Goal: Task Accomplishment & Management: Manage account settings

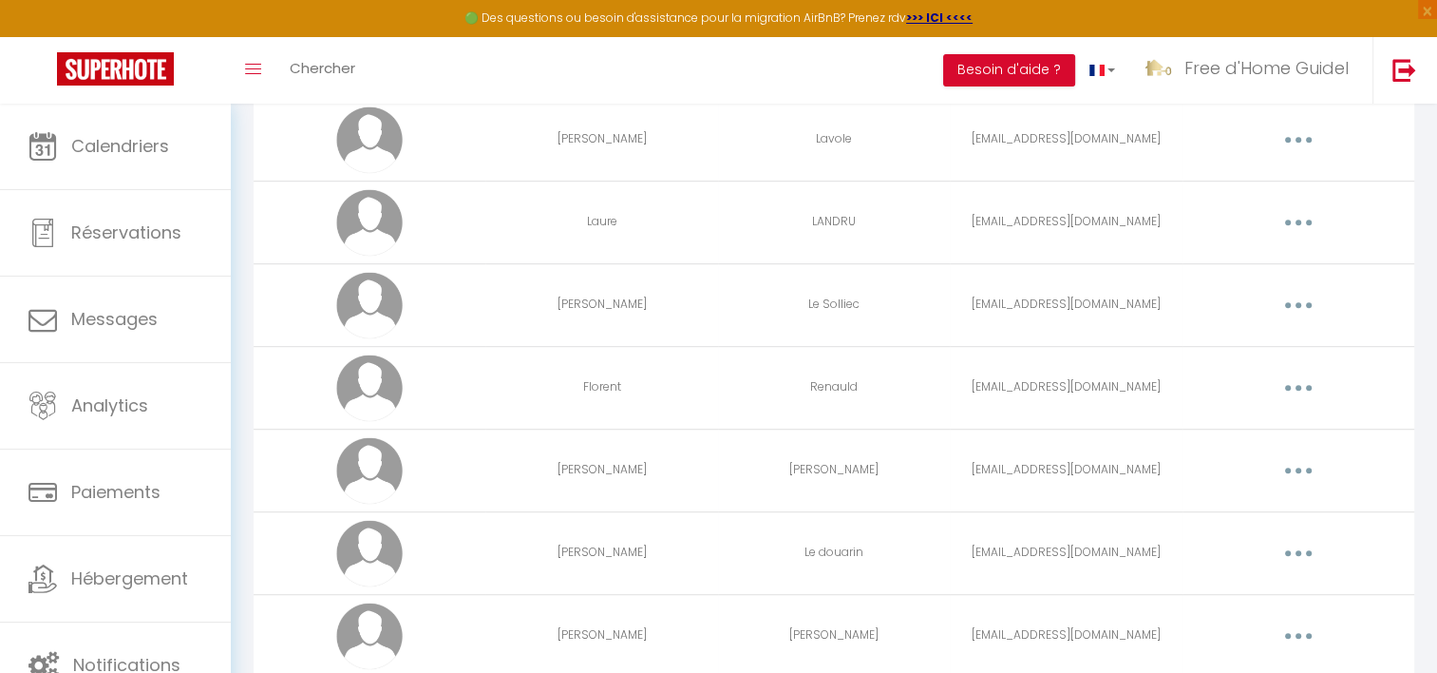
scroll to position [1144, 0]
click at [1108, 301] on td "lesolliecandre@orange.fr" at bounding box center [1066, 301] width 232 height 83
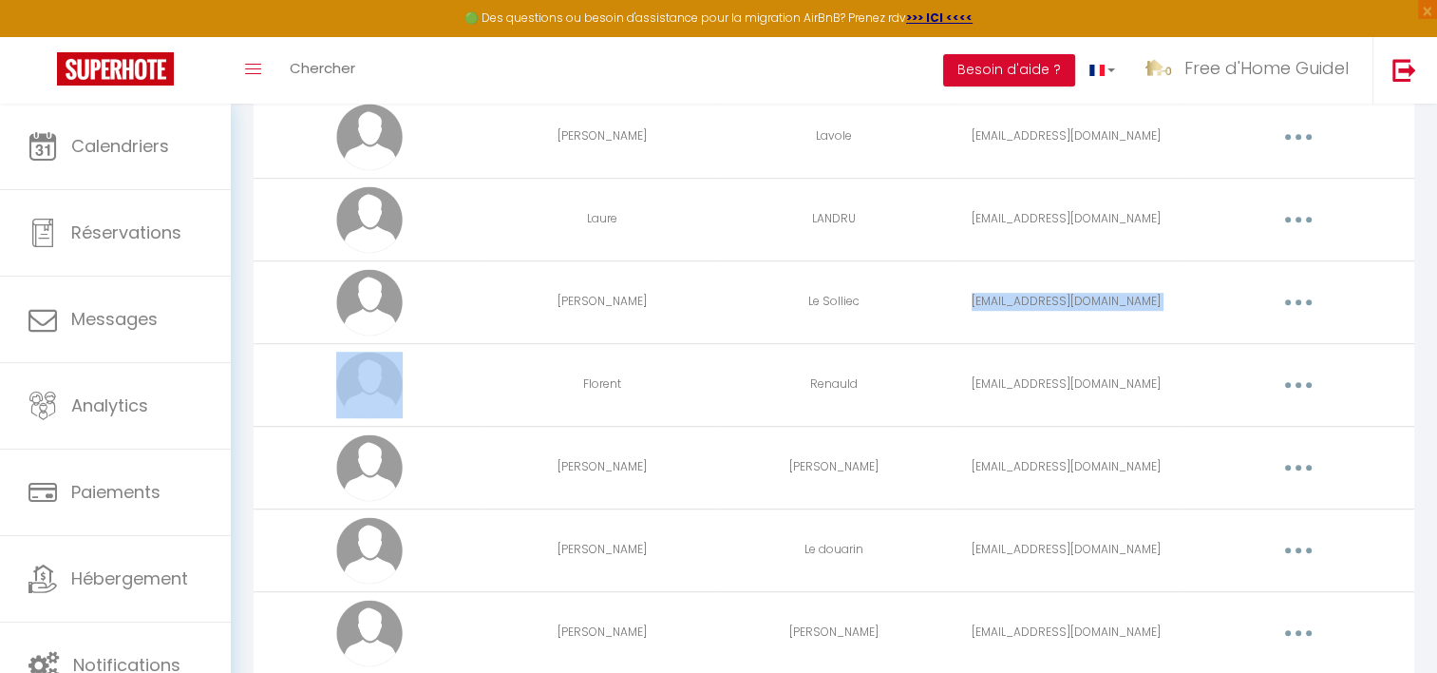
click at [1108, 301] on td "lesolliecandre@orange.fr" at bounding box center [1066, 301] width 232 height 83
copy tr "lesolliecandre@orange.fr Editer Supprimer"
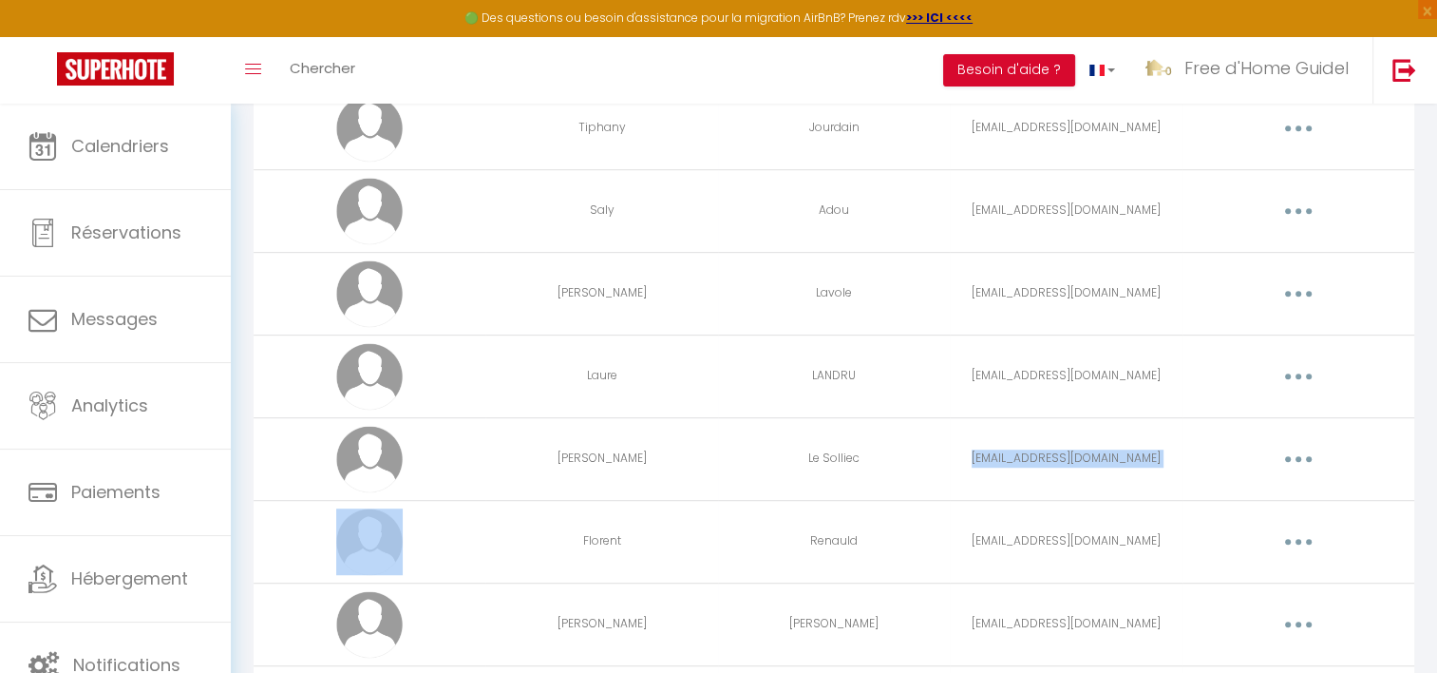
scroll to position [971, 0]
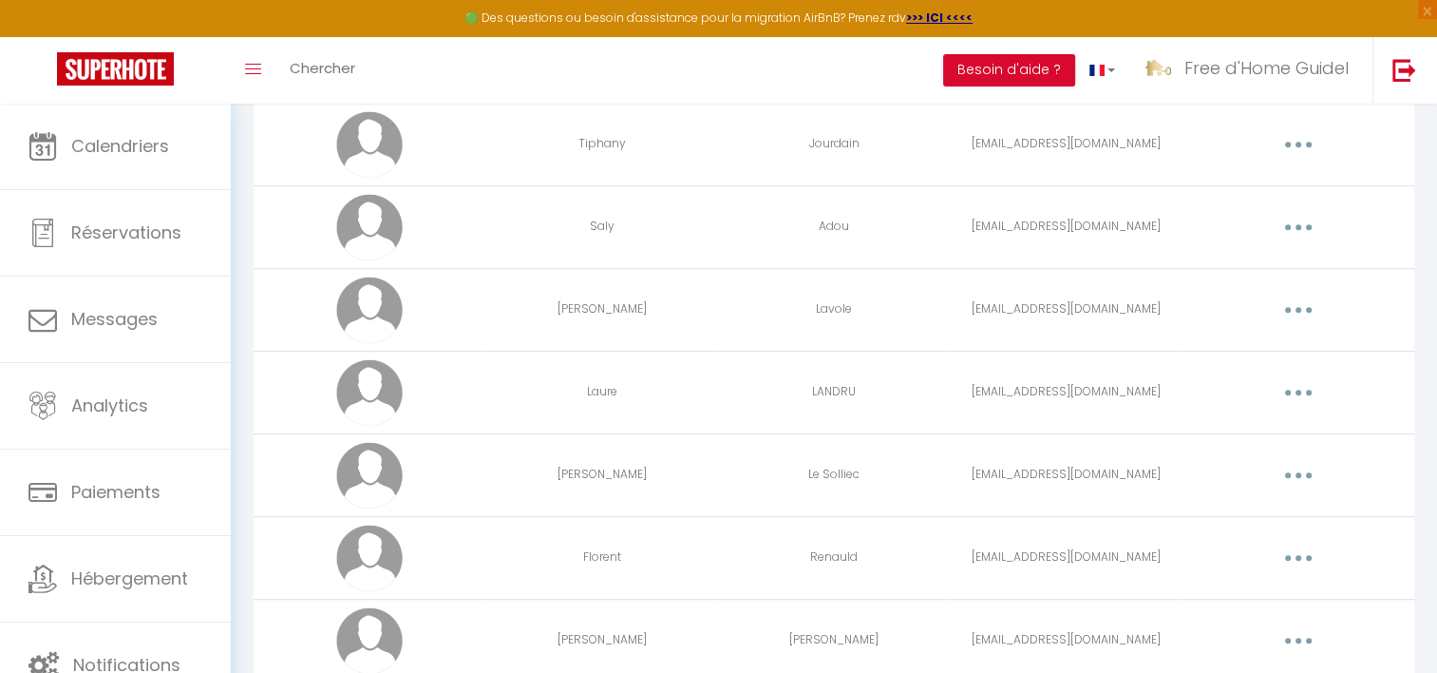
click at [1095, 305] on td "nicolas.lavole.sceaux@gmail.com" at bounding box center [1066, 309] width 232 height 83
copy tr "nicolas.lavole.sceaux@gmail.com Editer Supprimer"
click at [1429, 514] on div "Urgent : Migration Airbnb nécessaire pour votre compte, merci de suivre ces éta…" at bounding box center [834, 186] width 1207 height 2106
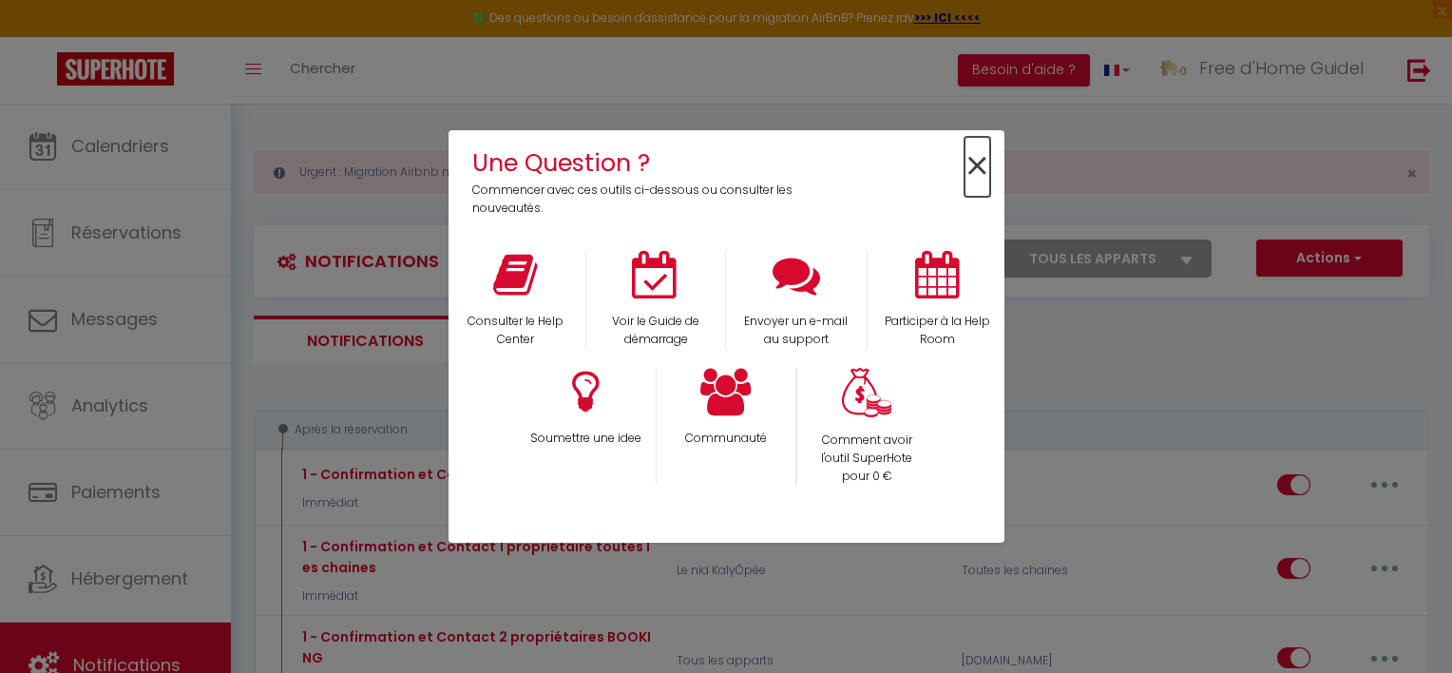
click at [985, 168] on span "×" at bounding box center [977, 167] width 26 height 60
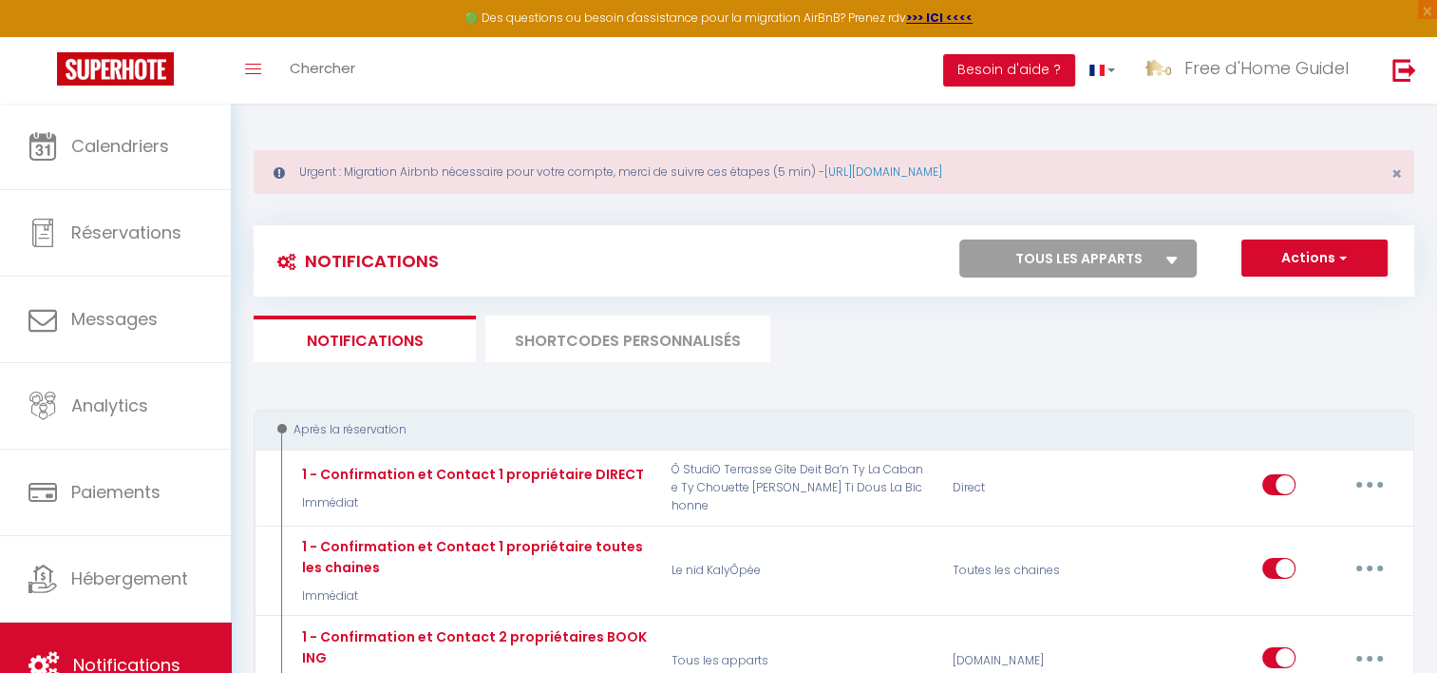
click at [715, 317] on li "SHORTCODES PERSONNALISÉS" at bounding box center [627, 338] width 285 height 47
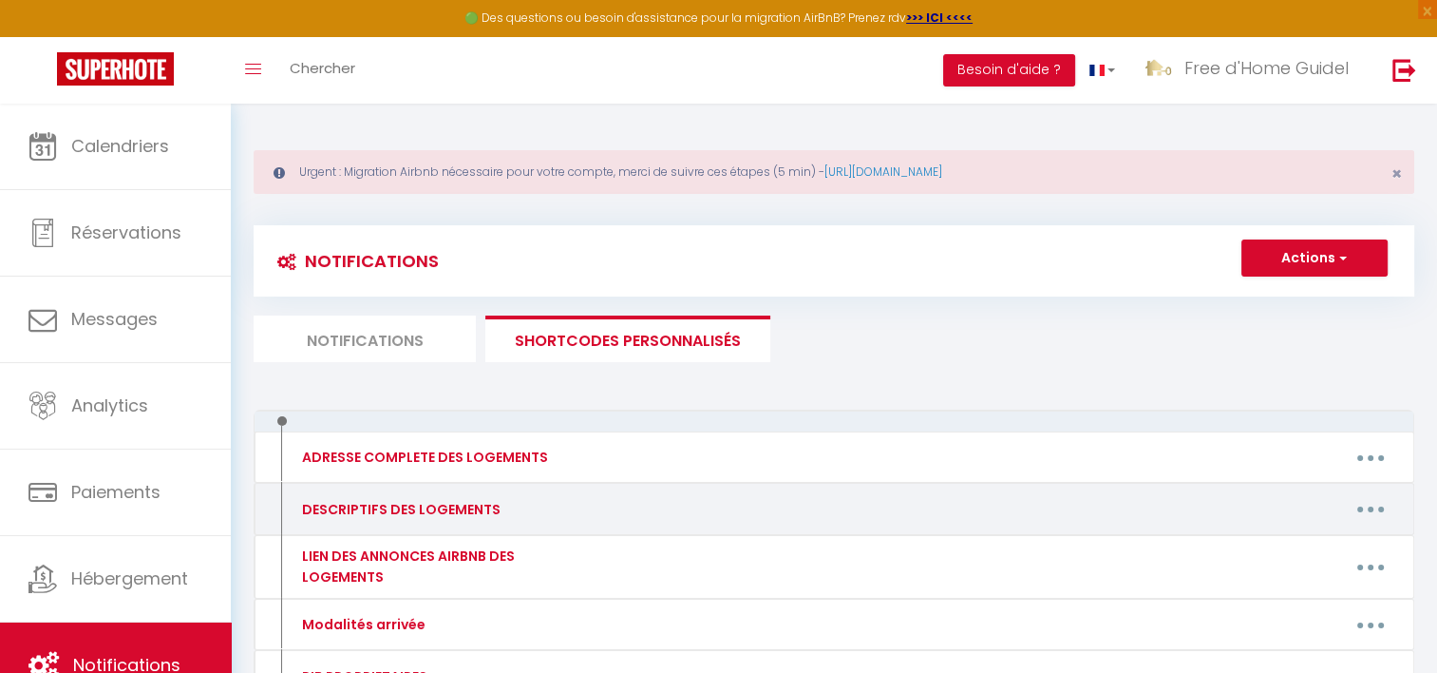
click at [1362, 506] on button "button" at bounding box center [1370, 509] width 53 height 30
click at [1294, 551] on link "Editer" at bounding box center [1321, 552] width 141 height 32
type input "DESCRIPTIFS DES LOGEMENTS"
type textarea "descriptifs des logements"
type textarea "Petite maison située au [STREET_ADDRESS]. D’une surface de 60 m², elle comprend…"
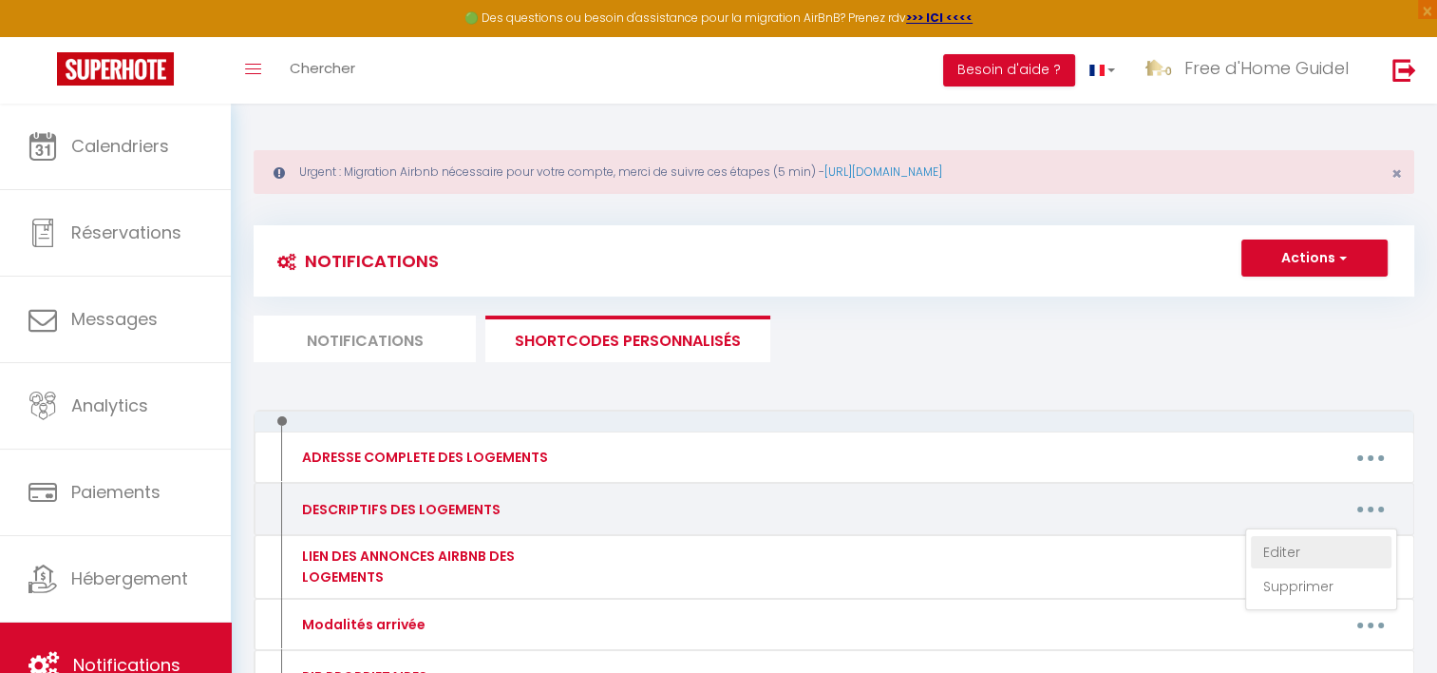
type textarea "Studio située [STREET_ADDRESS]. D'une surface de 20m², dotée d'une cuisine tout…"
type textarea "Petit appartement située 45 résidence les Gwenans à [GEOGRAPHIC_DATA]. D'une su…"
type textarea "Une maison individuelle de 75m2 située sur un terrain de 860 m2. La maison de 7…"
type textarea "[STREET_ADDRESS][PERSON_NAME] (lieu-dit [GEOGRAPHIC_DATA]) Itinéraire : [URL][D…"
type textarea "Ce cottage en pierre de 77 m² est doté de 2 chambres, d'un salon, d’une salle d…"
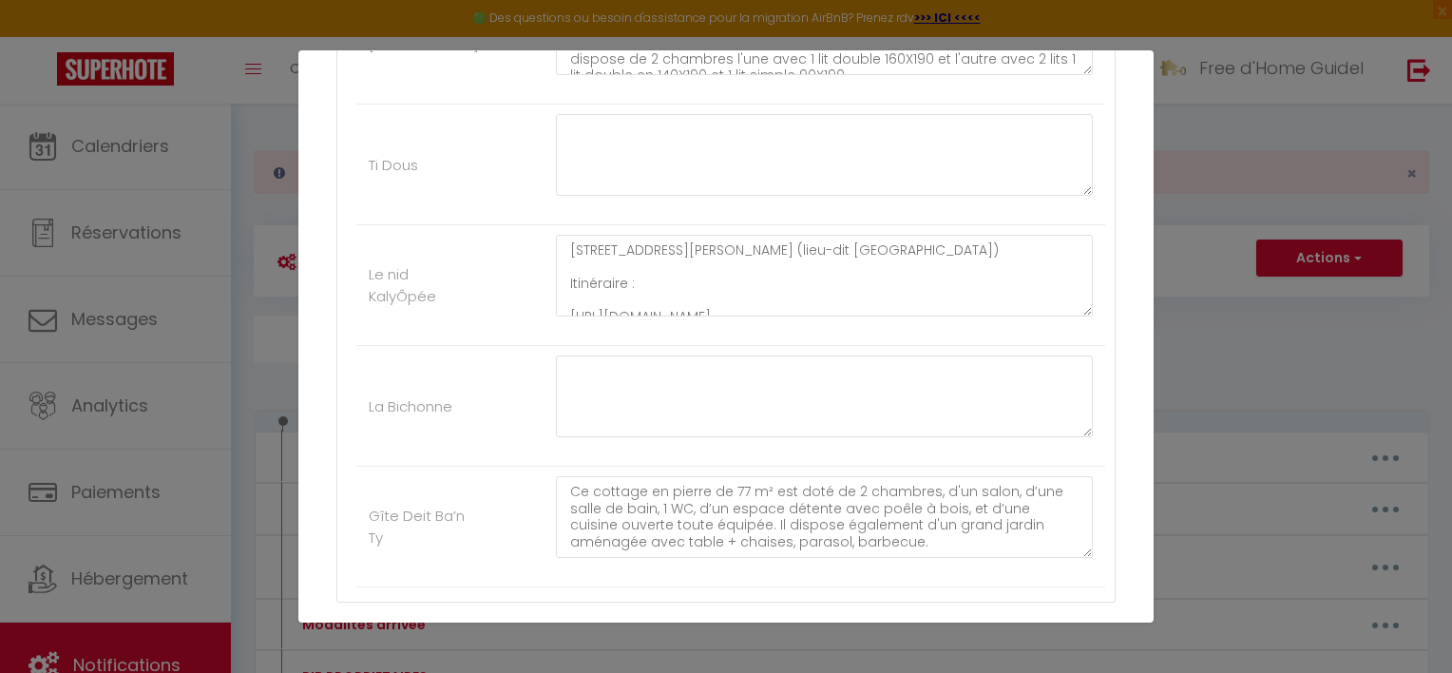
scroll to position [1224, 0]
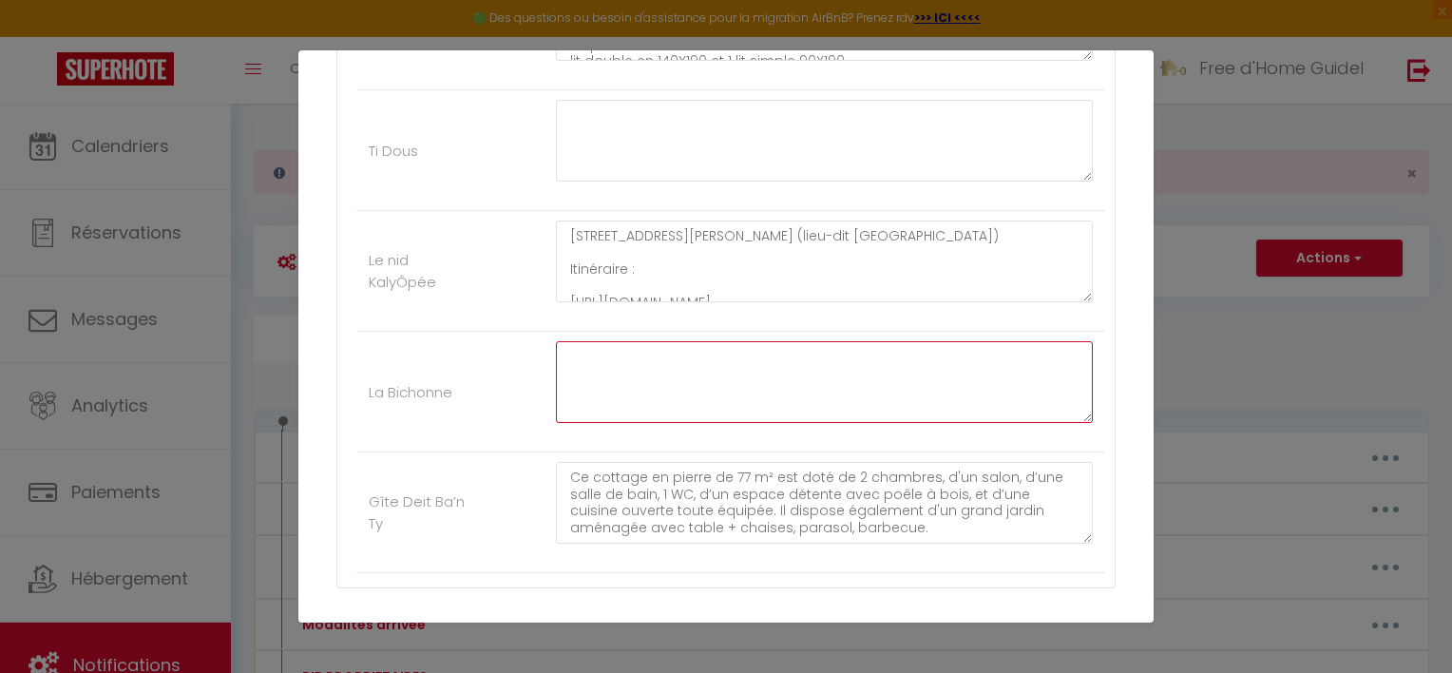
click at [911, 408] on textarea at bounding box center [824, 382] width 537 height 82
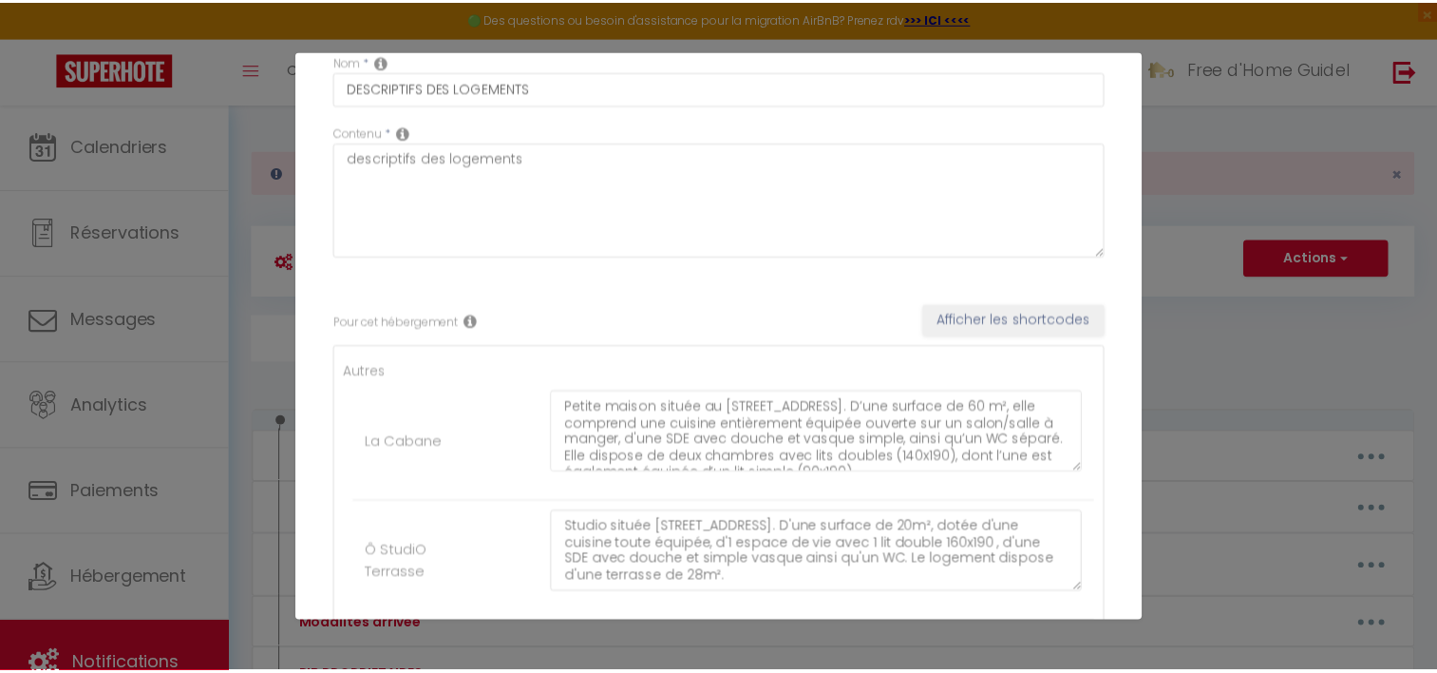
scroll to position [0, 0]
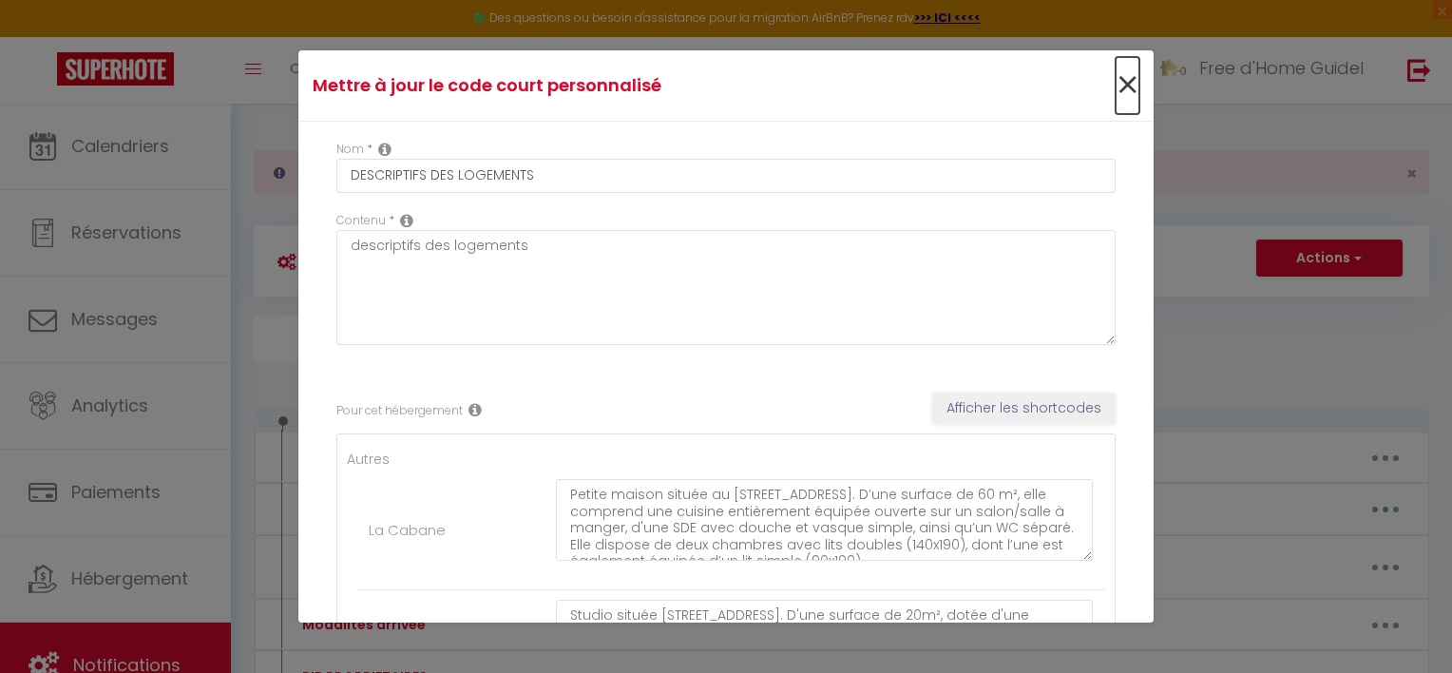
click at [1115, 87] on span "×" at bounding box center [1127, 85] width 24 height 57
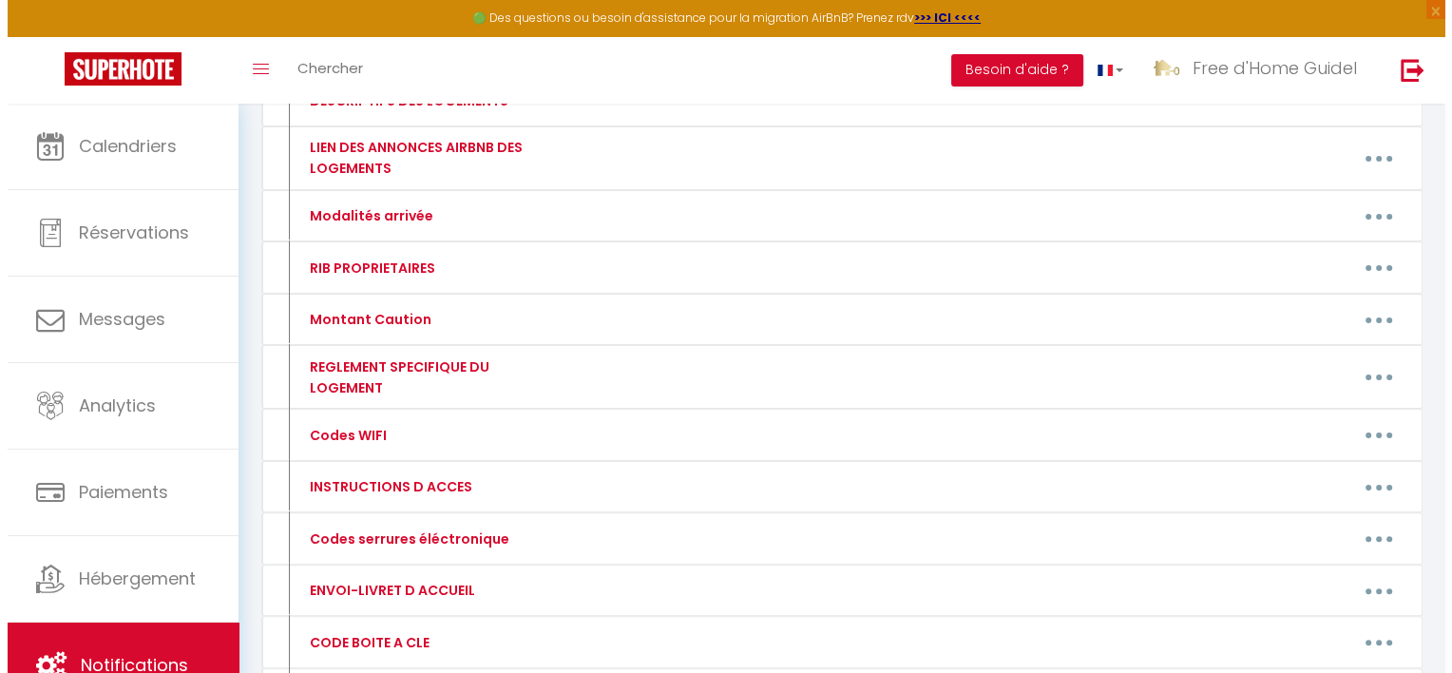
scroll to position [419, 0]
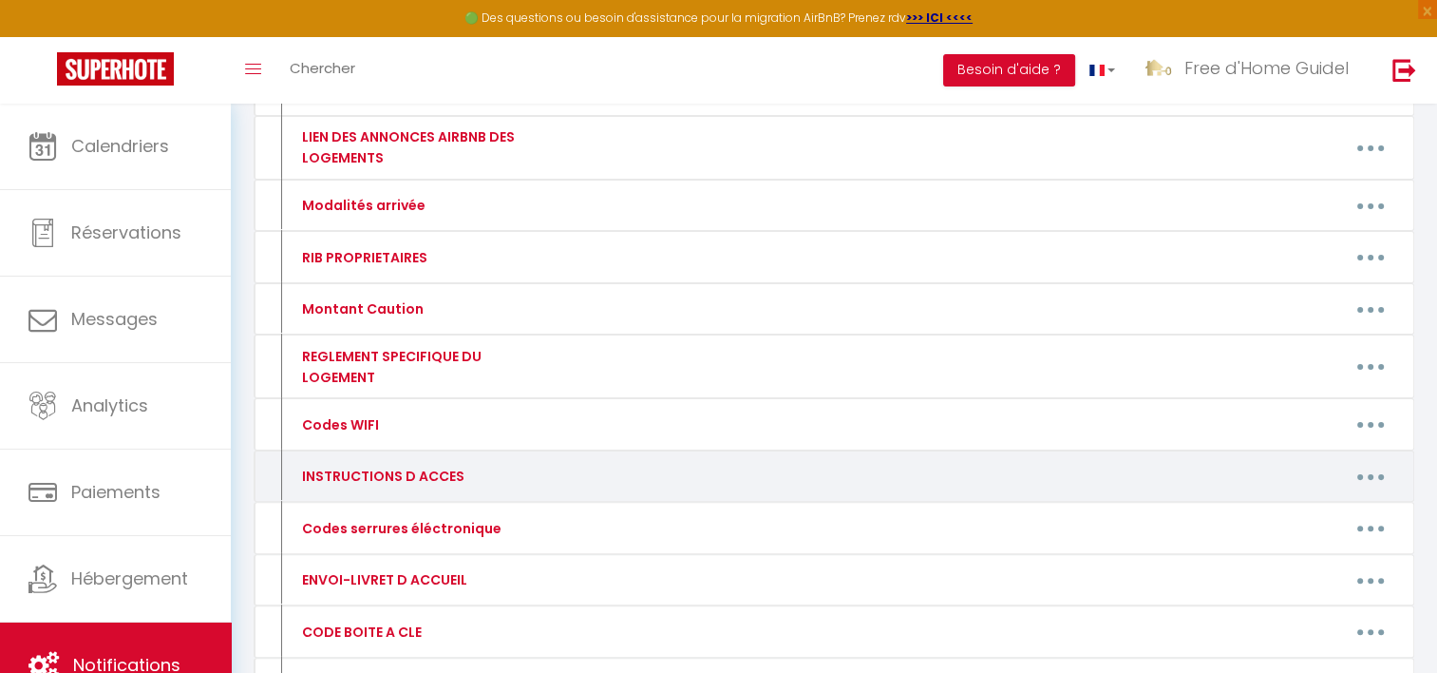
click at [1376, 468] on button "button" at bounding box center [1370, 476] width 53 height 30
click at [1305, 504] on link "Editer" at bounding box center [1321, 520] width 141 height 32
type input "INSTRUCTIONS D ACCES"
type textarea "instructions d'accès"
type textarea "-ÉTAPE 1 : Garez-vous devant le logement, l’entrée se fait par le portillon.- -…"
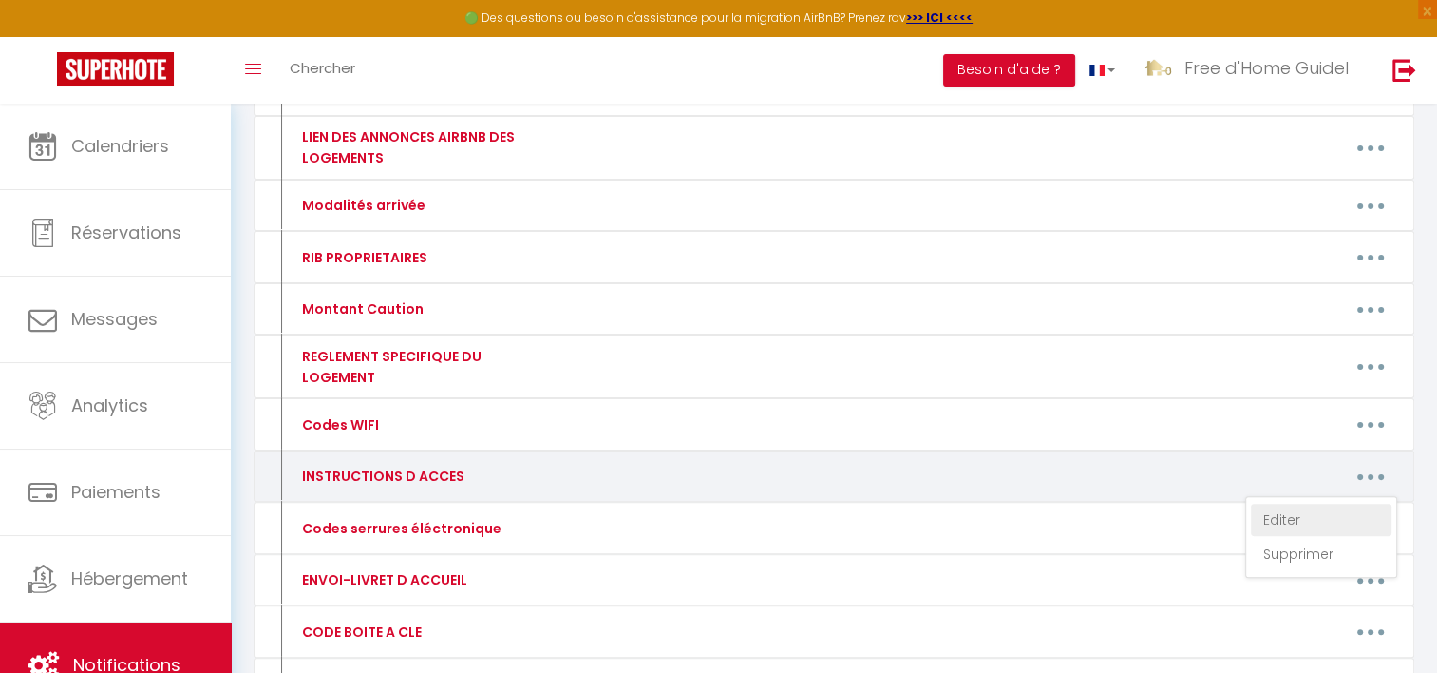
type textarea "- ETAPE 1 : Entrez dans la propriété, puis garez-vous devant la [GEOGRAPHIC_DAT…"
type textarea "La boîte à clé est située à côté de la porte d’entrée. Le code est : 2094."
type textarea "- ÉTAPE 1 : Entrez dans la résidence et dirigez vous vers votre emplacement - É…"
type textarea "INSTRUCTION ACCES - ETAPE 1 : Garez-vous dans la propriété, empruntez le petit …"
type textarea "- ETAPE 1 : Entrez dans la propriété puis garez-vous devant - ETAPE 2 : Repérez…"
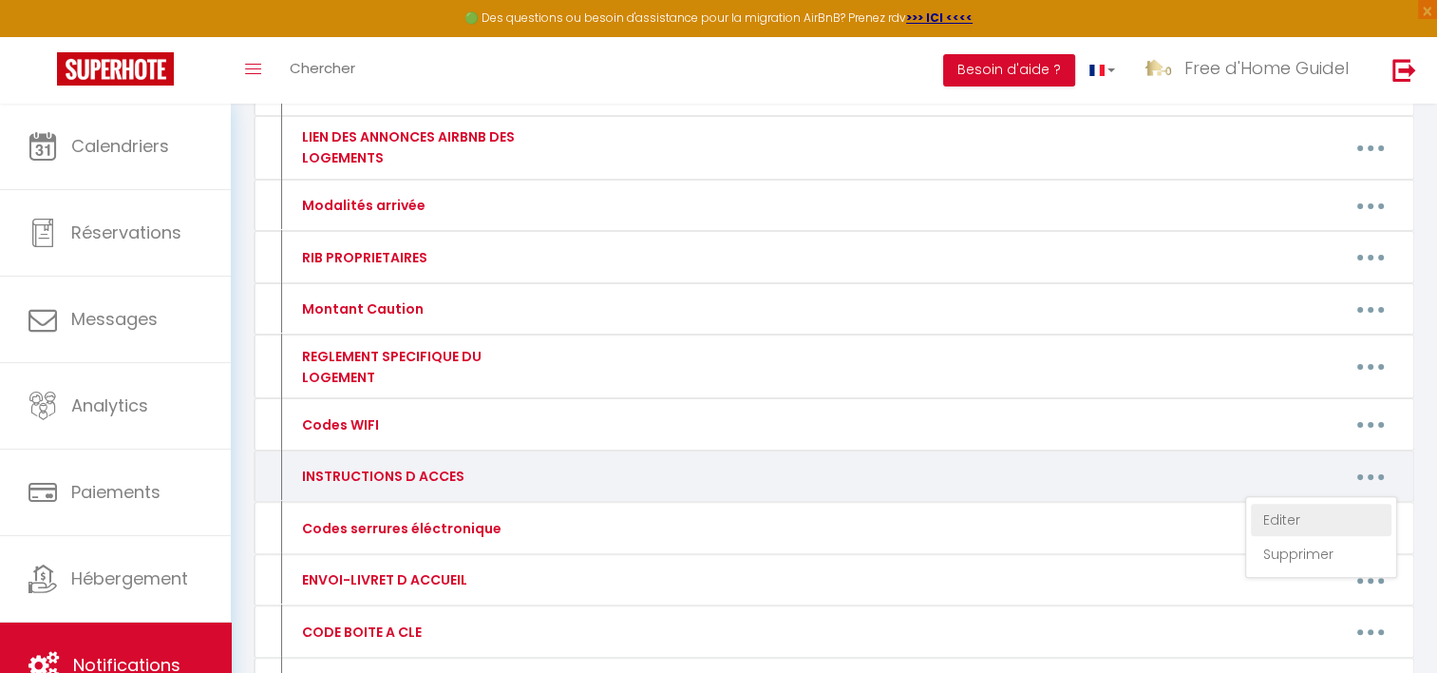
type textarea "ÉTAPE 1 : Repérez la maison située sur le côté droit. Elle est grise. Vous pouv…"
type textarea "- ETAPE 1 : Garez vous le long de la maison "jaune" située en face du logement …"
type textarea "- ETAPE 1 : Entrez dans la propriété puis garez-vous sur le parking - ETAPE 2 :…"
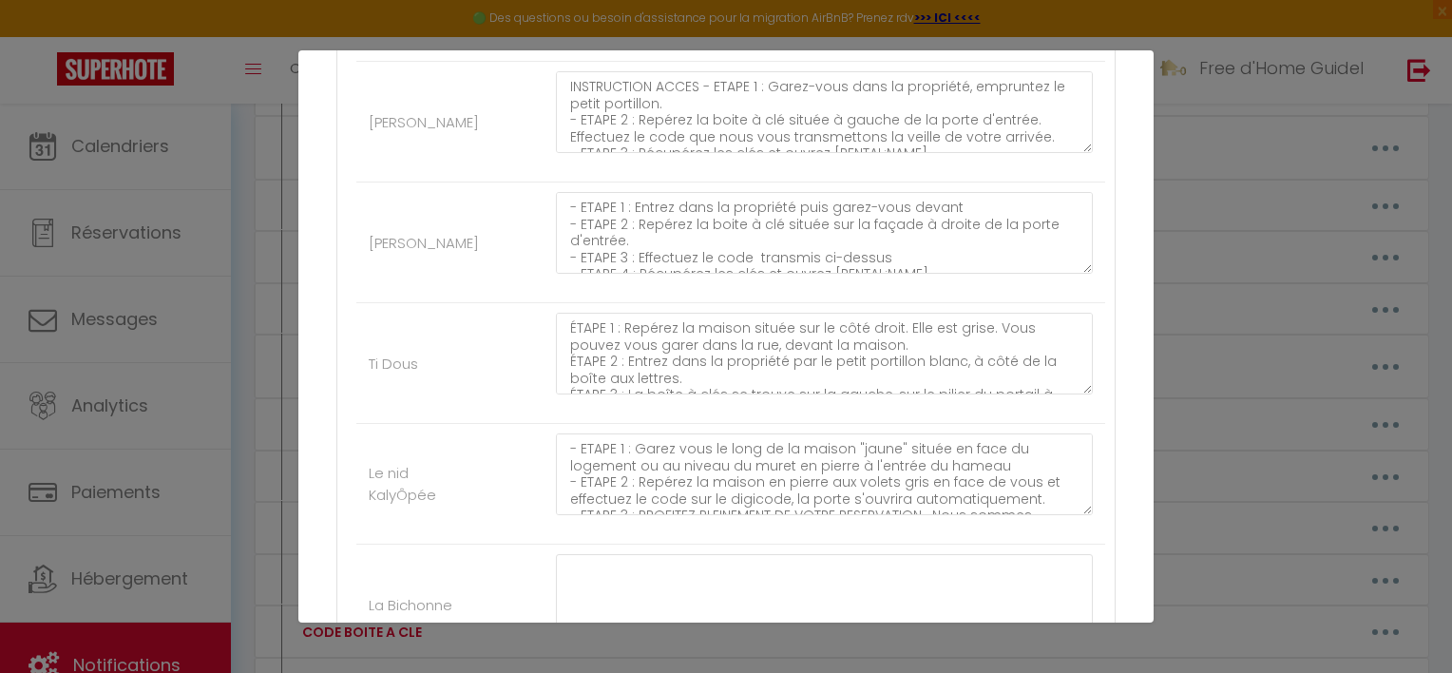
scroll to position [1324, 0]
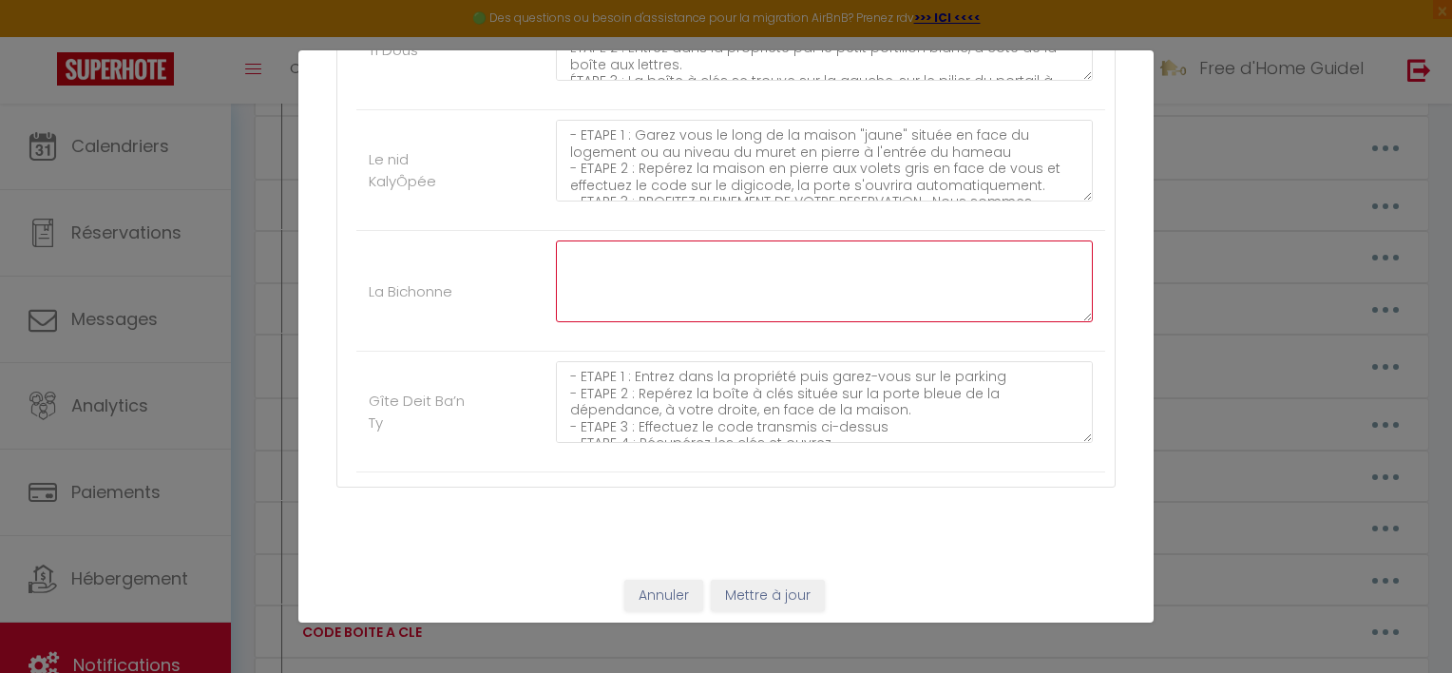
click at [815, 285] on textarea at bounding box center [824, 281] width 537 height 82
paste textarea "- ÉTAPE 1 : Repérez la maison située en bord de route, elle est toute rose, ent…"
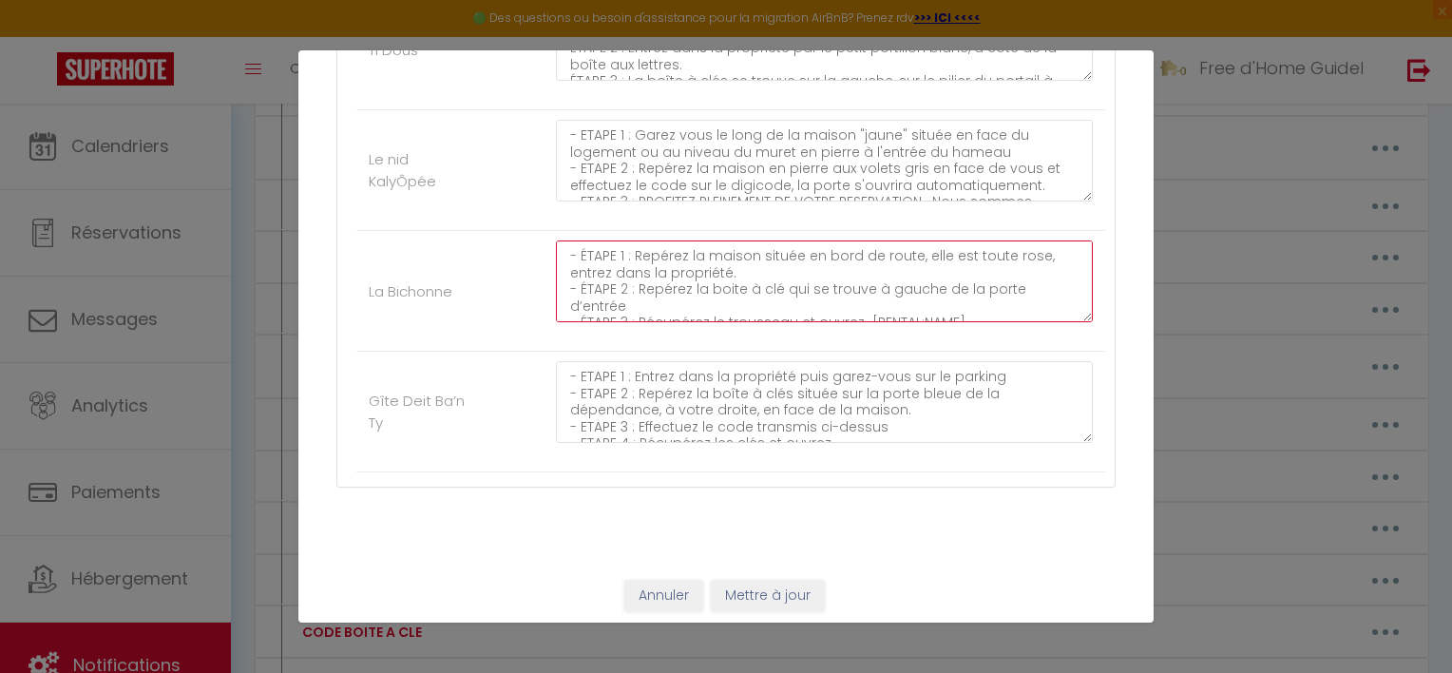
scroll to position [110, 0]
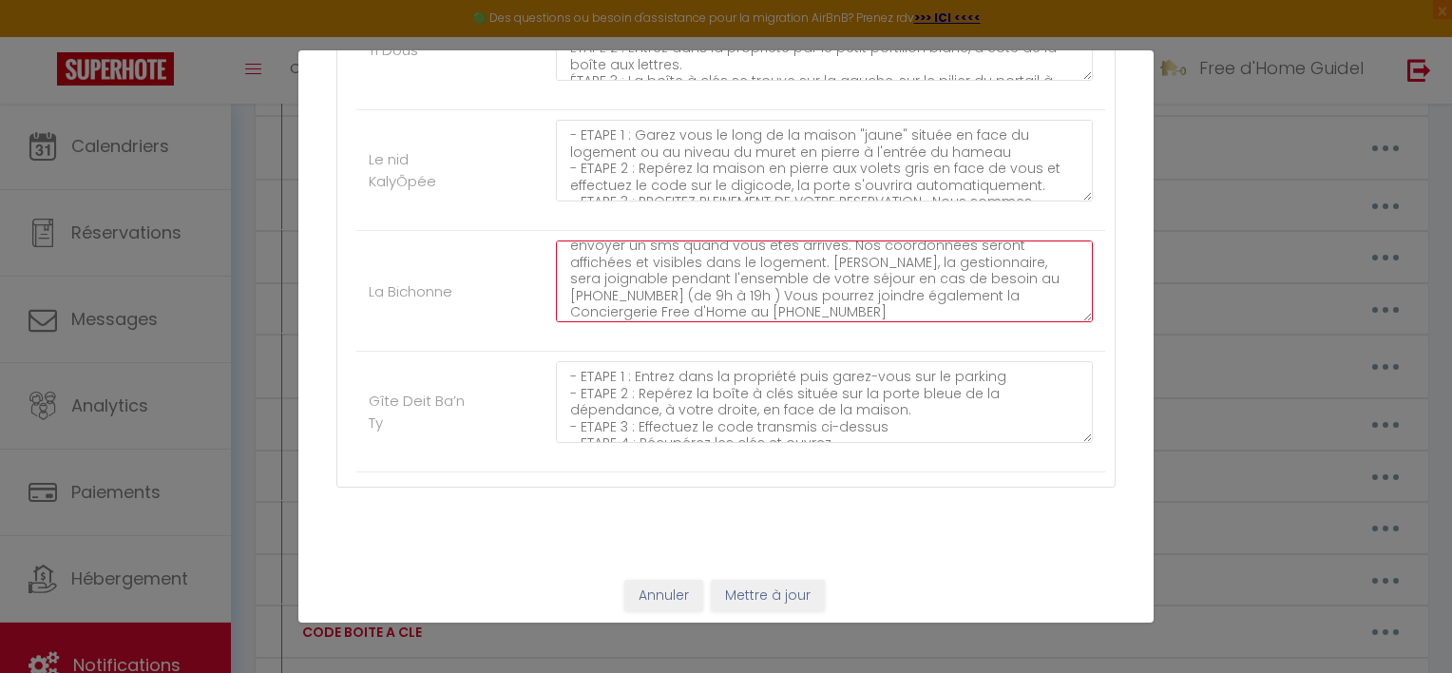
drag, startPoint x: 887, startPoint y: 287, endPoint x: 965, endPoint y: 286, distance: 77.9
click at [965, 286] on textarea "- ÉTAPE 1 : Repérez la maison située en bord de route, elle est toute rose, ent…" at bounding box center [824, 281] width 537 height 82
drag, startPoint x: 817, startPoint y: 257, endPoint x: 745, endPoint y: 289, distance: 79.1
click at [745, 289] on textarea "- ÉTAPE 1 : Repérez la maison située en bord de route, elle est toute rose, ent…" at bounding box center [824, 281] width 537 height 82
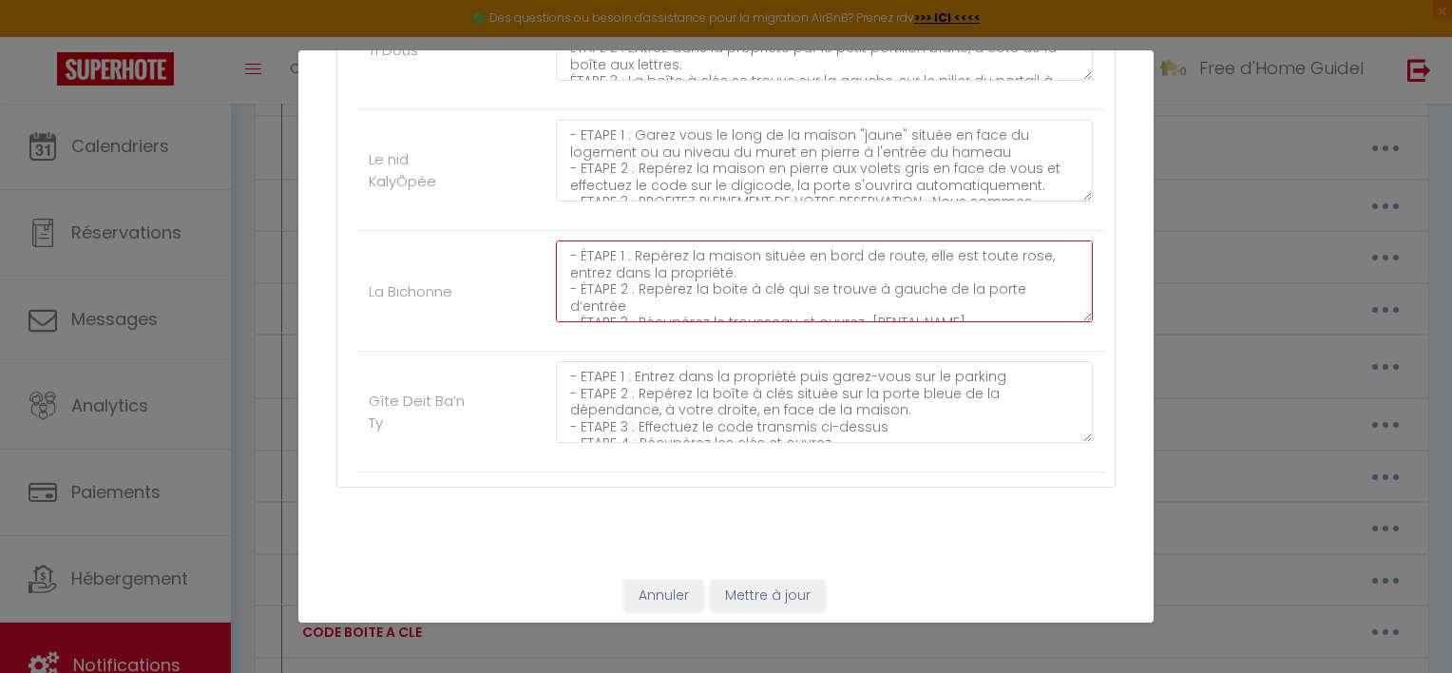
drag, startPoint x: 916, startPoint y: 247, endPoint x: 956, endPoint y: 266, distance: 44.2
click at [956, 266] on textarea "- ÉTAPE 1 : Repérez la maison située en bord de route, elle est toute rose, ent…" at bounding box center [824, 281] width 537 height 82
drag, startPoint x: 931, startPoint y: 267, endPoint x: 879, endPoint y: 266, distance: 52.3
click at [879, 266] on textarea "- ÉTAPE 1 : Repérez la maison située en bord de route. - ÉTAPE 2 : Repérez la b…" at bounding box center [824, 281] width 537 height 82
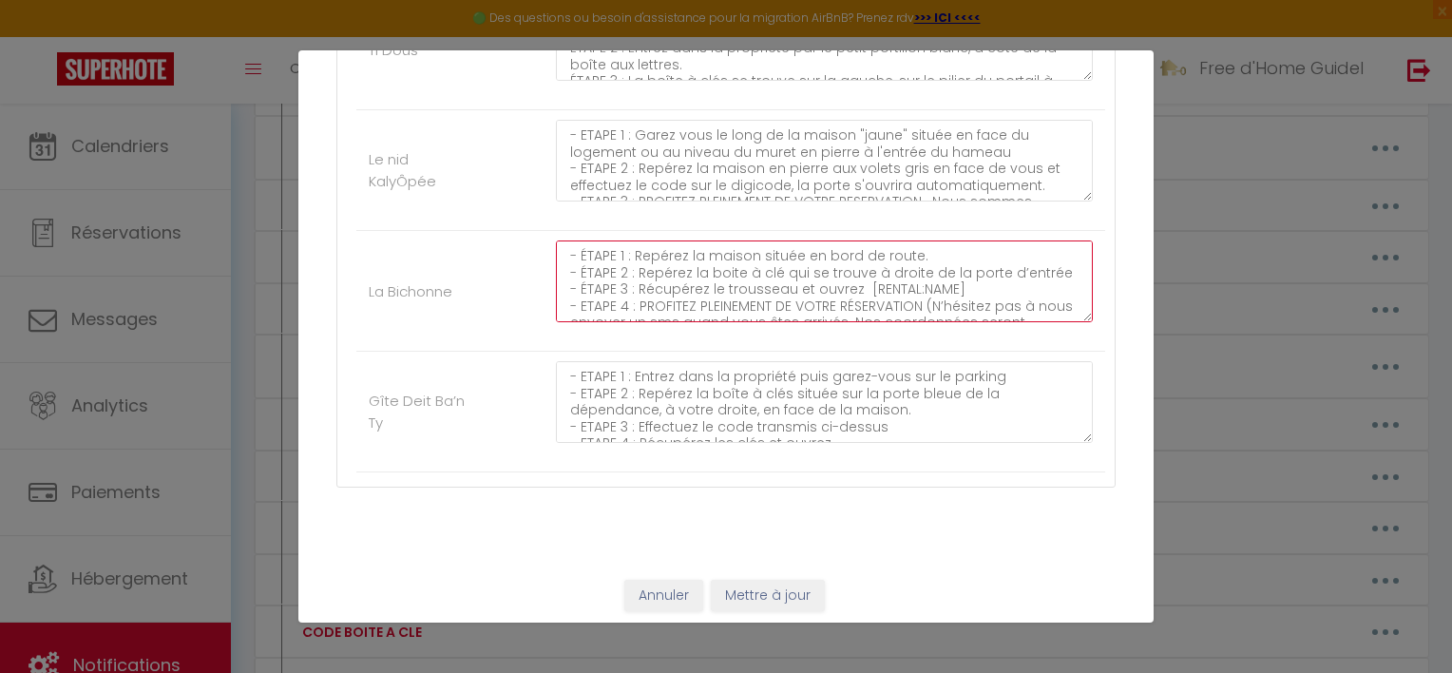
drag, startPoint x: 923, startPoint y: 263, endPoint x: 992, endPoint y: 284, distance: 71.5
click at [992, 284] on textarea "- ÉTAPE 1 : Repérez la maison située en bord de route. - ÉTAPE 2 : Repérez la b…" at bounding box center [824, 281] width 537 height 82
click at [851, 300] on textarea "- ÉTAPE 1 : Repérez la maison située en bord de route. - ÉTAPE 2 : Repérez la b…" at bounding box center [824, 281] width 537 height 82
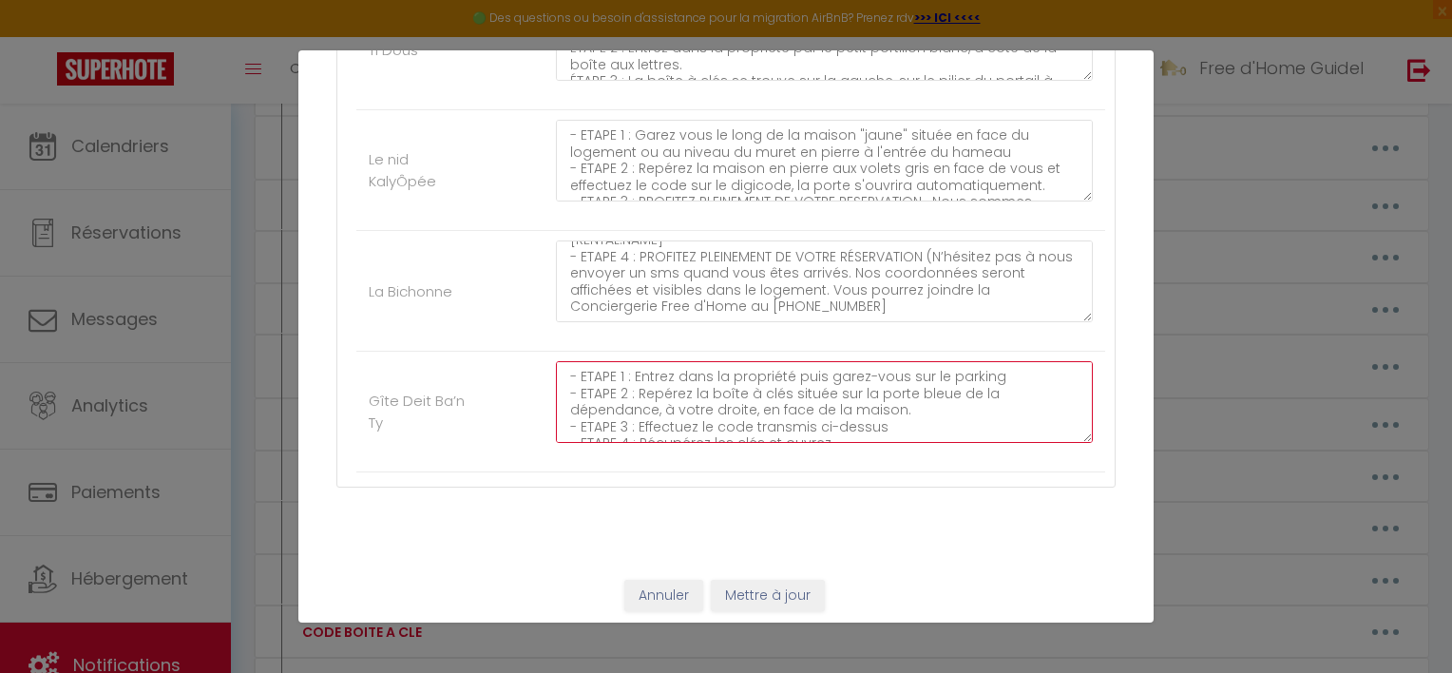
scroll to position [99, 0]
drag, startPoint x: 661, startPoint y: 421, endPoint x: 561, endPoint y: 428, distance: 100.9
click at [561, 428] on textarea "- ETAPE 1 : Entrez dans la propriété puis garez-vous sur le parking - ETAPE 2 :…" at bounding box center [824, 402] width 537 height 82
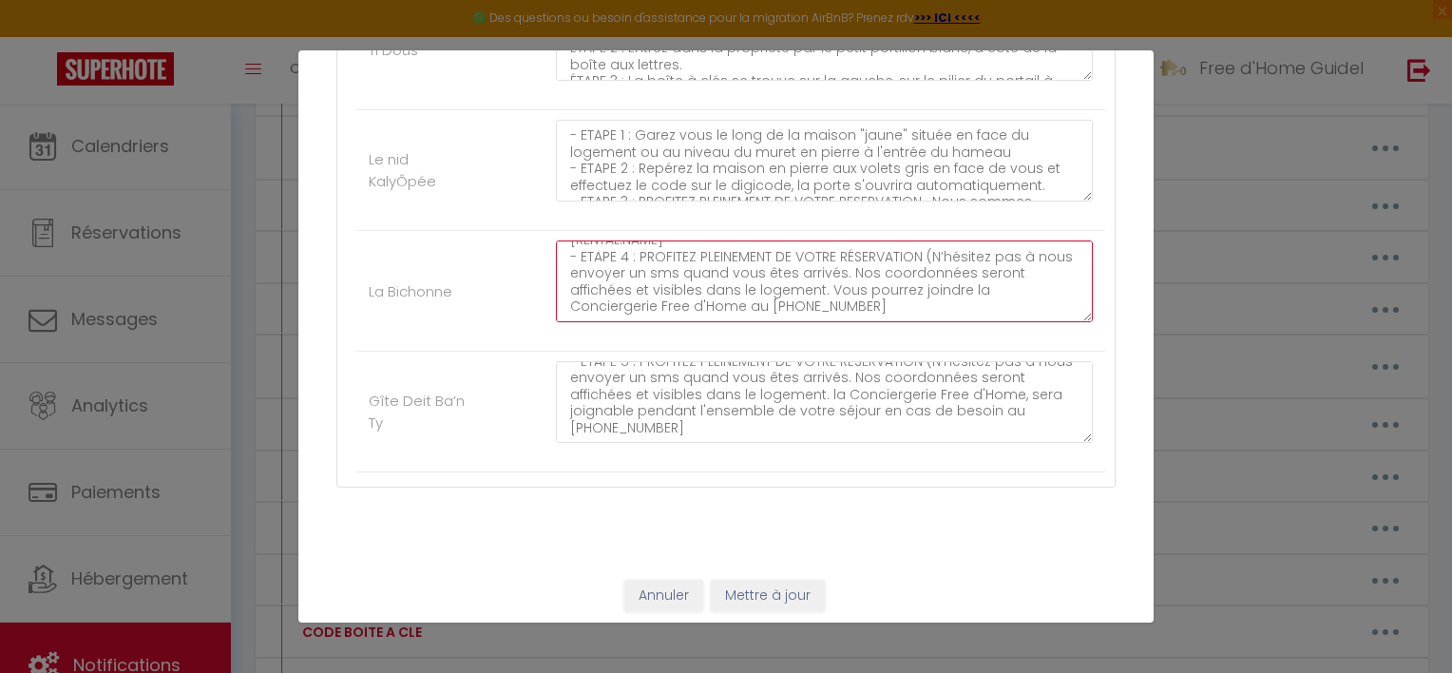
drag, startPoint x: 854, startPoint y: 305, endPoint x: 762, endPoint y: 302, distance: 92.2
click at [762, 302] on textarea "- ÉTAPE 1 : Repérez la maison située en bord de route. - ÉTAPE 2 : Repérez la b…" at bounding box center [824, 281] width 537 height 82
paste textarea "48.53.05.58"
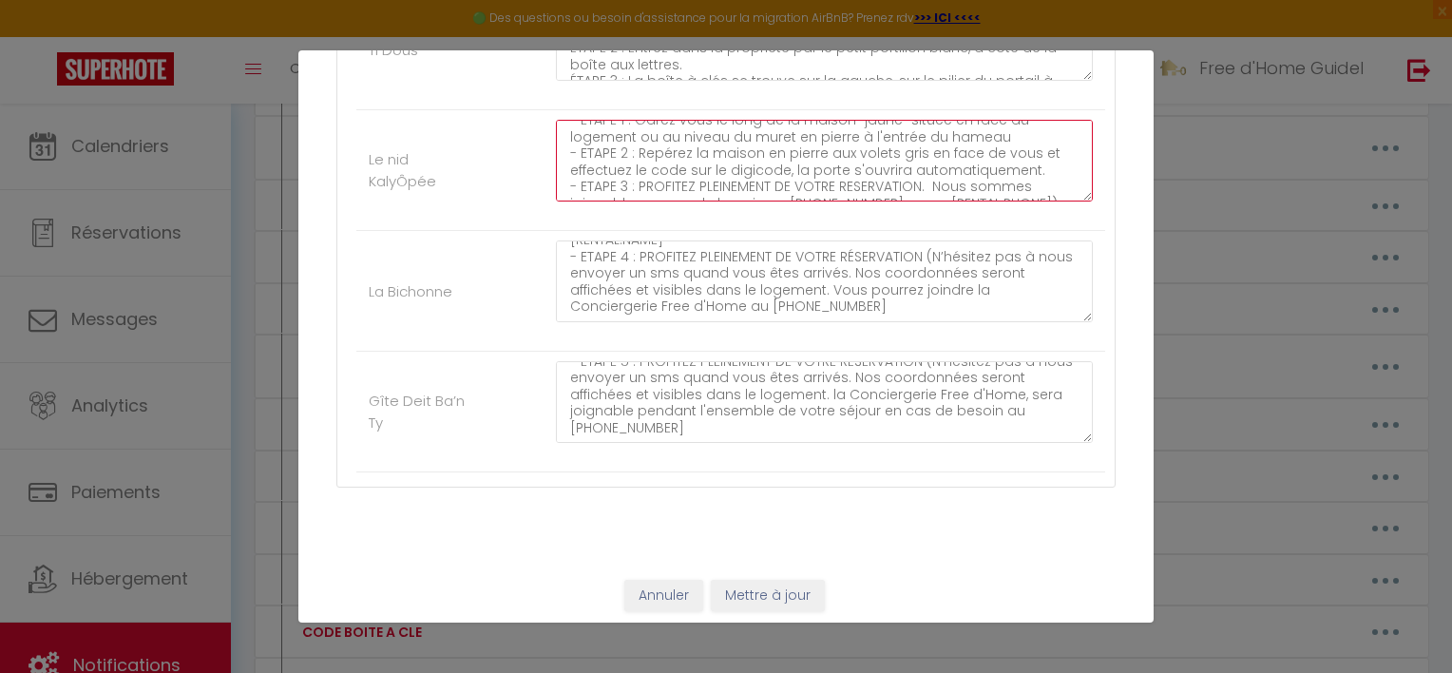
scroll to position [0, 0]
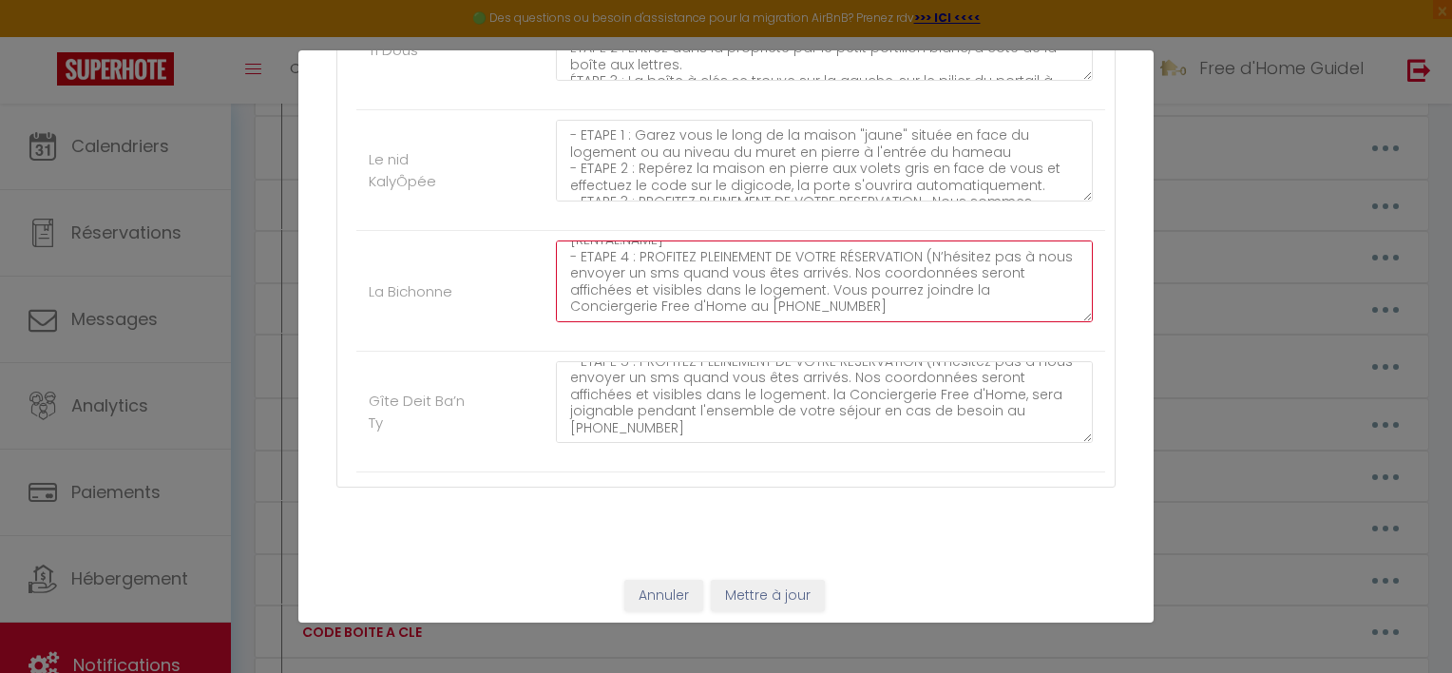
click at [860, 291] on textarea "- ÉTAPE 1 : Repérez la maison située en bord de route. - ÉTAPE 2 : Repérez la b…" at bounding box center [824, 281] width 537 height 82
drag, startPoint x: 713, startPoint y: 281, endPoint x: 635, endPoint y: 267, distance: 80.1
click at [635, 267] on textarea "- ÉTAPE 1 : Repérez la maison située en bord de route. - ÉTAPE 2 : Repérez la b…" at bounding box center [824, 281] width 537 height 82
paste textarea "îte à clés, située à droite, derrière le petit portillon (fermé à clé)."
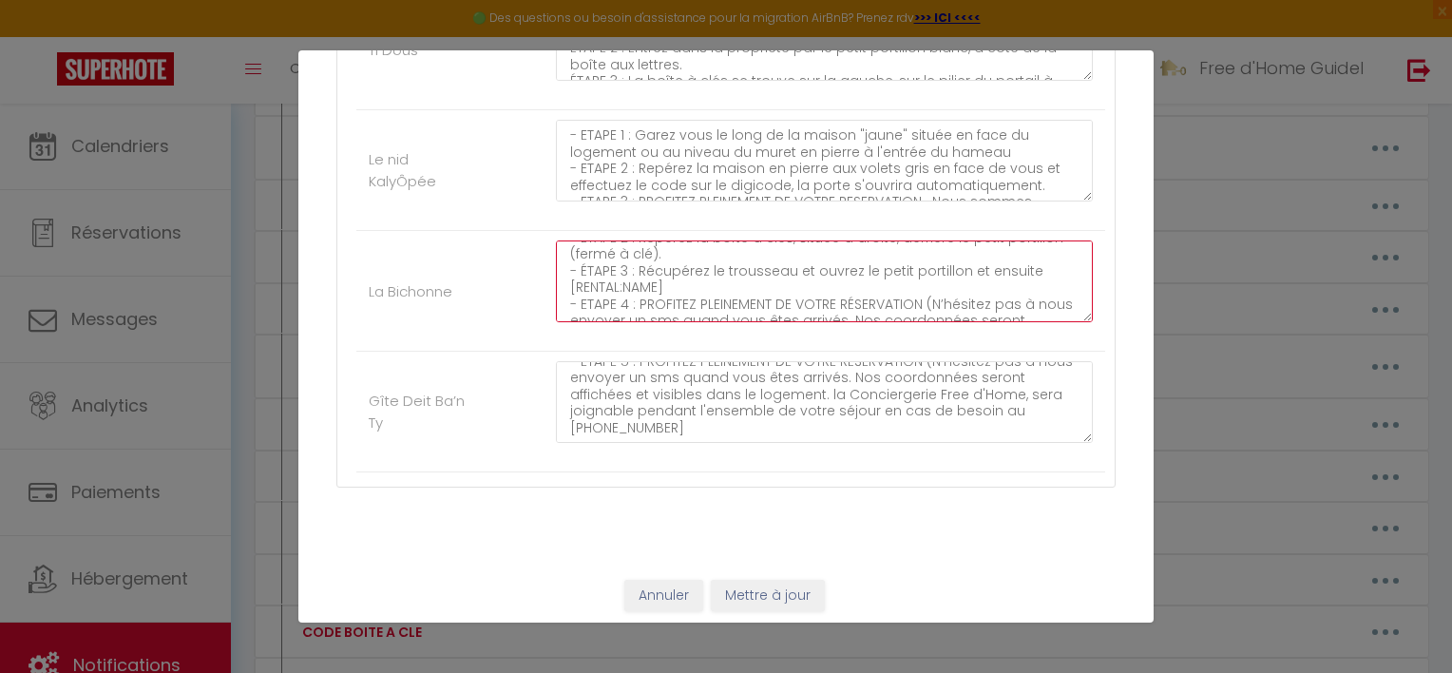
drag, startPoint x: 849, startPoint y: 268, endPoint x: 791, endPoint y: 267, distance: 58.0
click at [791, 267] on textarea "- ÉTAPE 1 : Repérez la maison située en bord de route. - ÉTAPE 2 : Repérez la b…" at bounding box center [824, 281] width 537 height 82
drag, startPoint x: 991, startPoint y: 262, endPoint x: 1035, endPoint y: 262, distance: 43.7
click at [1035, 262] on textarea "- ÉTAPE 1 : Repérez la maison située en bord de route. - ÉTAPE 2 : Repérez la b…" at bounding box center [824, 281] width 537 height 82
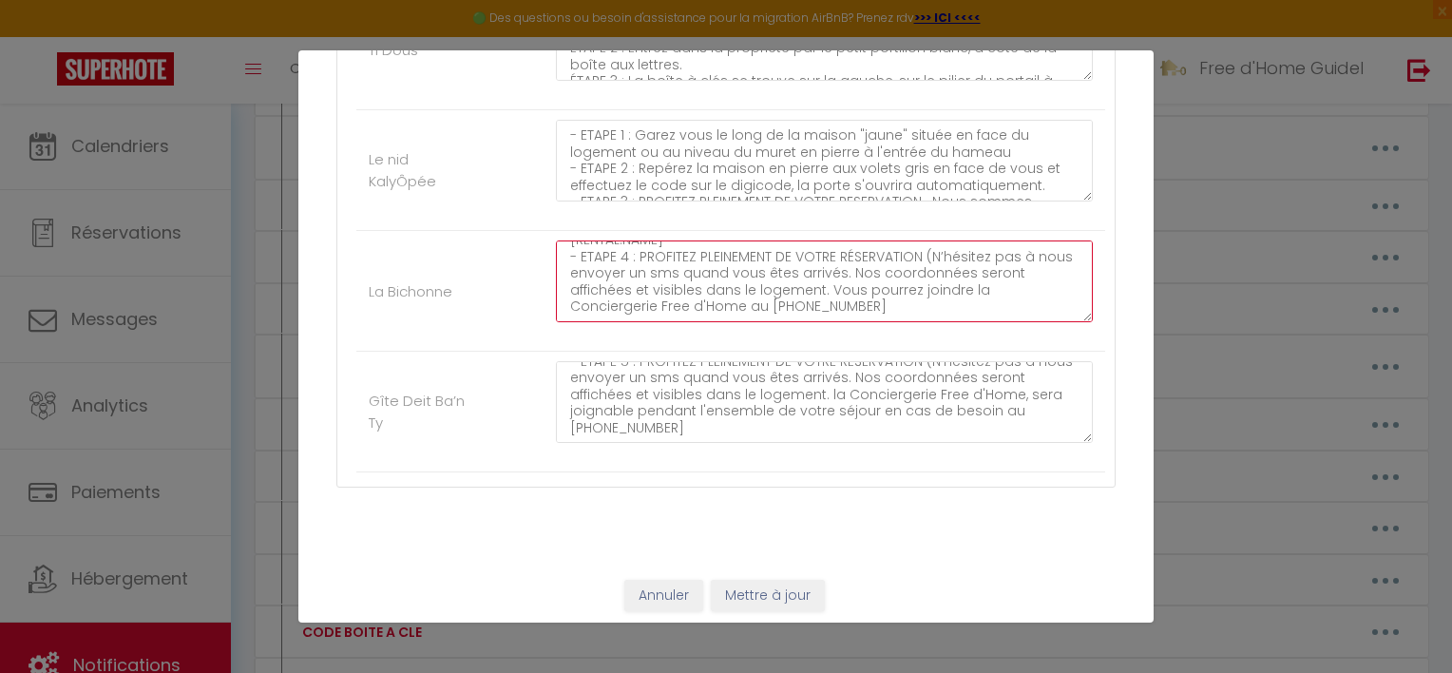
type textarea "- ÉTAPE 1 : Repérez la maison située en bord de route. - ÉTAPE 2 : Repérez la b…"
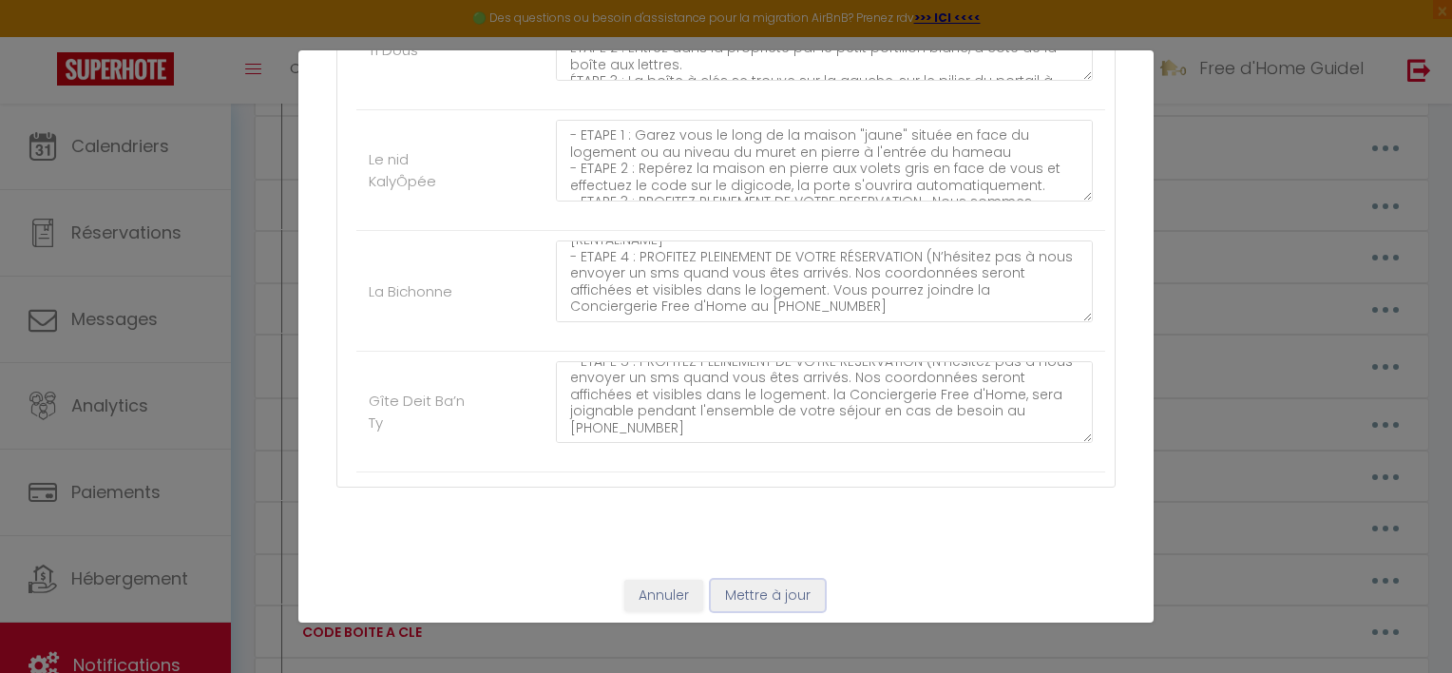
click at [757, 595] on button "Mettre à jour" at bounding box center [768, 596] width 114 height 32
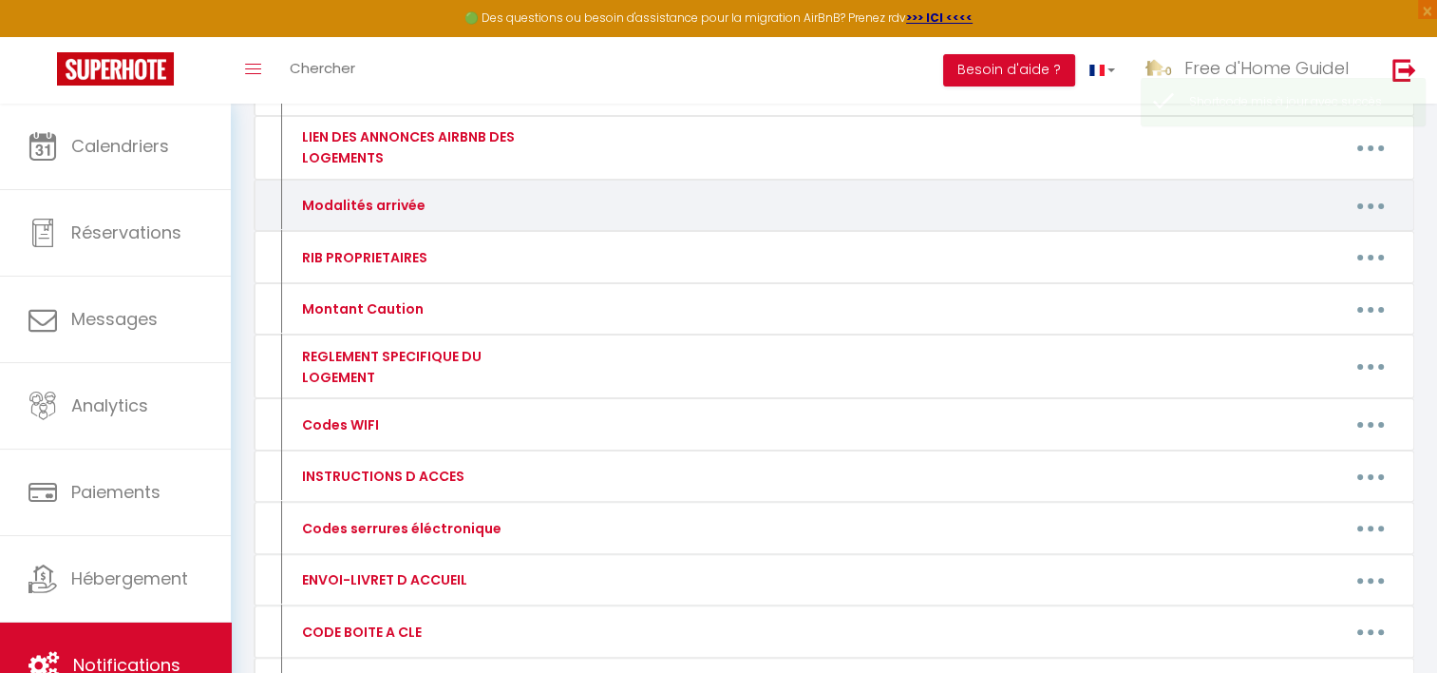
click at [1357, 207] on button "button" at bounding box center [1370, 205] width 53 height 30
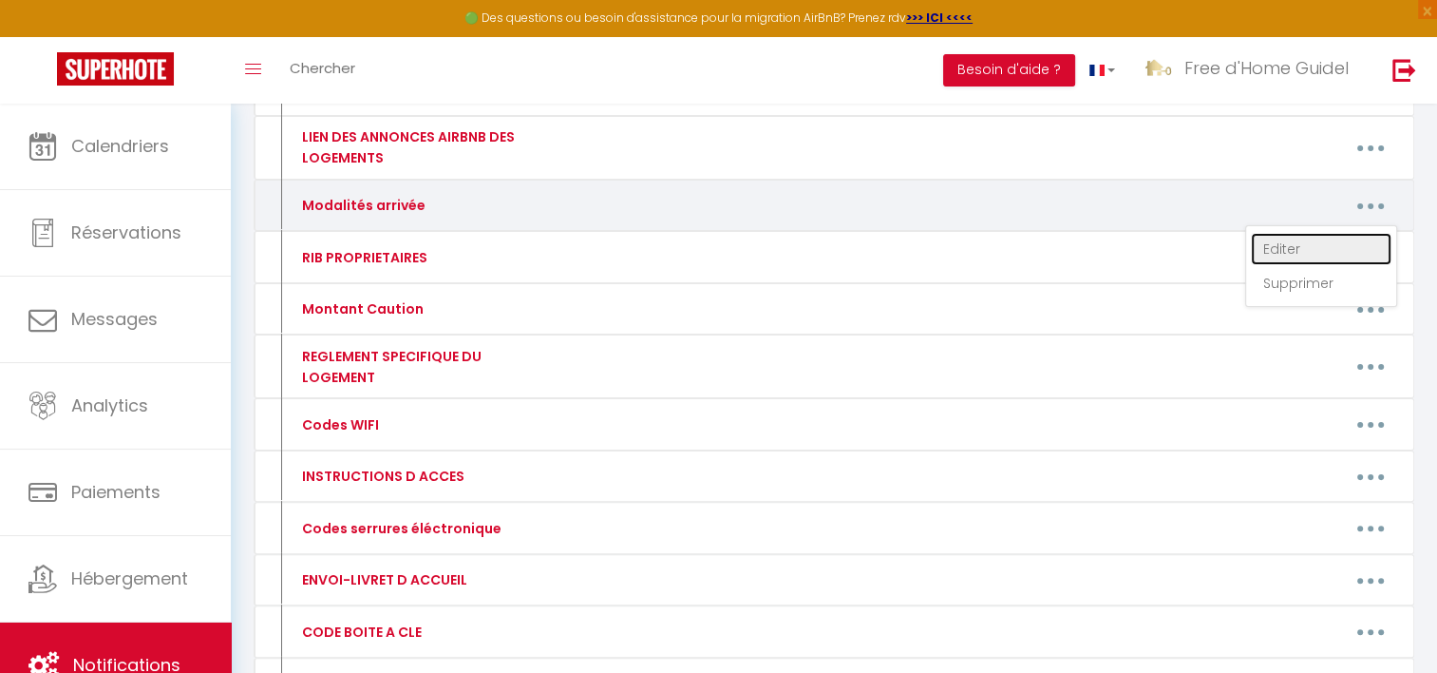
click at [1296, 243] on link "Editer" at bounding box center [1321, 249] width 141 height 32
type input "Modalités arrivée"
type textarea "modalités arrivée"
type textarea "> Arrivée autonome via boîte à clés, le code vous sera transmis la veille de vo…"
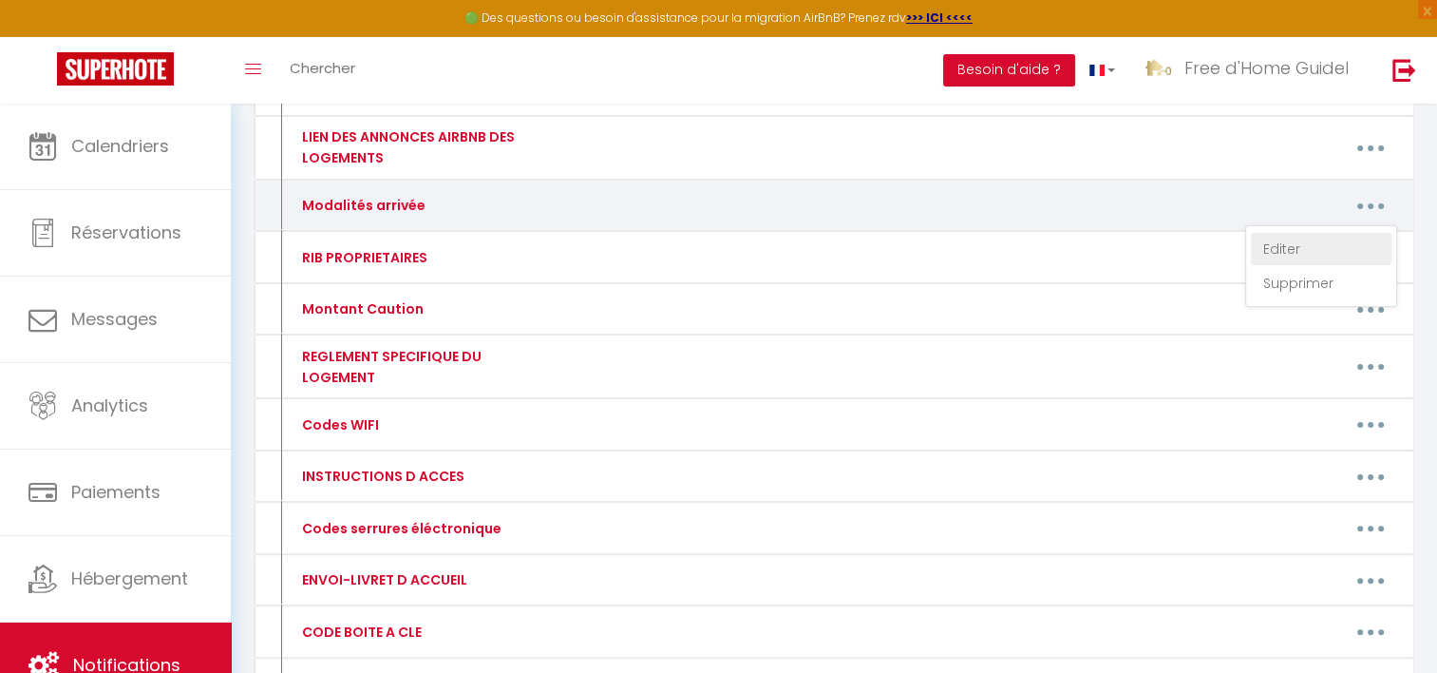
type textarea "> Arrivée autonome via boîte à clés, le code vous sera transmis la veille de vo…"
type textarea "La boîte à clé est située à côté de la porte d’entrée. Le code est : 2094."
type textarea "> Arrivée autonome via la boîte à clé, le code vous sera transmis la veille de …"
type textarea "> Arrivée autonome via boîte à clés, le code vous sera transmis la veille de vo…"
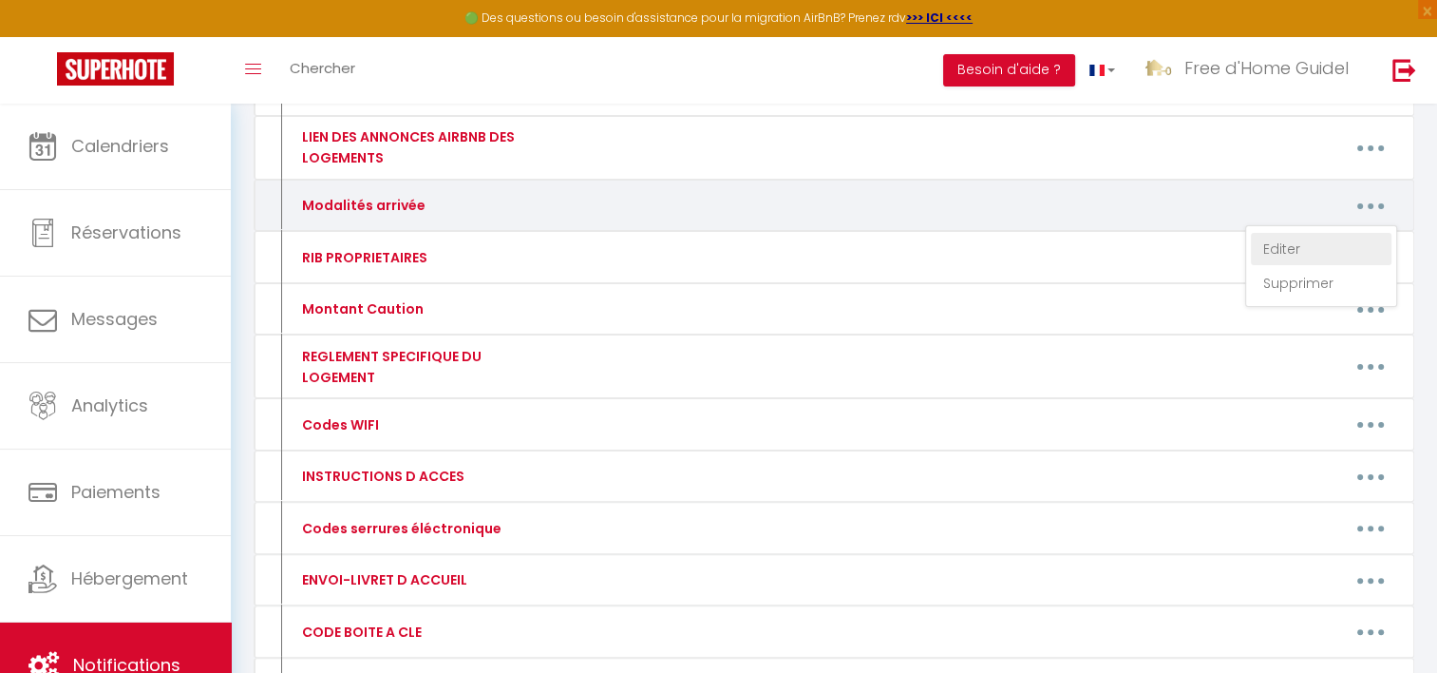
type textarea "> Arrivée autonome via boîte à clés, le code vous sera transmis la veille de vo…"
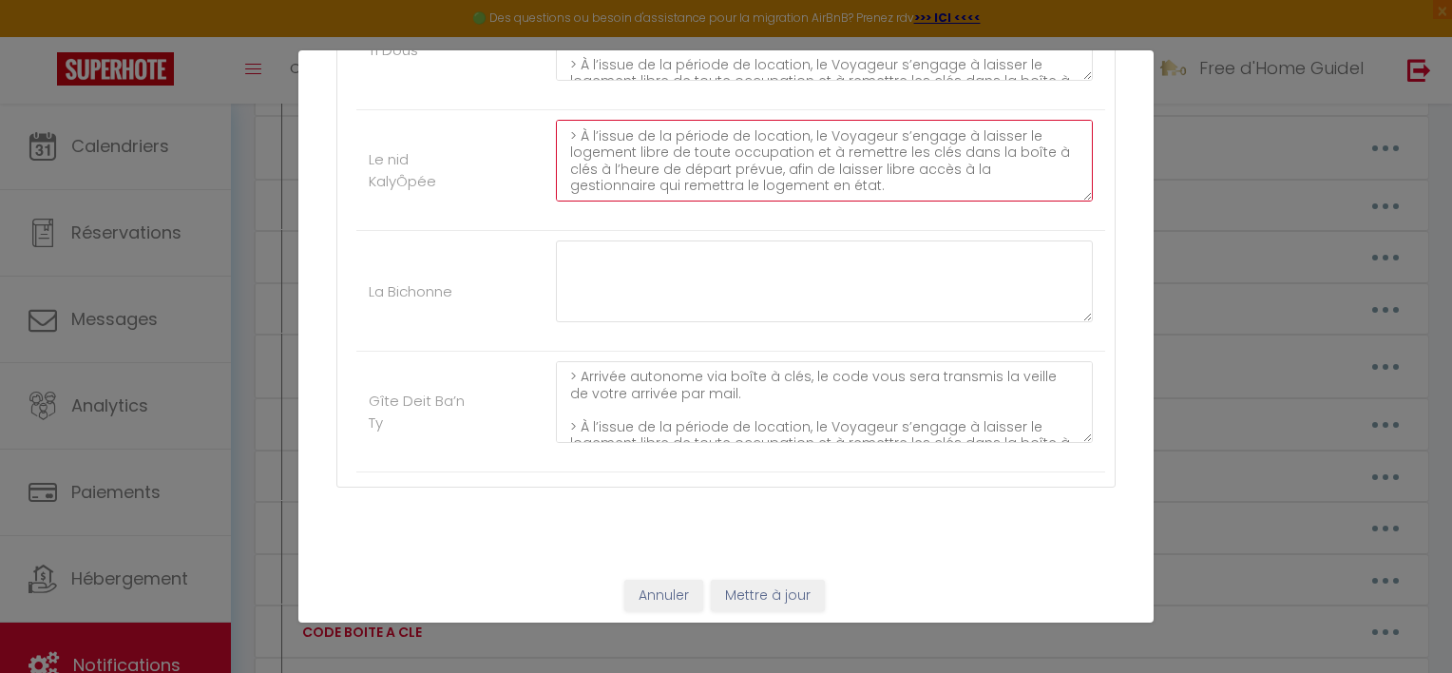
scroll to position [0, 0]
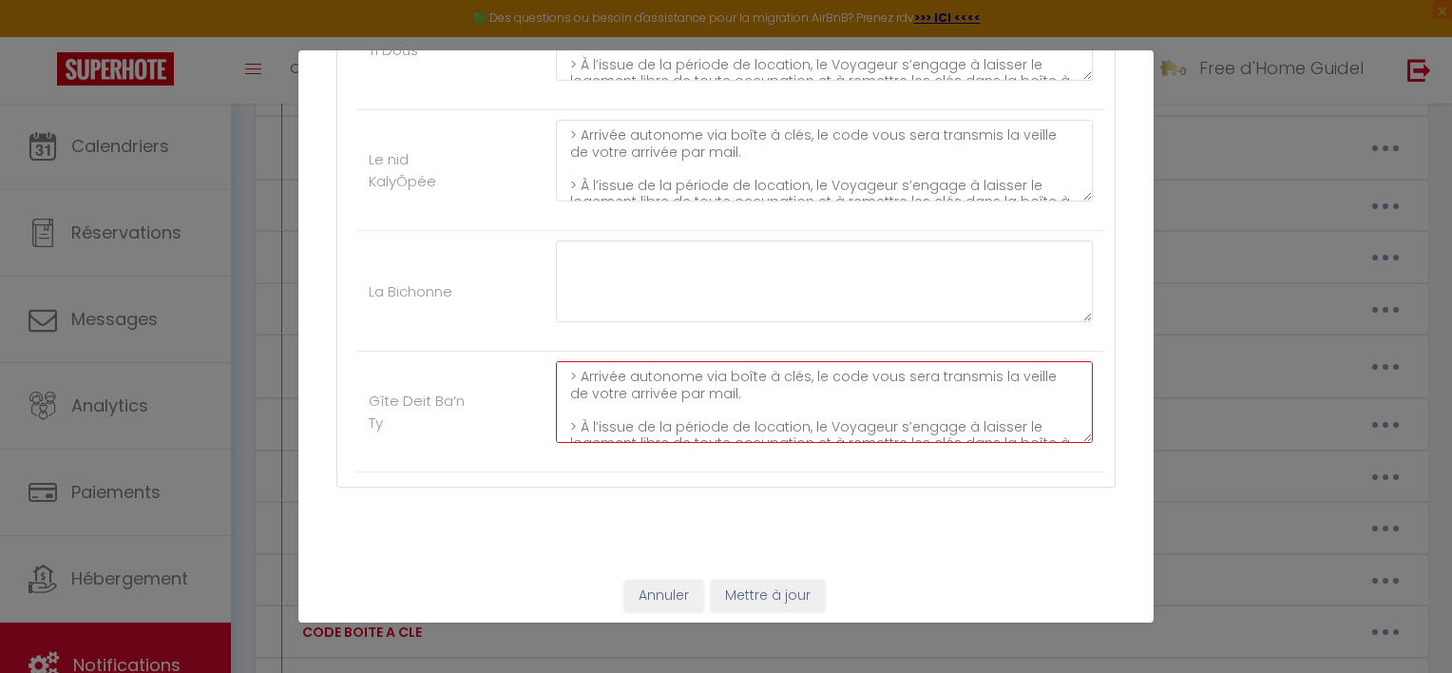
click at [984, 377] on textarea "> Arrivée autonome via boîte à clés, le code vous sera transmis la veille de vo…" at bounding box center [824, 402] width 537 height 82
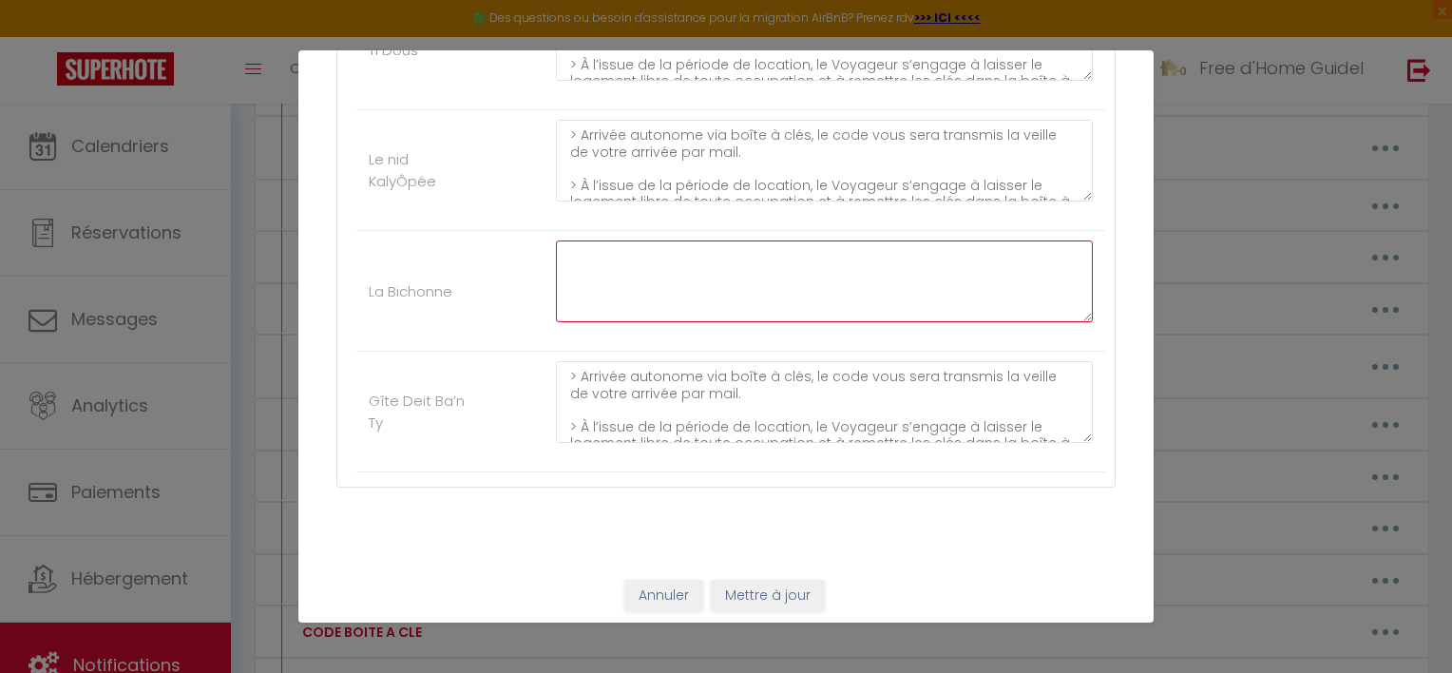
click at [818, 262] on textarea at bounding box center [824, 281] width 537 height 82
paste textarea "> Arrivée autonome via boîte à clés, le code vous sera transmis la veille de vo…"
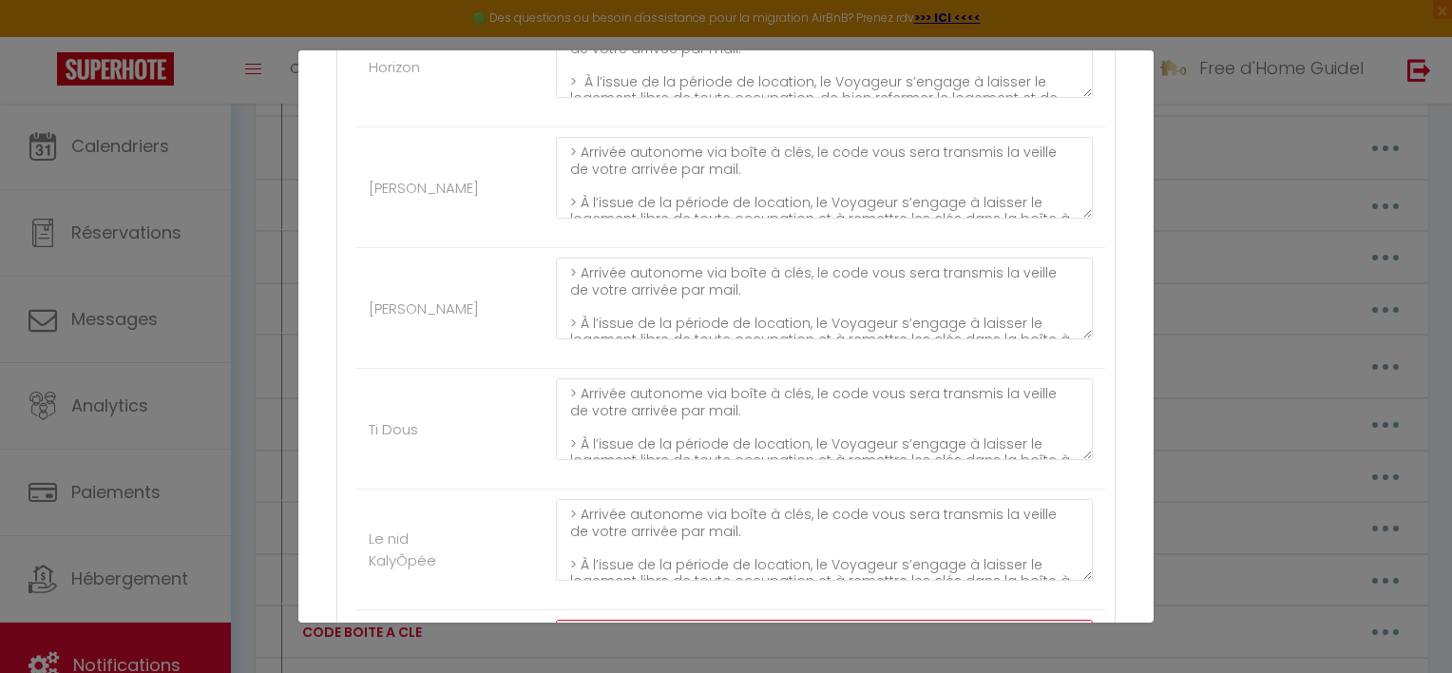
scroll to position [929, 0]
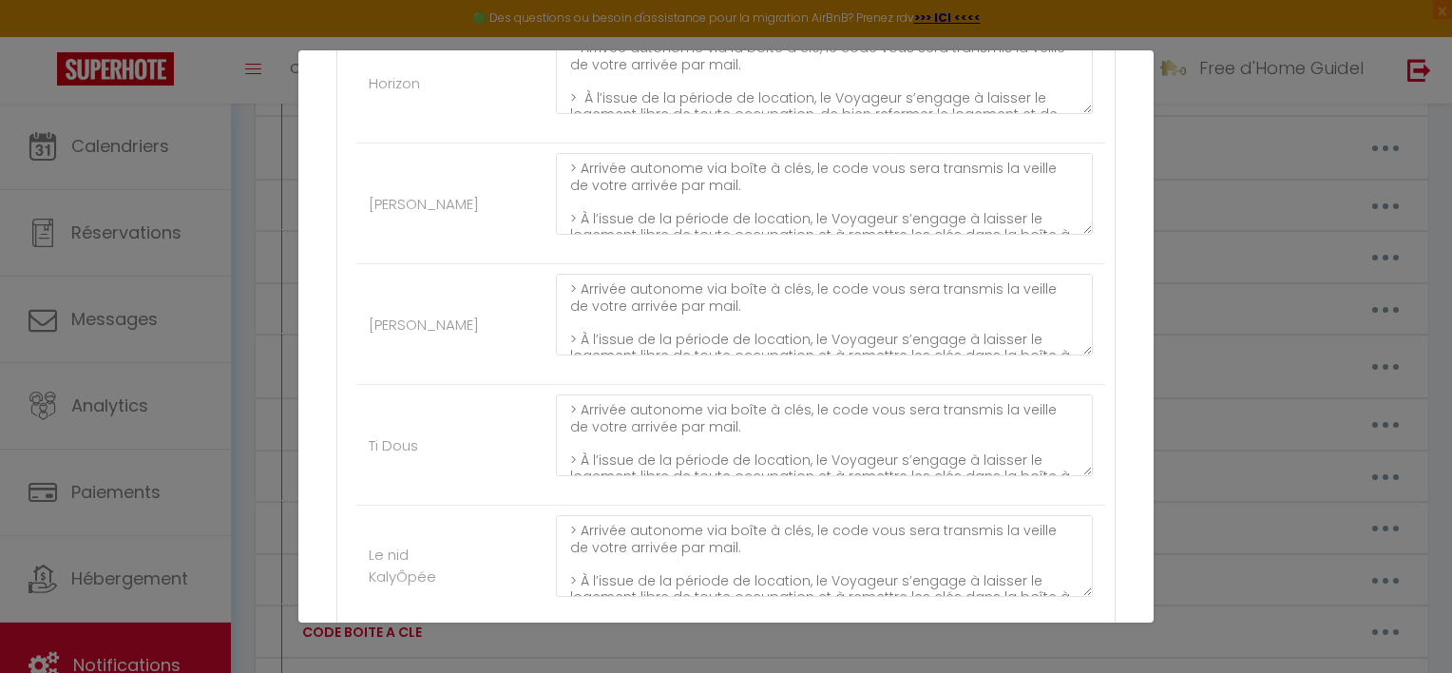
type textarea "> Arrivée autonome via boîte à clés, le code vous sera transmis la veille de vo…"
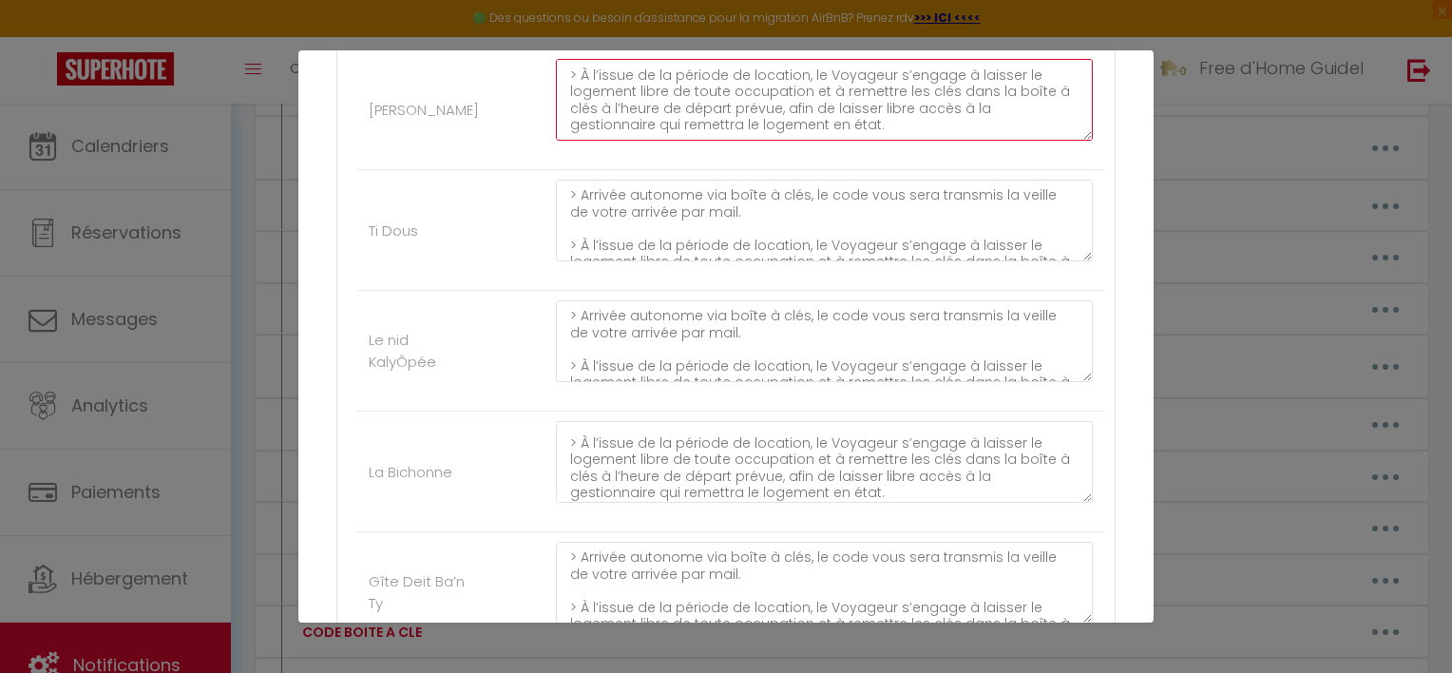
scroll to position [1324, 0]
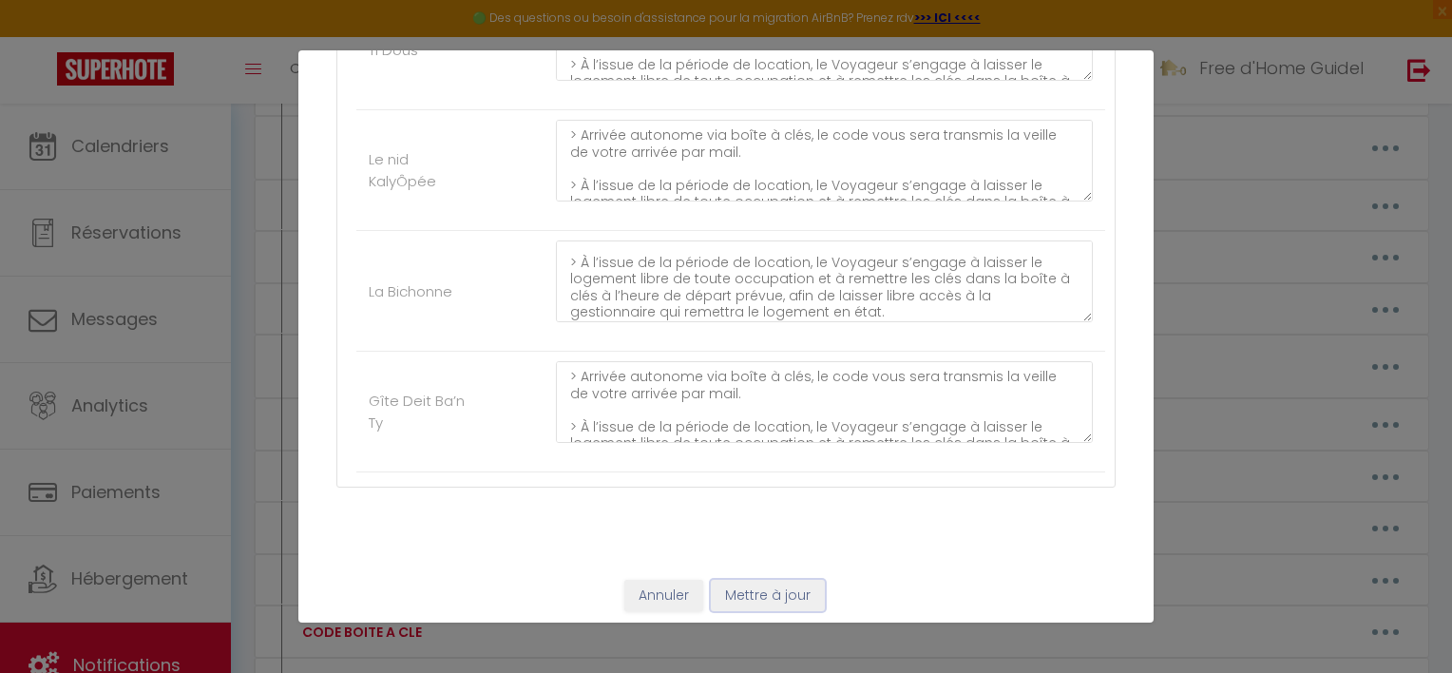
click at [799, 587] on button "Mettre à jour" at bounding box center [768, 596] width 114 height 32
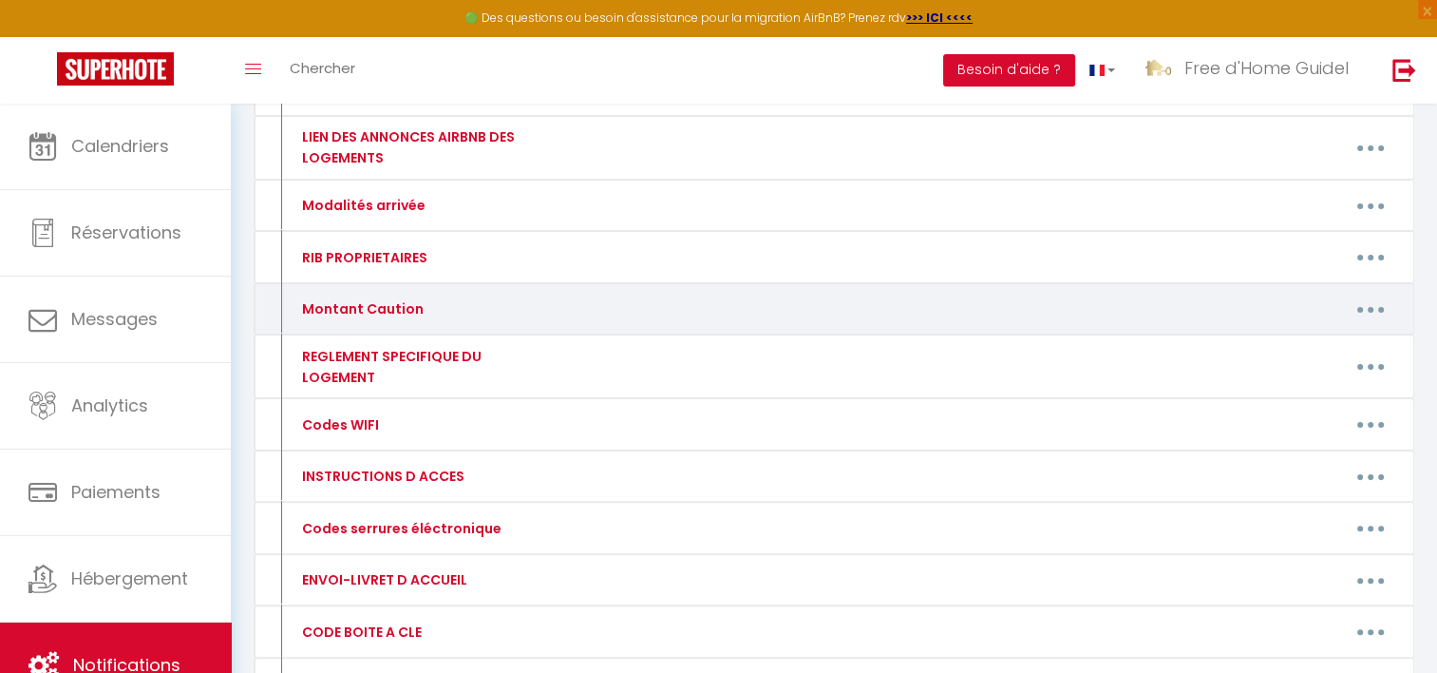
click at [1372, 307] on icon "button" at bounding box center [1371, 310] width 6 height 6
click at [1305, 357] on link "Editer" at bounding box center [1321, 352] width 141 height 32
type input "Montant Caution"
type textarea "montant caution"
type textarea "600€"
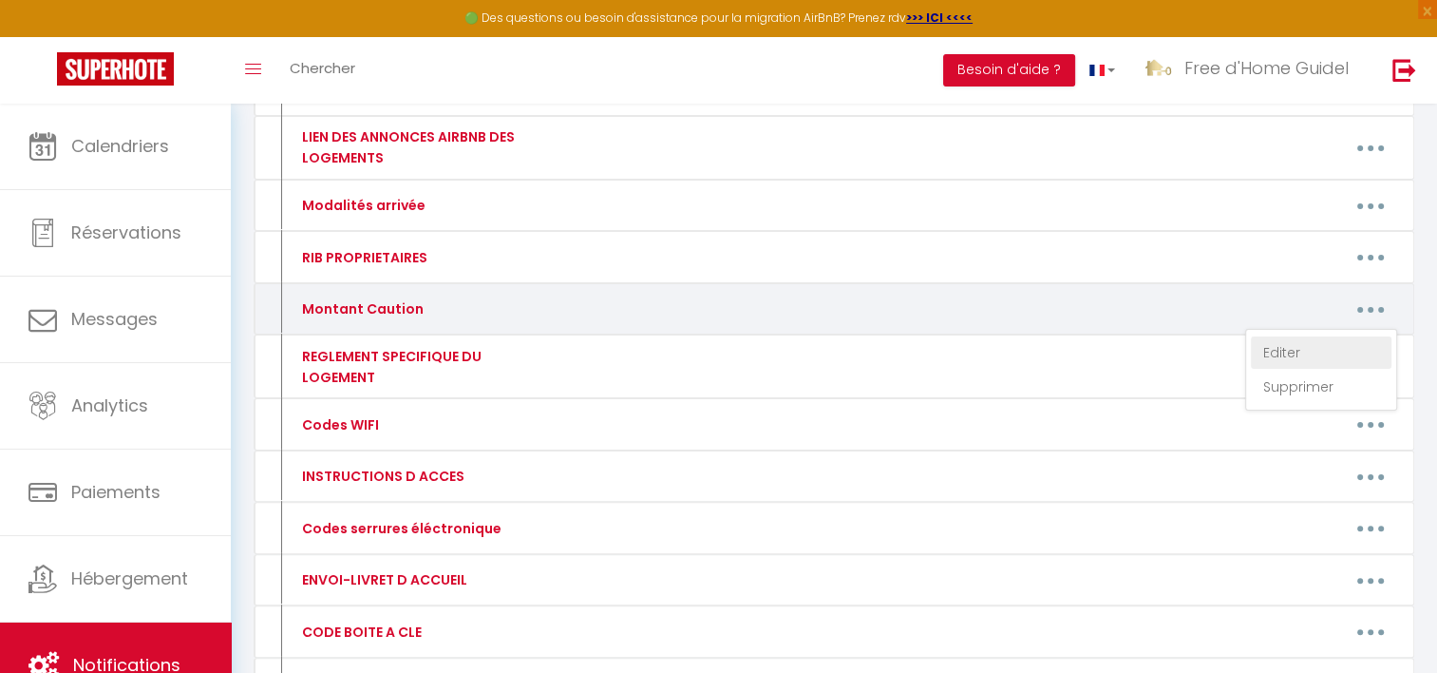
type textarea "400€"
type textarea "500€"
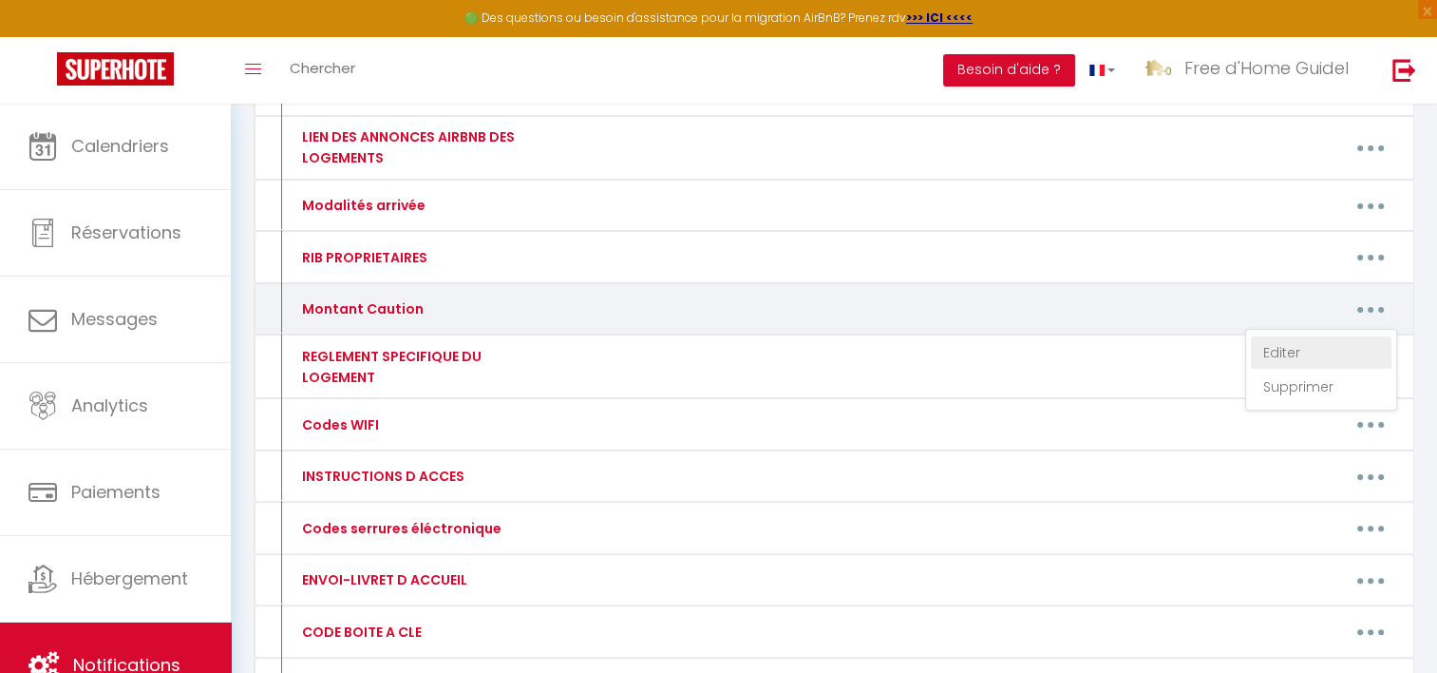
type textarea "400€"
type textarea "1000€"
type textarea "600€"
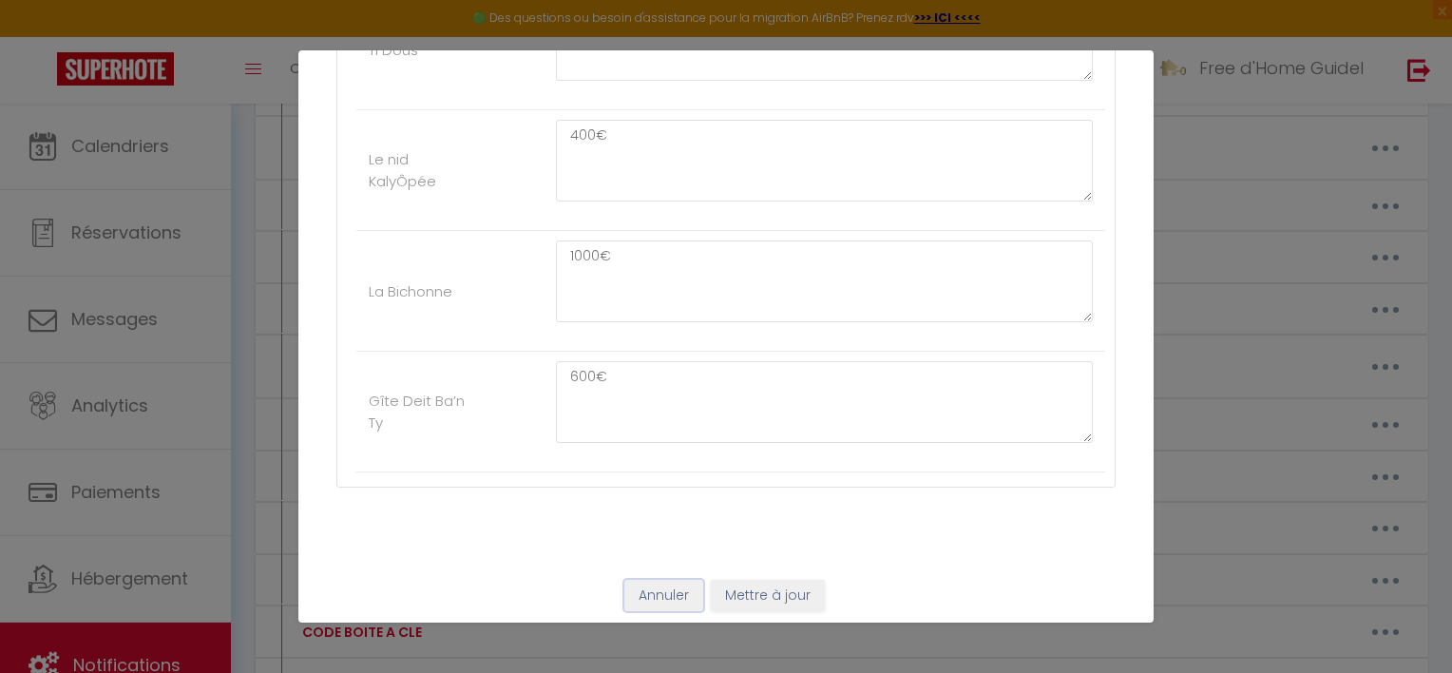
click at [665, 582] on button "Annuler" at bounding box center [663, 596] width 79 height 32
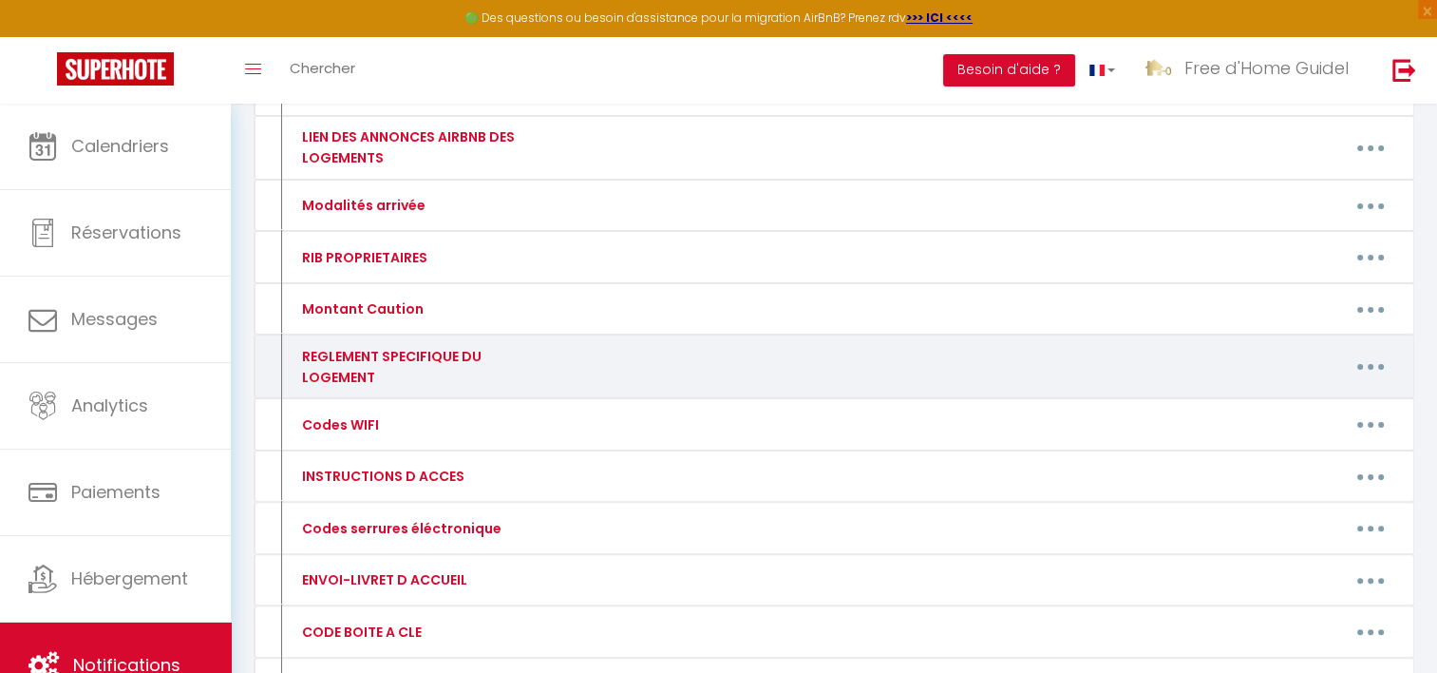
click at [1359, 361] on button "button" at bounding box center [1370, 367] width 53 height 30
click at [1314, 396] on link "Editer" at bounding box center [1321, 410] width 141 height 32
type input "REGLEMENT SPECIFIQUE DU LOGEMENT"
type textarea "reglement"
type textarea "- Le logement est non-fumeur. Il est donc strictement interdit de fumer ou de v…"
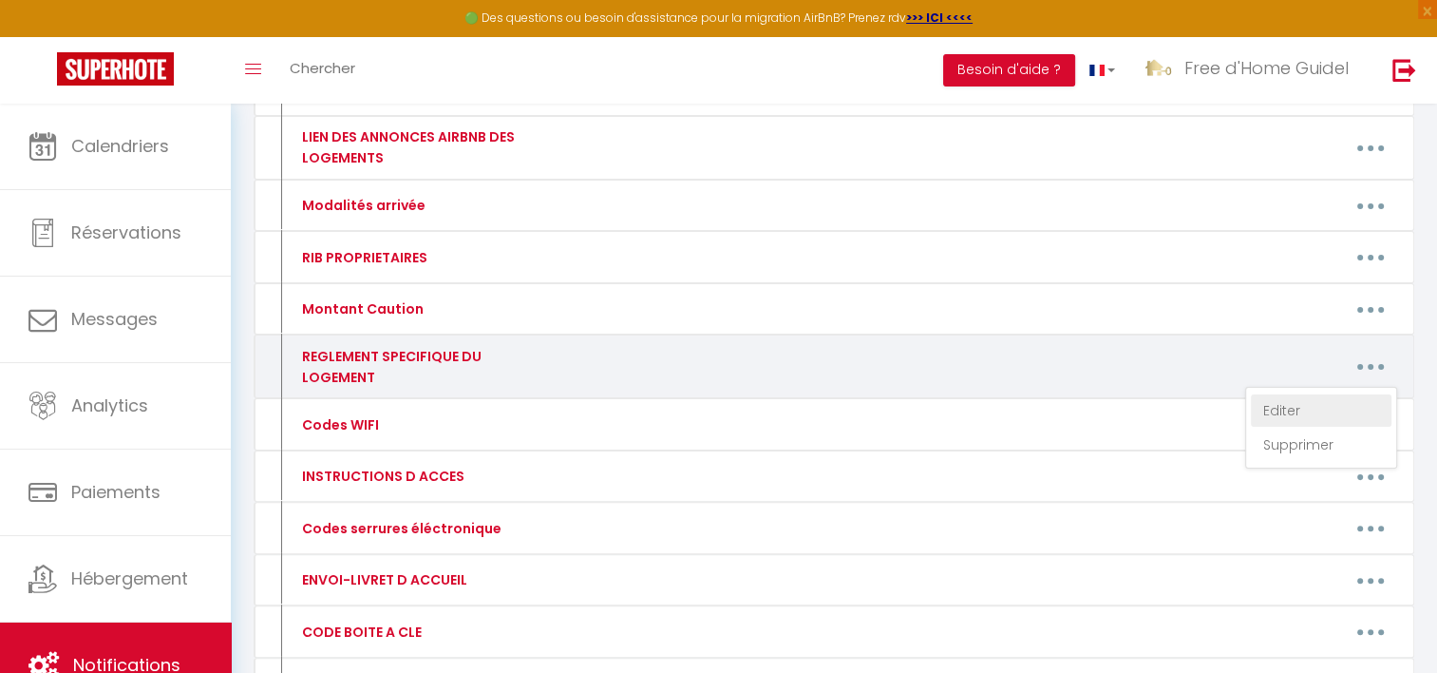
type textarea "- Le logement est non-fumeur. Il est donc strictement interdit de fumer ou de v…"
type textarea "- Lo ipsumdol sit ame-consec. Ad eli sedd eiusmodtemp incididu ut labor et do m…"
type textarea "- Le logement est non-fumeur. Il est donc strictement interdit de fumer ou de v…"
type textarea "- Lo ipsumdol sit ame-consec. Ad eli sedd eiusmodtemp incididu ut labor et do m…"
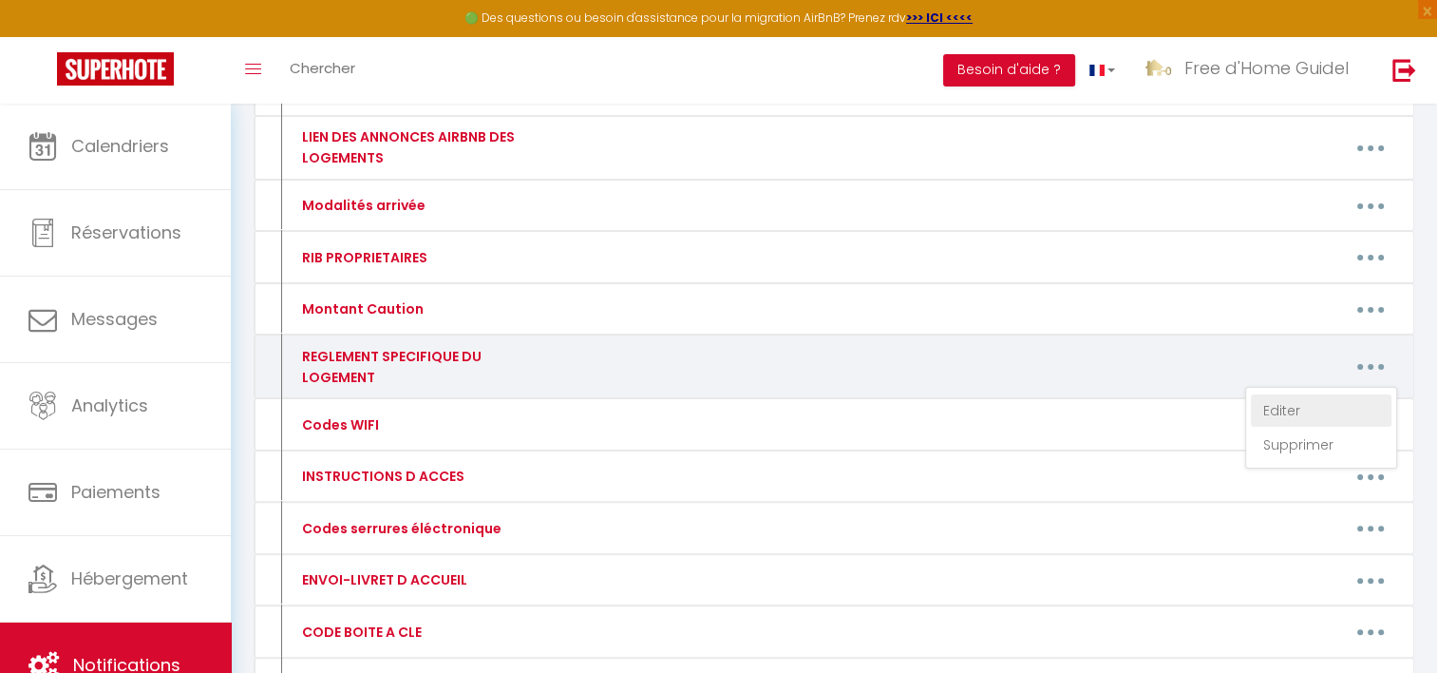
type textarea "- Le logement est non-fumeur. Il est donc strictement interdit de fumer ou de v…"
type textarea "- Lo ipsumdol sit ame-consec. Ad eli sedd eiusmodtemp incididu ut labor et do m…"
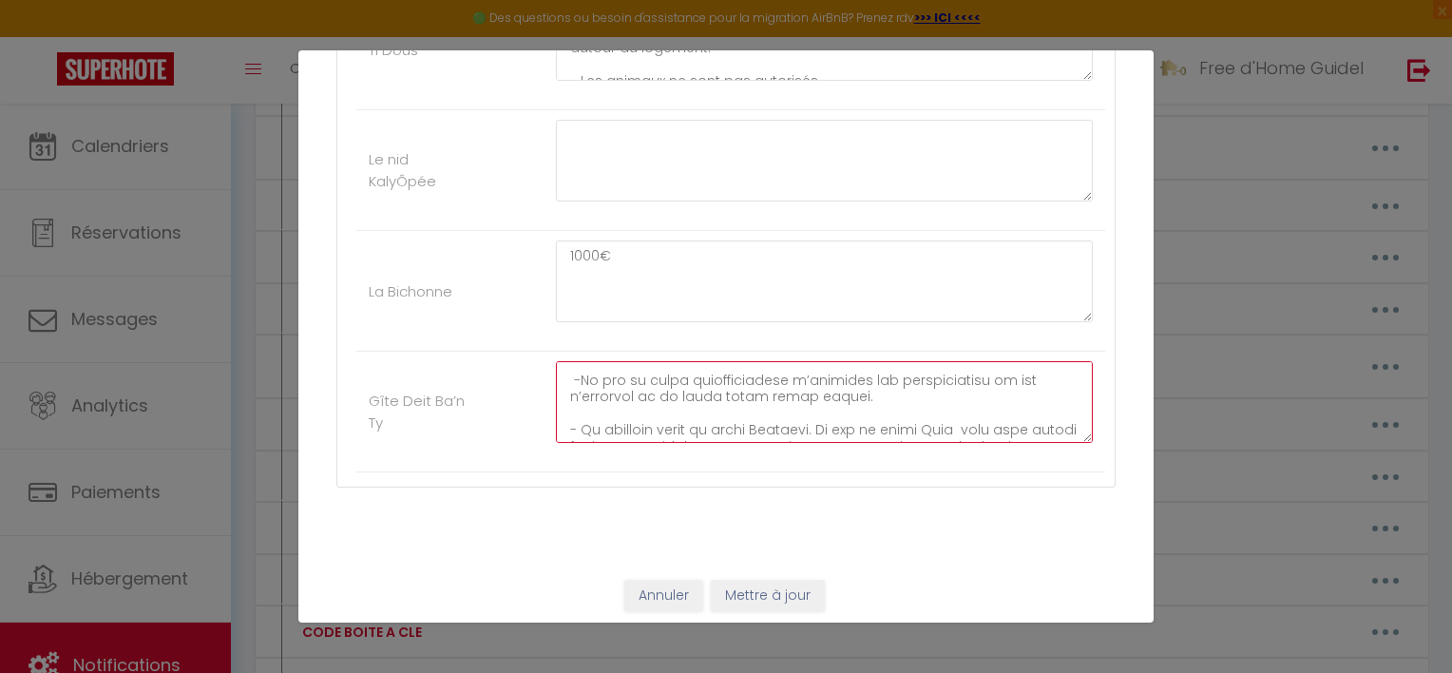
scroll to position [482, 0]
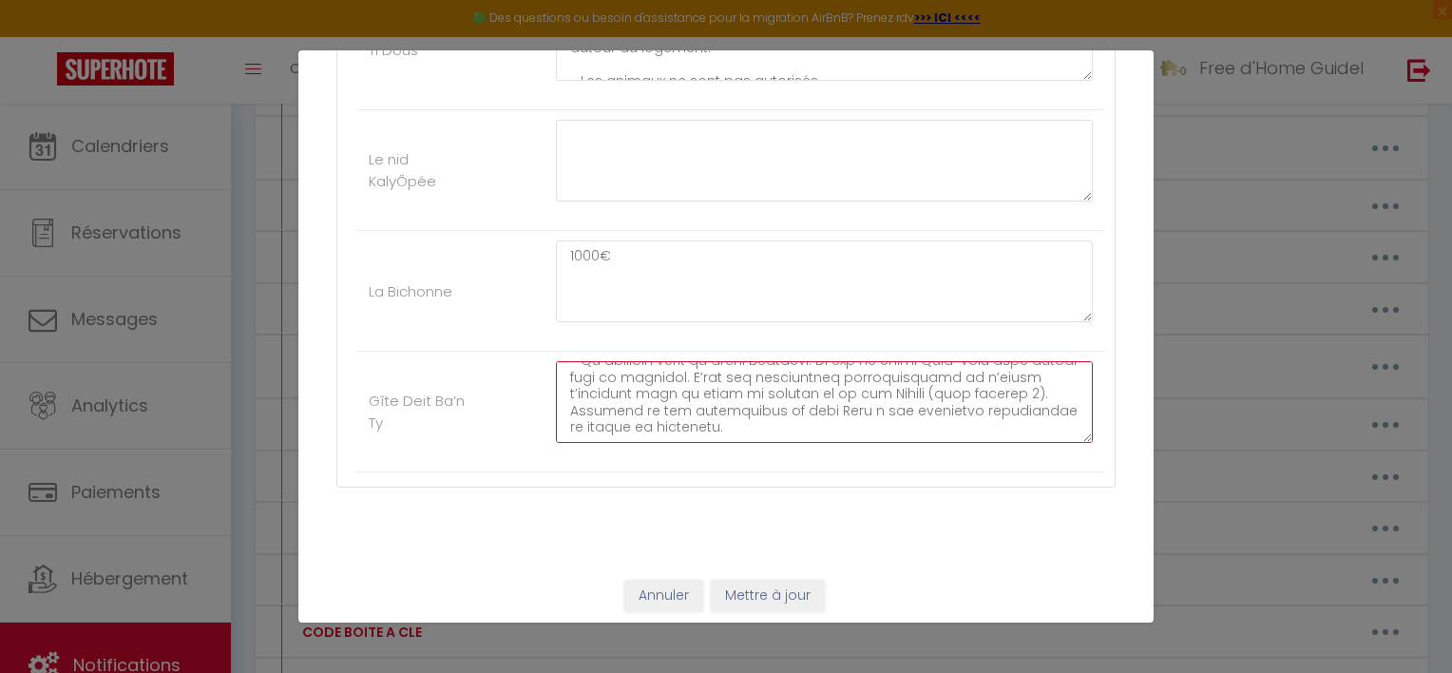
click at [988, 413] on textarea at bounding box center [824, 402] width 537 height 82
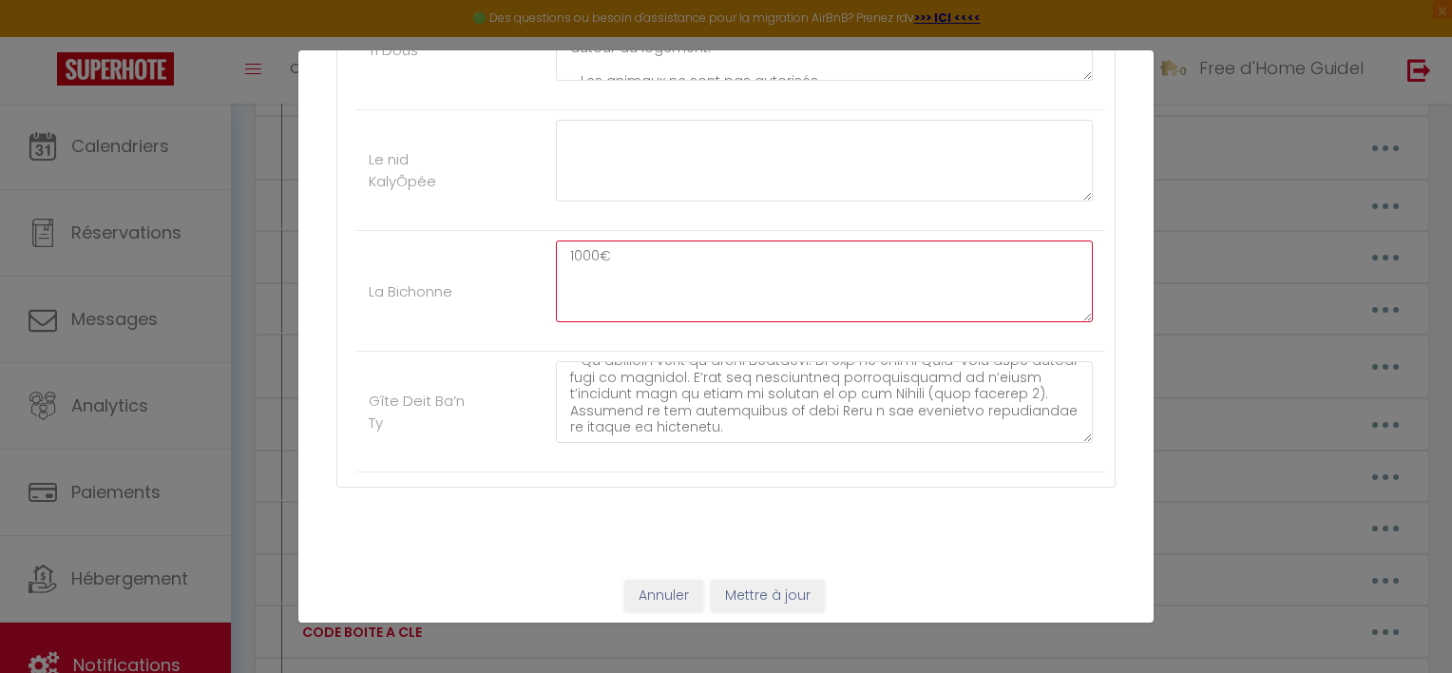
drag, startPoint x: 618, startPoint y: 262, endPoint x: 471, endPoint y: 249, distance: 147.9
click at [471, 249] on li "La Bichonne 1000€" at bounding box center [730, 291] width 749 height 121
paste textarea "- Lo ipsumdol sit ame-consec. Ad eli sedd eiusmodtemp incididu ut labor et do m…"
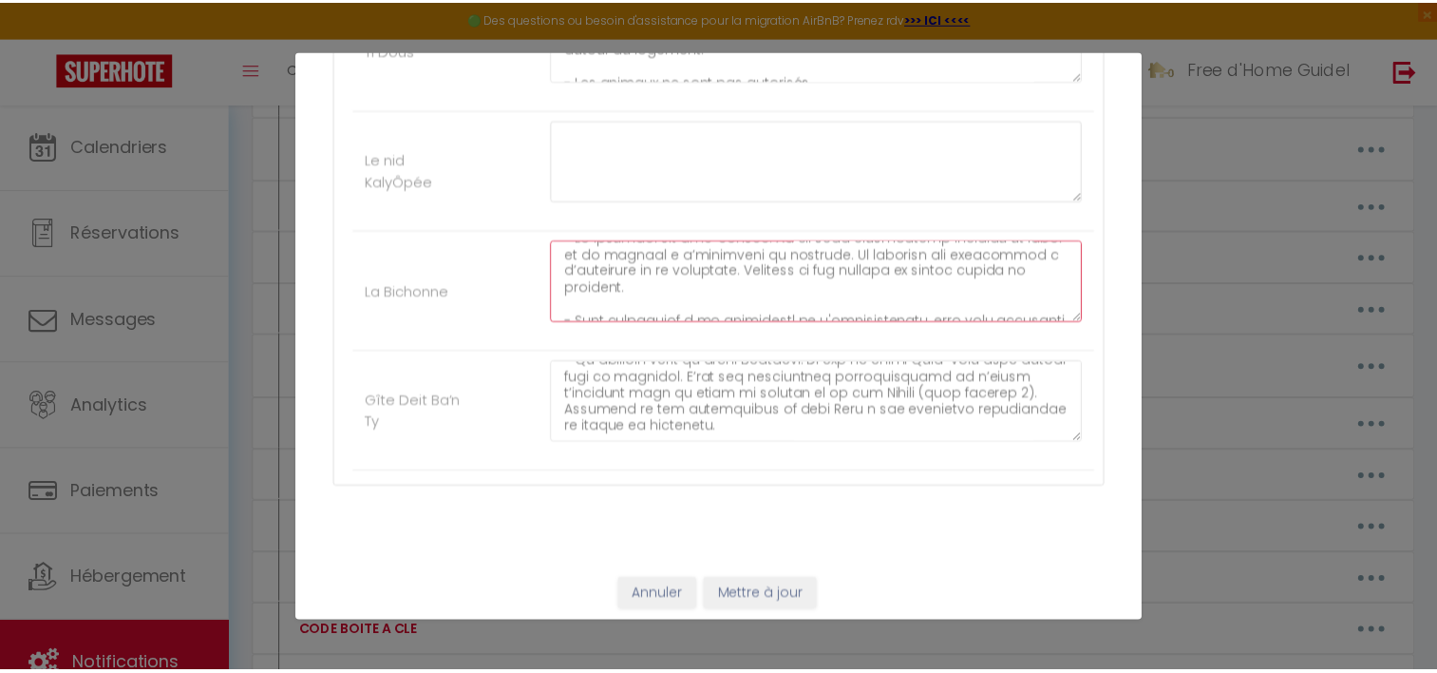
scroll to position [0, 0]
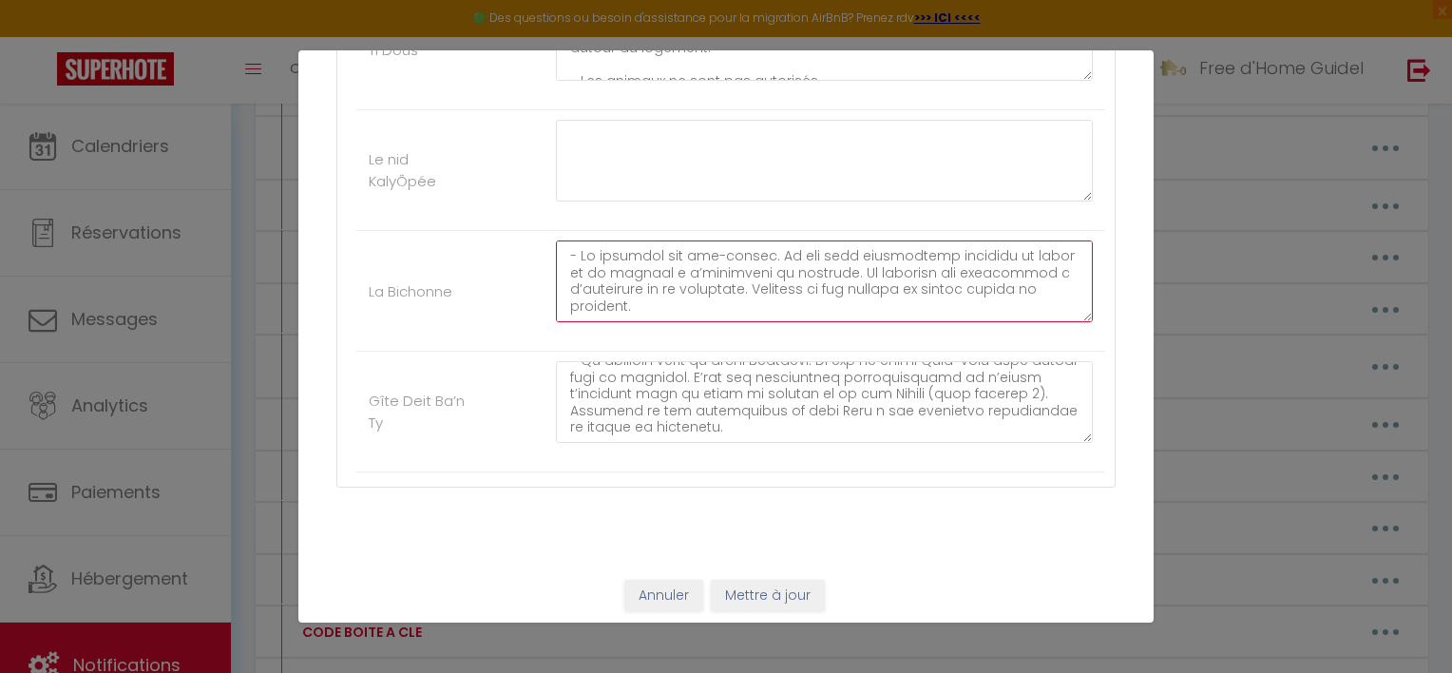
type textarea "- Lo ipsumdol sit ame-consec. Ad eli sedd eiusmodtemp incididu ut labor et do m…"
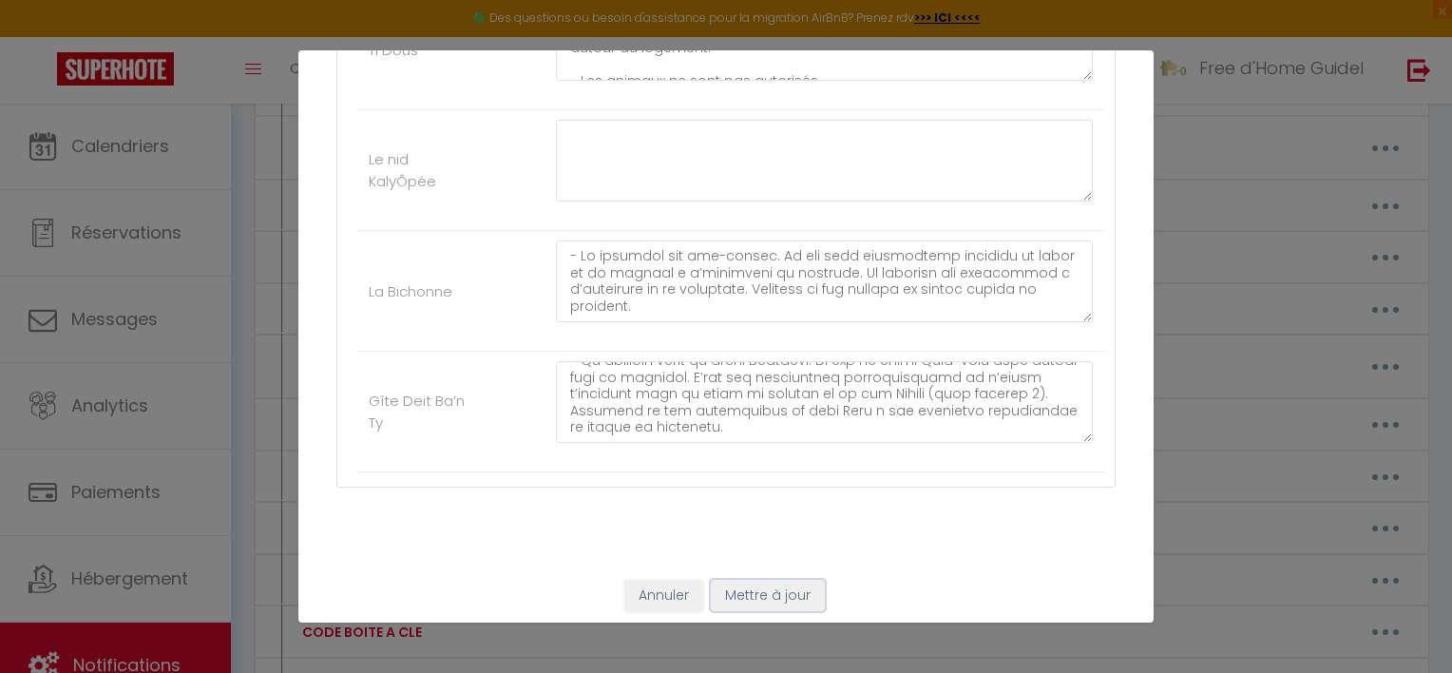
click at [759, 589] on button "Mettre à jour" at bounding box center [768, 596] width 114 height 32
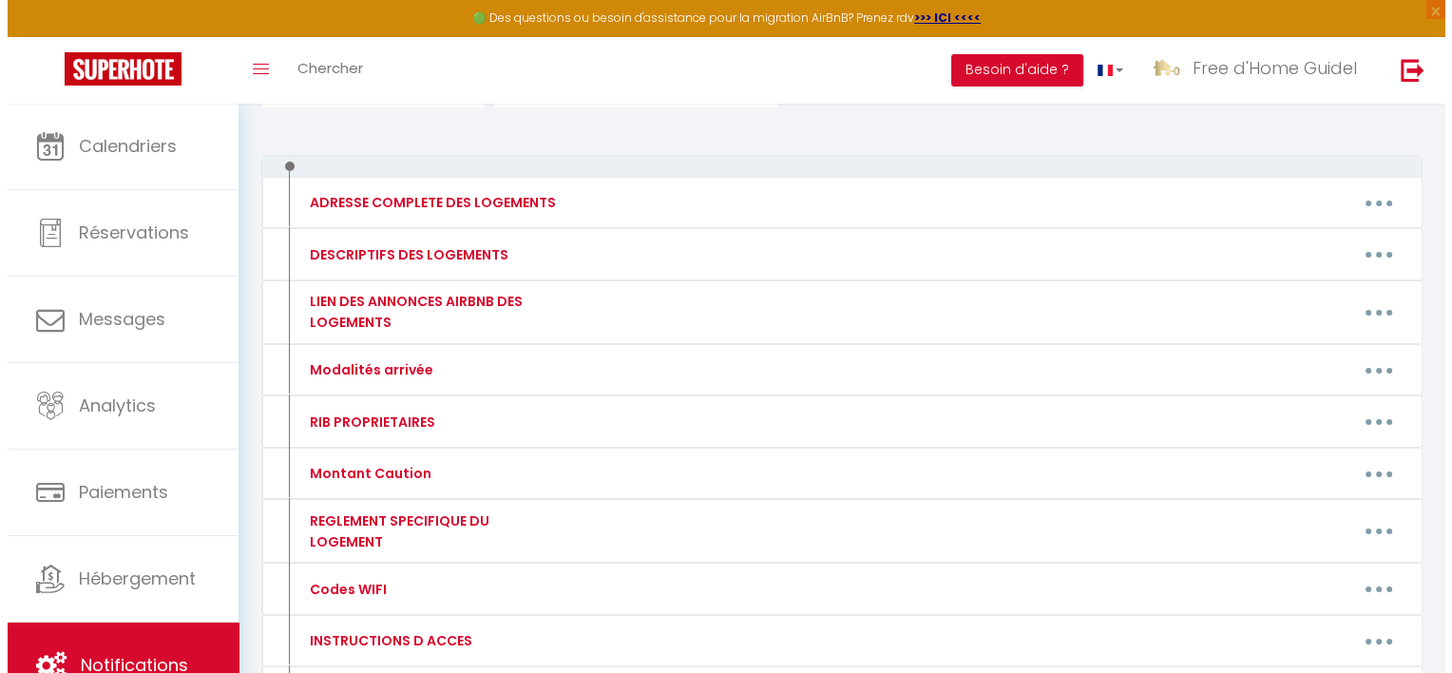
scroll to position [252, 0]
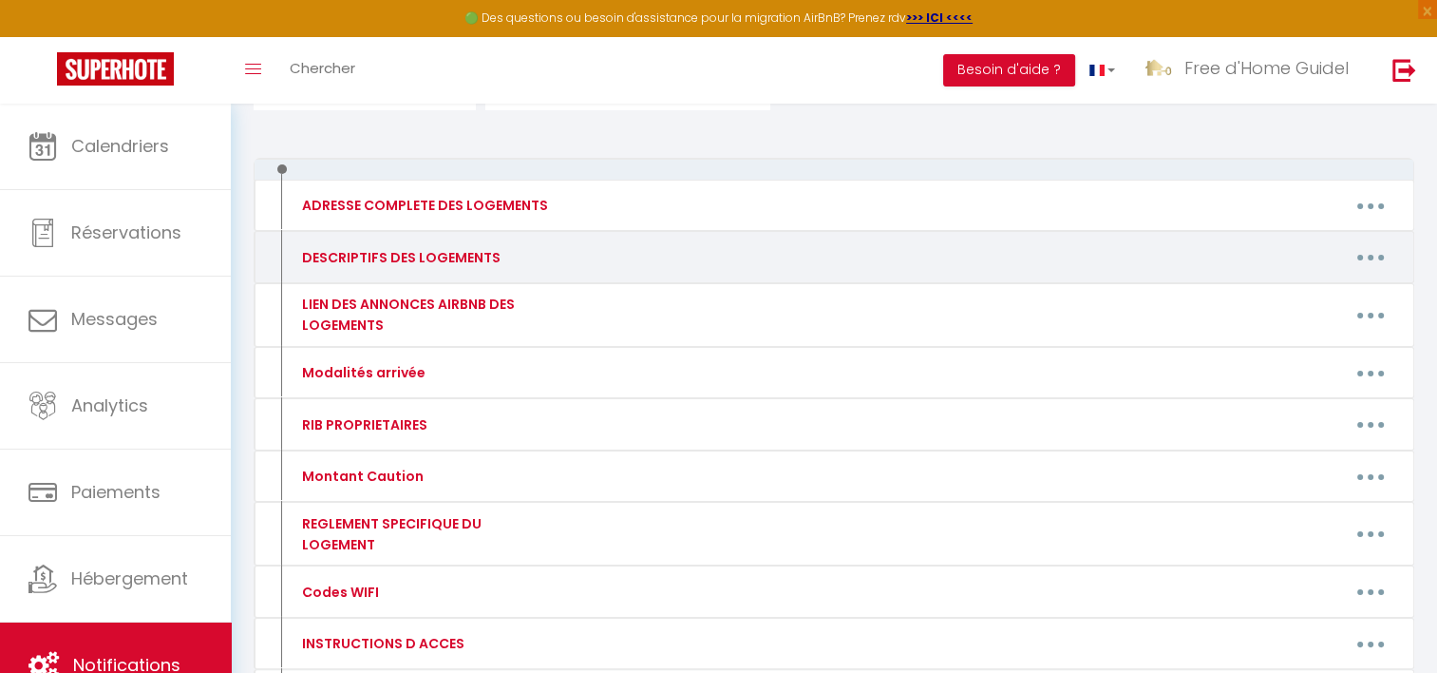
click at [1376, 262] on button "button" at bounding box center [1370, 257] width 53 height 30
click at [1322, 295] on link "Editer" at bounding box center [1321, 300] width 141 height 32
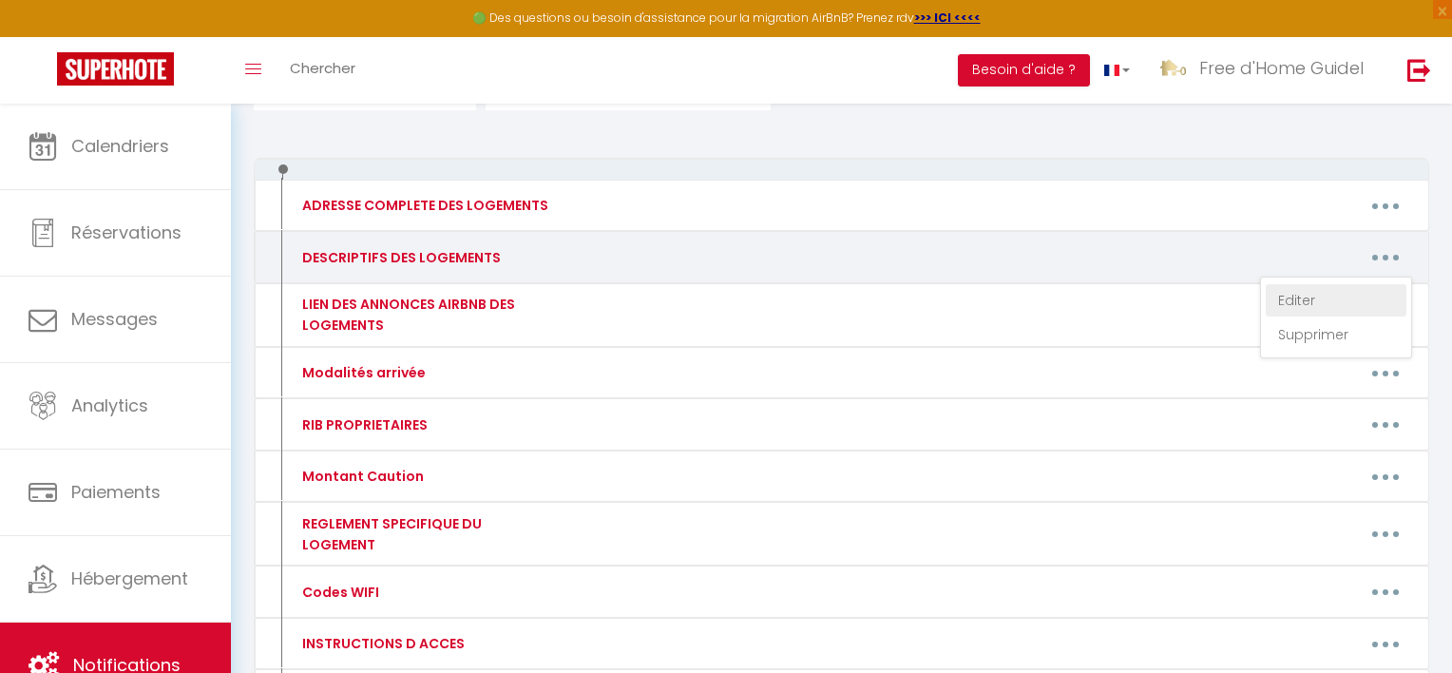
type input "DESCRIPTIFS DES LOGEMENTS"
type textarea "descriptifs des logements"
type textarea "Petite maison située au [STREET_ADDRESS]. D’une surface de 60 m², elle comprend…"
type textarea "Studio située [STREET_ADDRESS]. D'une surface de 20m², dotée d'une cuisine tout…"
type textarea "Petit appartement située 45 résidence les Gwenans à [GEOGRAPHIC_DATA]. D'une su…"
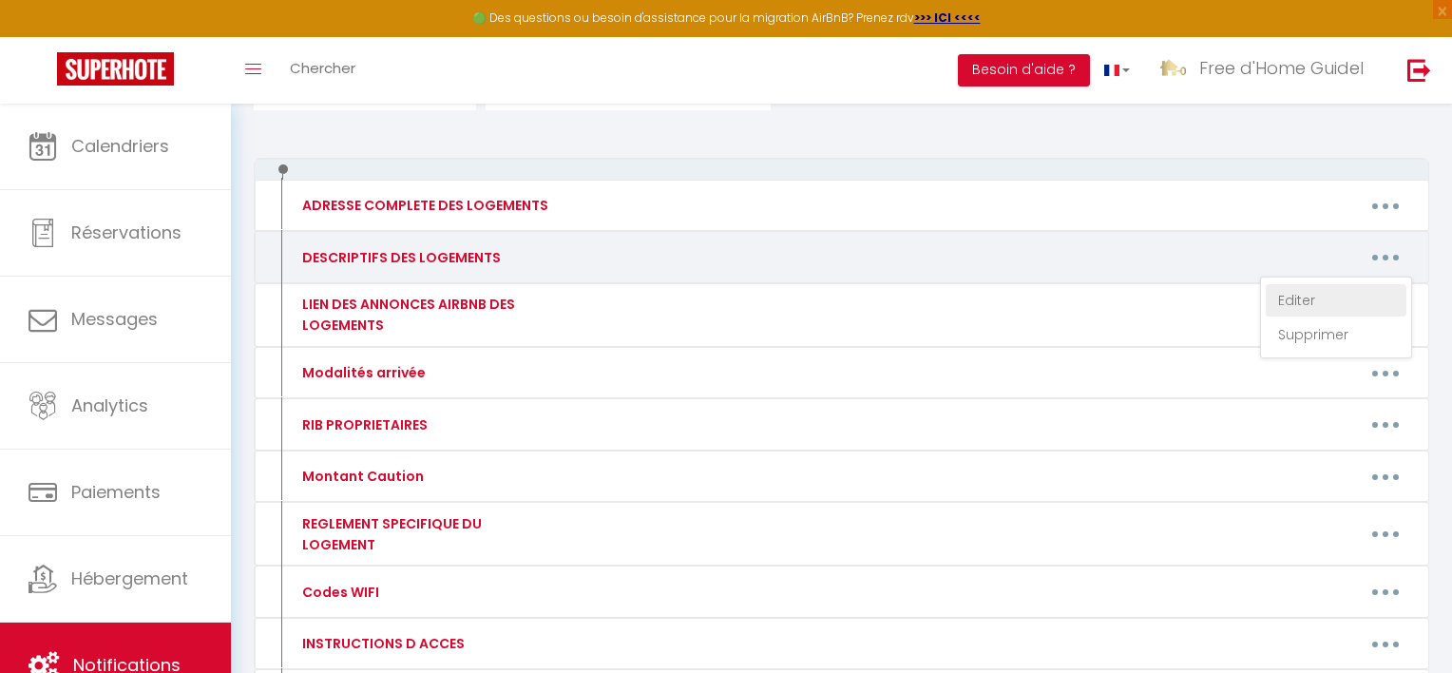
type textarea "Une maison individuelle de 75m2 située sur un terrain de 860 m2. La maison de 7…"
type textarea "[STREET_ADDRESS][PERSON_NAME] (lieu-dit [GEOGRAPHIC_DATA]) Itinéraire : [URL][D…"
type textarea "Ce cottage en pierre de 77 m² est doté de 2 chambres, d'un salon, d’une salle d…"
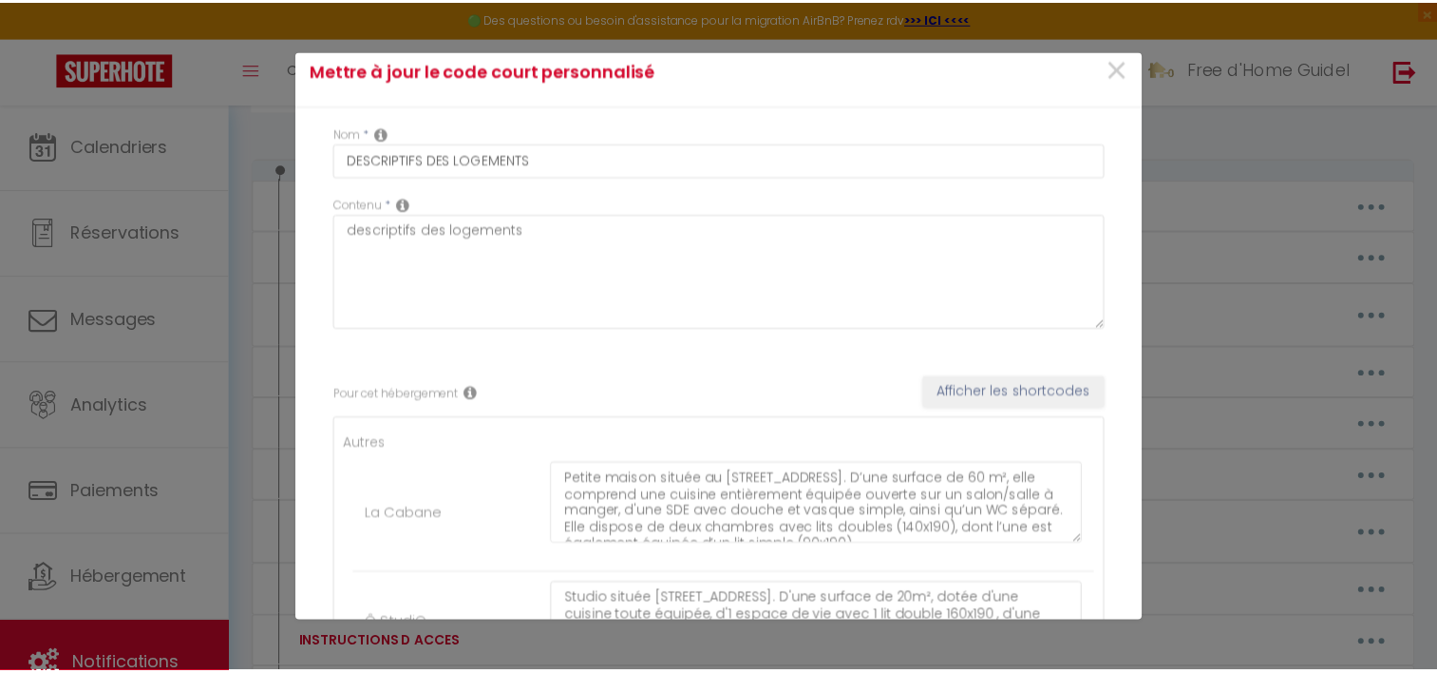
scroll to position [0, 0]
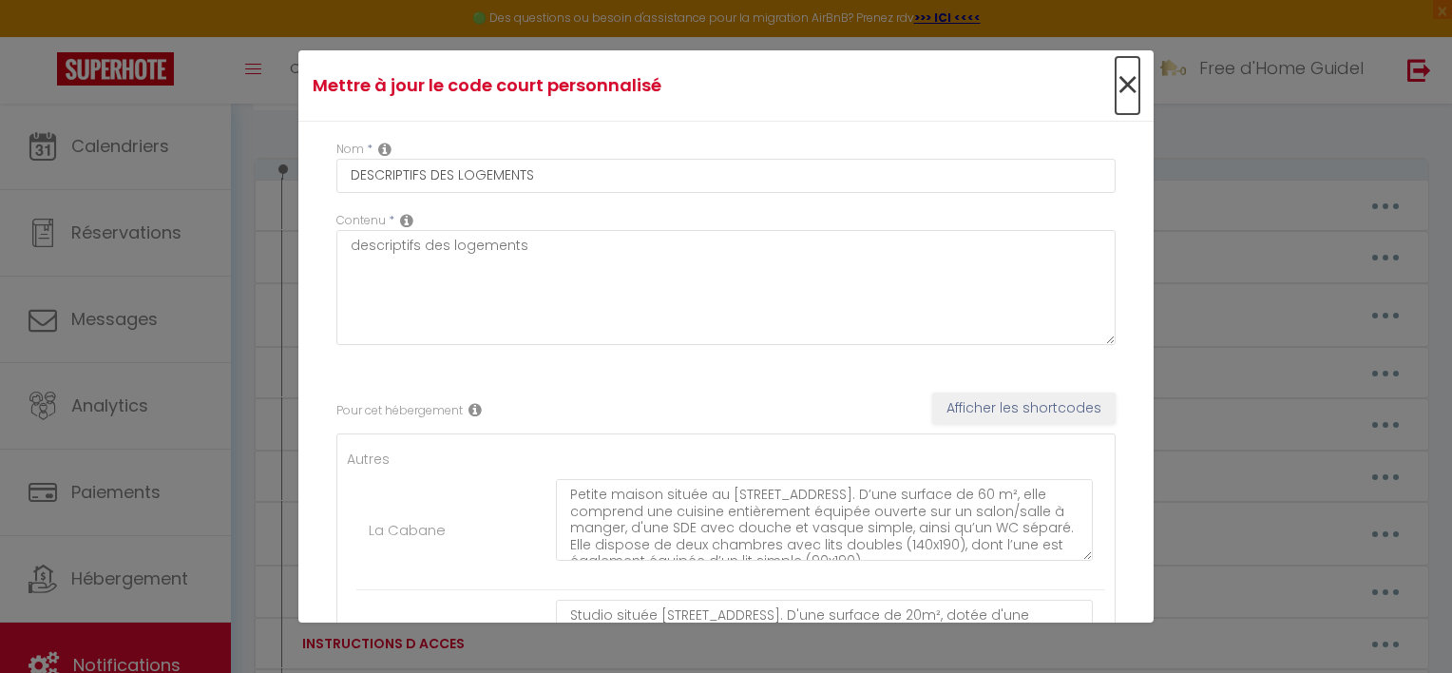
click at [1115, 84] on span "×" at bounding box center [1127, 85] width 24 height 57
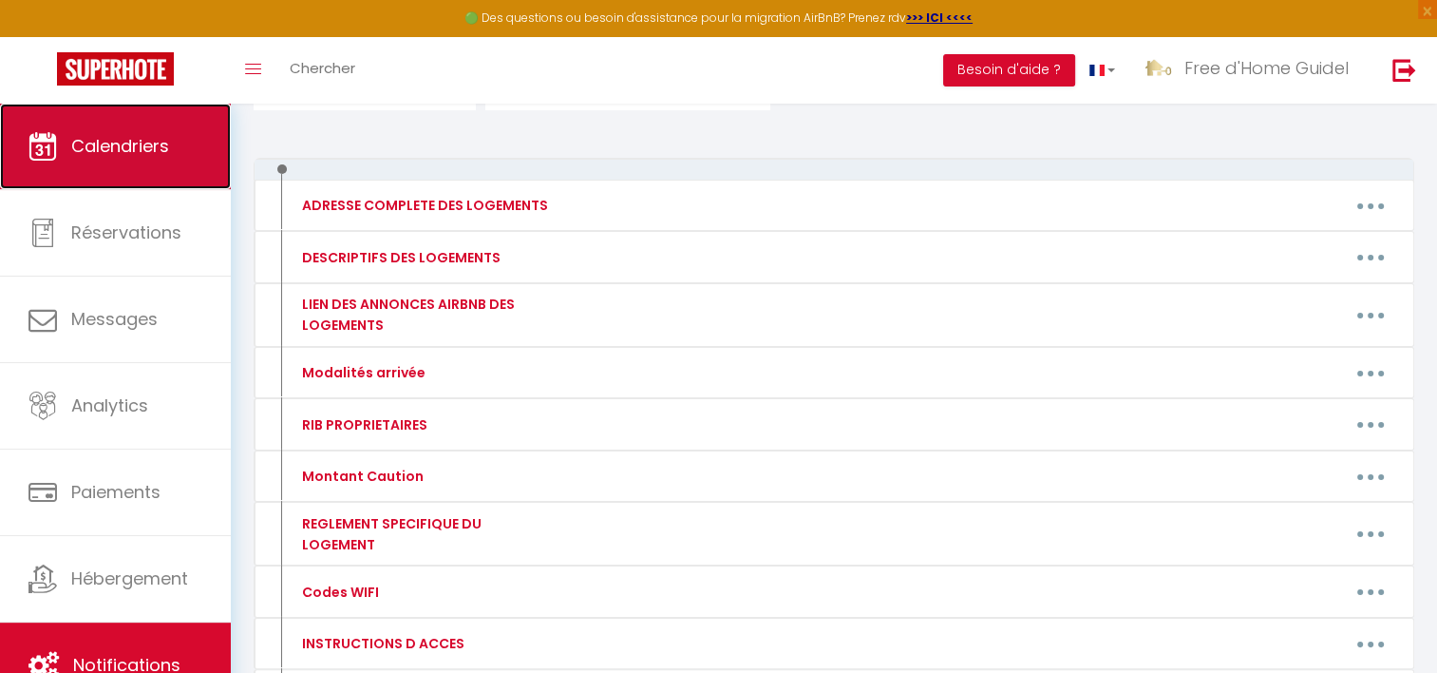
click at [191, 142] on link "Calendriers" at bounding box center [115, 147] width 231 height 86
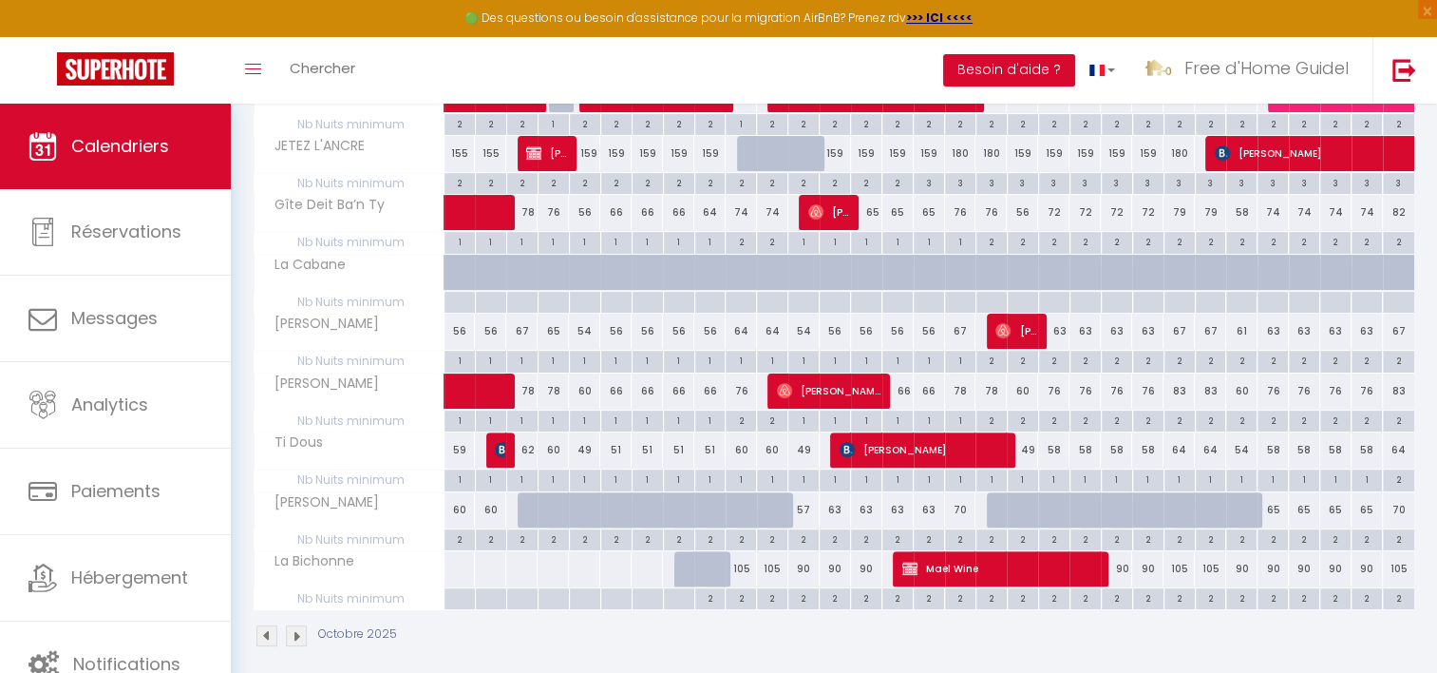
scroll to position [485, 0]
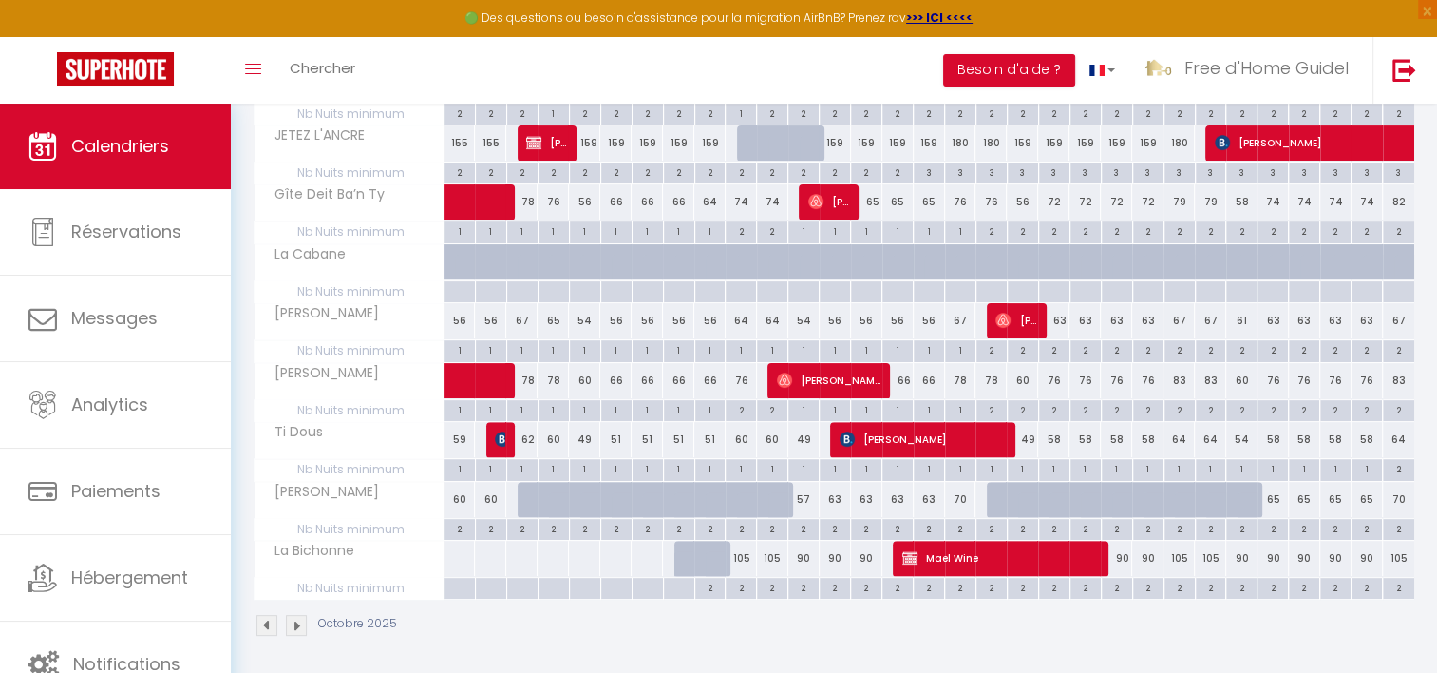
click at [299, 623] on img at bounding box center [296, 625] width 21 height 21
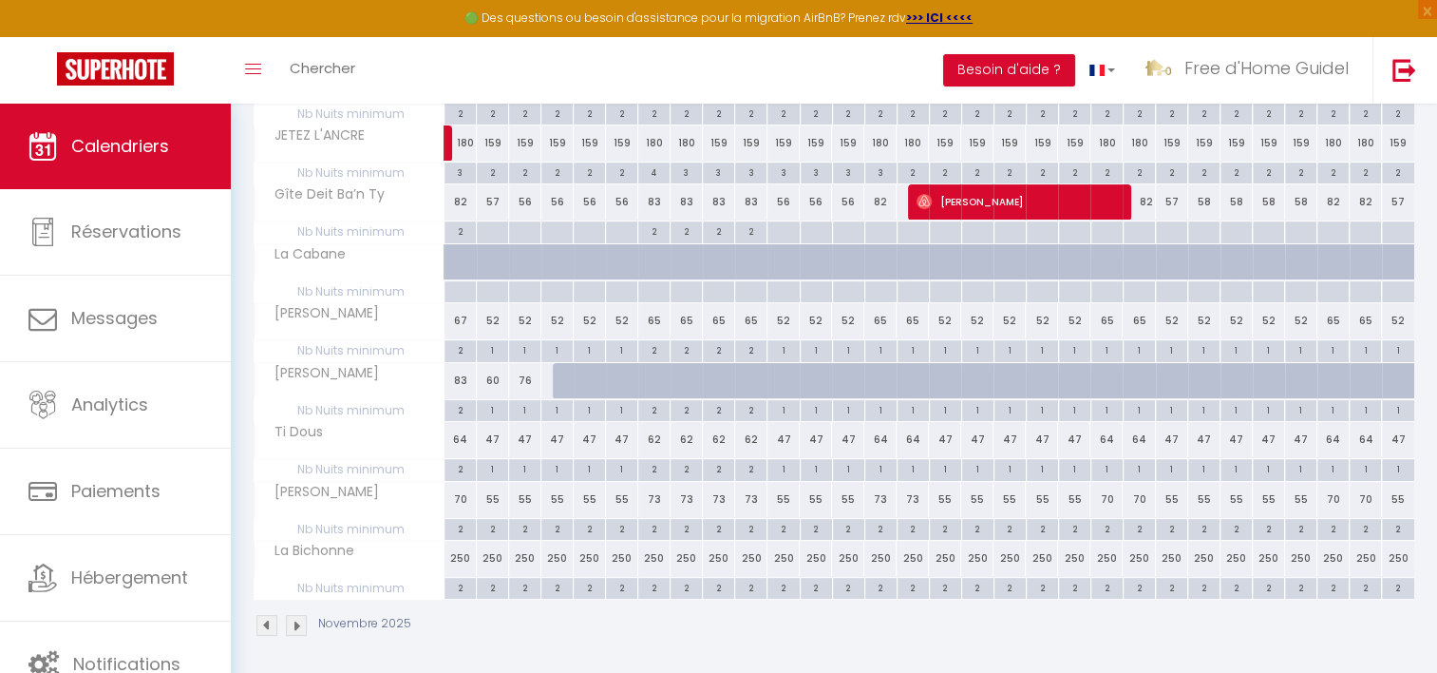
click at [458, 555] on div "250" at bounding box center [461, 558] width 32 height 35
type input "250"
type input "[DATE]"
type input "Dim 02 Novembre 2025"
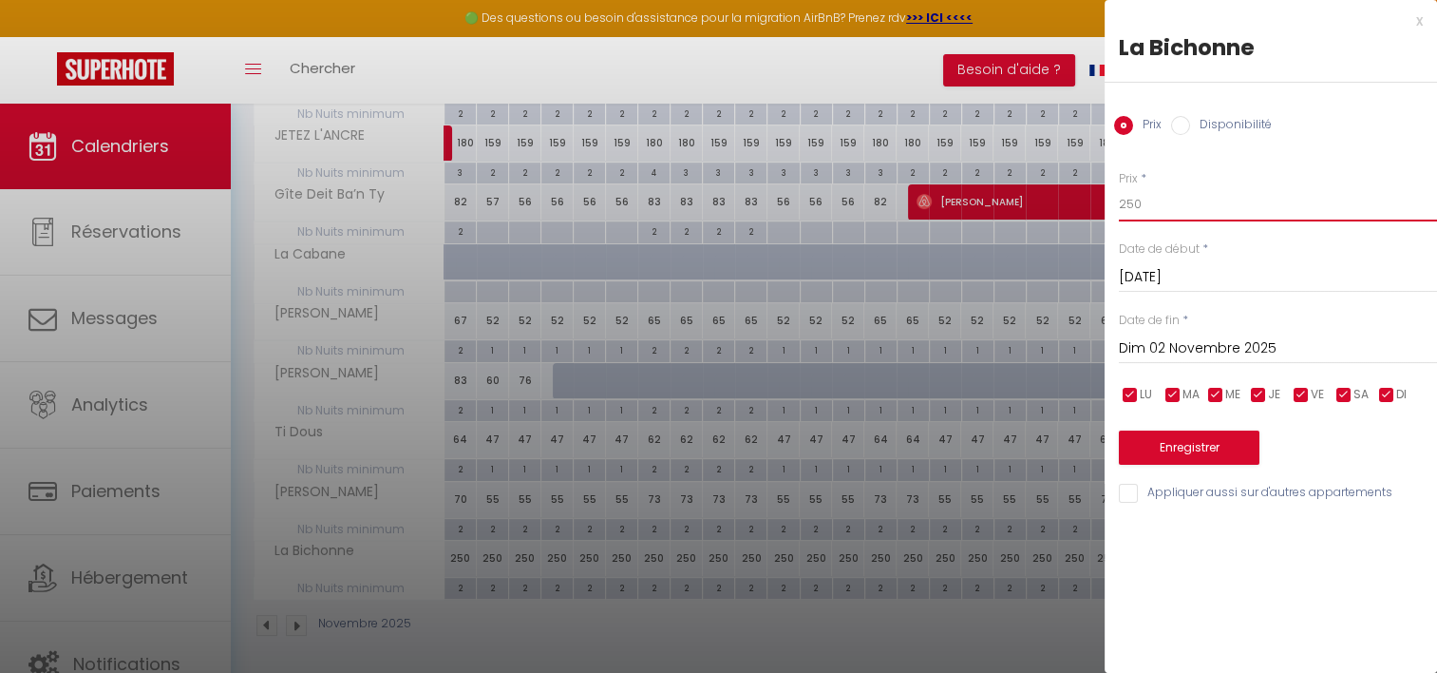
drag, startPoint x: 1150, startPoint y: 203, endPoint x: 1079, endPoint y: 194, distance: 71.9
click at [1079, 194] on body "🟢 Des questions ou besoin d'assistance pour la migration AirBnB? Prenez rdv >>>…" at bounding box center [718, 148] width 1437 height 1060
type input "105"
click at [1203, 338] on input "Dim 02 Novembre 2025" at bounding box center [1278, 348] width 318 height 25
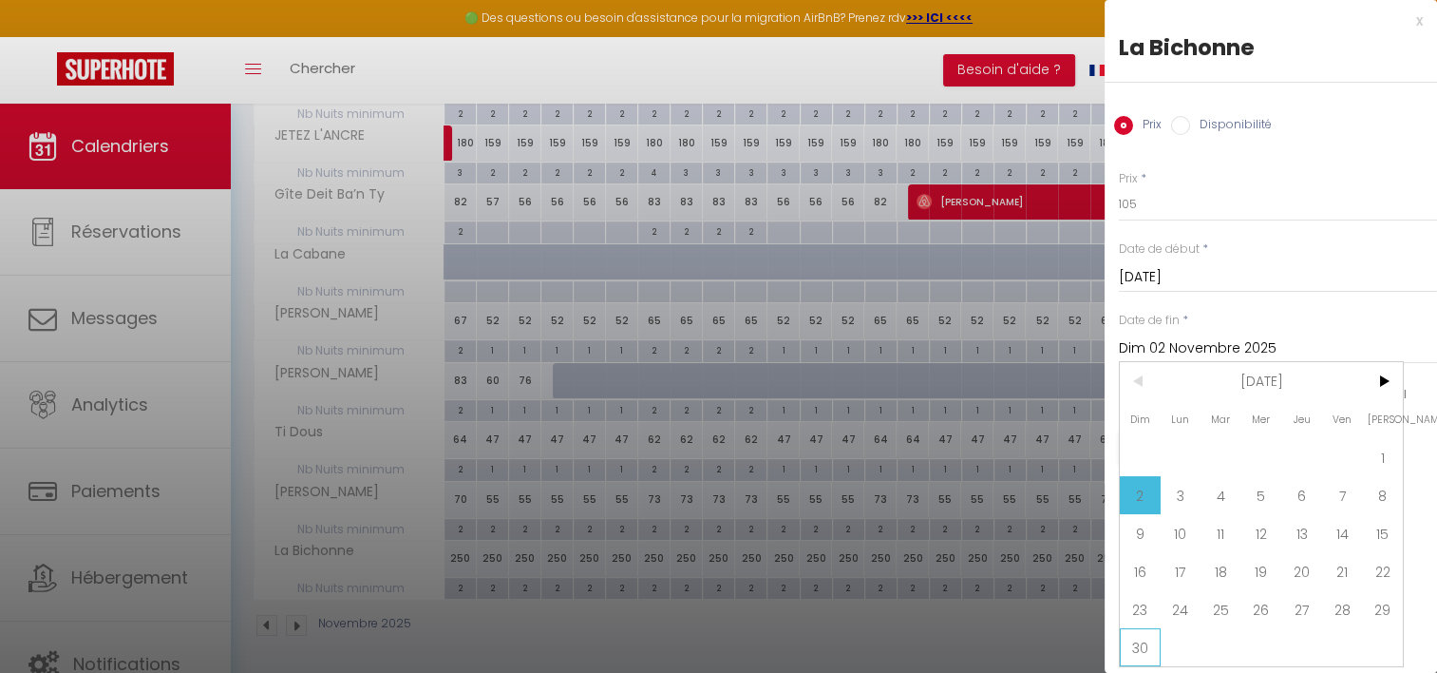
click at [1131, 650] on span "30" at bounding box center [1140, 647] width 41 height 38
type input "Dim 30 Novembre 2025"
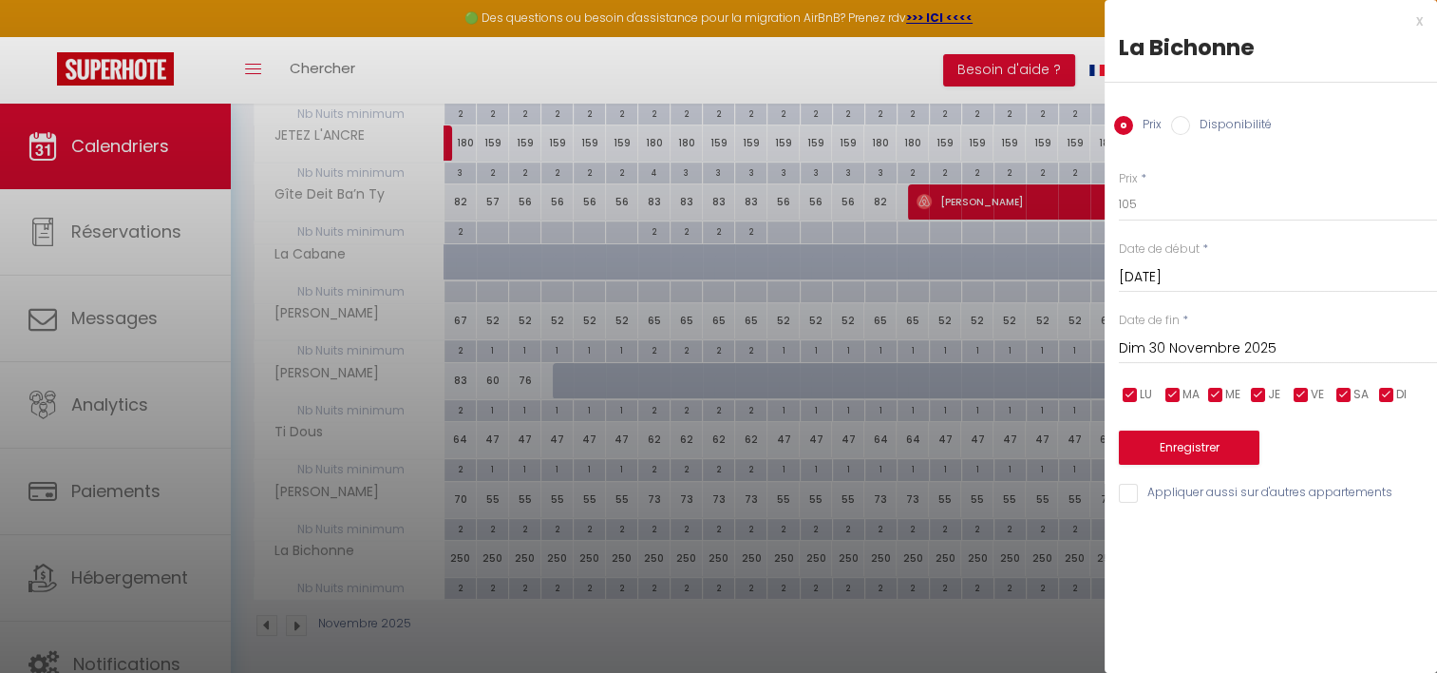
click at [1392, 390] on input "checkbox" at bounding box center [1387, 395] width 19 height 19
checkbox input "false"
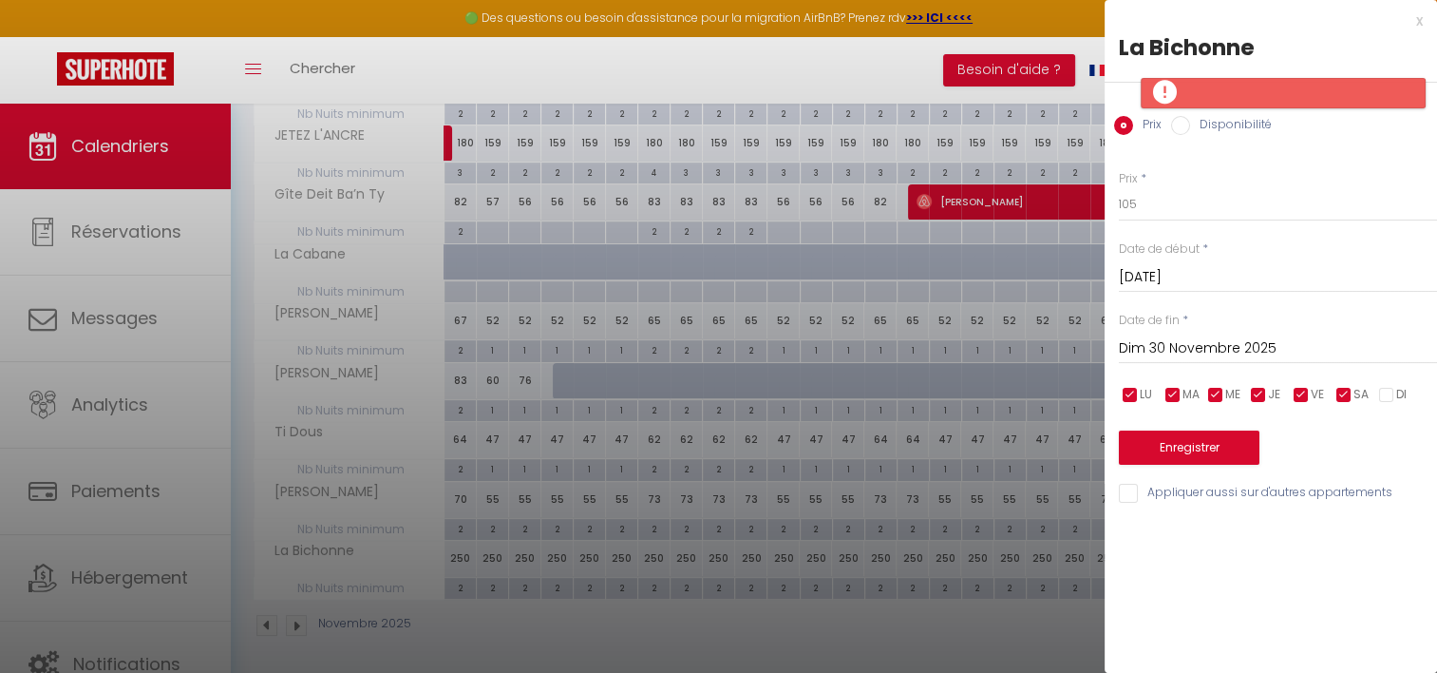
click at [1250, 393] on input "checkbox" at bounding box center [1258, 395] width 19 height 19
checkbox input "false"
click at [1214, 396] on input "checkbox" at bounding box center [1216, 395] width 19 height 19
checkbox input "false"
click at [1174, 397] on input "checkbox" at bounding box center [1173, 395] width 19 height 19
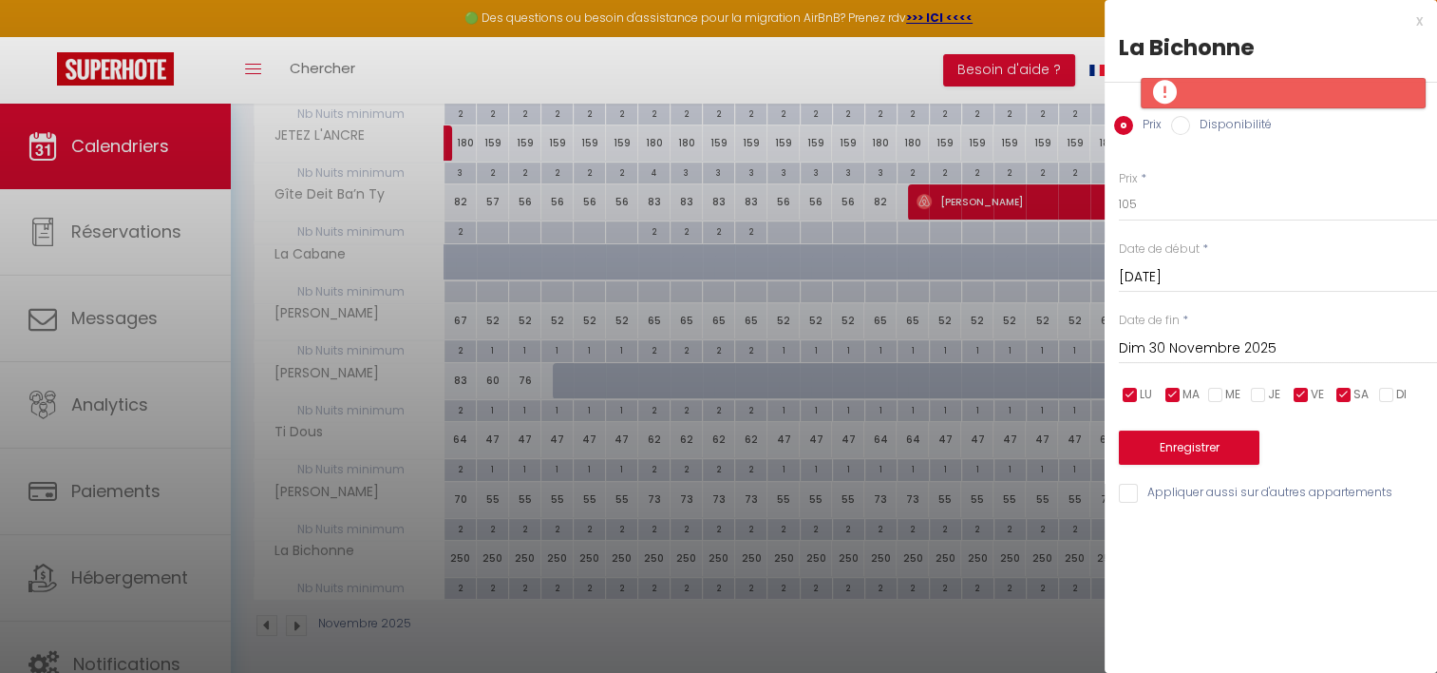
checkbox input "false"
click at [1127, 395] on input "checkbox" at bounding box center [1130, 395] width 19 height 19
checkbox input "false"
click at [1163, 448] on button "Enregistrer" at bounding box center [1189, 447] width 141 height 34
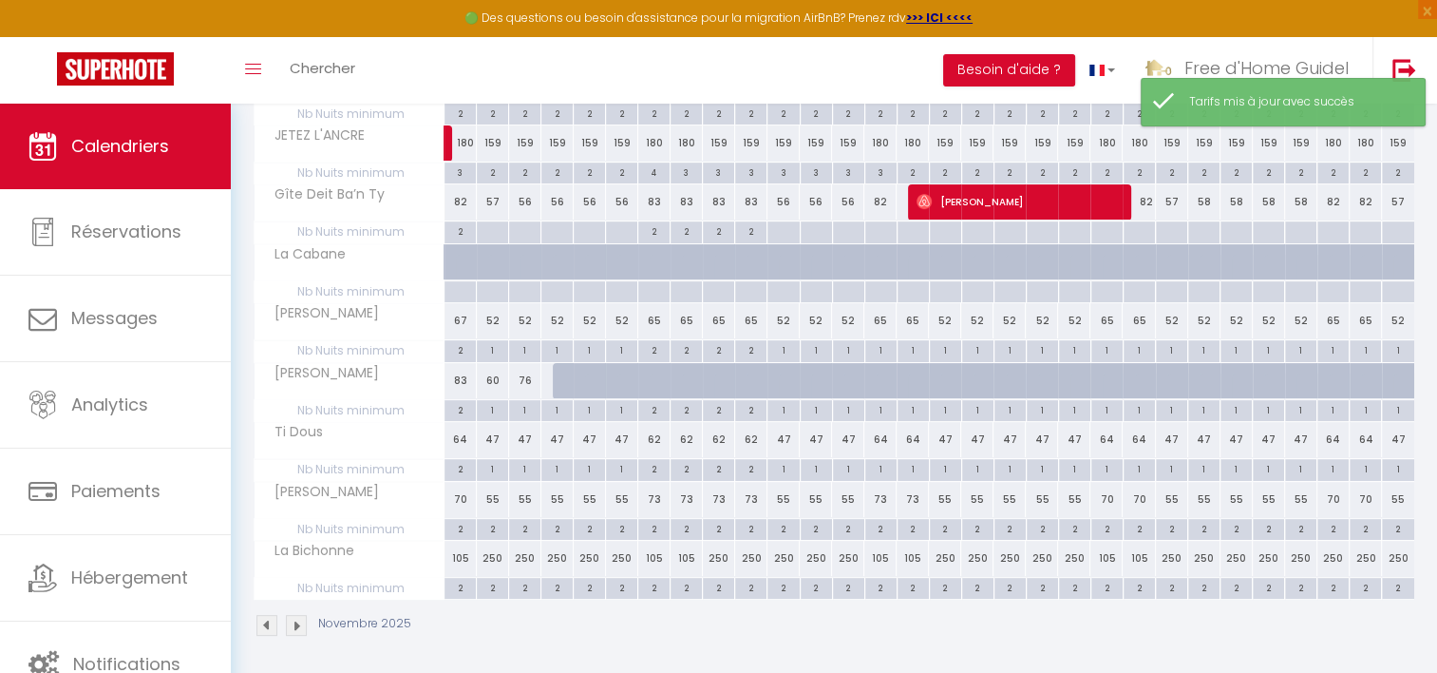
click at [491, 562] on div "250" at bounding box center [493, 558] width 32 height 35
type input "250"
type input "Dim 02 Novembre 2025"
type input "Lun 03 Novembre 2025"
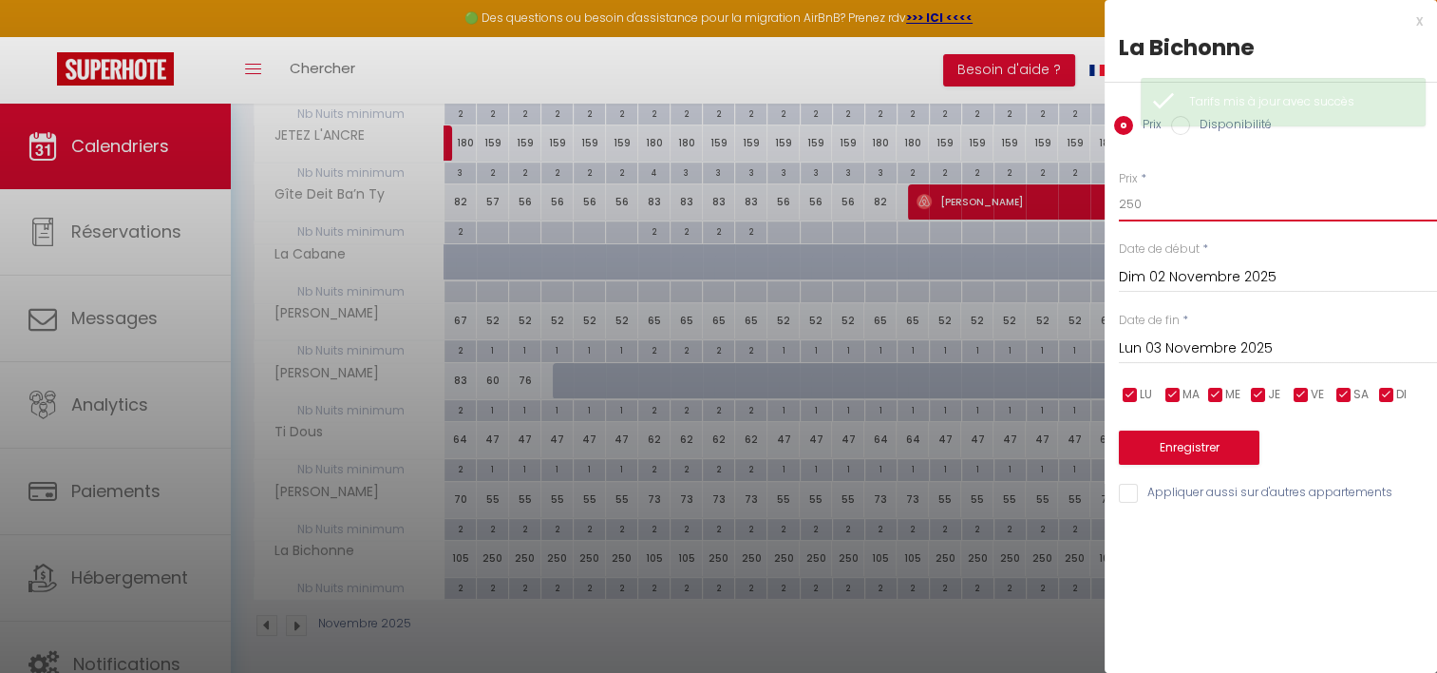
drag, startPoint x: 1163, startPoint y: 208, endPoint x: 1052, endPoint y: 200, distance: 111.4
click at [1052, 200] on body "🟢 Des questions ou besoin d'assistance pour la migration AirBnB? Prenez rdv >>>…" at bounding box center [718, 148] width 1437 height 1060
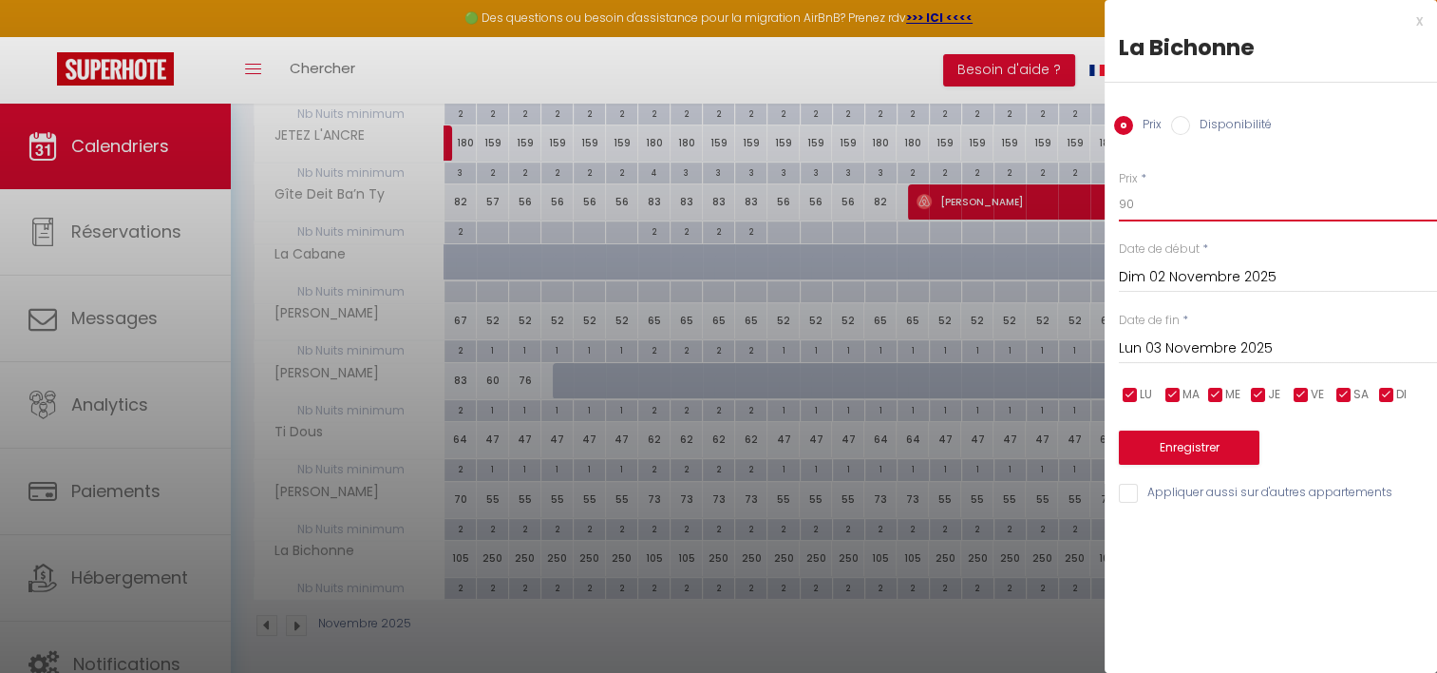
type input "90"
click at [1163, 341] on input "Lun 03 Novembre 2025" at bounding box center [1278, 348] width 318 height 25
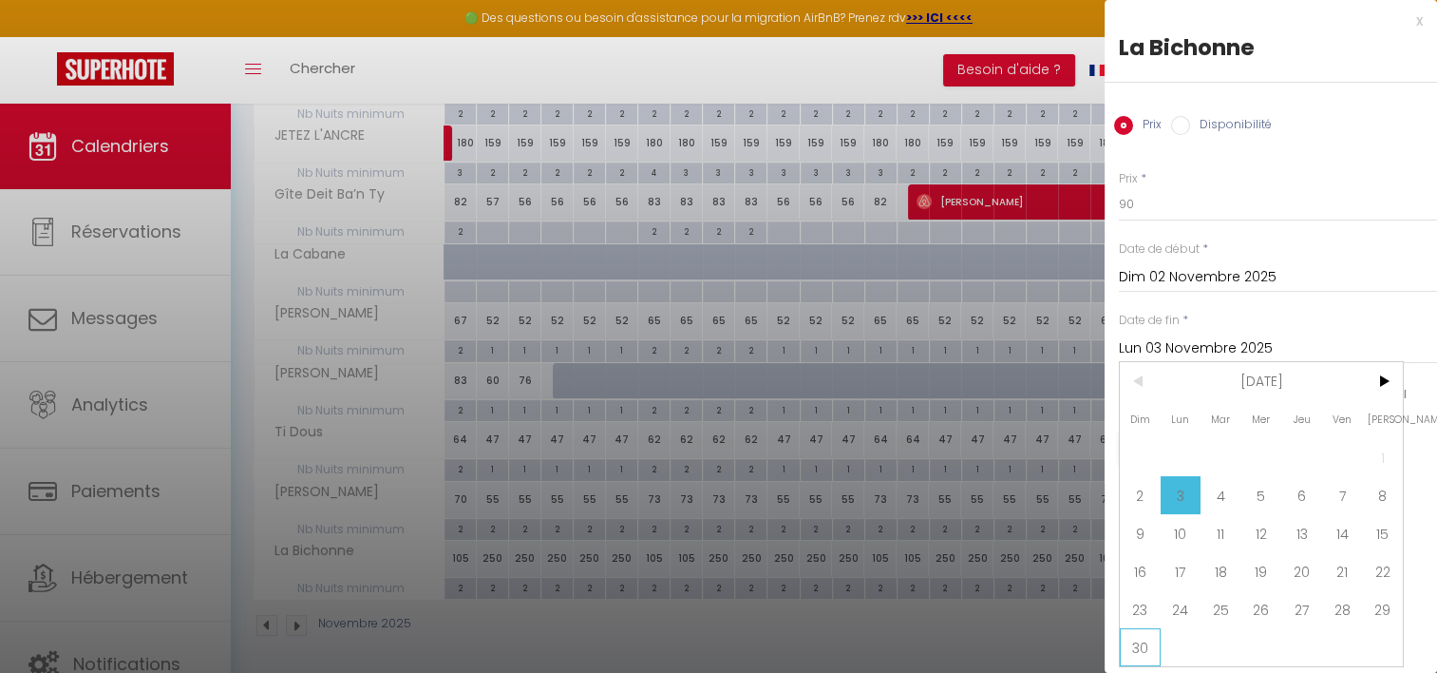
click at [1140, 654] on span "30" at bounding box center [1140, 647] width 41 height 38
type input "Dim 30 Novembre 2025"
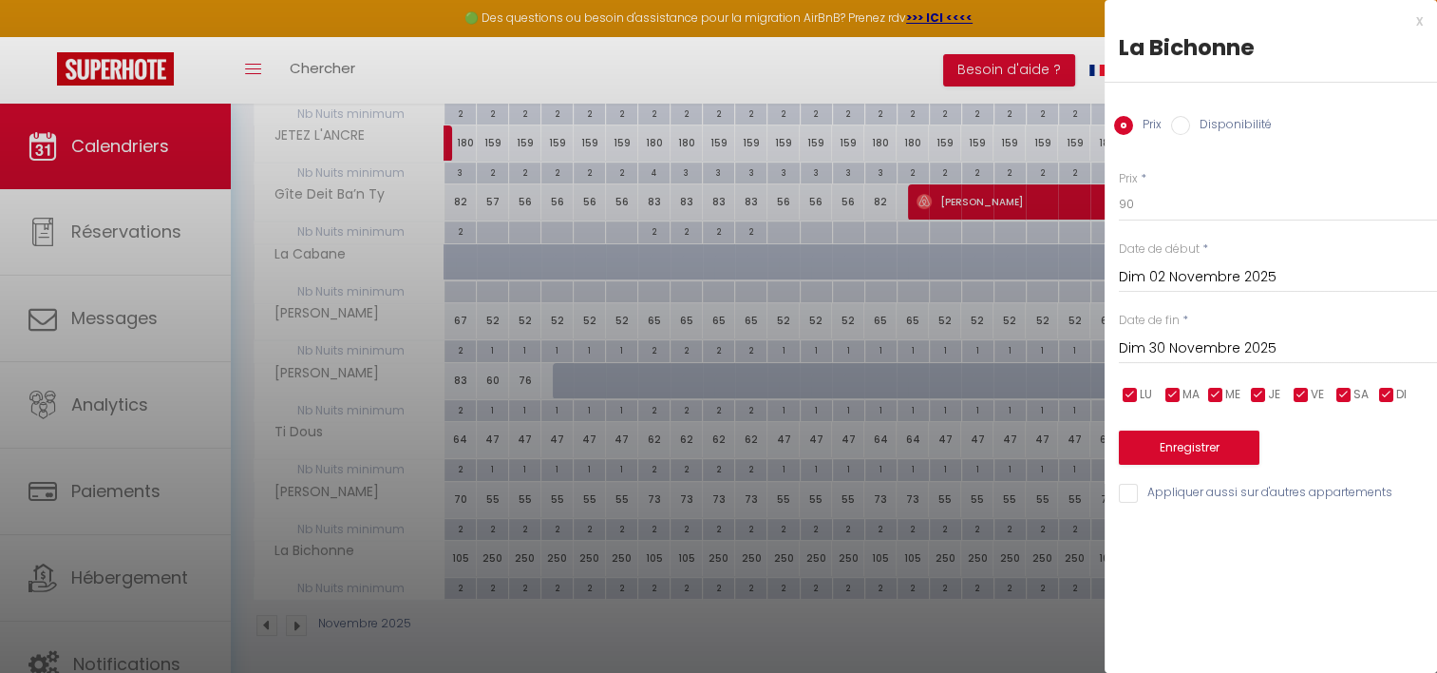
click at [1348, 397] on input "checkbox" at bounding box center [1344, 395] width 19 height 19
checkbox input "false"
click at [1300, 398] on input "checkbox" at bounding box center [1301, 395] width 19 height 19
checkbox input "false"
click at [1229, 445] on button "Enregistrer" at bounding box center [1189, 447] width 141 height 34
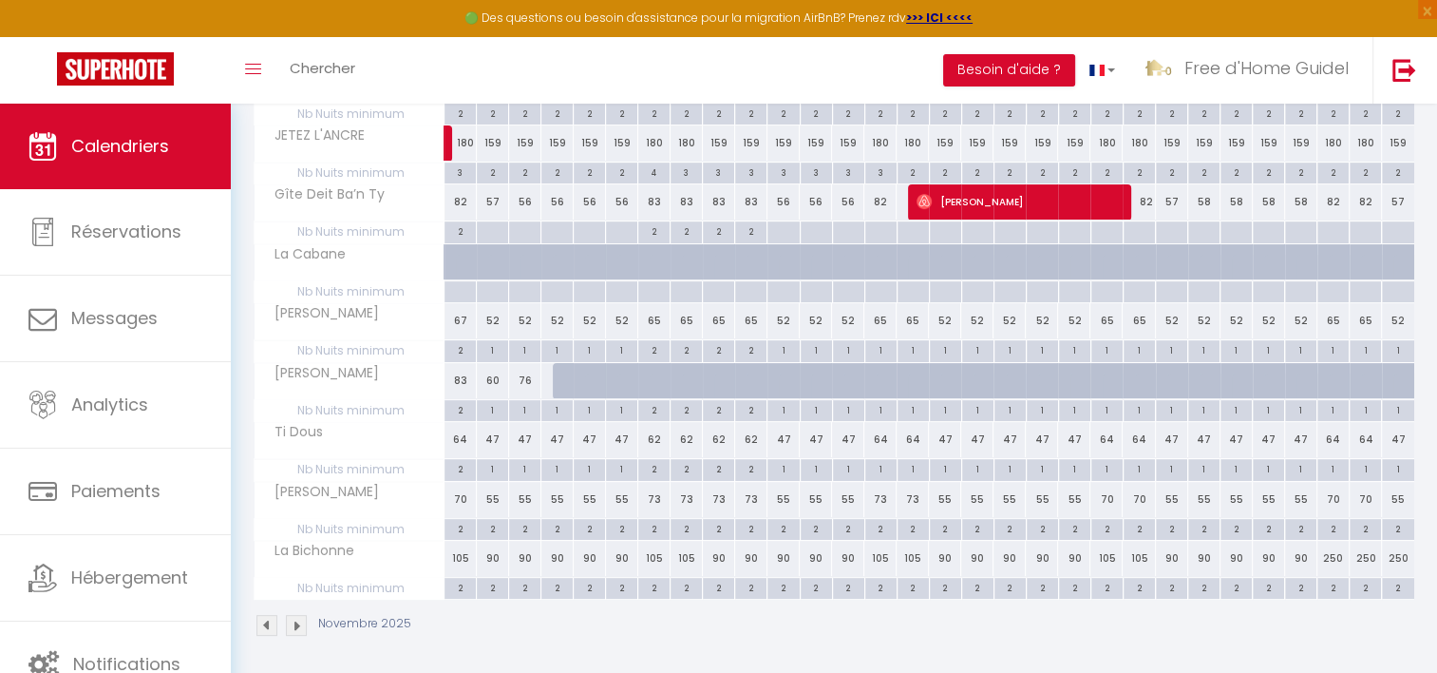
click at [1330, 557] on div "250" at bounding box center [1334, 558] width 32 height 35
type input "250"
type input "Ven 28 Novembre 2025"
type input "[DATE]"
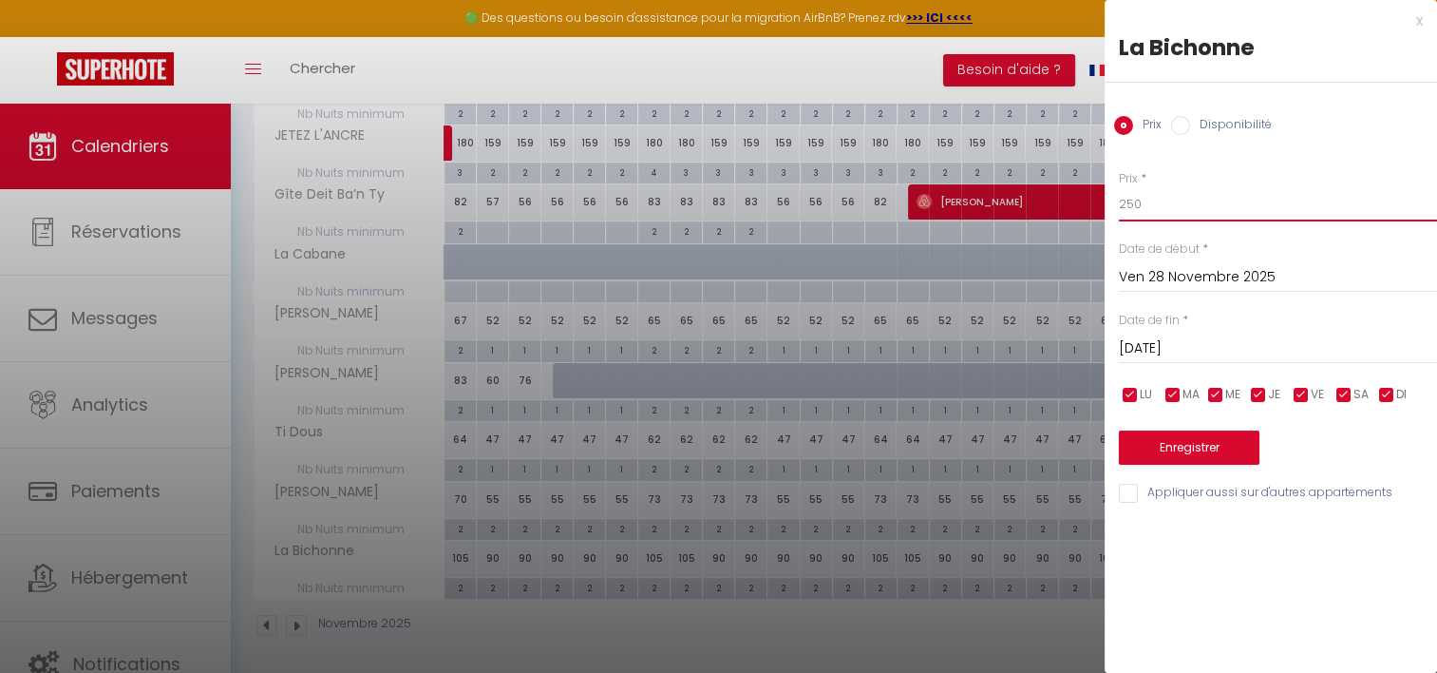
drag, startPoint x: 1148, startPoint y: 205, endPoint x: 1077, endPoint y: 211, distance: 70.5
click at [1077, 211] on body "🟢 Des questions ou besoin d'assistance pour la migration AirBnB? Prenez rdv >>>…" at bounding box center [718, 148] width 1437 height 1060
type input "105"
click at [1170, 352] on input "[DATE]" at bounding box center [1278, 348] width 318 height 25
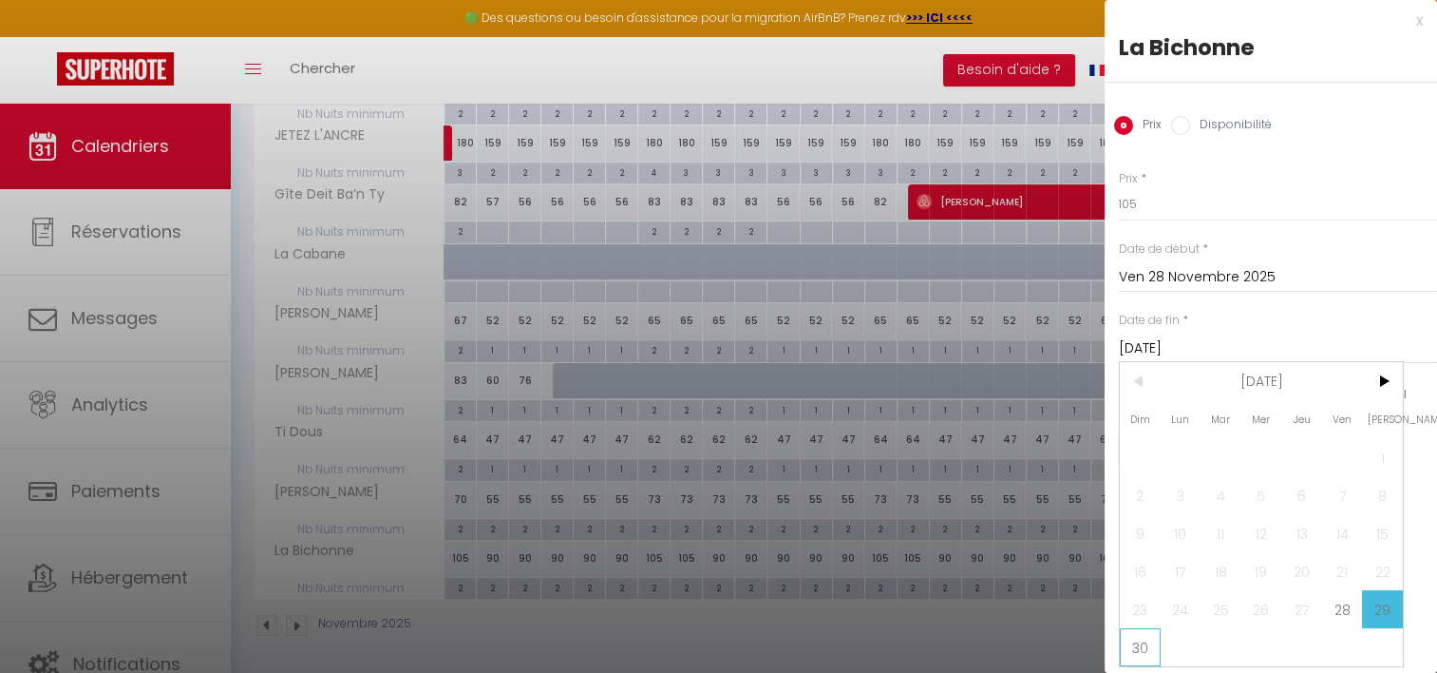
click at [1138, 642] on span "30" at bounding box center [1140, 647] width 41 height 38
type input "Dim 30 Novembre 2025"
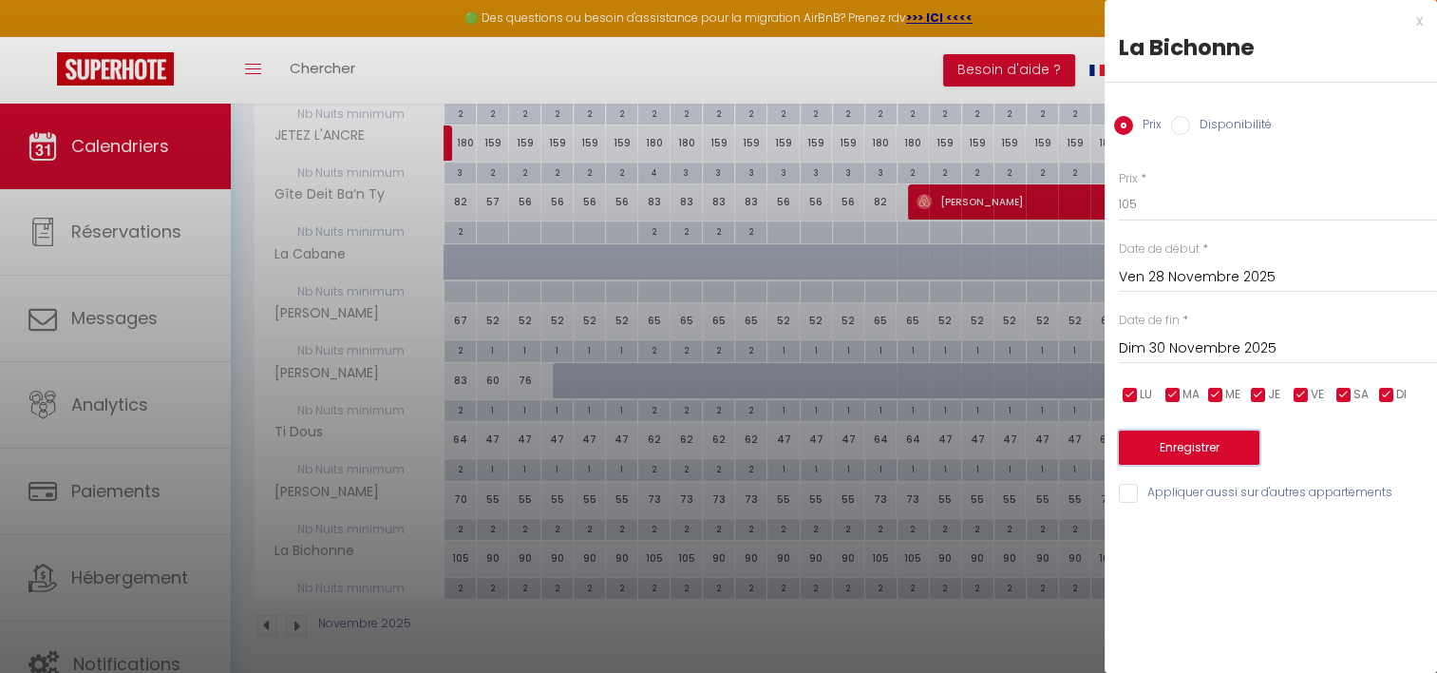
click at [1161, 437] on button "Enregistrer" at bounding box center [1189, 447] width 141 height 34
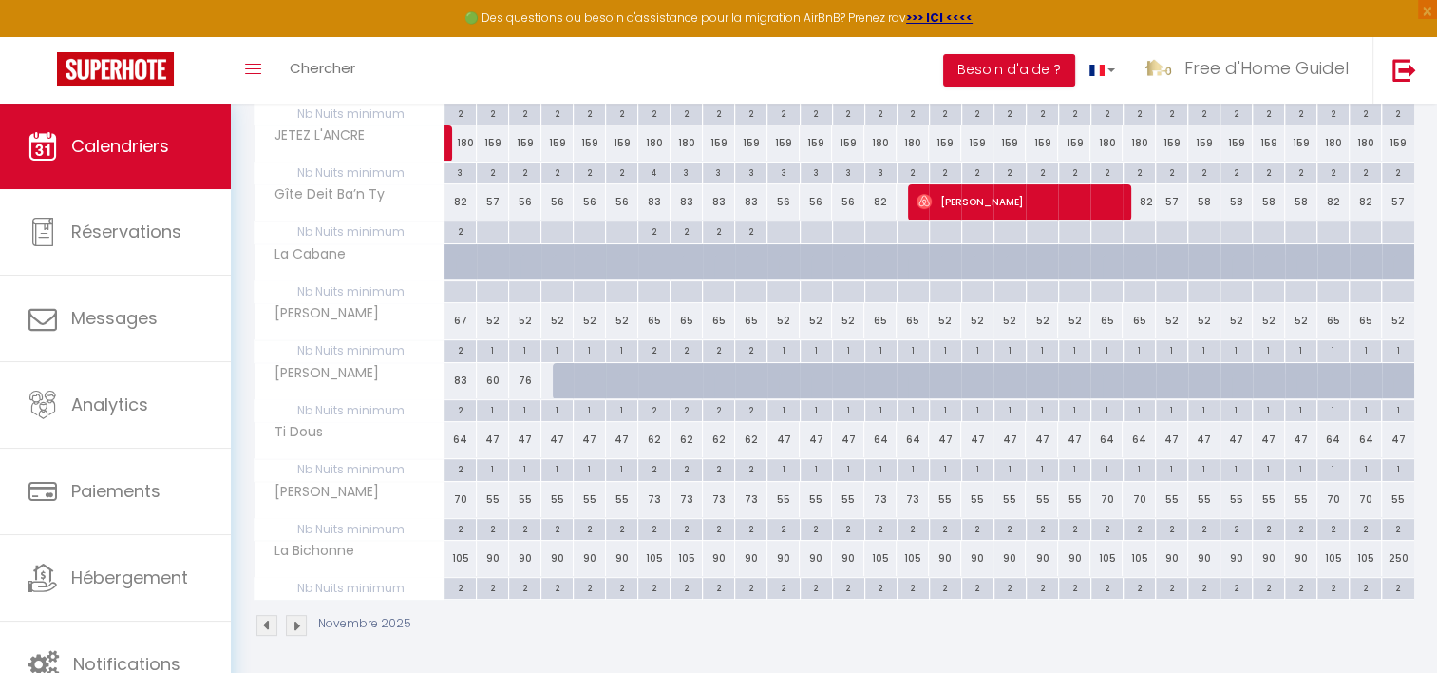
click at [1401, 553] on div "250" at bounding box center [1398, 558] width 32 height 35
type input "250"
type input "Dim 30 Novembre 2025"
type input "Lun 01 Décembre 2025"
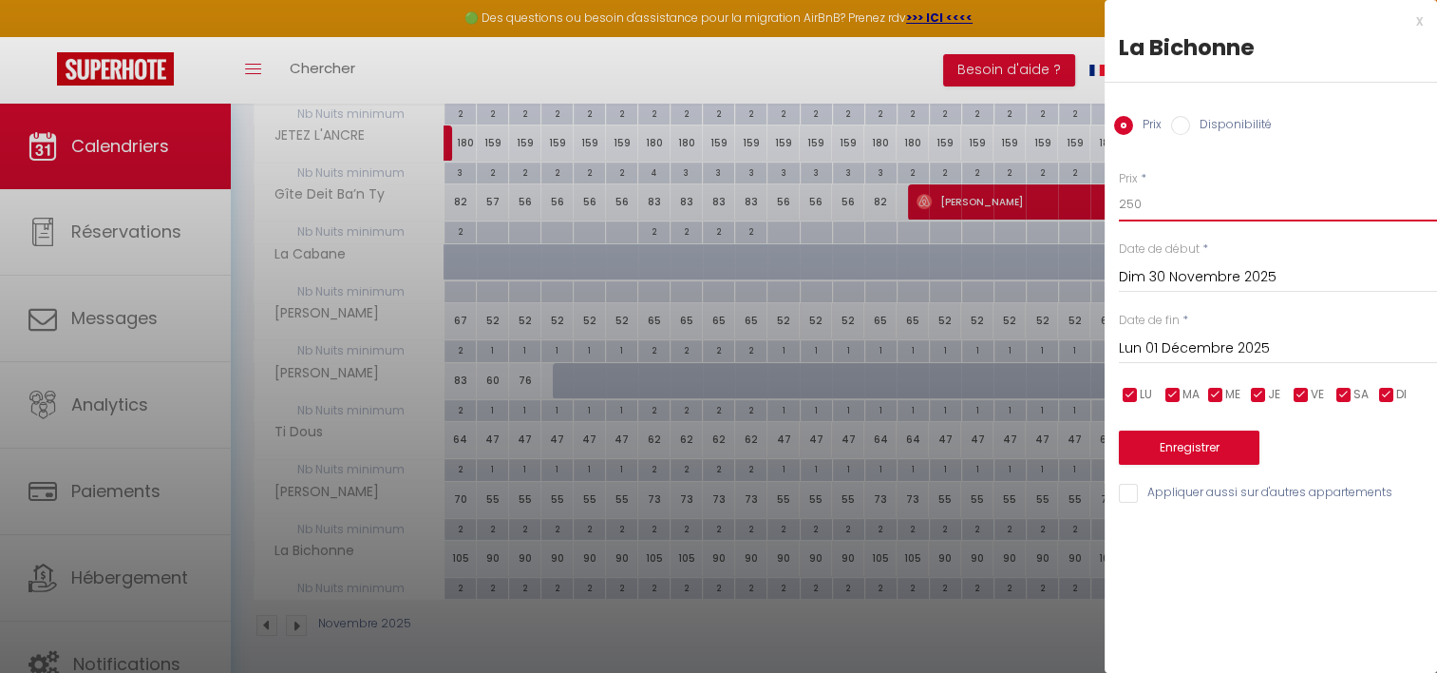
drag, startPoint x: 1150, startPoint y: 205, endPoint x: 995, endPoint y: 208, distance: 154.9
click at [995, 208] on body "🟢 Des questions ou besoin d'assistance pour la migration AirBnB? Prenez rdv >>>…" at bounding box center [718, 148] width 1437 height 1060
type input "90"
click at [1140, 456] on button "Enregistrer" at bounding box center [1189, 447] width 141 height 34
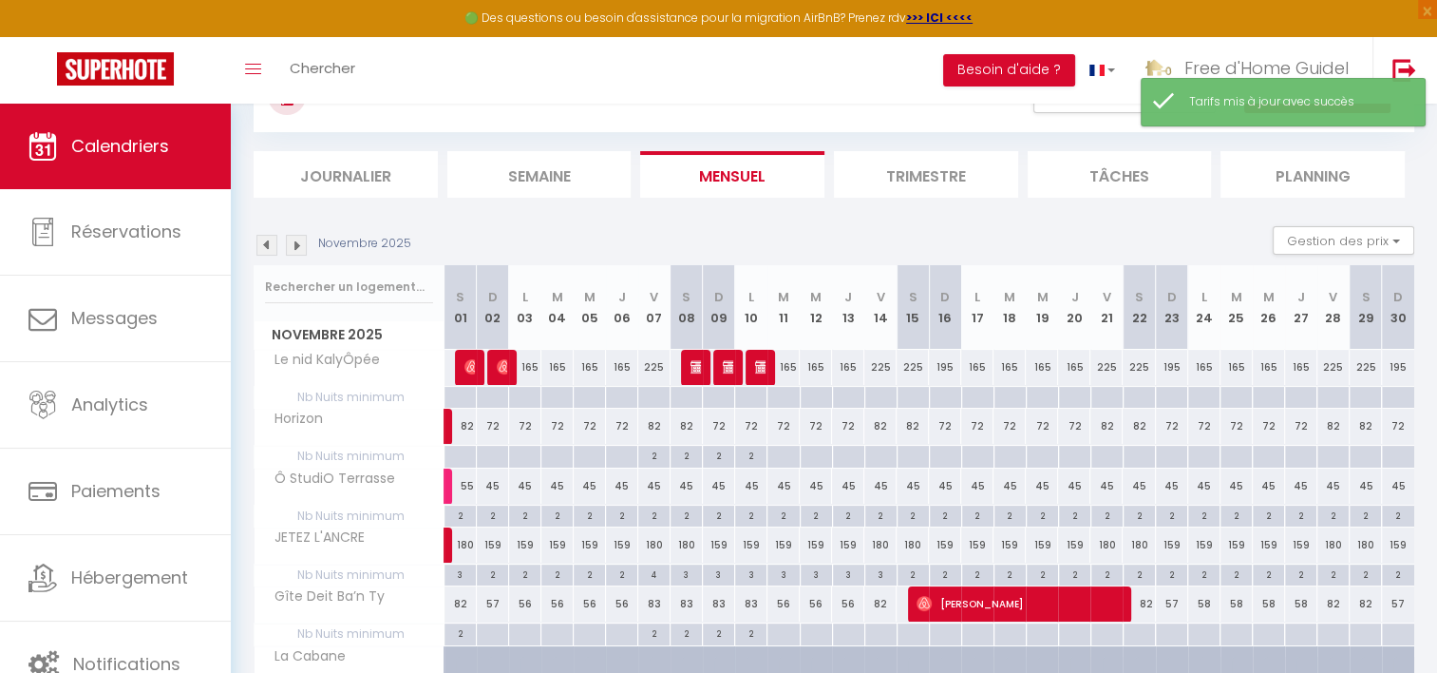
scroll to position [0, 0]
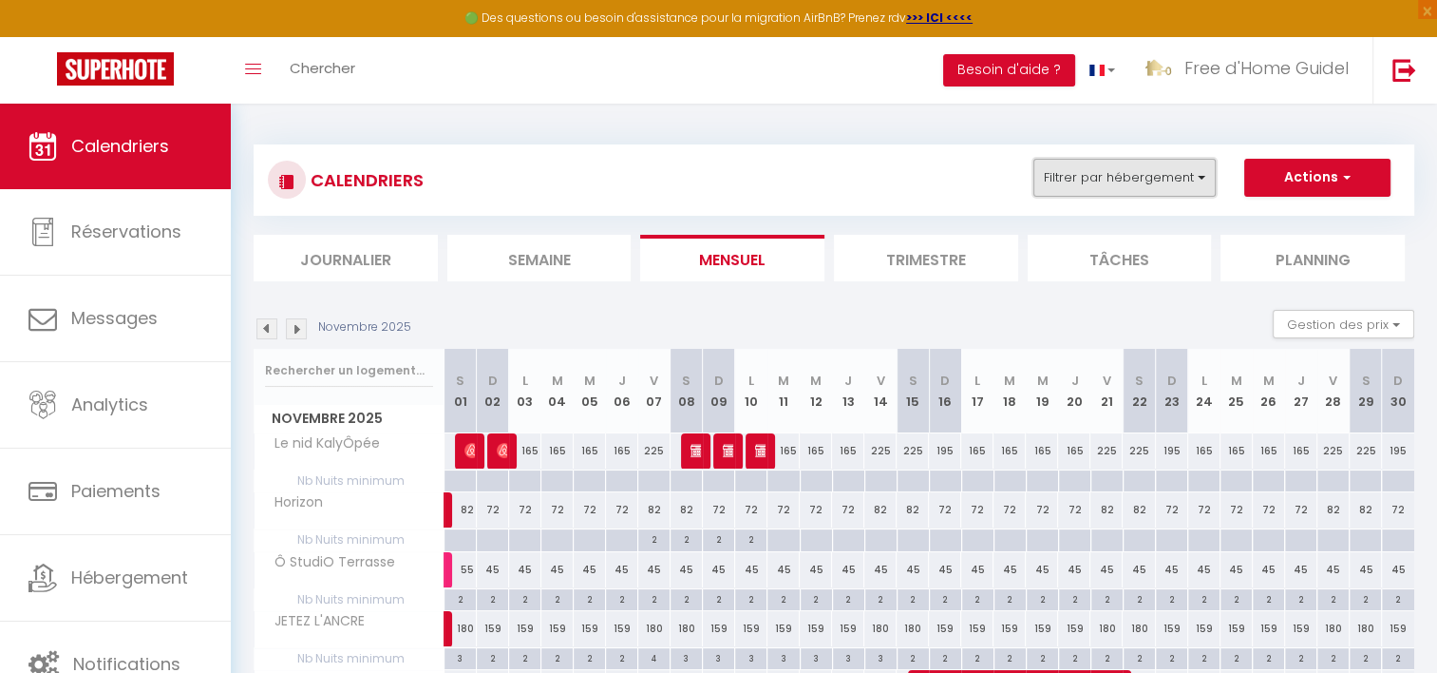
click at [1196, 170] on button "Filtrer par hébergement" at bounding box center [1125, 178] width 182 height 38
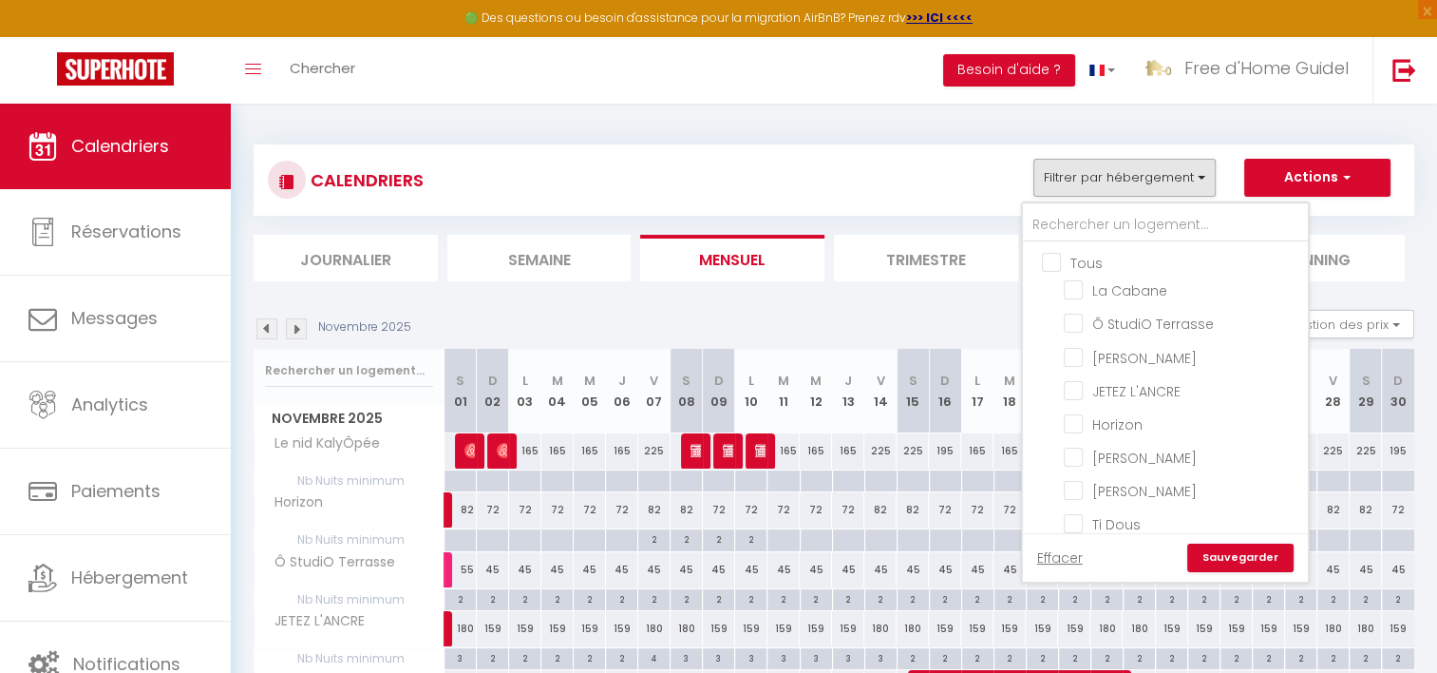
click at [1054, 258] on input "Tous" at bounding box center [1184, 261] width 285 height 19
checkbox input "true"
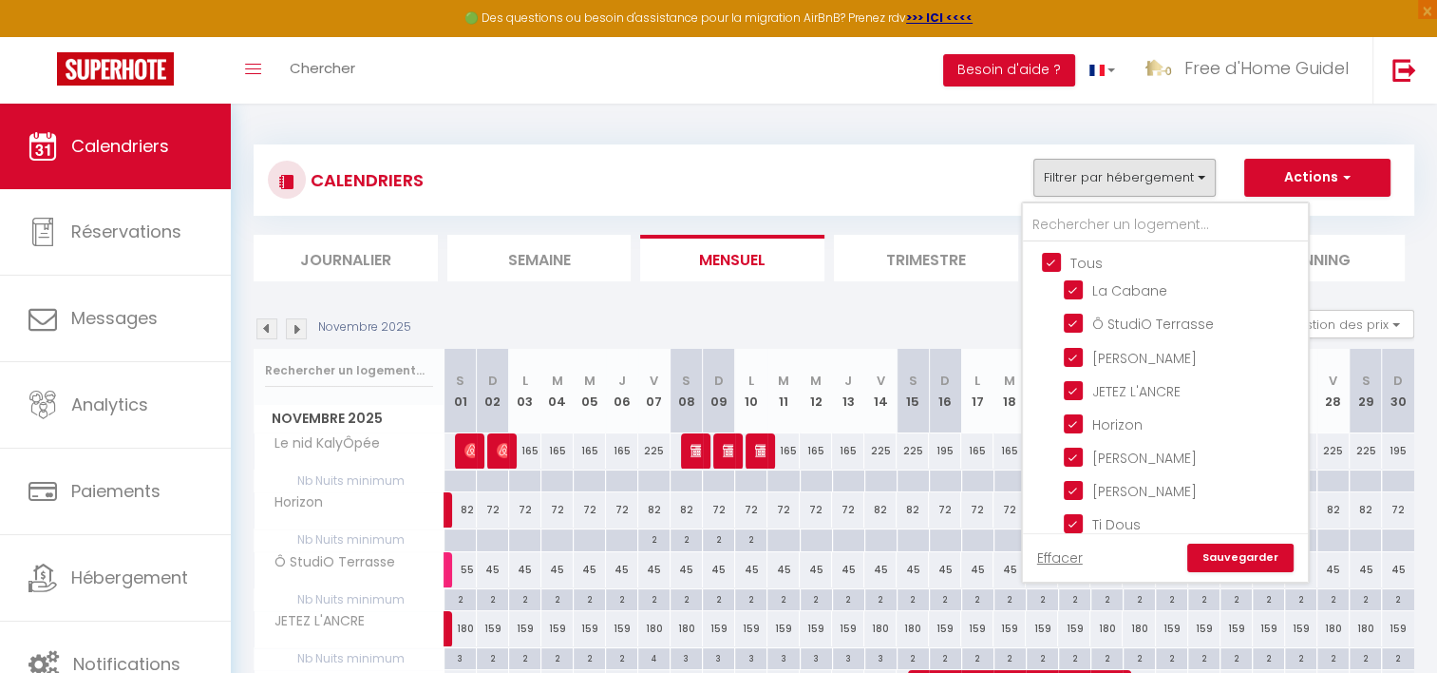
checkbox input "true"
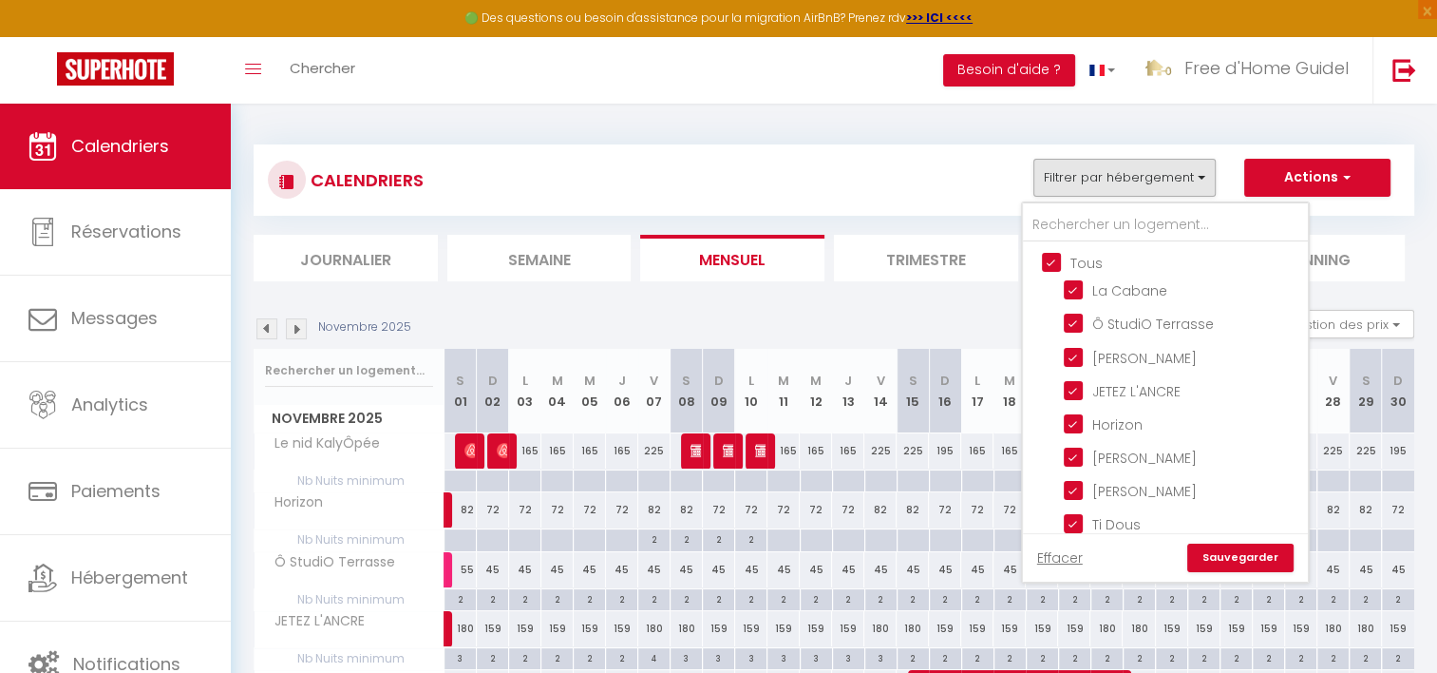
checkbox input "true"
click at [1072, 388] on input "JETEZ L'ANCRE" at bounding box center [1183, 389] width 238 height 19
checkbox input "false"
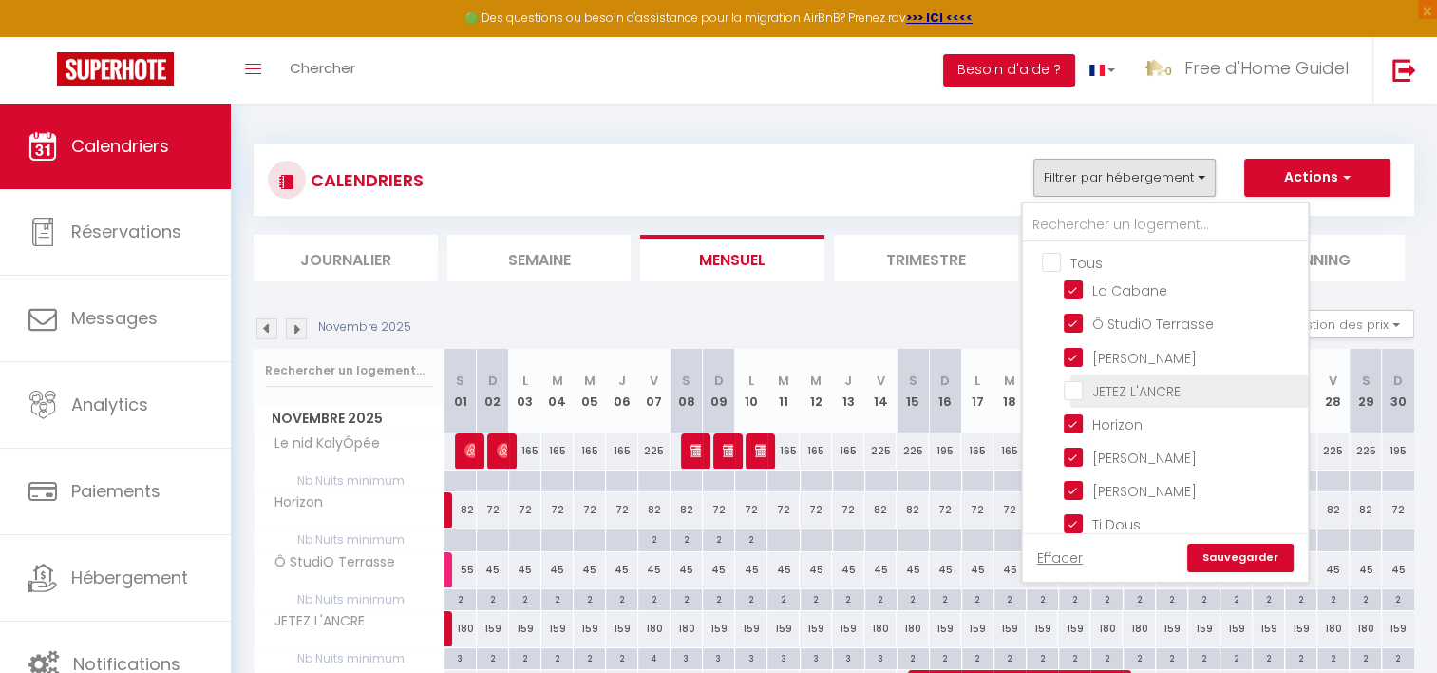
checkbox input "false"
click at [1241, 559] on link "Sauvegarder" at bounding box center [1241, 557] width 106 height 29
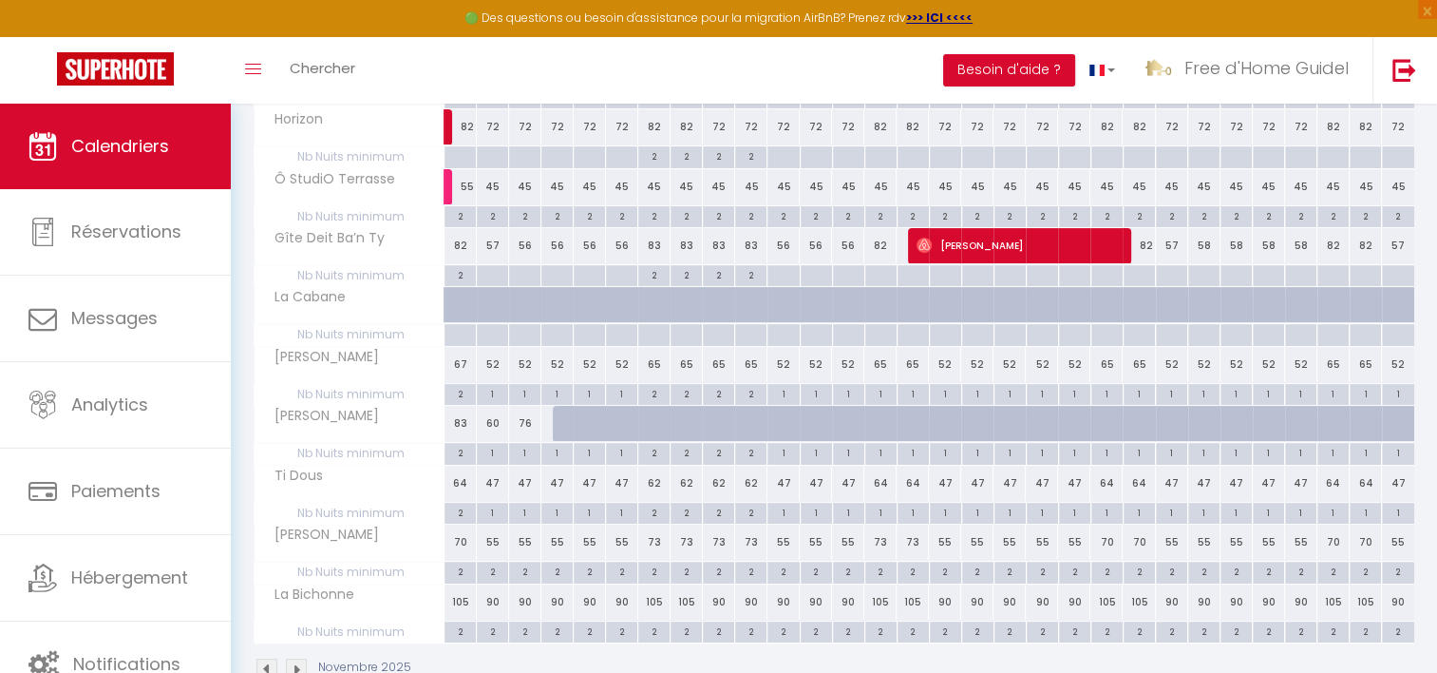
scroll to position [427, 0]
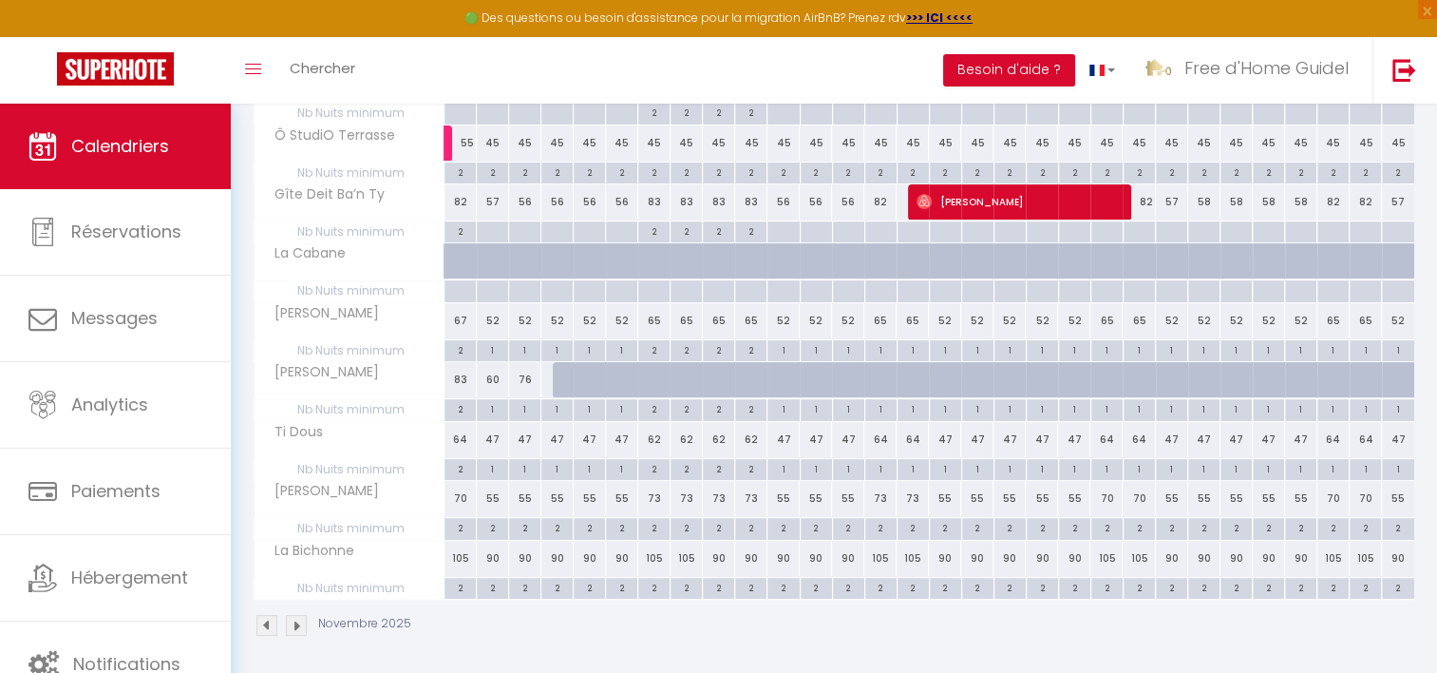
click at [293, 618] on img at bounding box center [296, 625] width 21 height 21
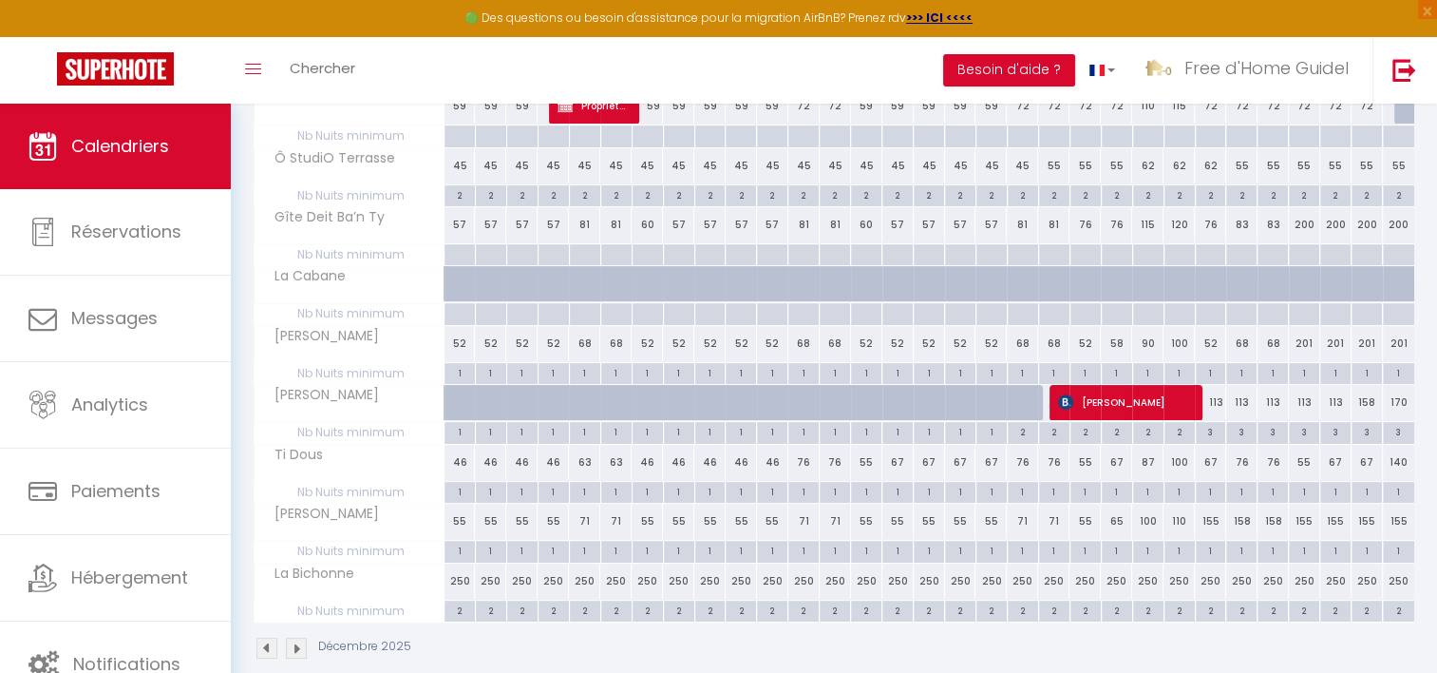
scroll to position [426, 0]
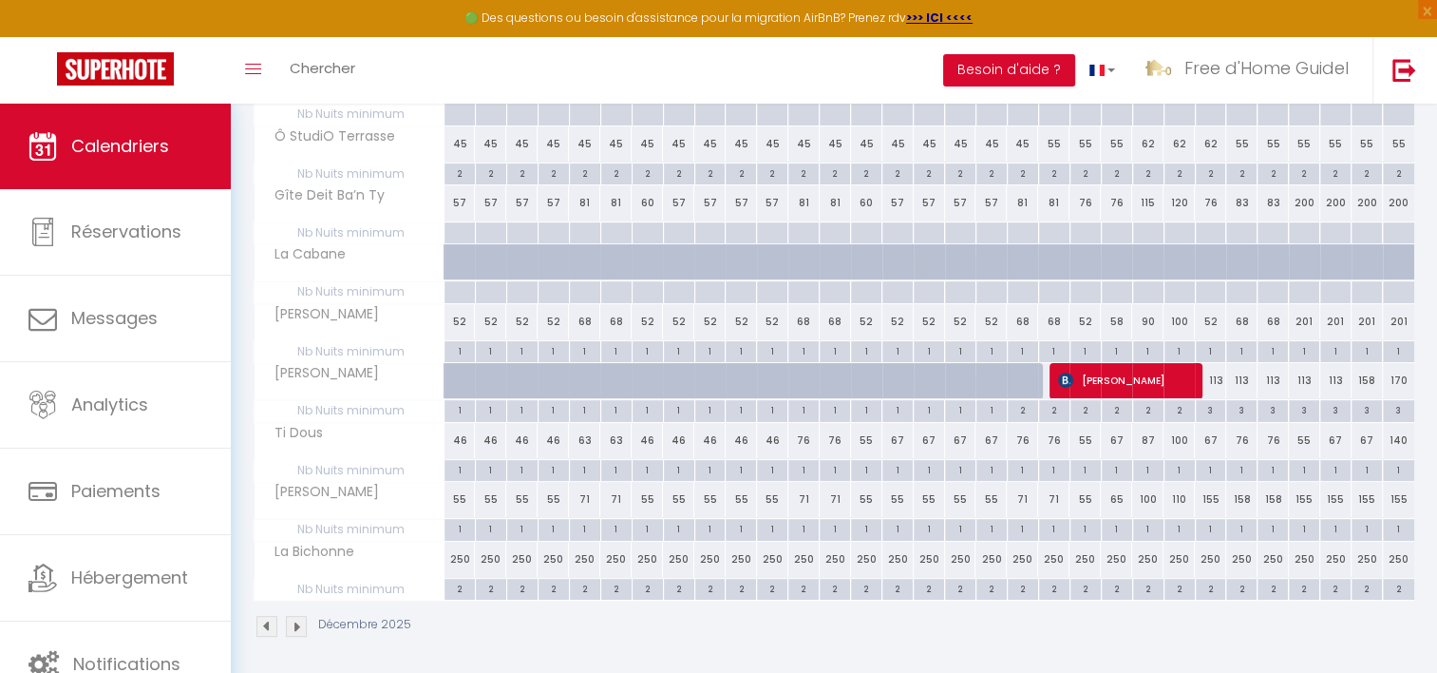
click at [460, 556] on div "250" at bounding box center [460, 559] width 31 height 35
type input "250"
type input "Lun 01 Décembre 2025"
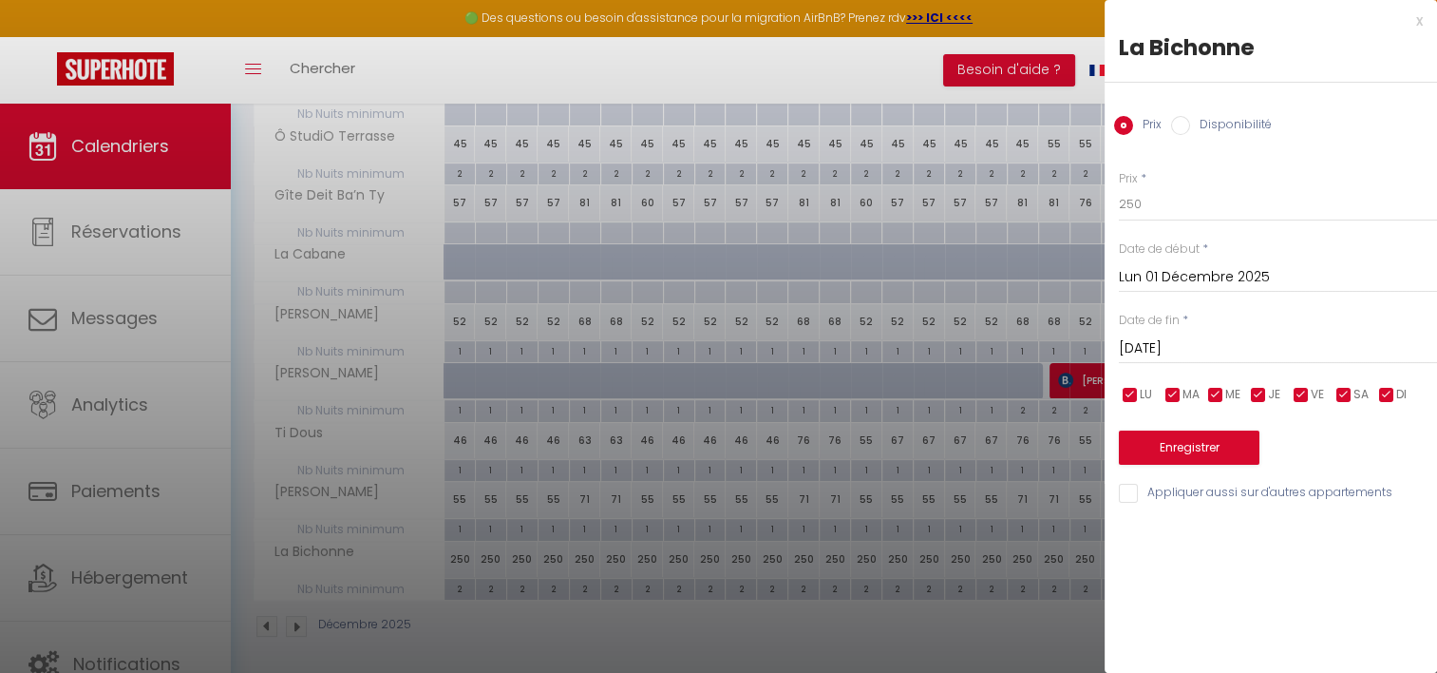
click at [1200, 359] on input "[DATE]" at bounding box center [1278, 348] width 318 height 25
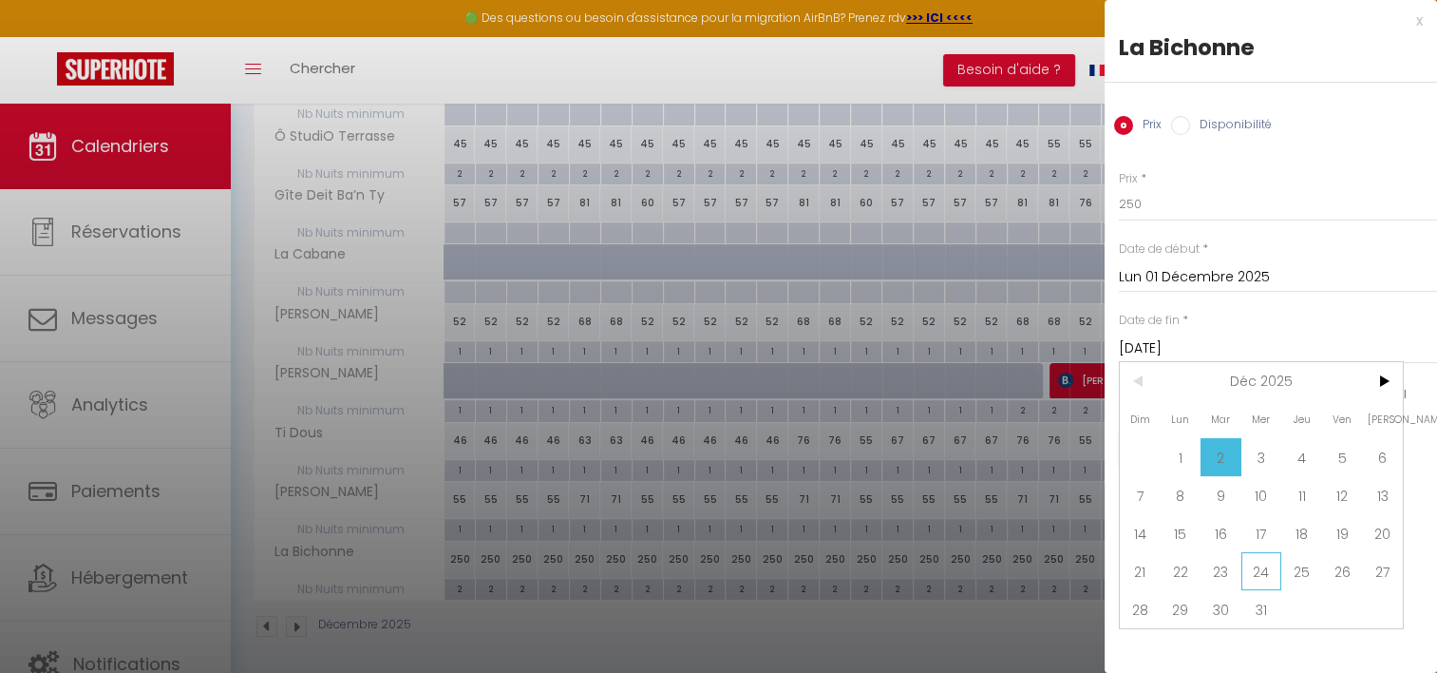
click at [1275, 562] on span "24" at bounding box center [1262, 571] width 41 height 38
type input "Mer 24 Décembre 2025"
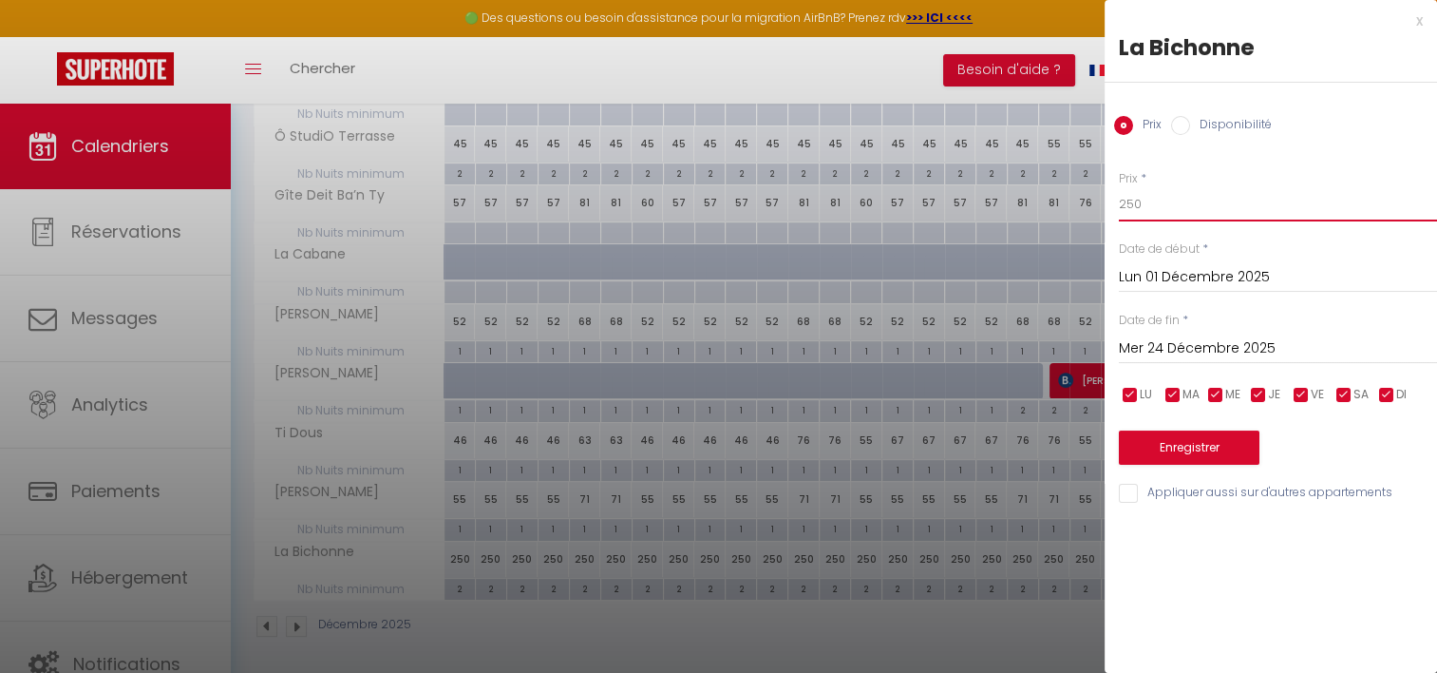
drag, startPoint x: 1166, startPoint y: 209, endPoint x: 1048, endPoint y: 206, distance: 117.8
click at [1048, 206] on body "🟢 Des questions ou besoin d'assistance pour la migration AirBnB? Prenez rdv >>>…" at bounding box center [718, 178] width 1437 height 1001
type input "90"
click at [1391, 395] on input "checkbox" at bounding box center [1387, 395] width 19 height 19
click at [1391, 391] on input "checkbox" at bounding box center [1387, 395] width 19 height 19
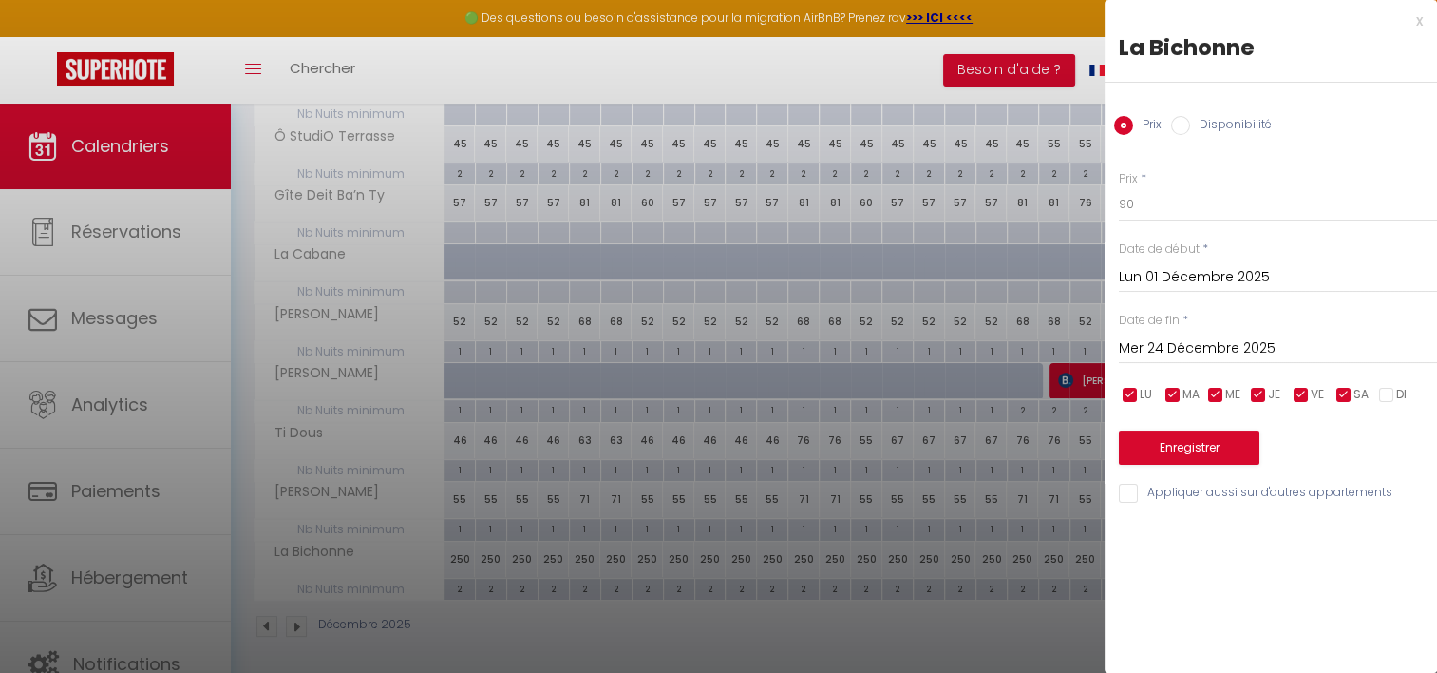
checkbox input "true"
click at [1349, 395] on input "checkbox" at bounding box center [1344, 395] width 19 height 19
checkbox input "false"
click at [1295, 391] on input "checkbox" at bounding box center [1301, 395] width 19 height 19
checkbox input "false"
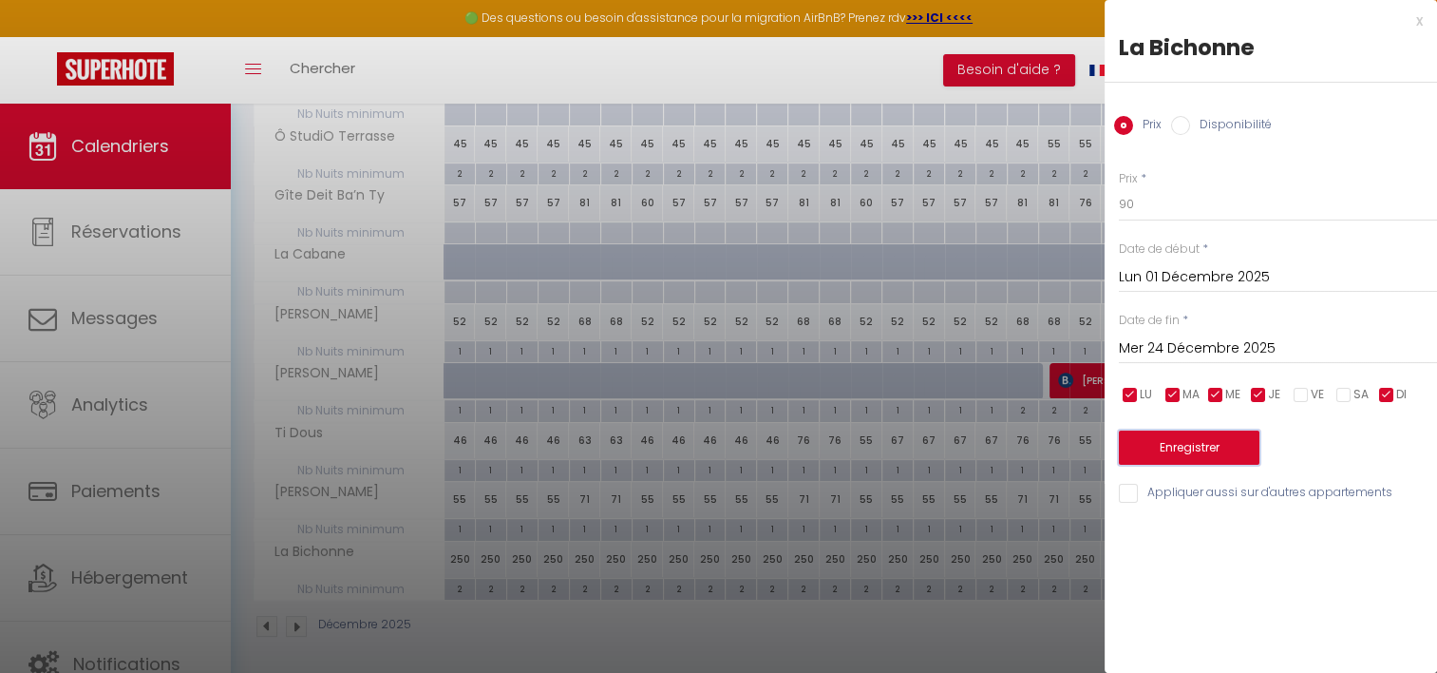
click at [1238, 434] on button "Enregistrer" at bounding box center [1189, 447] width 141 height 34
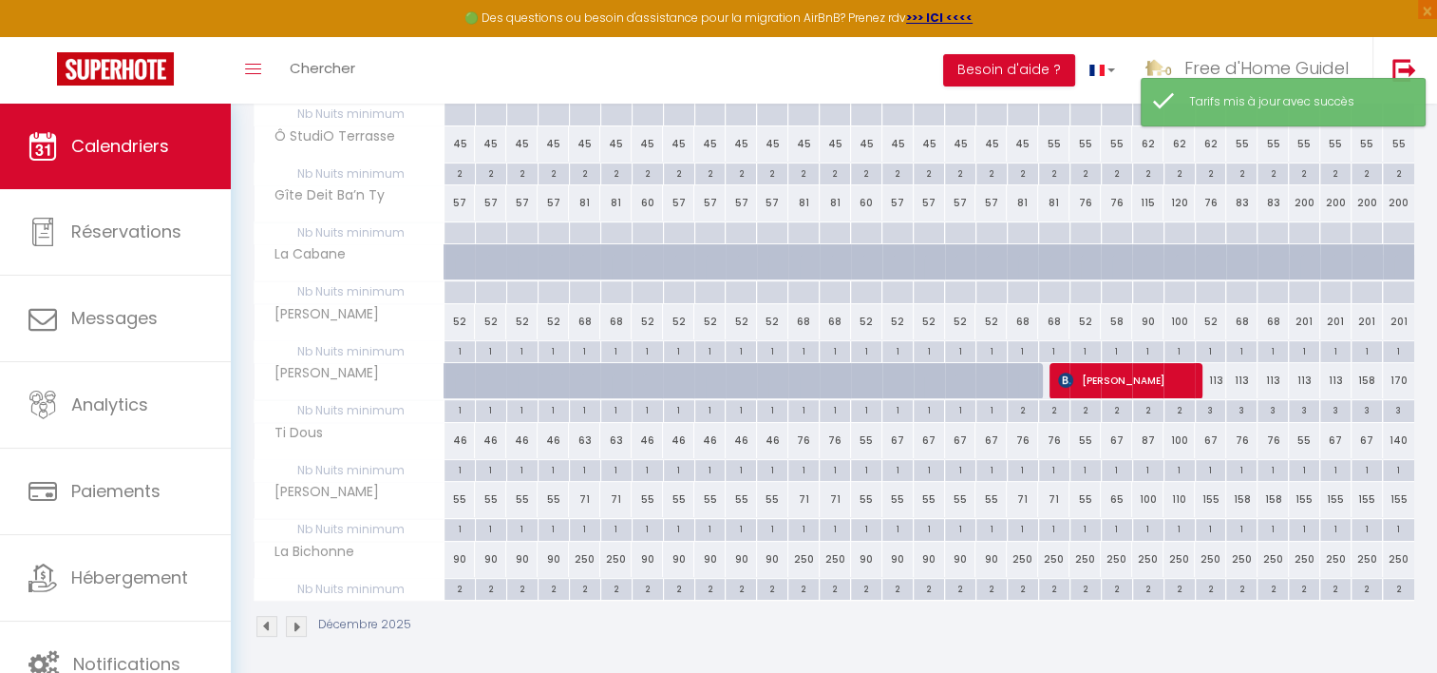
click at [582, 555] on div "250" at bounding box center [584, 559] width 31 height 35
type input "250"
type input "Ven 05 Décembre 2025"
type input "[DATE]"
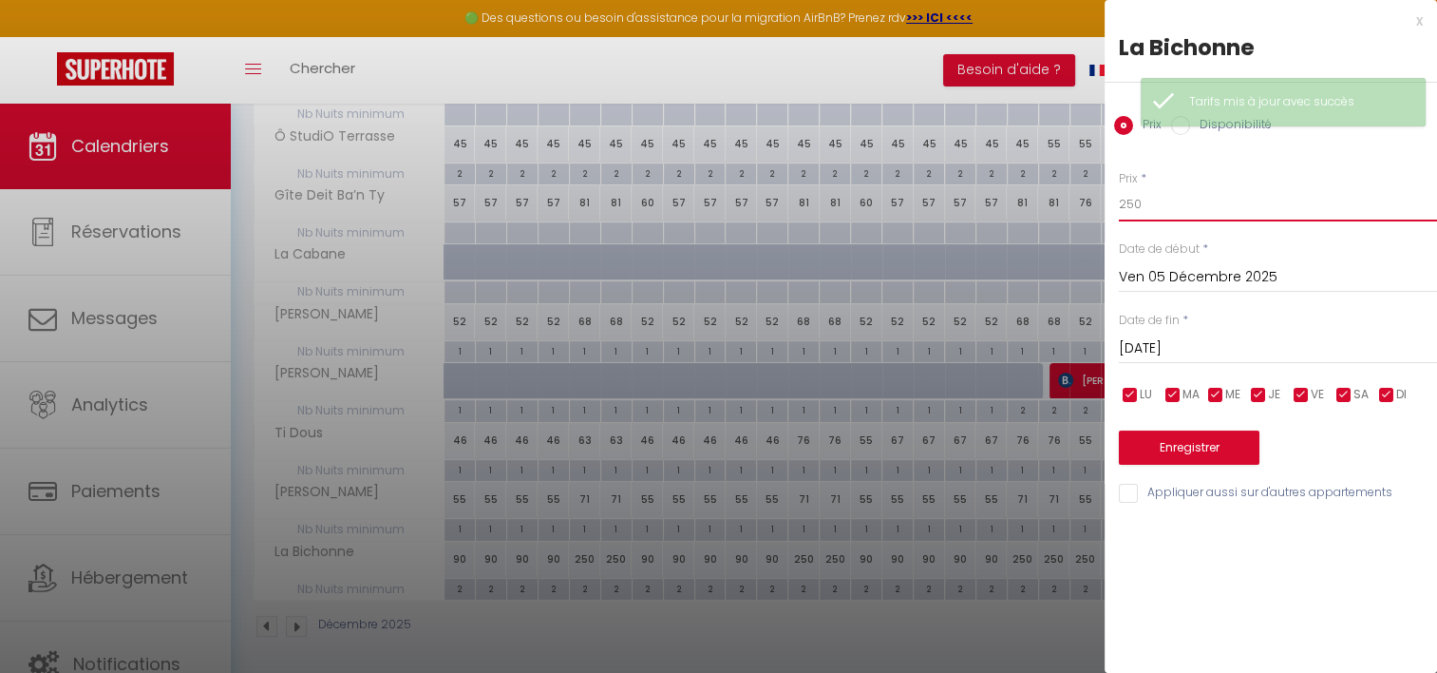
drag, startPoint x: 1165, startPoint y: 198, endPoint x: 1062, endPoint y: 190, distance: 102.9
click at [1062, 190] on body "🟢 Des questions ou besoin d'assistance pour la migration AirBnB? Prenez rdv >>>…" at bounding box center [718, 178] width 1437 height 1001
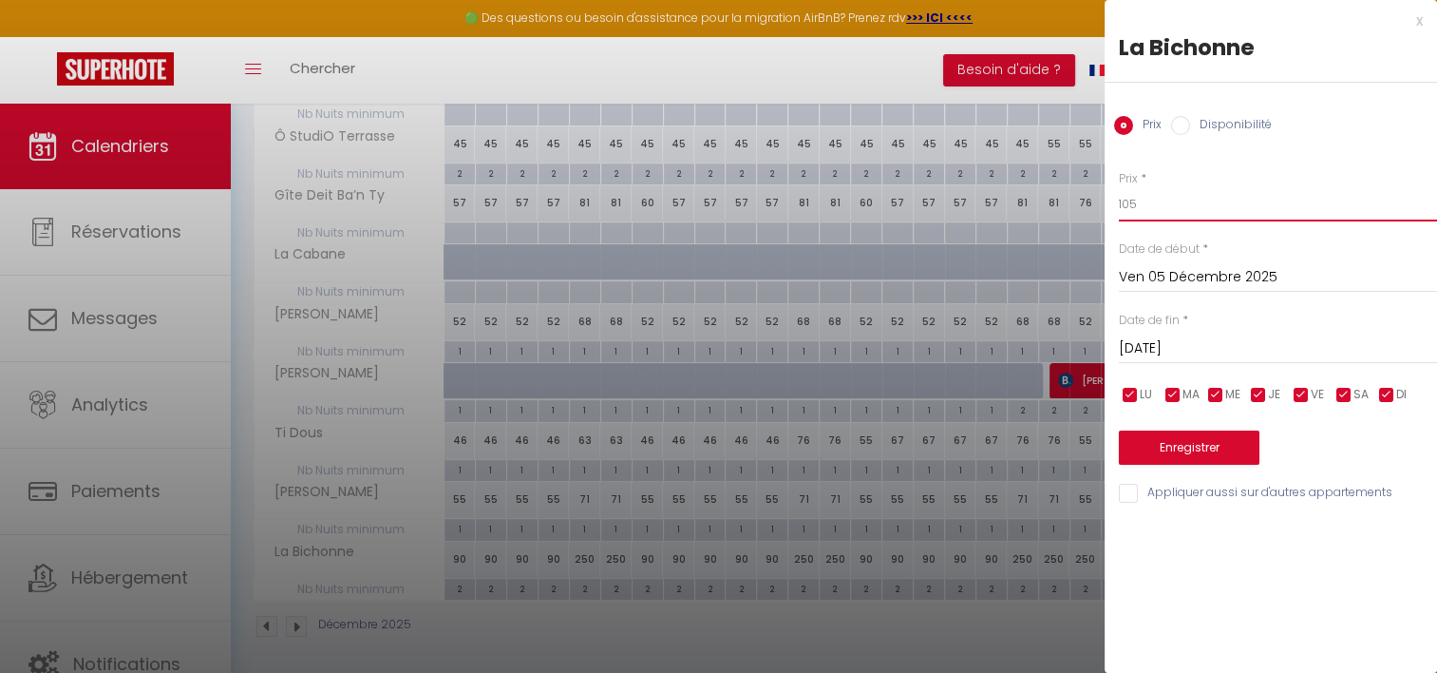
type input "105"
click at [1187, 342] on input "[DATE]" at bounding box center [1278, 348] width 318 height 25
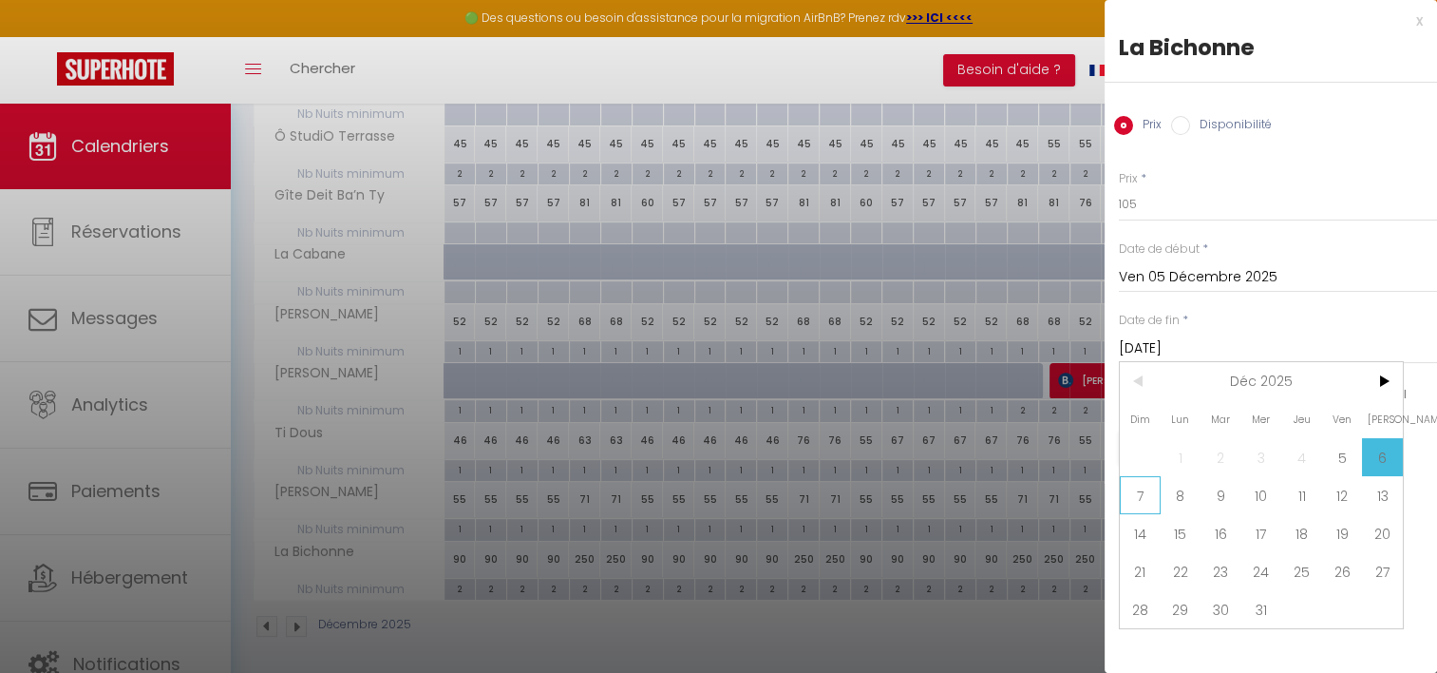
click at [1146, 493] on span "7" at bounding box center [1140, 495] width 41 height 38
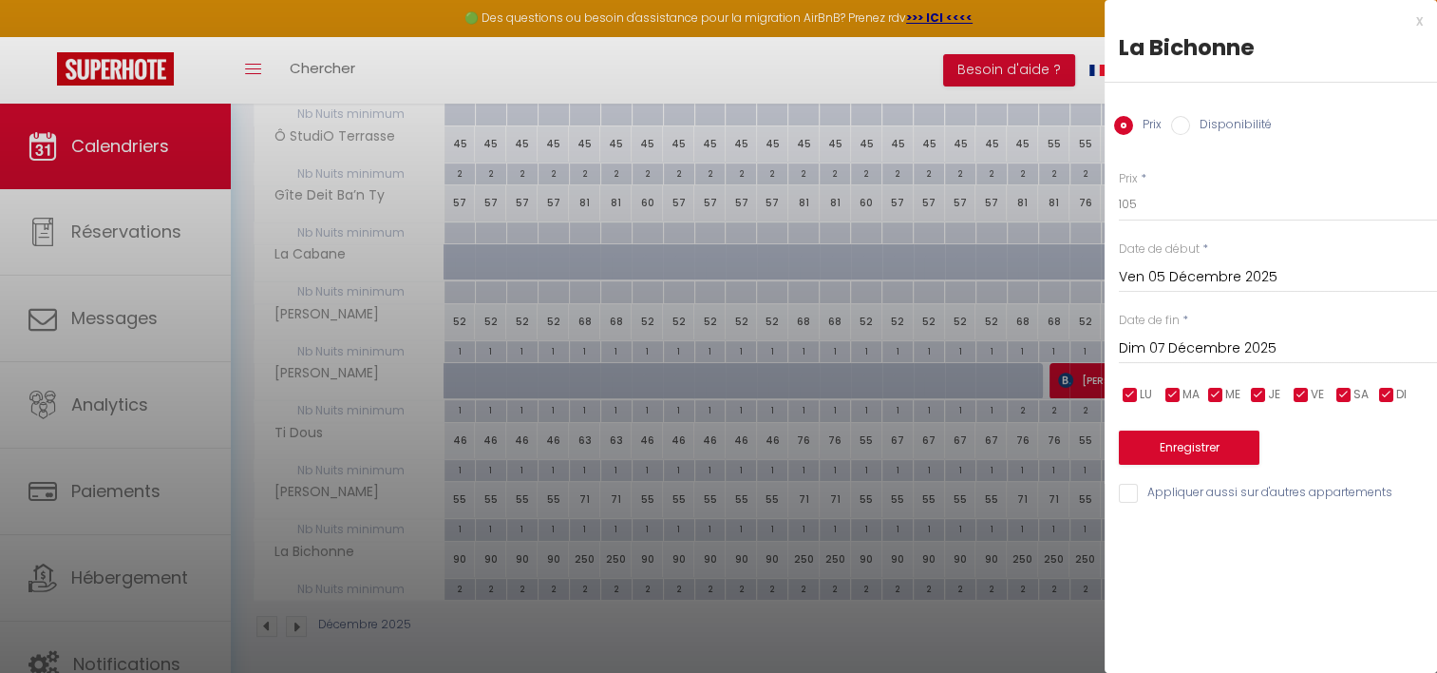
click at [1319, 346] on input "Dim 07 Décembre 2025" at bounding box center [1278, 348] width 318 height 25
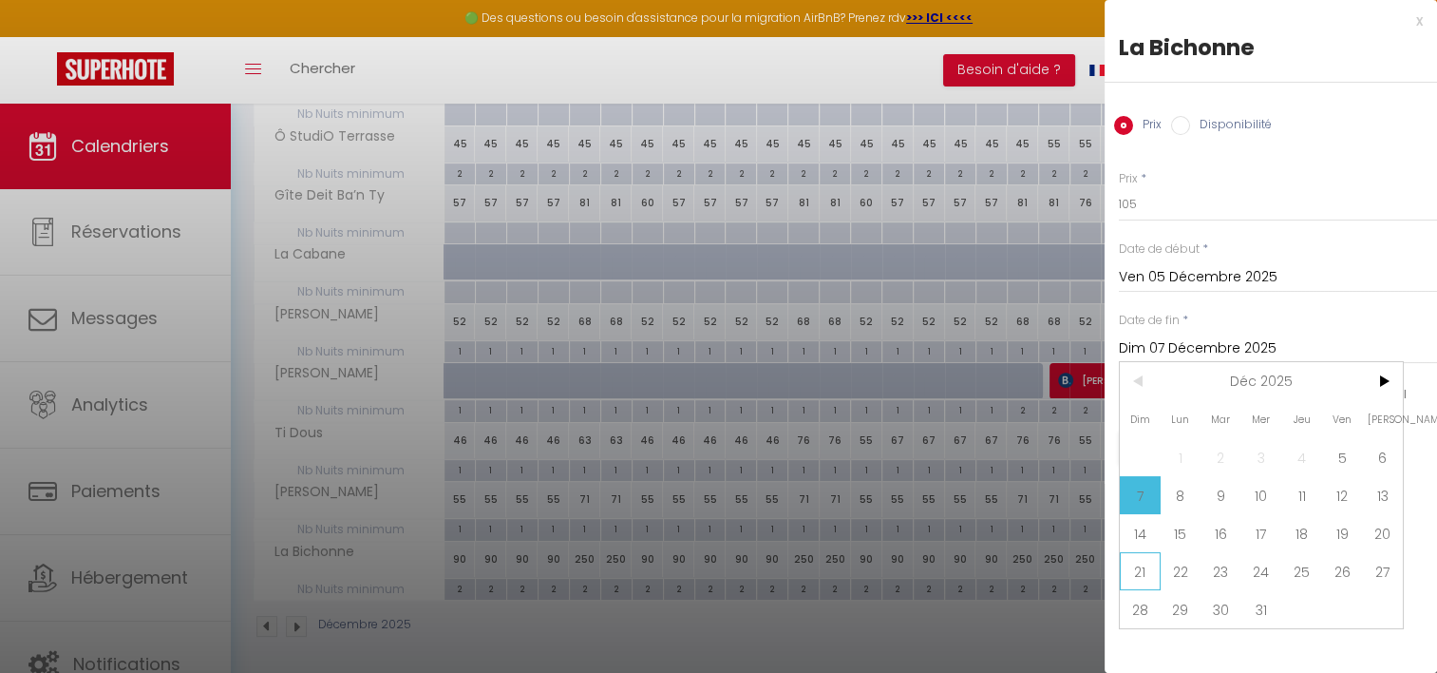
click at [1144, 570] on span "21" at bounding box center [1140, 571] width 41 height 38
type input "Dim 21 Décembre 2025"
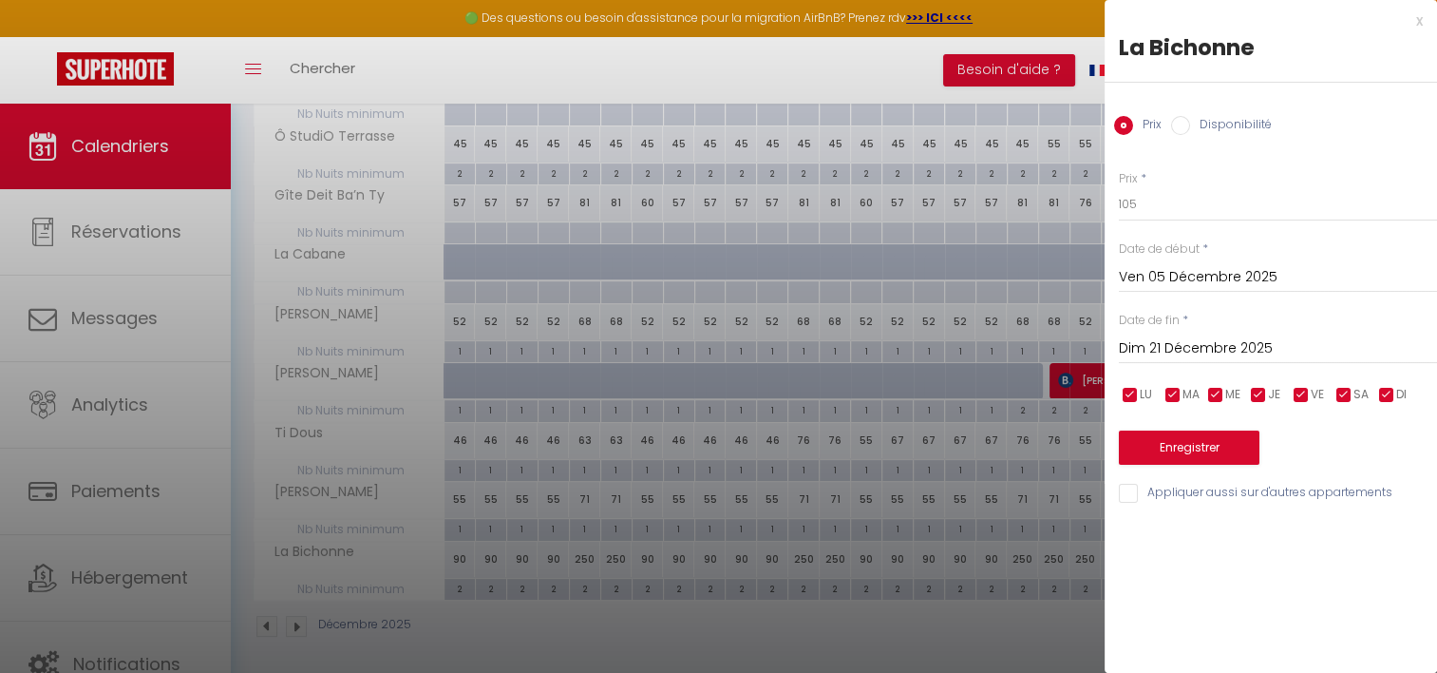
click at [1392, 396] on input "checkbox" at bounding box center [1387, 395] width 19 height 19
checkbox input "false"
click at [1252, 395] on input "checkbox" at bounding box center [1258, 395] width 19 height 19
checkbox input "false"
click at [1212, 394] on input "checkbox" at bounding box center [1216, 395] width 19 height 19
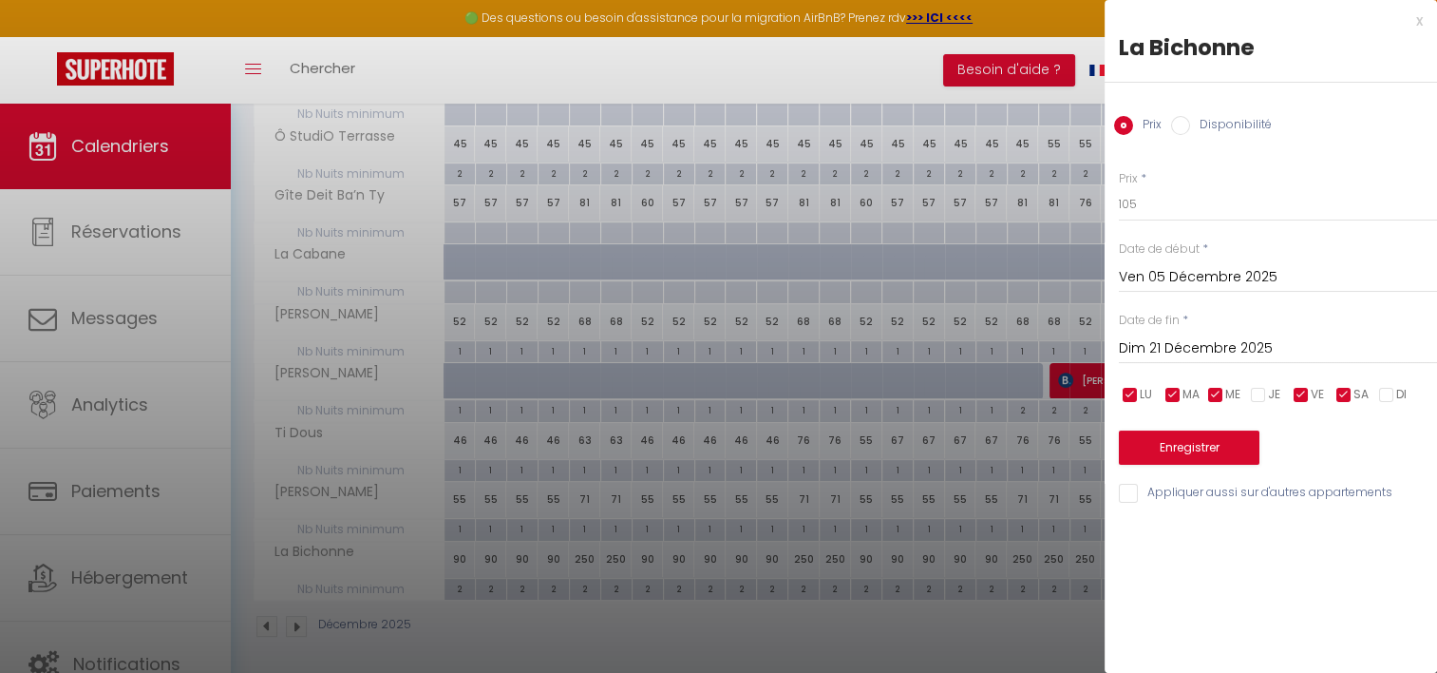
checkbox input "false"
click at [1174, 394] on input "checkbox" at bounding box center [1173, 395] width 19 height 19
checkbox input "false"
click at [1128, 394] on input "checkbox" at bounding box center [1130, 395] width 19 height 19
checkbox input "false"
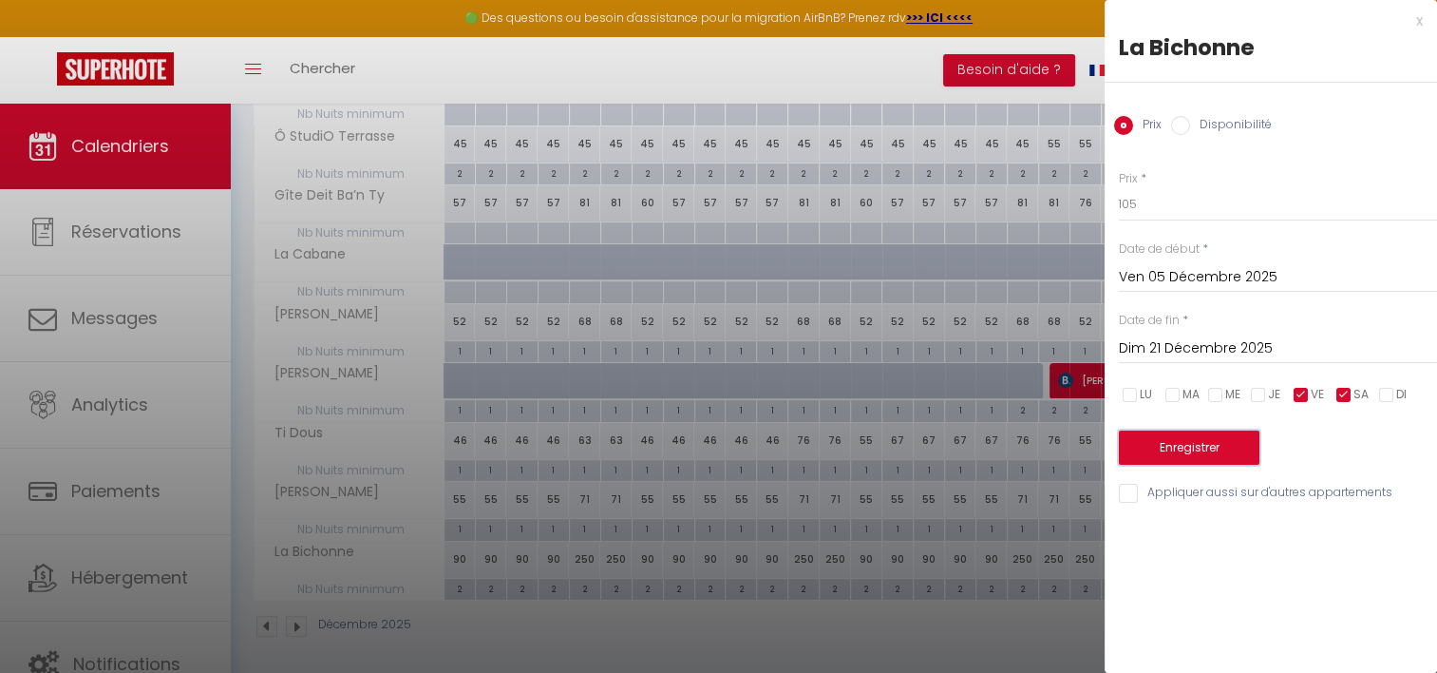
click at [1154, 445] on button "Enregistrer" at bounding box center [1189, 447] width 141 height 34
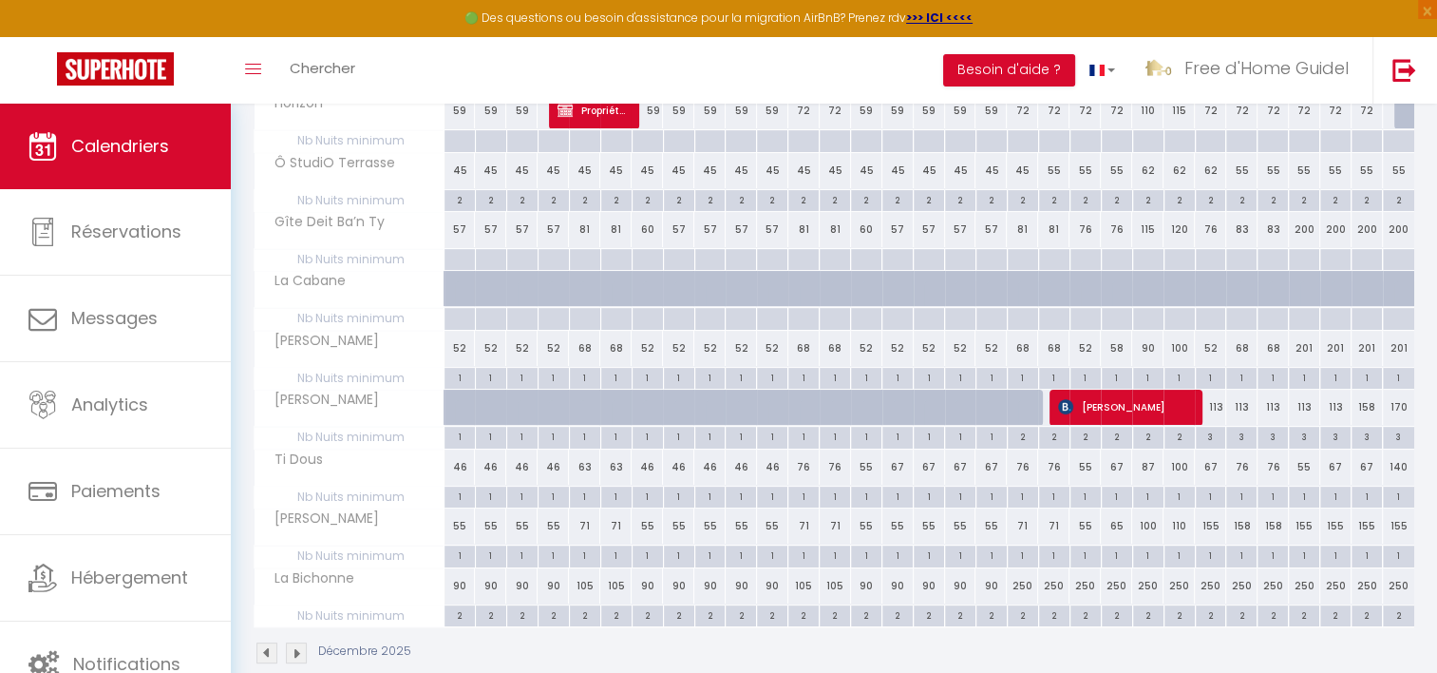
scroll to position [427, 0]
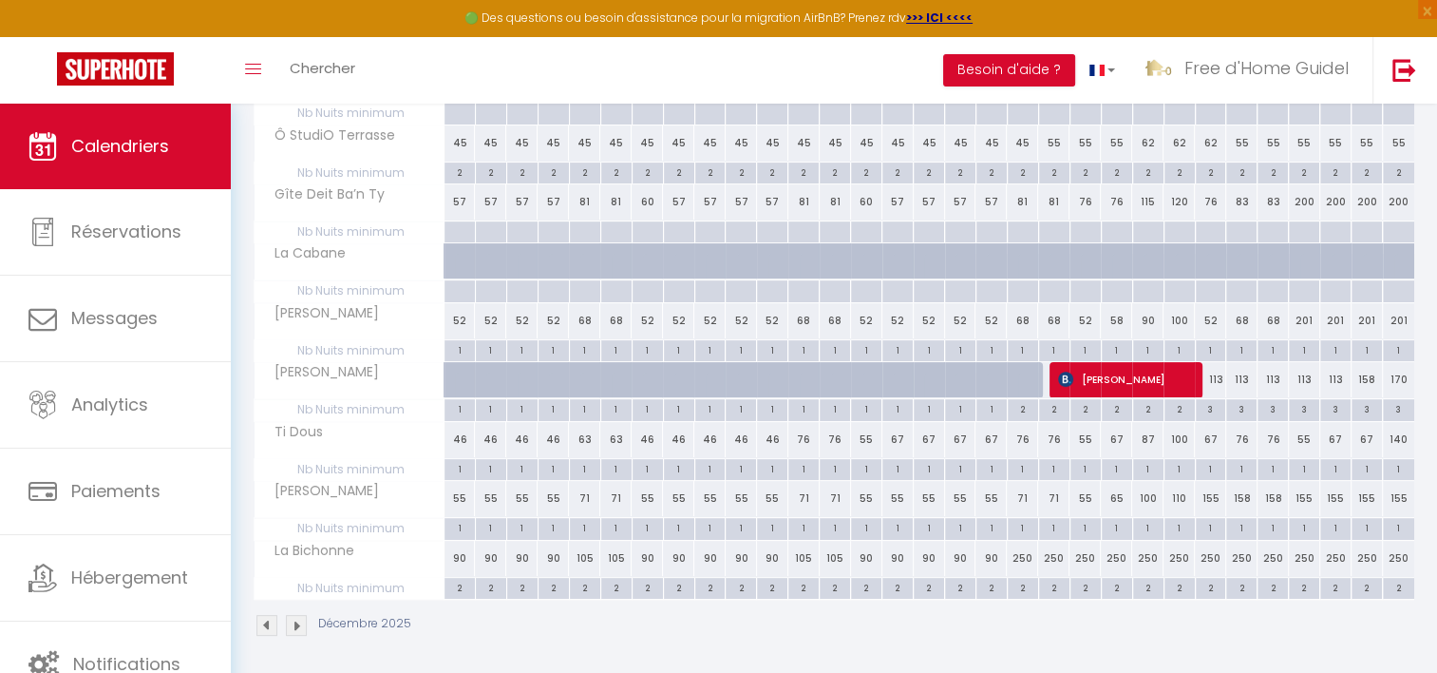
click at [1146, 553] on div "250" at bounding box center [1147, 558] width 31 height 35
type input "250"
type input "[DATE]"
type input "Mer 24 Décembre 2025"
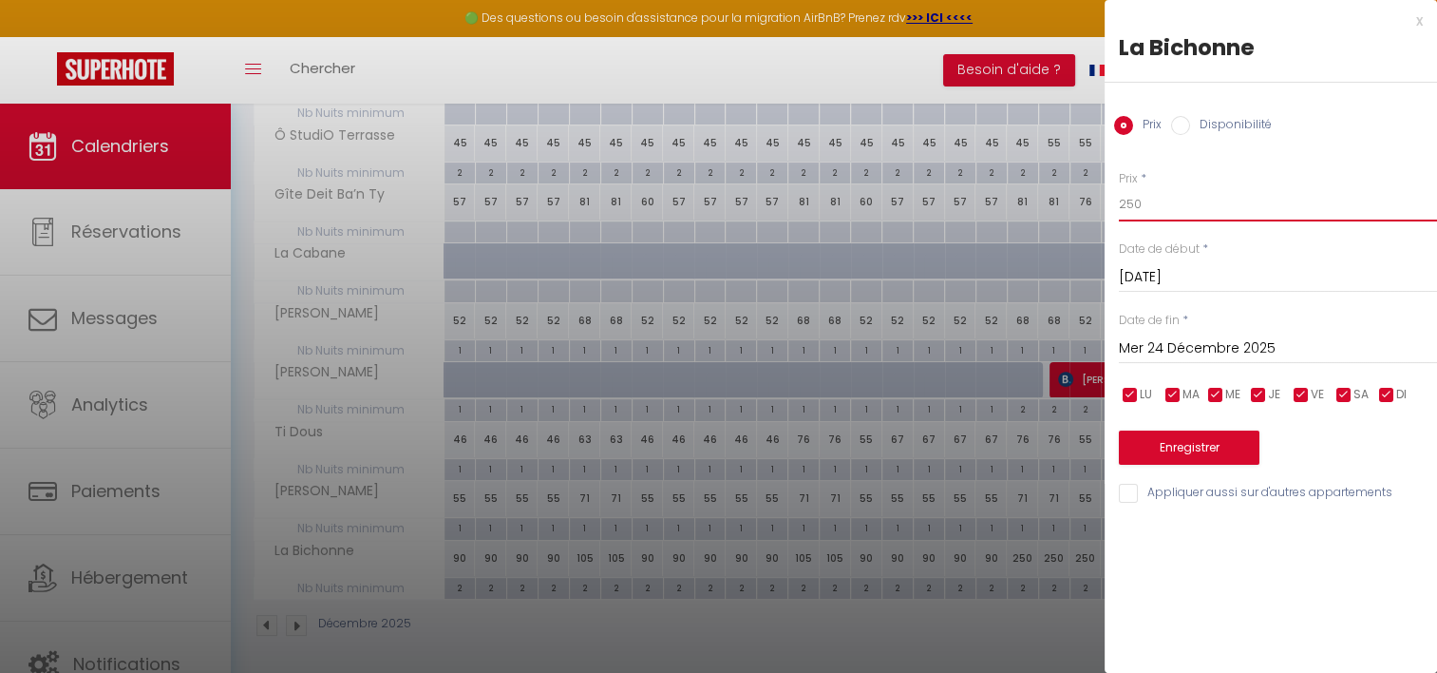
drag, startPoint x: 1165, startPoint y: 207, endPoint x: 1064, endPoint y: 209, distance: 100.7
click at [1064, 209] on body "🟢 Des questions ou besoin d'assistance pour la migration AirBnB? Prenez rdv >>>…" at bounding box center [718, 177] width 1437 height 1001
type input "145"
click at [1178, 352] on input "Mer 24 Décembre 2025" at bounding box center [1278, 348] width 318 height 25
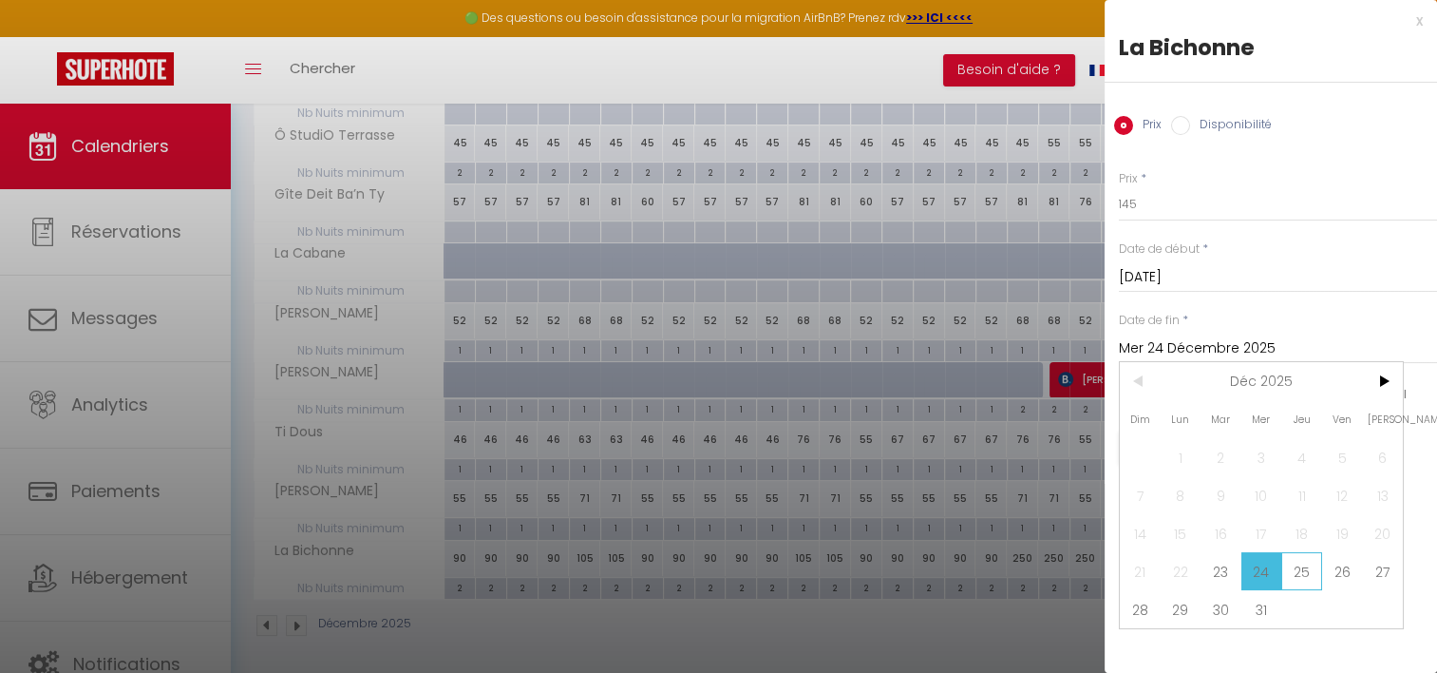
click at [1309, 570] on span "25" at bounding box center [1302, 571] width 41 height 38
type input "Jeu 25 Décembre 2025"
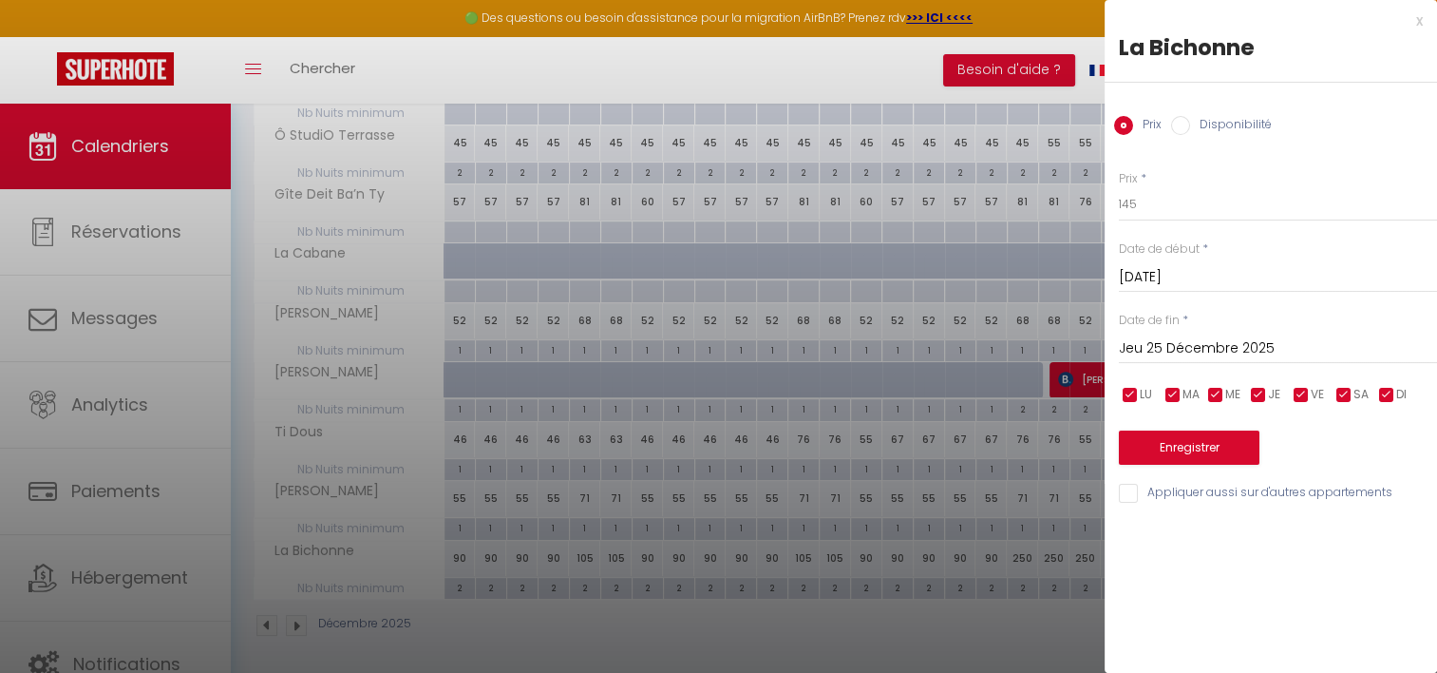
click at [1212, 274] on input "[DATE]" at bounding box center [1278, 277] width 318 height 25
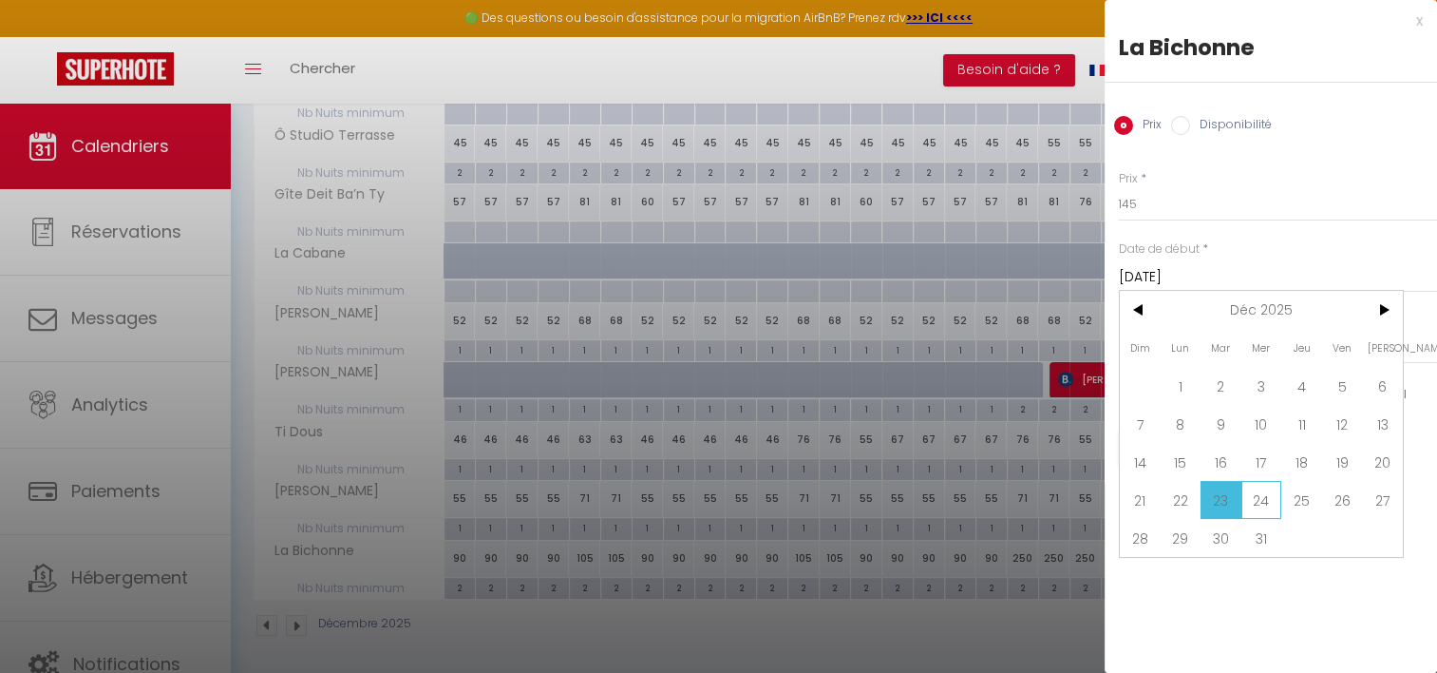
click at [1261, 504] on span "24" at bounding box center [1262, 500] width 41 height 38
type input "Mer 24 Décembre 2025"
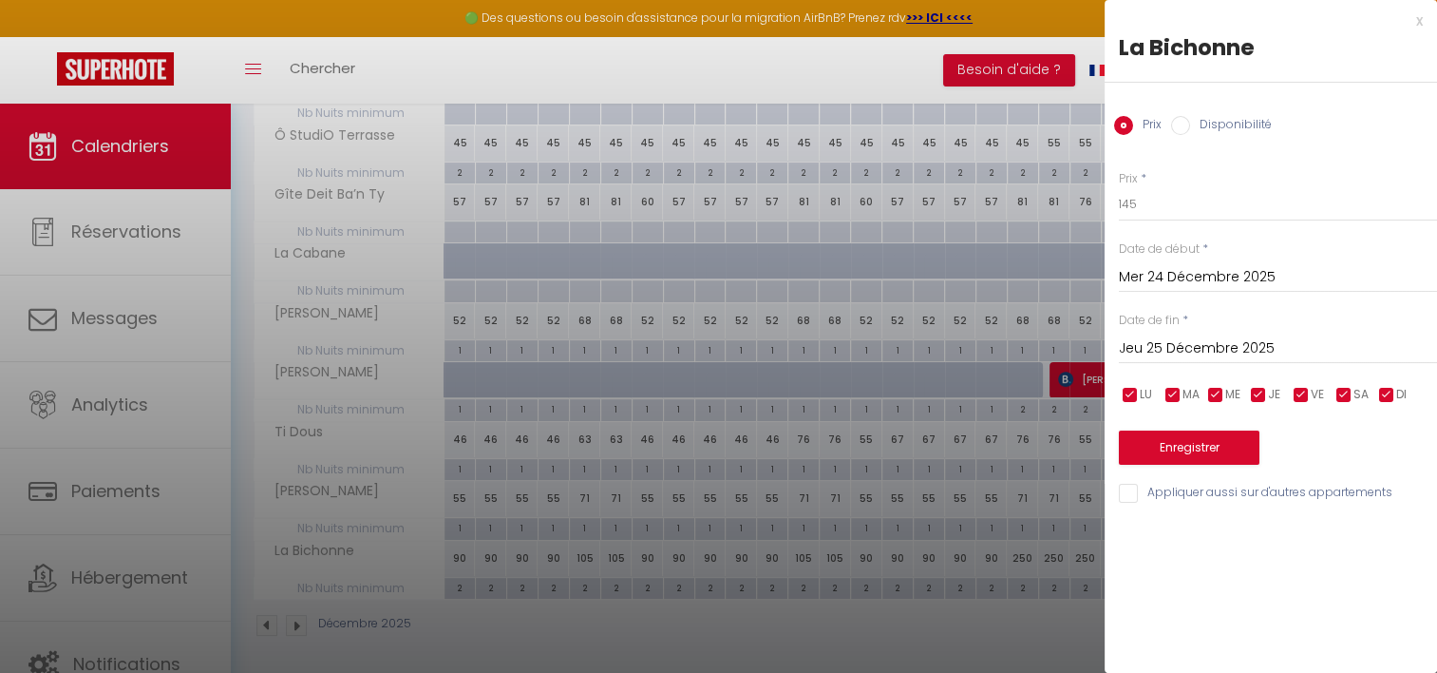
click at [1204, 342] on input "Jeu 25 Décembre 2025" at bounding box center [1278, 348] width 318 height 25
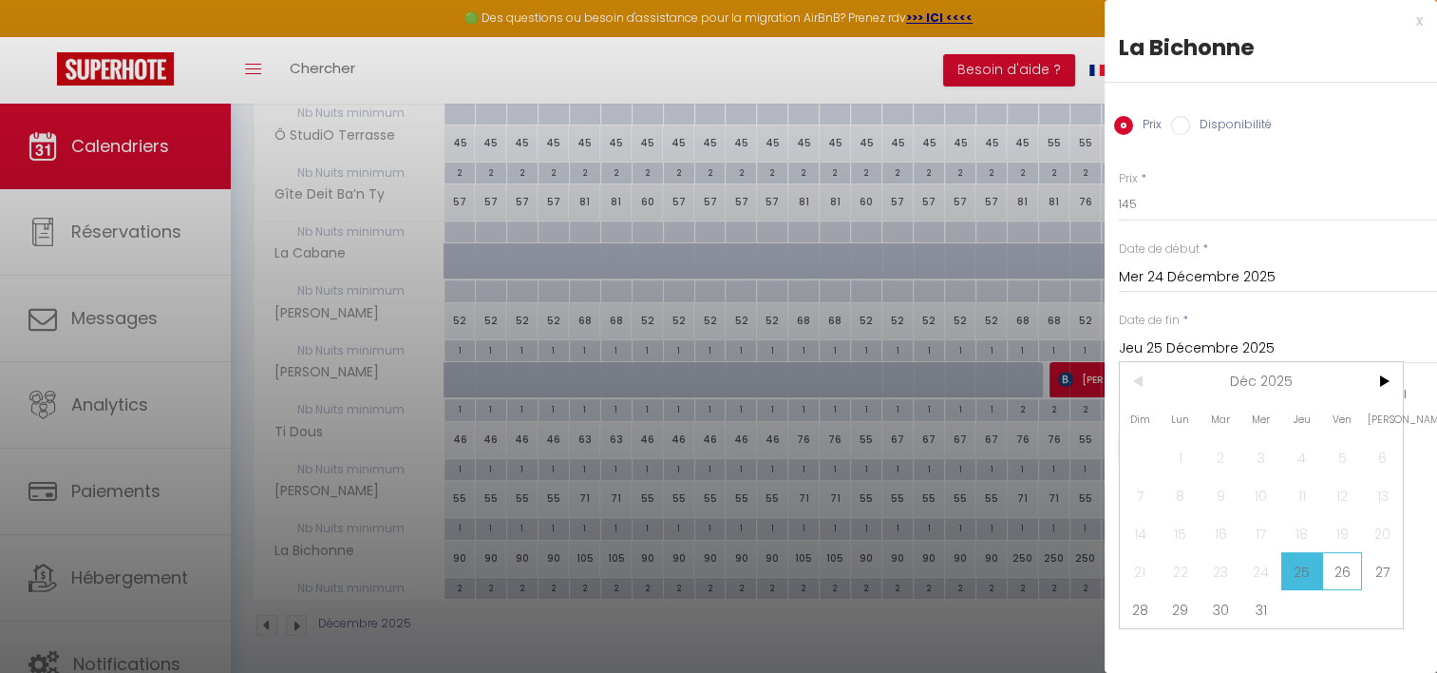
click at [1348, 581] on span "26" at bounding box center [1342, 571] width 41 height 38
type input "Ven 26 Décembre 2025"
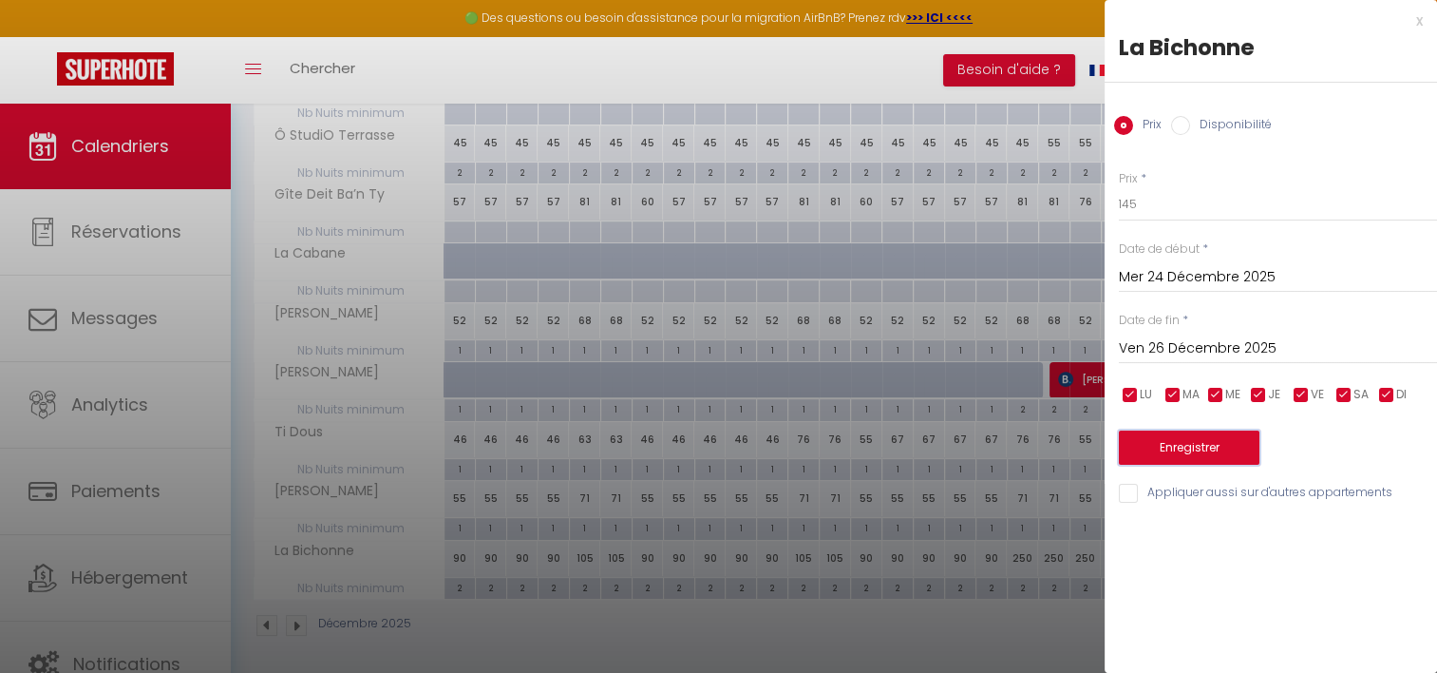
click at [1200, 438] on button "Enregistrer" at bounding box center [1189, 447] width 141 height 34
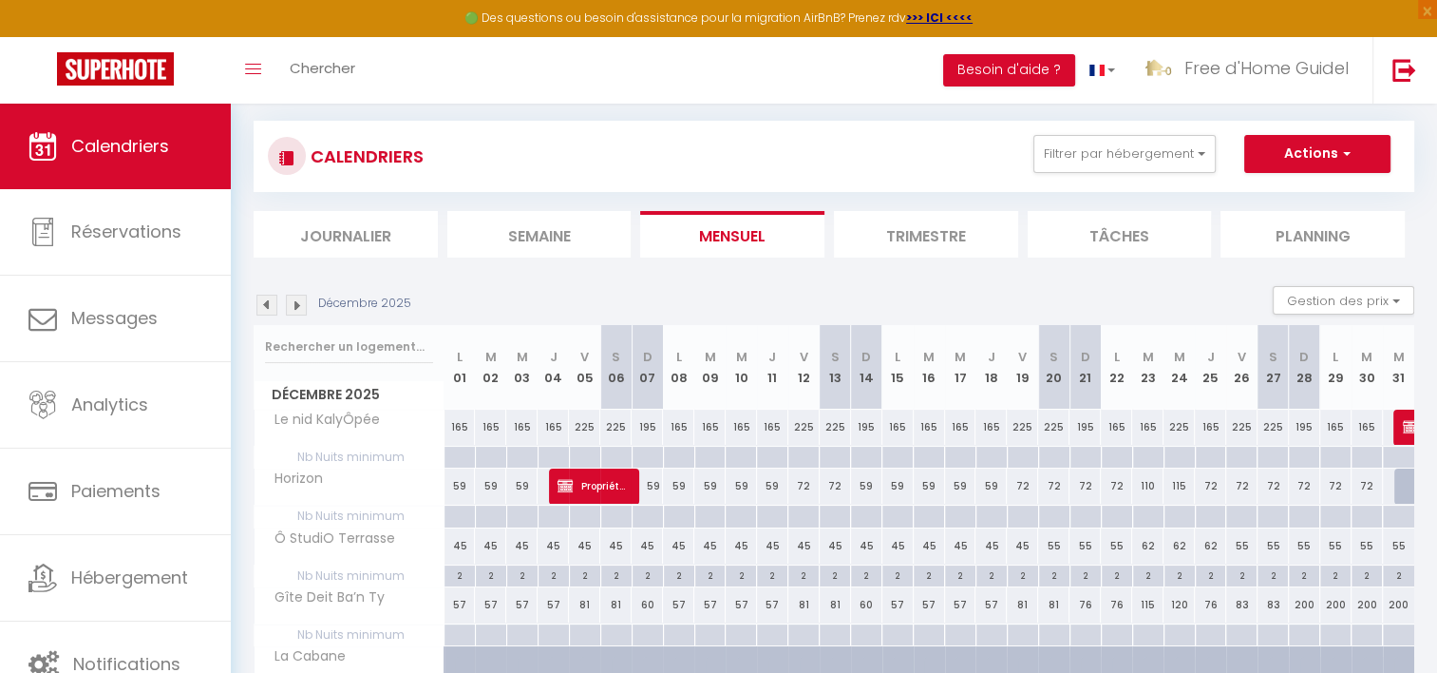
scroll to position [0, 0]
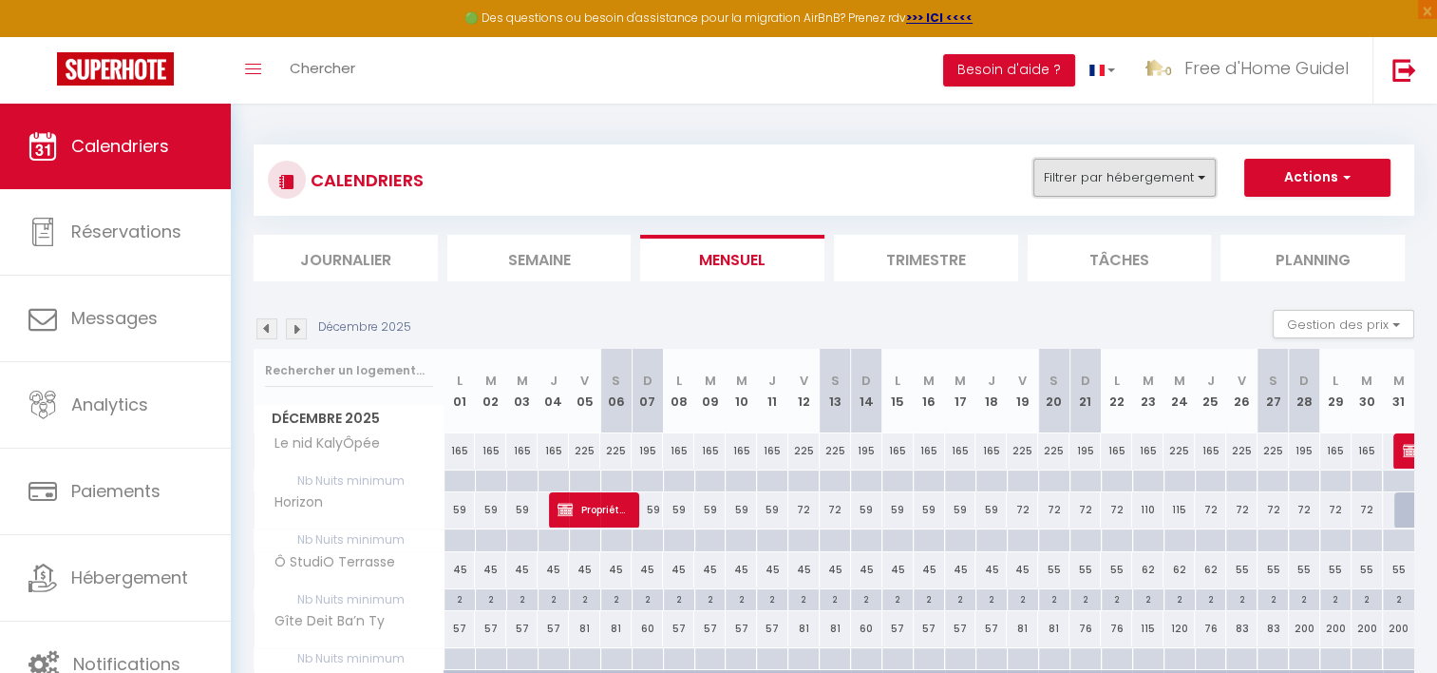
click at [1198, 173] on button "Filtrer par hébergement" at bounding box center [1125, 178] width 182 height 38
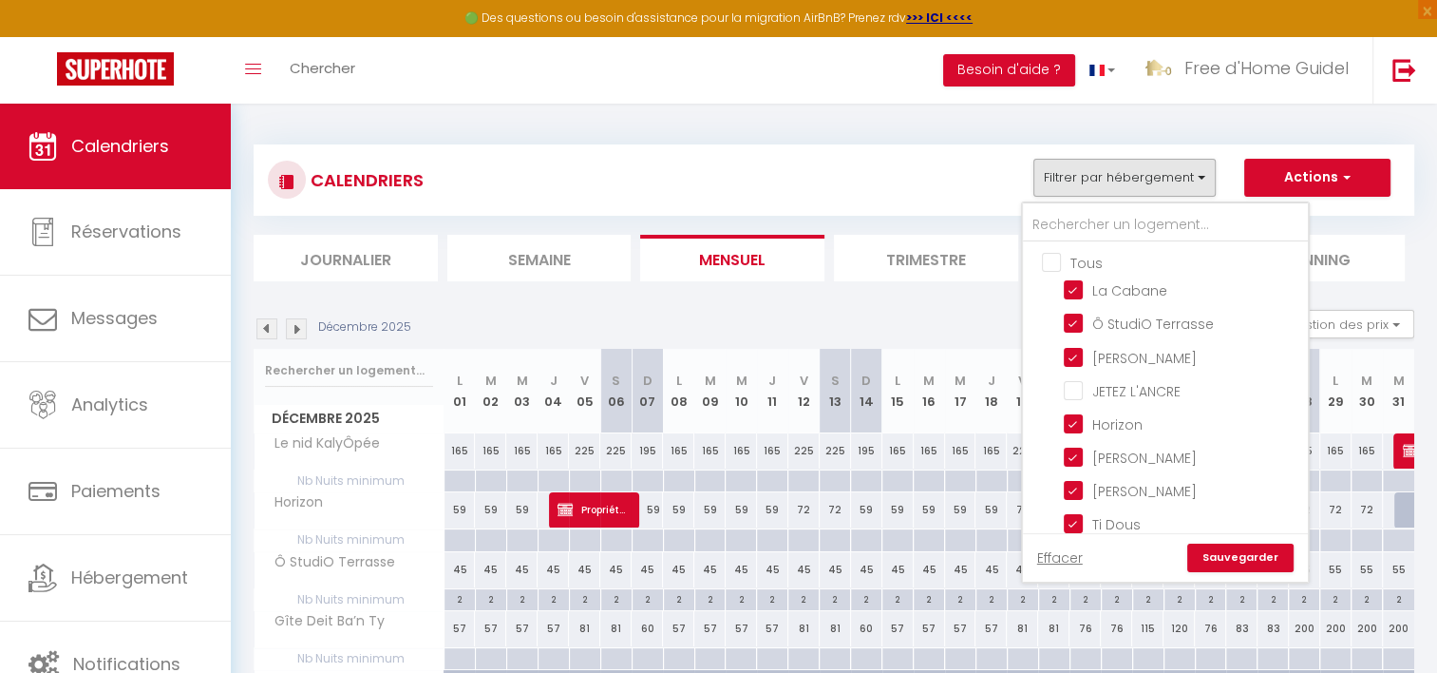
click at [1049, 263] on input "Tous" at bounding box center [1184, 261] width 285 height 19
checkbox input "true"
click at [1049, 263] on input "Tous" at bounding box center [1184, 261] width 285 height 19
checkbox input "false"
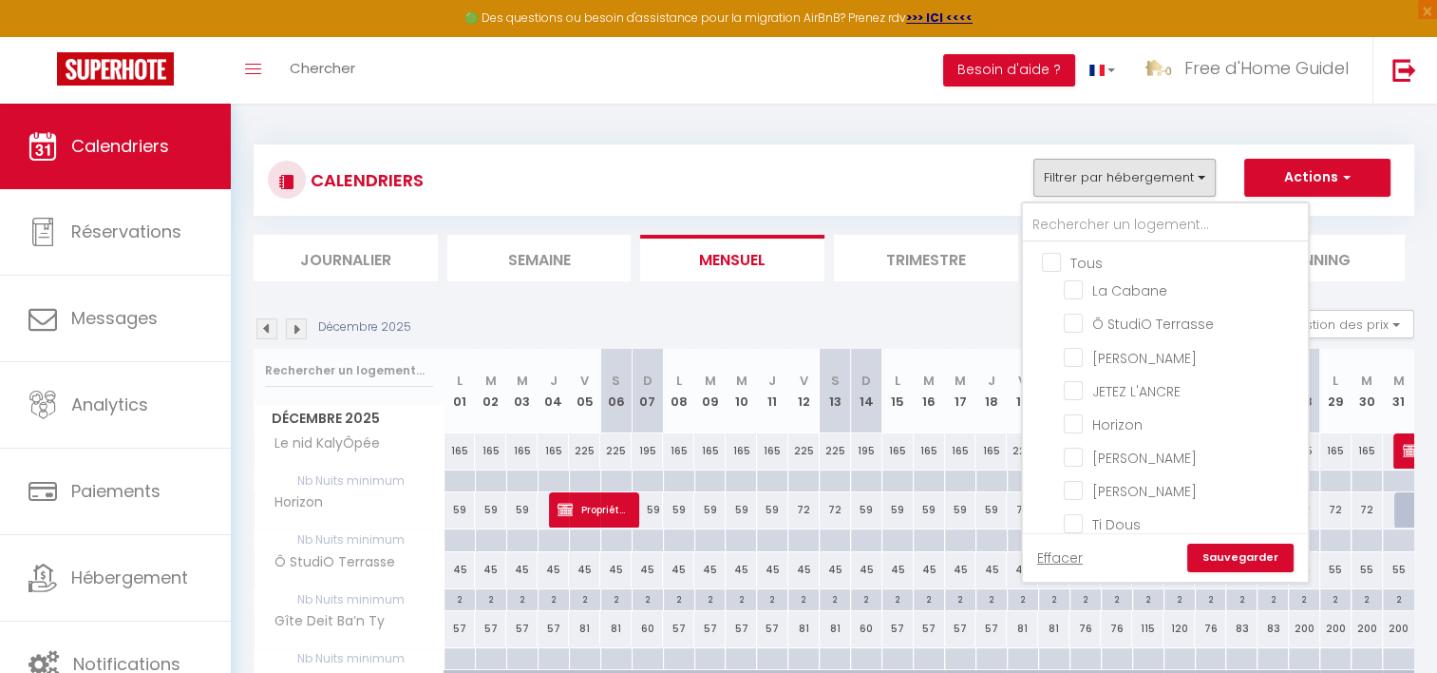
checkbox input "false"
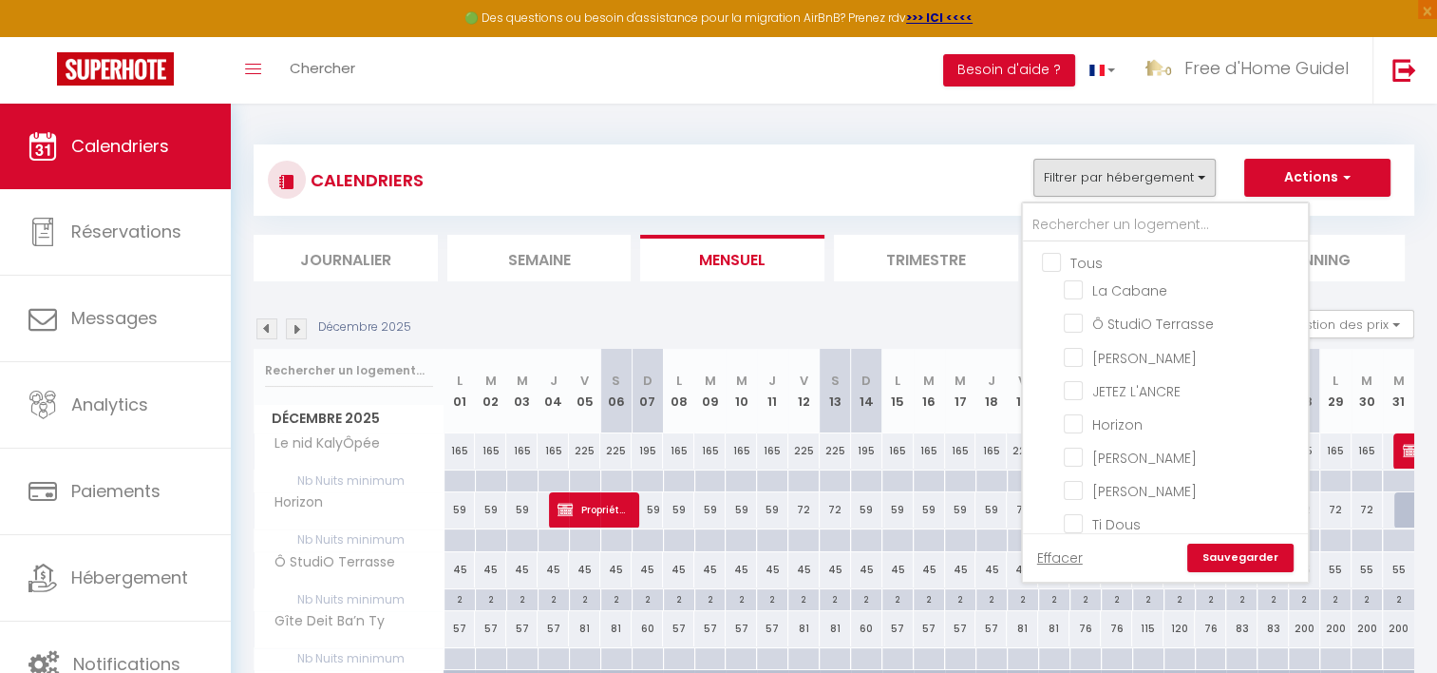
checkbox input "false"
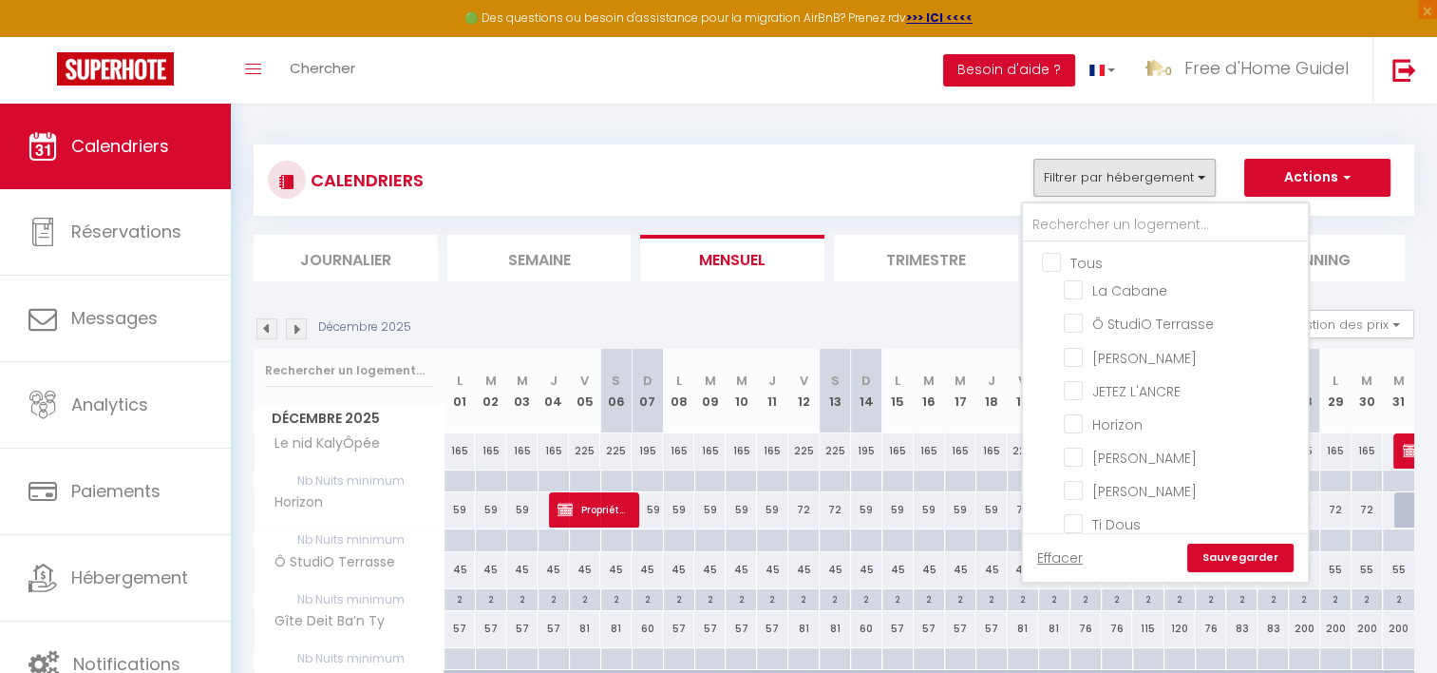
checkbox input "false"
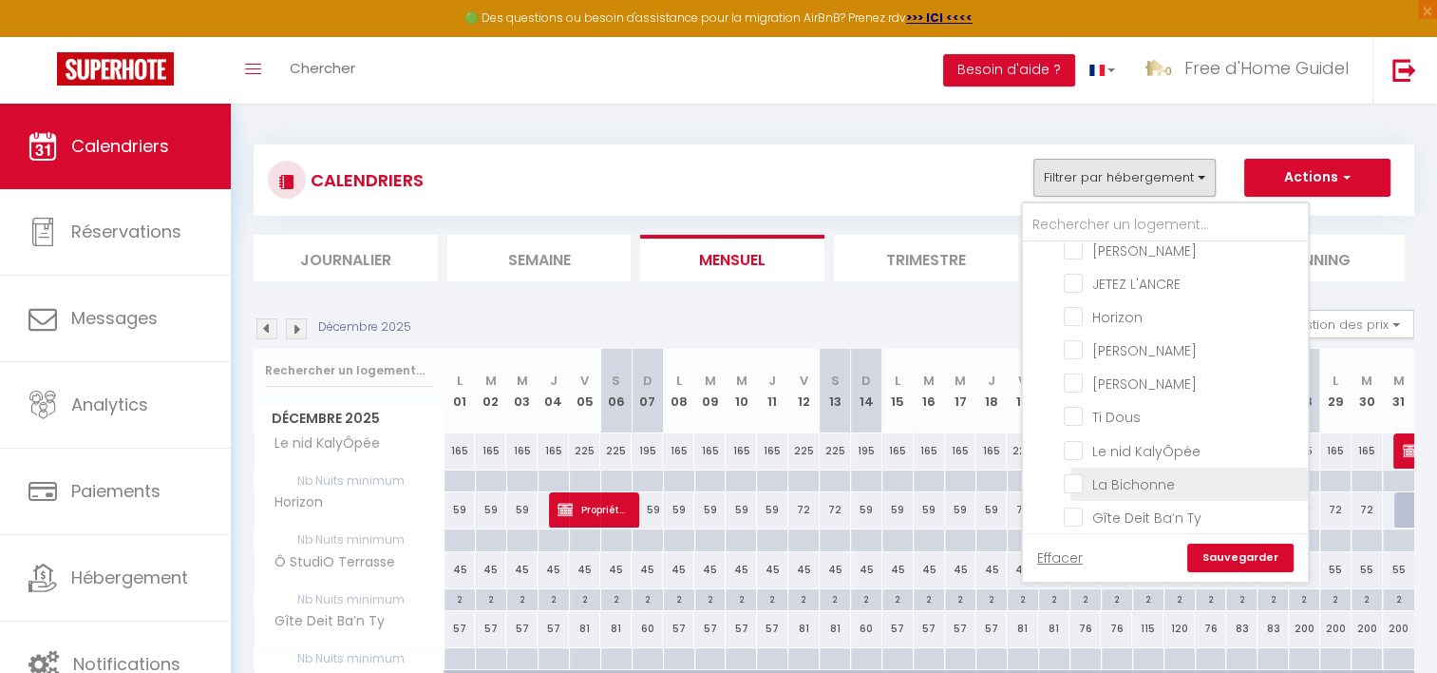
click at [1131, 473] on input "La Bichonne" at bounding box center [1183, 482] width 238 height 19
checkbox input "true"
click at [1246, 561] on link "Sauvegarder" at bounding box center [1241, 557] width 106 height 29
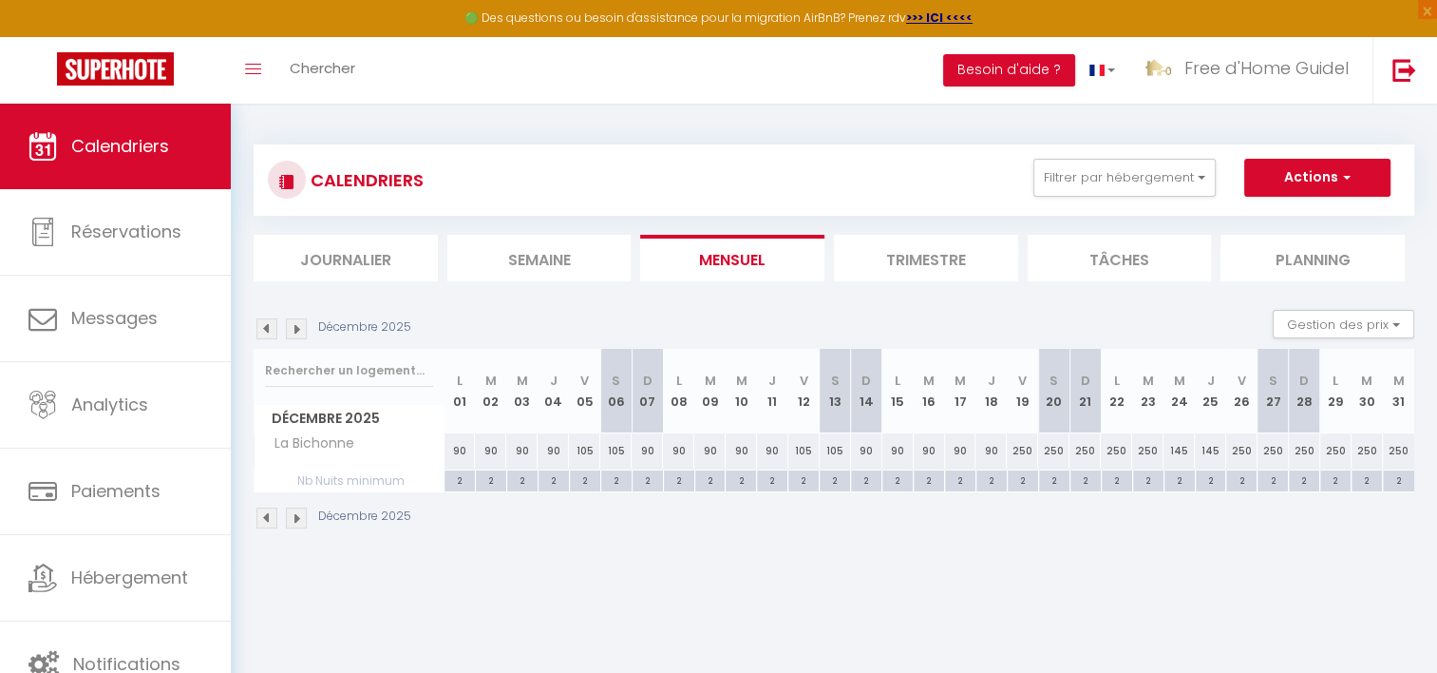
scroll to position [39, 0]
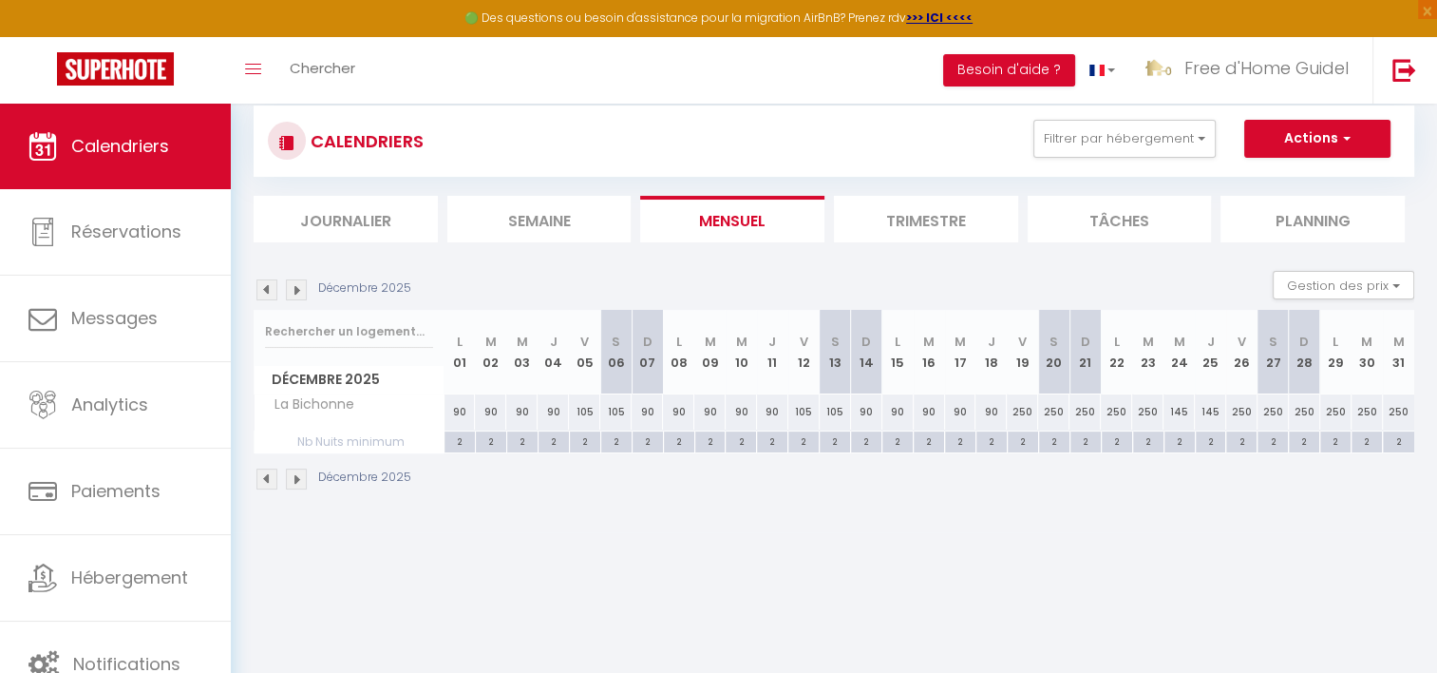
click at [1022, 410] on div "250" at bounding box center [1022, 411] width 31 height 35
type input "250"
type input "Ven 19 Décembre 2025"
type input "[DATE]"
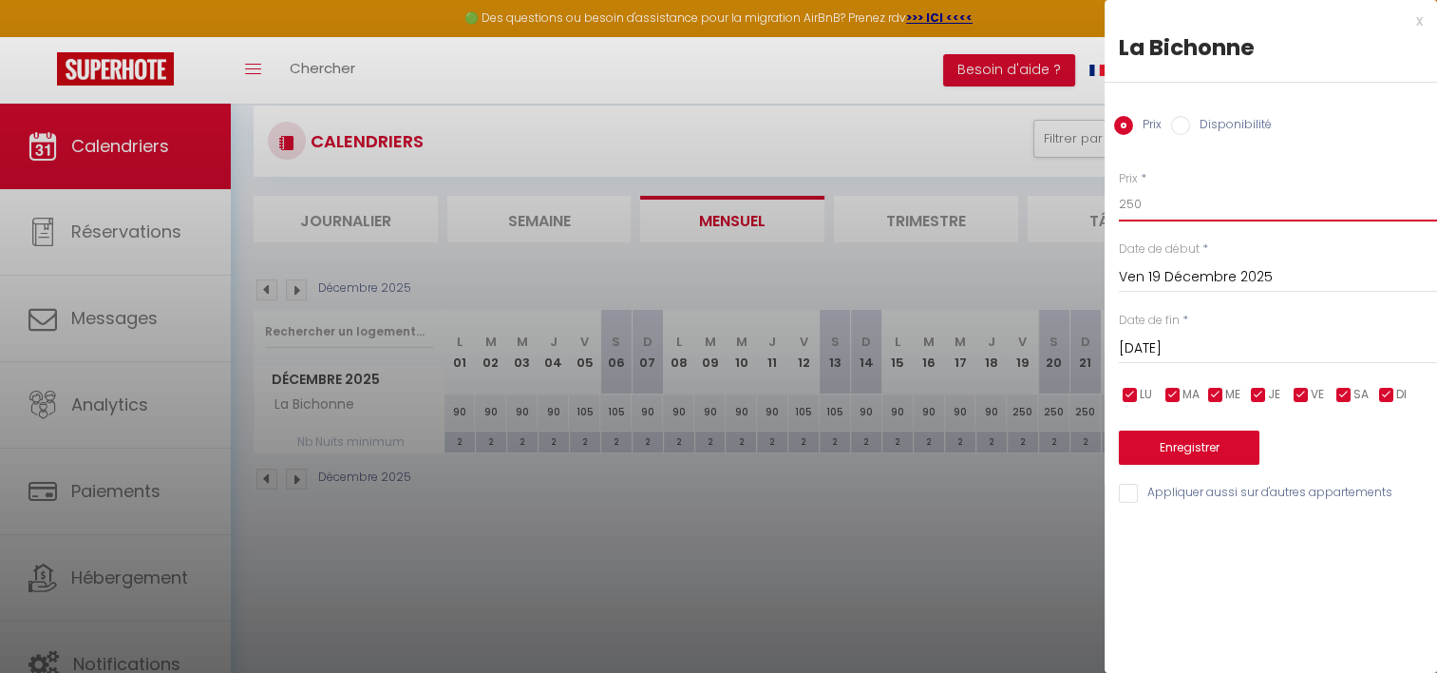
drag, startPoint x: 1159, startPoint y: 206, endPoint x: 1026, endPoint y: 193, distance: 133.7
click at [1026, 193] on body "🟢 Des questions ou besoin d'assistance pour la migration AirBnB? Prenez rdv >>>…" at bounding box center [718, 401] width 1437 height 673
type input "105"
click at [1122, 345] on input "[DATE]" at bounding box center [1278, 348] width 318 height 25
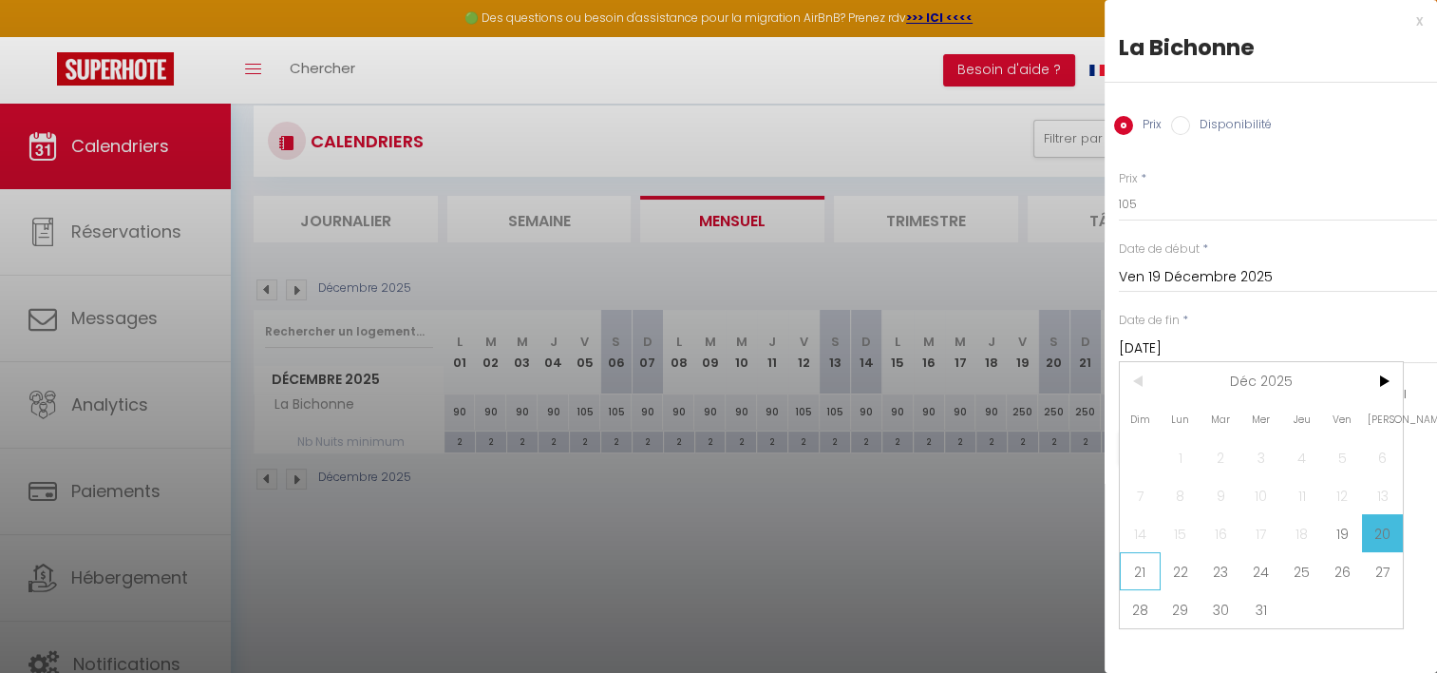
click at [1140, 570] on span "21" at bounding box center [1140, 571] width 41 height 38
type input "Dim 21 Décembre 2025"
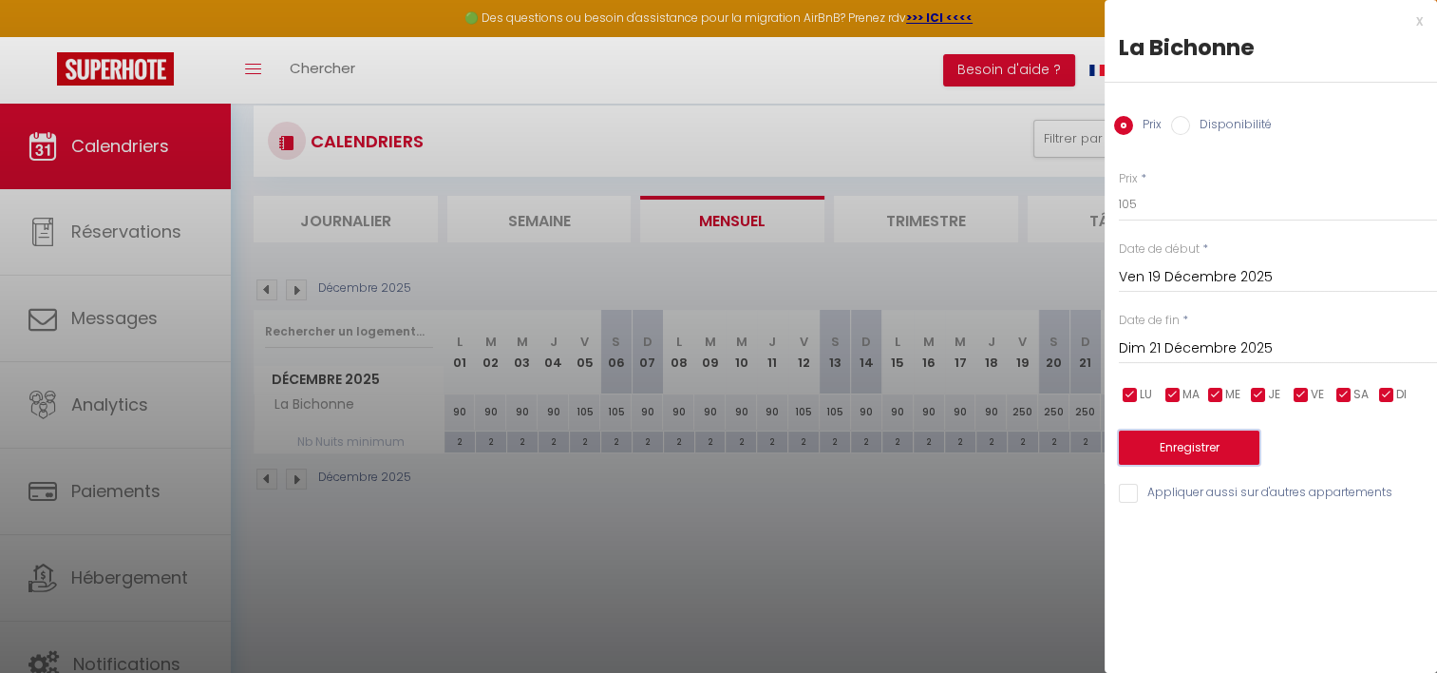
click at [1173, 448] on button "Enregistrer" at bounding box center [1189, 447] width 141 height 34
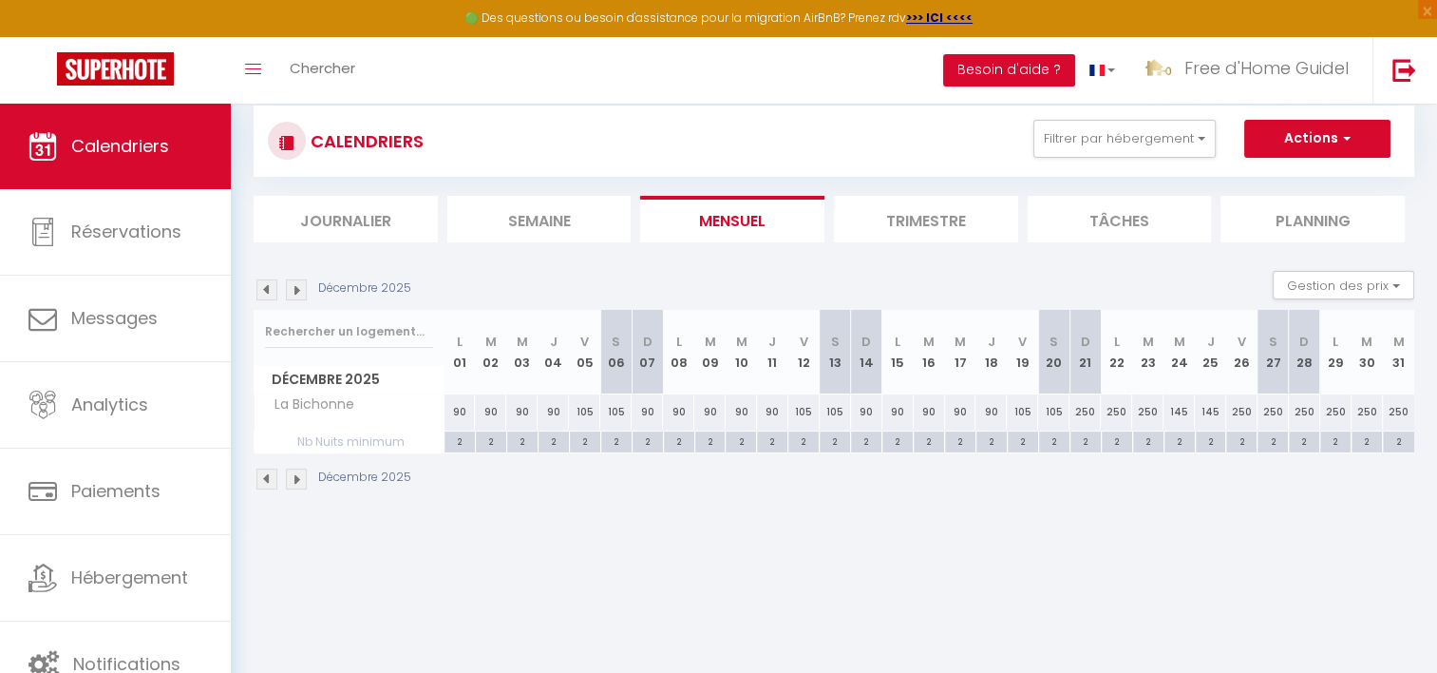
click at [1077, 411] on div "250" at bounding box center [1085, 411] width 31 height 35
type input "250"
type input "Dim 21 Décembre 2025"
type input "Lun 22 Décembre 2025"
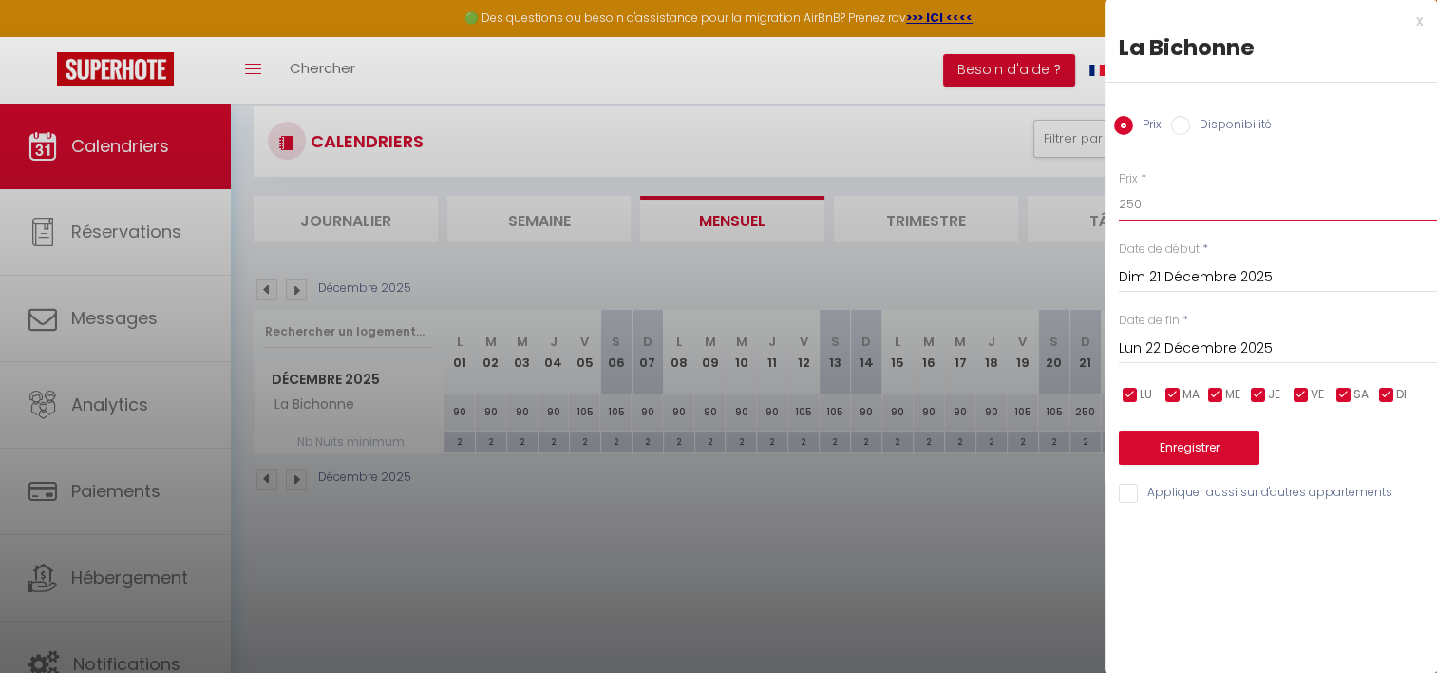
drag, startPoint x: 1137, startPoint y: 202, endPoint x: 1057, endPoint y: 201, distance: 79.8
click at [1057, 201] on body "🟢 Des questions ou besoin d'assistance pour la migration AirBnB? Prenez rdv >>>…" at bounding box center [718, 401] width 1437 height 673
type input "90"
click at [1166, 356] on input "Lun 22 Décembre 2025" at bounding box center [1278, 348] width 318 height 25
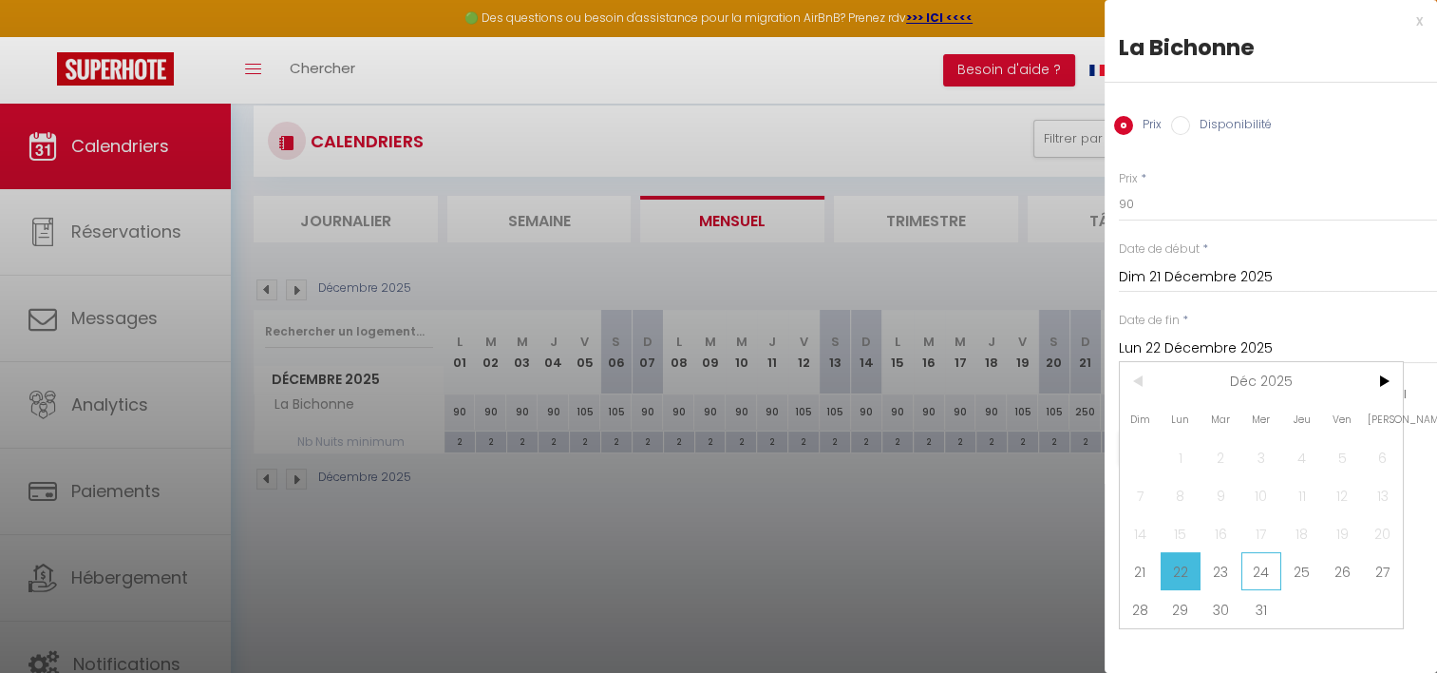
click at [1260, 583] on span "24" at bounding box center [1262, 571] width 41 height 38
type input "Mer 24 Décembre 2025"
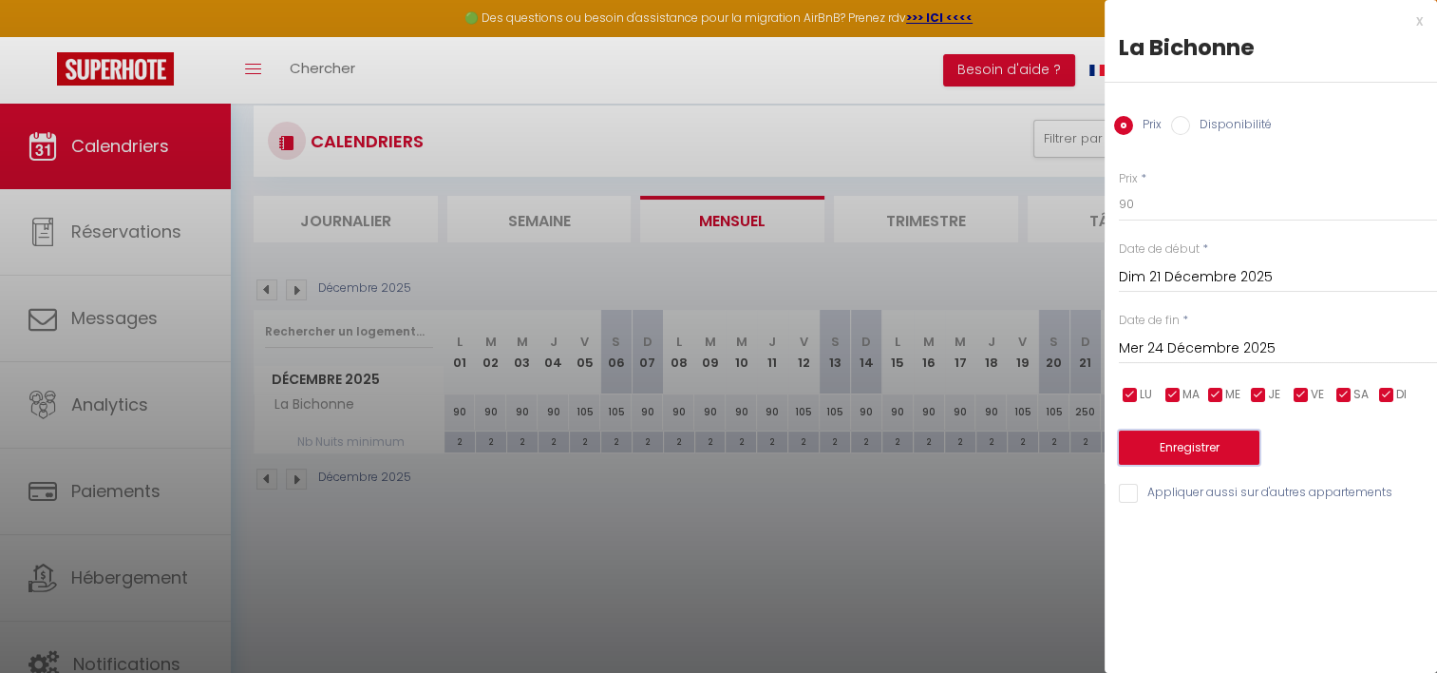
click at [1187, 447] on button "Enregistrer" at bounding box center [1189, 447] width 141 height 34
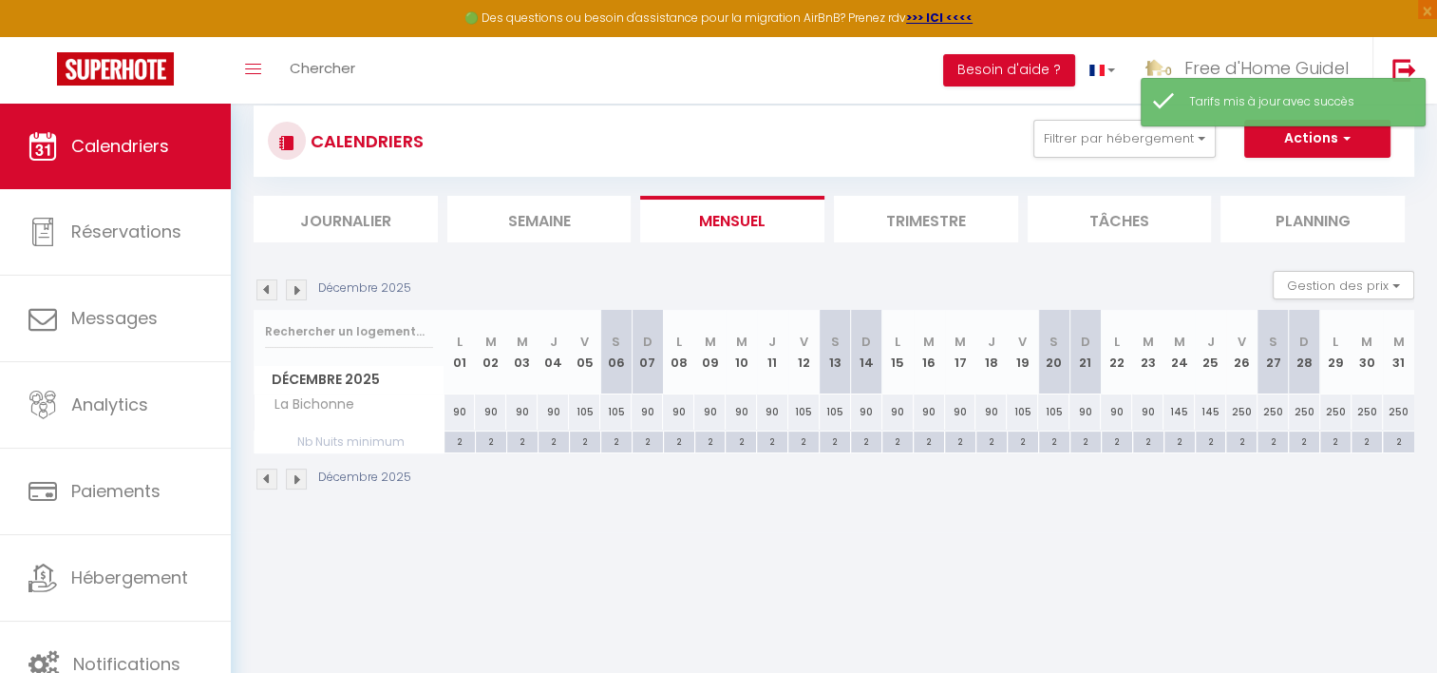
click at [1243, 417] on div "250" at bounding box center [1241, 411] width 31 height 35
type input "250"
type input "Ven 26 Décembre 2025"
type input "[DATE]"
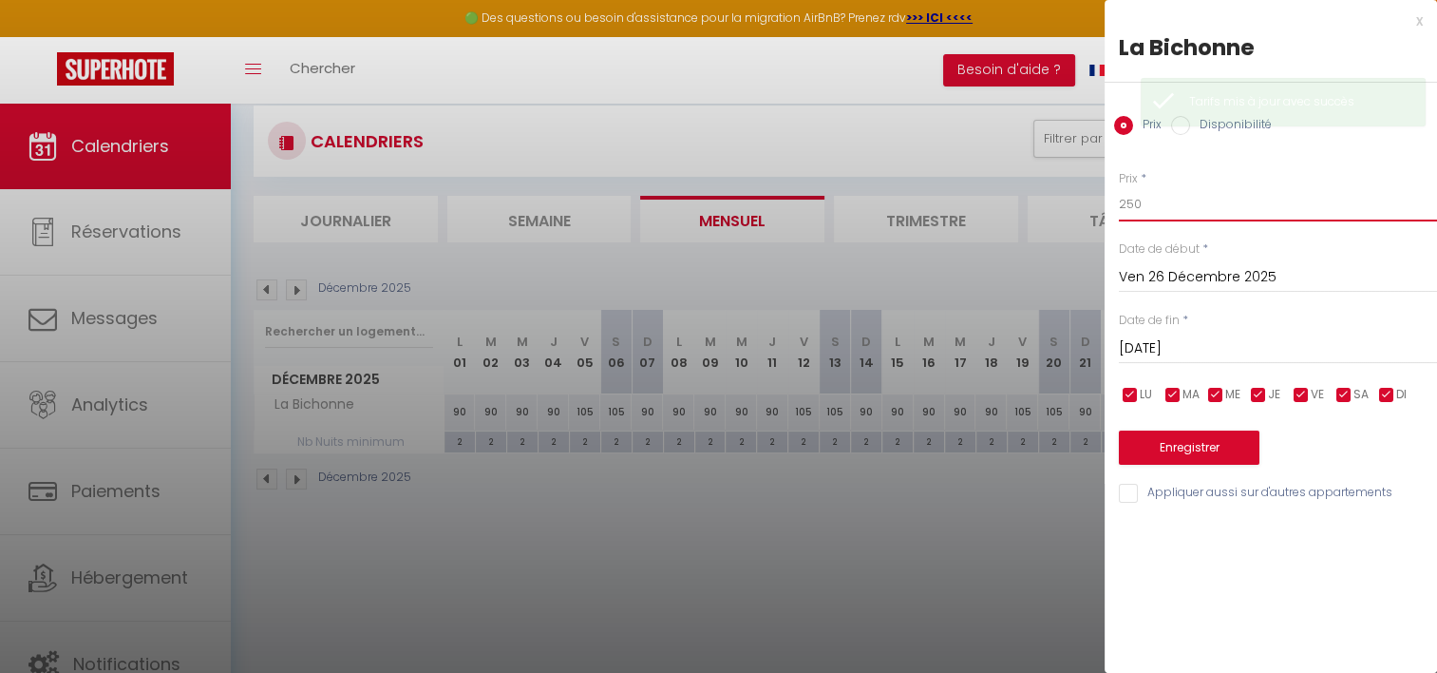
drag, startPoint x: 1169, startPoint y: 216, endPoint x: 1072, endPoint y: 205, distance: 98.4
click at [1072, 205] on body "🟢 Des questions ou besoin d'assistance pour la migration AirBnB? Prenez rdv >>>…" at bounding box center [718, 401] width 1437 height 673
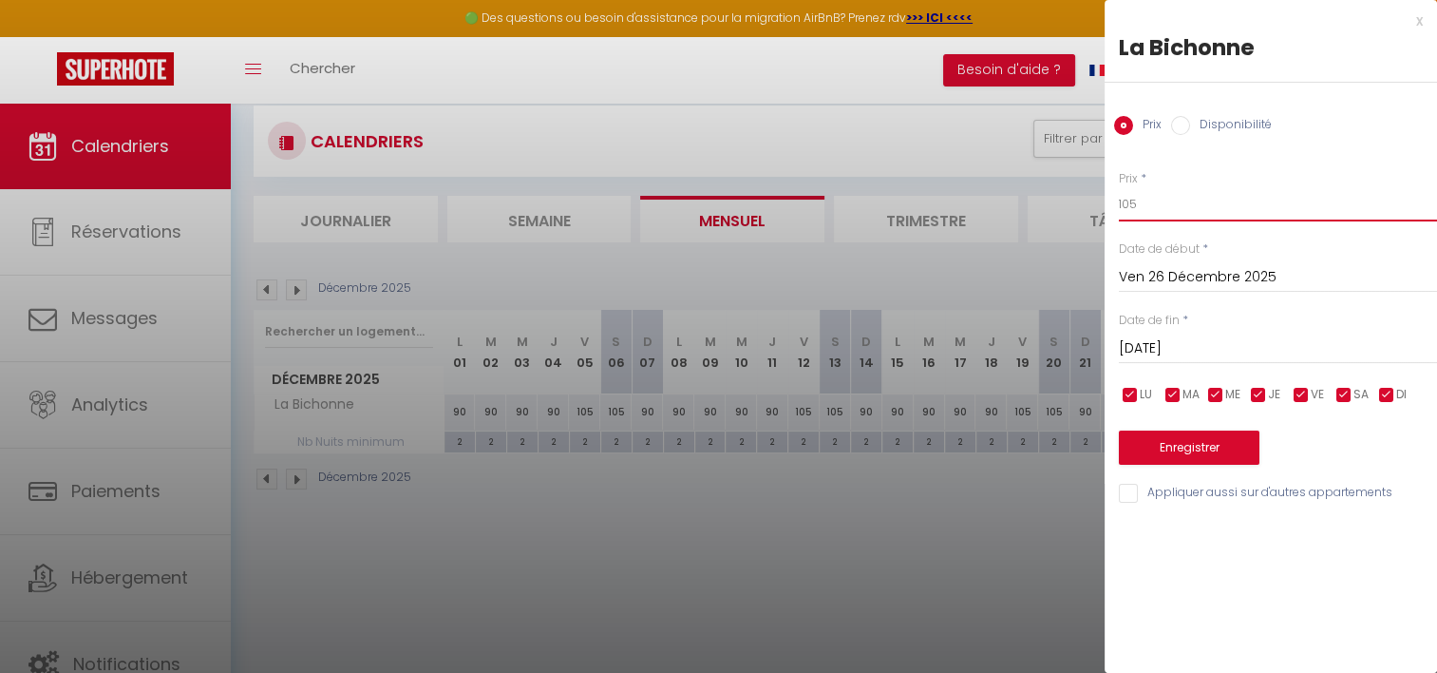
type input "105"
click at [1182, 343] on input "[DATE]" at bounding box center [1278, 348] width 318 height 25
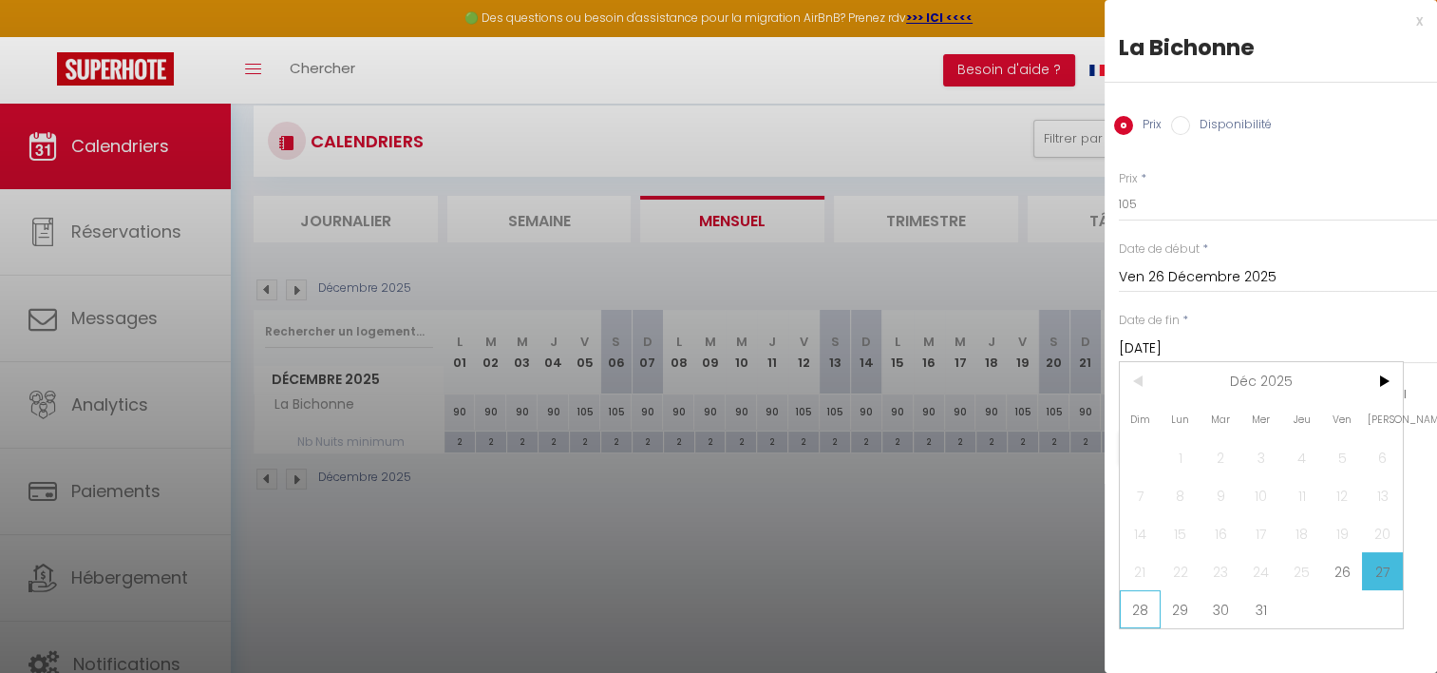
click at [1144, 616] on span "28" at bounding box center [1140, 609] width 41 height 38
type input "Dim 28 Décembre 2025"
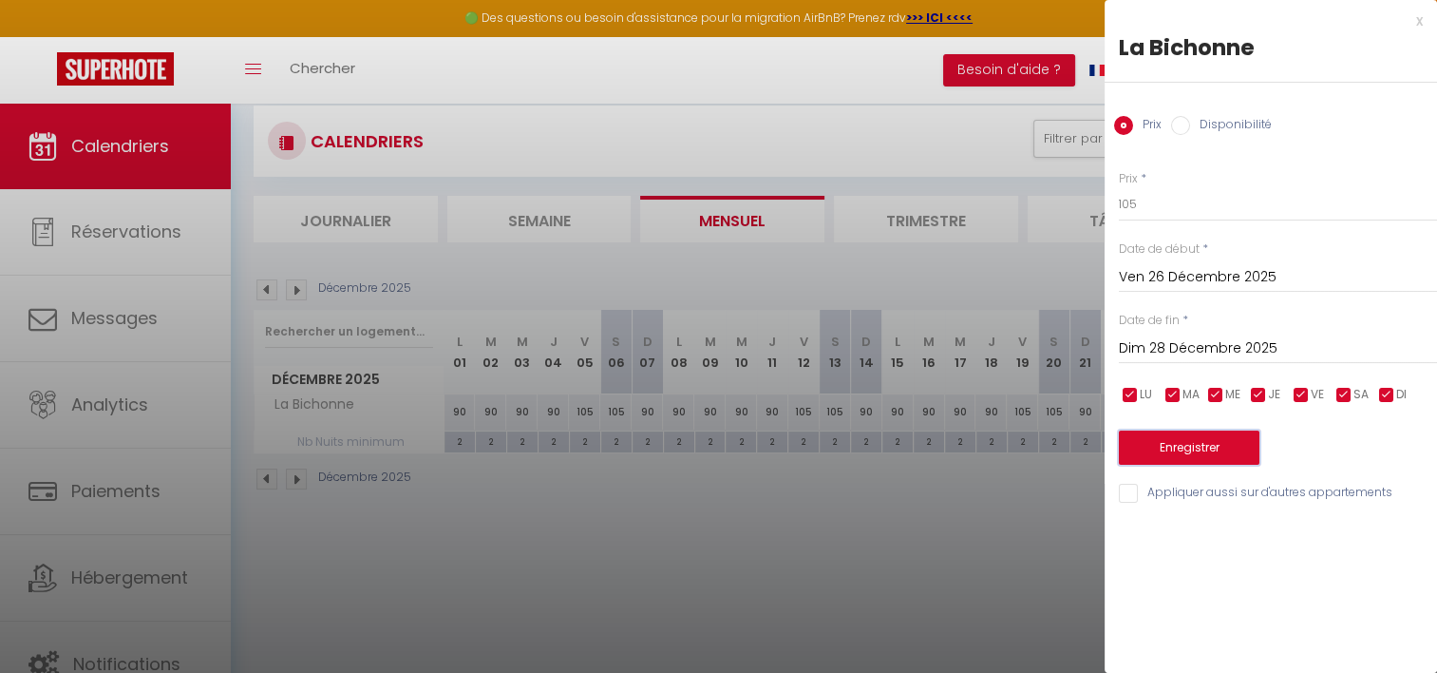
click at [1161, 450] on button "Enregistrer" at bounding box center [1189, 447] width 141 height 34
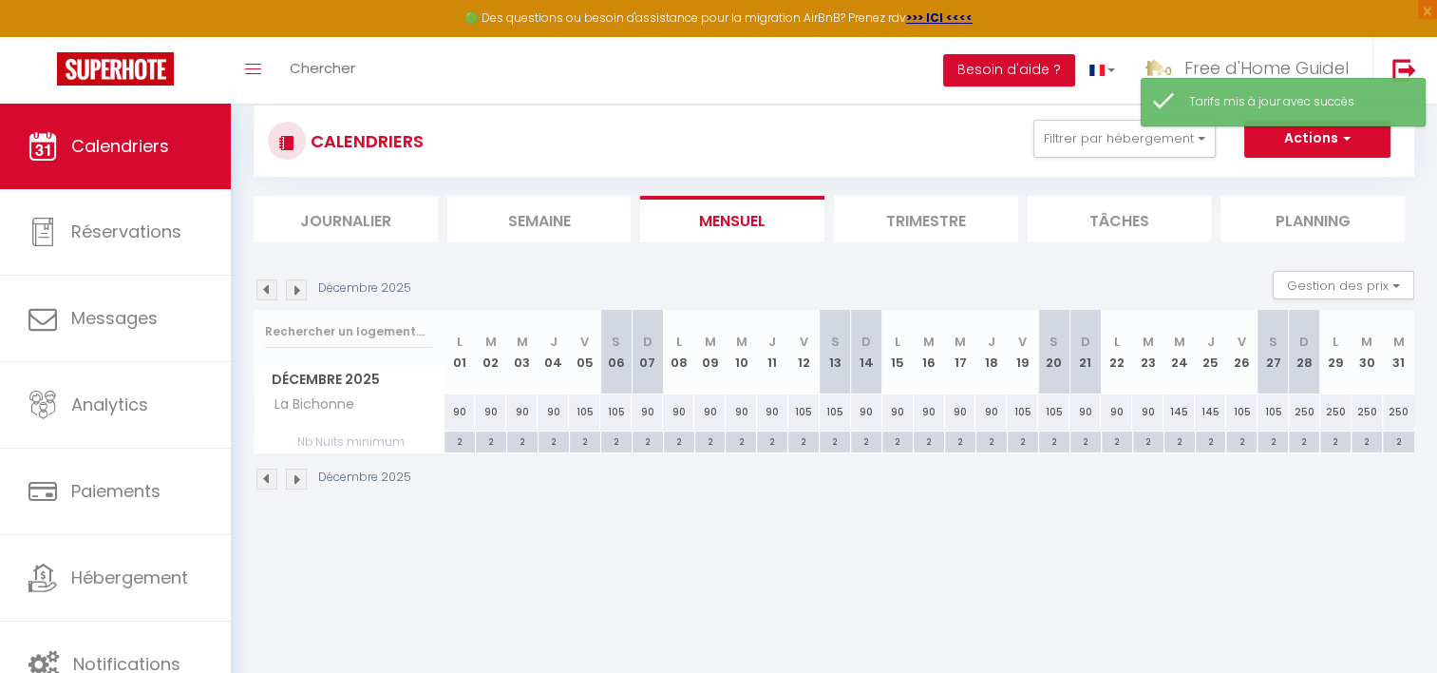
click at [1301, 413] on div "250" at bounding box center [1304, 411] width 31 height 35
type input "250"
type input "Dim 28 Décembre 2025"
type input "Lun 29 Décembre 2025"
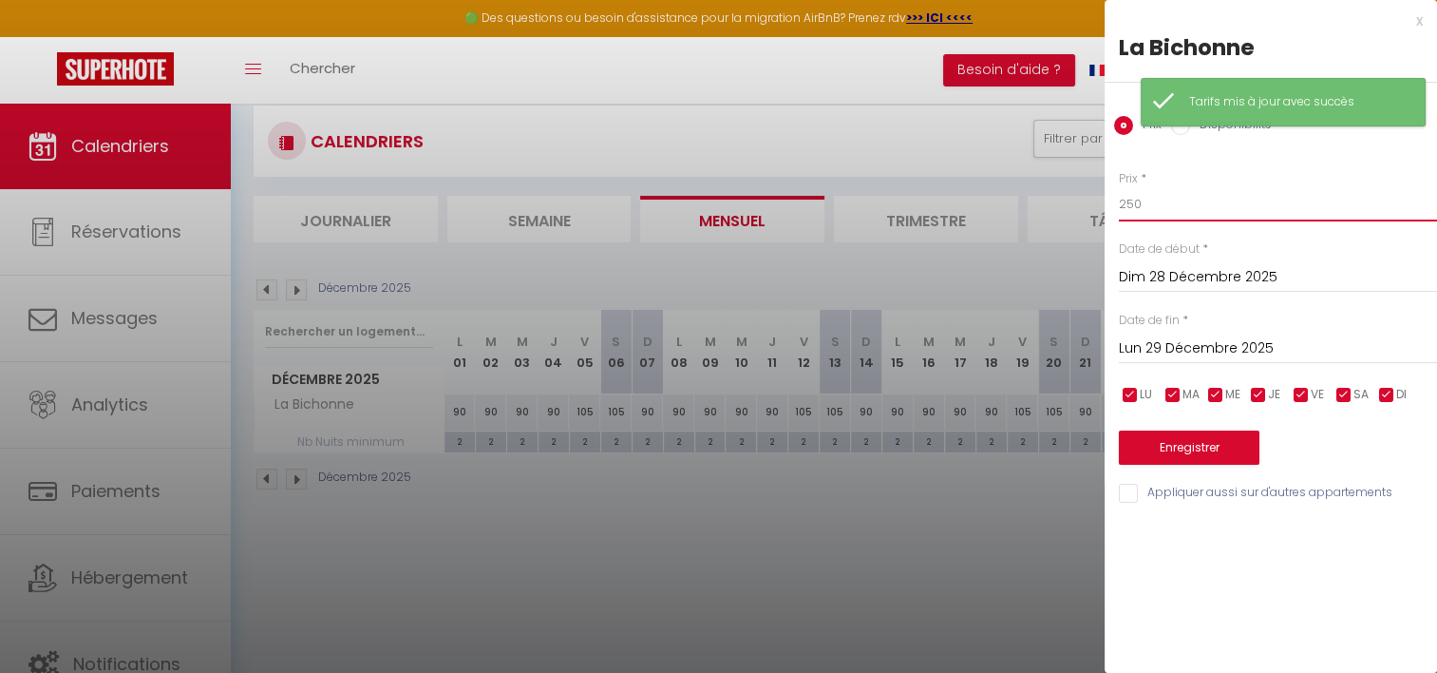
drag, startPoint x: 1185, startPoint y: 209, endPoint x: 1054, endPoint y: 198, distance: 131.6
click at [1054, 198] on body "🟢 Des questions ou besoin d'assistance pour la migration AirBnB? Prenez rdv >>>…" at bounding box center [718, 401] width 1437 height 673
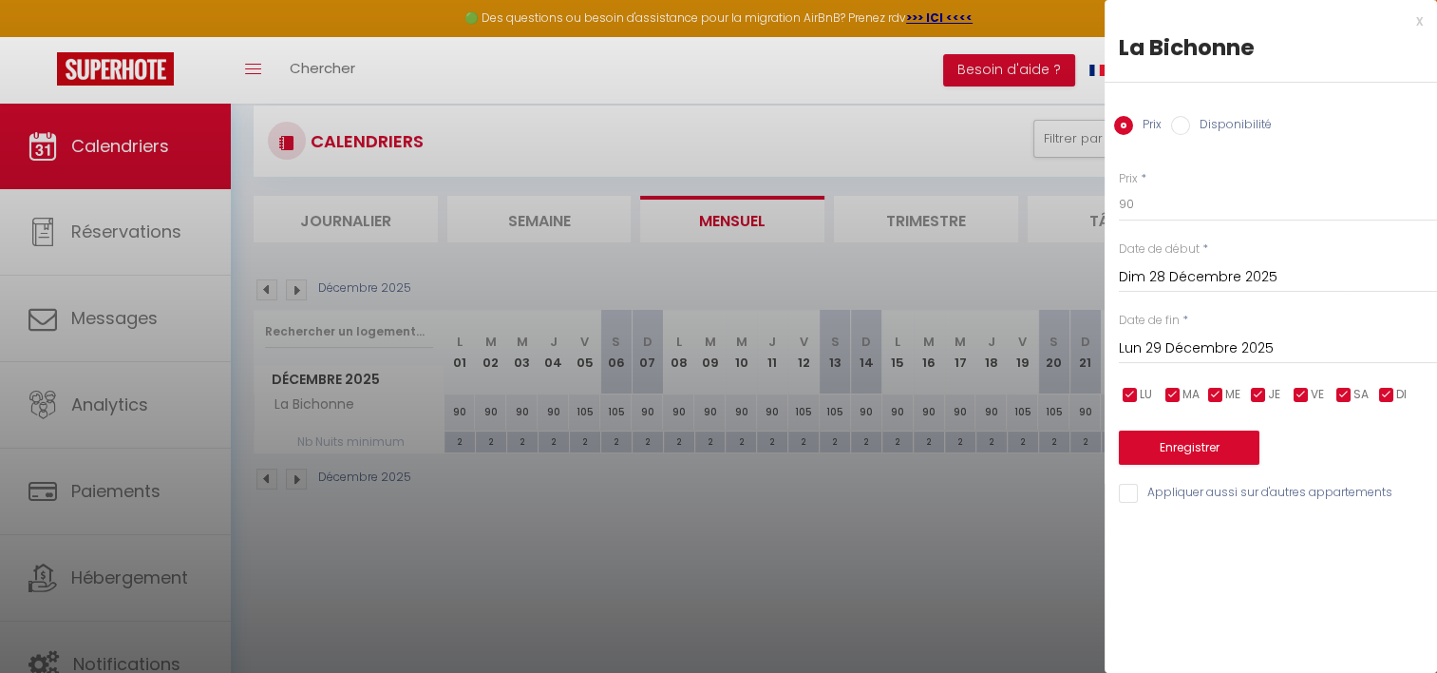
click at [1173, 350] on input "Lun 29 Décembre 2025" at bounding box center [1278, 348] width 318 height 25
click at [1417, 19] on div "x" at bounding box center [1264, 21] width 318 height 23
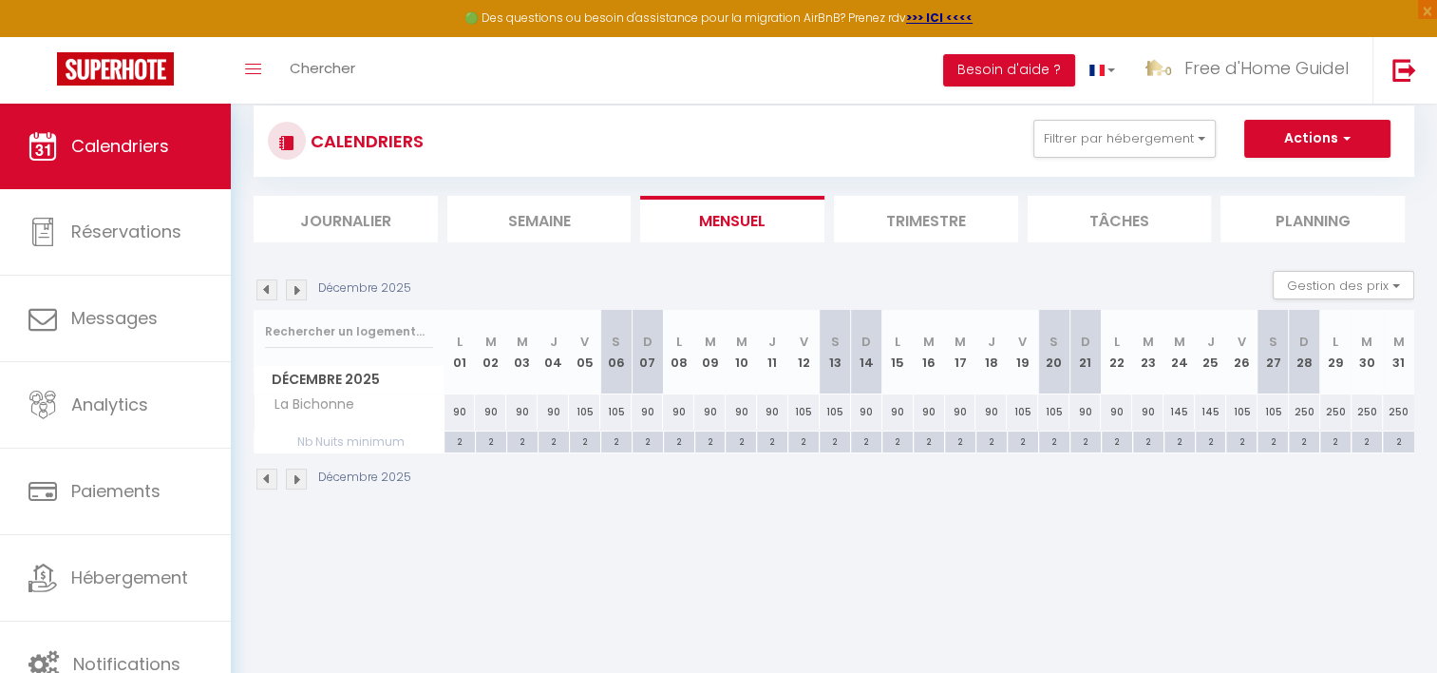
click at [1364, 414] on div "250" at bounding box center [1367, 411] width 31 height 35
type input "250"
type input "[DATE]"
type input "Mer 31 Décembre 2025"
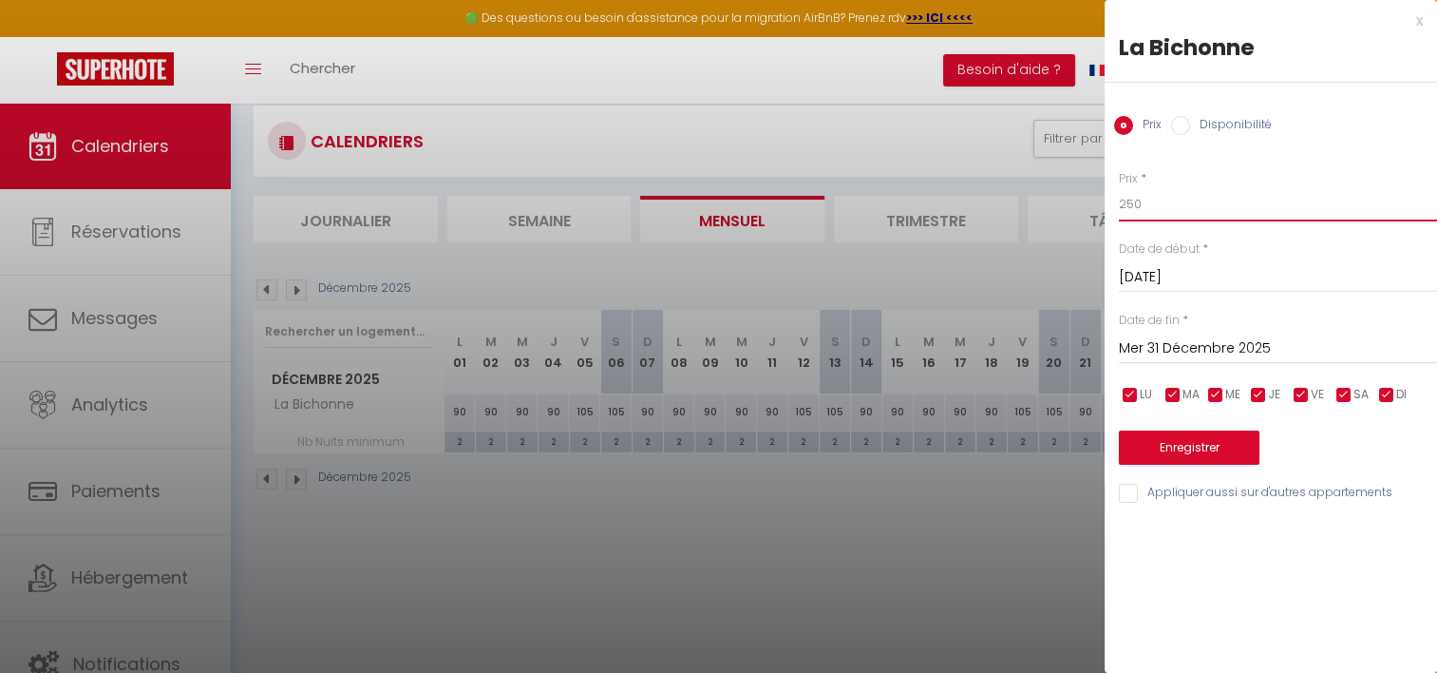
drag, startPoint x: 1125, startPoint y: 210, endPoint x: 1060, endPoint y: 179, distance: 71.8
click at [1060, 179] on body "🟢 Des questions ou besoin d'assistance pour la migration AirBnB? Prenez rdv >>>…" at bounding box center [718, 401] width 1437 height 673
type input "150"
click at [1143, 441] on button "Enregistrer" at bounding box center [1189, 447] width 141 height 34
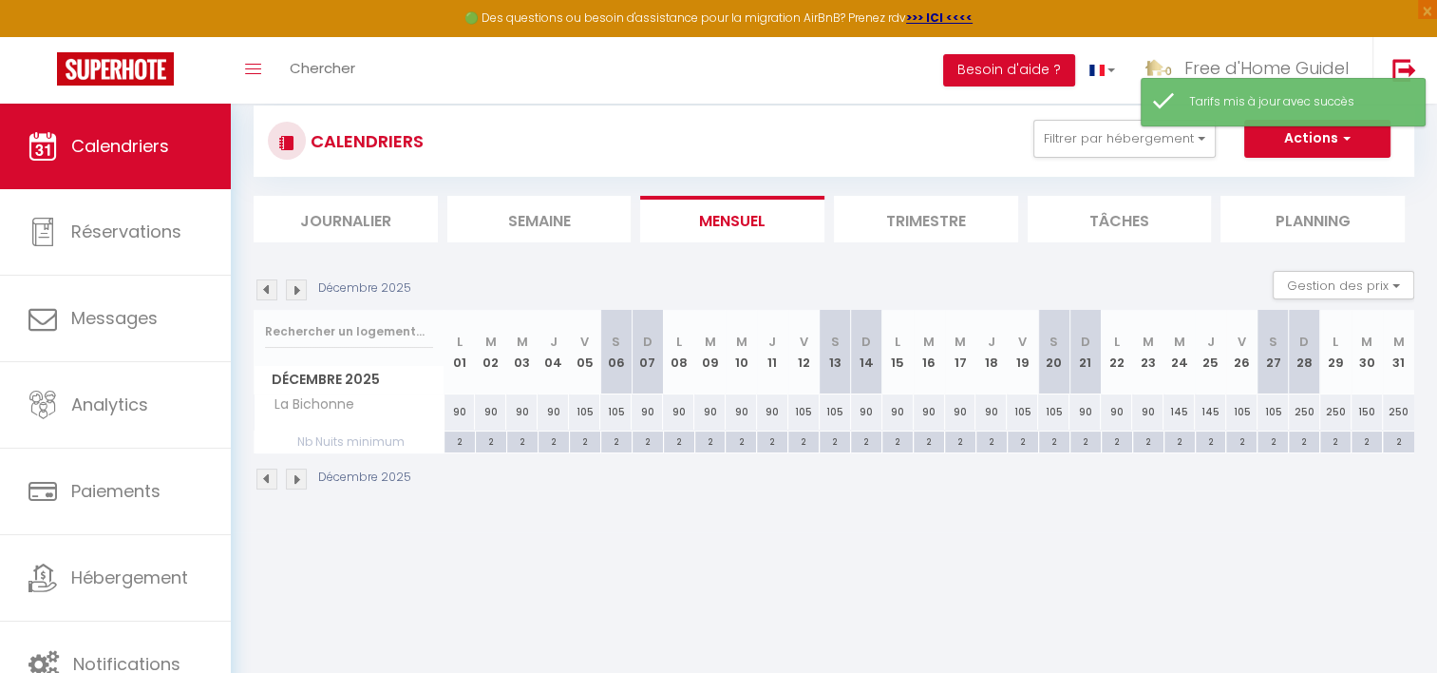
click at [1397, 414] on div "250" at bounding box center [1398, 411] width 31 height 35
type input "250"
type input "Mer 31 Décembre 2025"
type input "Jeu 01 Janvier 2026"
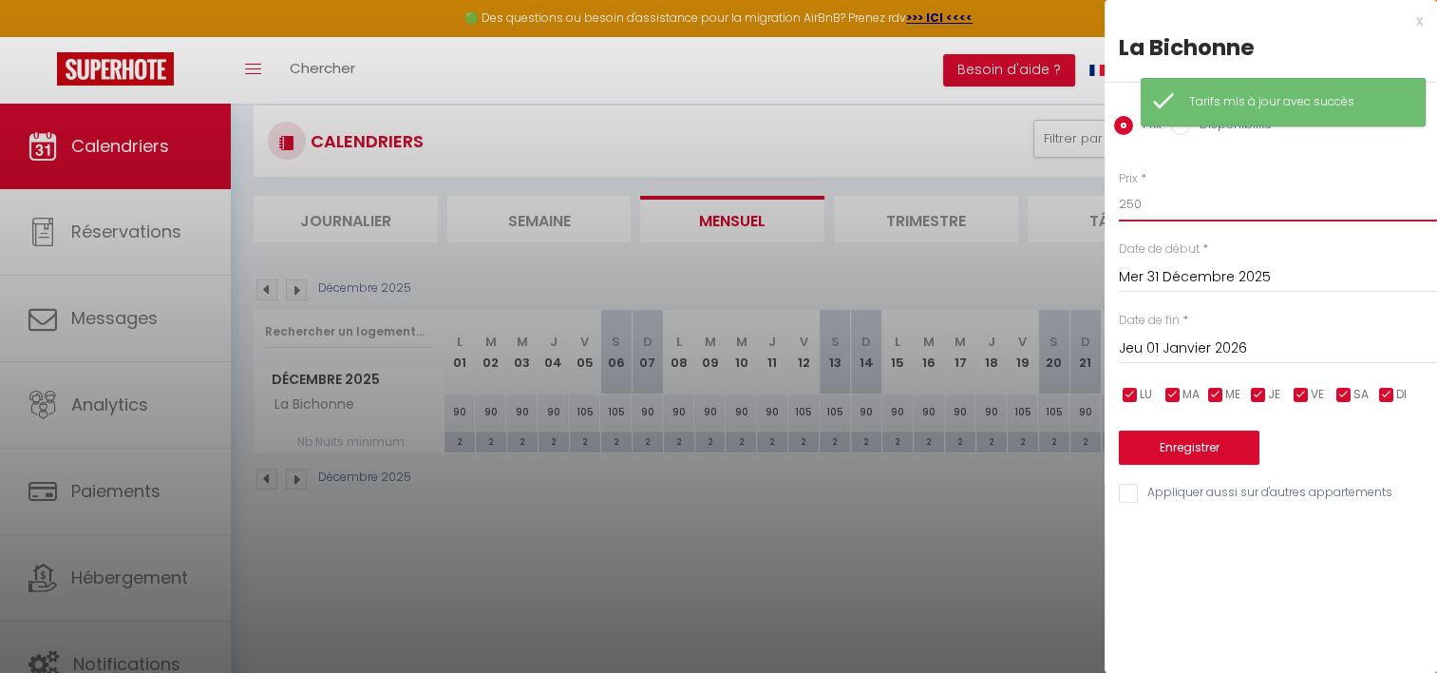
drag, startPoint x: 1125, startPoint y: 205, endPoint x: 1064, endPoint y: 208, distance: 60.9
click at [1064, 208] on body "🟢 Des questions ou besoin d'assistance pour la migration AirBnB? Prenez rdv >>>…" at bounding box center [718, 401] width 1437 height 673
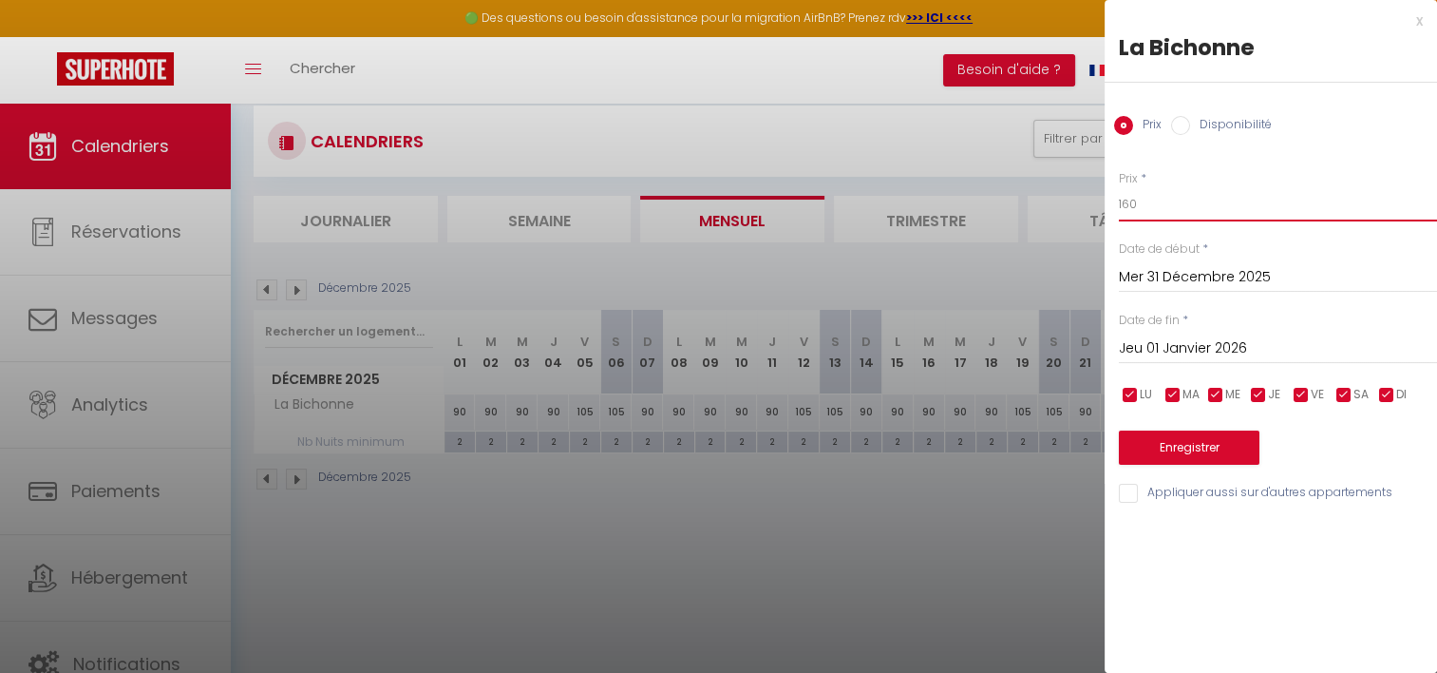
type input "160"
click at [1167, 440] on button "Enregistrer" at bounding box center [1189, 447] width 141 height 34
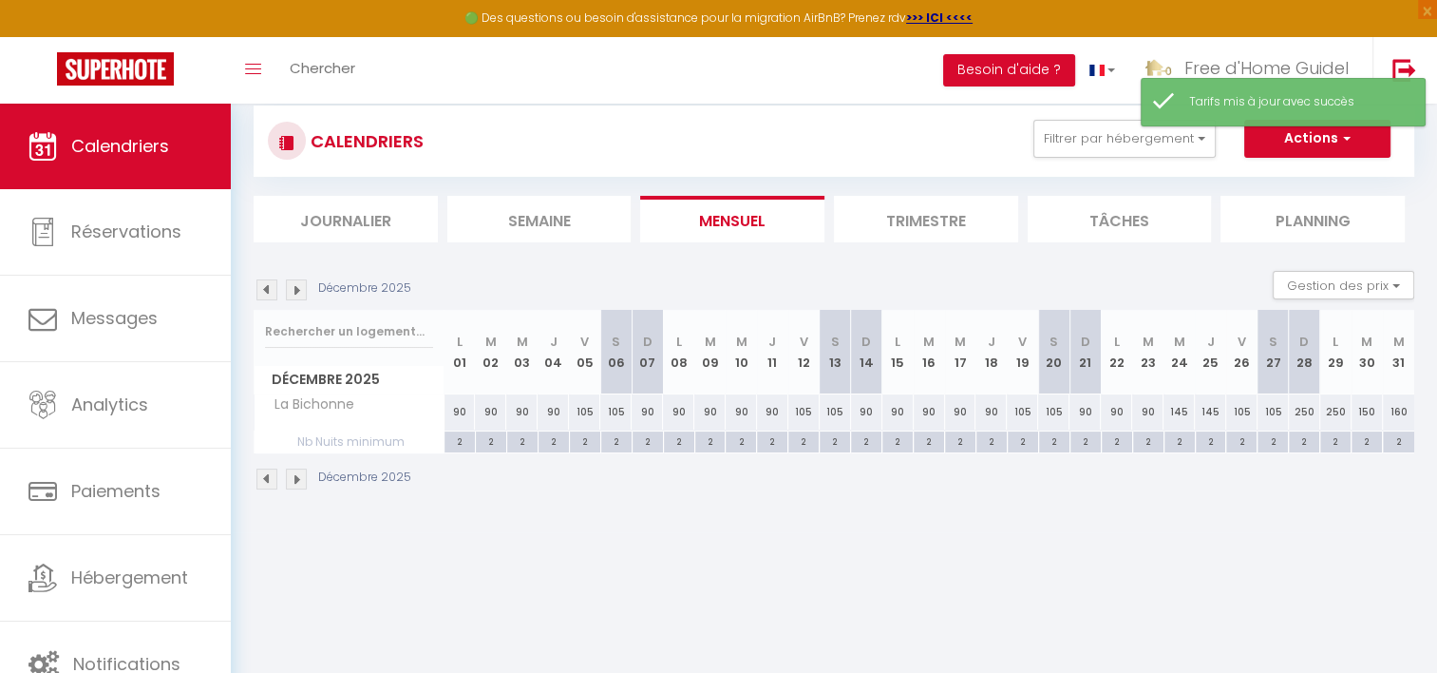
click at [1302, 414] on div "250" at bounding box center [1304, 411] width 31 height 35
type input "250"
type input "Dim 28 Décembre 2025"
type input "Lun 29 Décembre 2025"
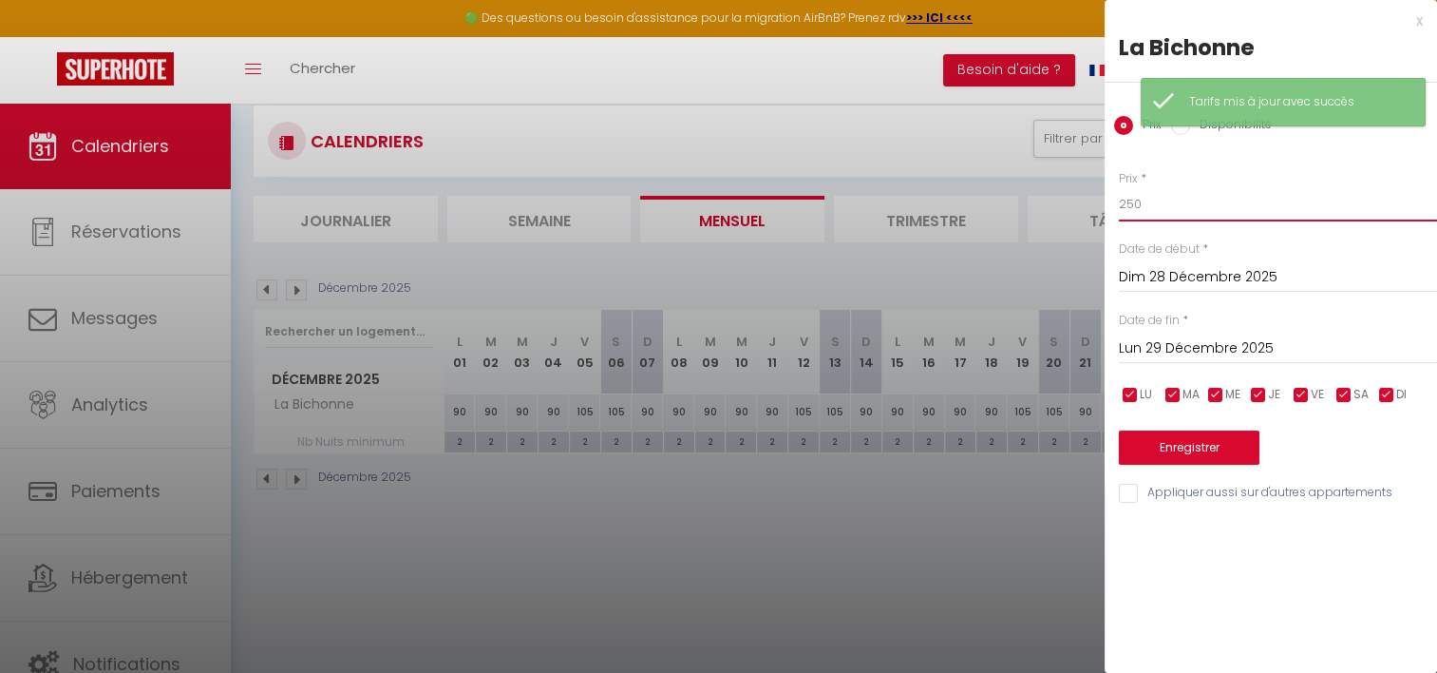
drag, startPoint x: 1182, startPoint y: 205, endPoint x: 1045, endPoint y: 189, distance: 137.8
click at [1045, 189] on body "🟢 Des questions ou besoin d'assistance pour la migration AirBnB? Prenez rdv >>>…" at bounding box center [718, 401] width 1437 height 673
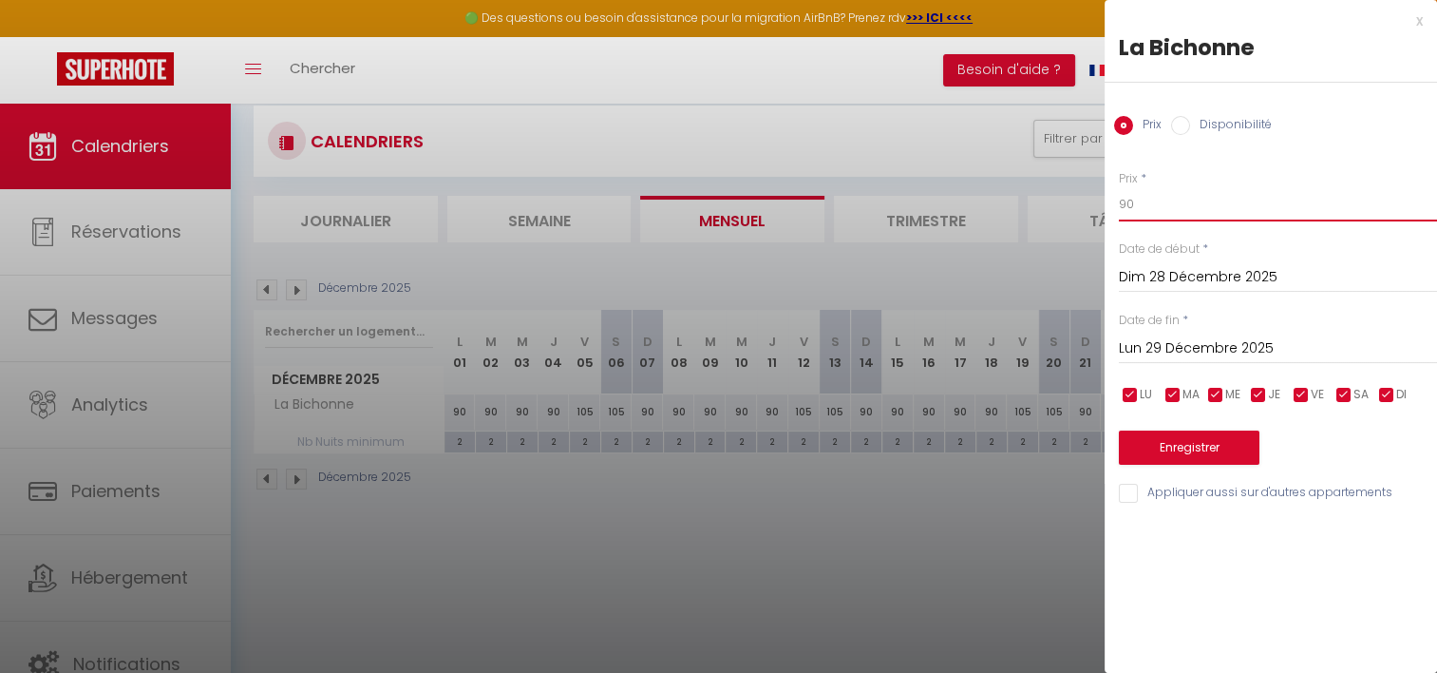
type input "90"
click at [1140, 351] on input "Lun 29 Décembre 2025" at bounding box center [1278, 348] width 318 height 25
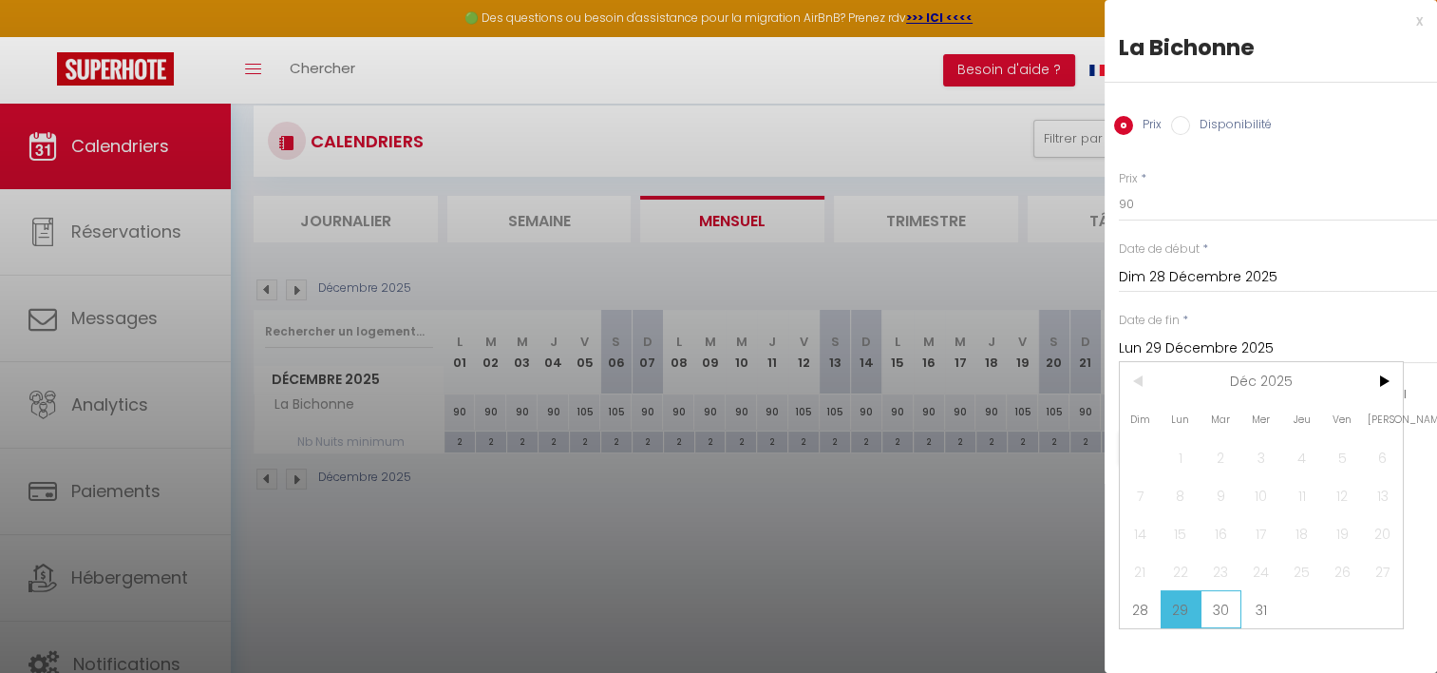
click at [1228, 611] on span "30" at bounding box center [1221, 609] width 41 height 38
type input "[DATE]"
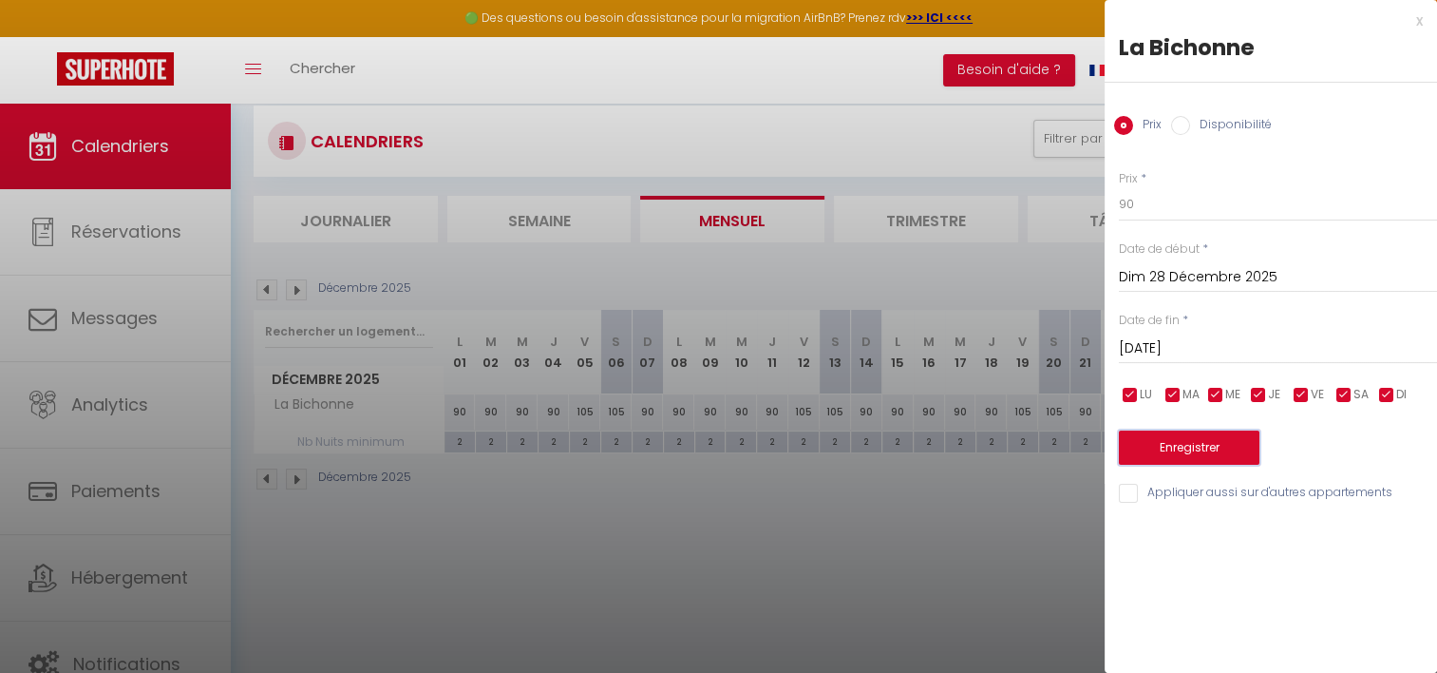
click at [1202, 441] on button "Enregistrer" at bounding box center [1189, 447] width 141 height 34
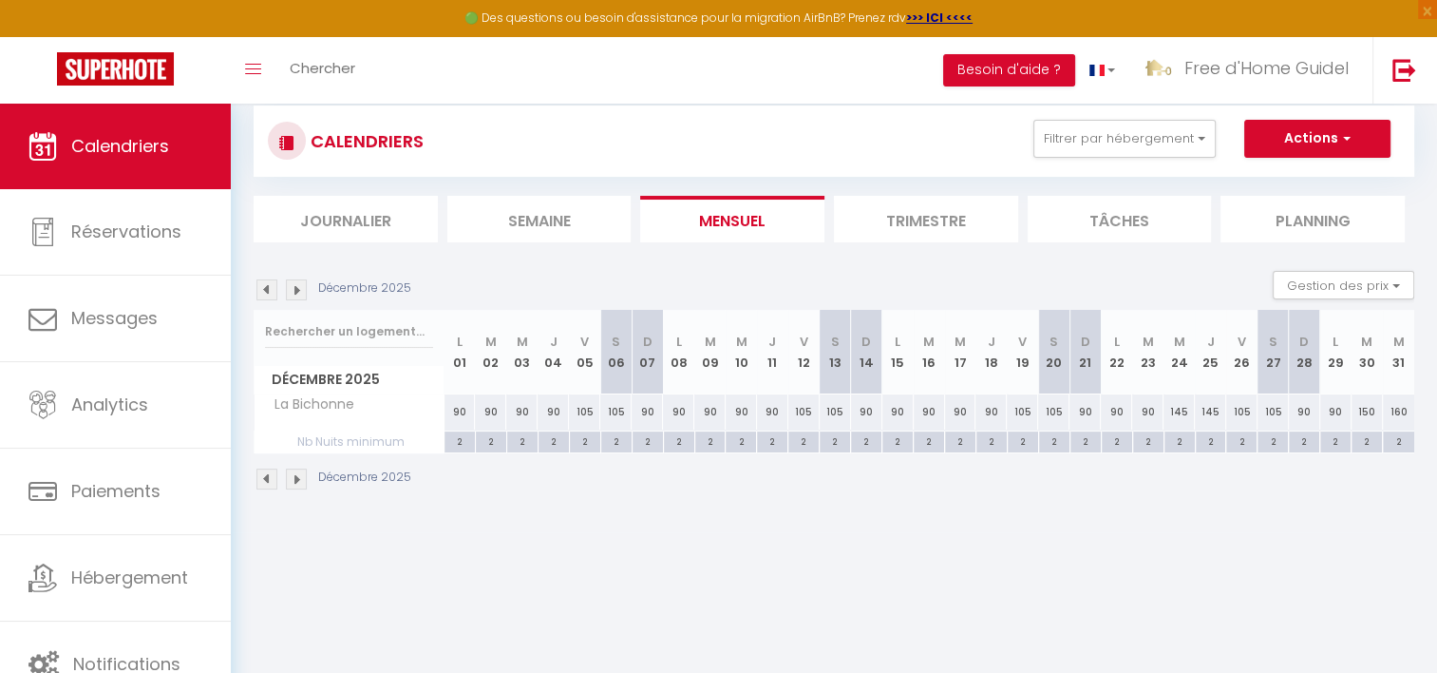
click at [1378, 441] on div "2" at bounding box center [1367, 440] width 30 height 18
type input "2"
type input "[DATE]"
type input "Mer 31 Décembre 2025"
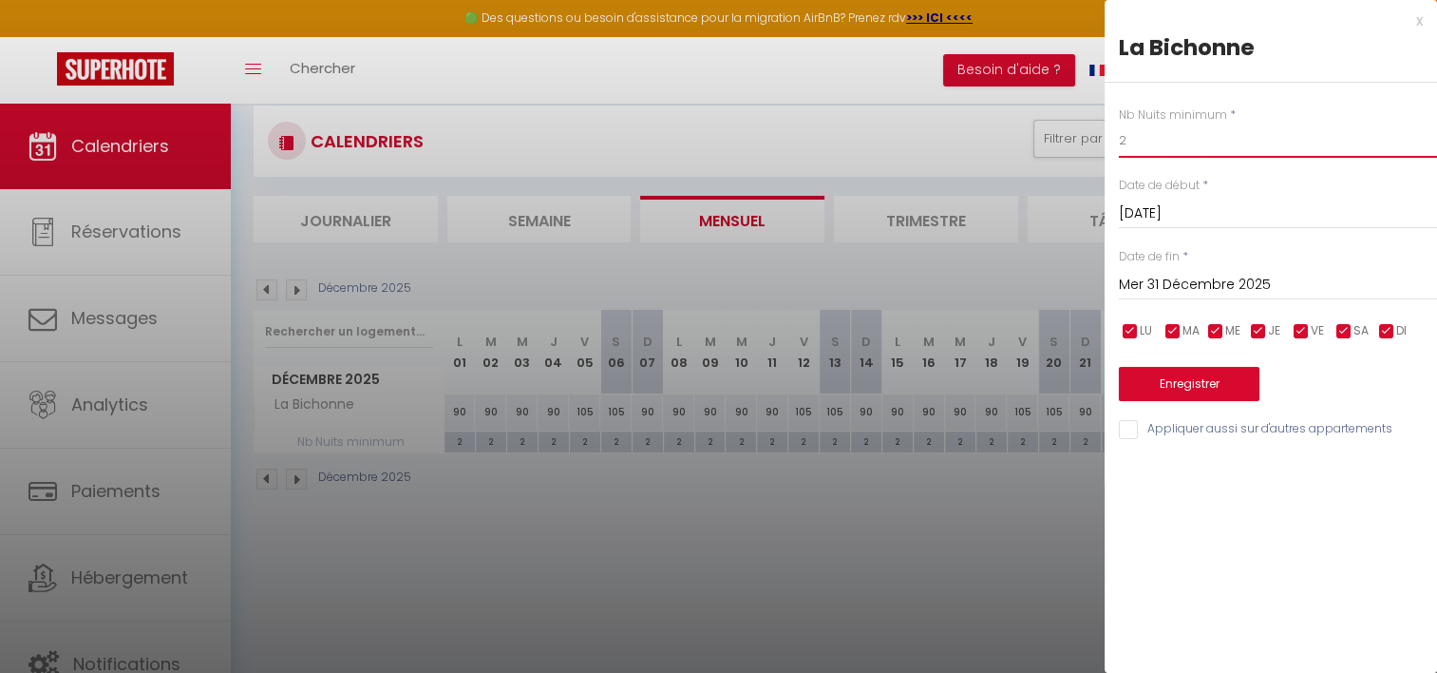
drag, startPoint x: 1164, startPoint y: 156, endPoint x: 1053, endPoint y: 133, distance: 113.5
click at [1053, 133] on body "🟢 Des questions ou besoin d'assistance pour la migration AirBnB? Prenez rdv >>>…" at bounding box center [718, 401] width 1437 height 673
type input "3"
click at [1163, 282] on input "Mer 31 Décembre 2025" at bounding box center [1278, 285] width 318 height 25
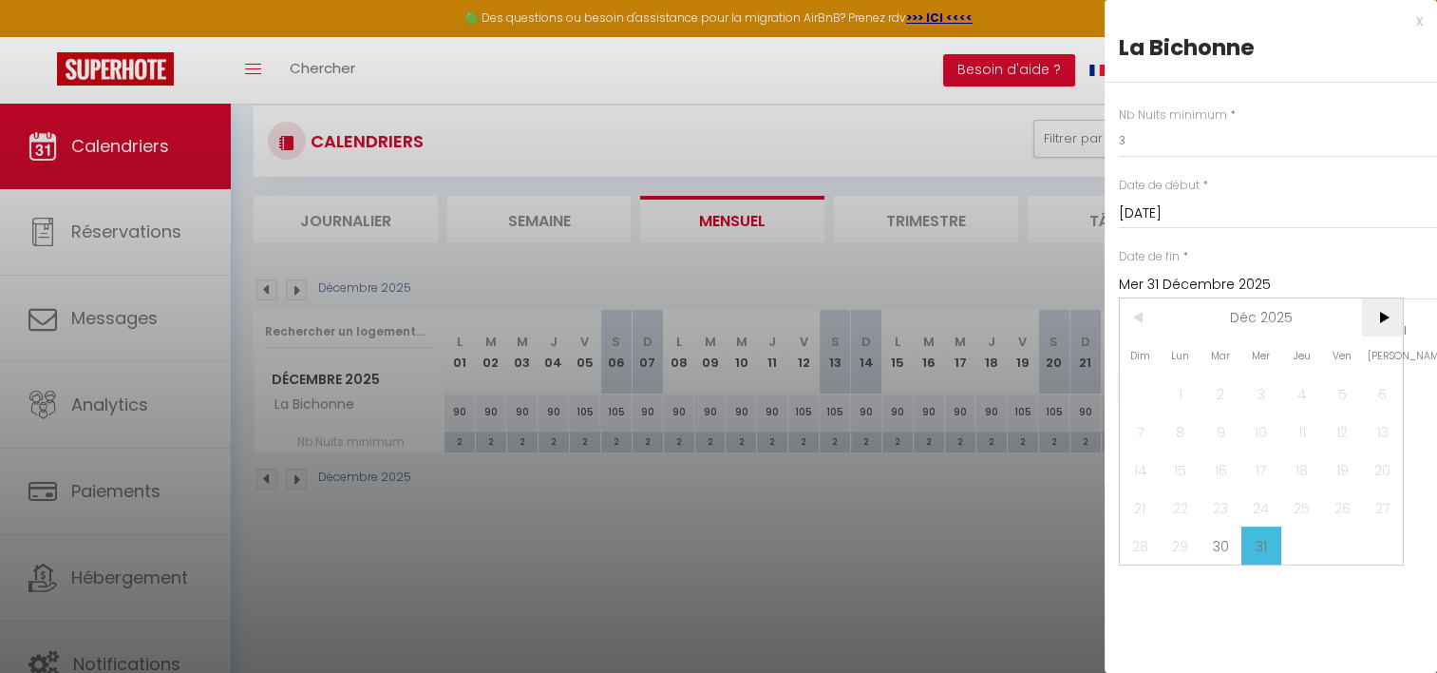
click at [1374, 327] on span ">" at bounding box center [1382, 317] width 41 height 38
click at [1303, 386] on span "1" at bounding box center [1302, 393] width 41 height 38
type input "Jeu 01 Janvier 2026"
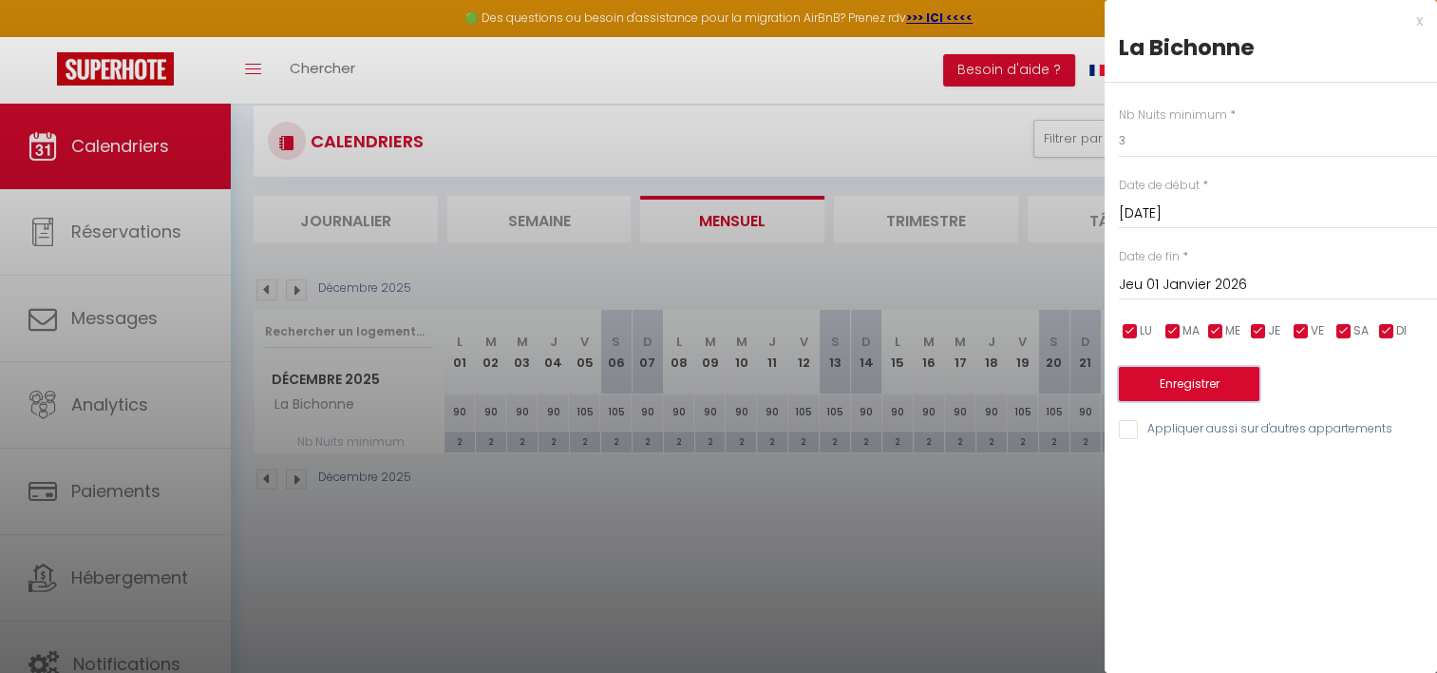
click at [1223, 382] on button "Enregistrer" at bounding box center [1189, 384] width 141 height 34
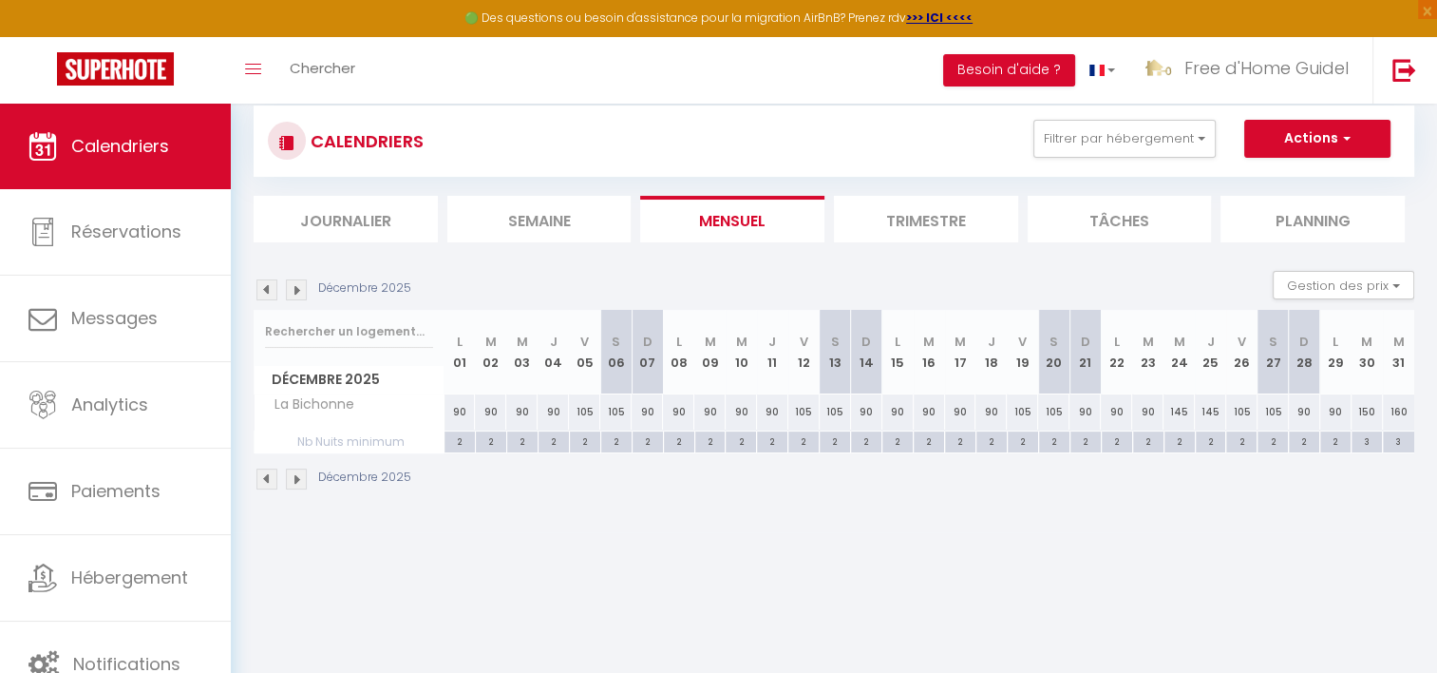
click at [296, 479] on img at bounding box center [296, 478] width 21 height 21
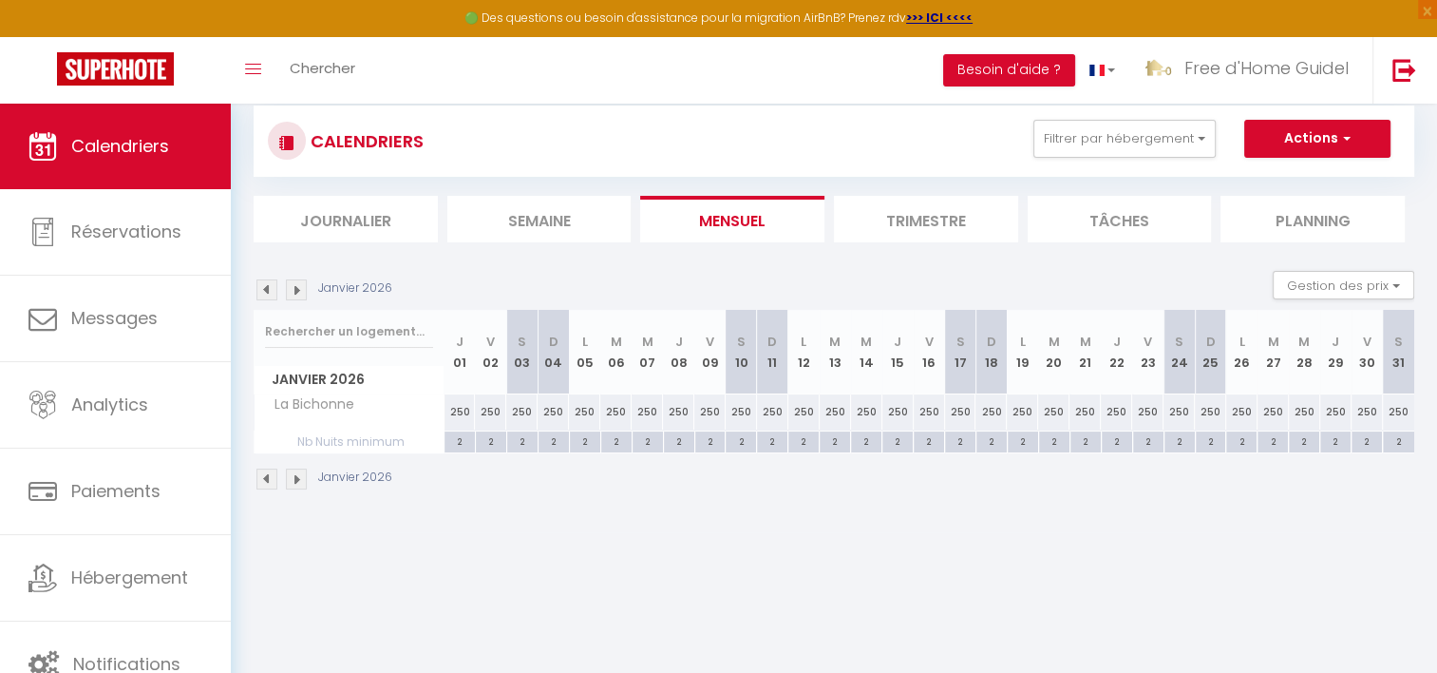
click at [462, 408] on div "250" at bounding box center [460, 411] width 31 height 35
type input "250"
type input "Jeu 01 Janvier 2026"
type input "Ven 02 Janvier 2026"
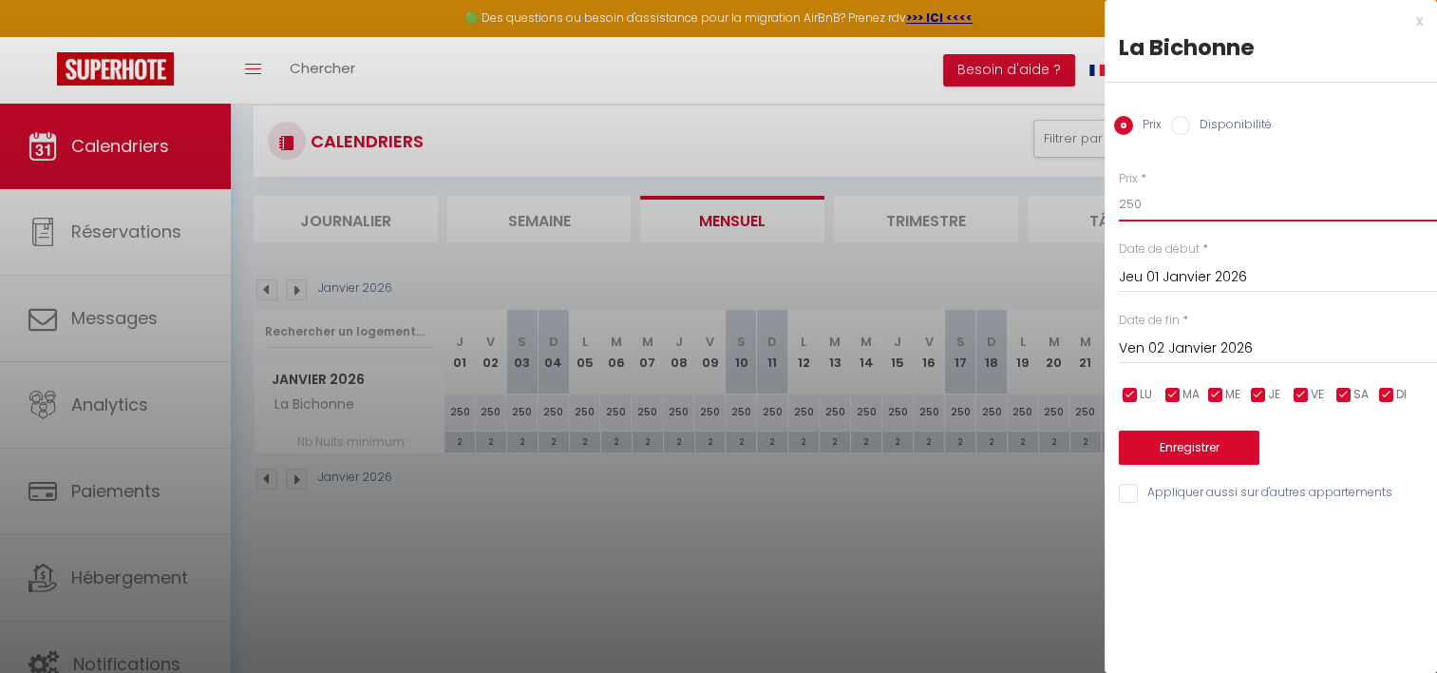
drag, startPoint x: 1151, startPoint y: 205, endPoint x: 1017, endPoint y: 182, distance: 136.8
click at [1017, 182] on body "🟢 Des questions ou besoin d'assistance pour la migration AirBnB? Prenez rdv >>>…" at bounding box center [718, 401] width 1437 height 673
type input "90"
click at [1155, 342] on input "Ven 02 Janvier 2026" at bounding box center [1278, 348] width 318 height 25
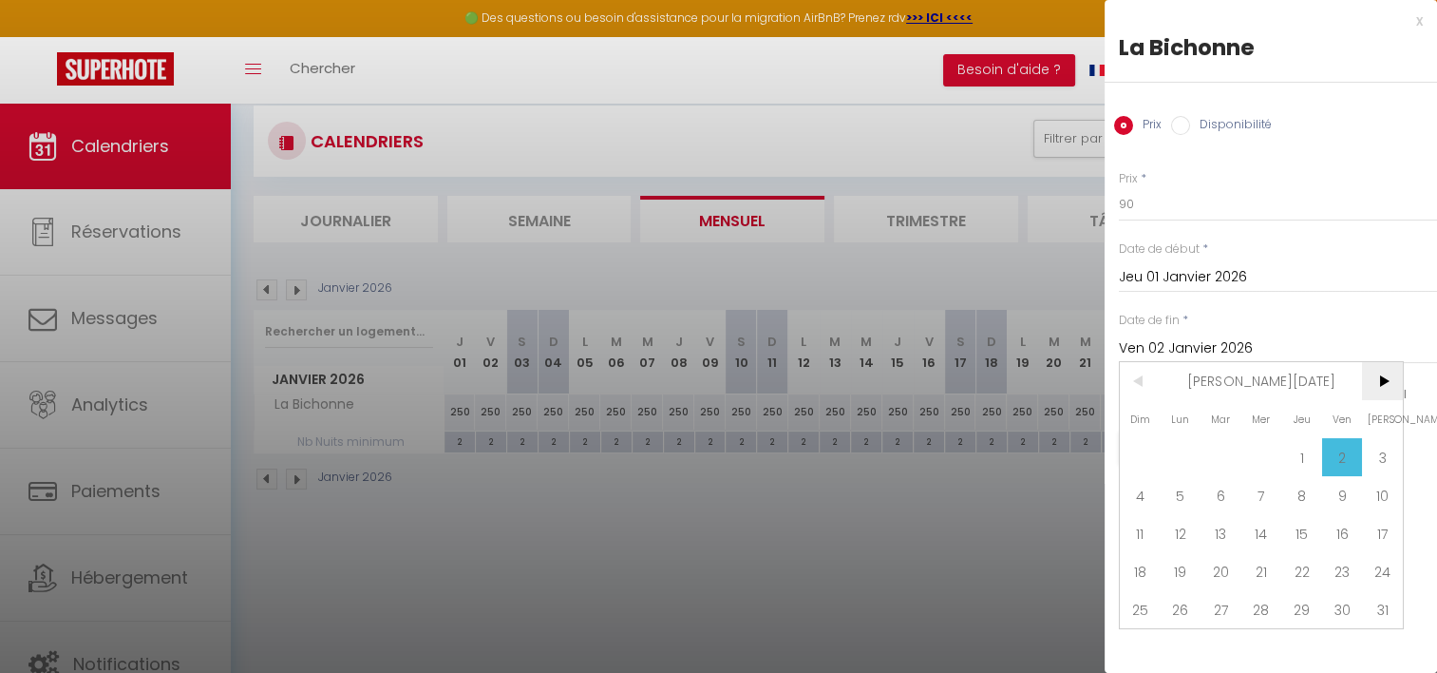
click at [1397, 380] on span ">" at bounding box center [1382, 381] width 41 height 38
click at [1142, 454] on span "1" at bounding box center [1140, 457] width 41 height 38
type input "Dim 01 Février 2026"
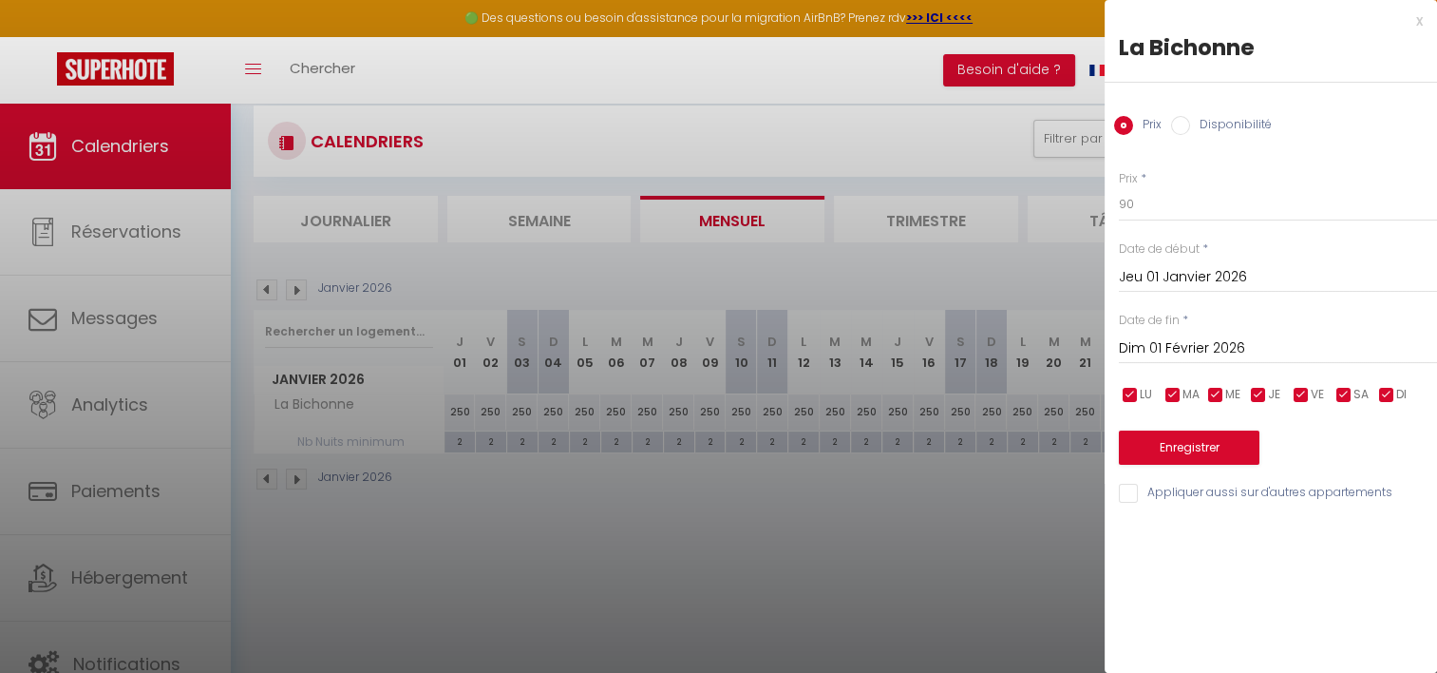
click at [1383, 398] on input "checkbox" at bounding box center [1387, 395] width 19 height 19
click at [1385, 392] on input "checkbox" at bounding box center [1387, 395] width 19 height 19
checkbox input "true"
click at [1345, 391] on input "checkbox" at bounding box center [1344, 395] width 19 height 19
checkbox input "false"
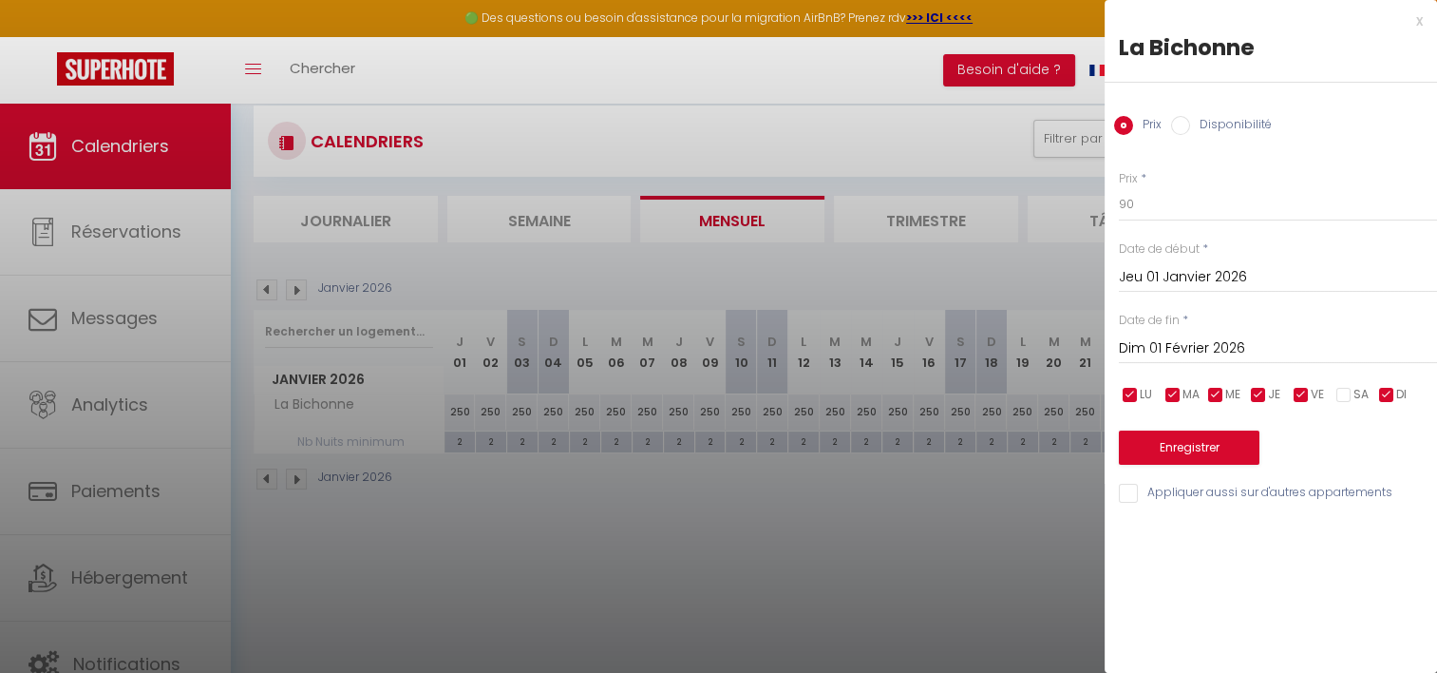
click at [1293, 397] on input "checkbox" at bounding box center [1301, 395] width 19 height 19
checkbox input "false"
click at [1224, 445] on button "Enregistrer" at bounding box center [1189, 447] width 141 height 34
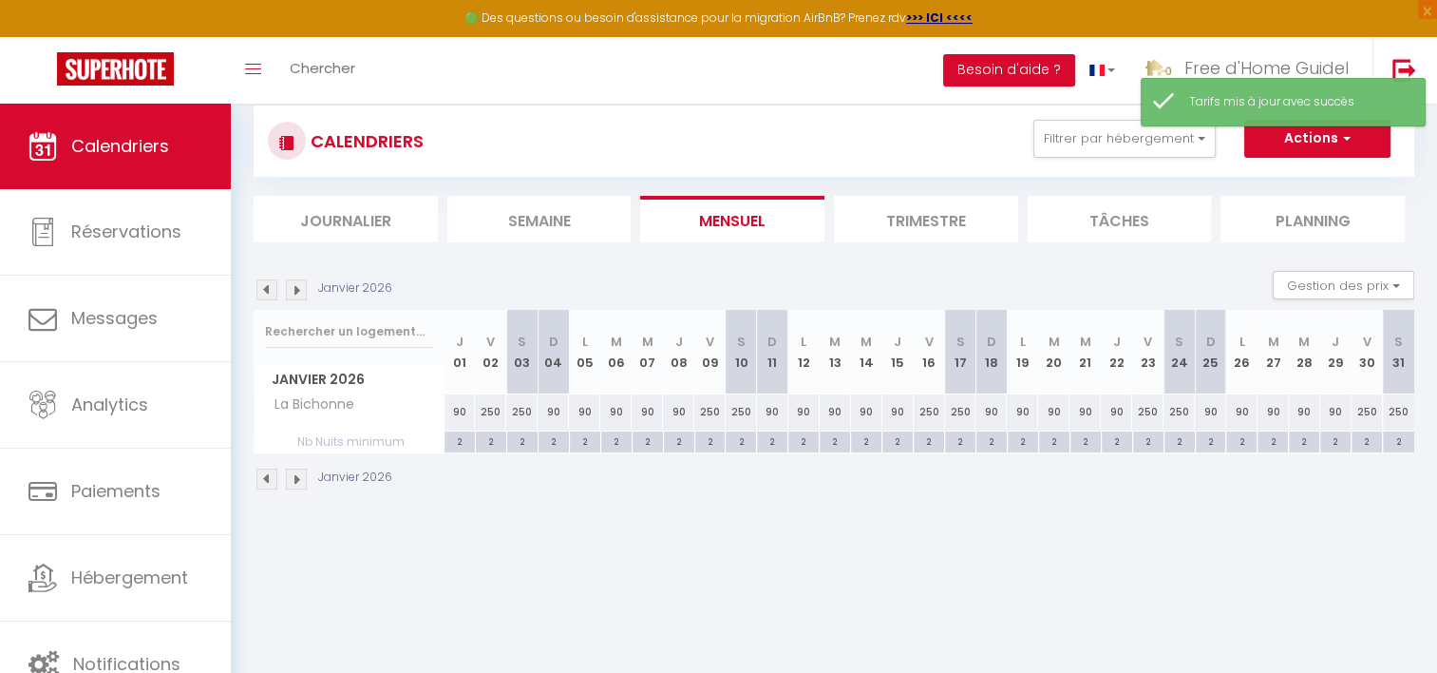
click at [493, 407] on div "250" at bounding box center [490, 411] width 31 height 35
type input "250"
type input "Ven 02 Janvier 2026"
type input "[DATE]"
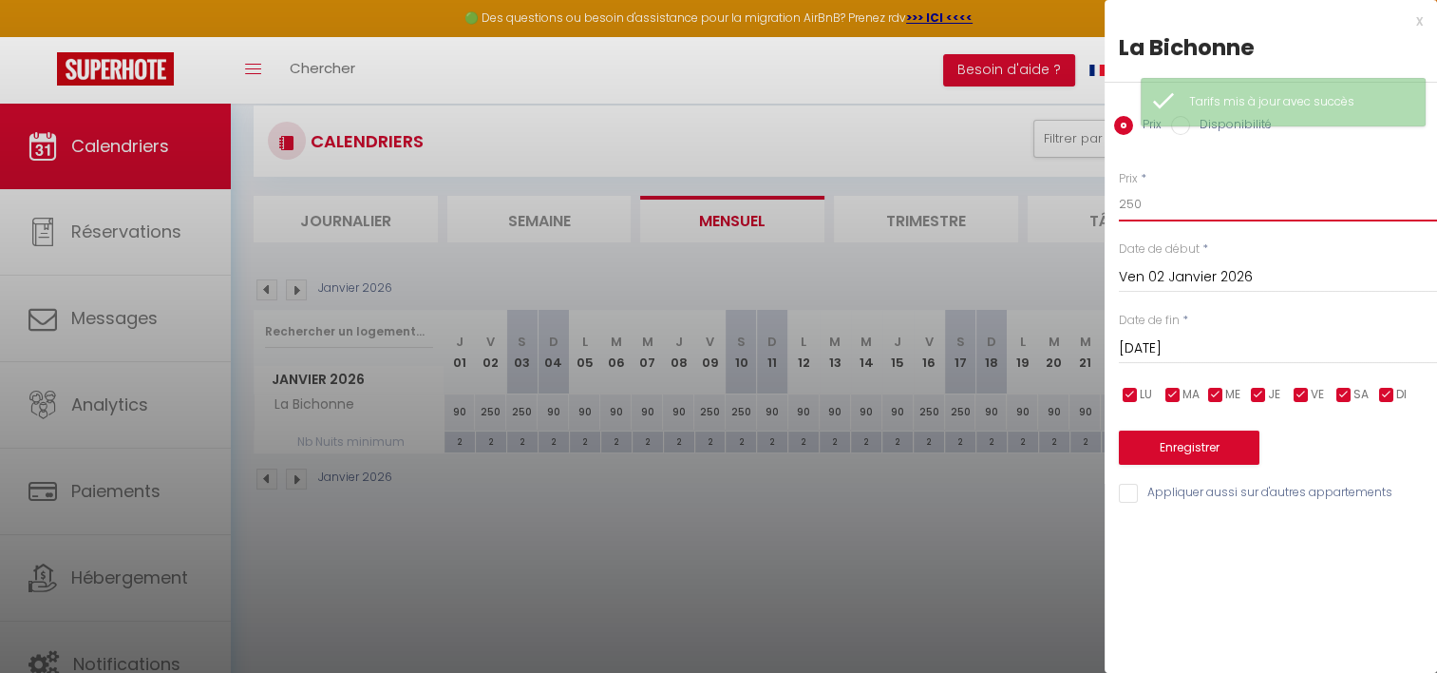
drag, startPoint x: 1167, startPoint y: 211, endPoint x: 1043, endPoint y: 208, distance: 123.5
click at [1043, 208] on body "🟢 Des questions ou besoin d'assistance pour la migration AirBnB? Prenez rdv >>>…" at bounding box center [718, 401] width 1437 height 673
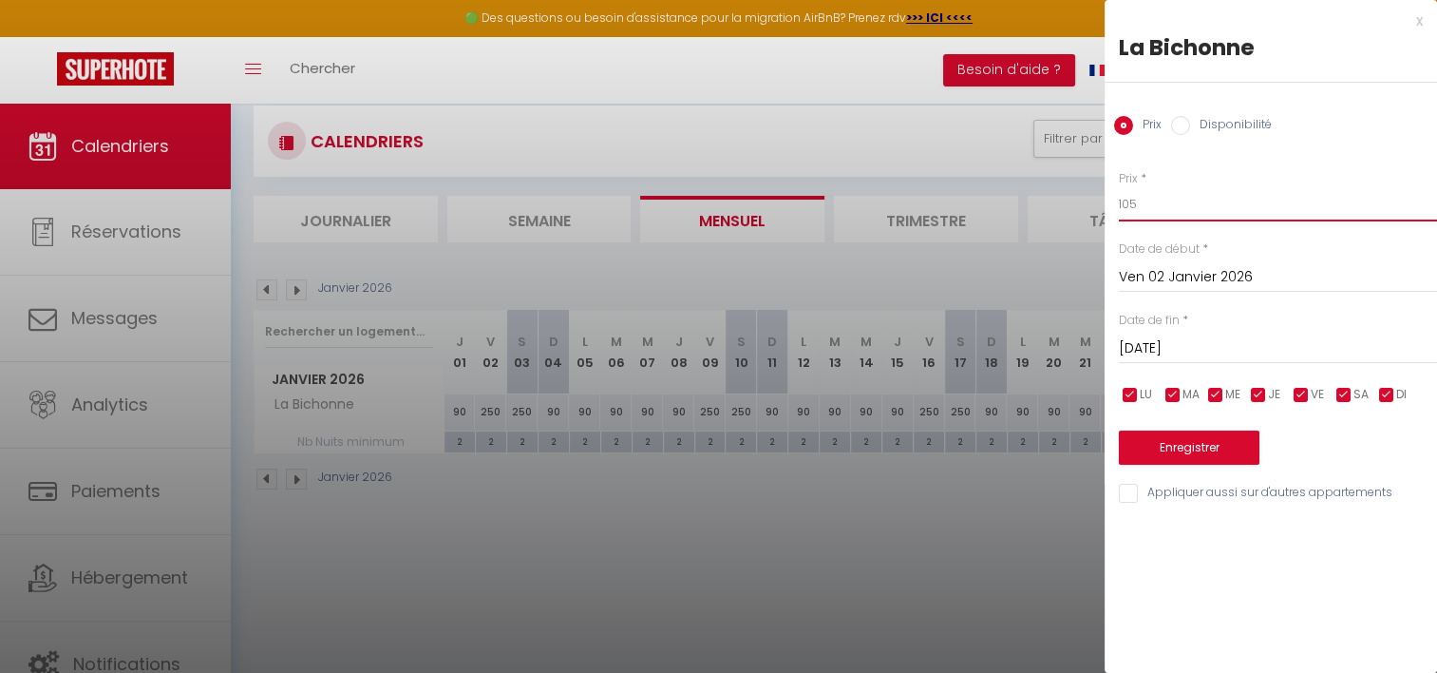
type input "105"
click at [1198, 346] on input "[DATE]" at bounding box center [1278, 348] width 318 height 25
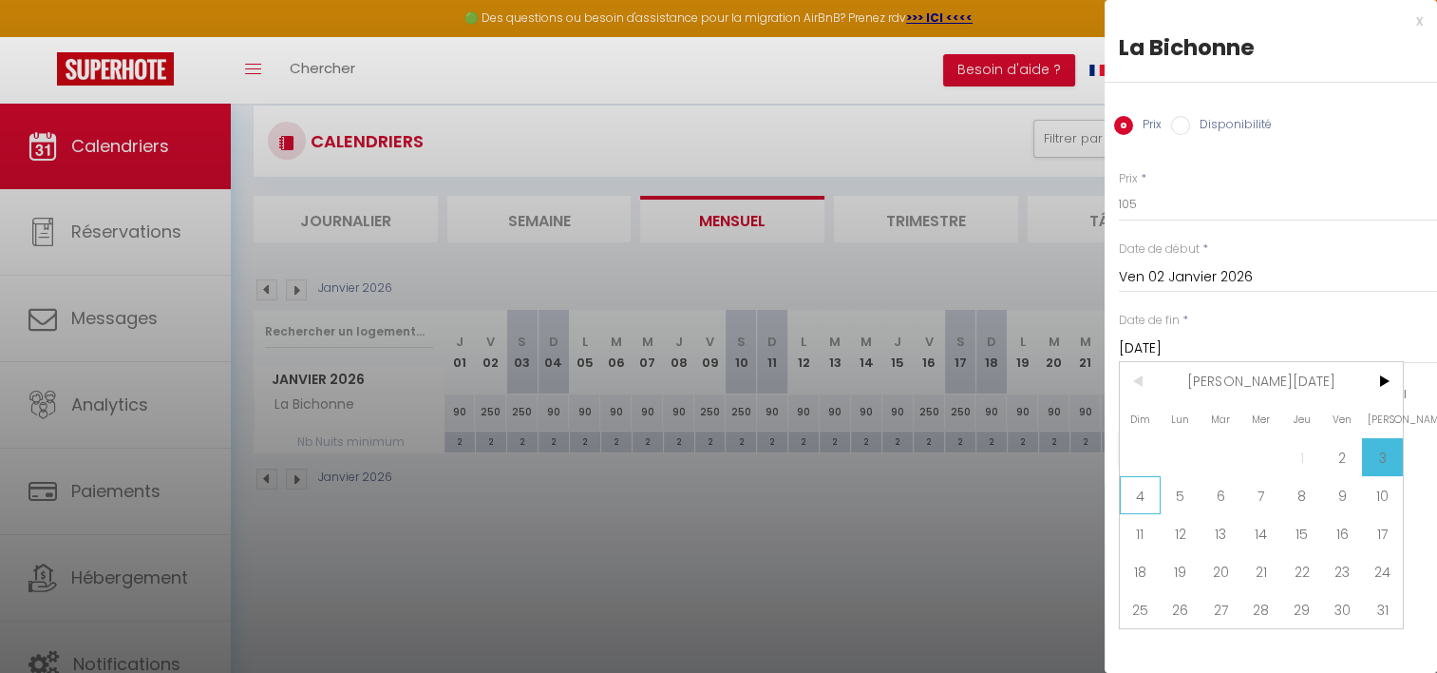
click at [1136, 500] on span "4" at bounding box center [1140, 495] width 41 height 38
type input "Dim 04 Janvier 2026"
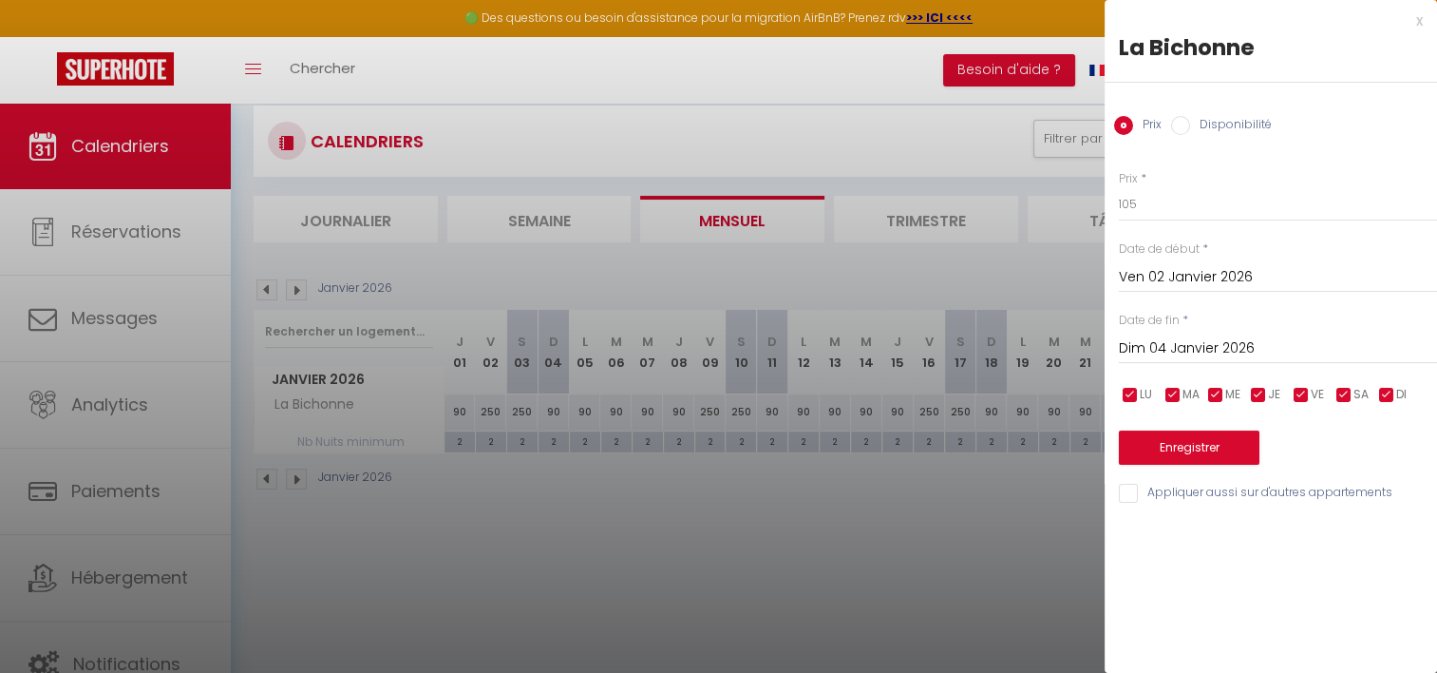
click at [1386, 400] on input "checkbox" at bounding box center [1387, 395] width 19 height 19
checkbox input "false"
click at [1258, 394] on input "checkbox" at bounding box center [1258, 395] width 19 height 19
checkbox input "false"
click at [1217, 391] on input "checkbox" at bounding box center [1216, 395] width 19 height 19
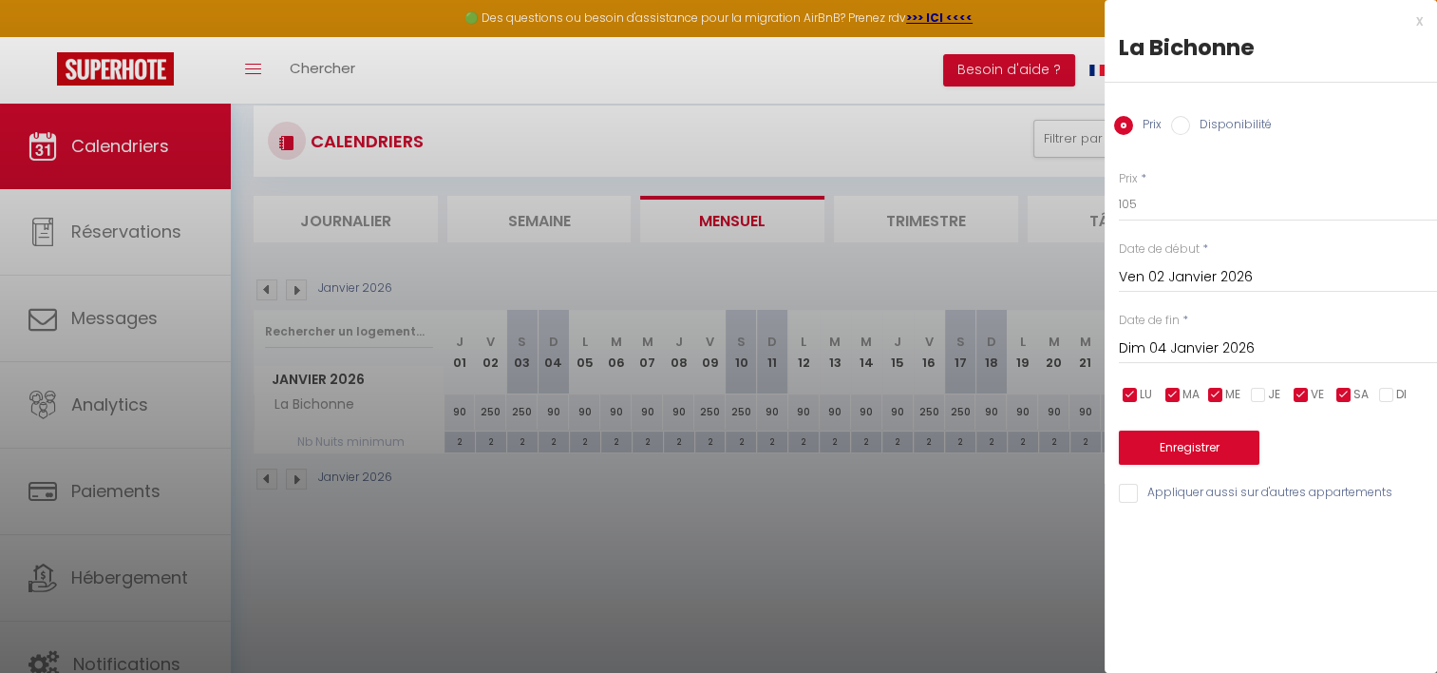
checkbox input "false"
click at [1179, 391] on input "checkbox" at bounding box center [1173, 395] width 19 height 19
checkbox input "false"
click at [1134, 391] on input "checkbox" at bounding box center [1130, 395] width 19 height 19
checkbox input "false"
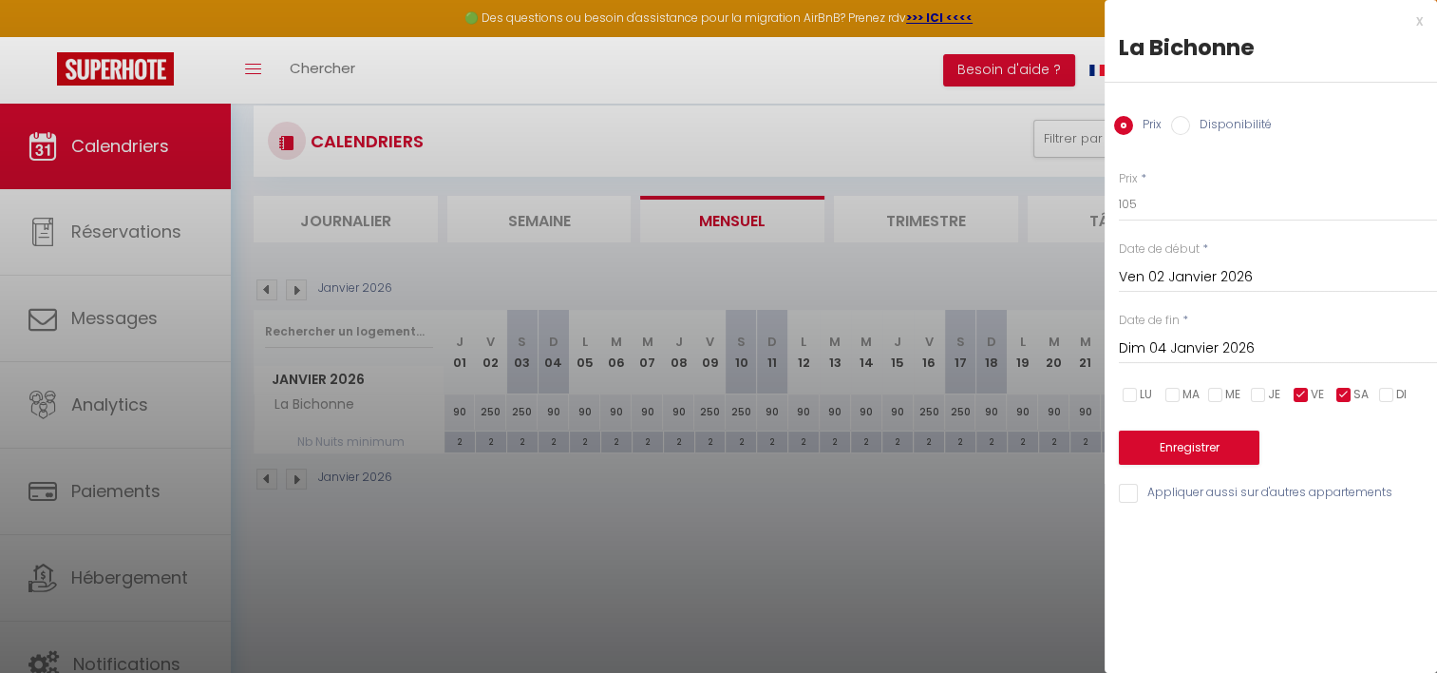
click at [1188, 345] on input "Dim 04 Janvier 2026" at bounding box center [1278, 348] width 318 height 25
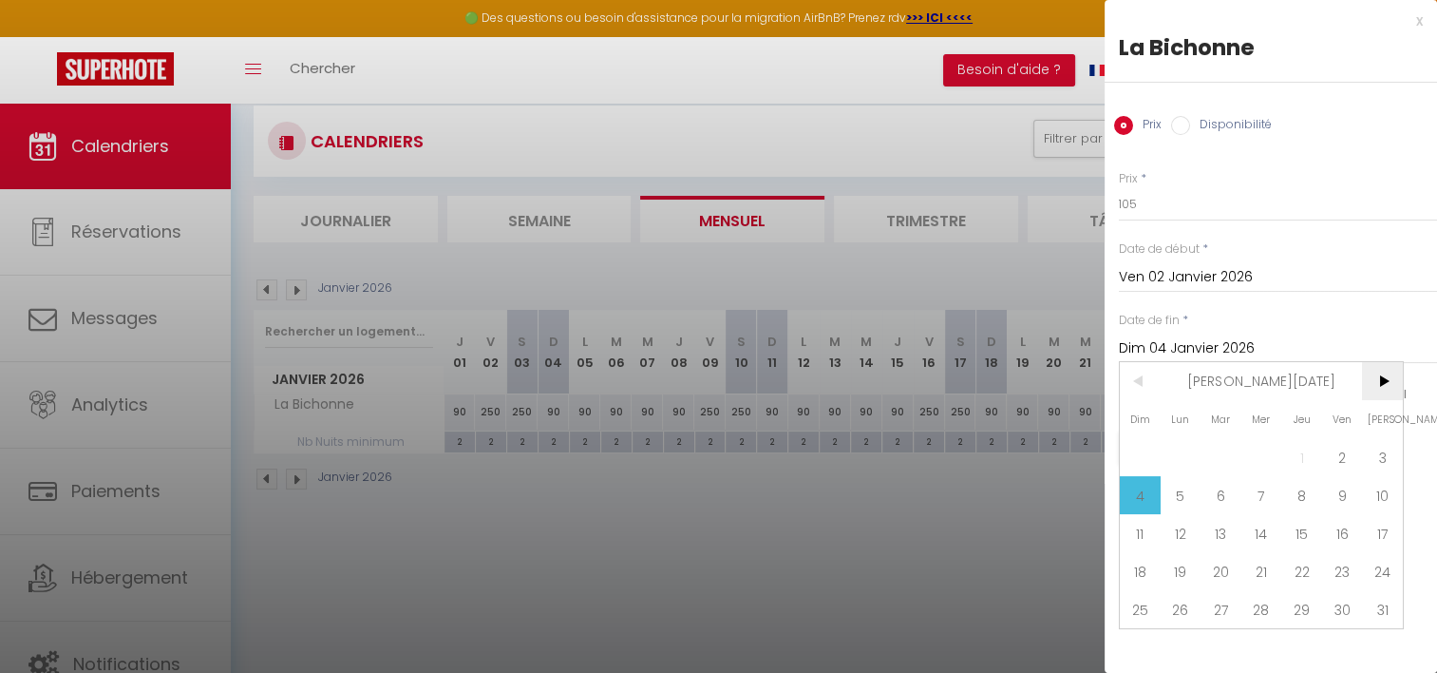
click at [1380, 381] on span ">" at bounding box center [1382, 381] width 41 height 38
click at [1136, 449] on span "1" at bounding box center [1140, 457] width 41 height 38
type input "Dim 01 Février 2026"
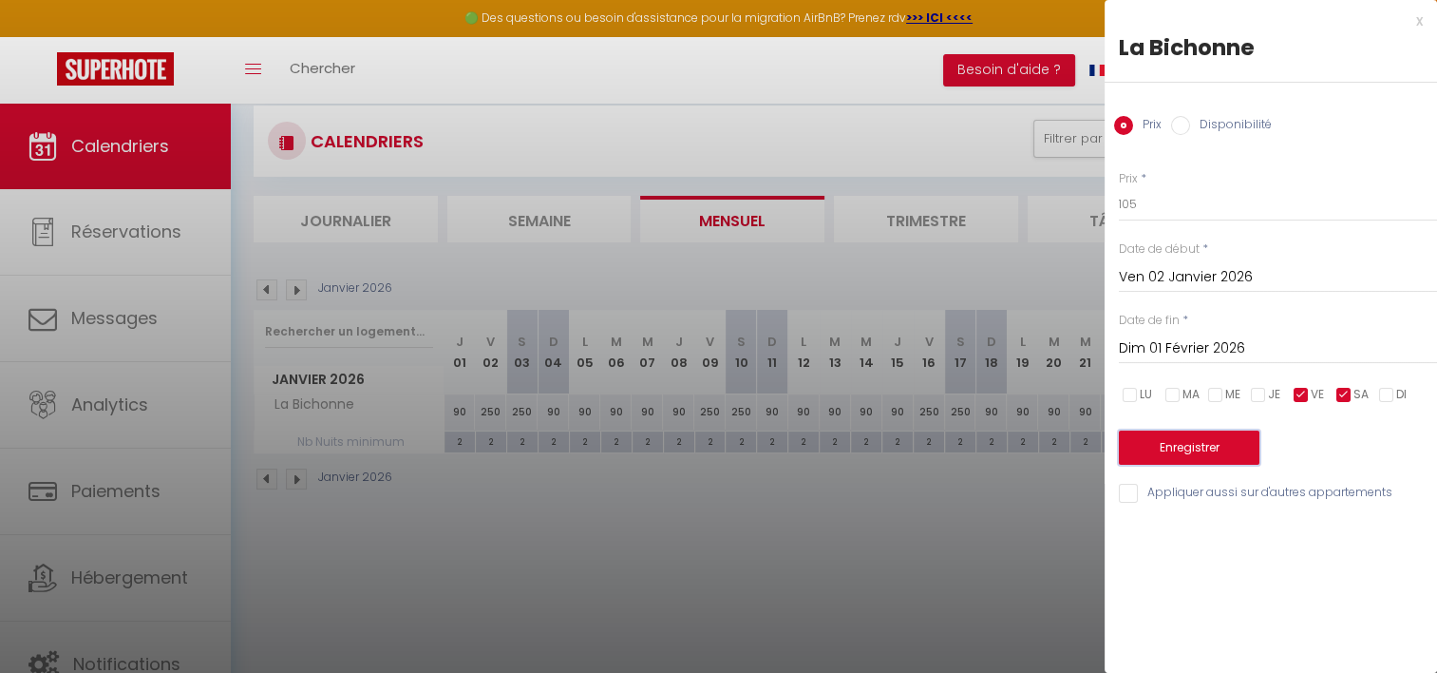
click at [1169, 446] on button "Enregistrer" at bounding box center [1189, 447] width 141 height 34
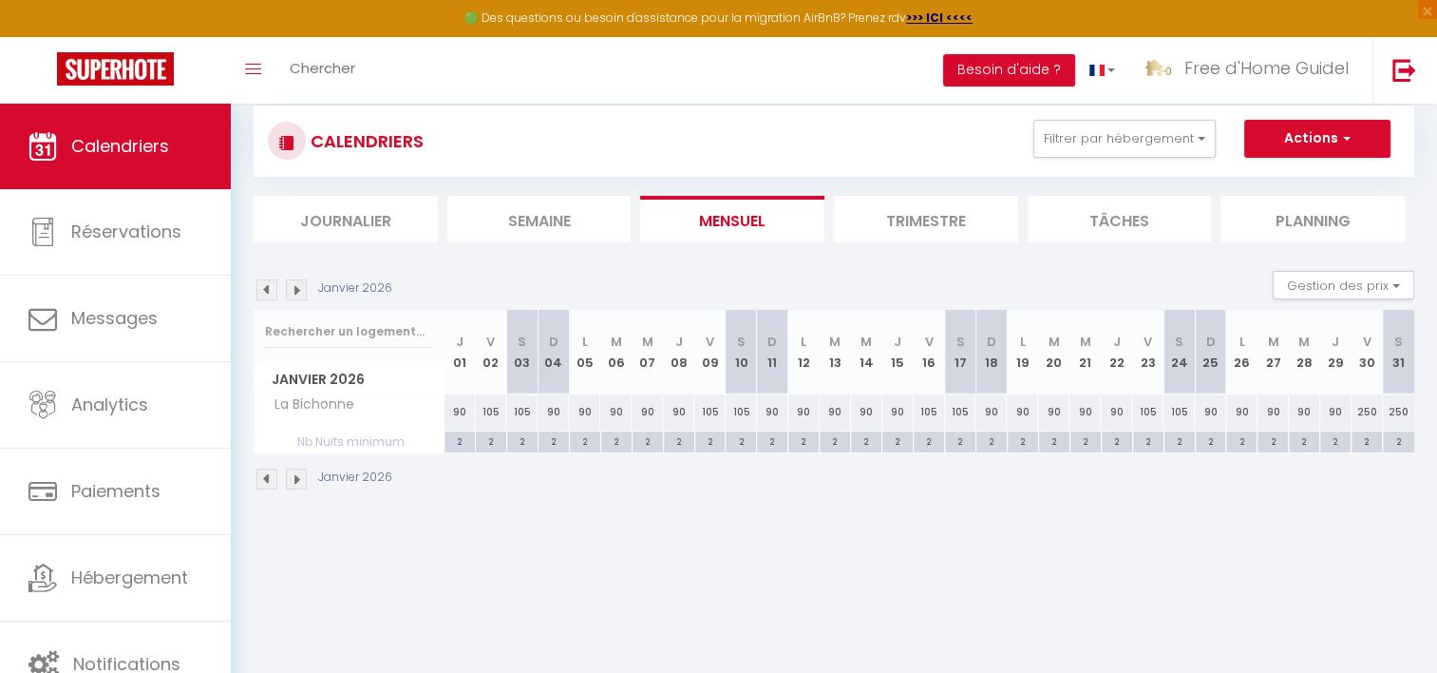
drag, startPoint x: 1365, startPoint y: 365, endPoint x: 1411, endPoint y: 361, distance: 45.8
click at [1411, 361] on tr "[DATE] J 01 V 02 S 03 D 04 L 05 M 06 M 07 J 08 V 09 S 10 D 11 L 12 M 13 M 14 J …" at bounding box center [835, 352] width 1161 height 85
click at [1411, 361] on th "S 31" at bounding box center [1398, 352] width 31 height 85
click at [1391, 352] on th "S 31" at bounding box center [1398, 352] width 31 height 85
drag, startPoint x: 1391, startPoint y: 352, endPoint x: 1414, endPoint y: 353, distance: 22.8
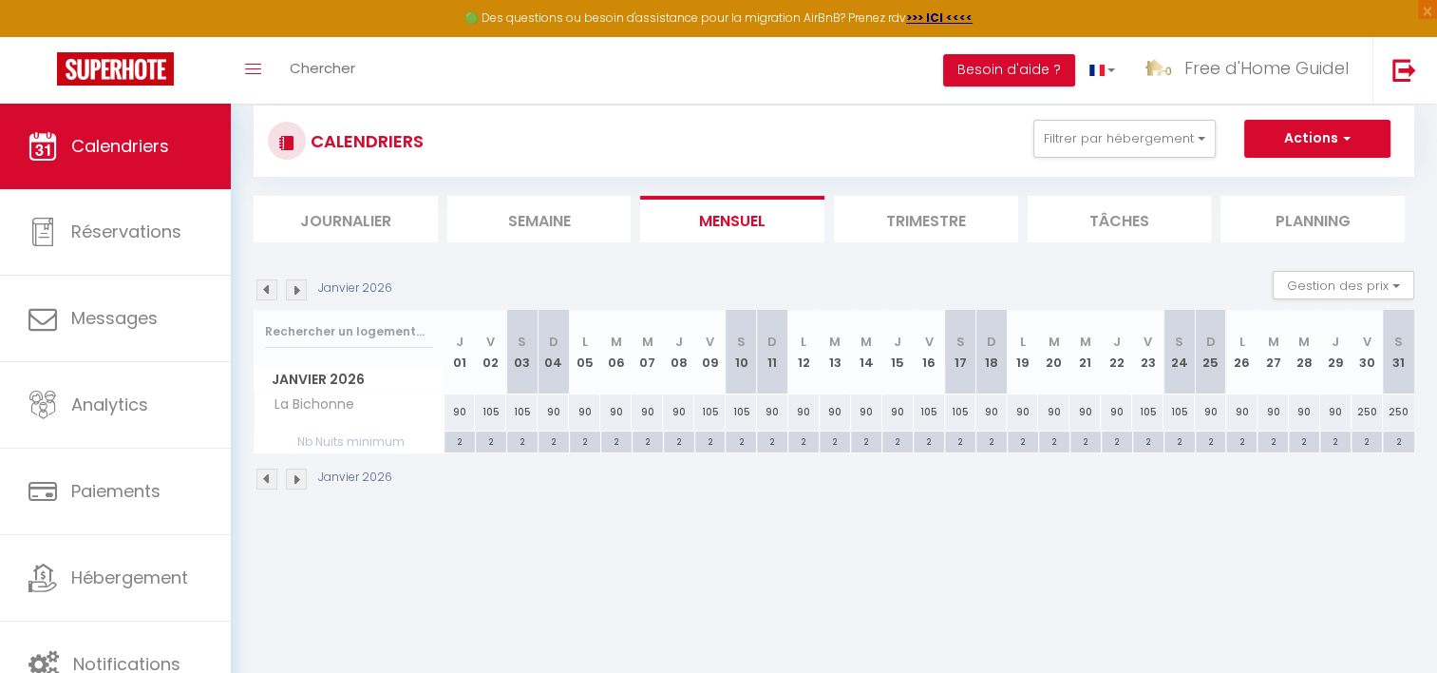
click at [1414, 353] on th "S 31" at bounding box center [1398, 352] width 31 height 85
click at [1373, 413] on div "250" at bounding box center [1367, 411] width 31 height 35
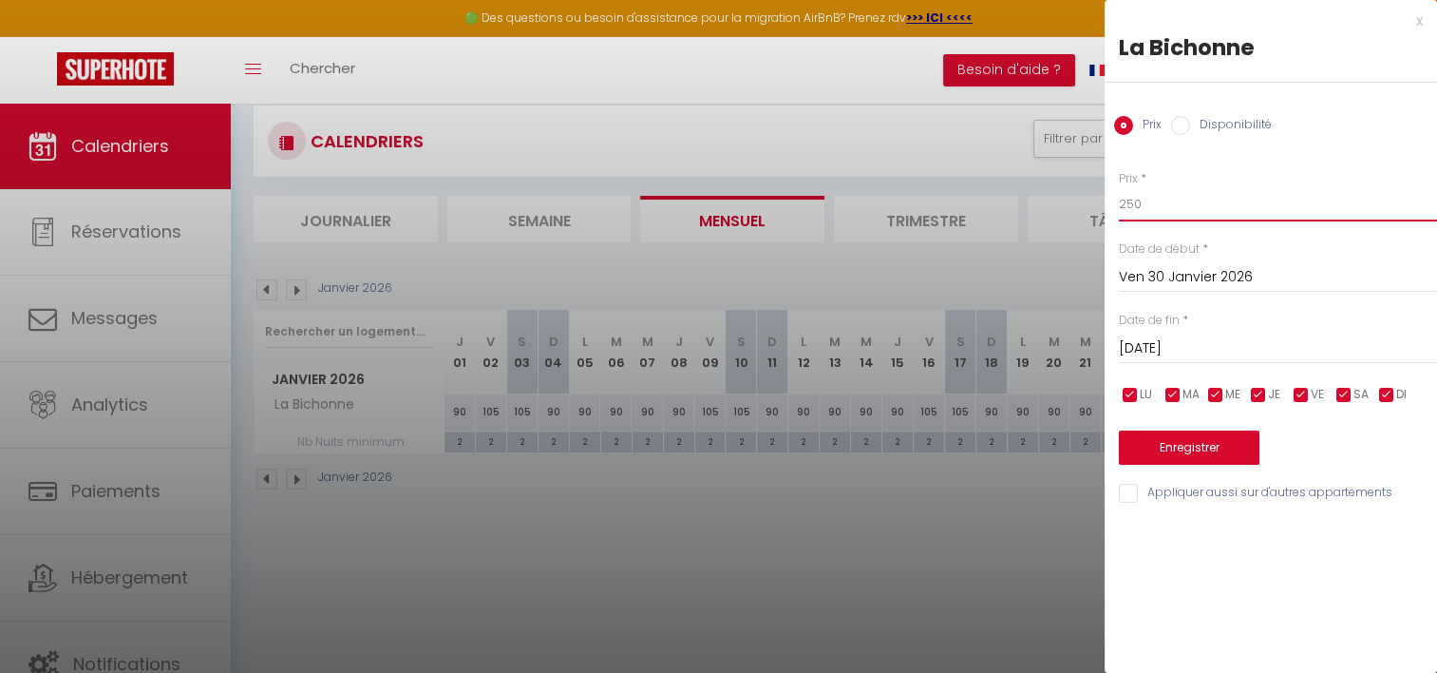
drag, startPoint x: 1157, startPoint y: 213, endPoint x: 1087, endPoint y: 210, distance: 70.4
click at [1087, 210] on body "🟢 Des questions ou besoin d'assistance pour la migration AirBnB? Prenez rdv >>>…" at bounding box center [718, 401] width 1437 height 673
click at [1210, 348] on input "[DATE]" at bounding box center [1278, 348] width 318 height 25
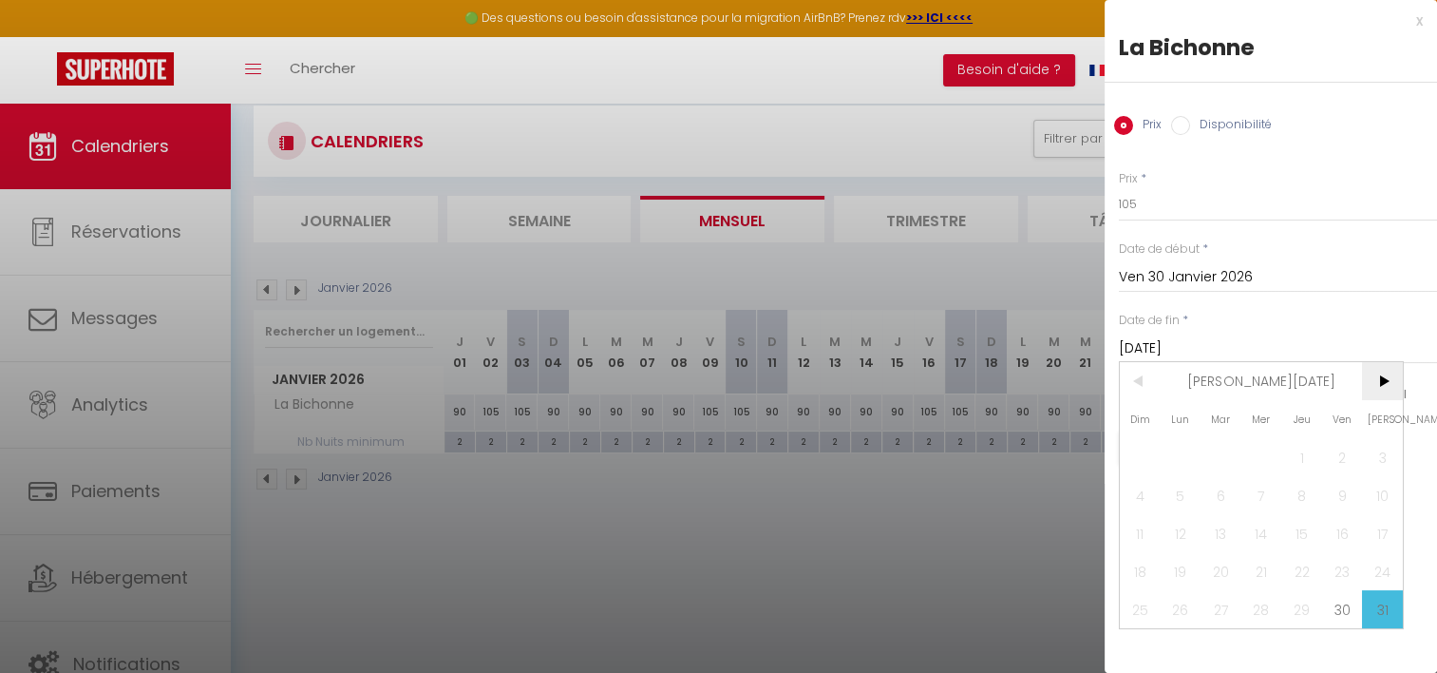
click at [1393, 390] on span ">" at bounding box center [1382, 381] width 41 height 38
click at [1139, 461] on span "1" at bounding box center [1140, 457] width 41 height 38
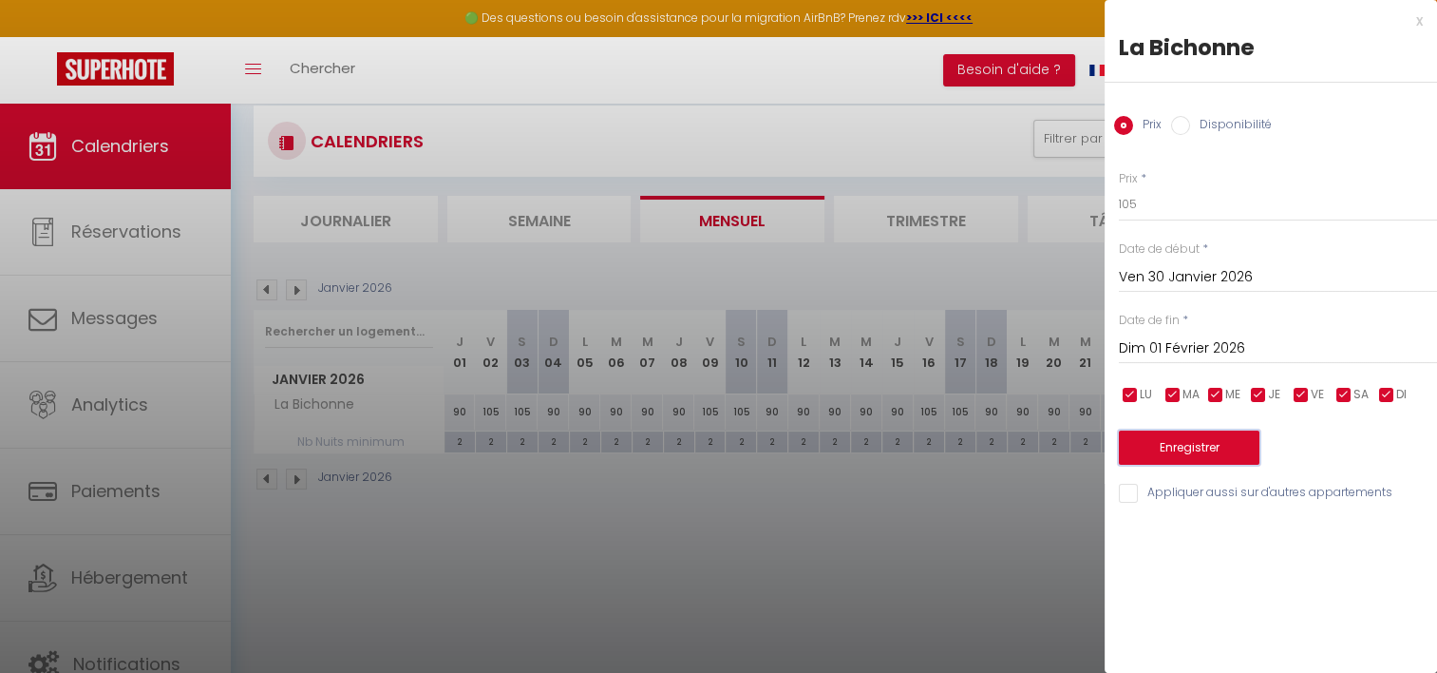
click at [1177, 451] on button "Enregistrer" at bounding box center [1189, 447] width 141 height 34
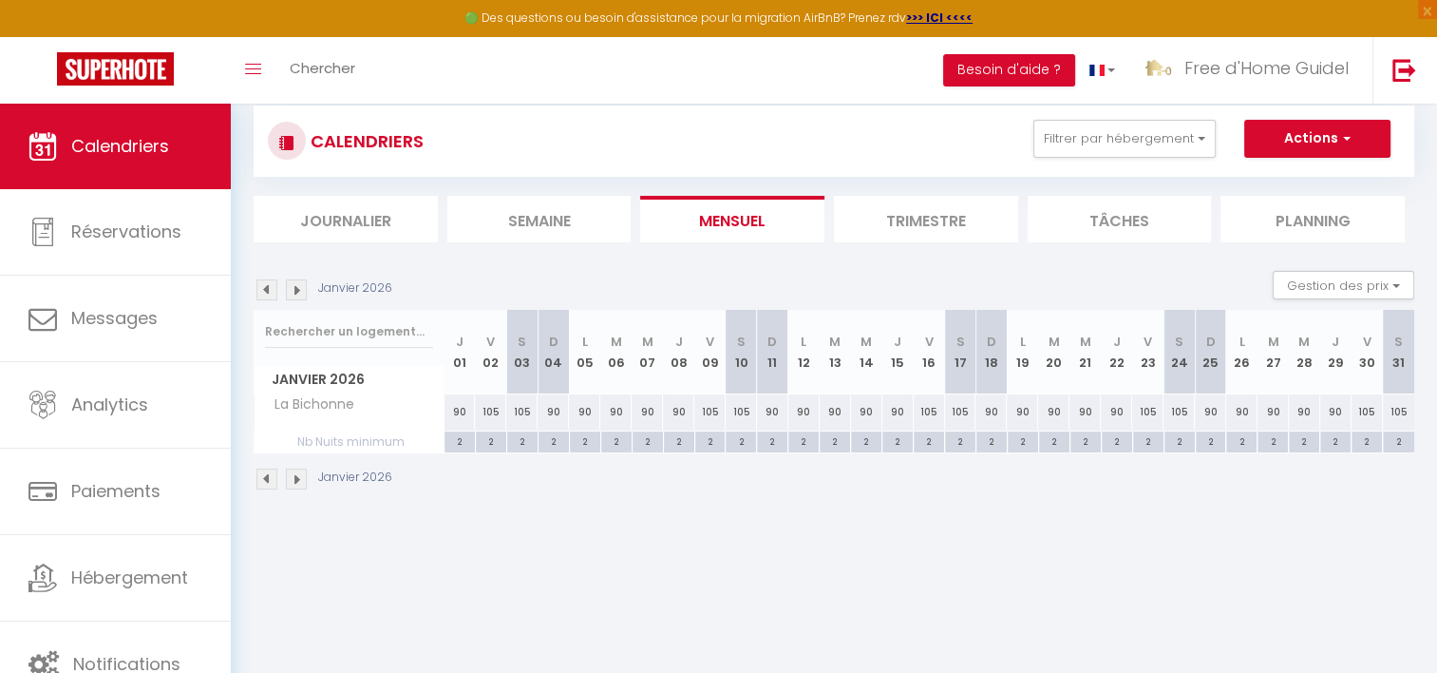
click at [298, 470] on img at bounding box center [296, 478] width 21 height 21
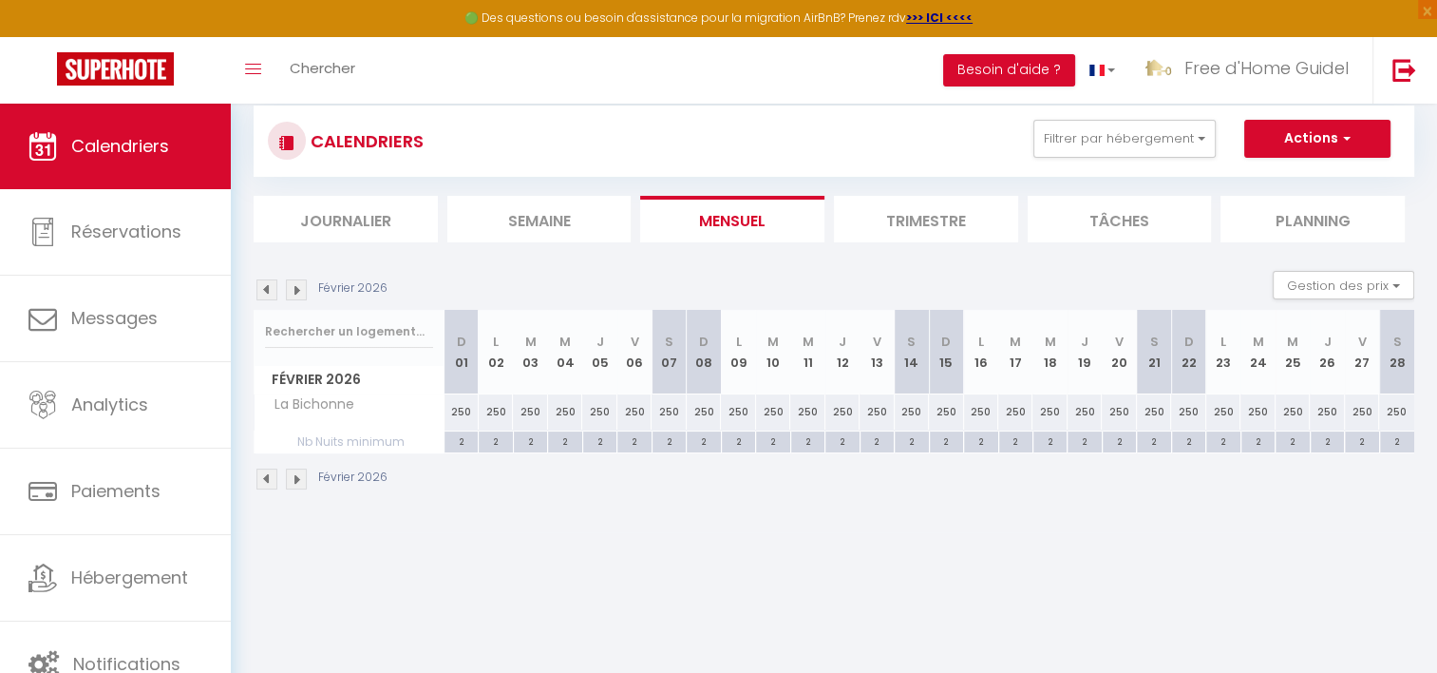
click at [453, 417] on div "250" at bounding box center [462, 411] width 34 height 35
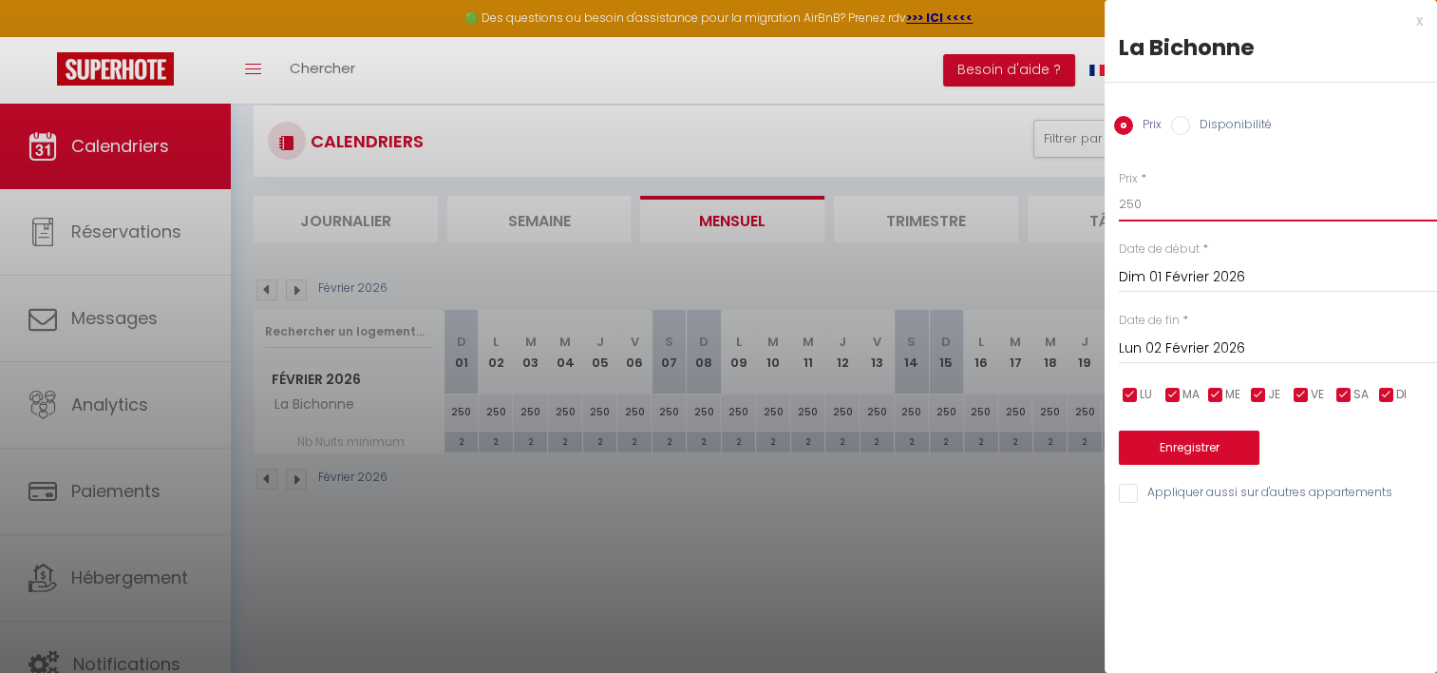
drag, startPoint x: 1166, startPoint y: 201, endPoint x: 1102, endPoint y: 200, distance: 63.7
click at [1102, 200] on body "🟢 Des questions ou besoin d'assistance pour la migration AirBnB? Prenez rdv >>>…" at bounding box center [718, 401] width 1437 height 673
click at [1201, 345] on input "Lun 02 Février 2026" at bounding box center [1278, 348] width 318 height 25
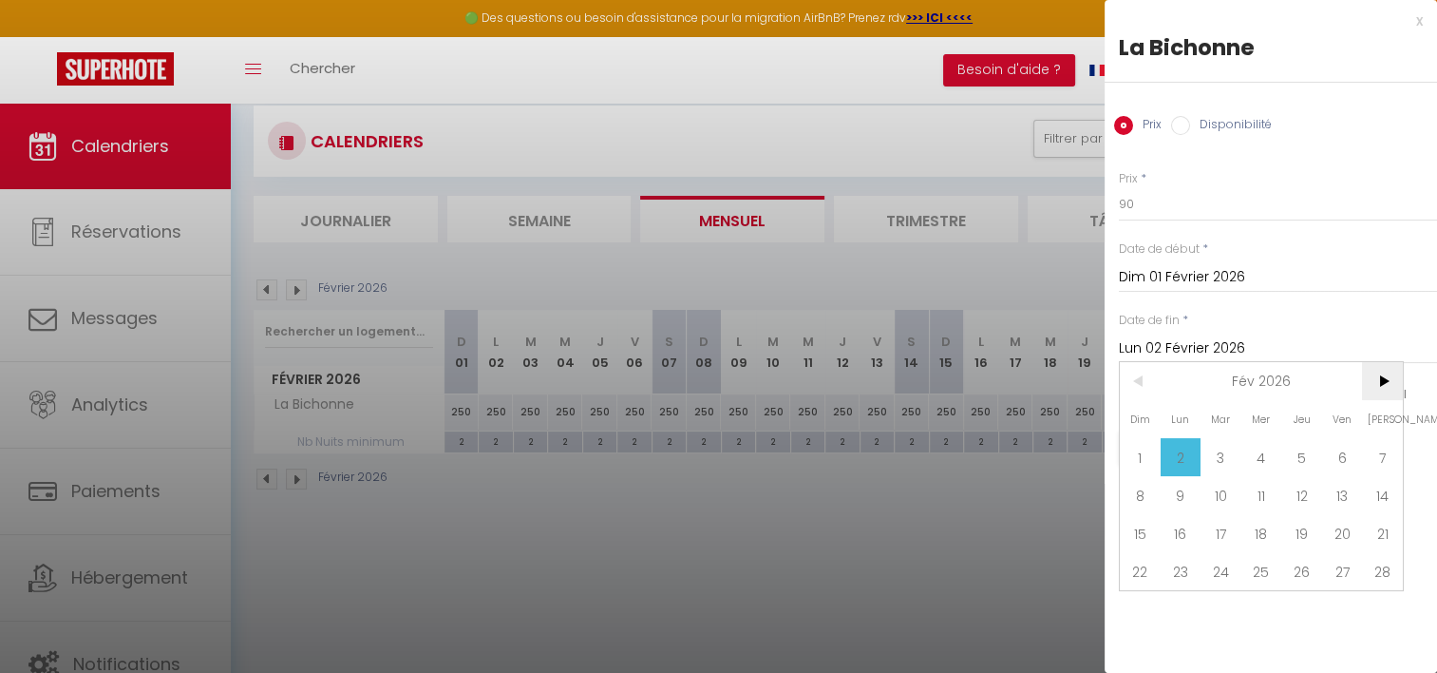
click at [1376, 389] on span ">" at bounding box center [1382, 381] width 41 height 38
click at [1135, 460] on span "1" at bounding box center [1140, 457] width 41 height 38
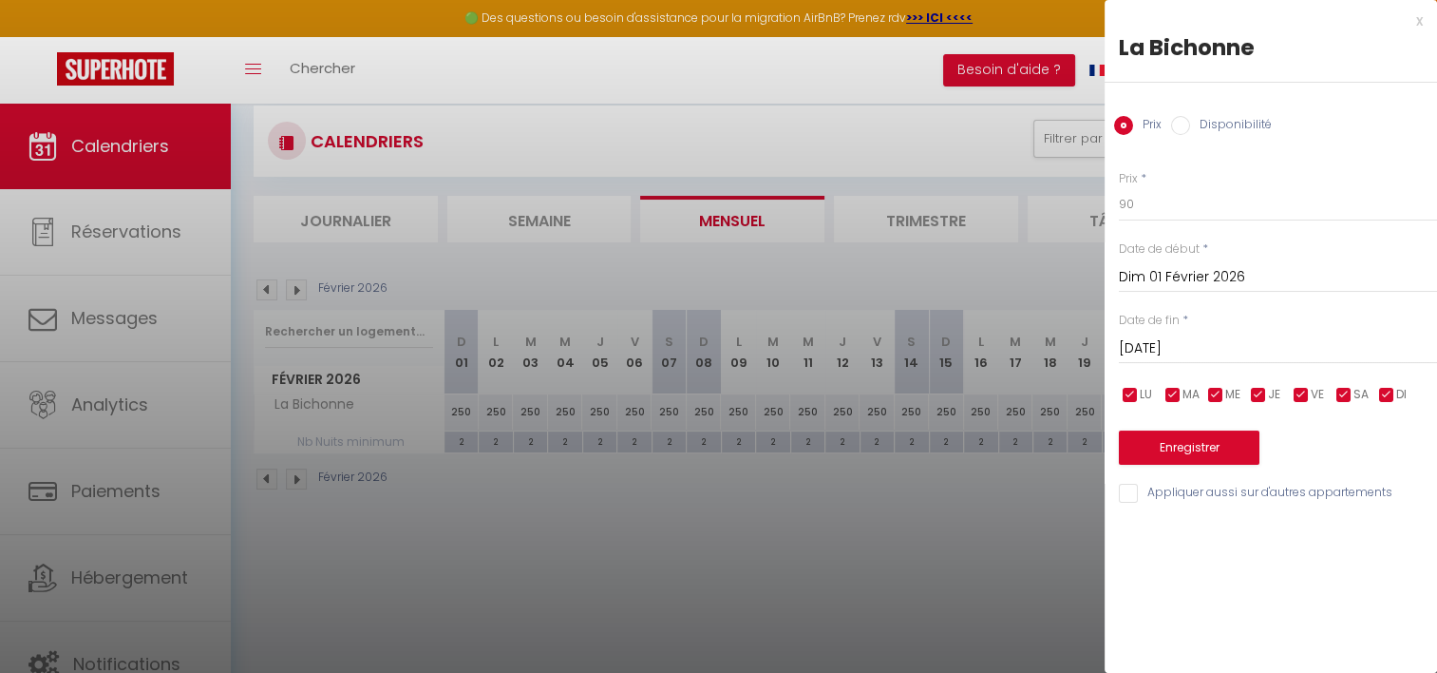
click at [1344, 392] on input "checkbox" at bounding box center [1344, 395] width 19 height 19
click at [1299, 394] on input "checkbox" at bounding box center [1301, 395] width 19 height 19
click at [1216, 439] on button "Enregistrer" at bounding box center [1189, 447] width 141 height 34
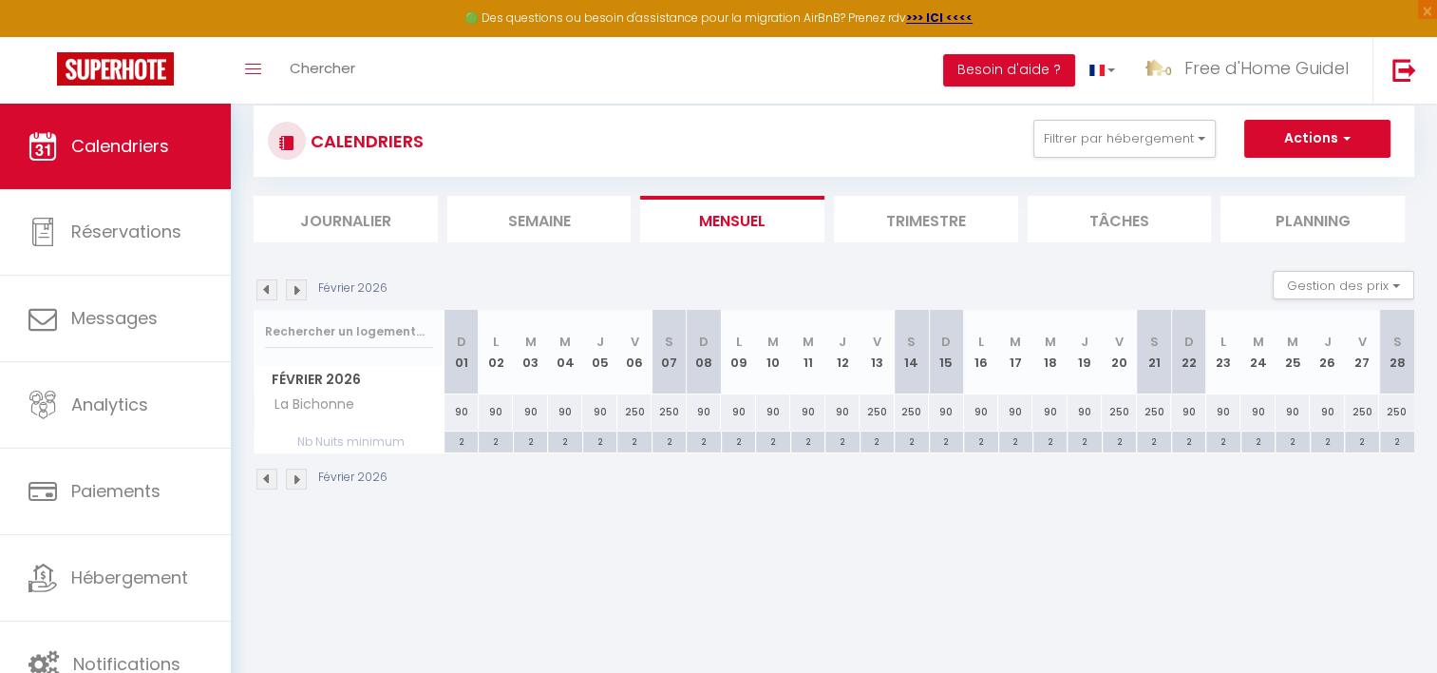
click at [638, 408] on div "250" at bounding box center [635, 411] width 34 height 35
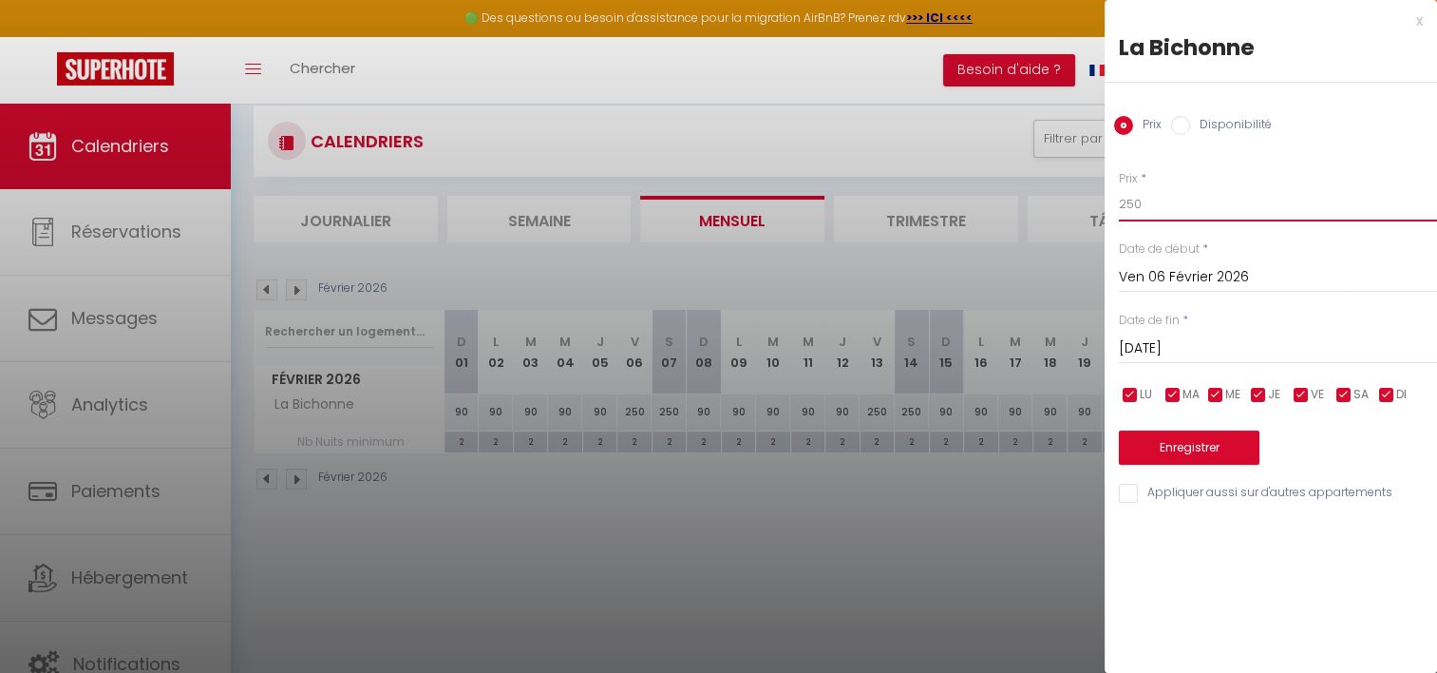
drag, startPoint x: 1159, startPoint y: 208, endPoint x: 1042, endPoint y: 217, distance: 117.2
click at [1042, 217] on body "🟢 Des questions ou besoin d'assistance pour la migration AirBnB? Prenez rdv >>>…" at bounding box center [718, 401] width 1437 height 673
click at [1130, 338] on input "[DATE]" at bounding box center [1278, 348] width 318 height 25
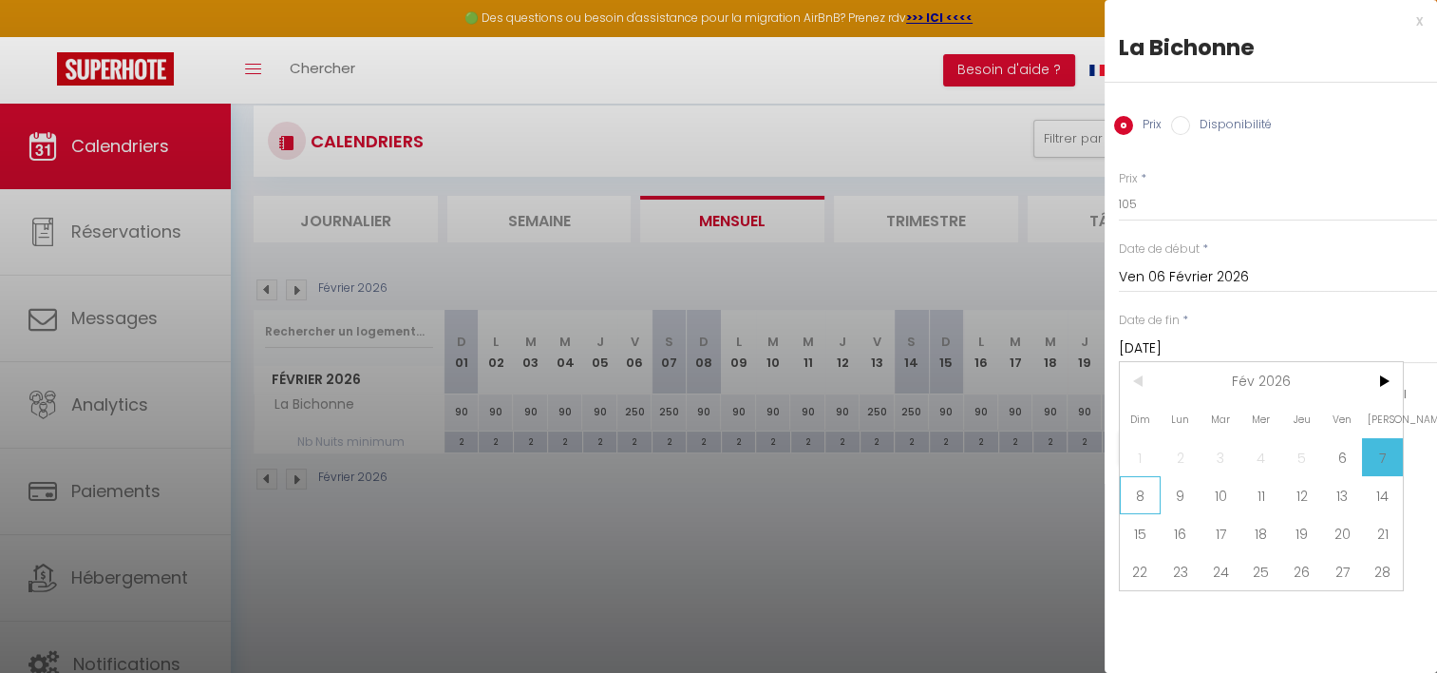
click at [1138, 490] on span "8" at bounding box center [1140, 495] width 41 height 38
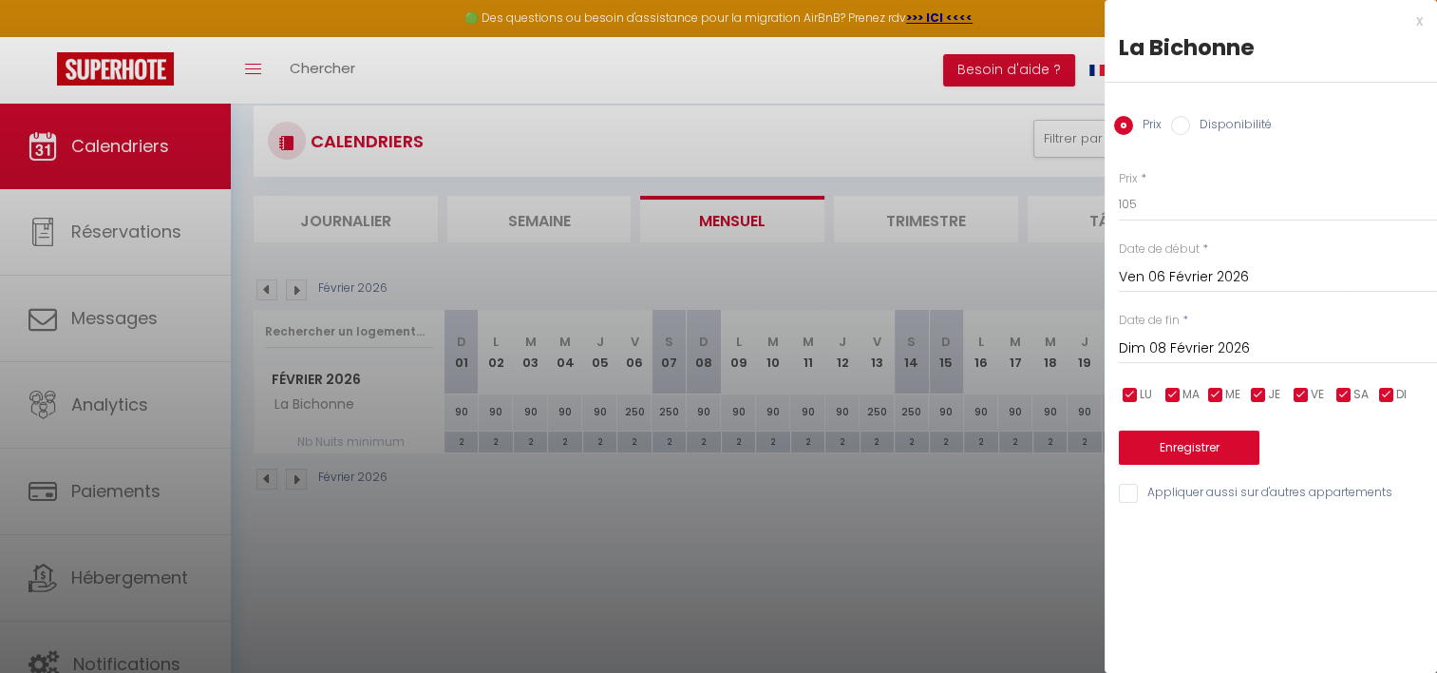
click at [1281, 345] on input "Dim 08 Février 2026" at bounding box center [1278, 348] width 318 height 25
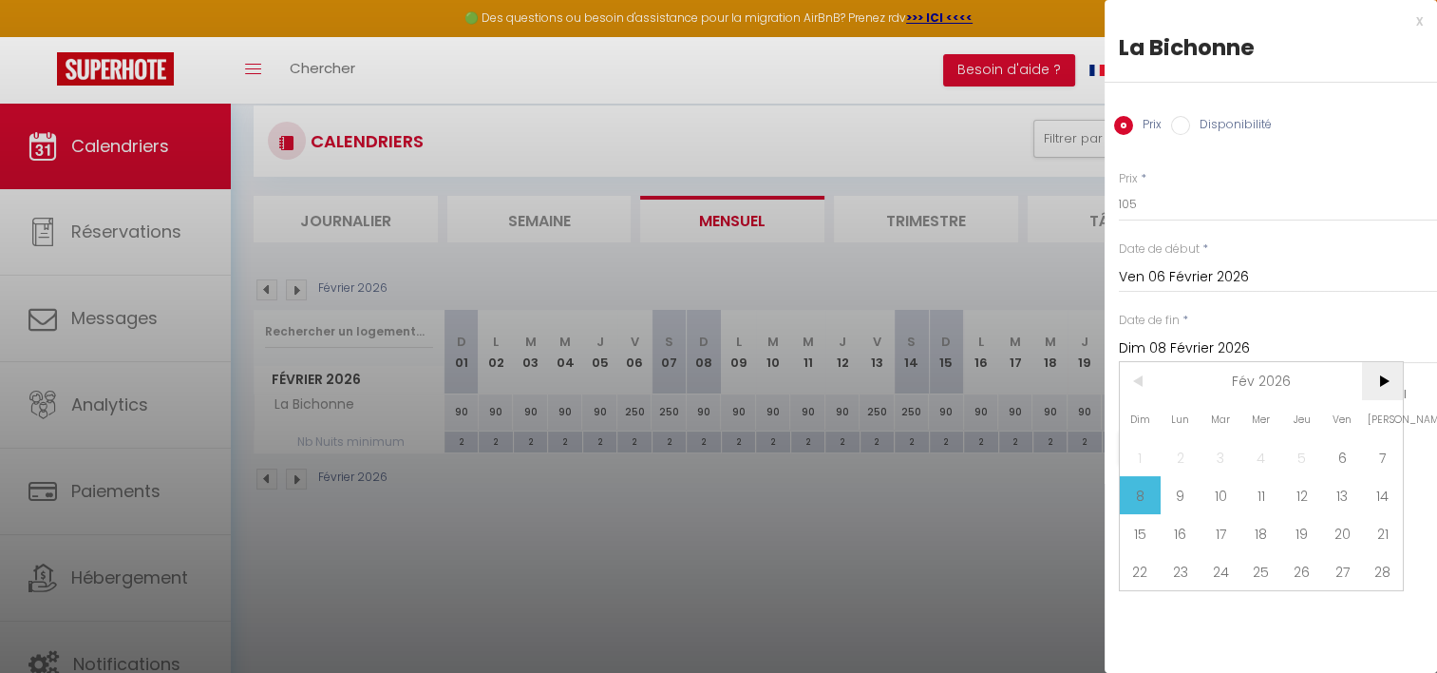
click at [1383, 376] on span ">" at bounding box center [1382, 381] width 41 height 38
click at [1180, 456] on span "2" at bounding box center [1181, 457] width 41 height 38
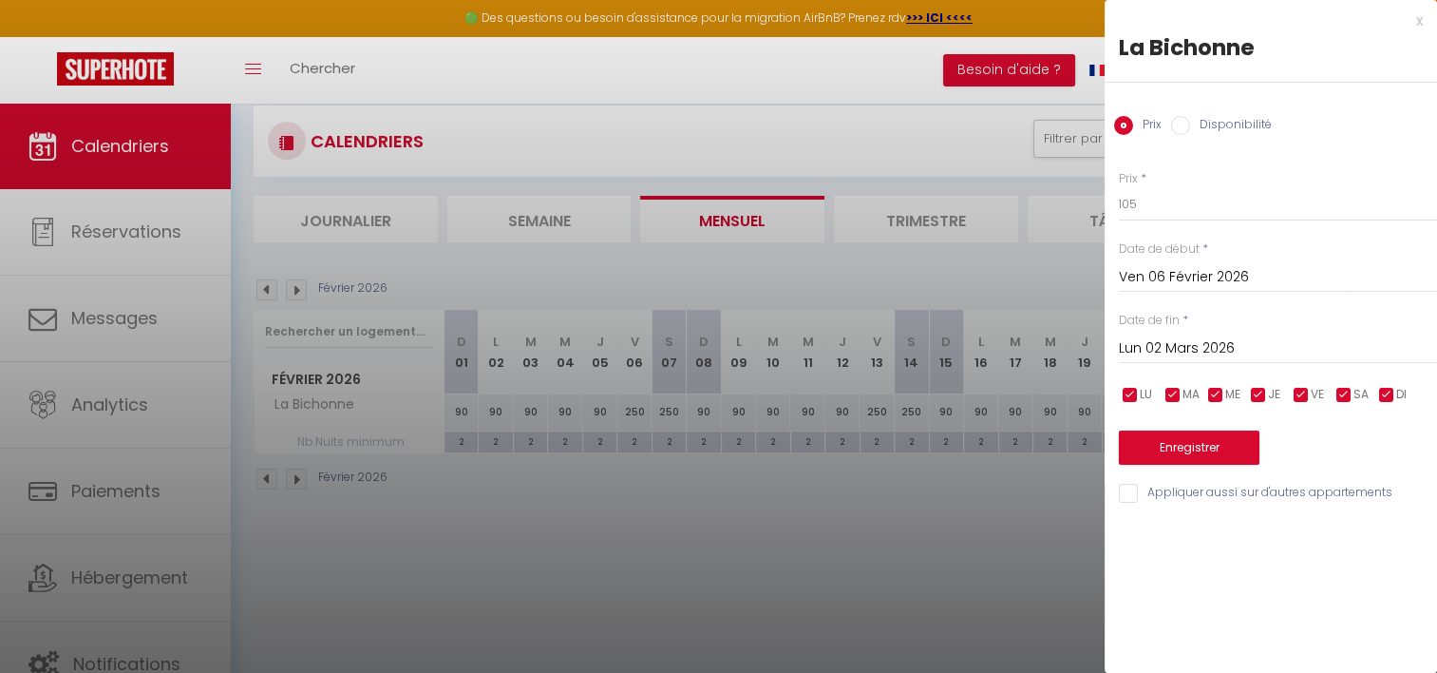
click at [1380, 396] on input "checkbox" at bounding box center [1387, 395] width 19 height 19
click at [1262, 390] on input "checkbox" at bounding box center [1258, 395] width 19 height 19
click at [1211, 390] on input "checkbox" at bounding box center [1216, 395] width 19 height 19
click at [1164, 393] on input "checkbox" at bounding box center [1173, 395] width 19 height 19
click at [1135, 393] on input "checkbox" at bounding box center [1130, 395] width 19 height 19
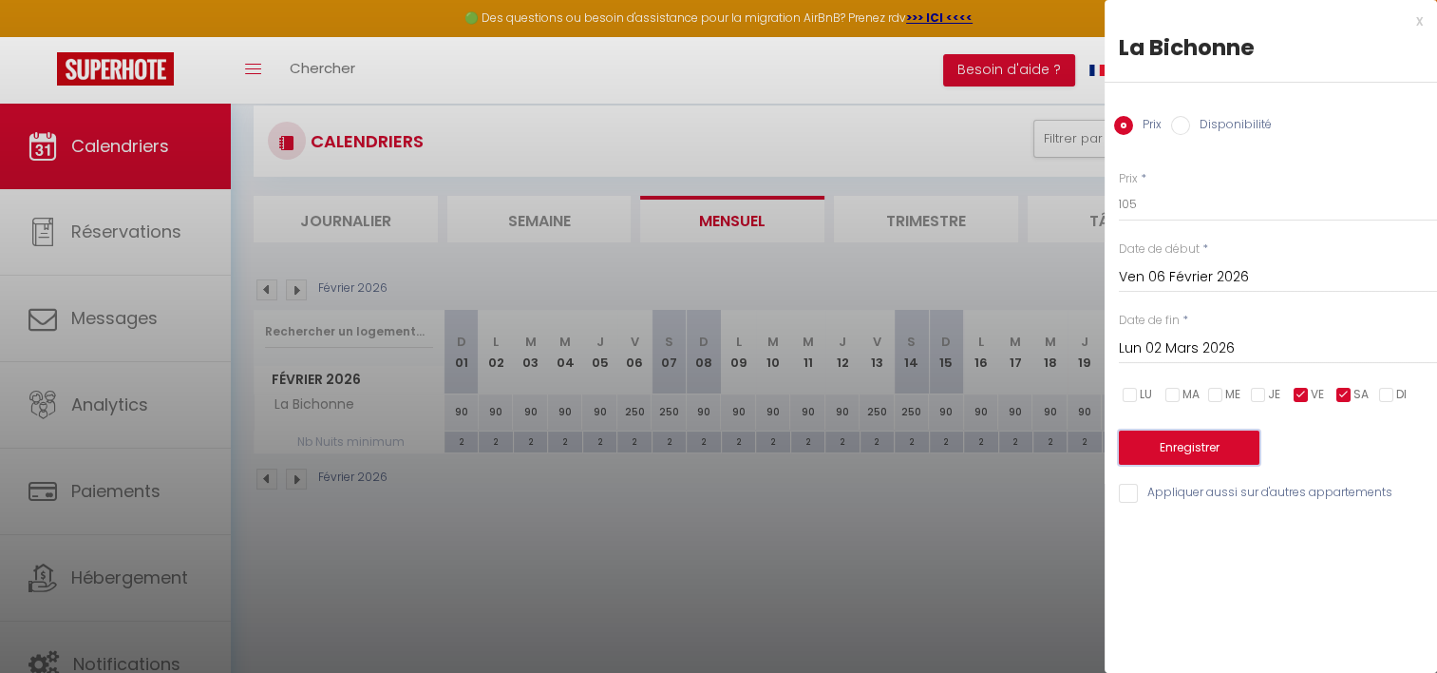
click at [1159, 456] on button "Enregistrer" at bounding box center [1189, 447] width 141 height 34
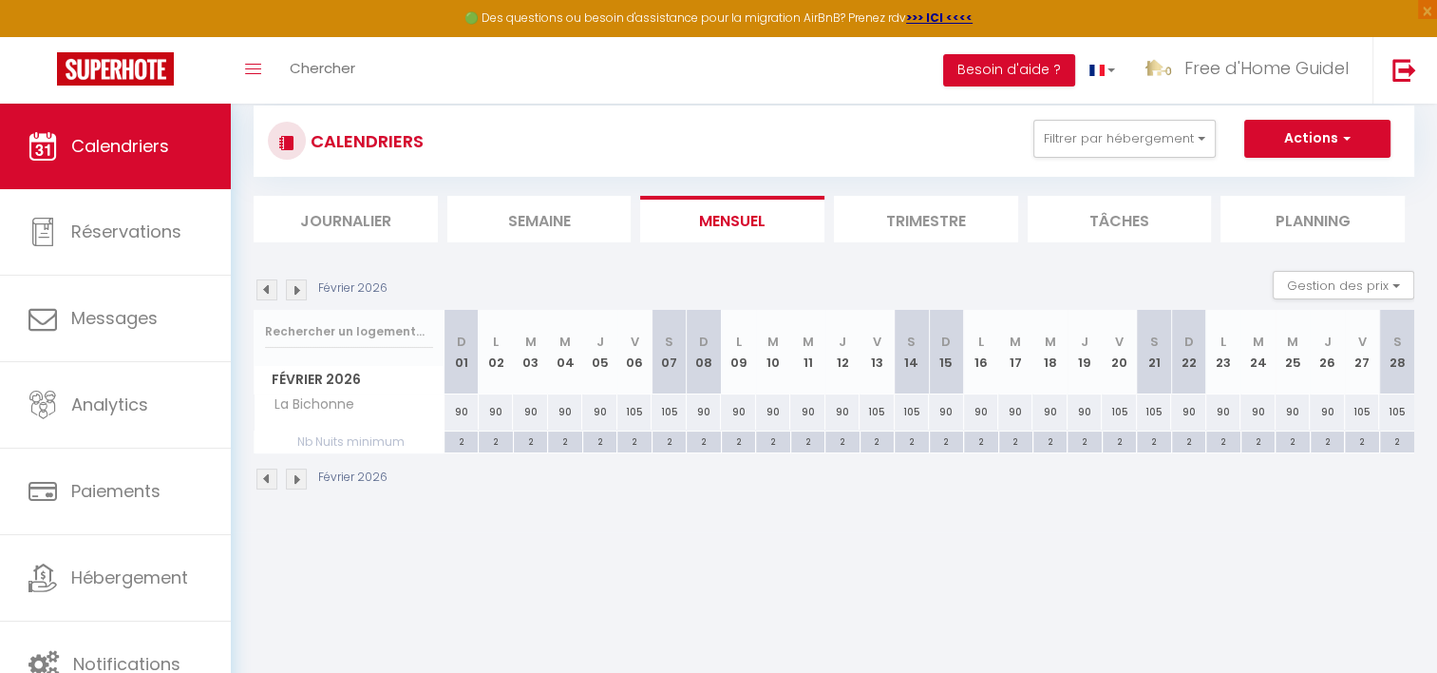
click at [296, 290] on img at bounding box center [296, 289] width 21 height 21
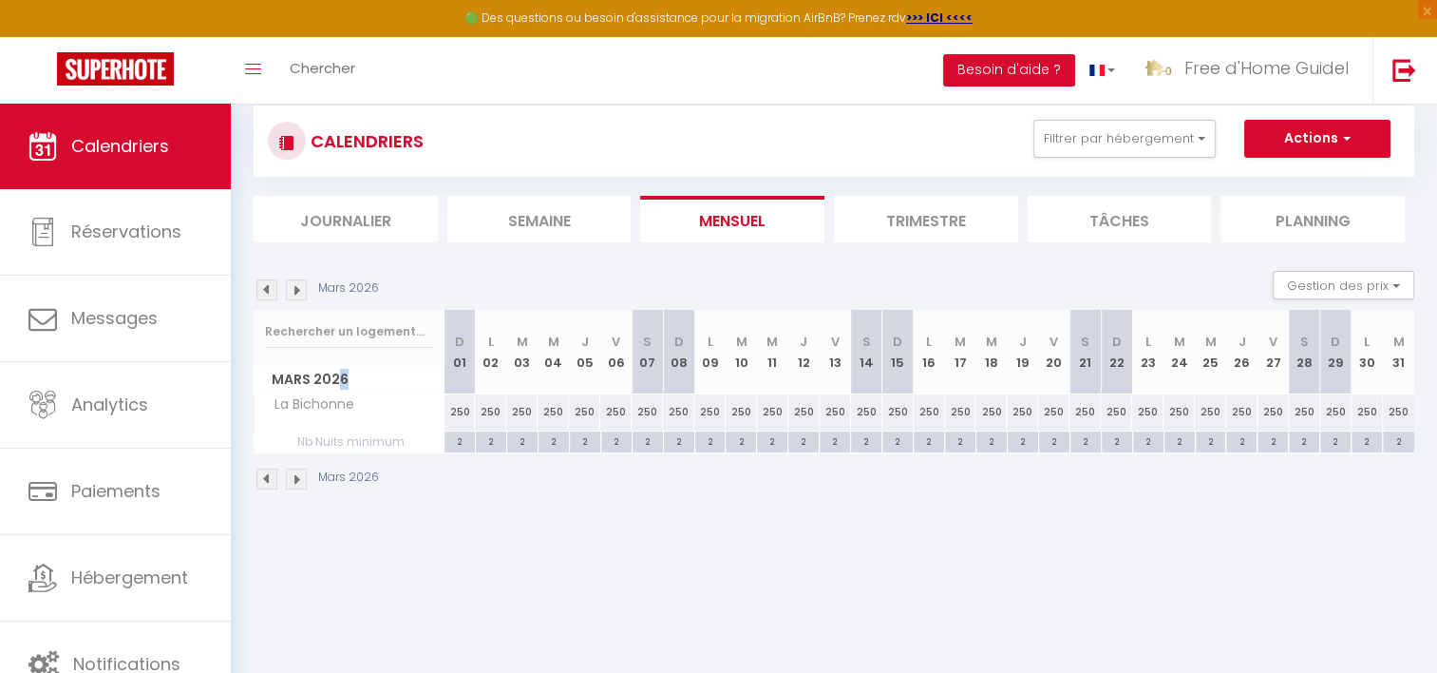
drag, startPoint x: 333, startPoint y: 381, endPoint x: 348, endPoint y: 380, distance: 15.2
click at [348, 380] on span "Mars 2026" at bounding box center [349, 380] width 189 height 28
click at [321, 379] on span "Mars 2026" at bounding box center [349, 380] width 189 height 28
drag, startPoint x: 319, startPoint y: 379, endPoint x: 345, endPoint y: 376, distance: 25.8
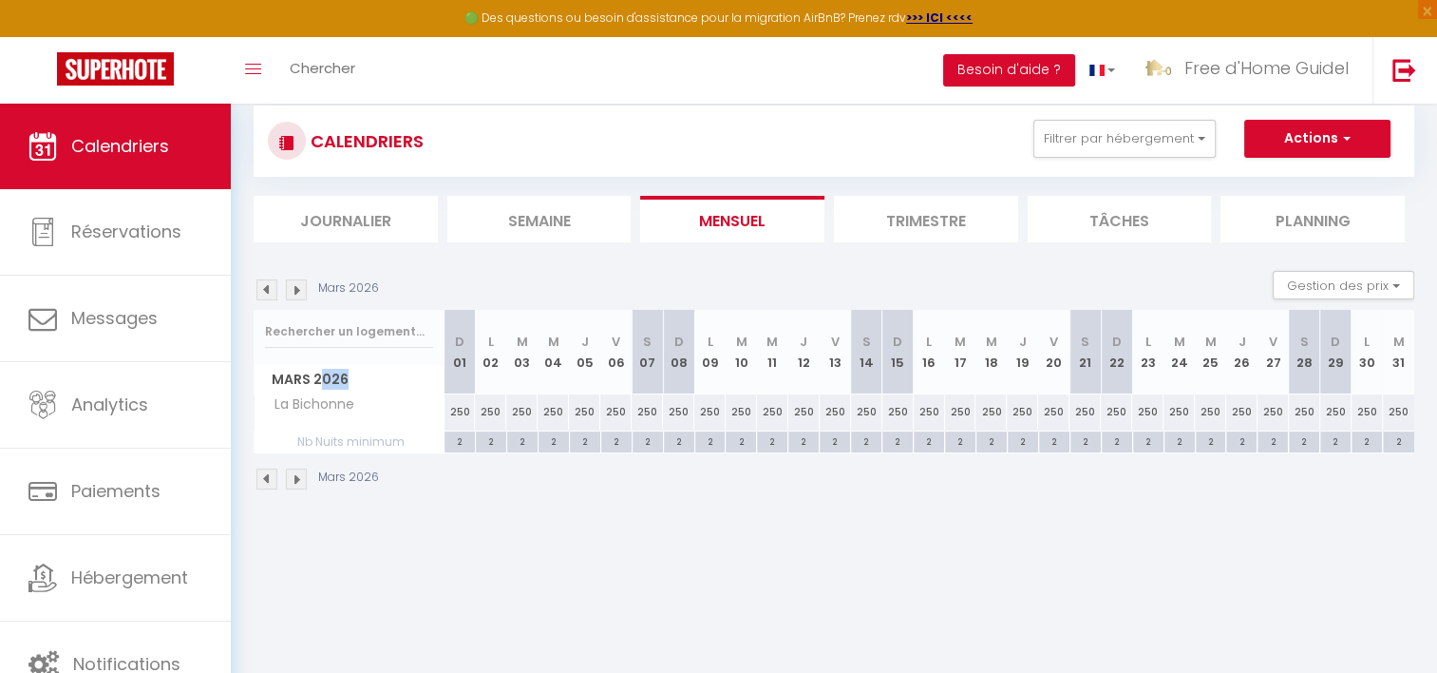
click at [345, 376] on span "Mars 2026" at bounding box center [349, 380] width 189 height 28
click at [460, 407] on div "250" at bounding box center [460, 411] width 31 height 35
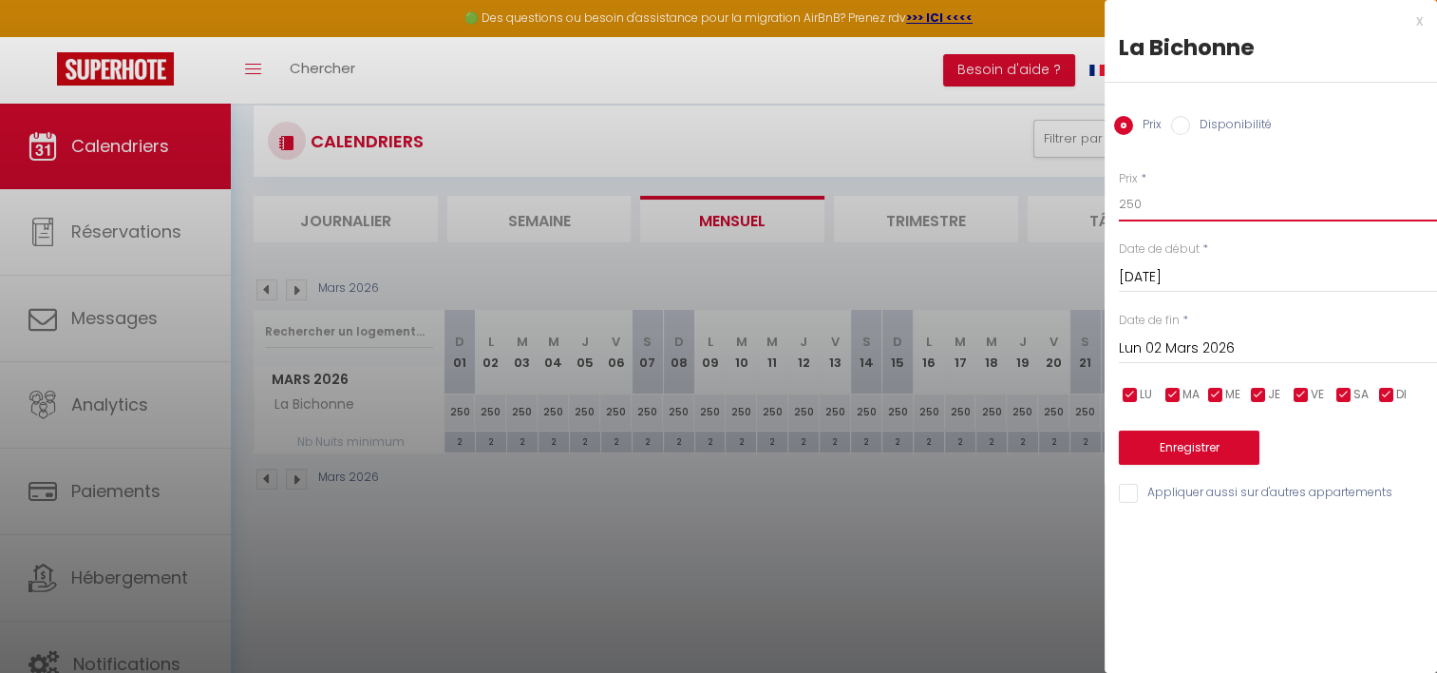
drag, startPoint x: 1159, startPoint y: 204, endPoint x: 1075, endPoint y: 208, distance: 83.7
click at [1075, 208] on body "🟢 Des questions ou besoin d'assistance pour la migration AirBnB? Prenez rdv >>>…" at bounding box center [718, 401] width 1437 height 673
click at [1165, 350] on input "Lun 02 Mars 2026" at bounding box center [1278, 348] width 318 height 25
click at [1181, 348] on input "Lun 02 Mars 2026" at bounding box center [1278, 348] width 318 height 25
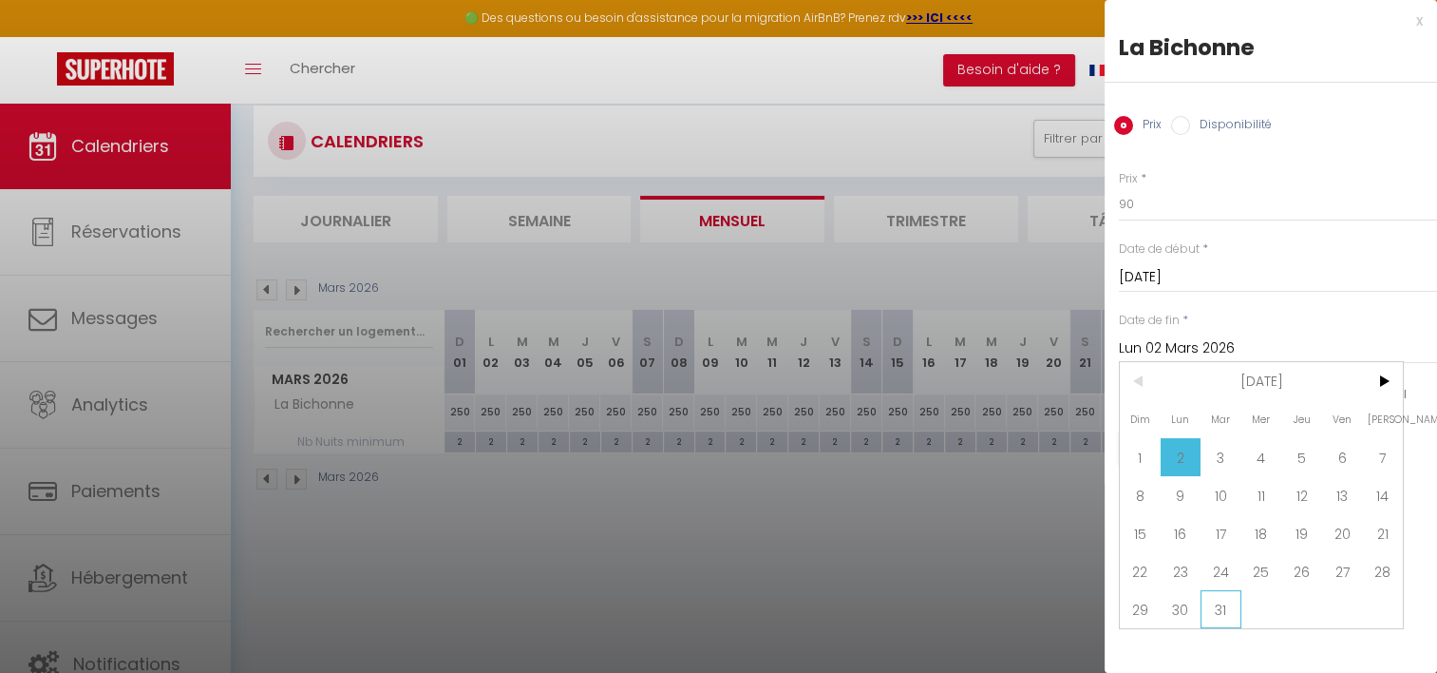
click at [1229, 611] on span "31" at bounding box center [1221, 609] width 41 height 38
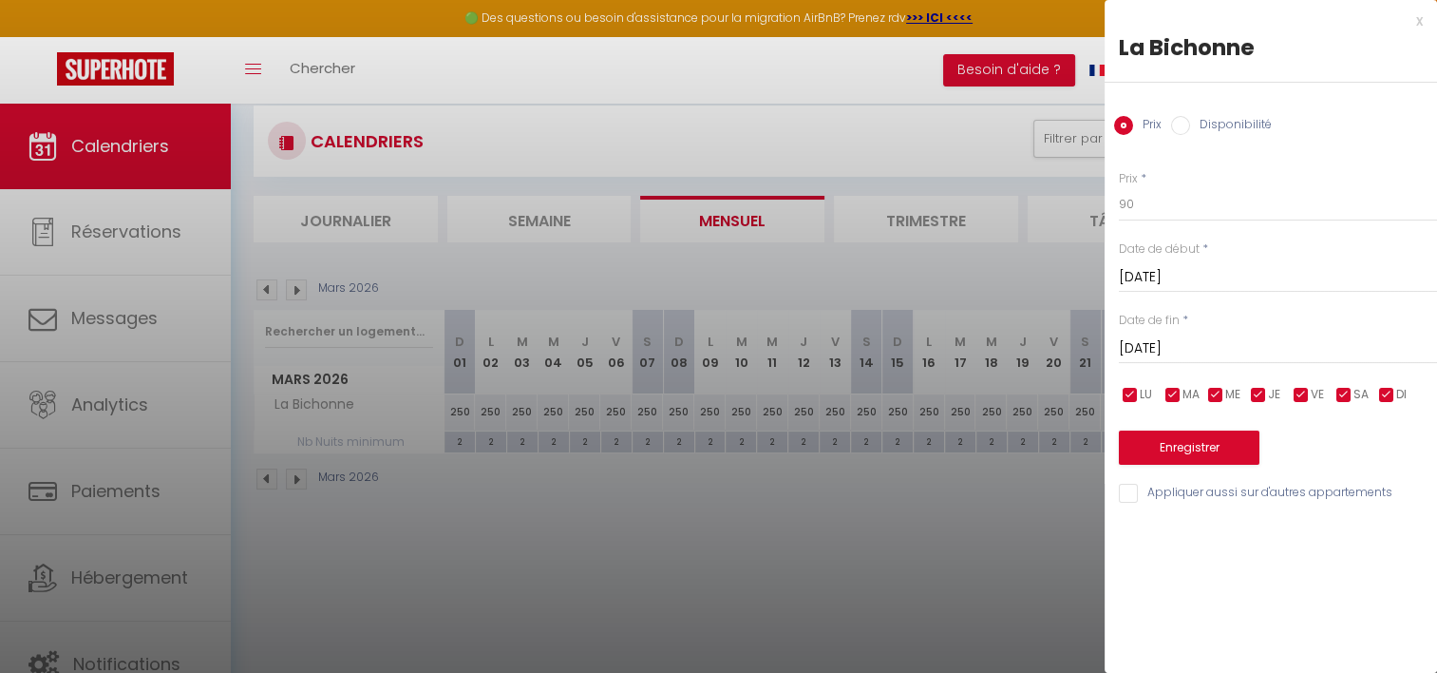
click at [1348, 396] on input "checkbox" at bounding box center [1344, 395] width 19 height 19
click at [1302, 397] on input "checkbox" at bounding box center [1301, 395] width 19 height 19
click at [1222, 449] on button "Enregistrer" at bounding box center [1189, 447] width 141 height 34
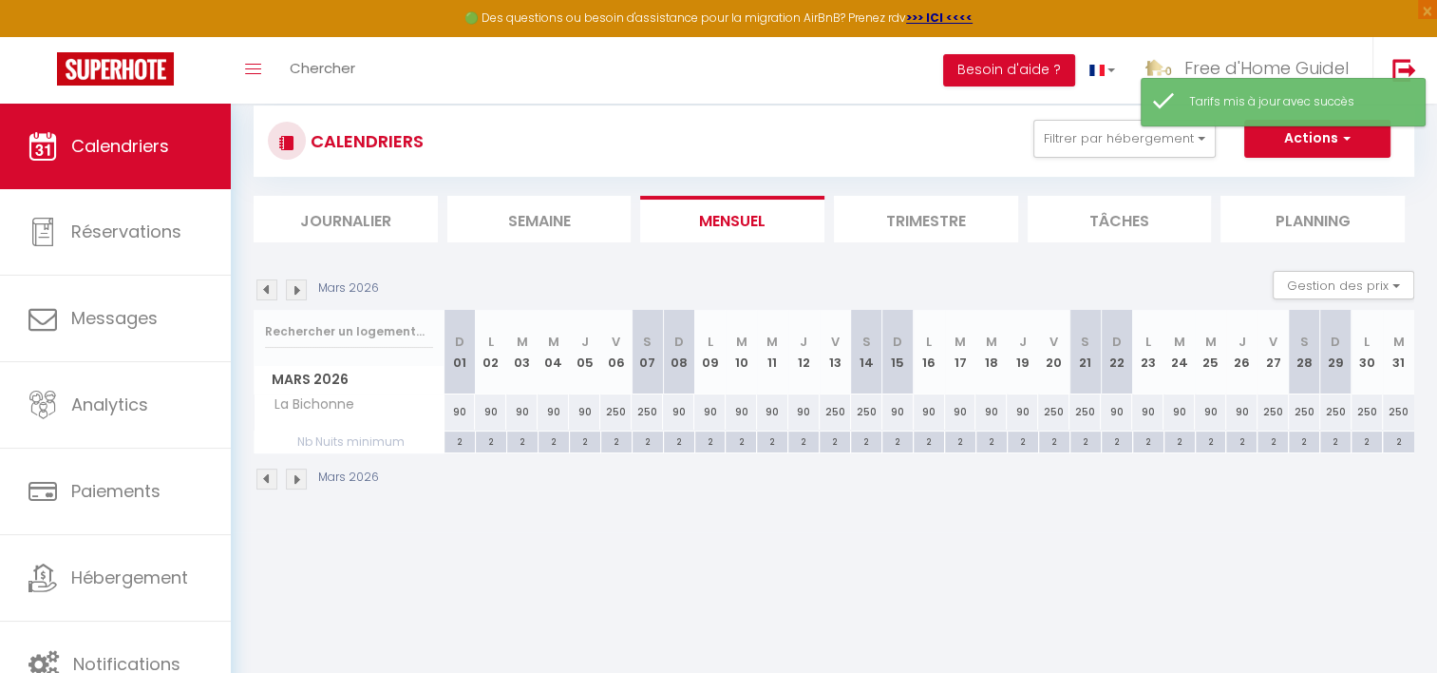
click at [273, 483] on img at bounding box center [267, 478] width 21 height 21
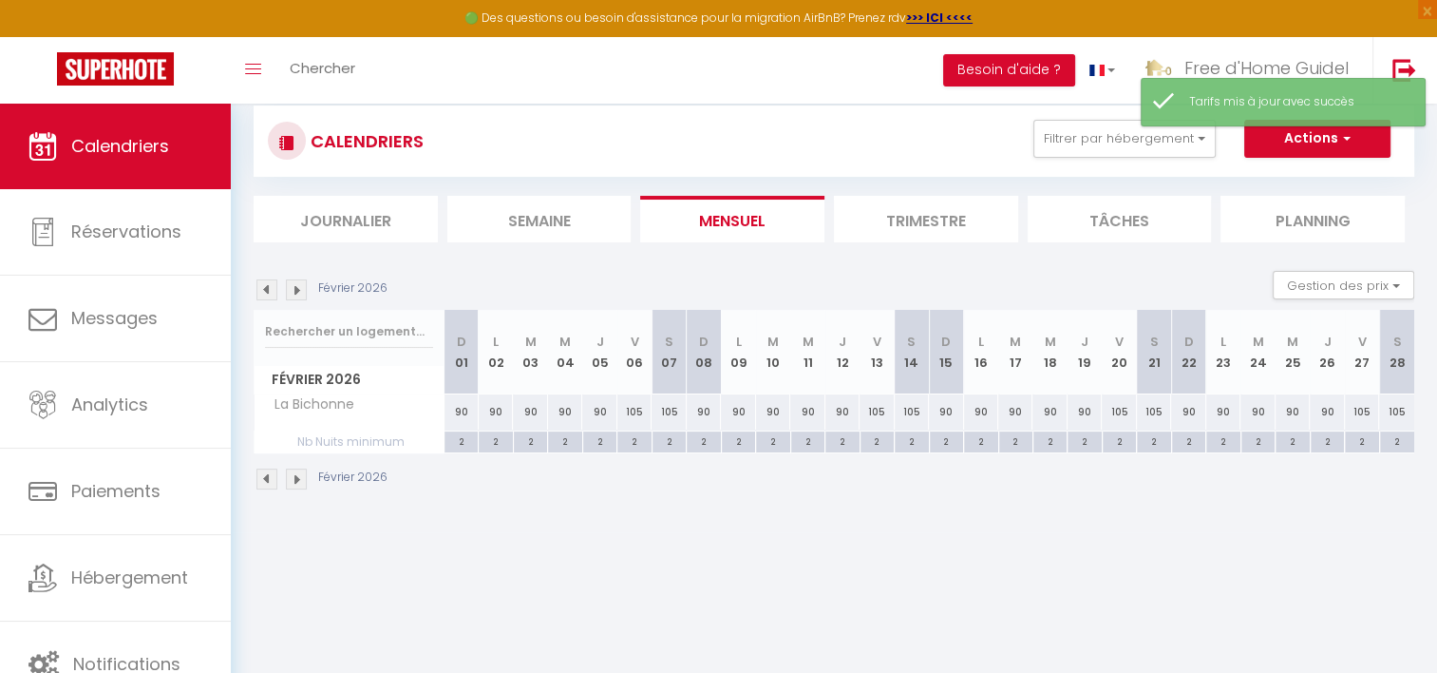
click at [302, 291] on img at bounding box center [296, 289] width 21 height 21
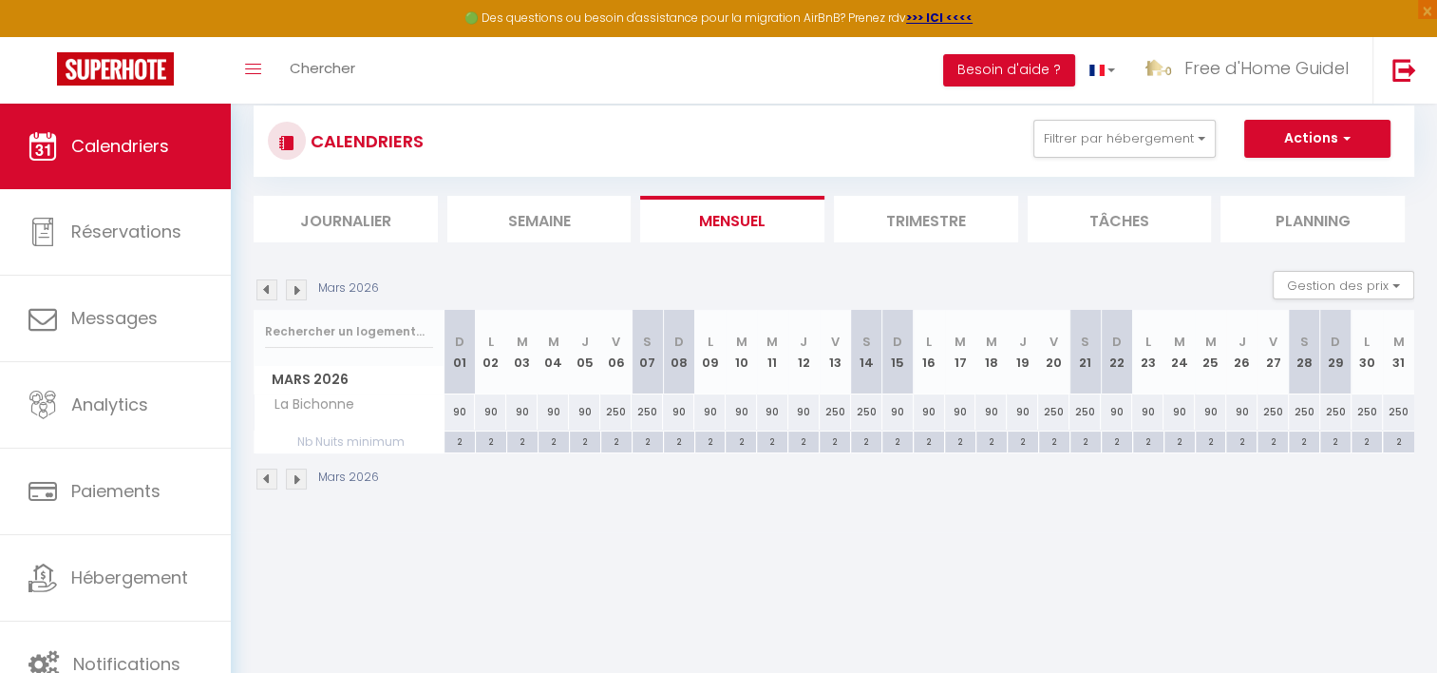
click at [613, 413] on div "250" at bounding box center [615, 411] width 31 height 35
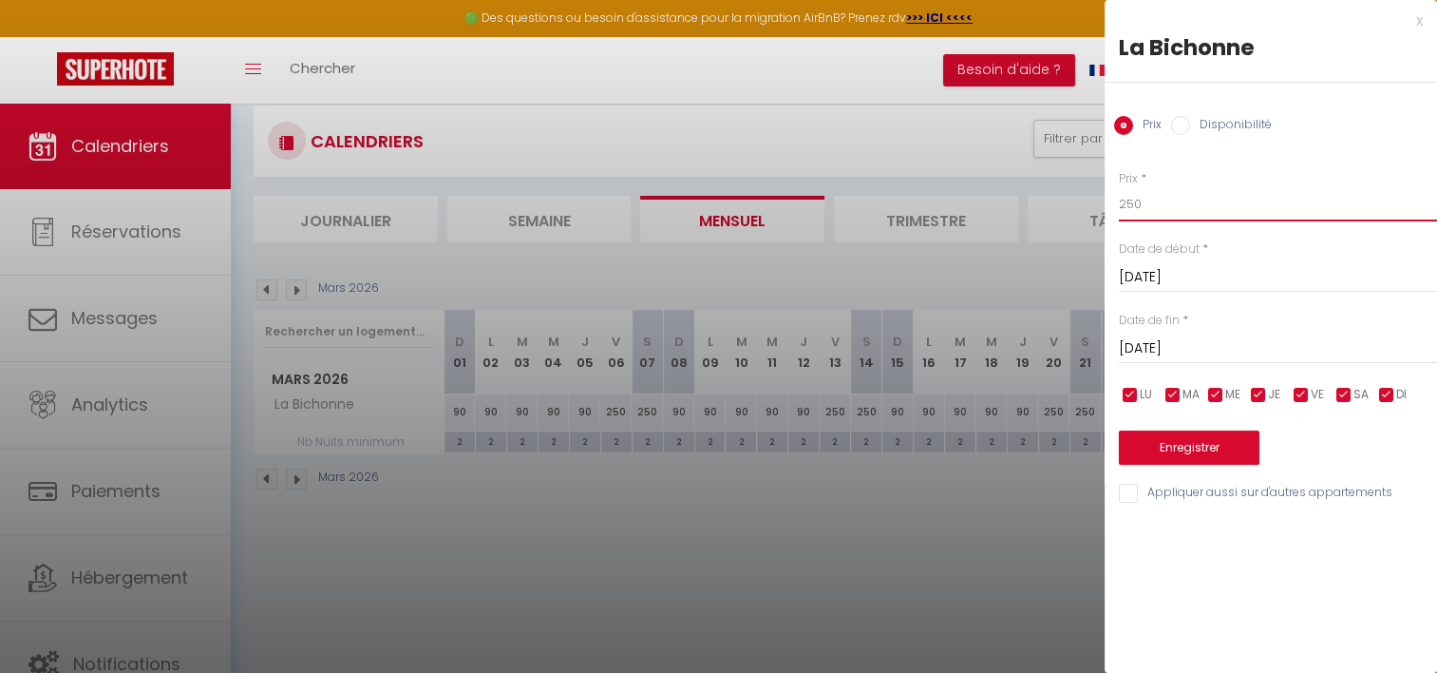
drag, startPoint x: 1170, startPoint y: 202, endPoint x: 1053, endPoint y: 219, distance: 119.0
click at [1053, 219] on body "🟢 Des questions ou besoin d'assistance pour la migration AirBnB? Prenez rdv >>>…" at bounding box center [718, 401] width 1437 height 673
click at [1171, 341] on input "[DATE]" at bounding box center [1278, 348] width 318 height 25
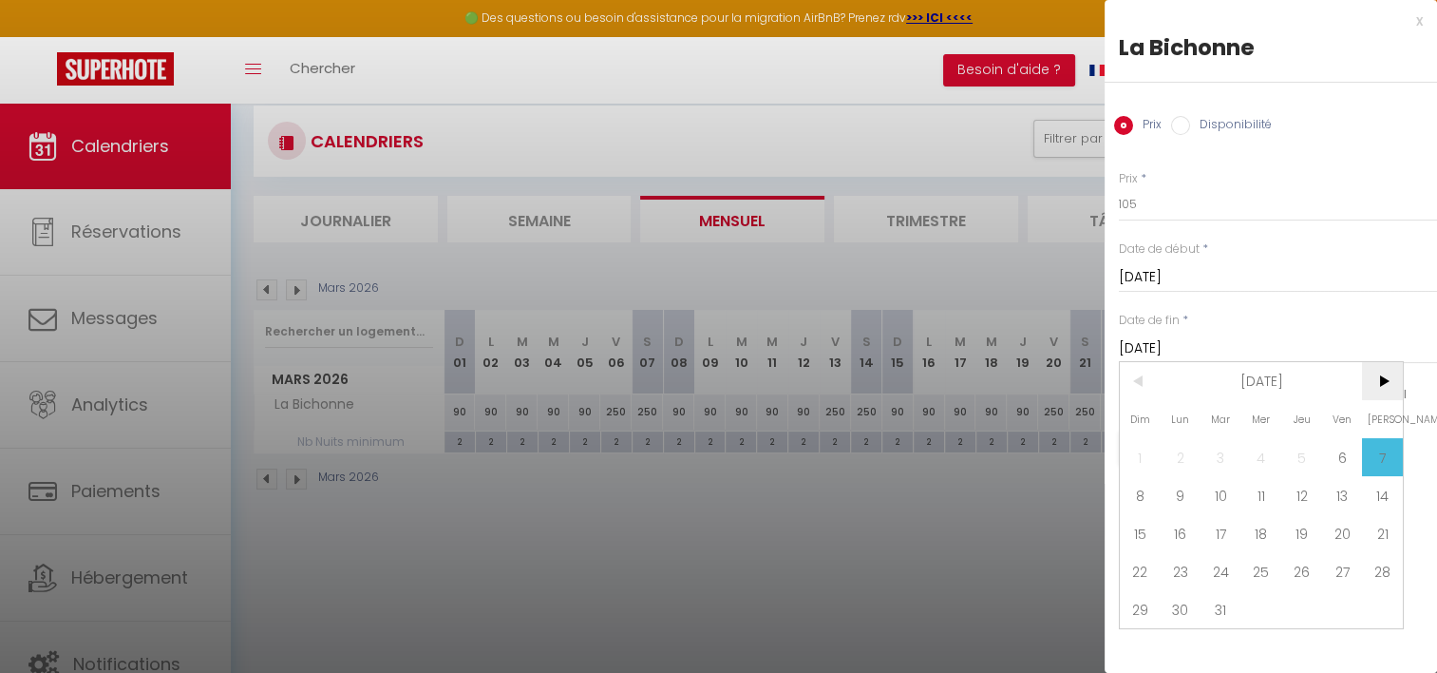
click at [1389, 378] on span ">" at bounding box center [1382, 381] width 41 height 38
click at [1262, 441] on span "1" at bounding box center [1262, 457] width 41 height 38
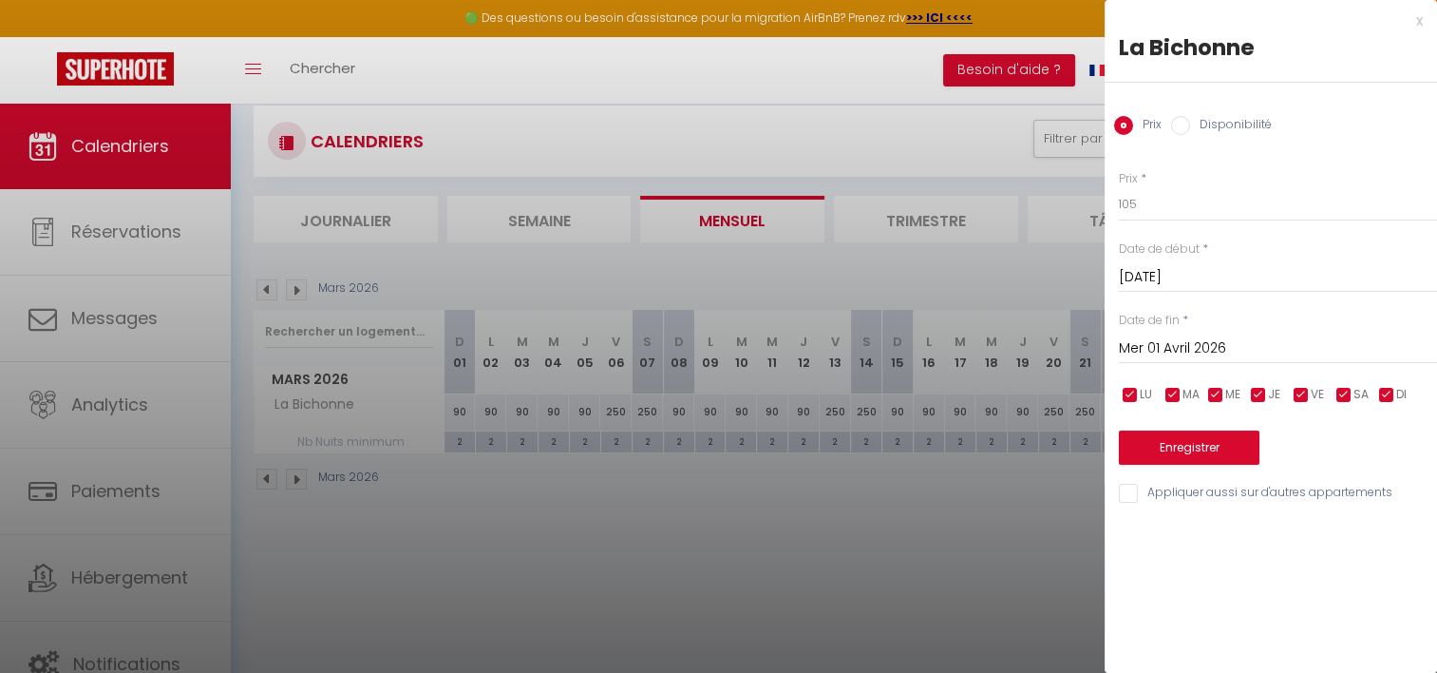
click at [1383, 395] on input "checkbox" at bounding box center [1387, 395] width 19 height 19
click at [1255, 396] on input "checkbox" at bounding box center [1258, 395] width 19 height 19
click at [1212, 396] on input "checkbox" at bounding box center [1216, 395] width 19 height 19
click at [1169, 400] on input "checkbox" at bounding box center [1173, 395] width 19 height 19
click at [1127, 395] on input "checkbox" at bounding box center [1130, 395] width 19 height 19
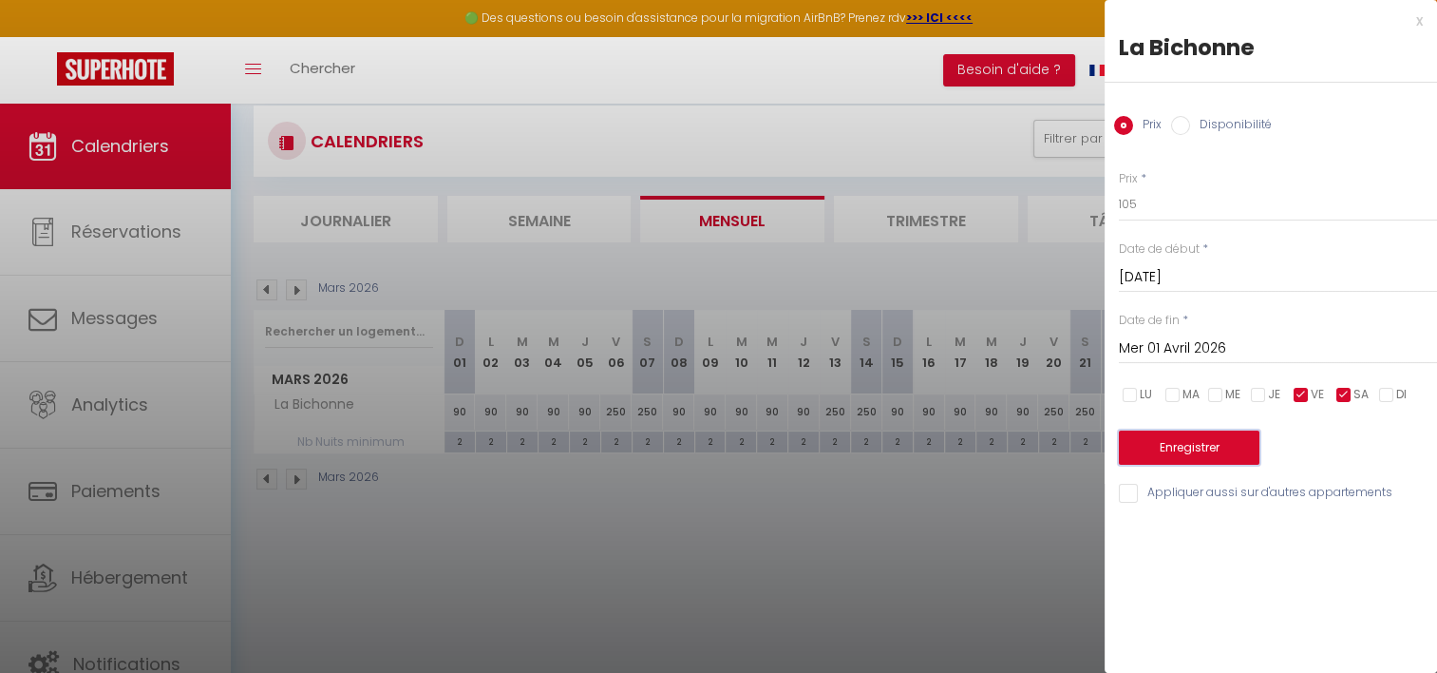
click at [1204, 445] on button "Enregistrer" at bounding box center [1189, 447] width 141 height 34
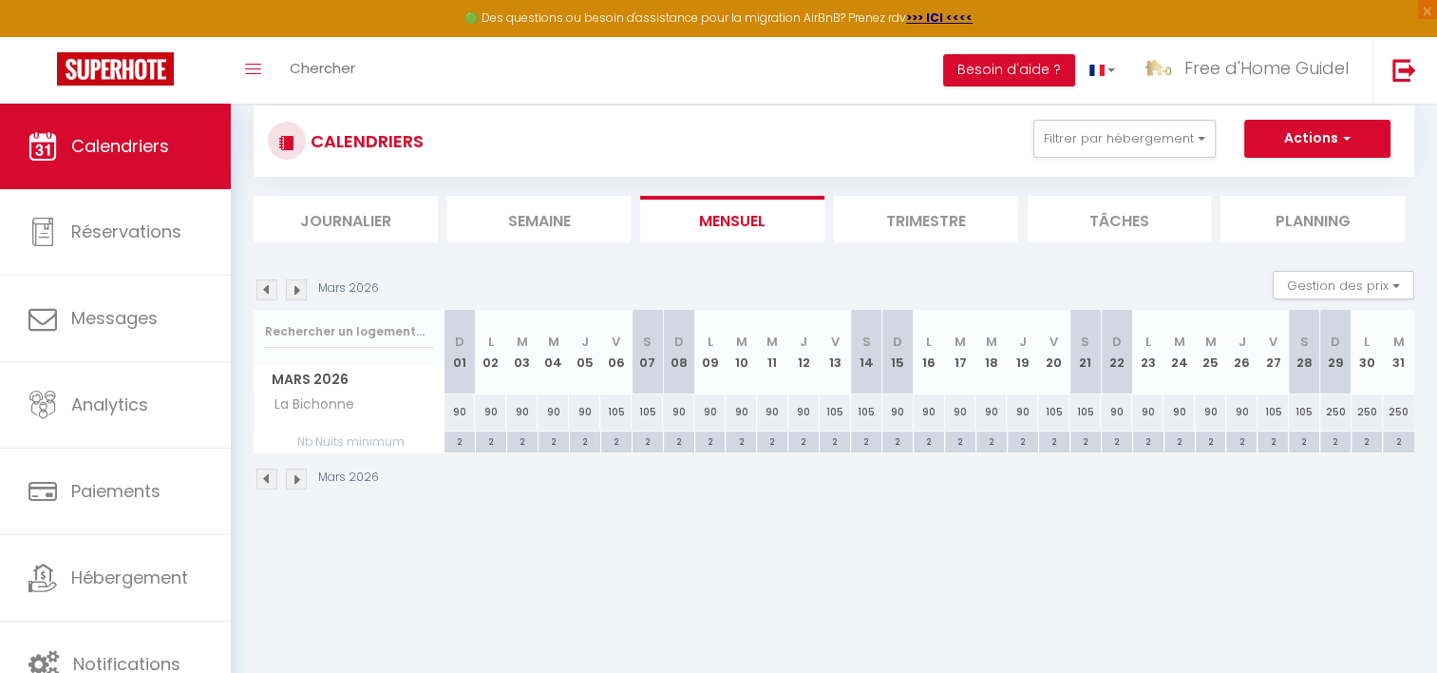
click at [1331, 412] on div "250" at bounding box center [1336, 411] width 31 height 35
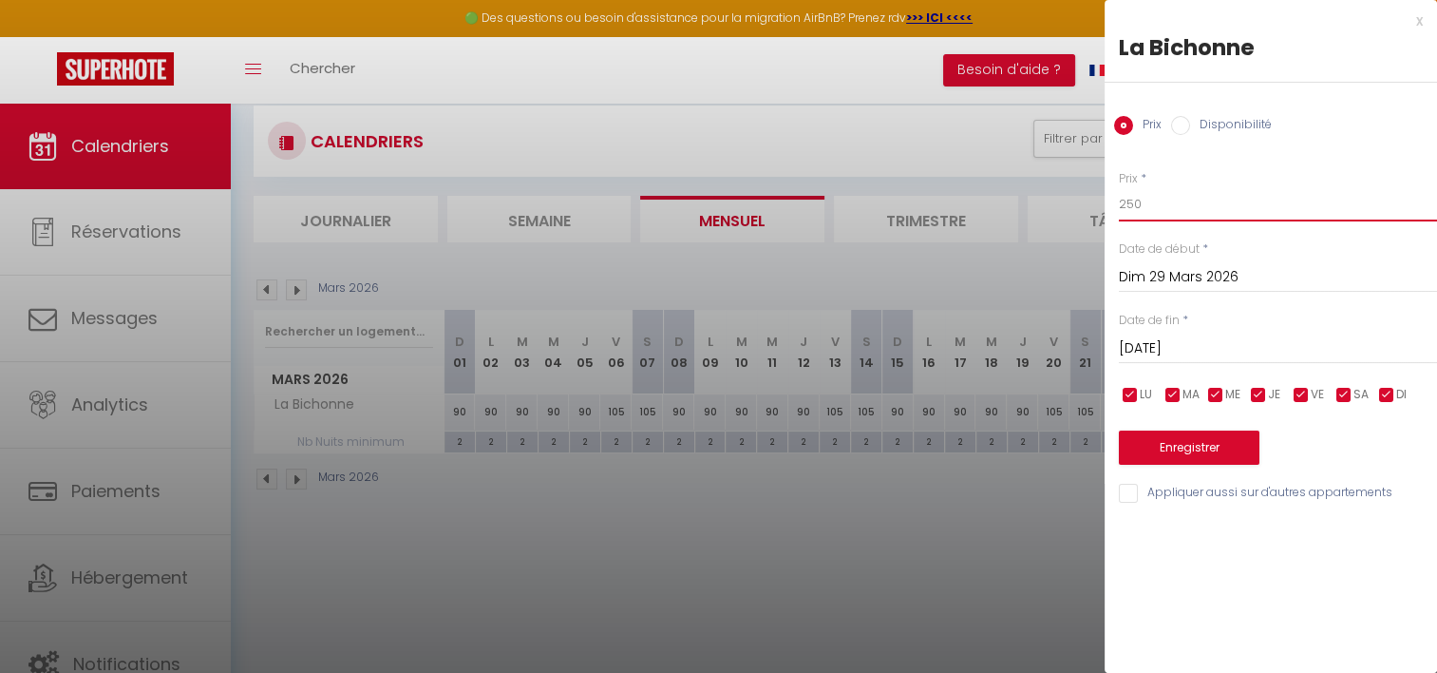
drag, startPoint x: 1162, startPoint y: 206, endPoint x: 1060, endPoint y: 214, distance: 101.9
click at [1060, 214] on body "🟢 Des questions ou besoin d'assistance pour la migration AirBnB? Prenez rdv >>>…" at bounding box center [718, 401] width 1437 height 673
click at [1202, 354] on input "[DATE]" at bounding box center [1278, 348] width 318 height 25
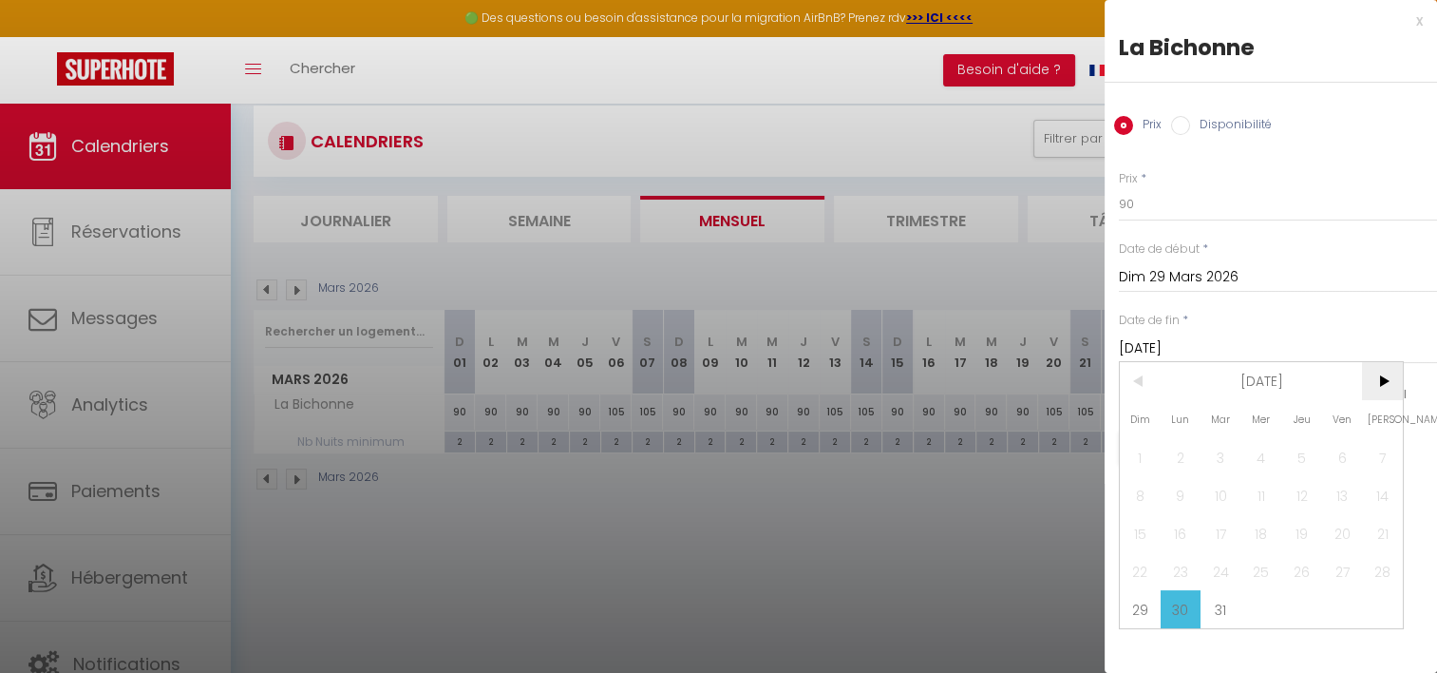
click at [1377, 385] on span ">" at bounding box center [1382, 381] width 41 height 38
click at [1258, 448] on span "1" at bounding box center [1262, 457] width 41 height 38
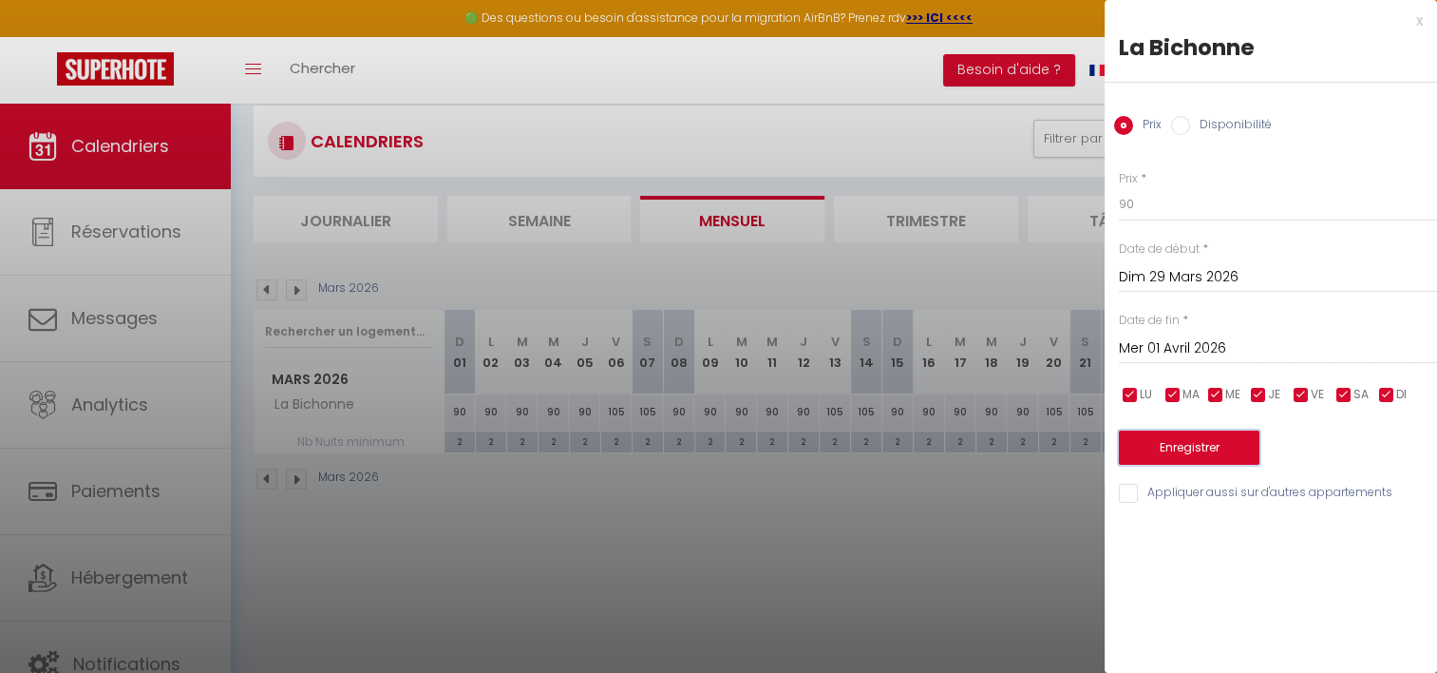
click at [1196, 452] on button "Enregistrer" at bounding box center [1189, 447] width 141 height 34
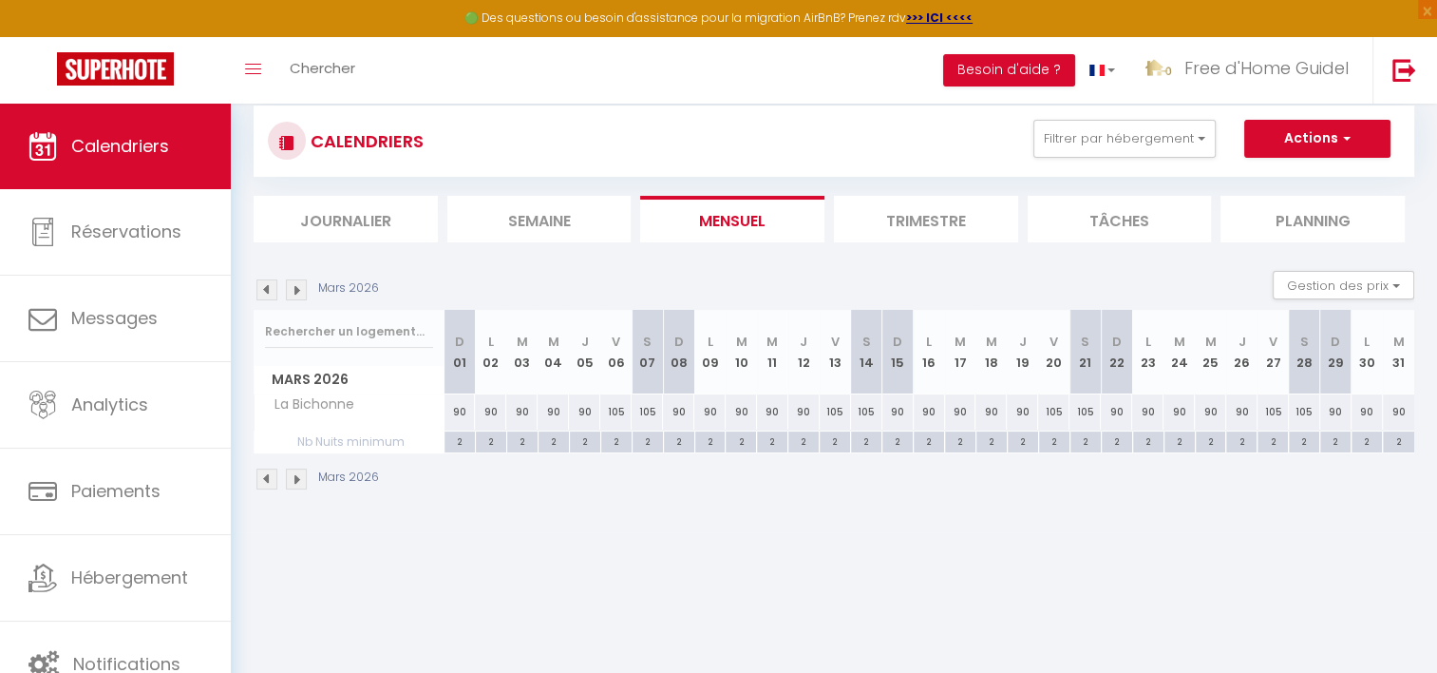
click at [261, 289] on img at bounding box center [267, 289] width 21 height 21
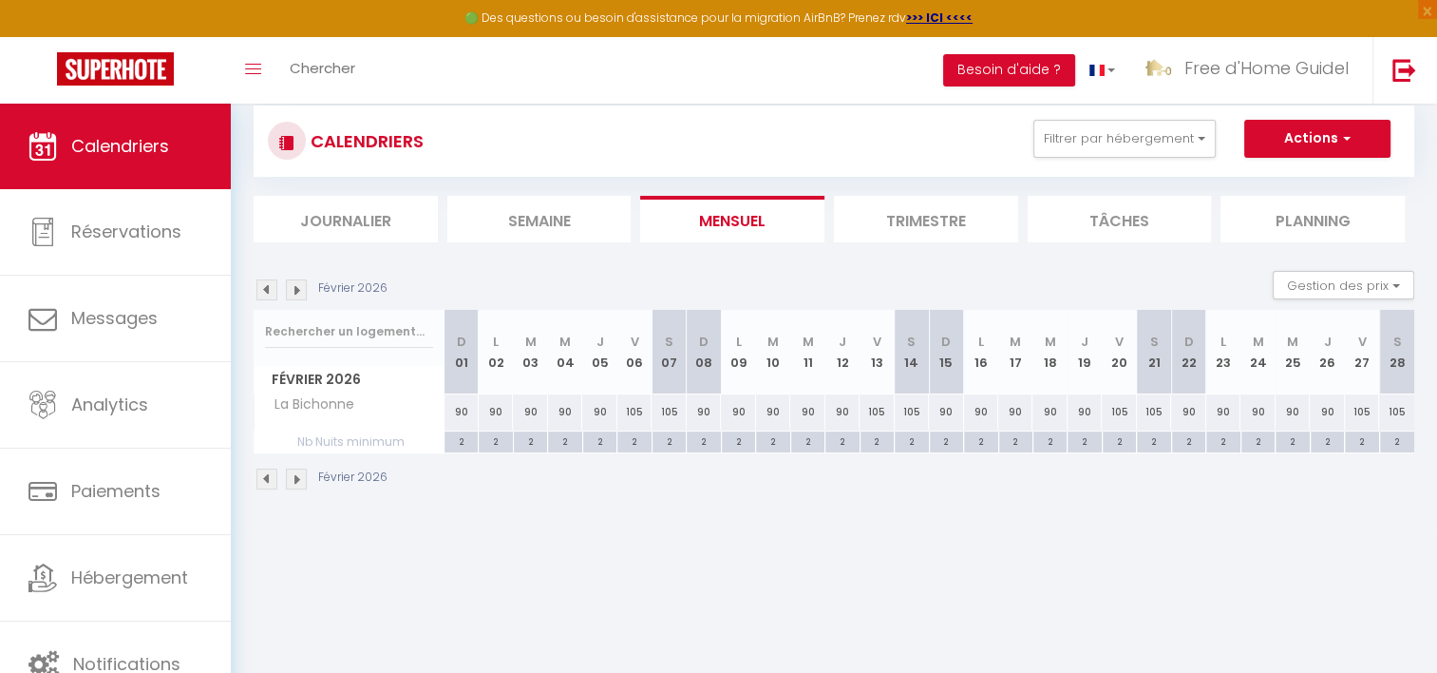
click at [261, 289] on img at bounding box center [267, 289] width 21 height 21
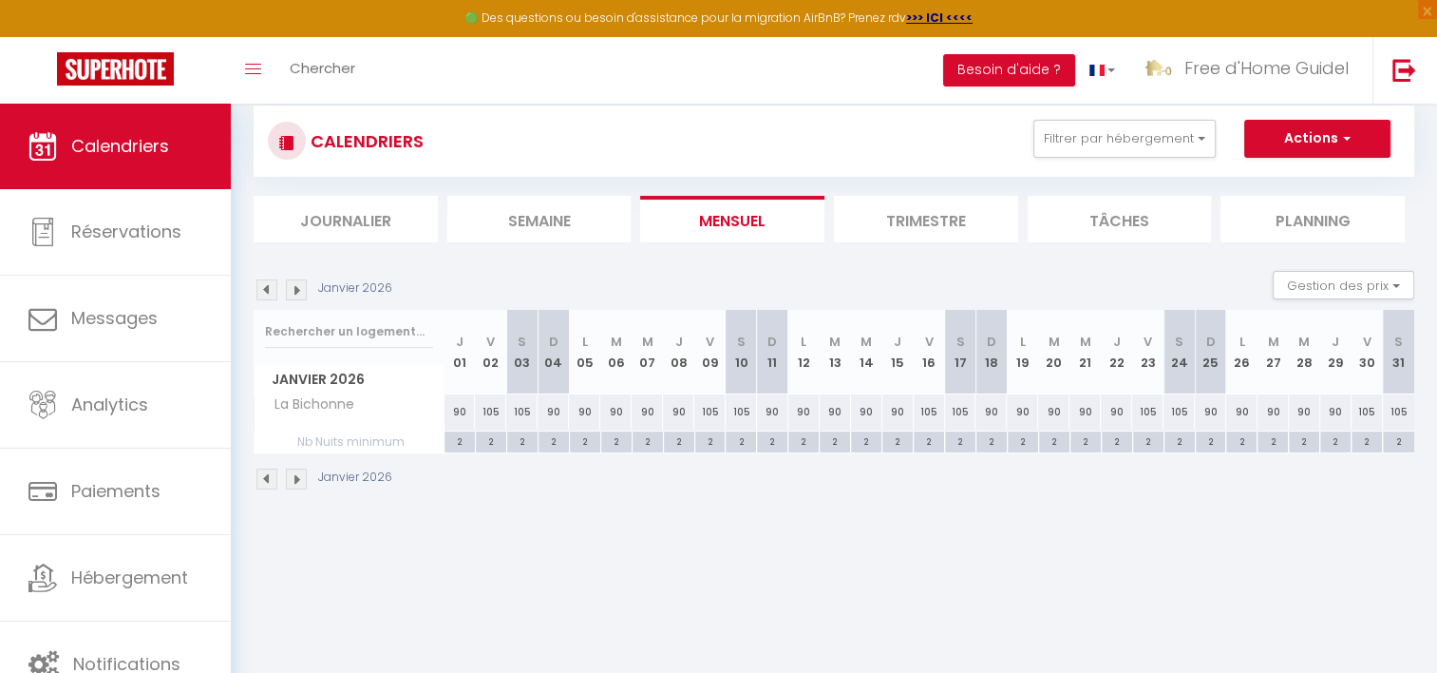
click at [261, 289] on img at bounding box center [267, 289] width 21 height 21
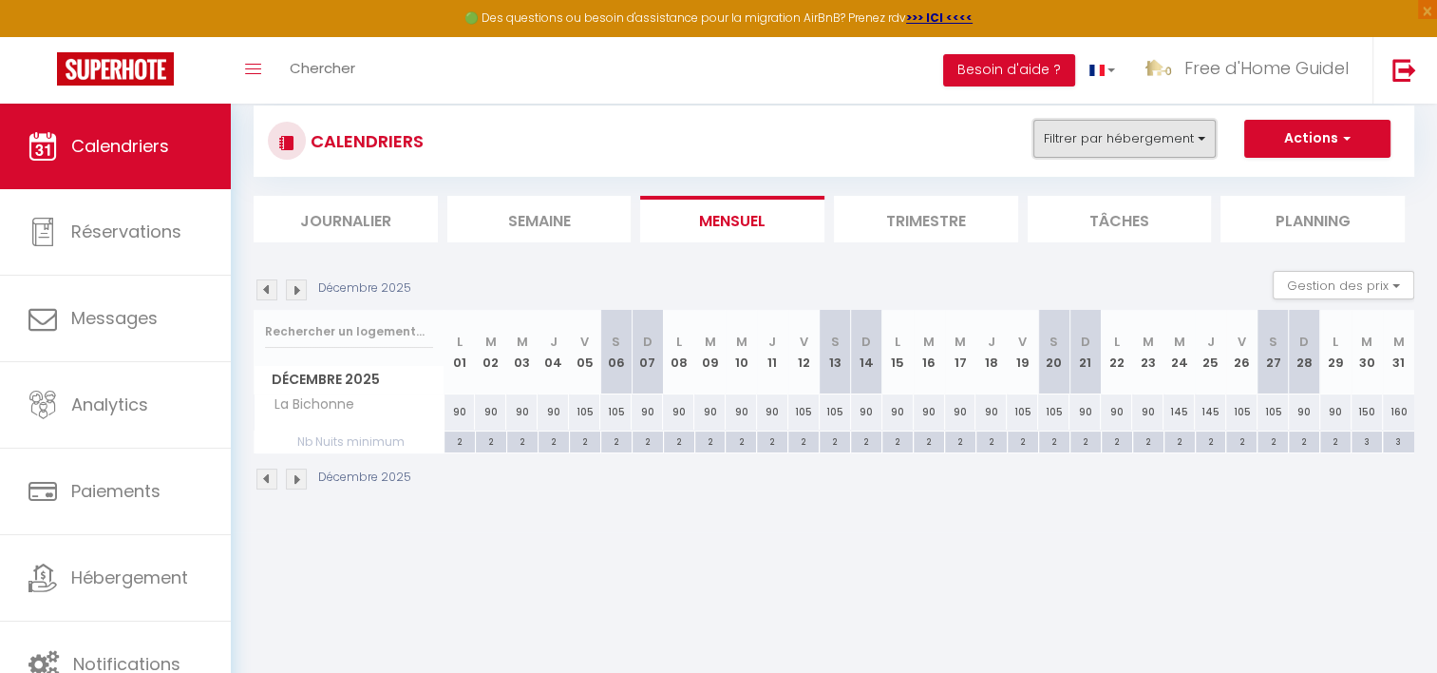
click at [1085, 148] on button "Filtrer par hébergement" at bounding box center [1125, 139] width 182 height 38
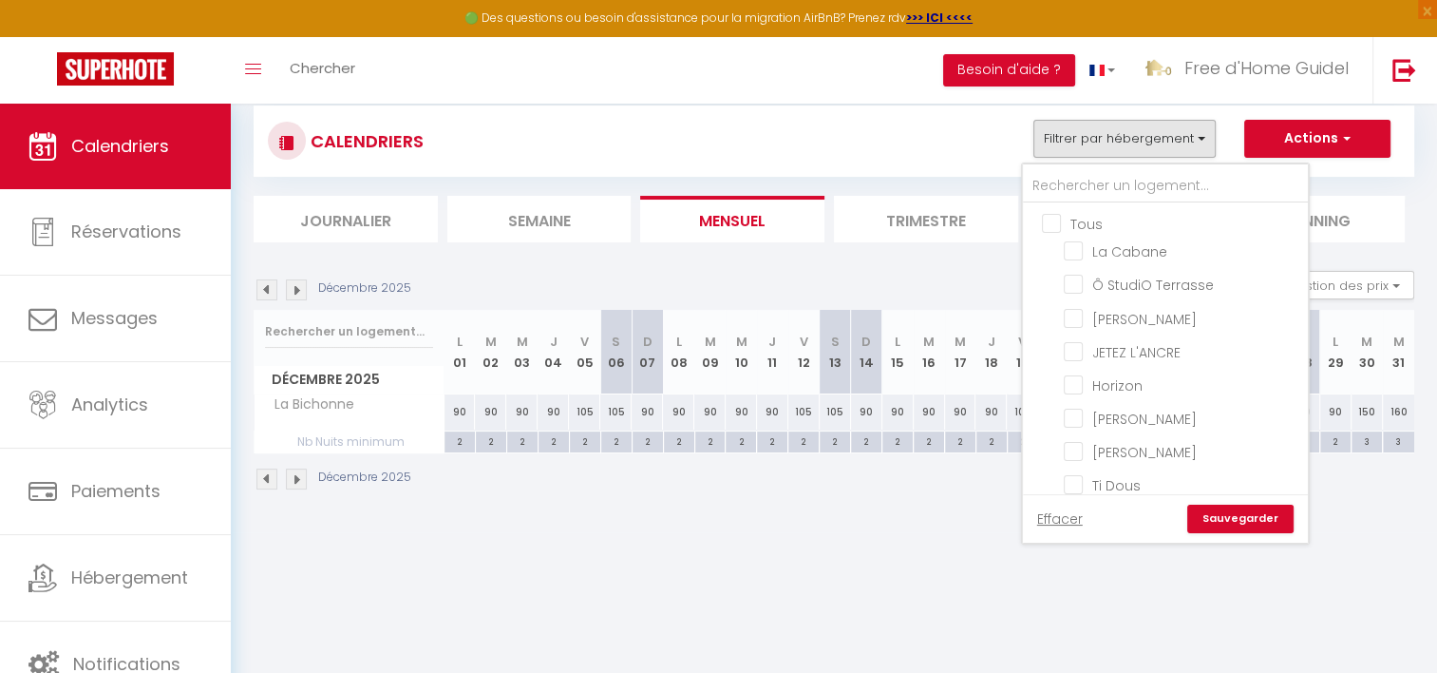
click at [1045, 216] on input "Tous" at bounding box center [1184, 222] width 285 height 19
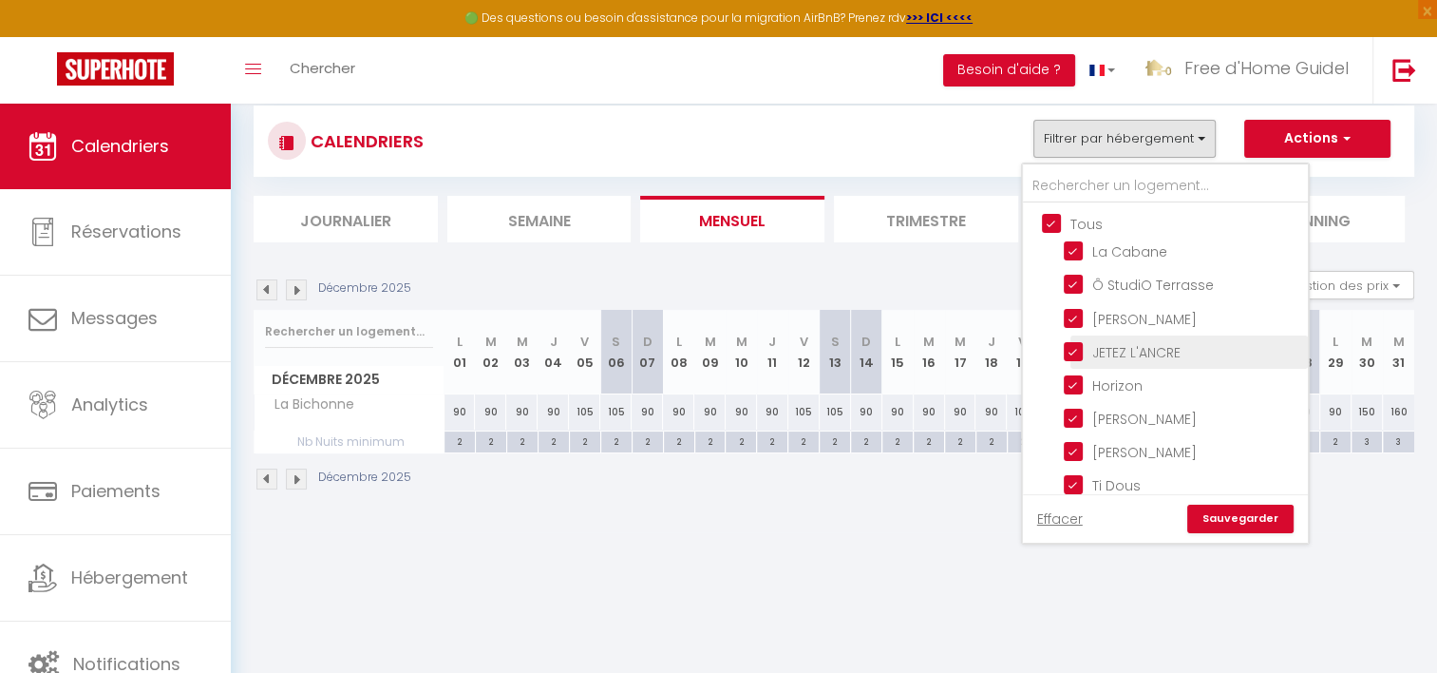
click at [1072, 341] on input "JETEZ L'ANCRE" at bounding box center [1183, 350] width 238 height 19
click at [1210, 516] on link "Sauvegarder" at bounding box center [1241, 518] width 106 height 29
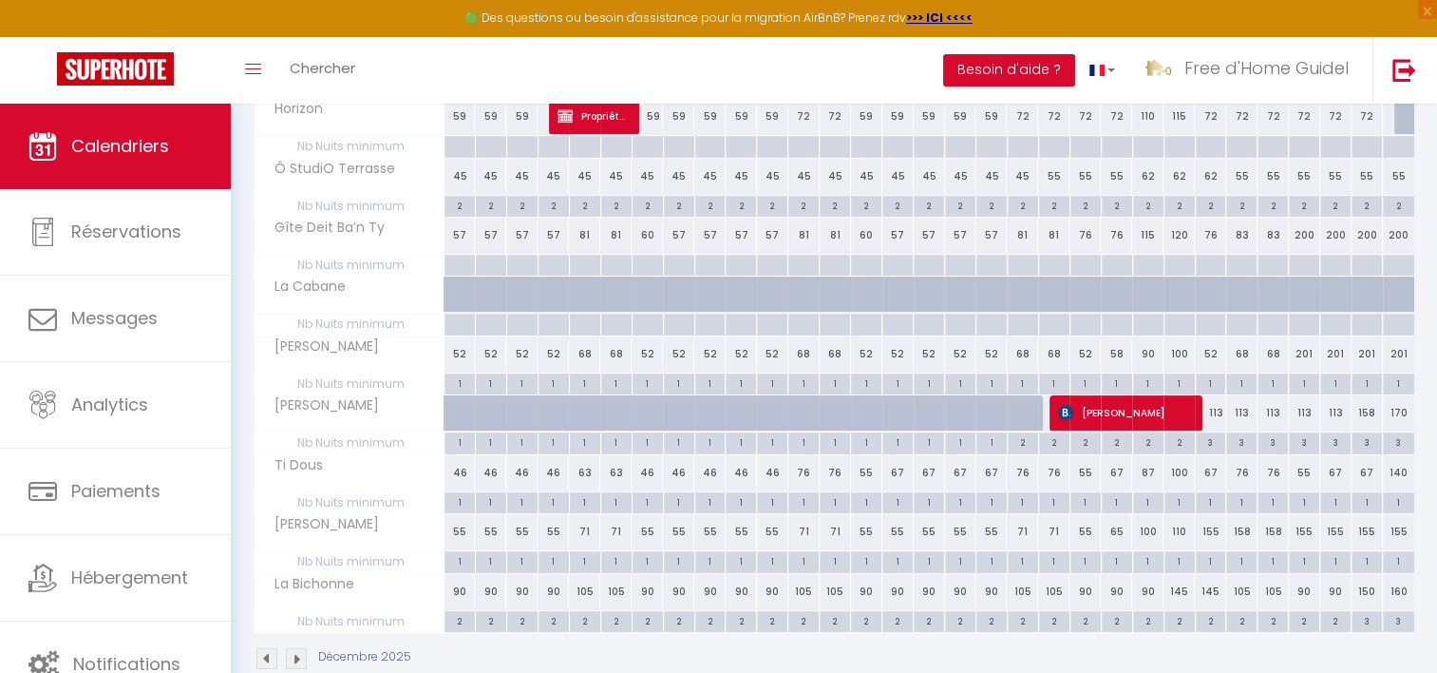
scroll to position [407, 0]
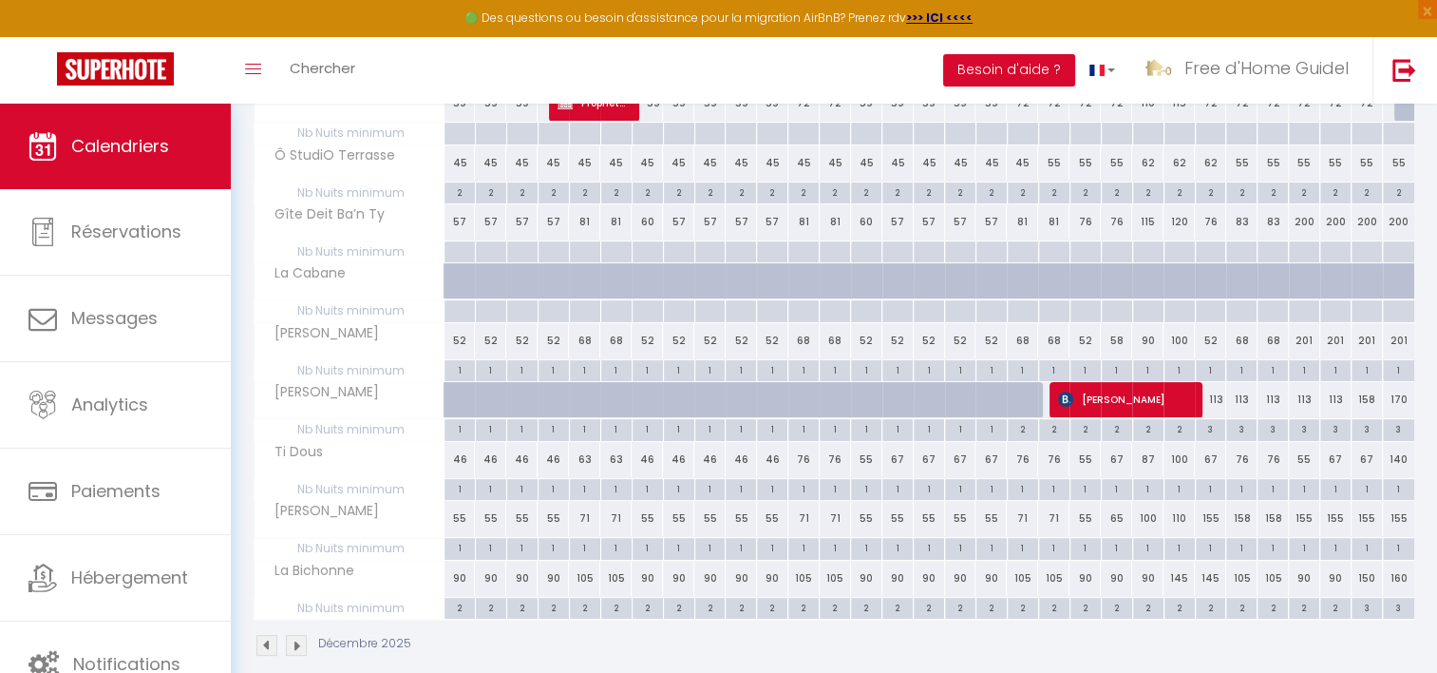
click at [1209, 452] on div "67" at bounding box center [1210, 459] width 31 height 35
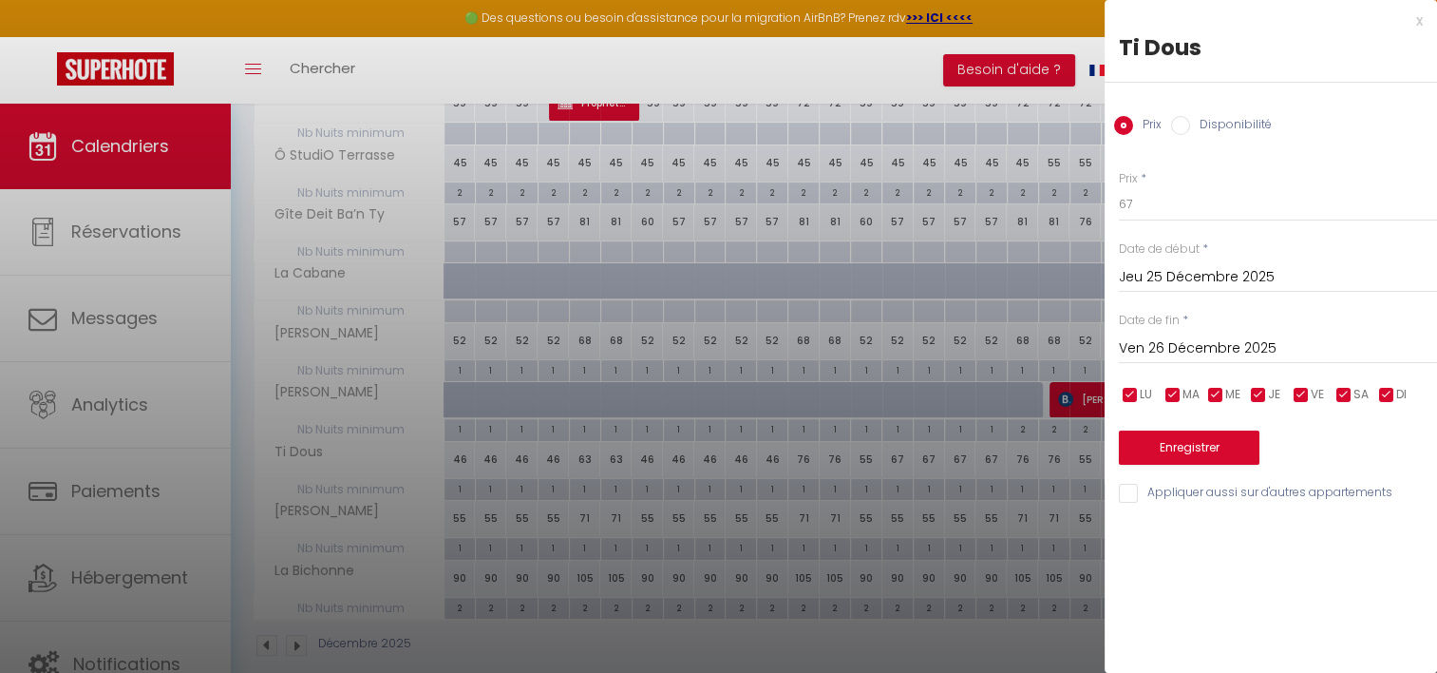
click at [1413, 23] on div "x" at bounding box center [1264, 21] width 318 height 23
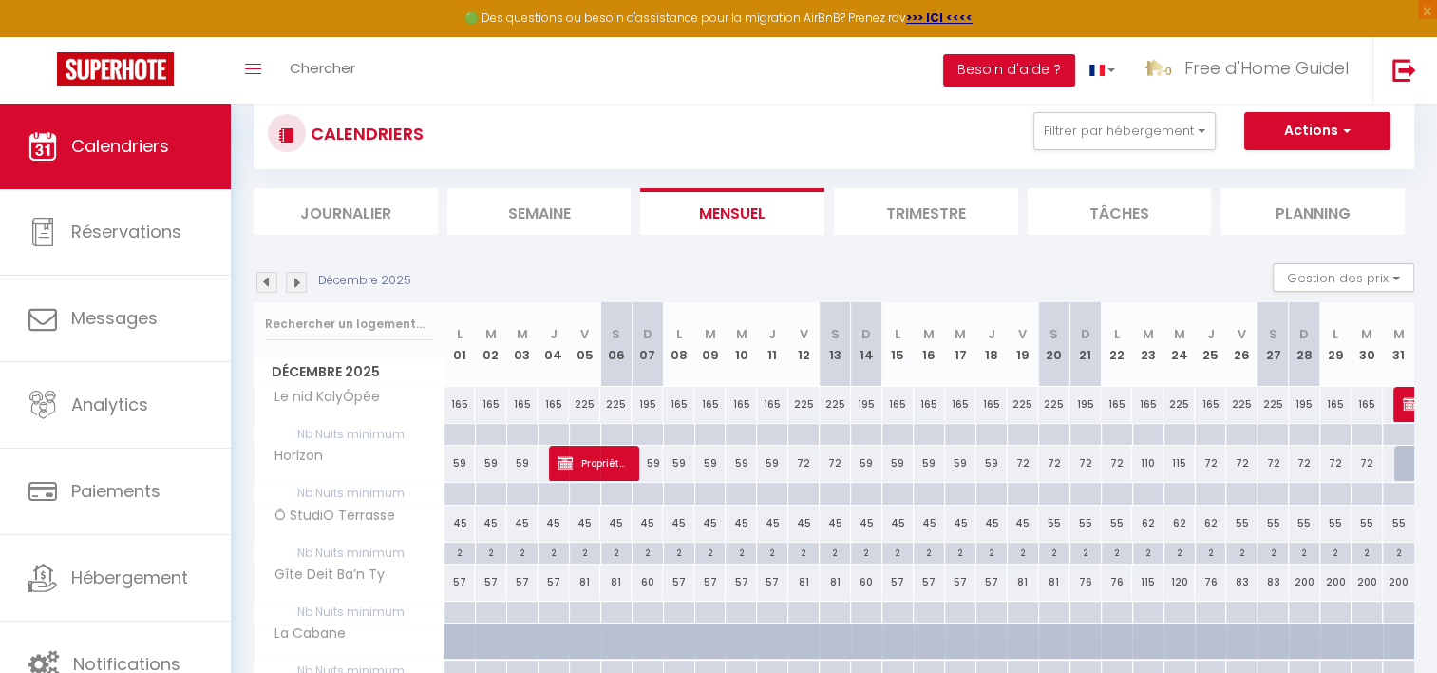
scroll to position [42, 0]
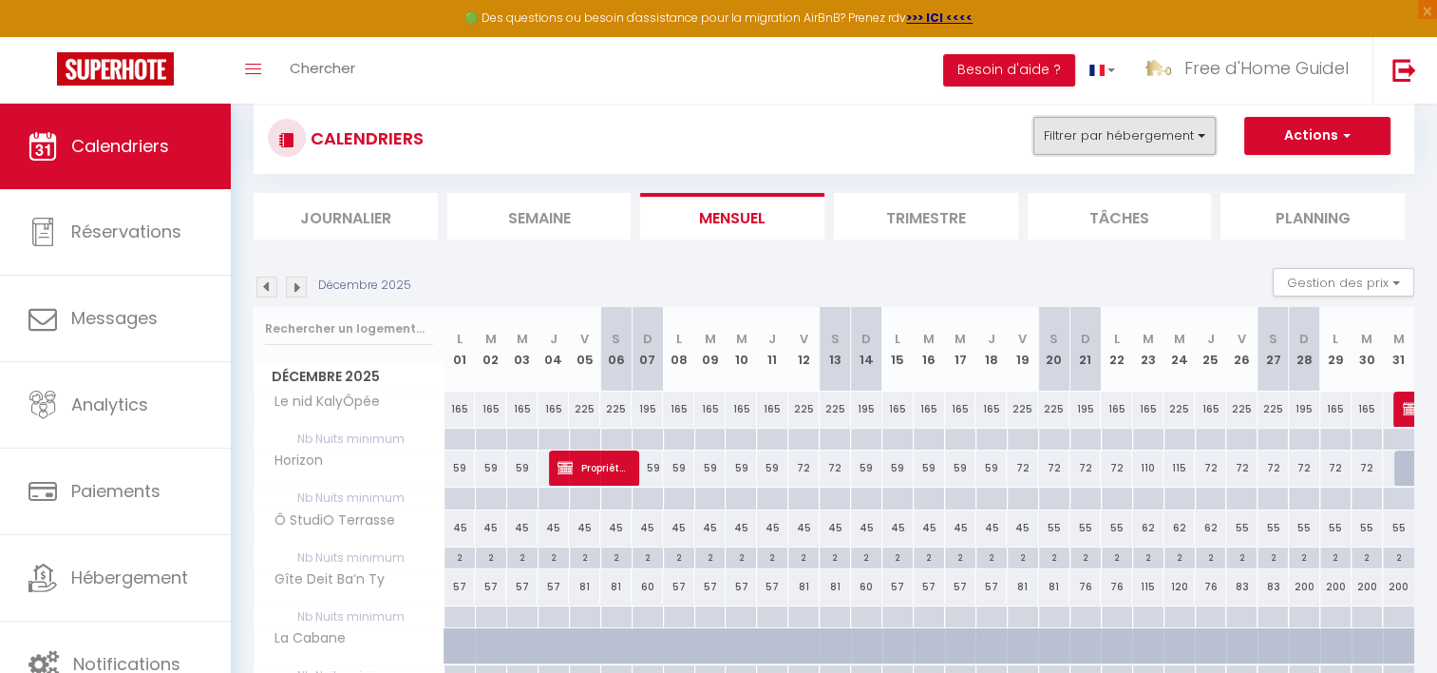
click at [1181, 128] on button "Filtrer par hébergement" at bounding box center [1125, 136] width 182 height 38
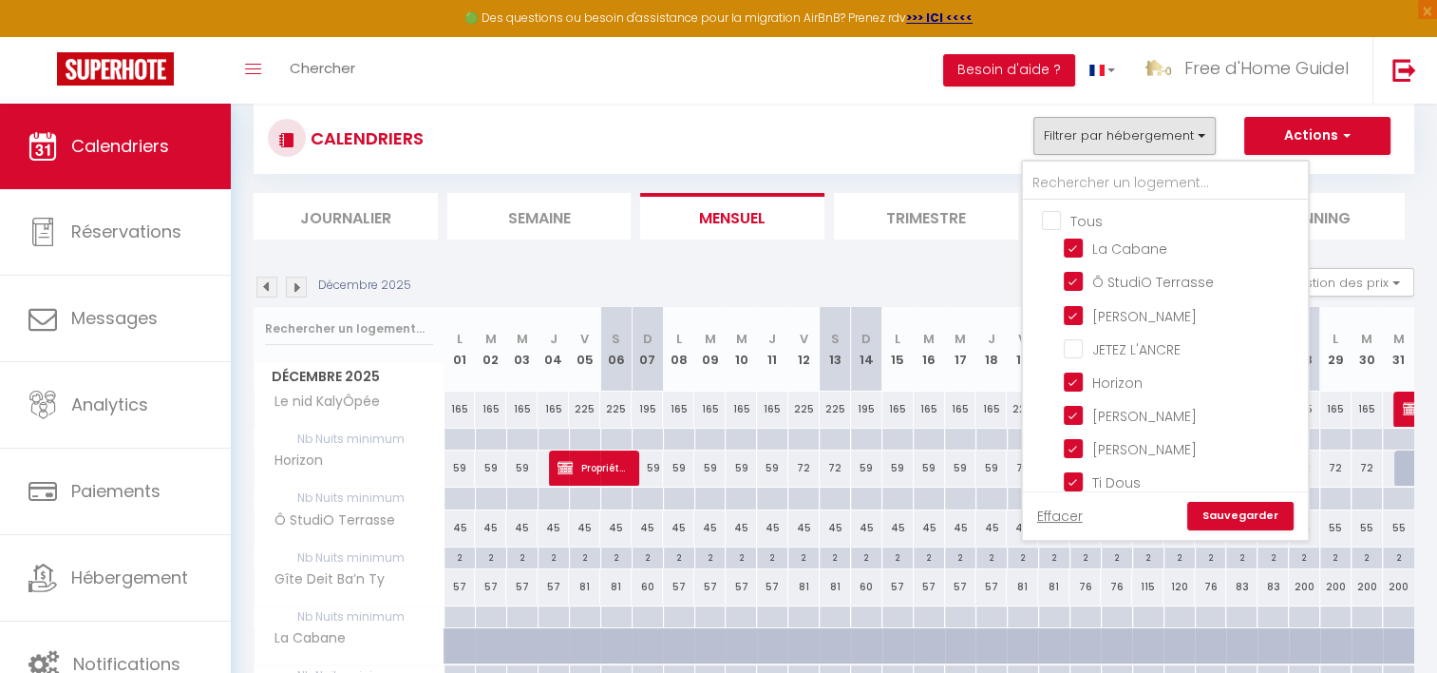
click at [1049, 222] on input "Tous" at bounding box center [1184, 219] width 285 height 19
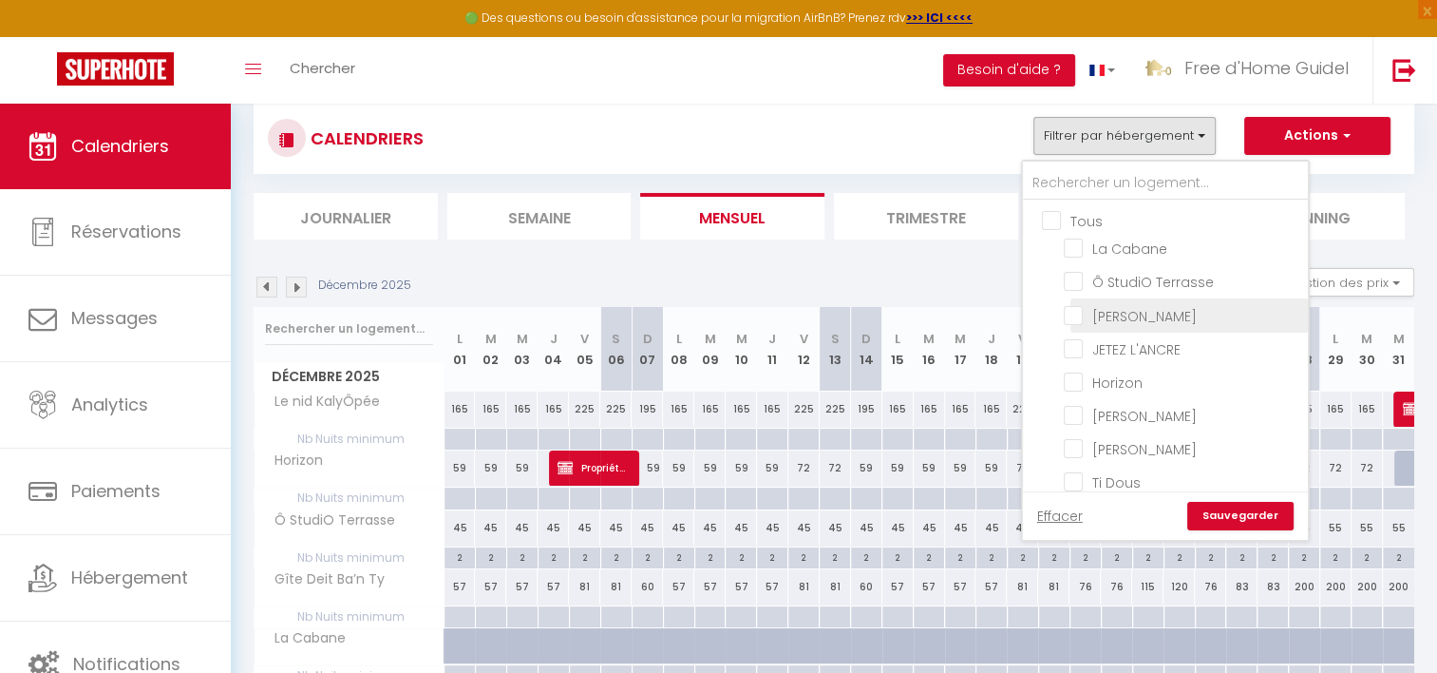
click at [1075, 315] on input "[PERSON_NAME]" at bounding box center [1183, 313] width 238 height 19
click at [1072, 407] on input "[PERSON_NAME]" at bounding box center [1183, 414] width 238 height 19
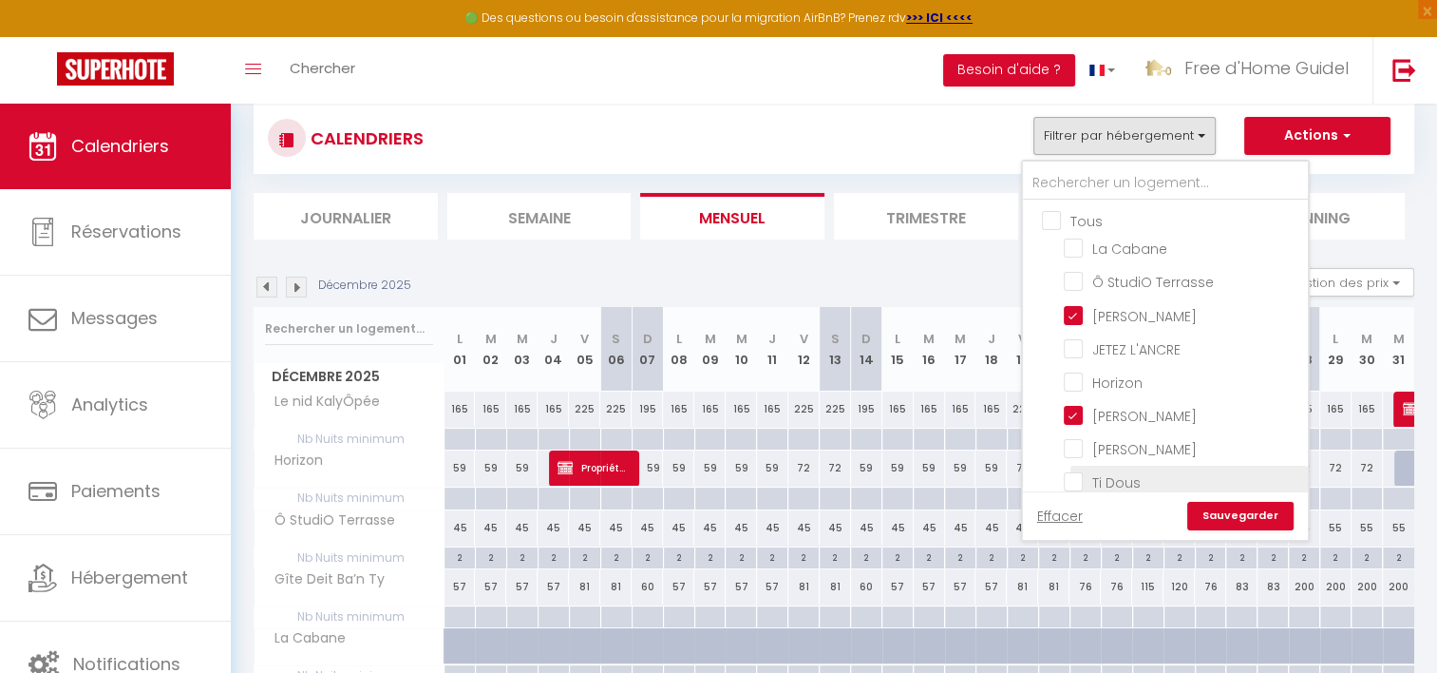
click at [1065, 481] on input "Ti Dous" at bounding box center [1183, 480] width 238 height 19
click at [1225, 515] on link "Sauvegarder" at bounding box center [1241, 516] width 106 height 29
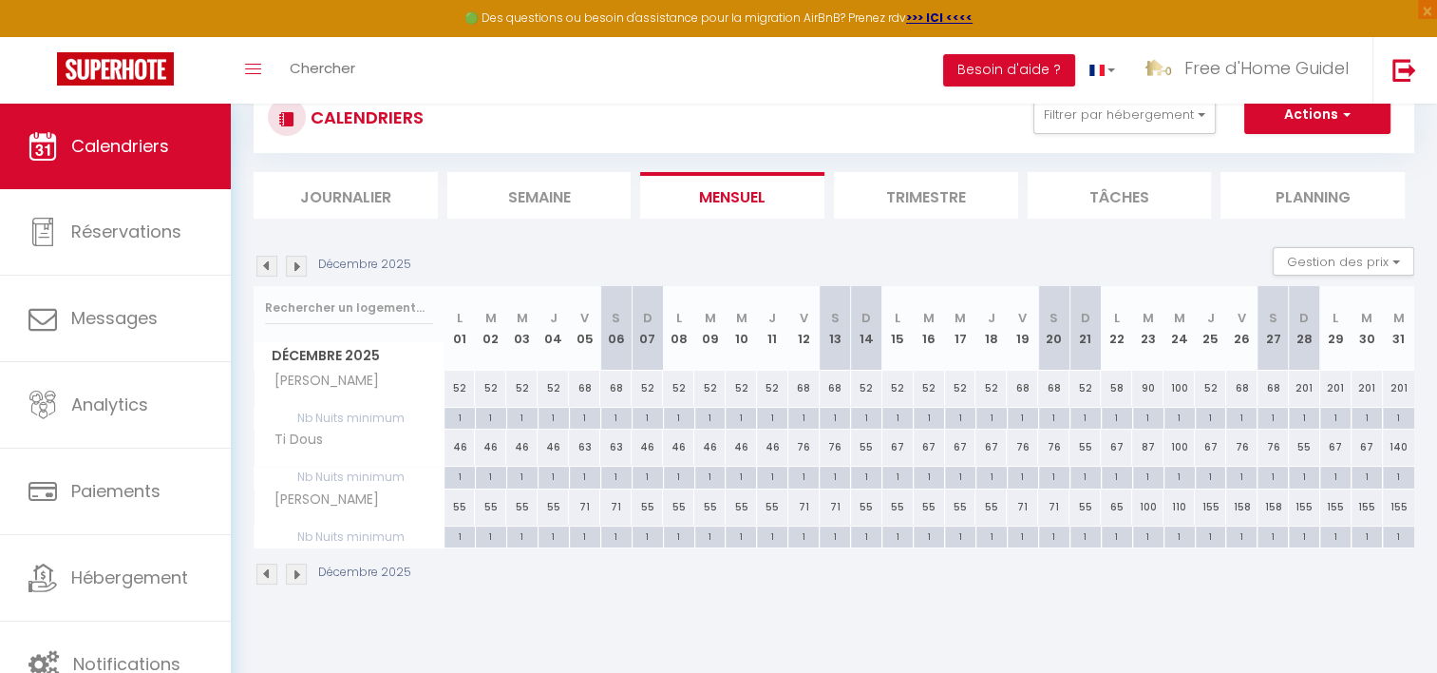
scroll to position [64, 0]
click at [1245, 504] on div "158" at bounding box center [1241, 505] width 31 height 35
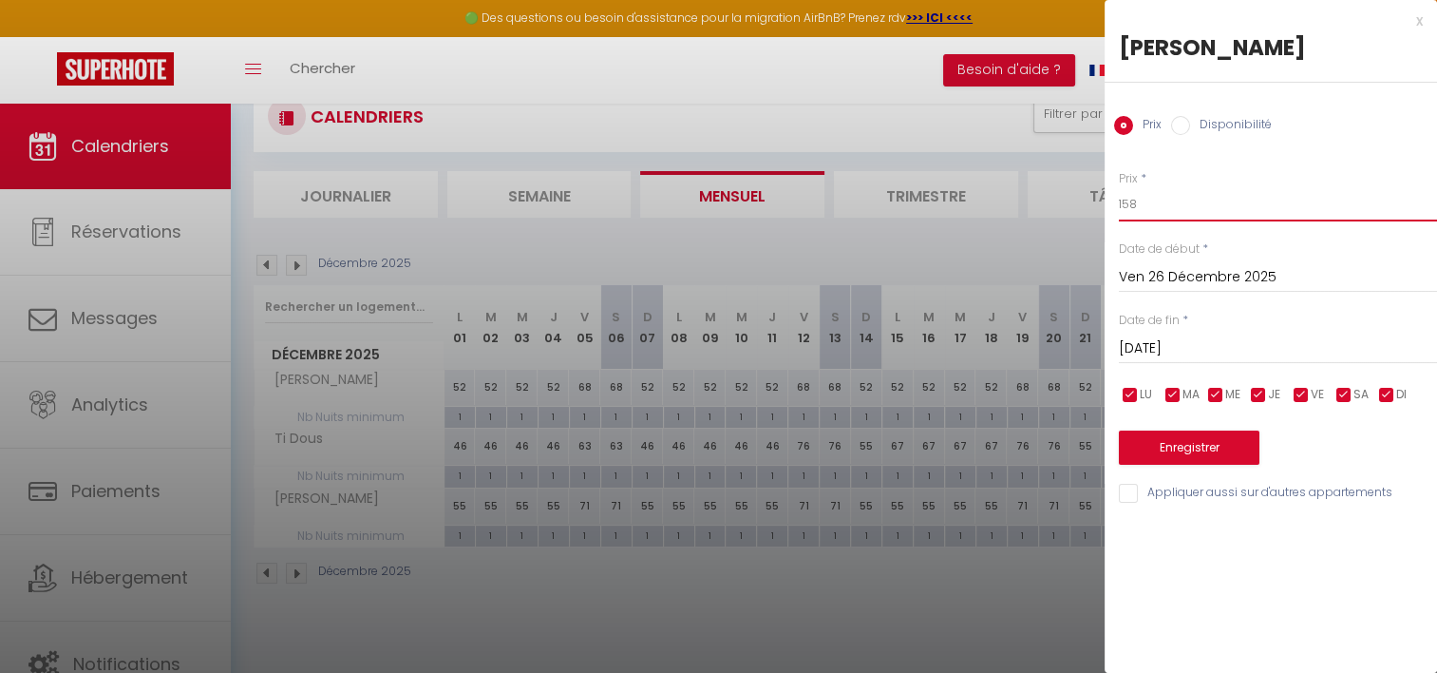
drag, startPoint x: 1148, startPoint y: 209, endPoint x: 1072, endPoint y: 206, distance: 76.1
click at [1072, 206] on body "🟢 Des questions ou besoin d'assistance pour la migration AirBnB? Prenez rdv >>>…" at bounding box center [718, 376] width 1437 height 673
click at [1212, 346] on input "[DATE]" at bounding box center [1278, 348] width 318 height 25
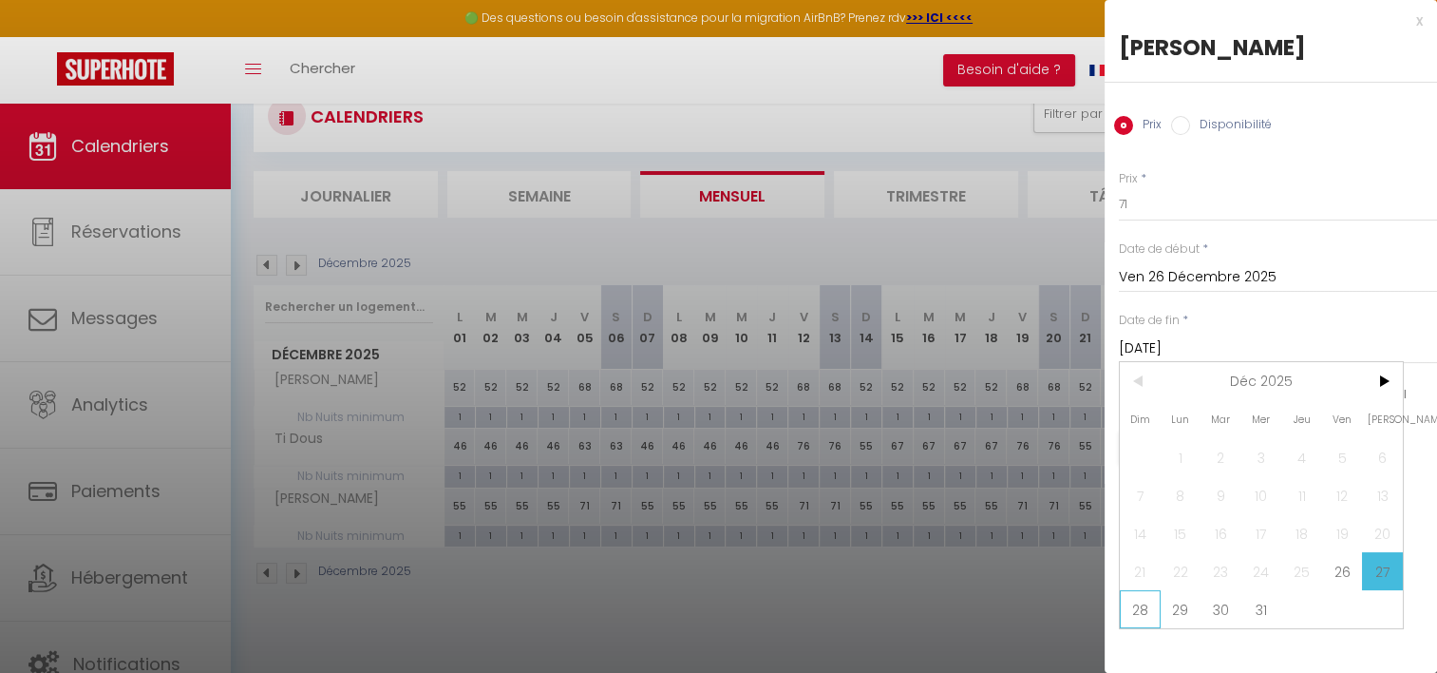
click at [1136, 610] on span "28" at bounding box center [1140, 609] width 41 height 38
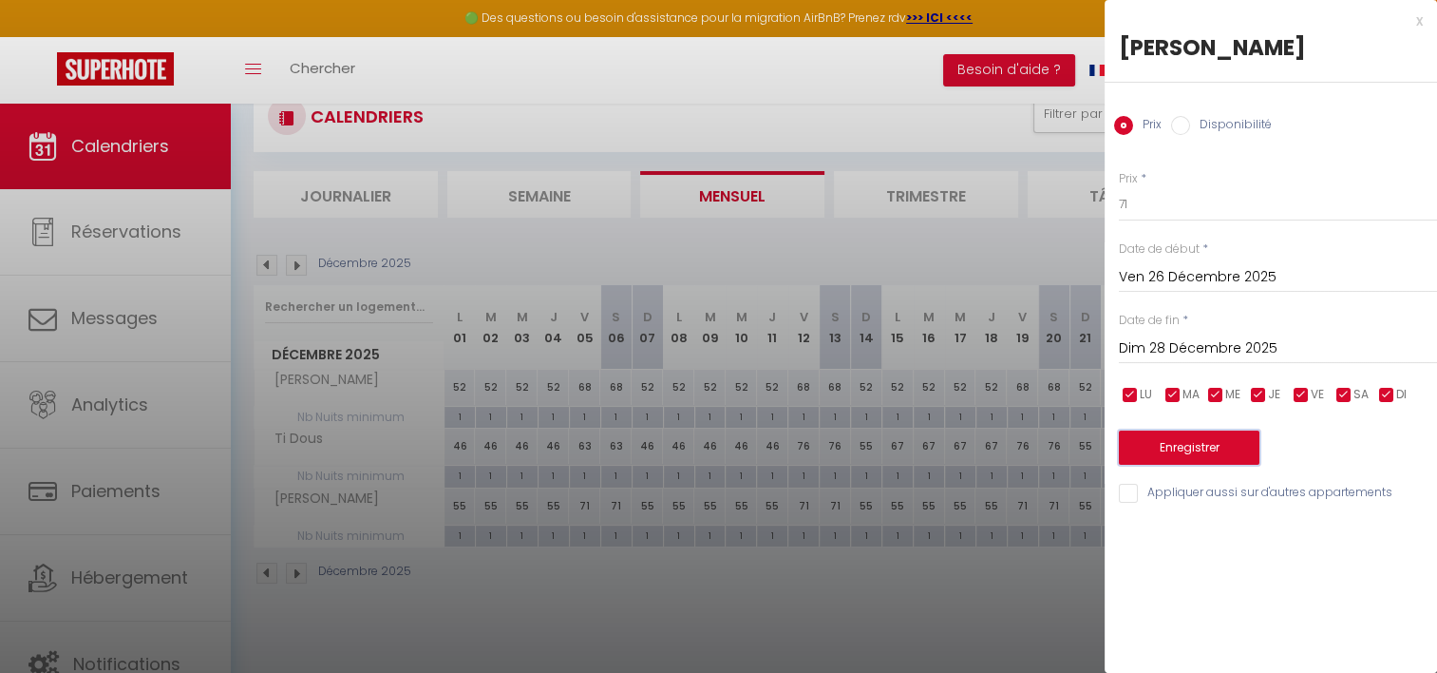
click at [1180, 446] on button "Enregistrer" at bounding box center [1189, 447] width 141 height 34
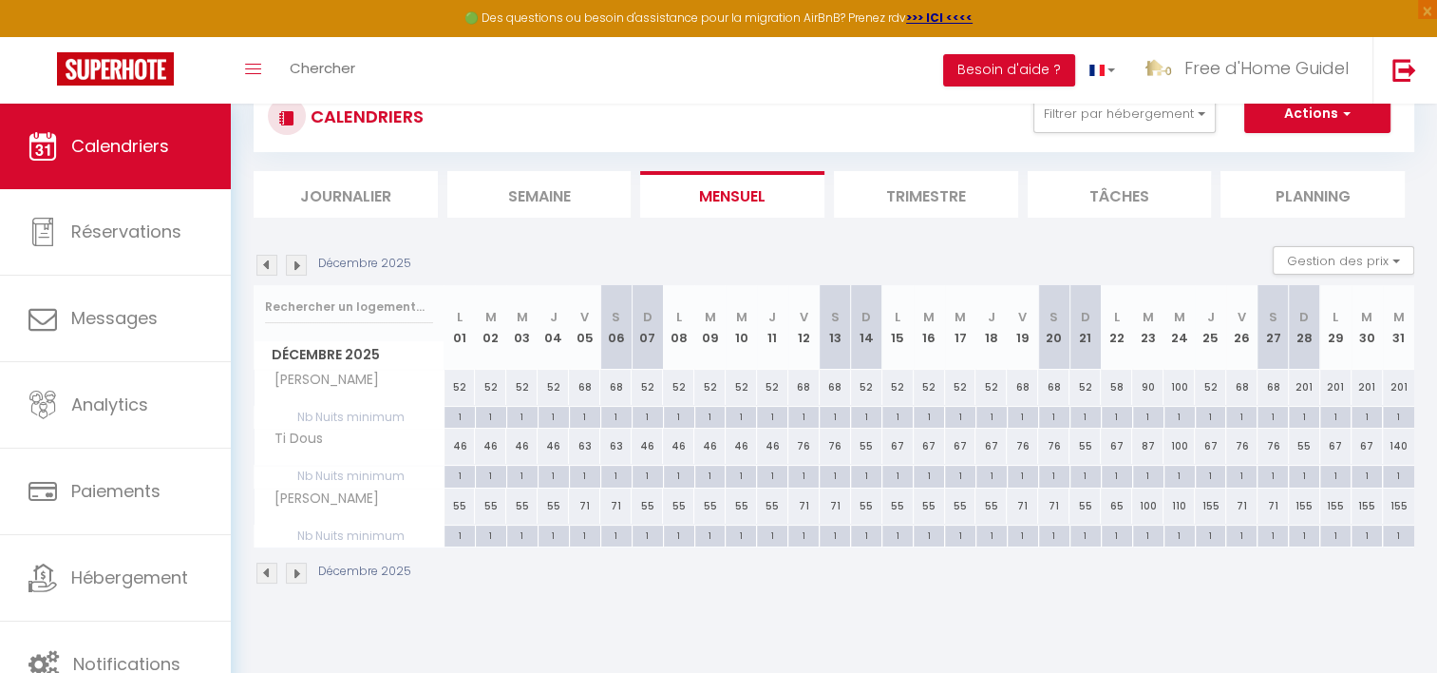
click at [1238, 441] on div "76" at bounding box center [1241, 445] width 31 height 35
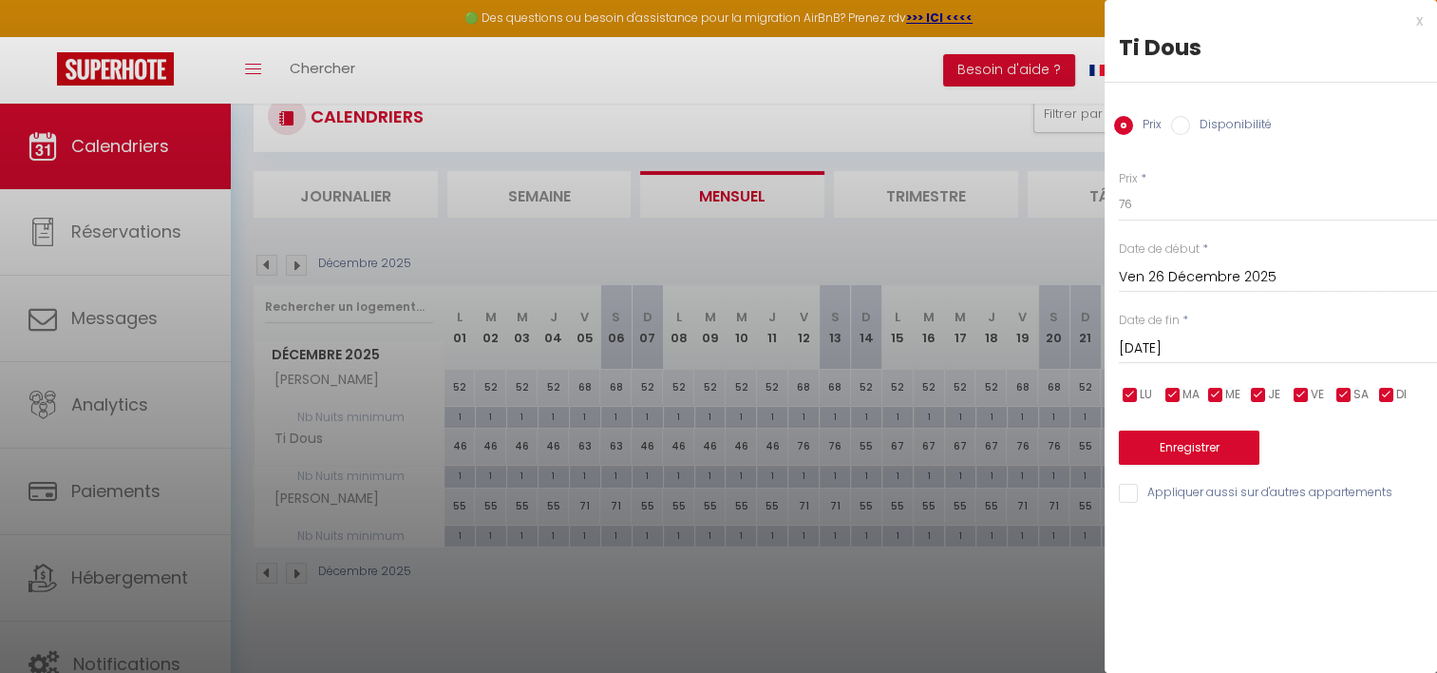
click at [612, 597] on div at bounding box center [718, 336] width 1437 height 673
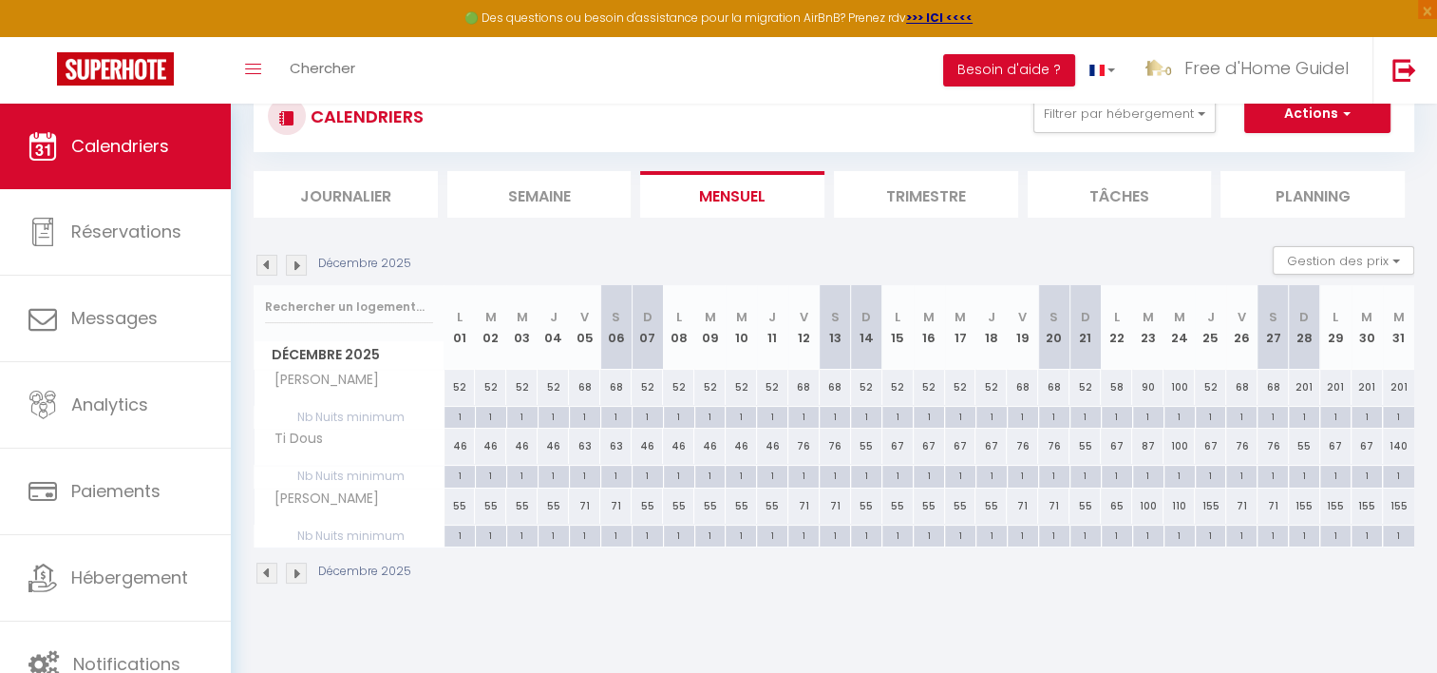
click at [1245, 447] on div "76" at bounding box center [1241, 445] width 31 height 35
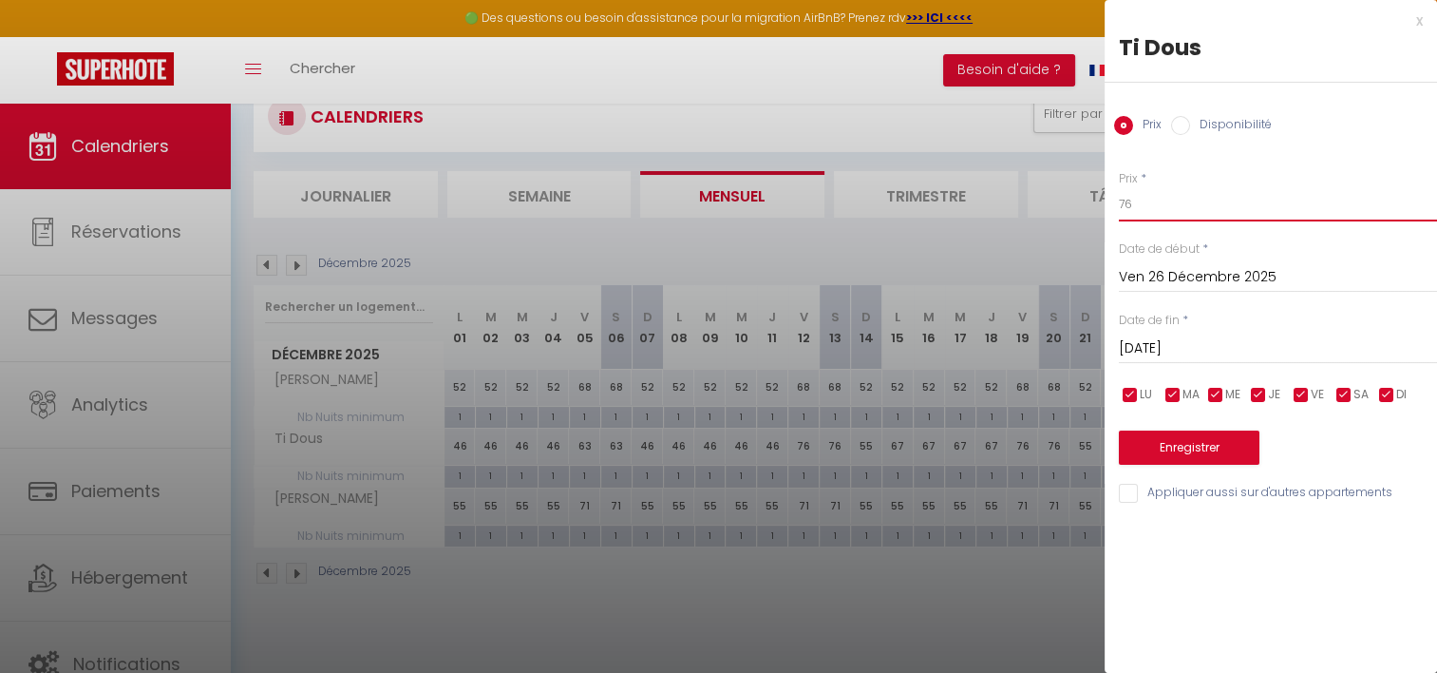
drag, startPoint x: 1144, startPoint y: 213, endPoint x: 1093, endPoint y: 213, distance: 51.3
click at [1093, 213] on body "🟢 Des questions ou besoin d'assistance pour la migration AirBnB? Prenez rdv >>>…" at bounding box center [718, 376] width 1437 height 673
click at [1174, 450] on button "Enregistrer" at bounding box center [1189, 447] width 141 height 34
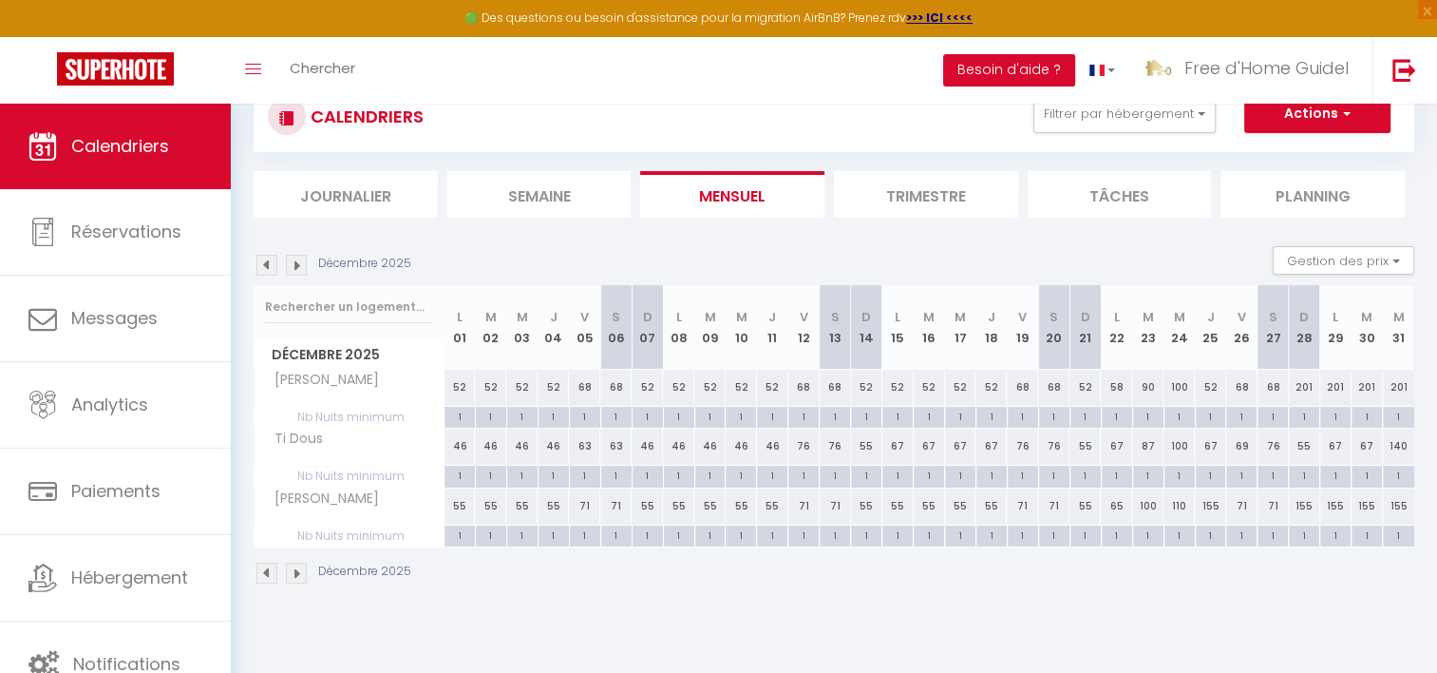
click at [1273, 447] on div "76" at bounding box center [1273, 445] width 31 height 35
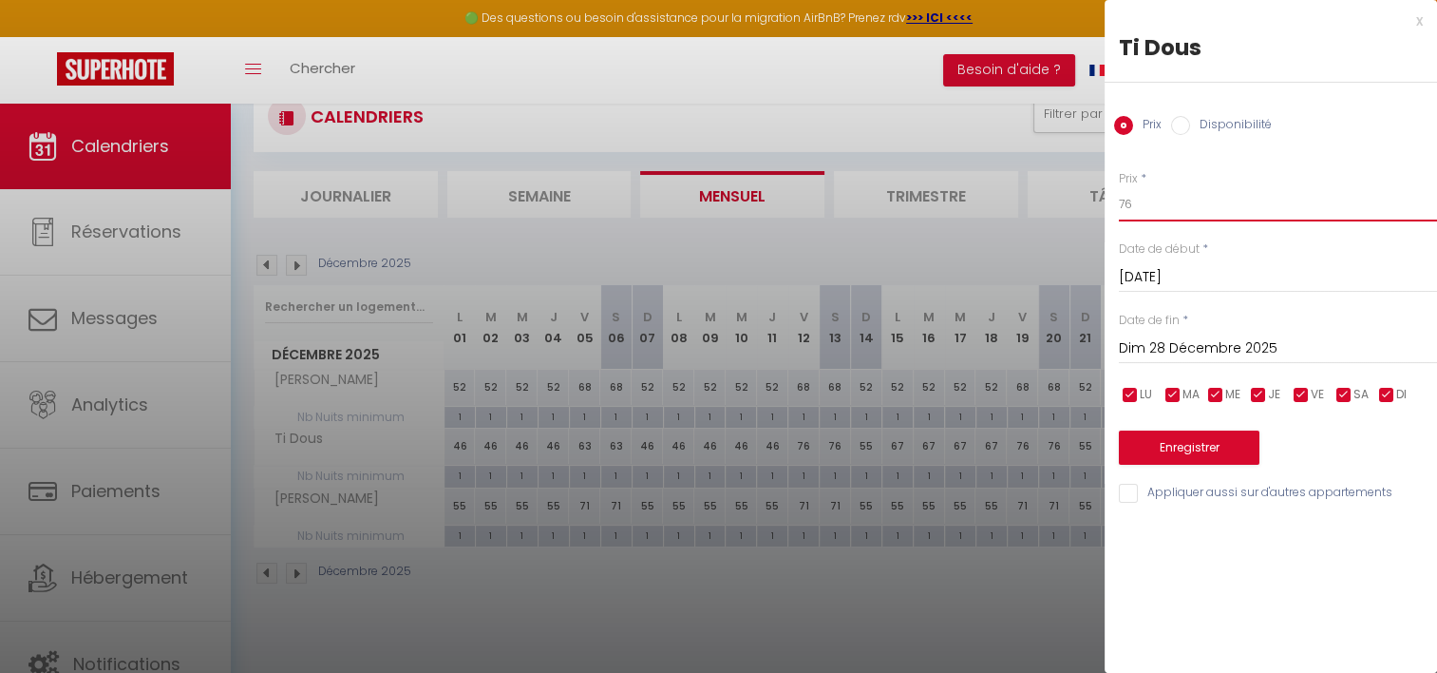
drag, startPoint x: 1175, startPoint y: 220, endPoint x: 1053, endPoint y: 206, distance: 123.4
click at [1053, 206] on body "🟢 Des questions ou besoin d'assistance pour la migration AirBnB? Prenez rdv >>>…" at bounding box center [718, 376] width 1437 height 673
click at [1150, 453] on button "Enregistrer" at bounding box center [1189, 447] width 141 height 34
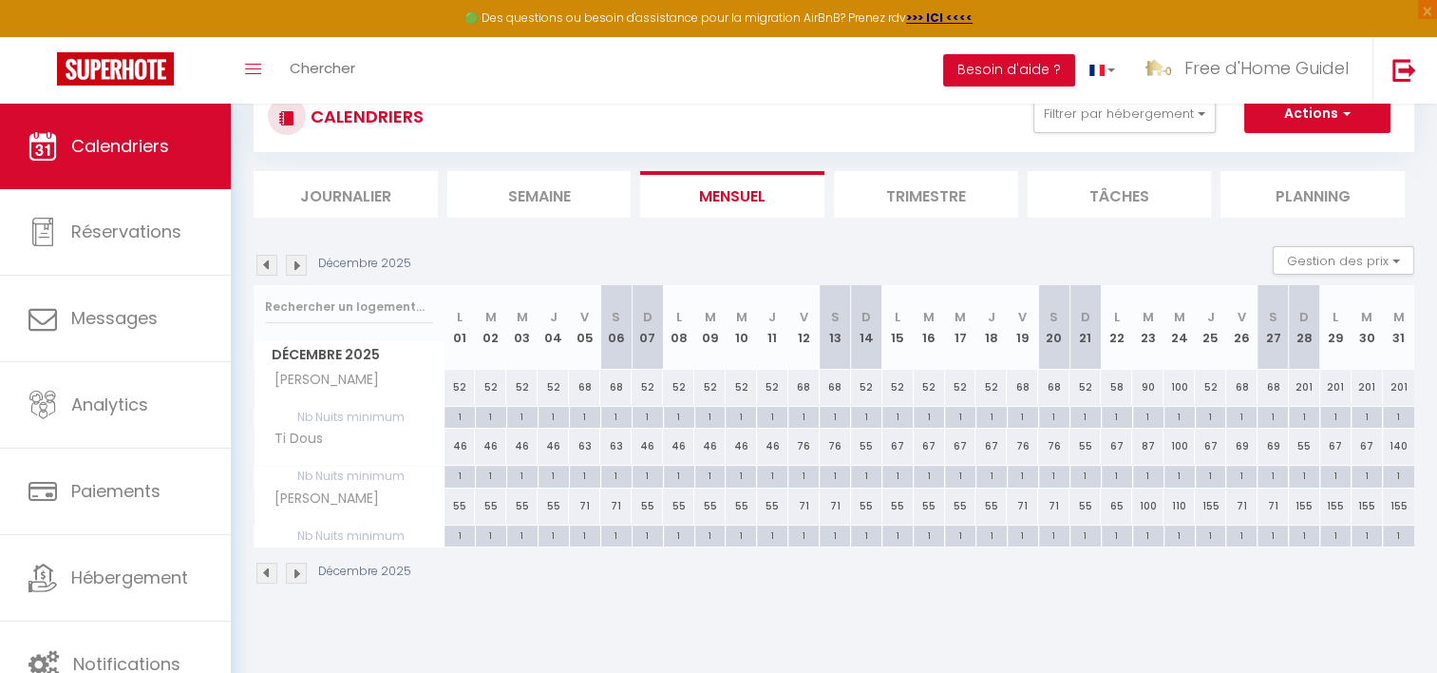
click at [1235, 447] on div "69" at bounding box center [1241, 445] width 31 height 35
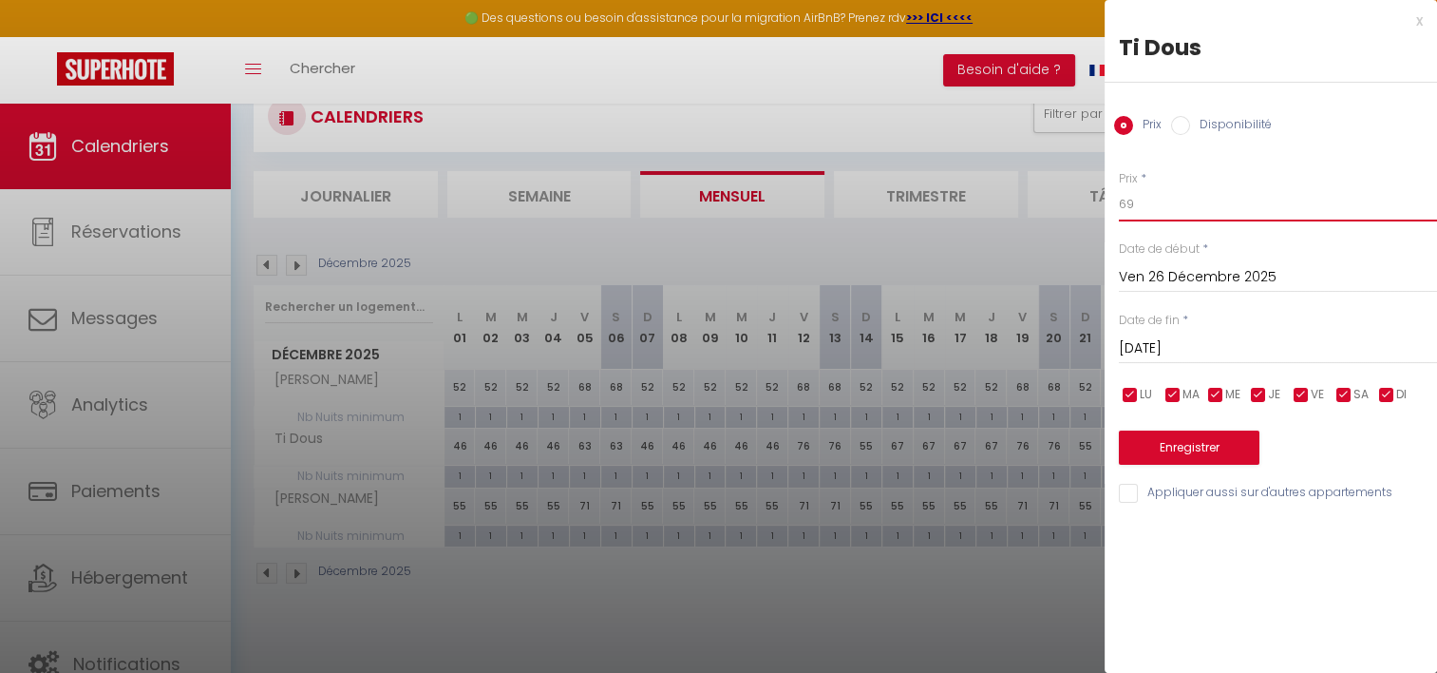
click at [1174, 211] on input "69" at bounding box center [1278, 204] width 318 height 34
click at [1161, 347] on input "[DATE]" at bounding box center [1278, 348] width 318 height 25
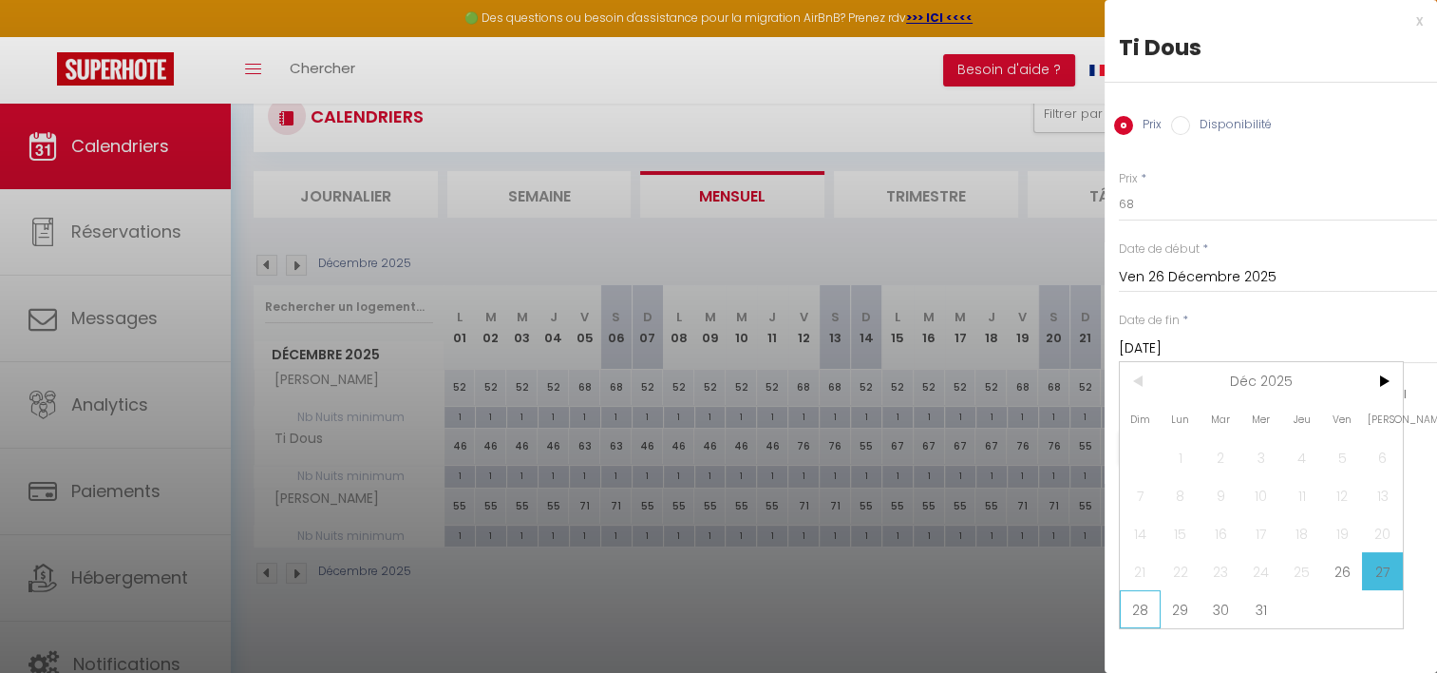
click at [1141, 618] on span "28" at bounding box center [1140, 609] width 41 height 38
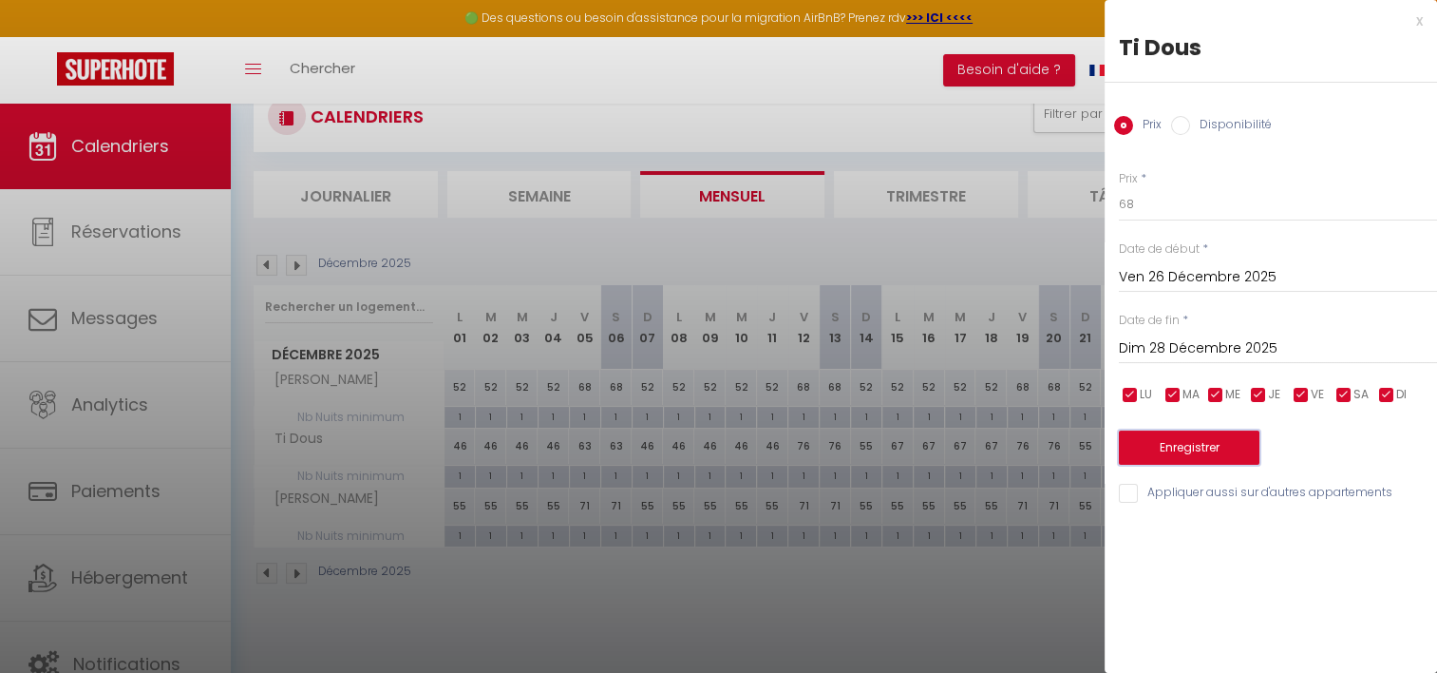
click at [1220, 447] on button "Enregistrer" at bounding box center [1189, 447] width 141 height 34
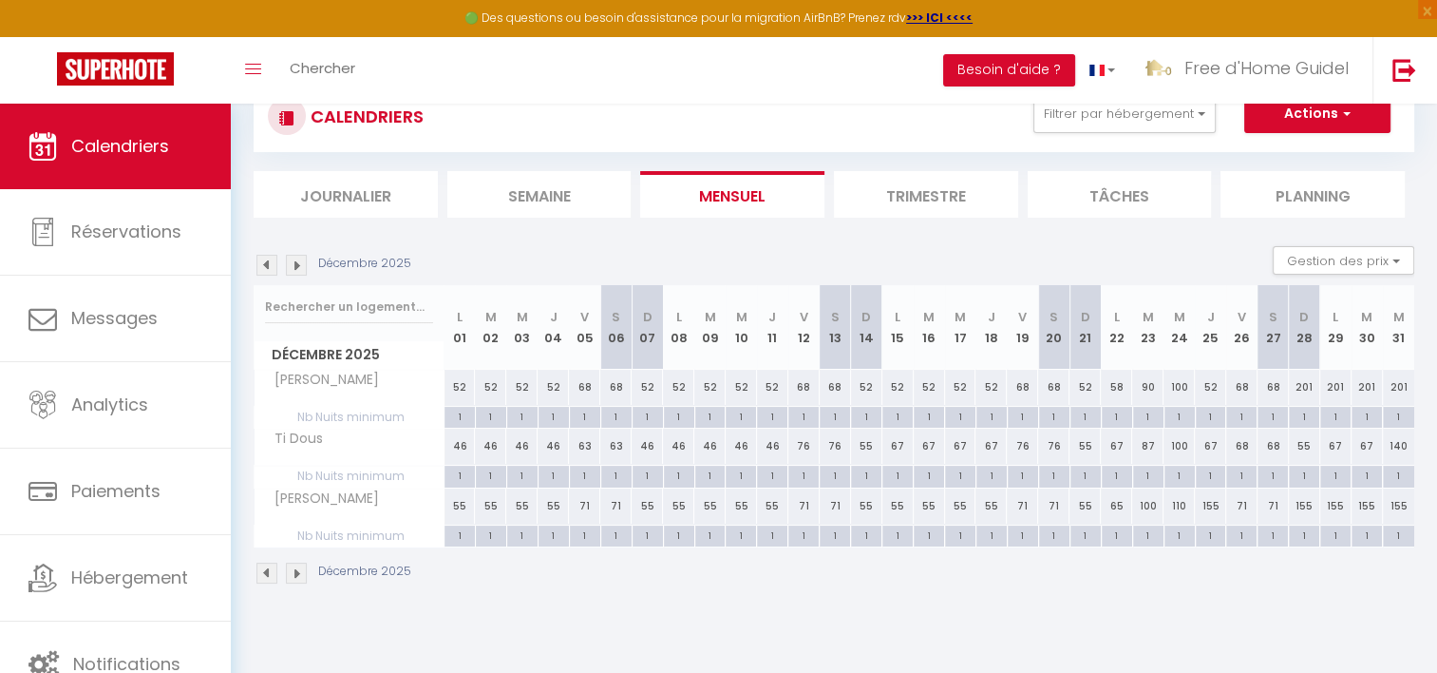
click at [1241, 505] on div "71" at bounding box center [1241, 505] width 31 height 35
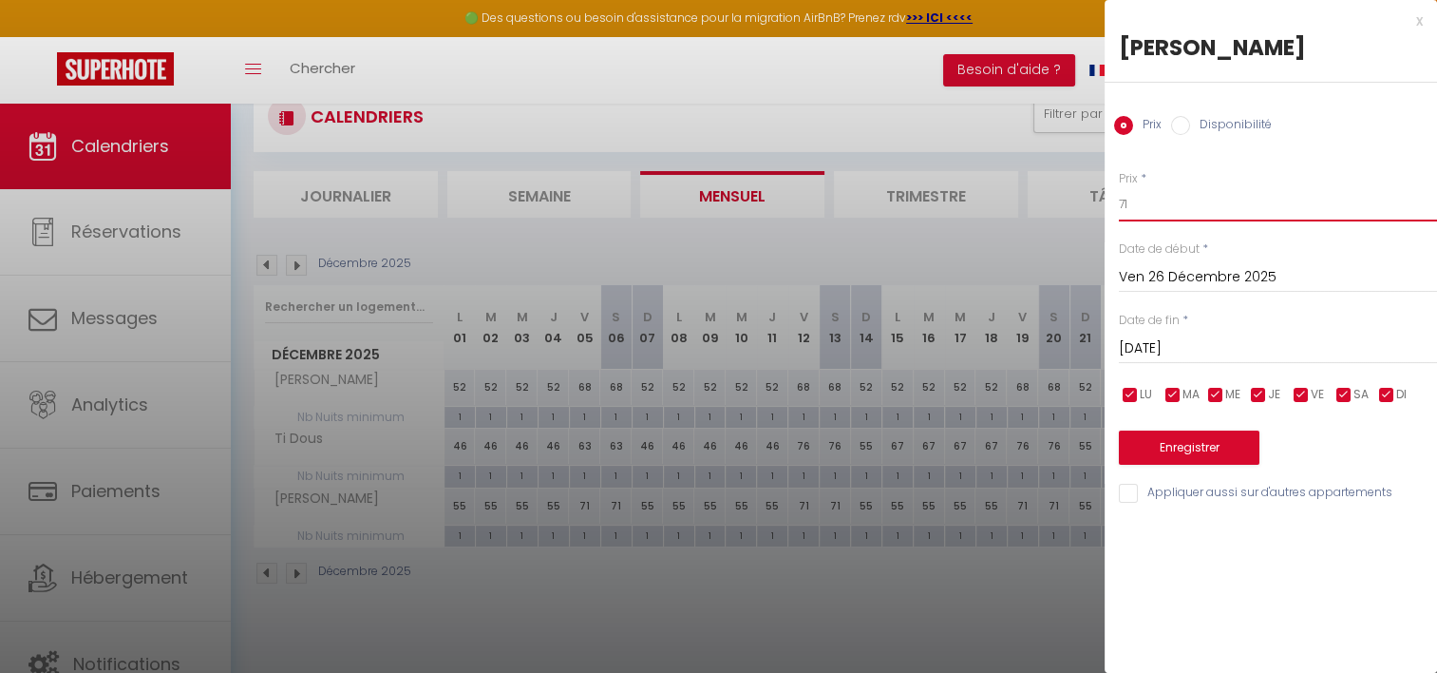
click at [1154, 206] on input "71" at bounding box center [1278, 204] width 318 height 34
click at [1188, 356] on input "[DATE]" at bounding box center [1278, 348] width 318 height 25
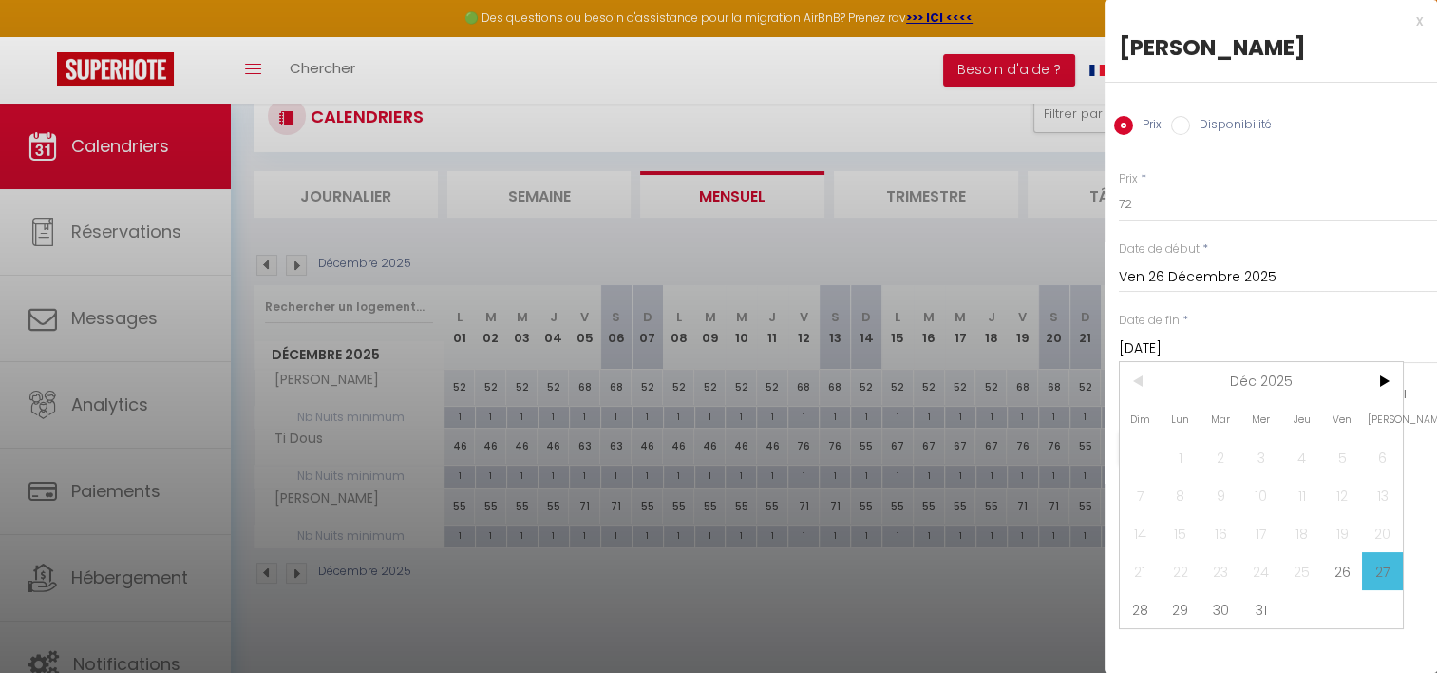
click at [1036, 585] on div at bounding box center [718, 336] width 1437 height 673
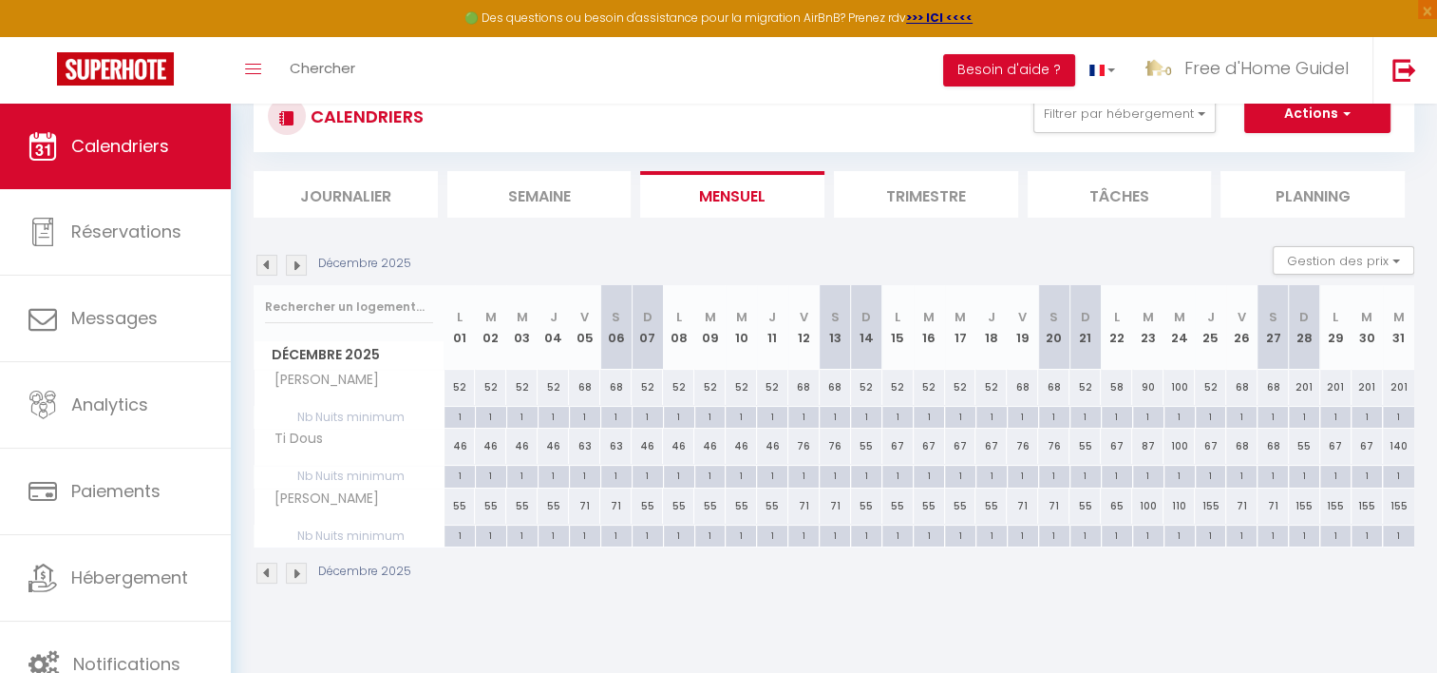
click at [1242, 505] on div "71" at bounding box center [1241, 505] width 31 height 35
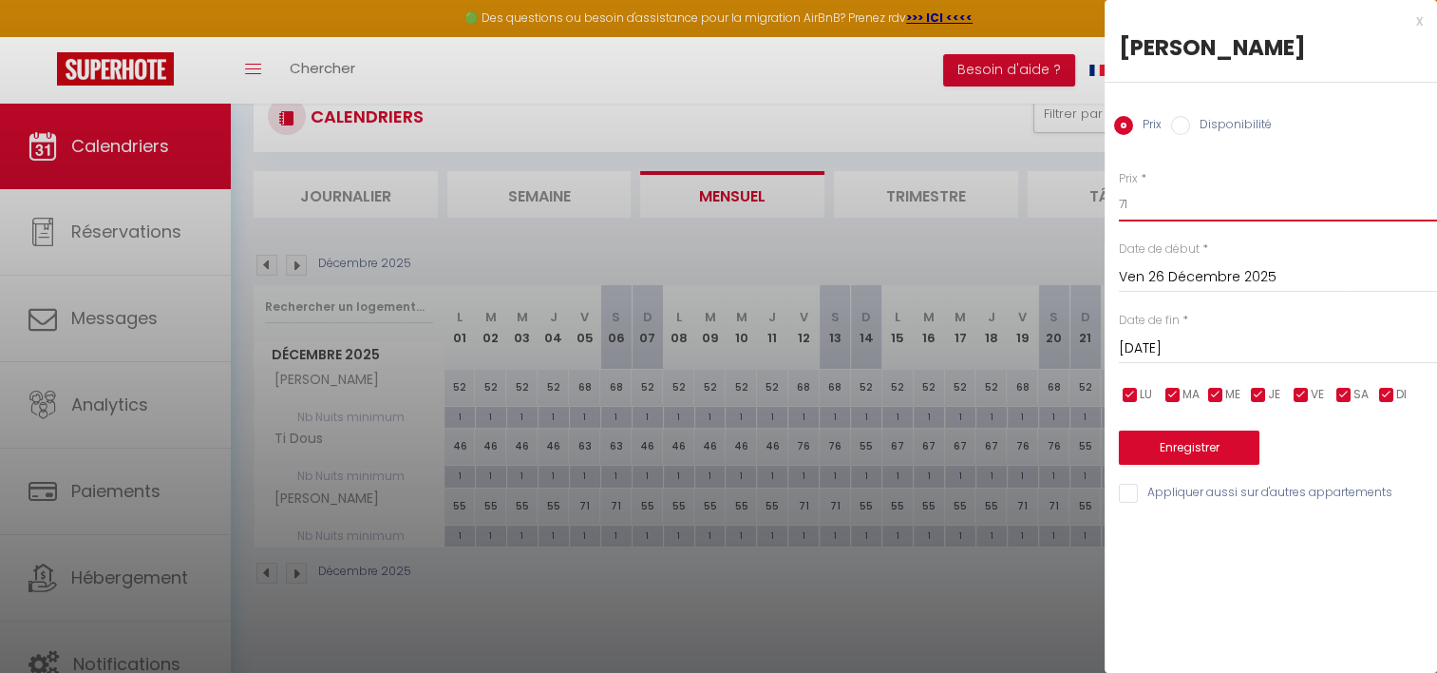
click at [1224, 202] on input "71" at bounding box center [1278, 204] width 318 height 34
click at [1235, 347] on input "[DATE]" at bounding box center [1278, 348] width 318 height 25
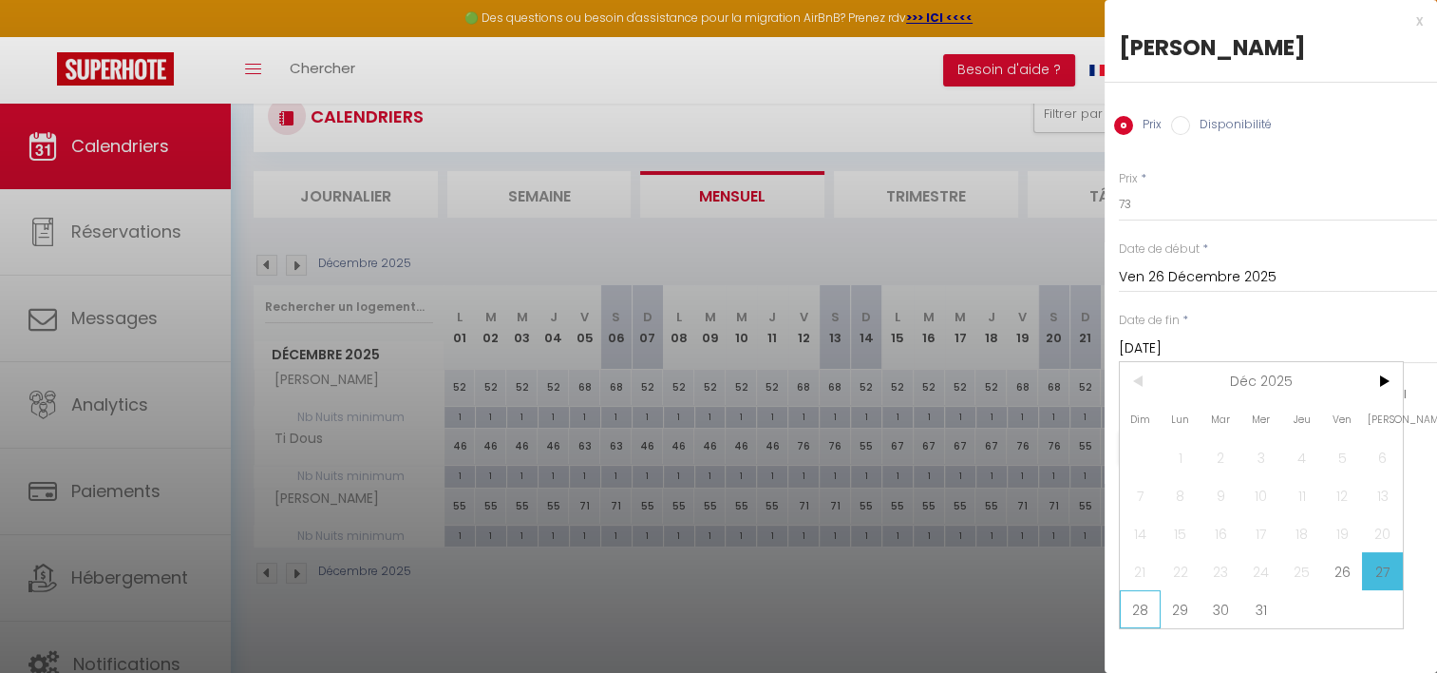
click at [1137, 609] on span "28" at bounding box center [1140, 609] width 41 height 38
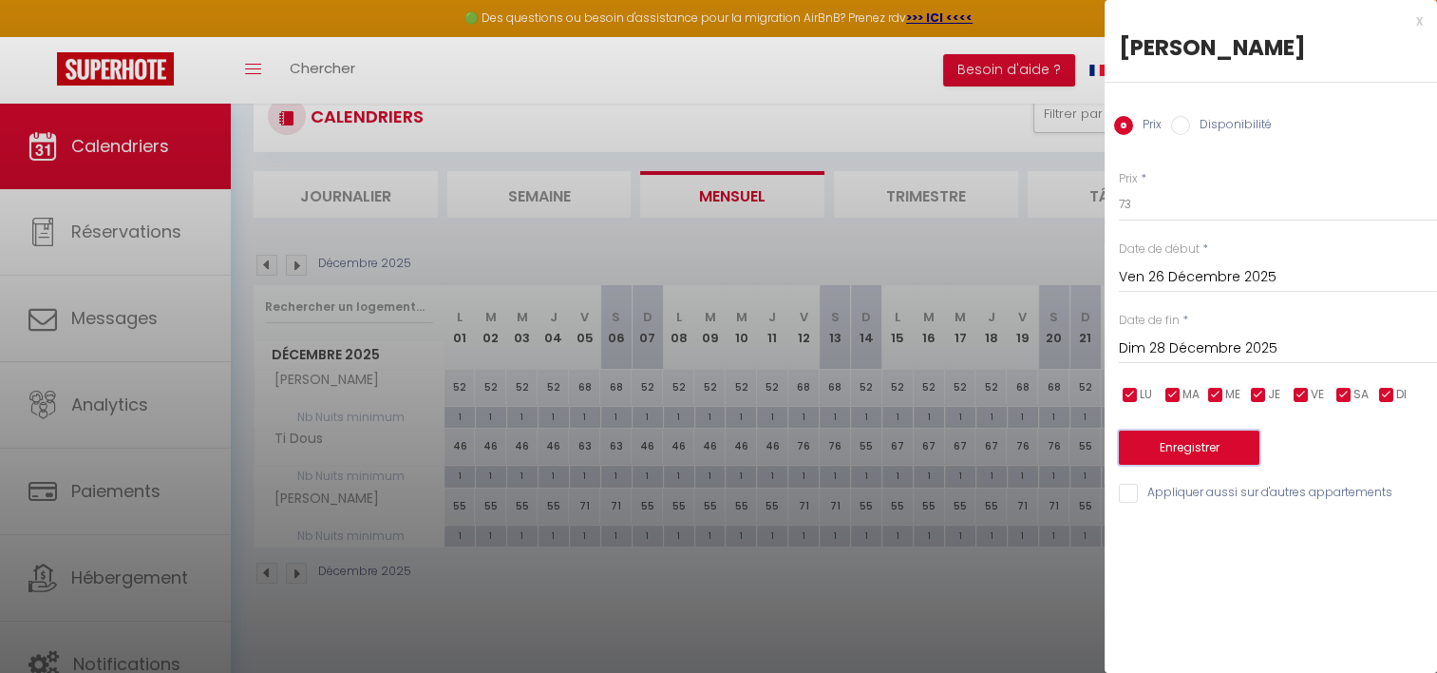
click at [1191, 456] on button "Enregistrer" at bounding box center [1189, 447] width 141 height 34
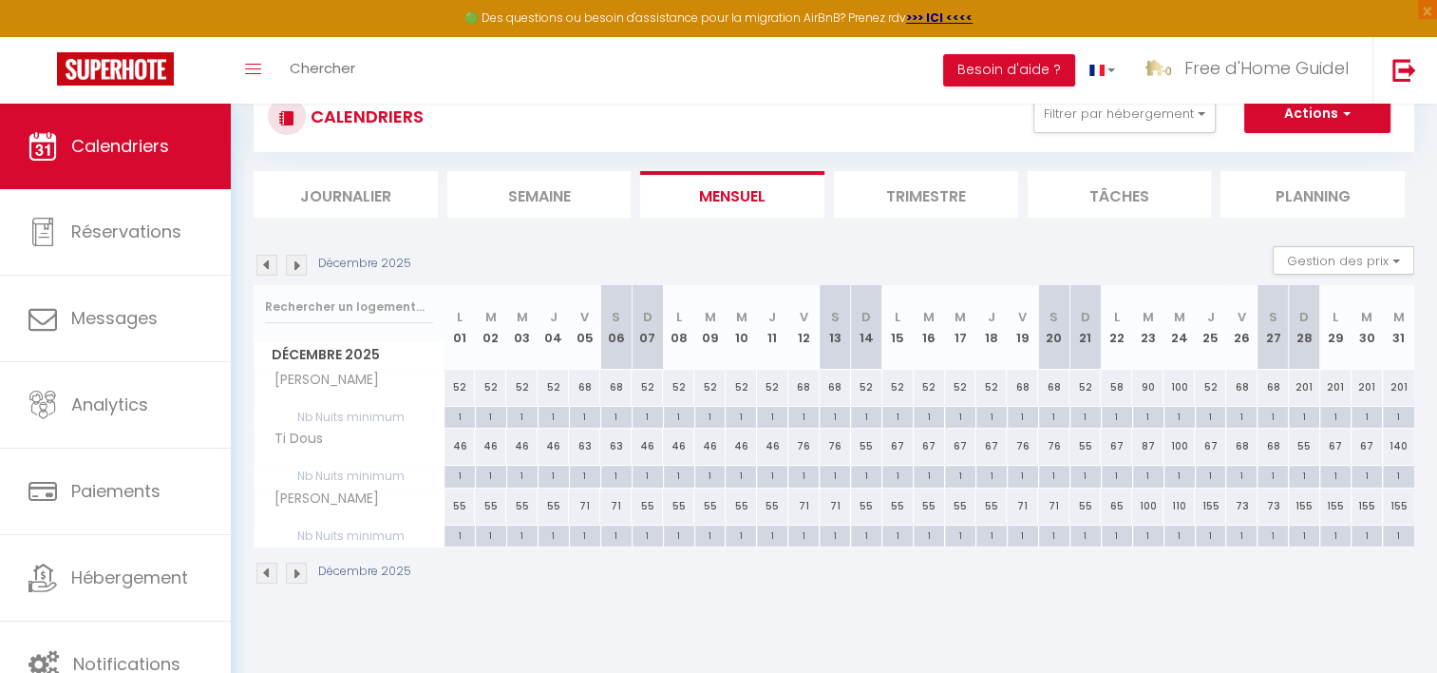
click at [1211, 388] on div "52" at bounding box center [1210, 387] width 31 height 35
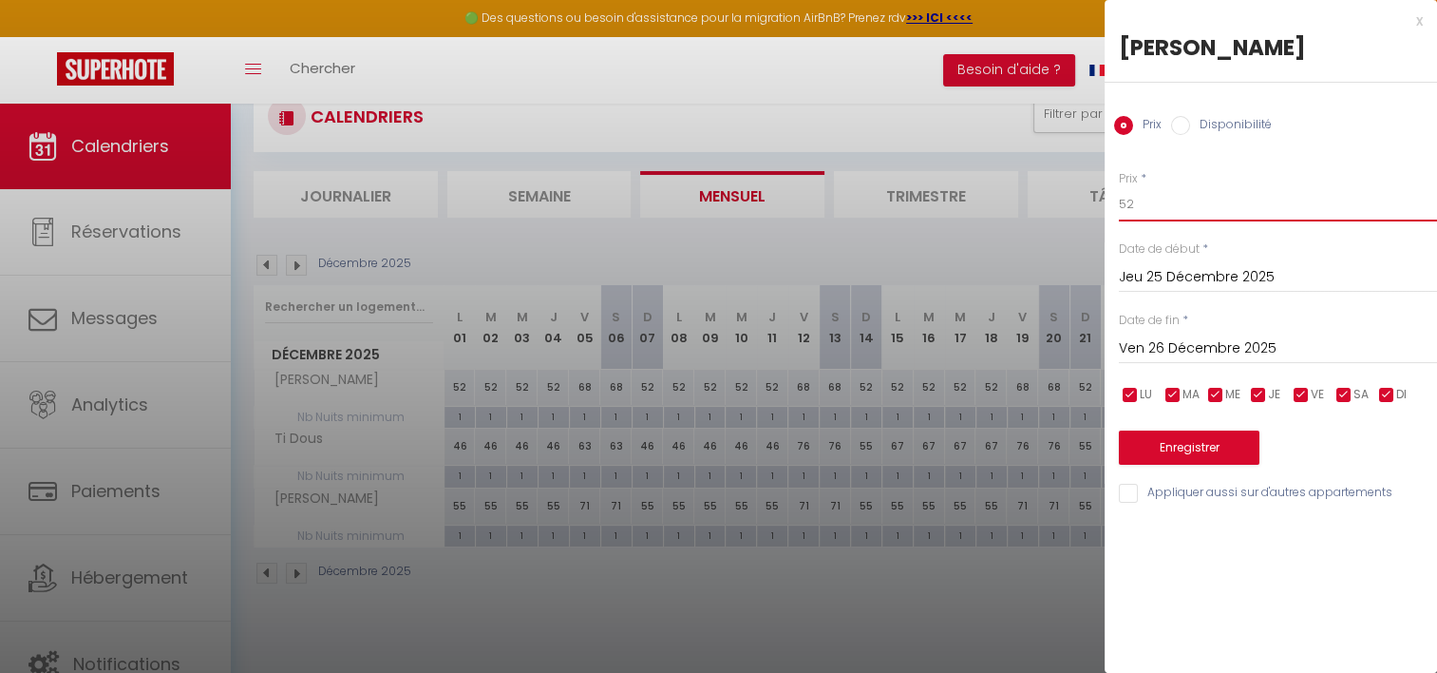
drag, startPoint x: 1193, startPoint y: 207, endPoint x: 1104, endPoint y: 207, distance: 89.3
click at [1105, 207] on div "Prix * 52 Statut * Disponible Indisponible Date de début * [DATE] < [DATE] > Di…" at bounding box center [1271, 325] width 333 height 359
click at [1182, 441] on button "Enregistrer" at bounding box center [1189, 447] width 141 height 34
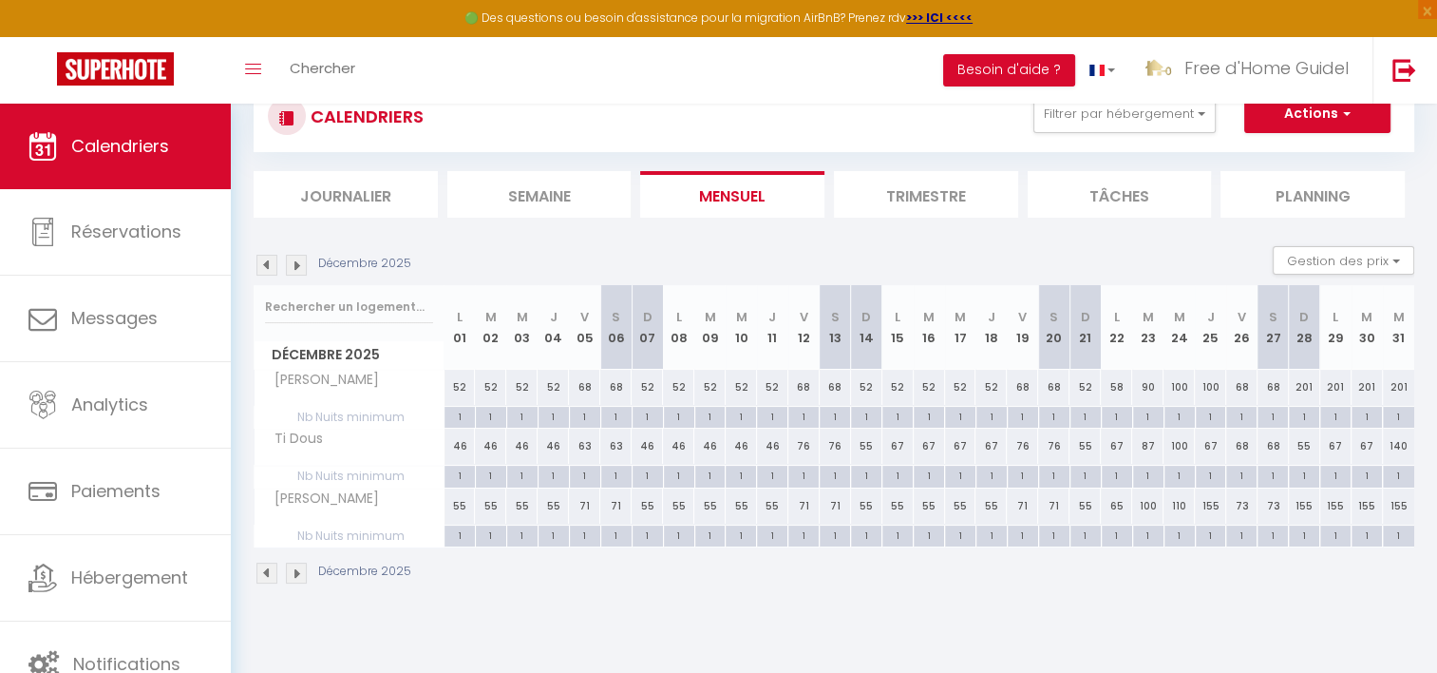
click at [1207, 448] on div "67" at bounding box center [1210, 445] width 31 height 35
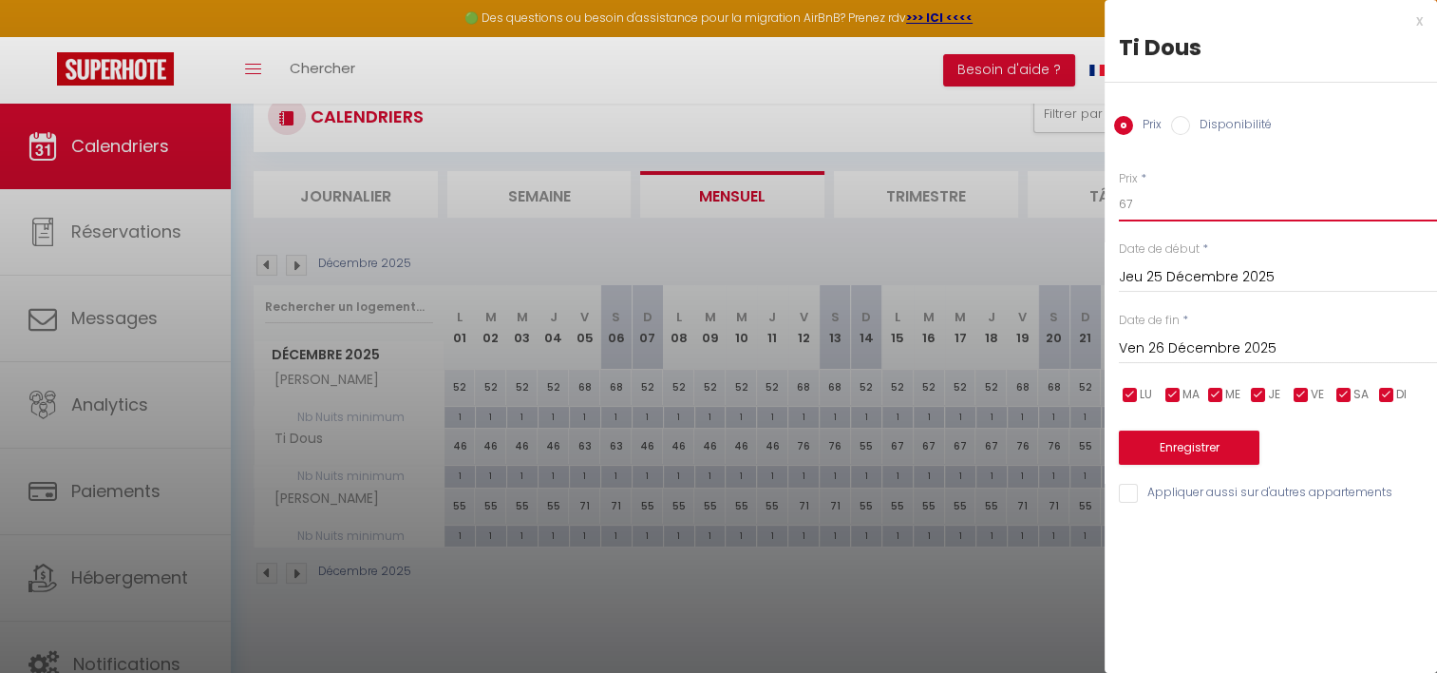
drag, startPoint x: 1163, startPoint y: 219, endPoint x: 1063, endPoint y: 201, distance: 101.2
click at [1063, 201] on body "🟢 Des questions ou besoin d'assistance pour la migration AirBnB? Prenez rdv >>>…" at bounding box center [718, 376] width 1437 height 673
click at [1167, 455] on button "Enregistrer" at bounding box center [1189, 447] width 141 height 34
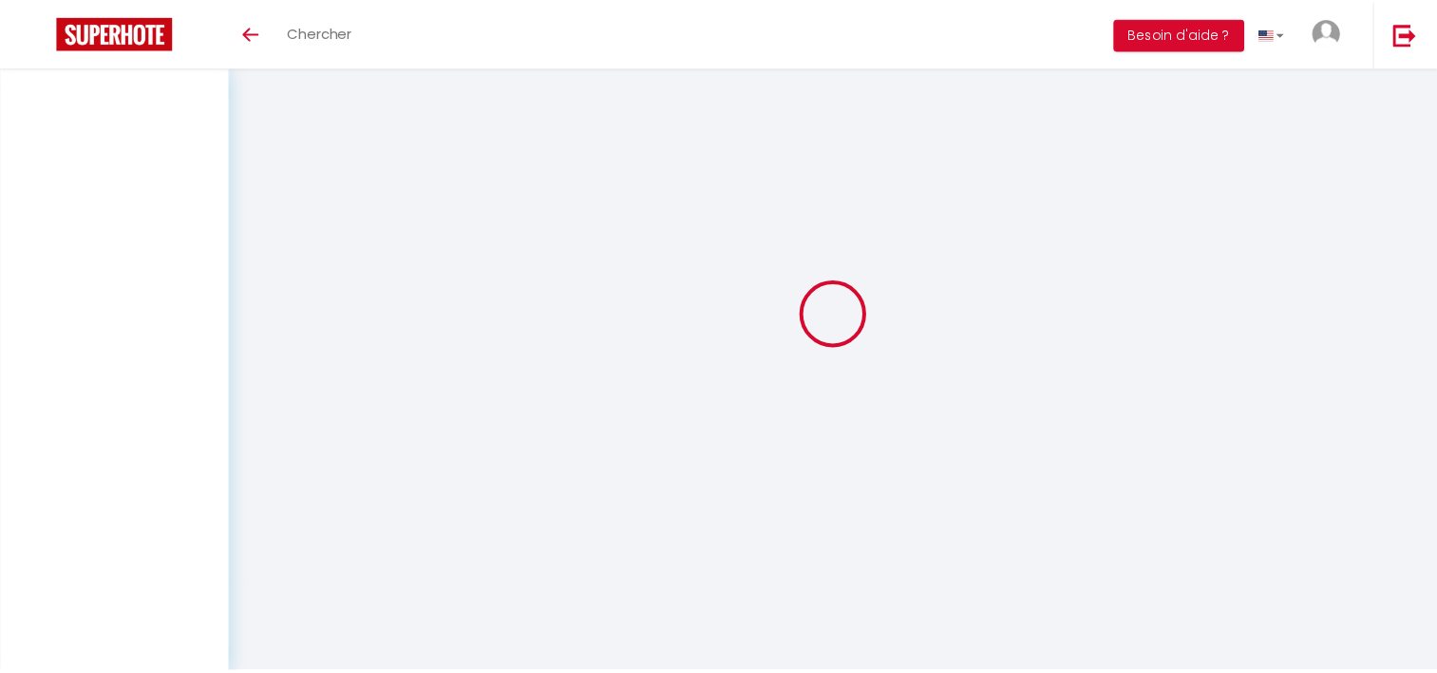
scroll to position [27, 0]
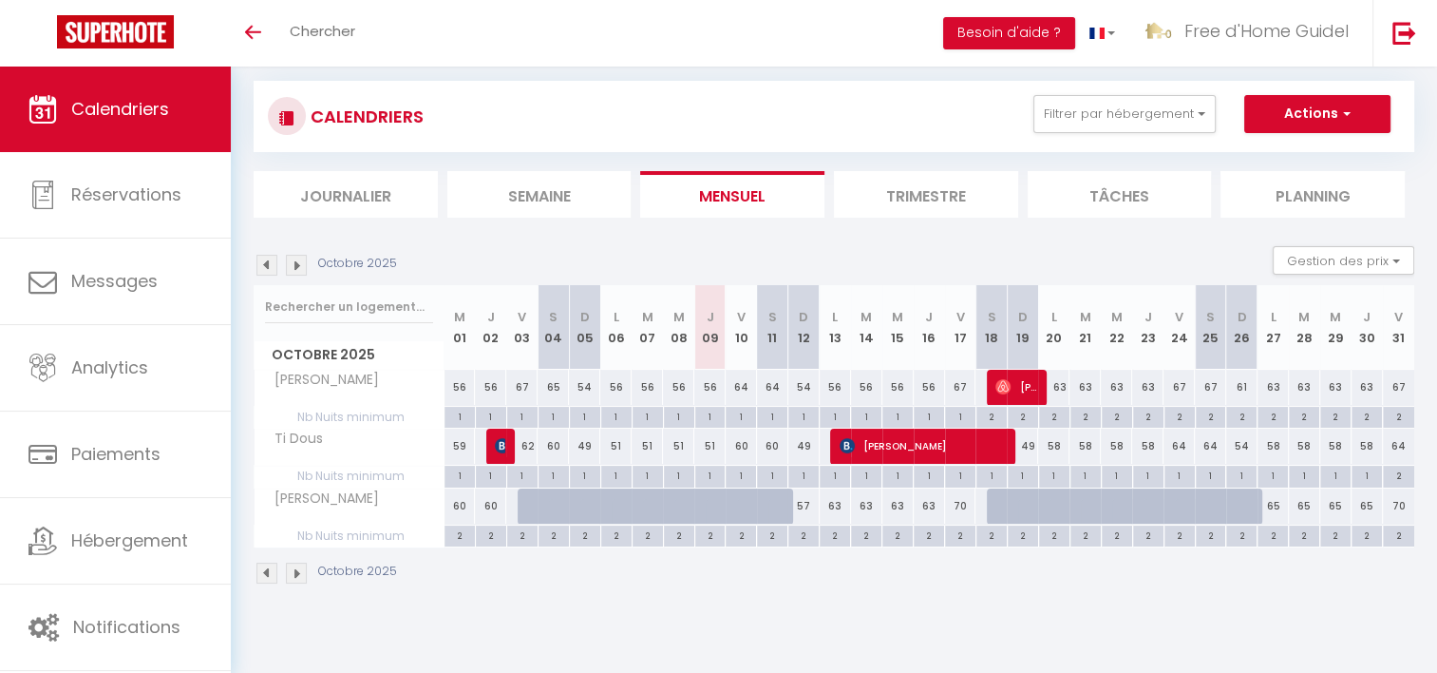
click at [305, 265] on img at bounding box center [296, 265] width 21 height 21
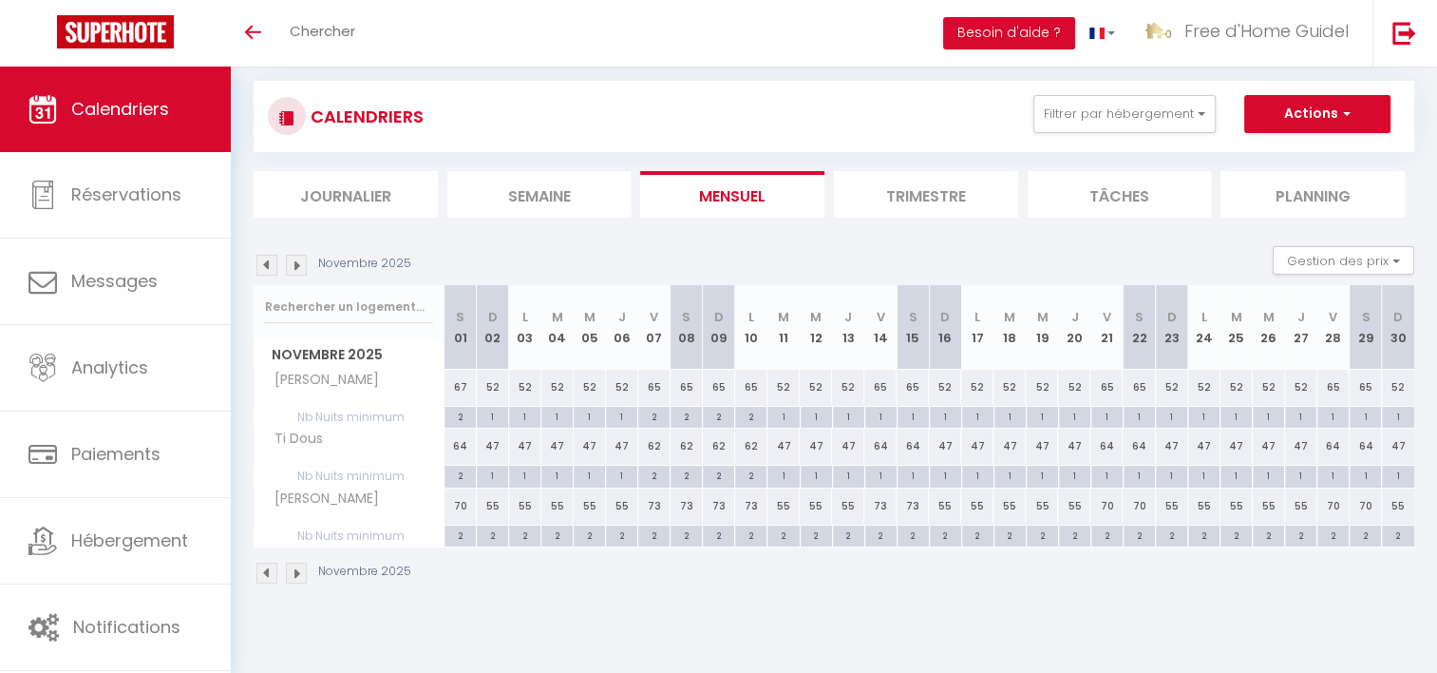
click at [286, 573] on img at bounding box center [296, 572] width 21 height 21
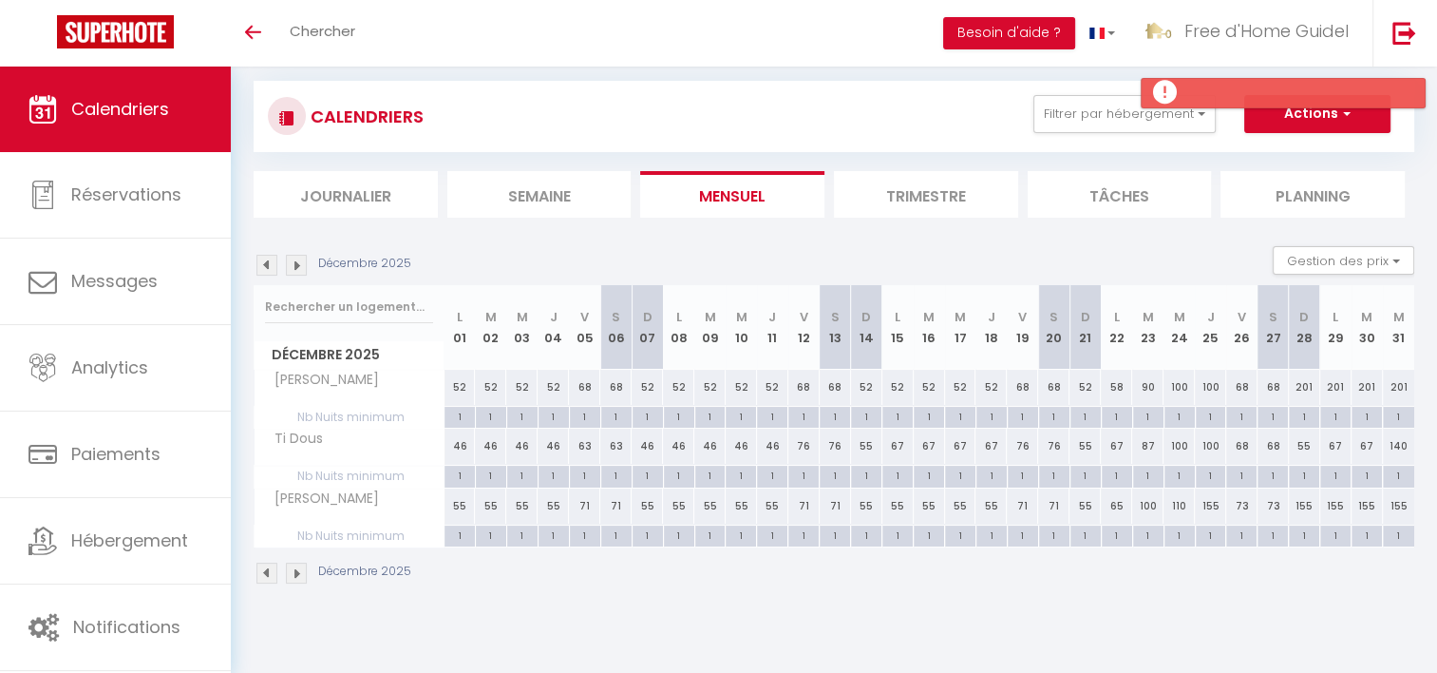
click at [263, 266] on img at bounding box center [267, 265] width 21 height 21
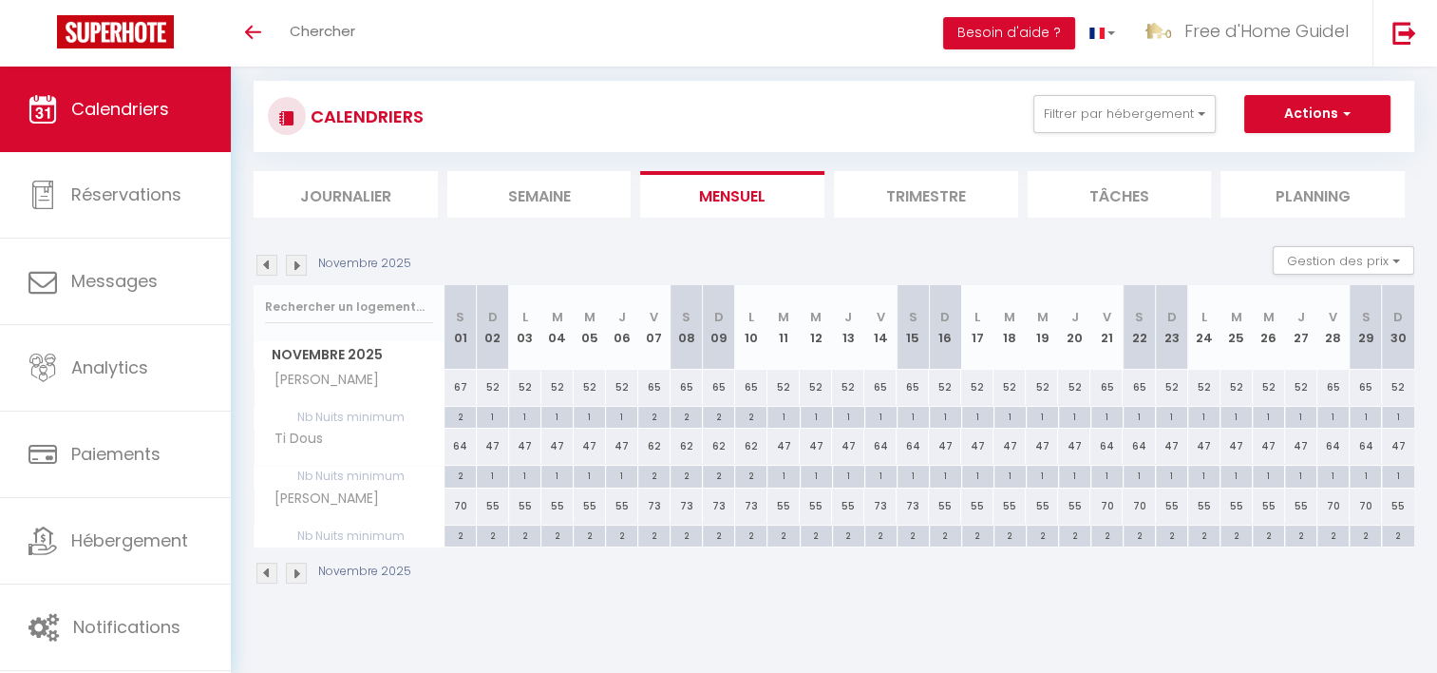
click at [293, 266] on img at bounding box center [296, 265] width 21 height 21
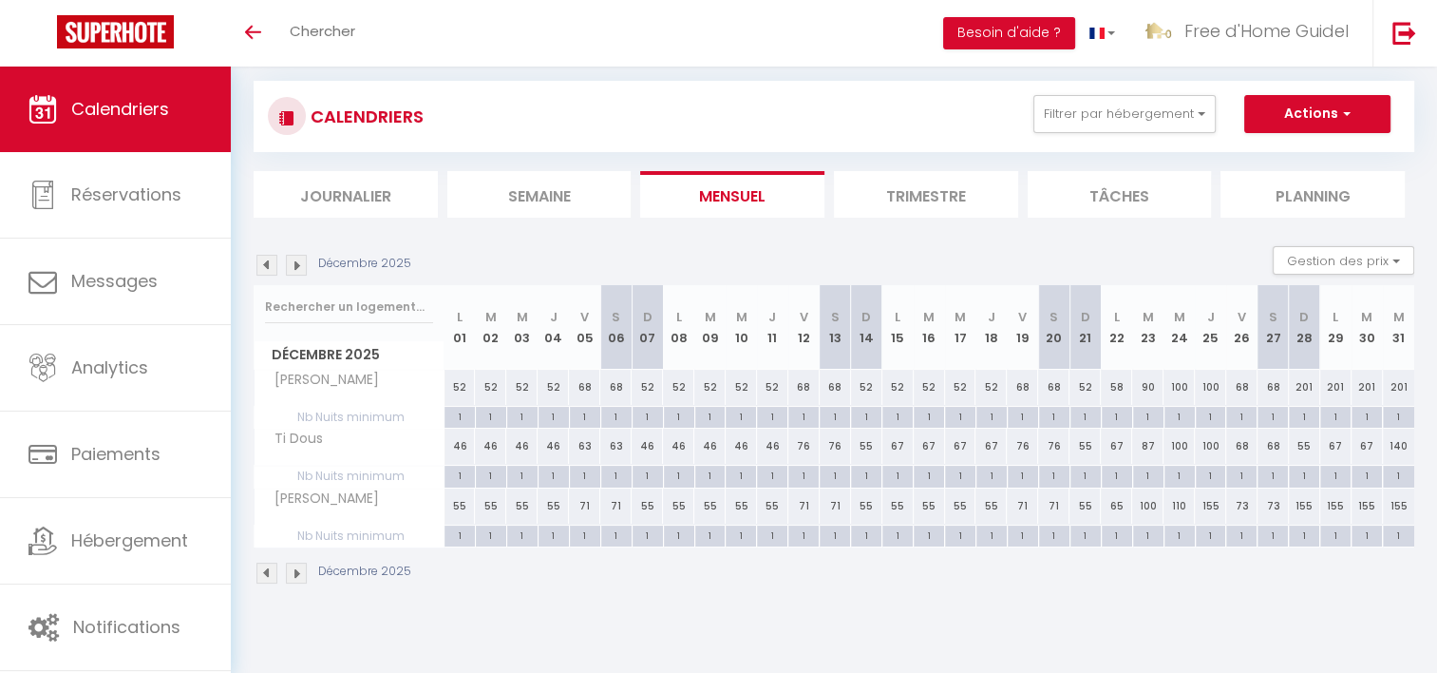
click at [1024, 418] on div "1" at bounding box center [1023, 416] width 30 height 18
type input "1"
type input "Ven 19 Décembre 2025"
type input "[DATE]"
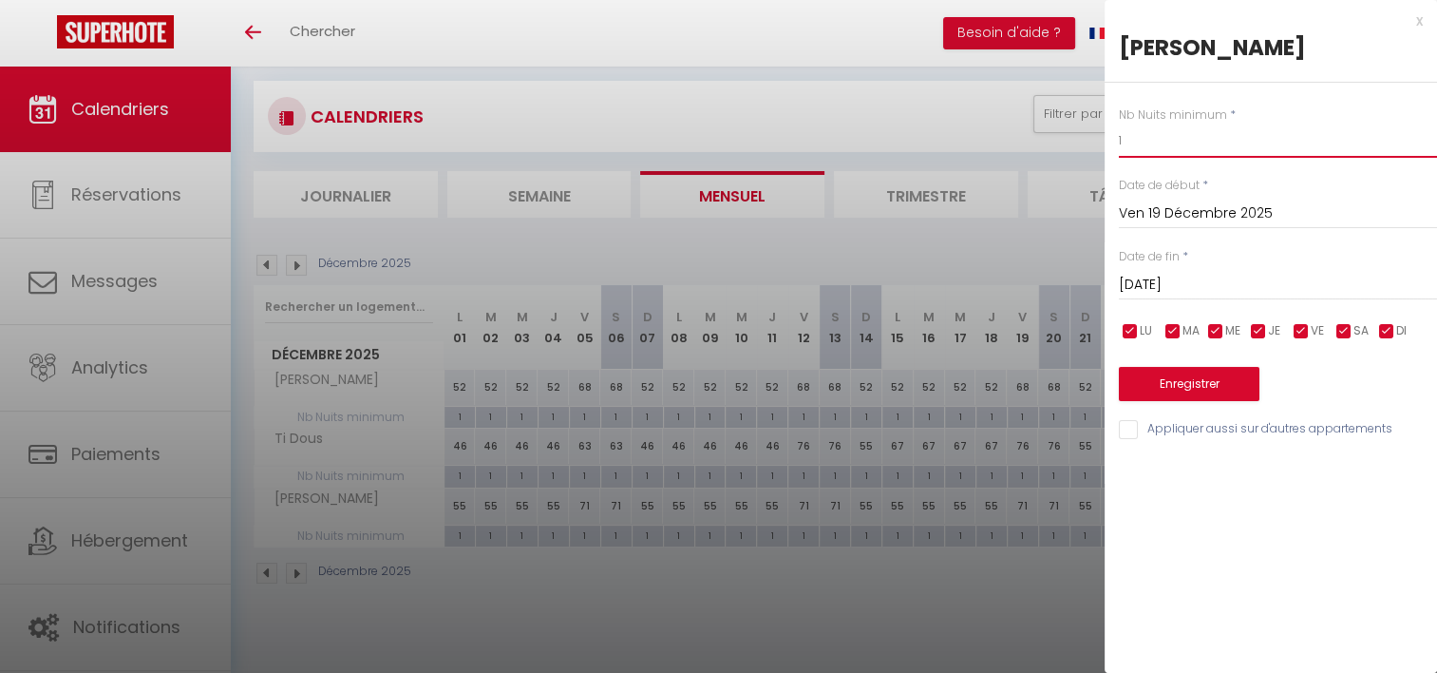
drag, startPoint x: 1140, startPoint y: 133, endPoint x: 1030, endPoint y: 135, distance: 110.2
click at [1030, 135] on body "🟢 Des questions ou besoin d'assistance pour la migration AirBnB? Prenez rdv >>>…" at bounding box center [718, 376] width 1437 height 673
type input "2"
click at [1160, 284] on input "[DATE]" at bounding box center [1278, 285] width 318 height 25
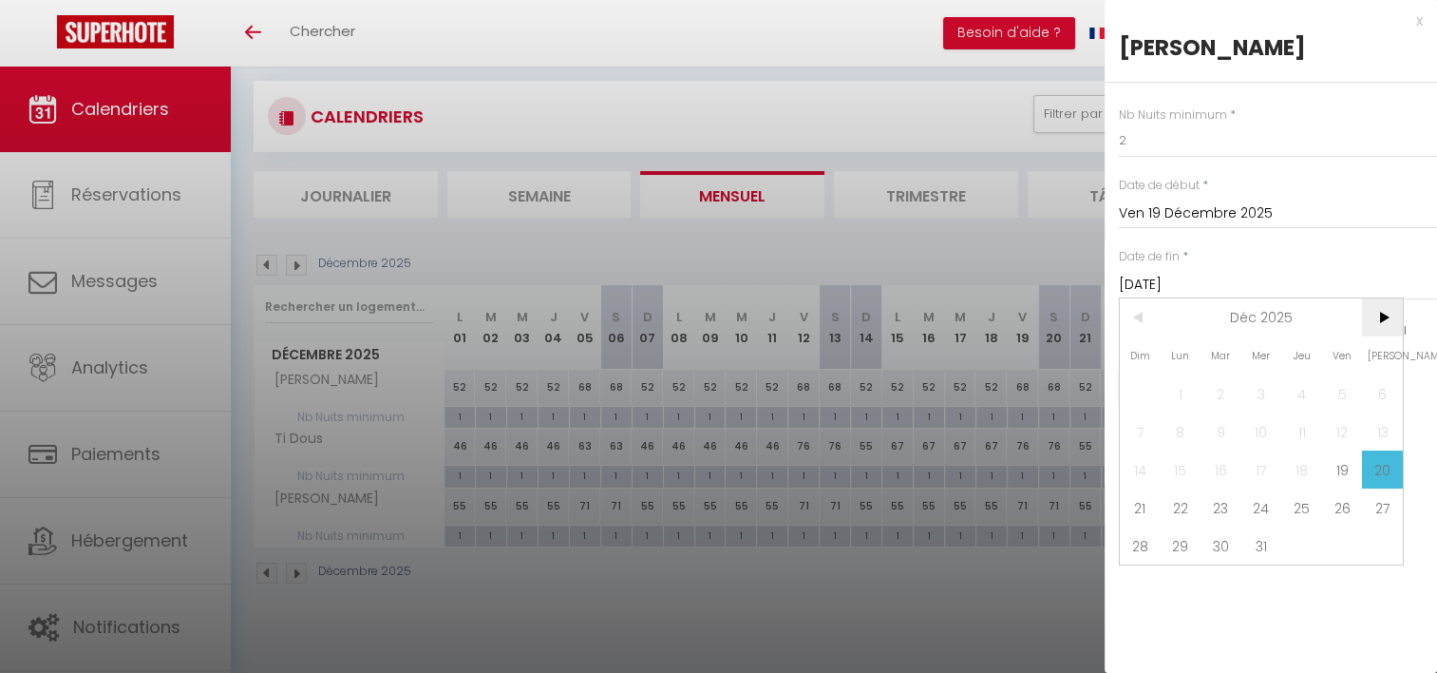
click at [1383, 324] on span ">" at bounding box center [1382, 317] width 41 height 38
click at [1293, 389] on span "1" at bounding box center [1302, 393] width 41 height 38
type input "Jeu 01 Janvier 2026"
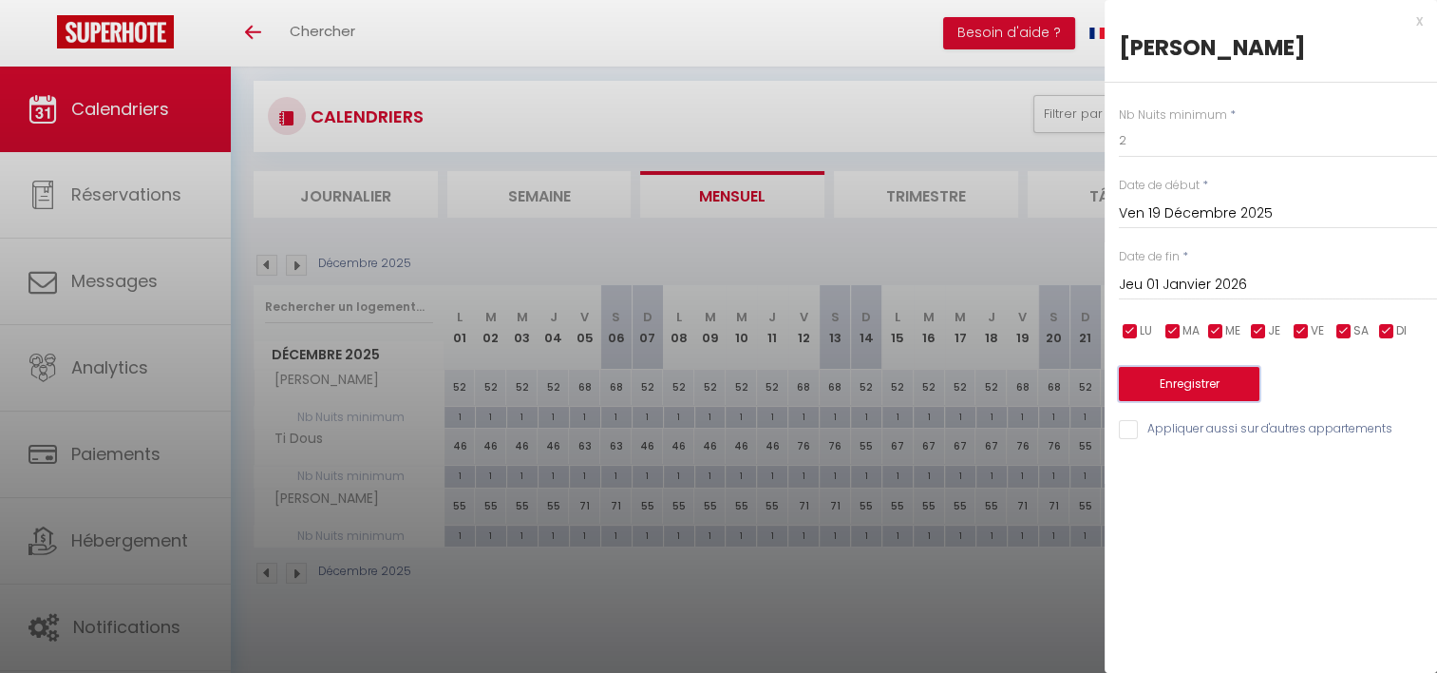
click at [1185, 376] on button "Enregistrer" at bounding box center [1189, 384] width 141 height 34
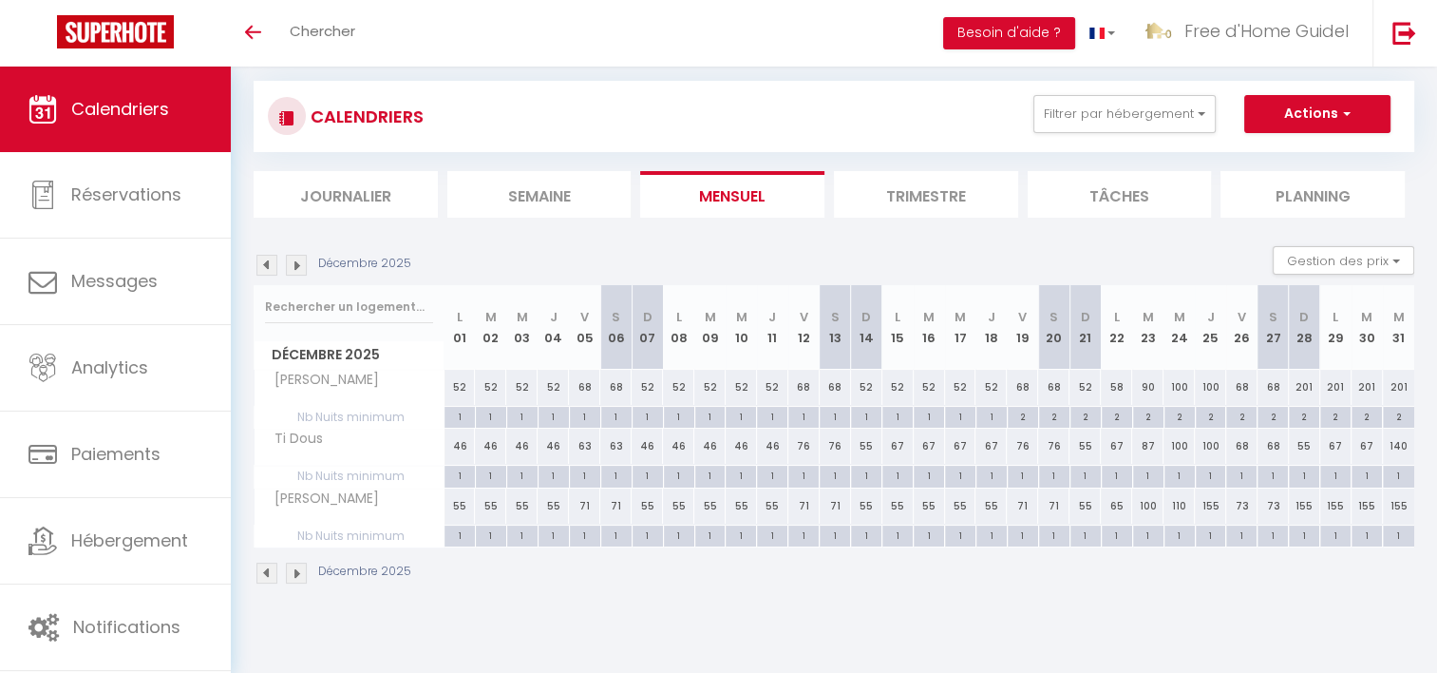
click at [1028, 530] on div "1" at bounding box center [1023, 534] width 30 height 18
type input "1"
type input "Ven 19 Décembre 2025"
type input "[DATE]"
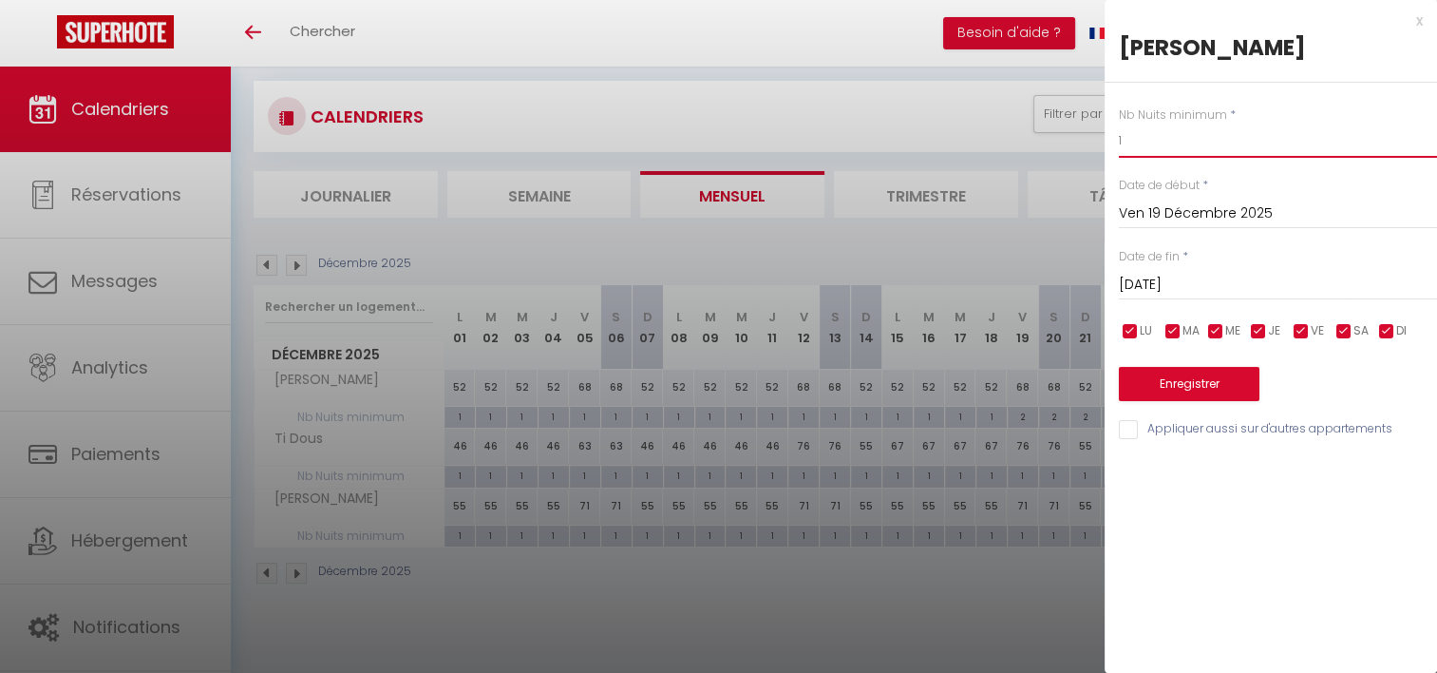
drag, startPoint x: 1160, startPoint y: 145, endPoint x: 991, endPoint y: 144, distance: 169.1
click at [991, 144] on body "🟢 Des questions ou besoin d'assistance pour la migration AirBnB? Prenez rdv >>>…" at bounding box center [718, 376] width 1437 height 673
type input "2"
click at [1164, 280] on input "[DATE]" at bounding box center [1278, 285] width 318 height 25
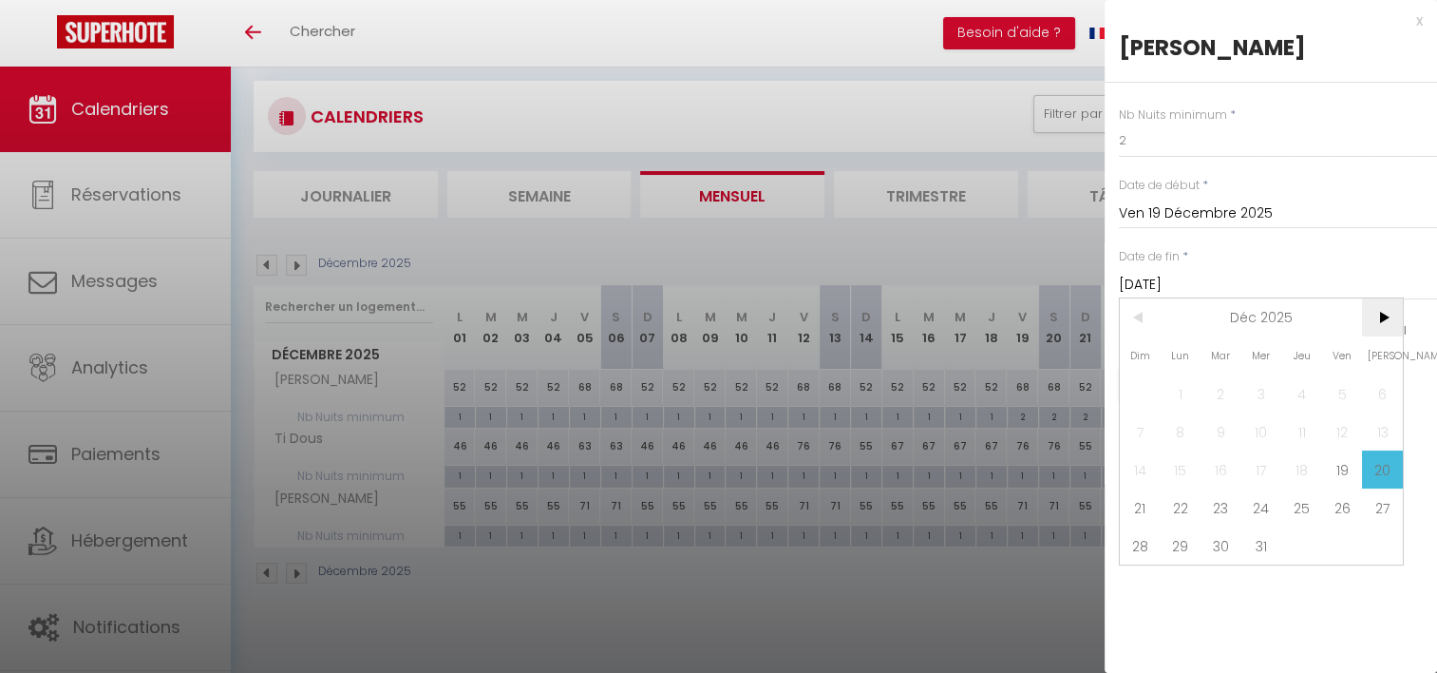
click at [1376, 329] on span ">" at bounding box center [1382, 317] width 41 height 38
click at [1300, 390] on span "1" at bounding box center [1302, 393] width 41 height 38
type input "Jeu 01 Janvier 2026"
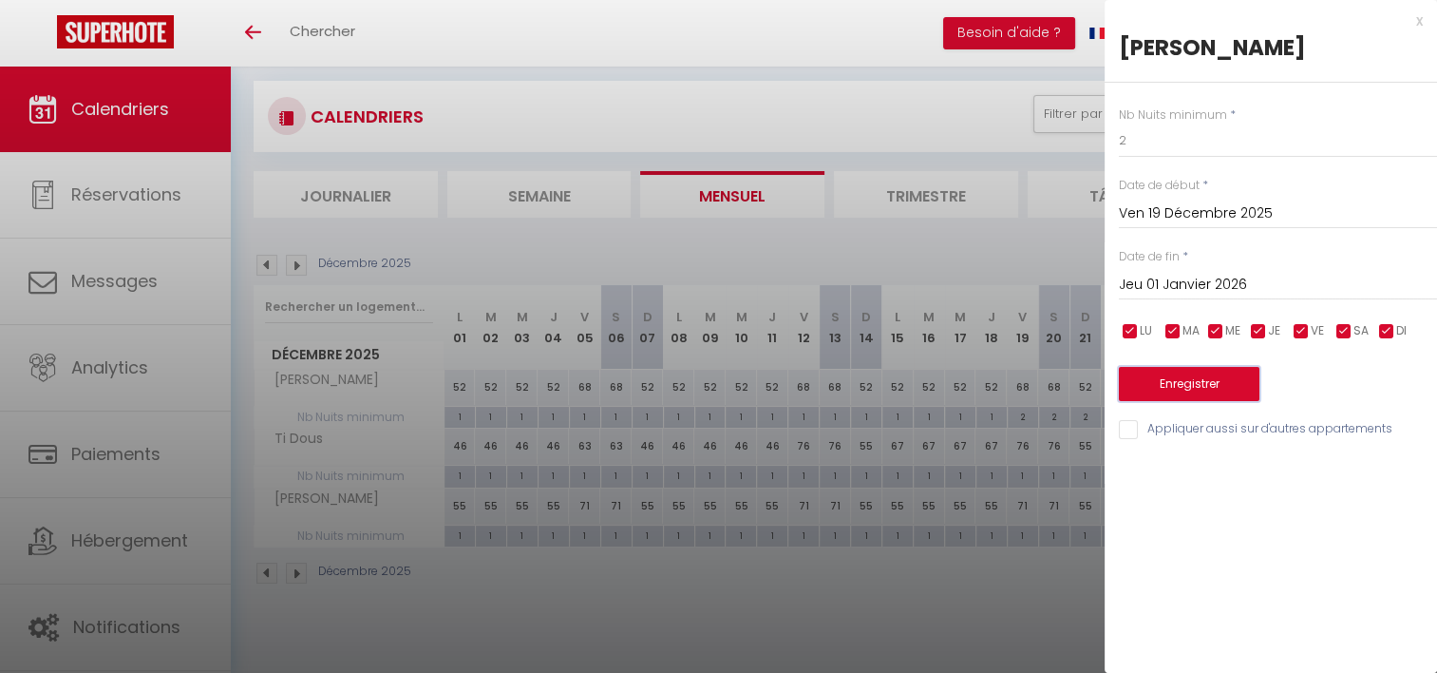
click at [1208, 389] on button "Enregistrer" at bounding box center [1189, 384] width 141 height 34
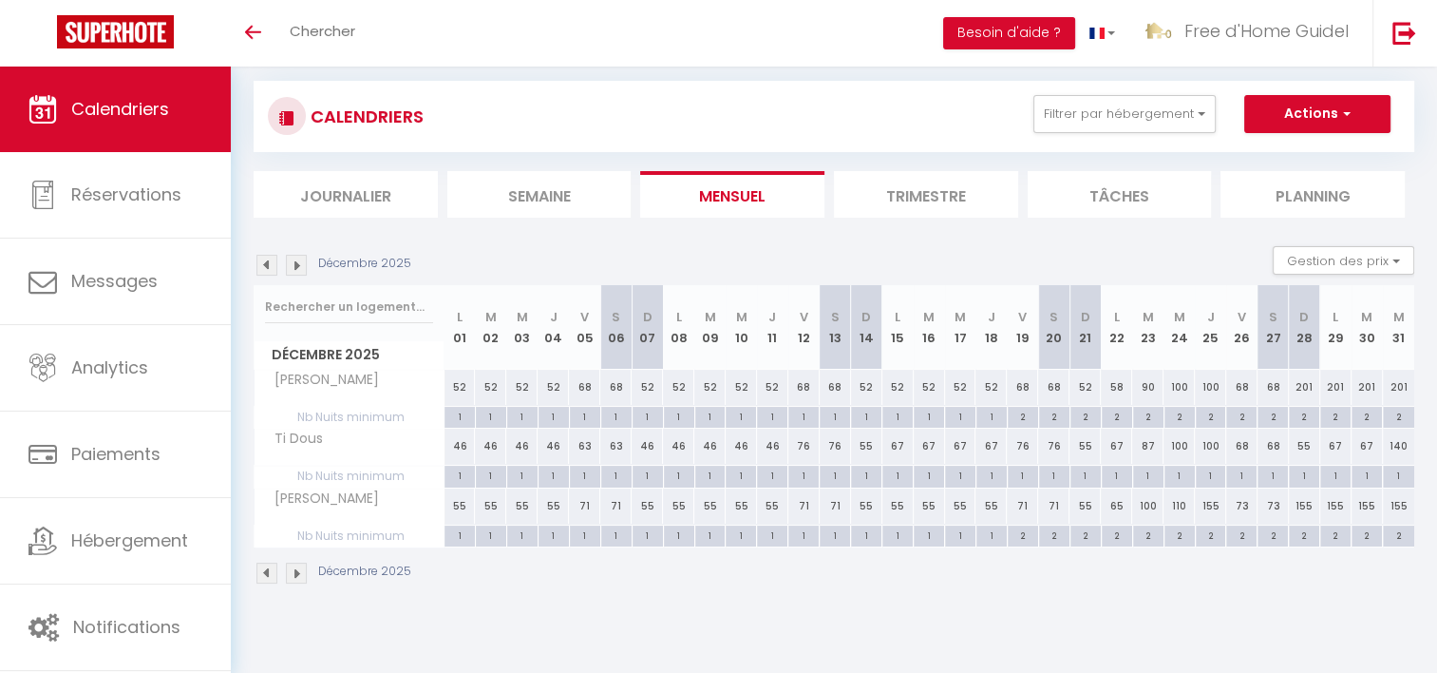
click at [684, 567] on div "Décembre 2025" at bounding box center [834, 575] width 1161 height 56
click at [1189, 123] on button "Filtrer par hébergement" at bounding box center [1125, 114] width 182 height 38
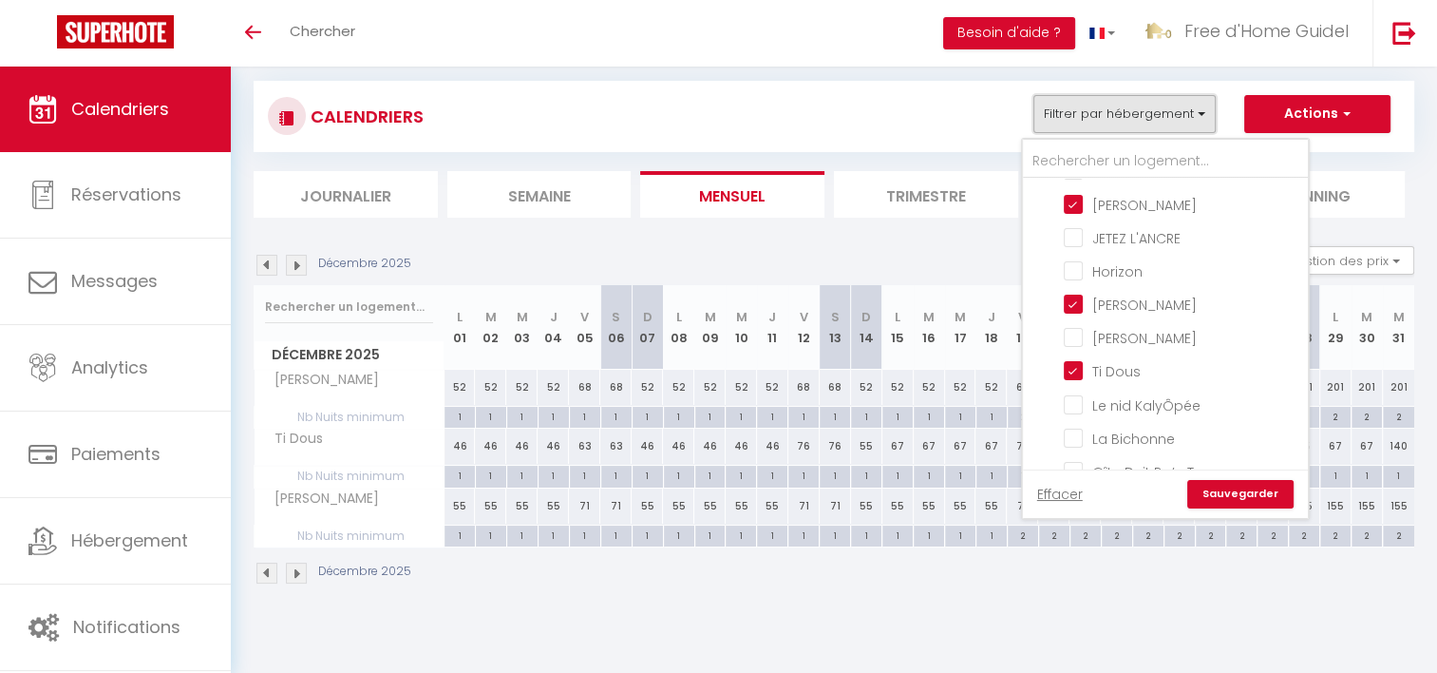
scroll to position [107, 0]
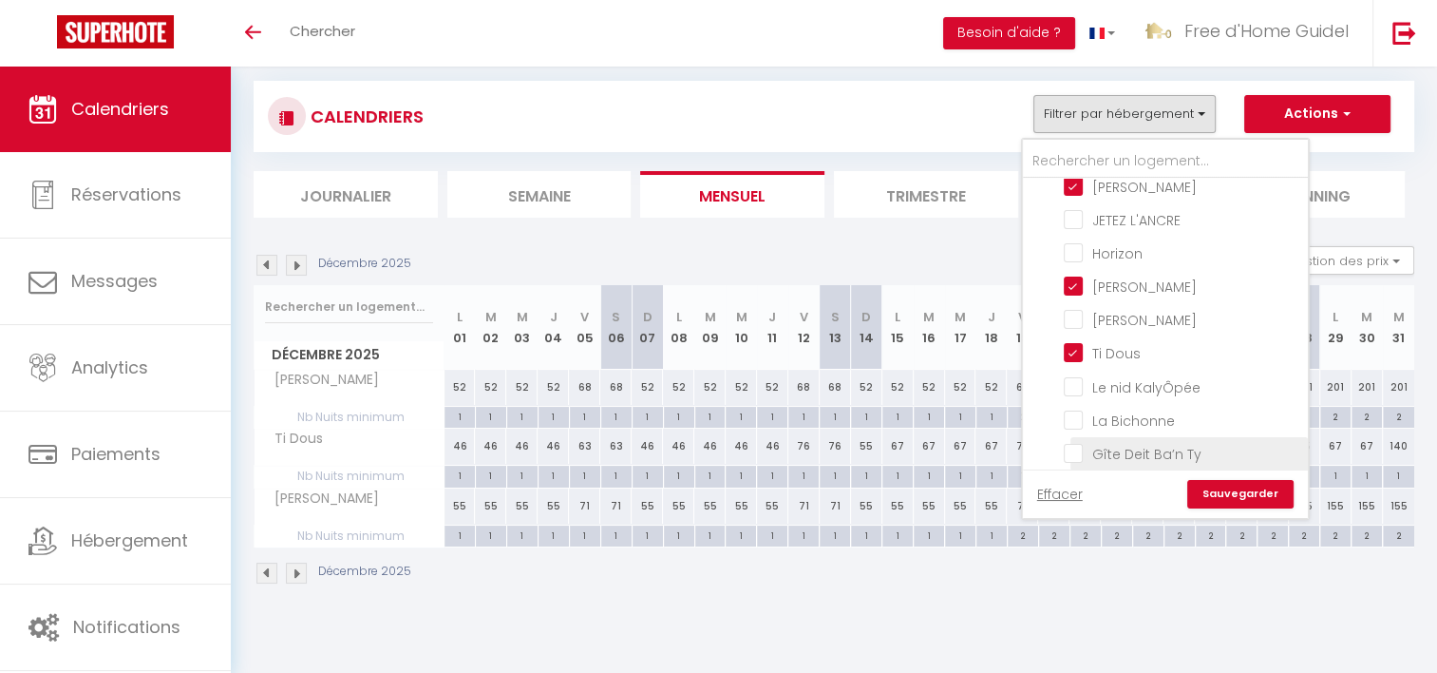
click at [1074, 446] on input "Gîte Deit Ba’n Ty" at bounding box center [1183, 452] width 238 height 19
checkbox input "true"
checkbox input "false"
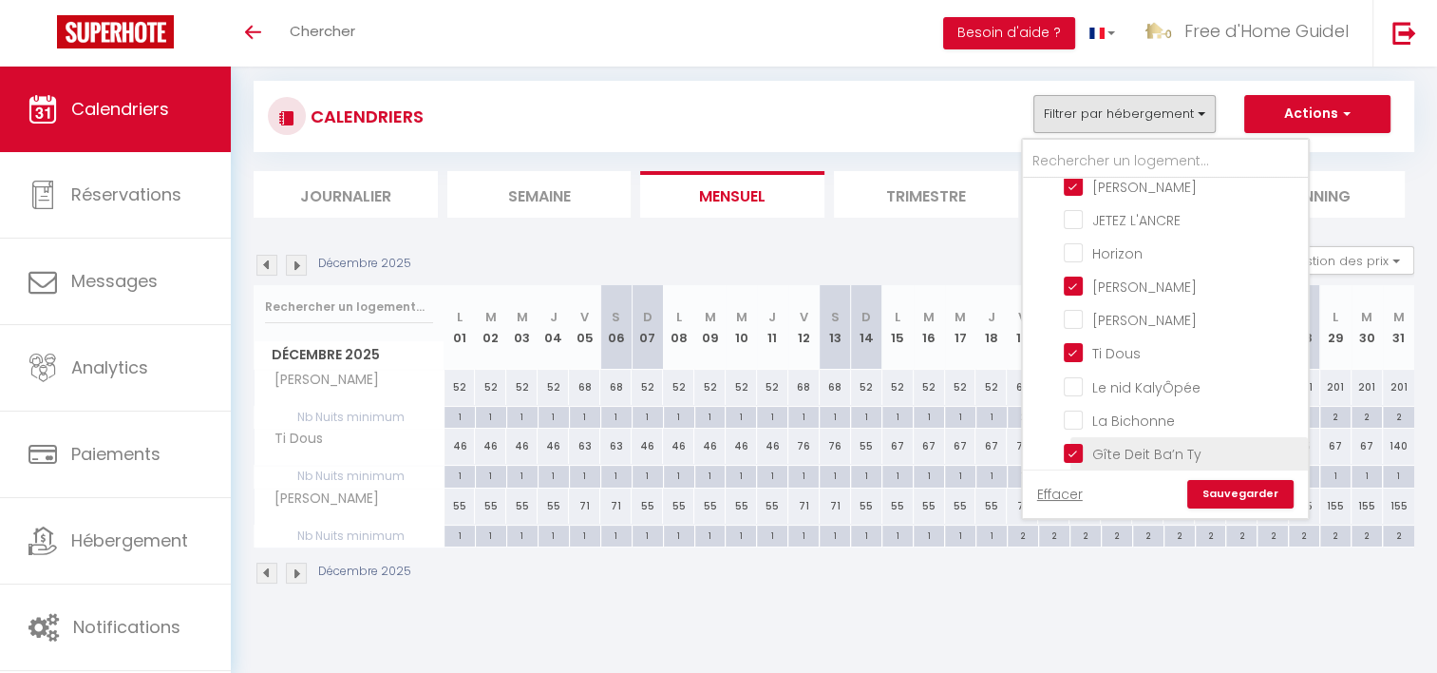
checkbox input "false"
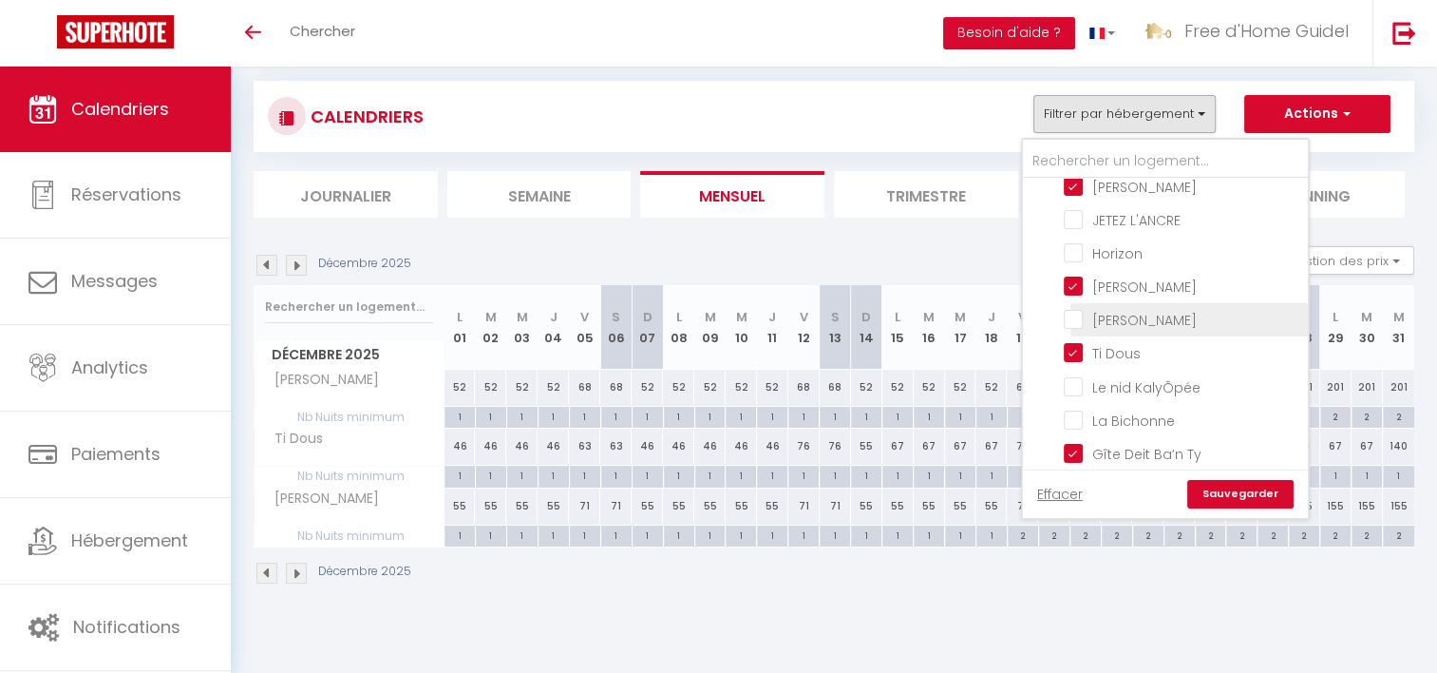
click at [1074, 314] on input "[PERSON_NAME]" at bounding box center [1183, 318] width 238 height 19
checkbox input "true"
checkbox input "false"
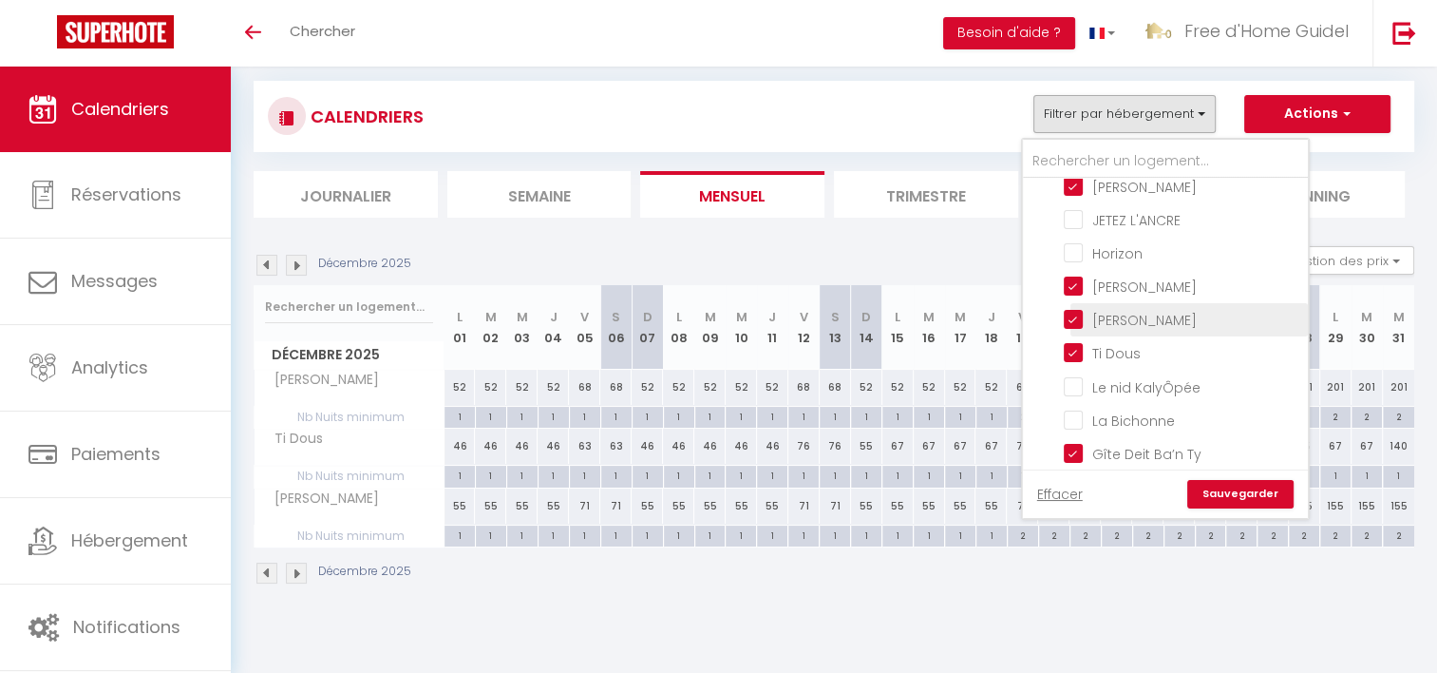
checkbox input "false"
click at [1226, 493] on link "Sauvegarder" at bounding box center [1241, 494] width 106 height 29
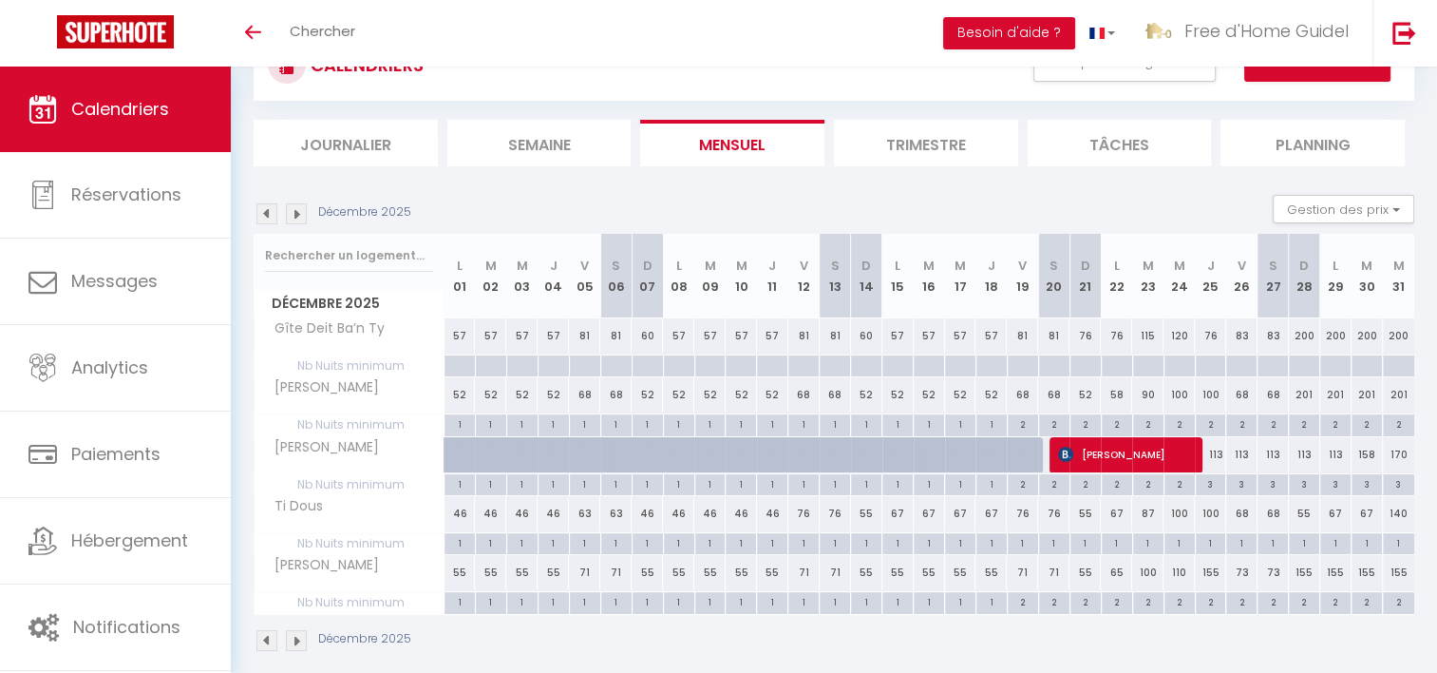
scroll to position [95, 0]
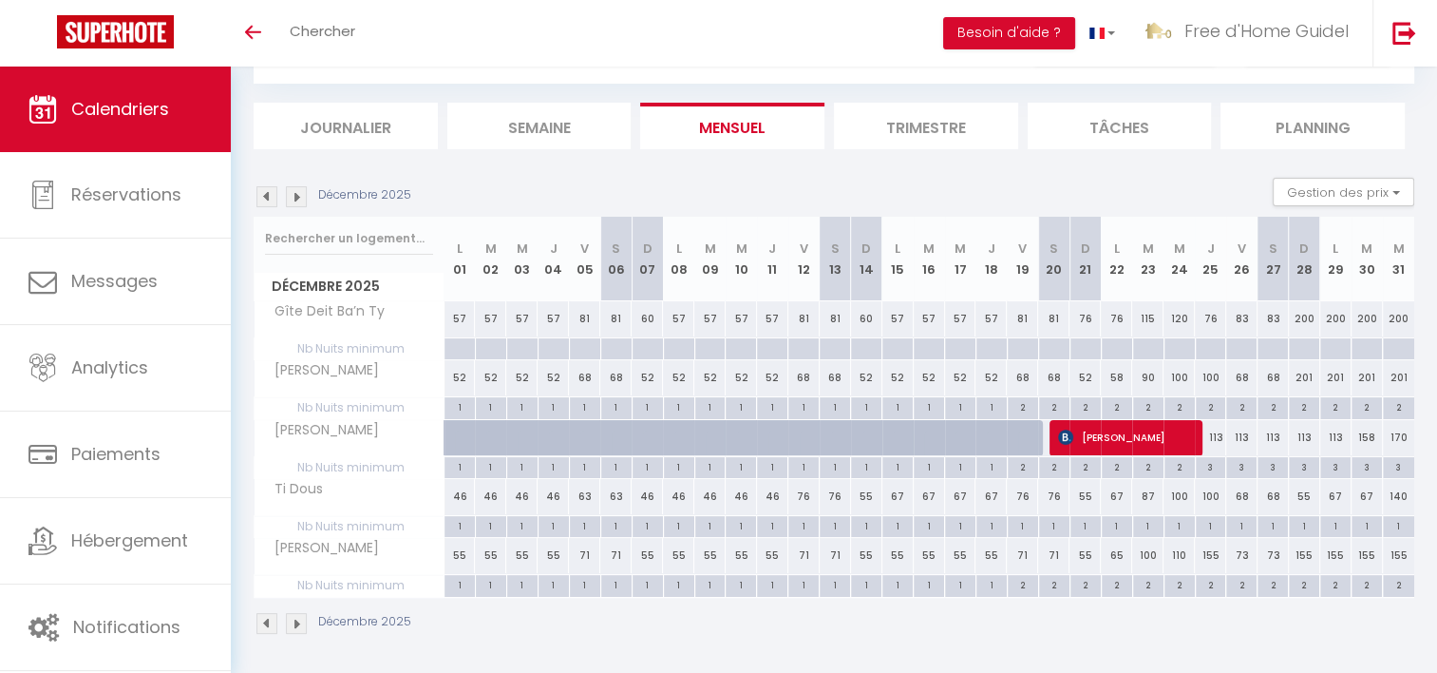
click at [1308, 323] on div "200" at bounding box center [1304, 318] width 31 height 35
type input "200"
type input "Dim 28 Décembre 2025"
type input "Lun 29 Décembre 2025"
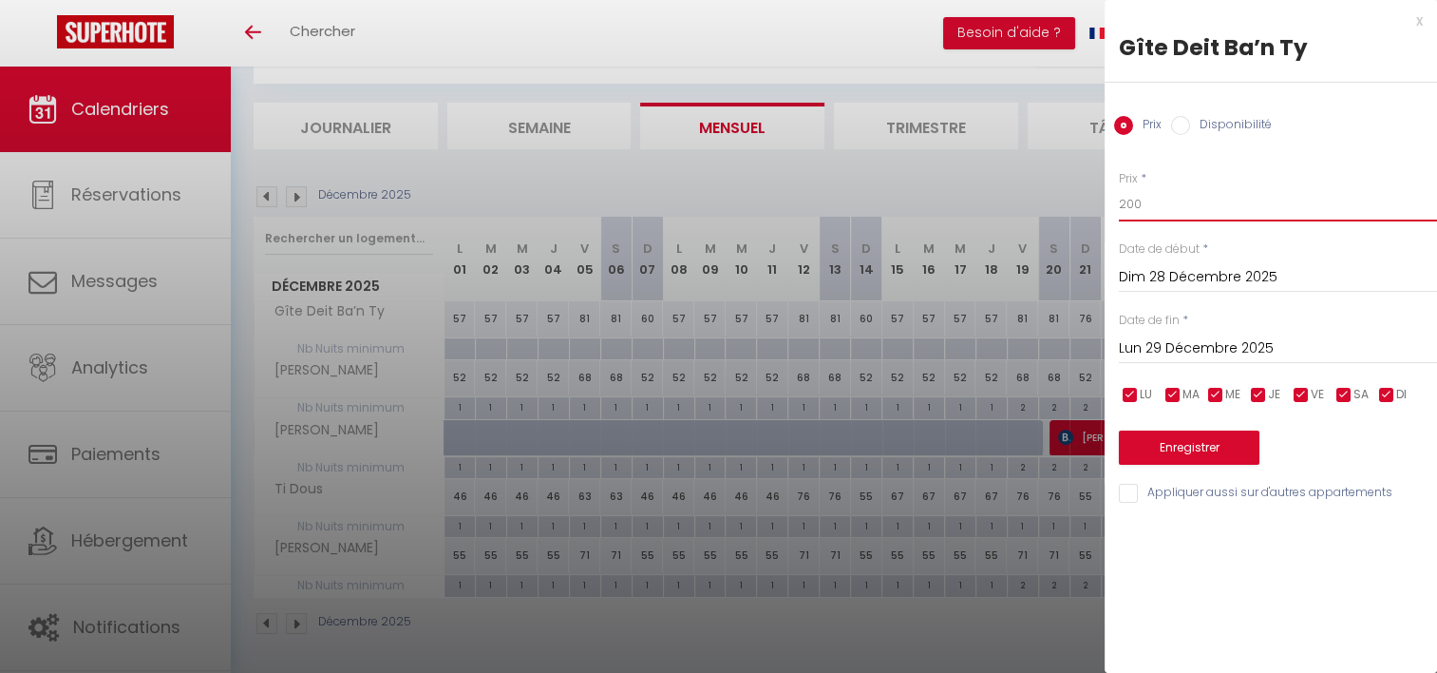
drag, startPoint x: 1145, startPoint y: 209, endPoint x: 1017, endPoint y: 202, distance: 127.5
click at [1017, 202] on body "🟢 Des questions ou besoin d'assistance pour la migration AirBnB? Prenez rdv >>>…" at bounding box center [718, 323] width 1437 height 705
type input "76"
click at [1169, 342] on input "Lun 29 Décembre 2025" at bounding box center [1278, 348] width 318 height 25
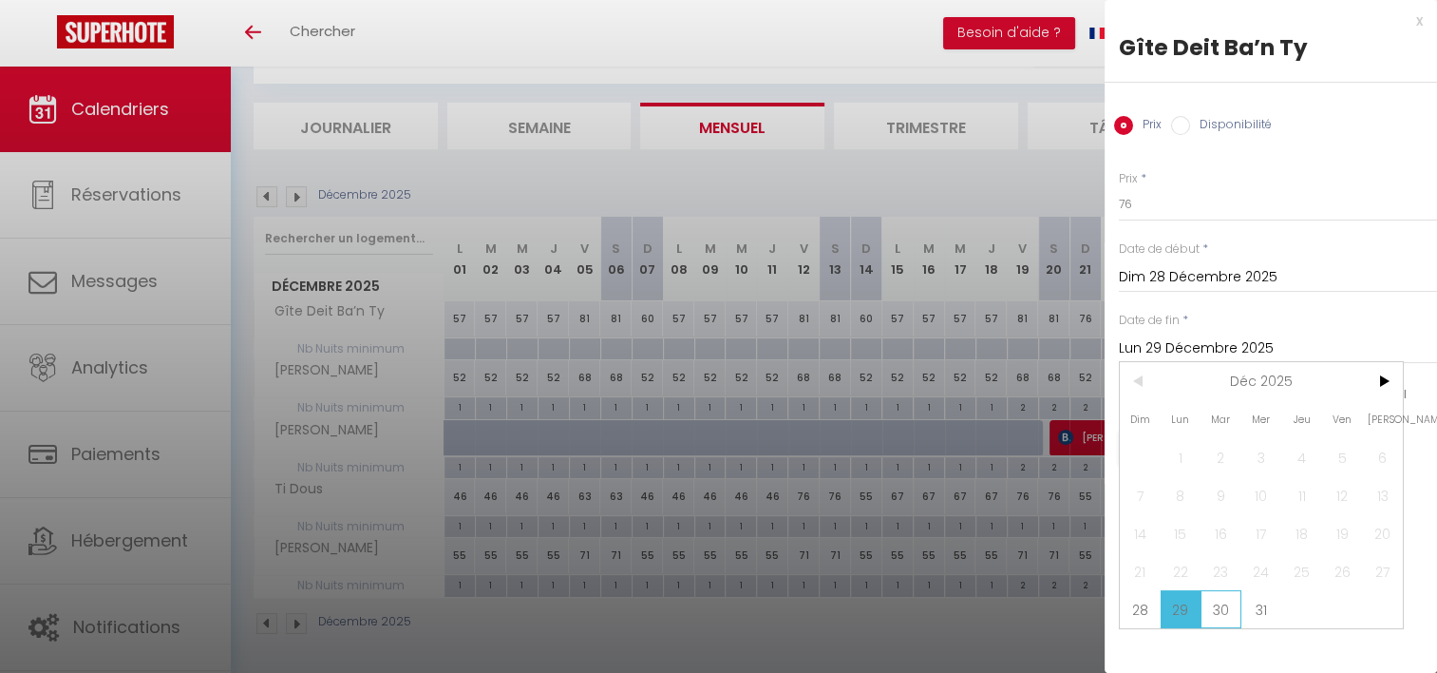
click at [1224, 610] on span "30" at bounding box center [1221, 609] width 41 height 38
type input "[DATE]"
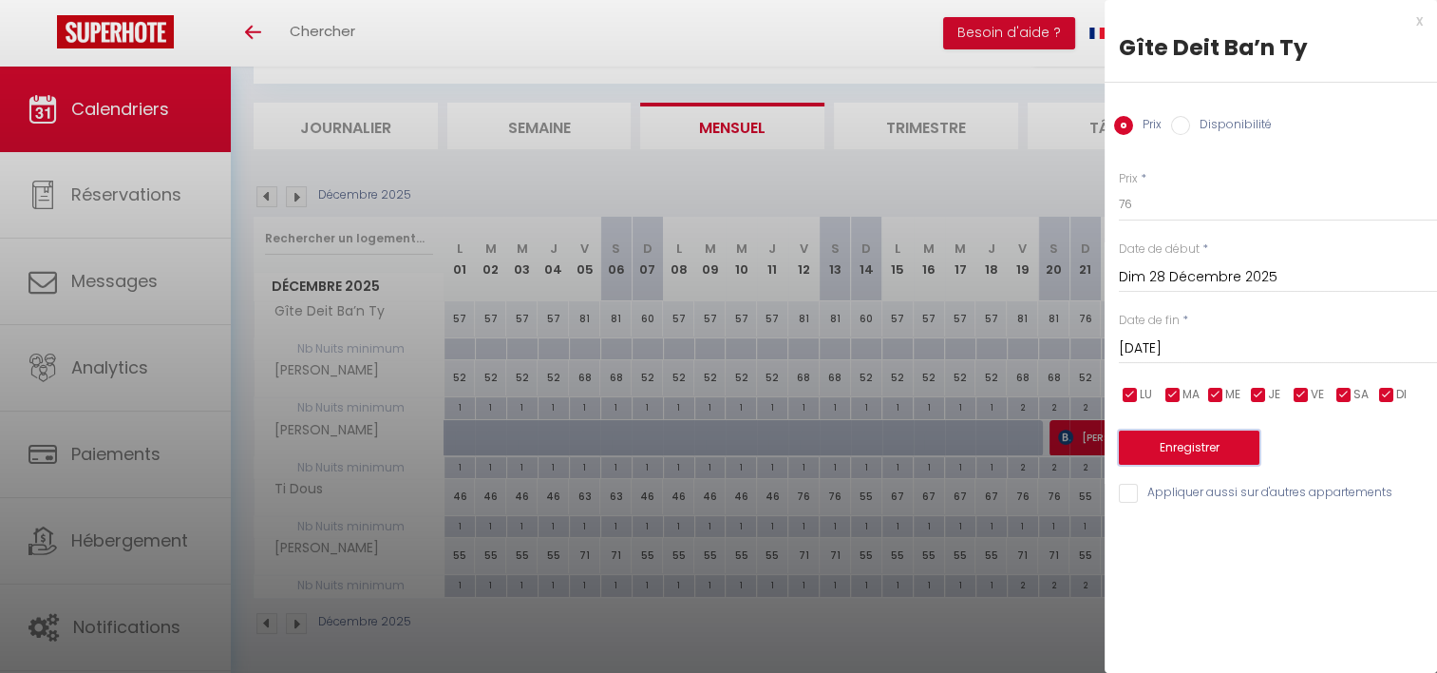
click at [1226, 452] on button "Enregistrer" at bounding box center [1189, 447] width 141 height 34
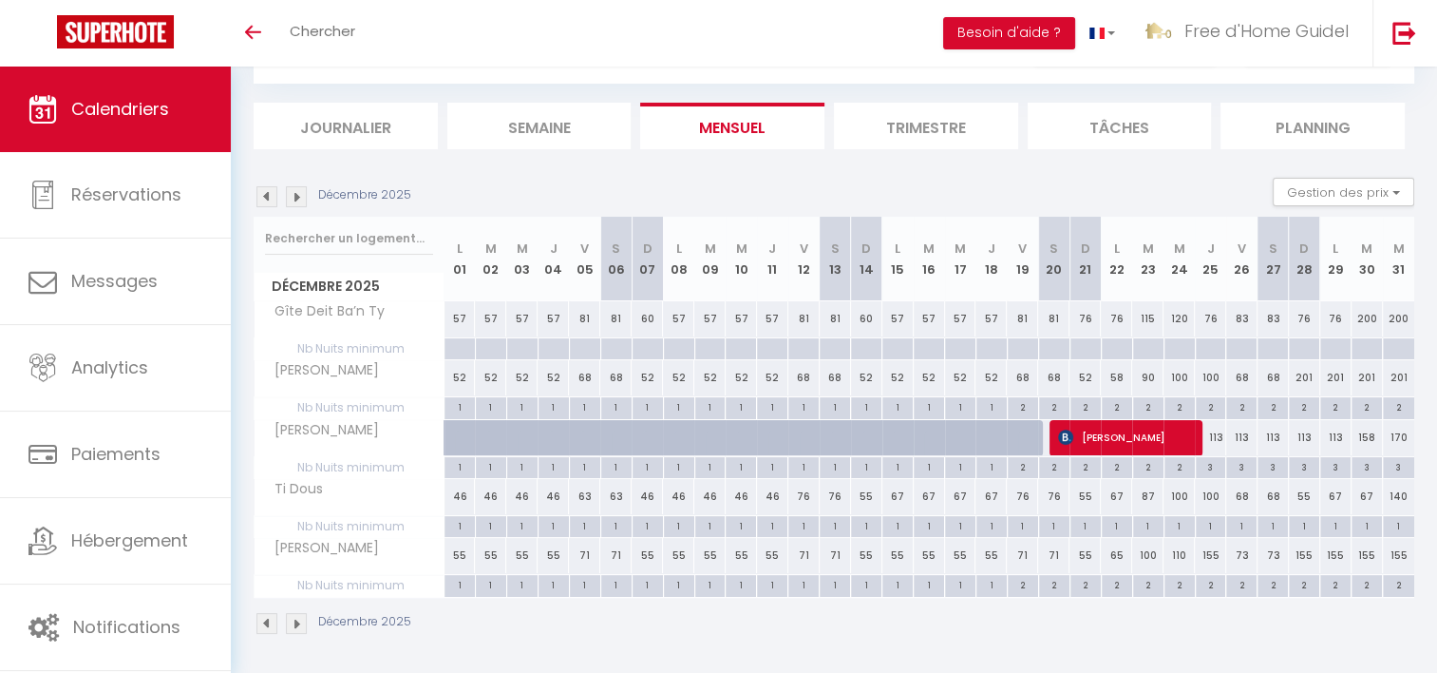
click at [1359, 347] on div at bounding box center [1366, 349] width 31 height 22
type input "[DATE]"
type input "Mer 31 Décembre 2025"
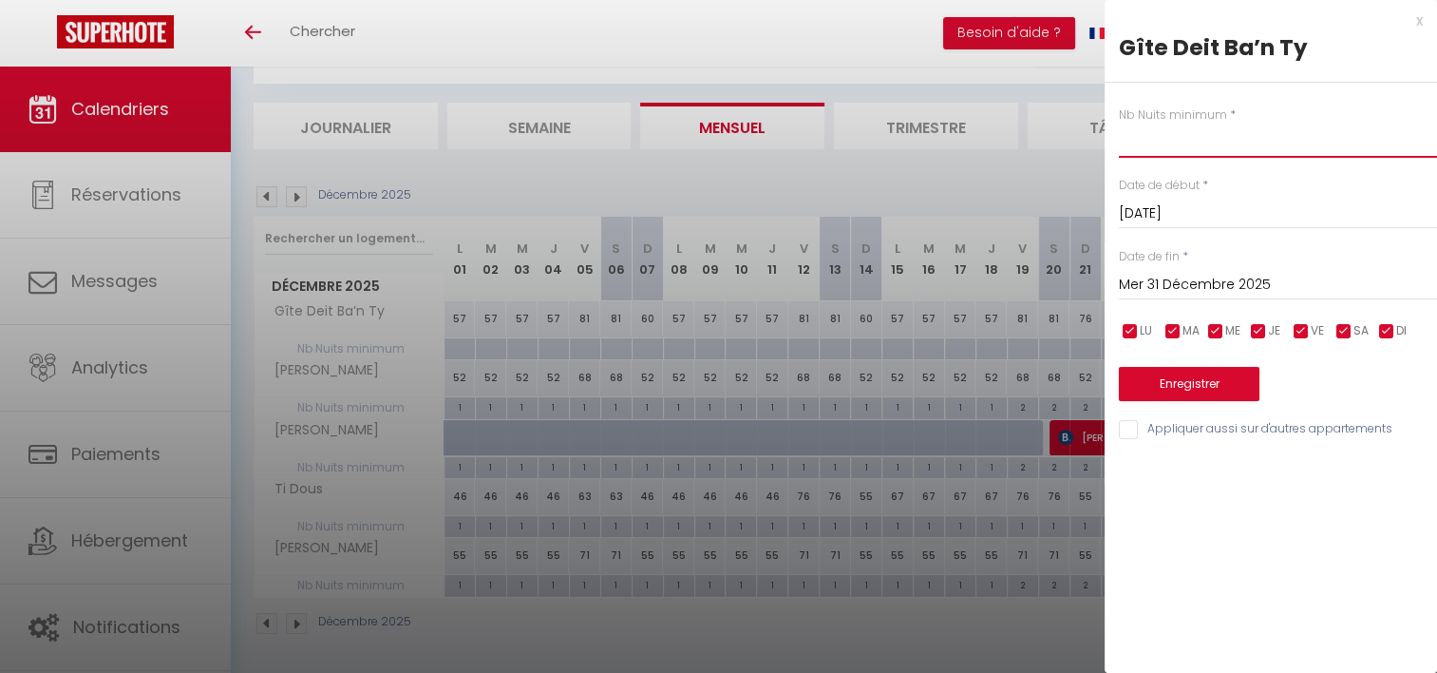
click at [1158, 147] on input "text" at bounding box center [1278, 141] width 318 height 34
type input "2"
click at [1187, 282] on input "Mer 31 Décembre 2025" at bounding box center [1278, 285] width 318 height 25
click at [1410, 59] on div "Gîte Deit Ba’n Ty" at bounding box center [1271, 47] width 304 height 30
click at [1202, 376] on button "Enregistrer" at bounding box center [1189, 384] width 141 height 34
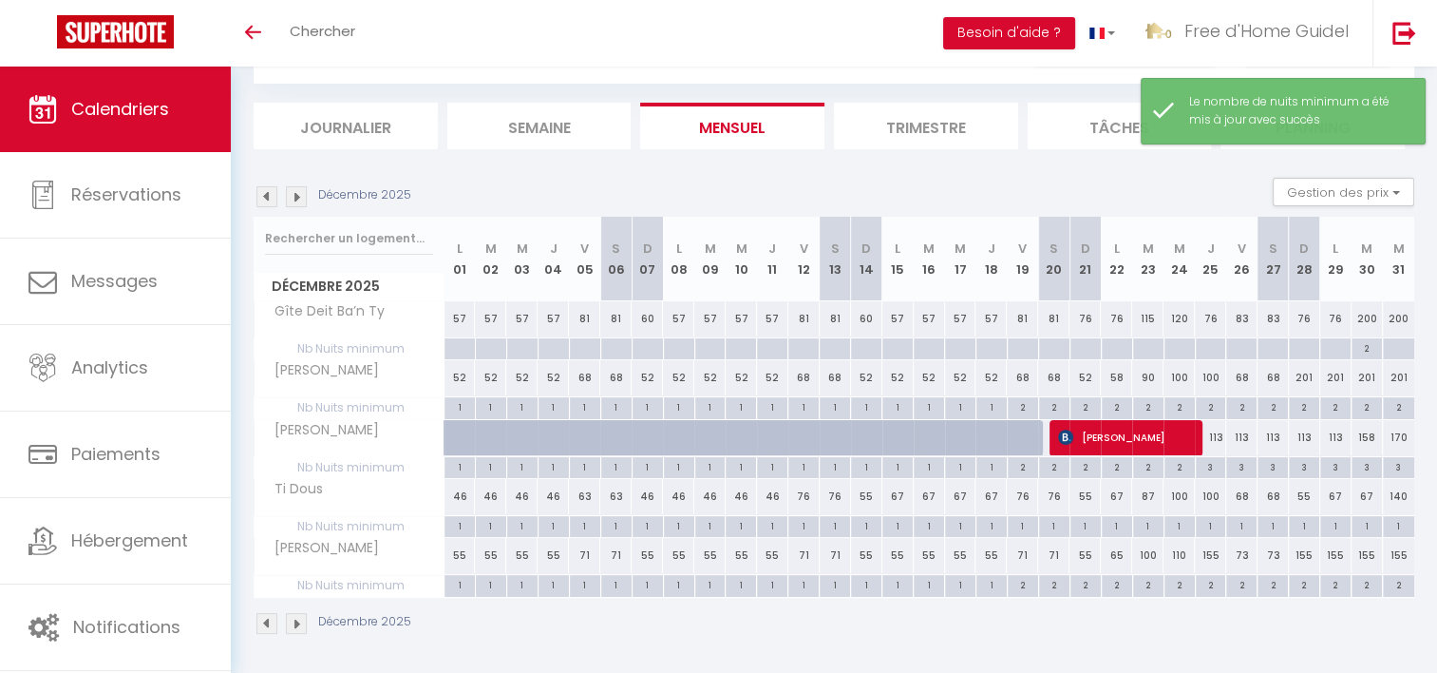
click at [1402, 349] on div at bounding box center [1398, 349] width 32 height 22
type input "Mer 31 Décembre 2025"
type input "Jeu 01 Janvier 2026"
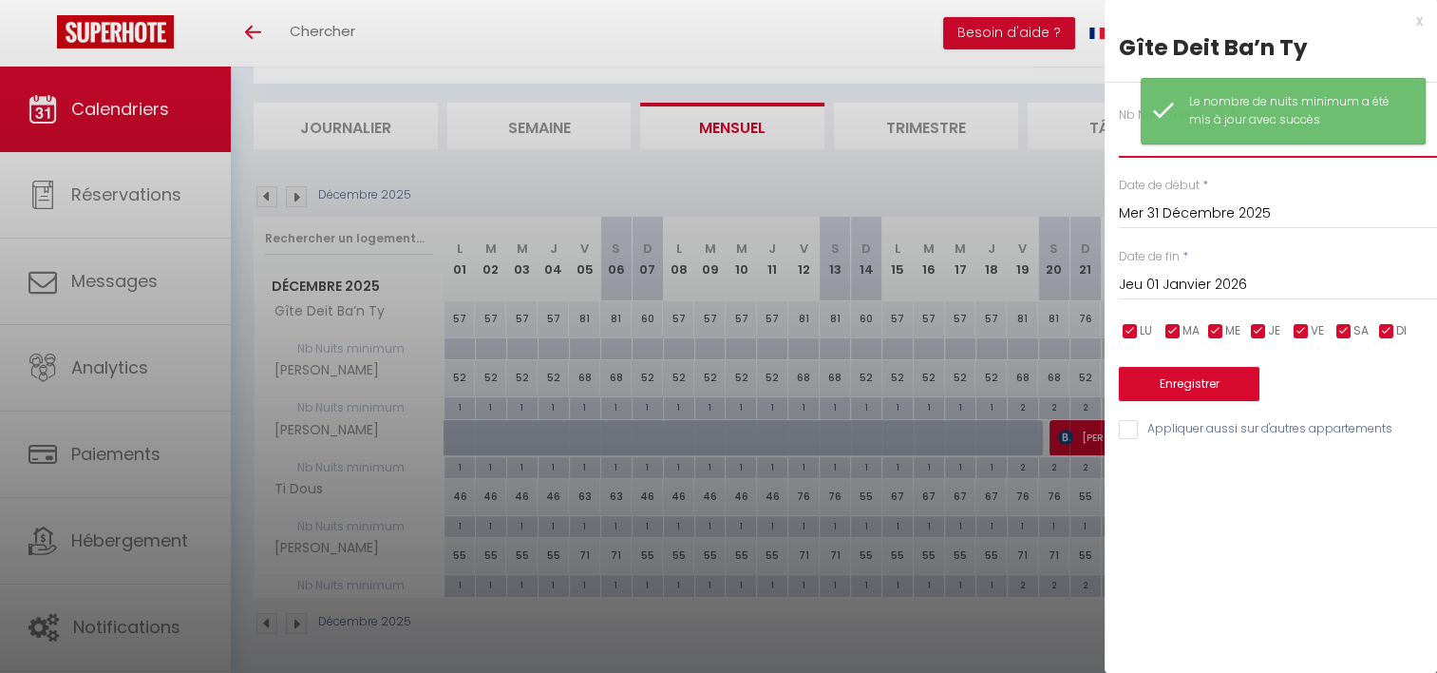
click at [1146, 152] on input "text" at bounding box center [1278, 141] width 318 height 34
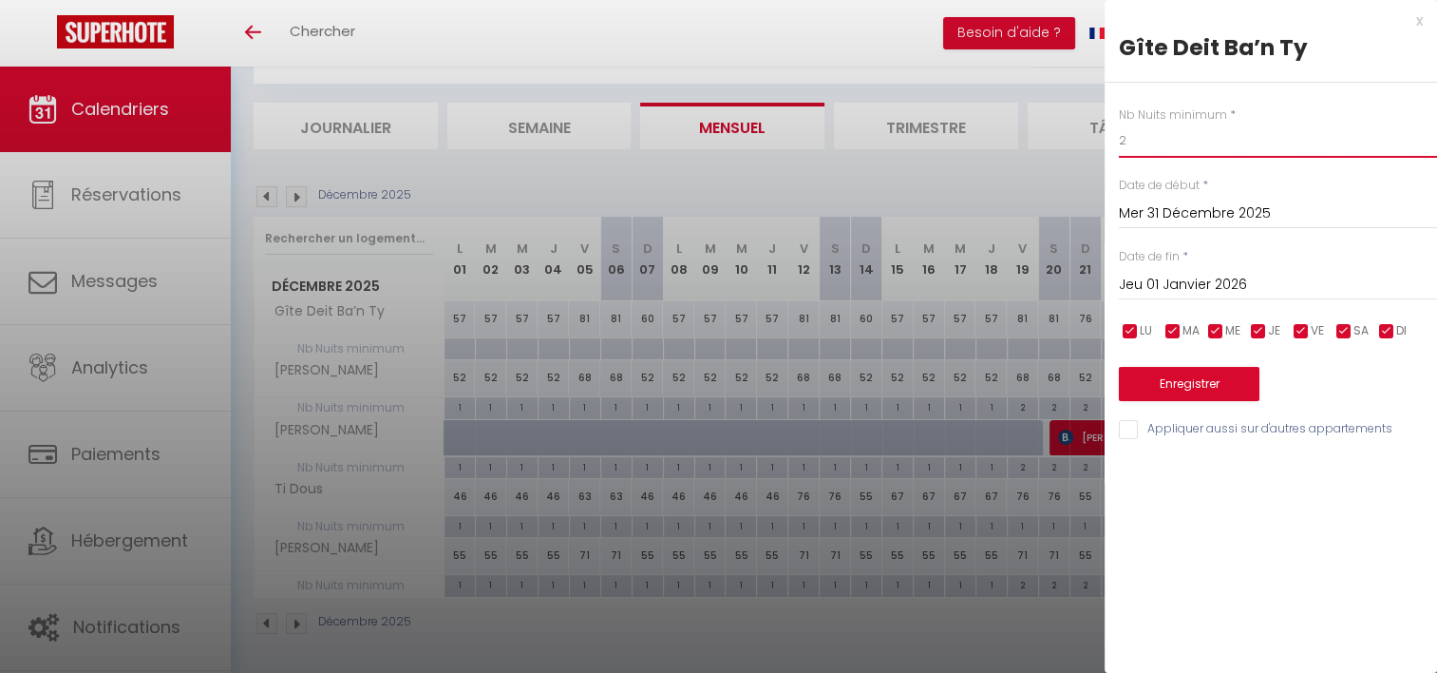
type input "2"
click at [1183, 392] on button "Enregistrer" at bounding box center [1189, 384] width 141 height 34
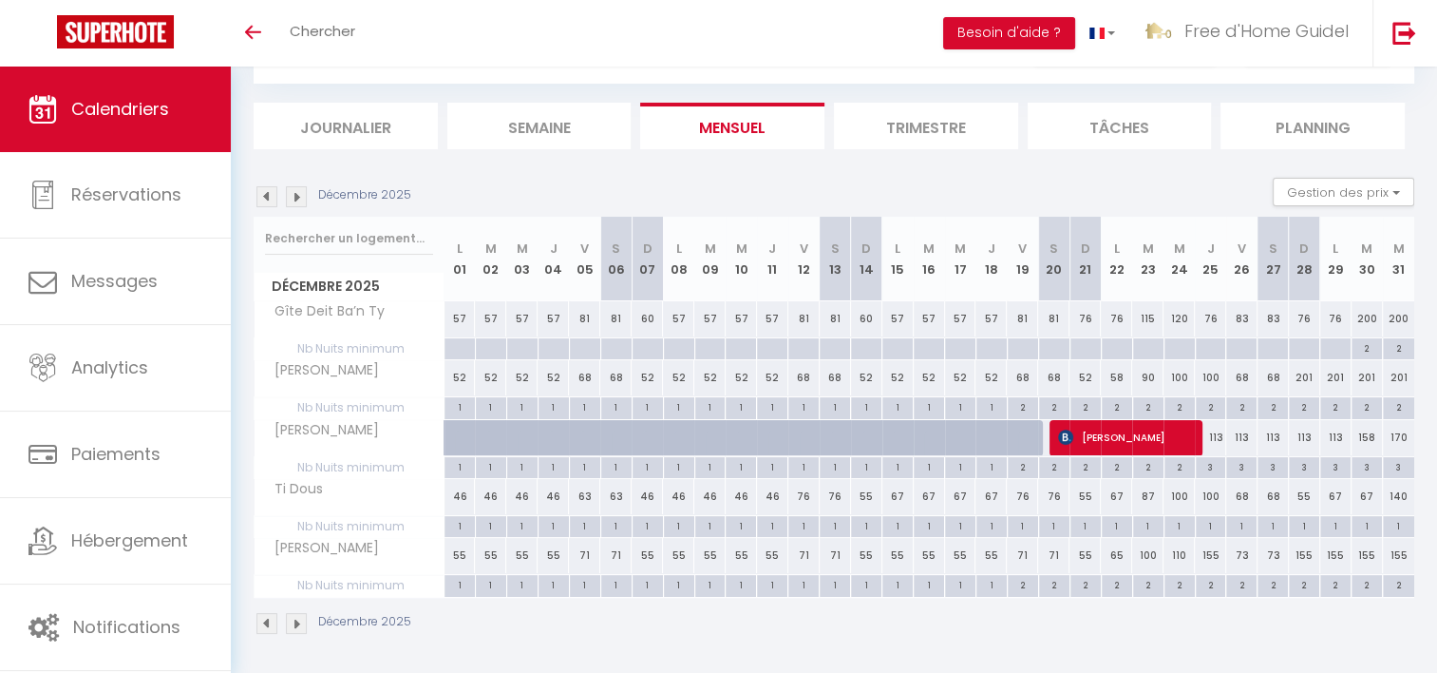
click at [1405, 314] on div "200" at bounding box center [1398, 318] width 31 height 35
type input "200"
type input "Mer 31 Décembre 2025"
type input "Jeu 01 Janvier 2026"
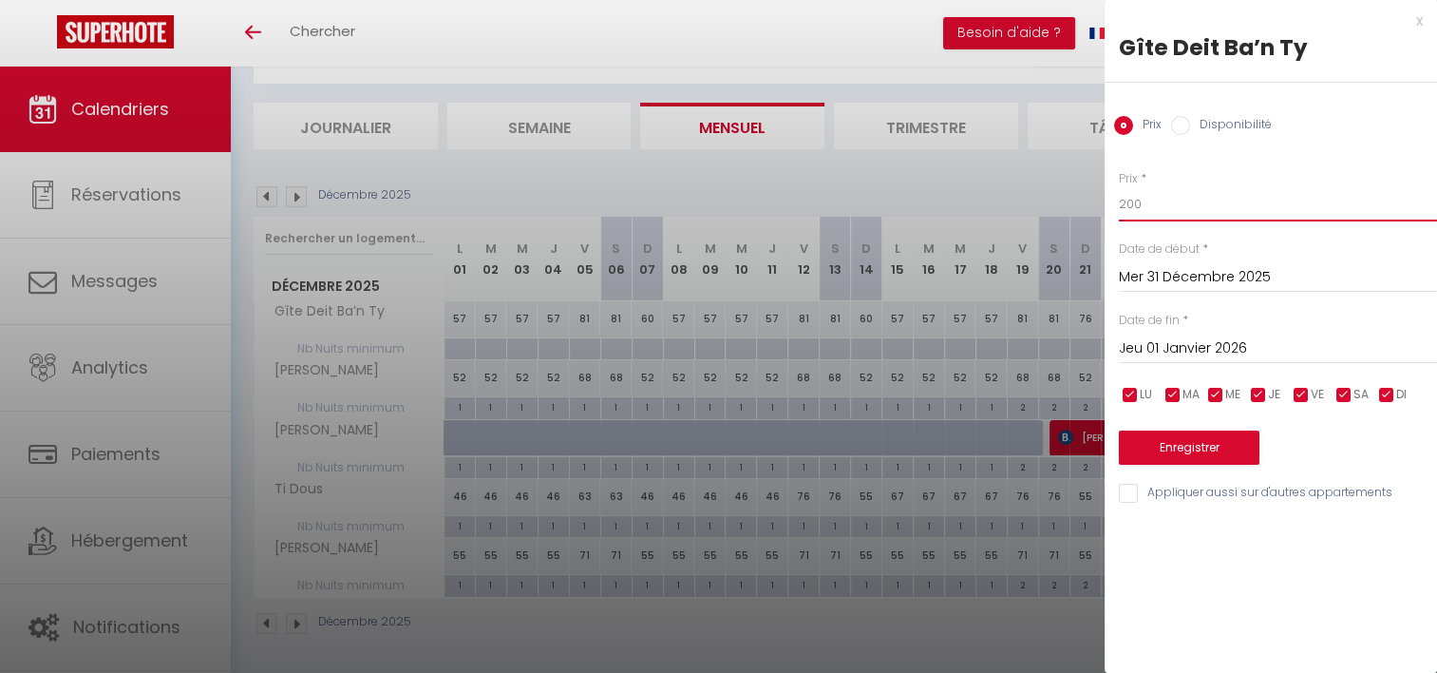
drag, startPoint x: 1156, startPoint y: 197, endPoint x: 1093, endPoint y: 202, distance: 63.0
click at [1093, 202] on body "🟢 Des questions ou besoin d'assistance pour la migration AirBnB? Prenez rdv >>>…" at bounding box center [718, 323] width 1437 height 705
type input "125"
click at [1187, 441] on button "Enregistrer" at bounding box center [1189, 447] width 141 height 34
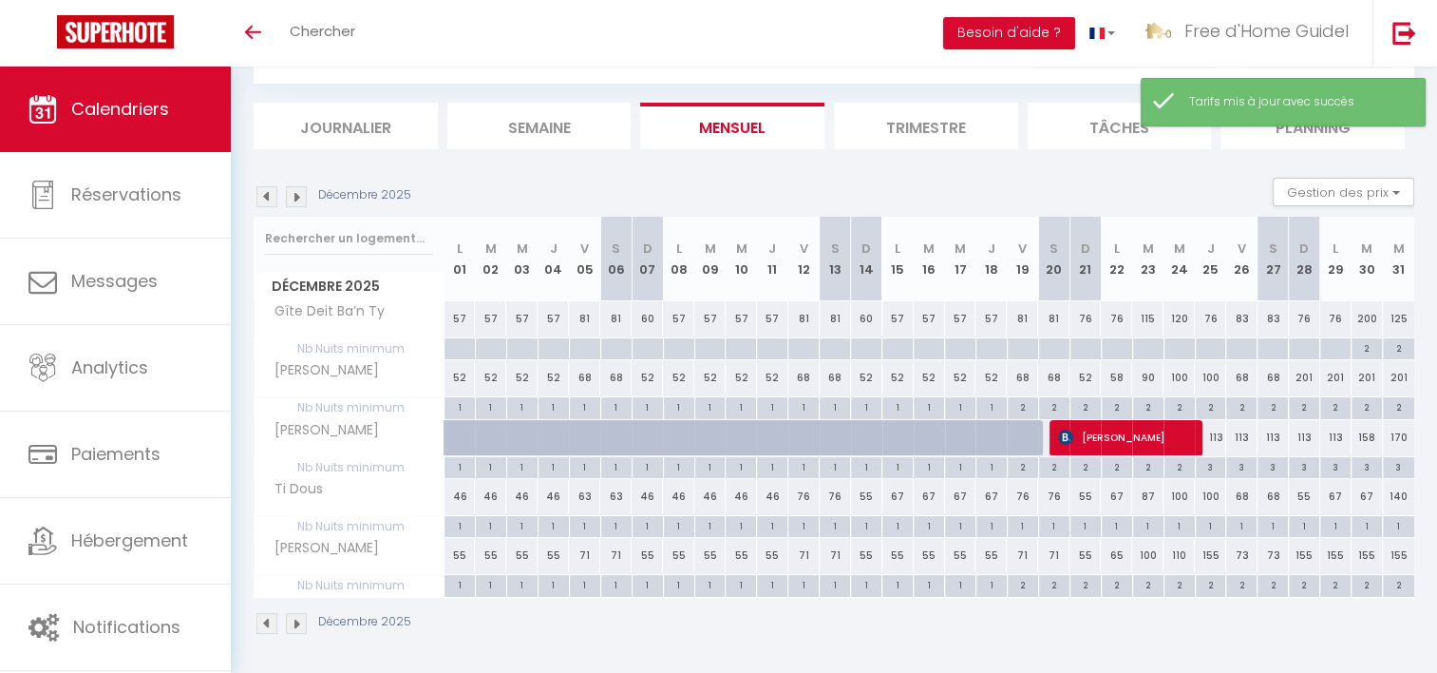
click at [1368, 324] on div "200" at bounding box center [1367, 318] width 31 height 35
type input "200"
type input "[DATE]"
type input "Mer 31 Décembre 2025"
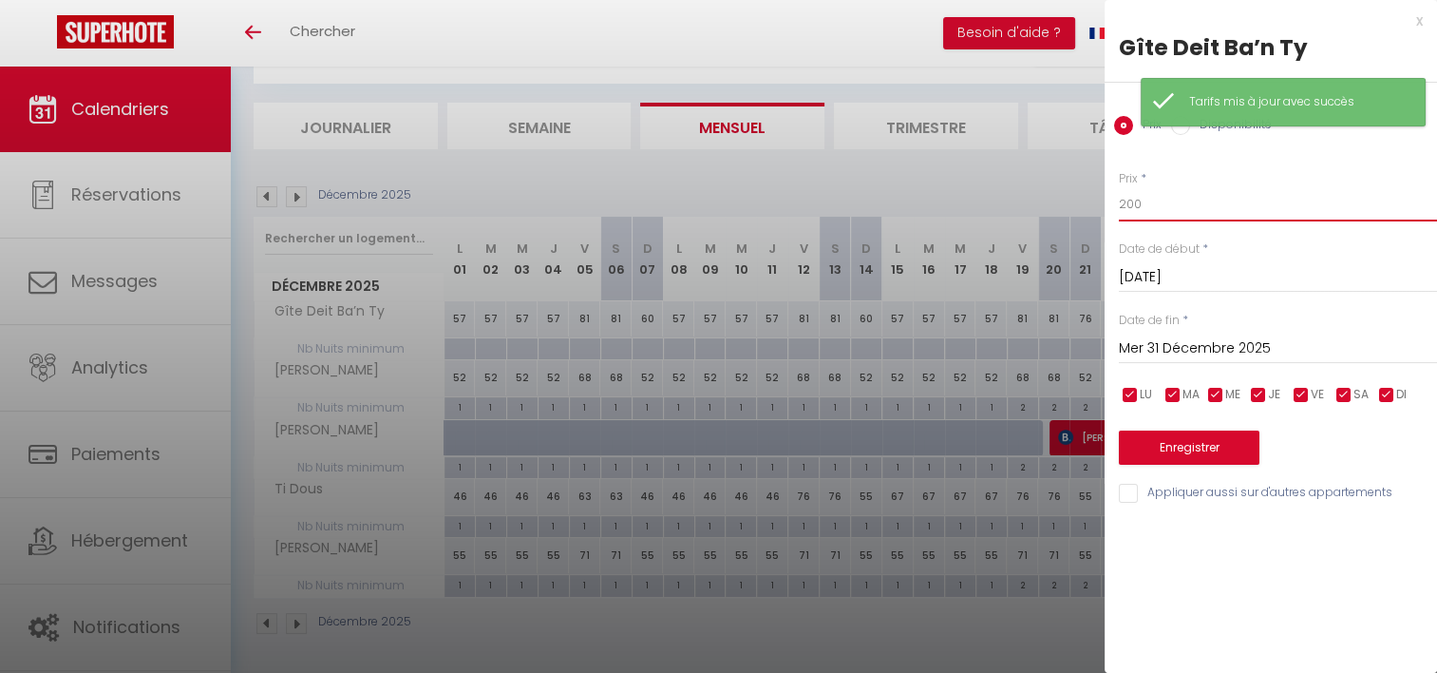
drag, startPoint x: 1176, startPoint y: 219, endPoint x: 1076, endPoint y: 211, distance: 100.0
click at [1076, 211] on body "🟢 Des questions ou besoin d'assistance pour la migration AirBnB? Prenez rdv >>>…" at bounding box center [718, 323] width 1437 height 705
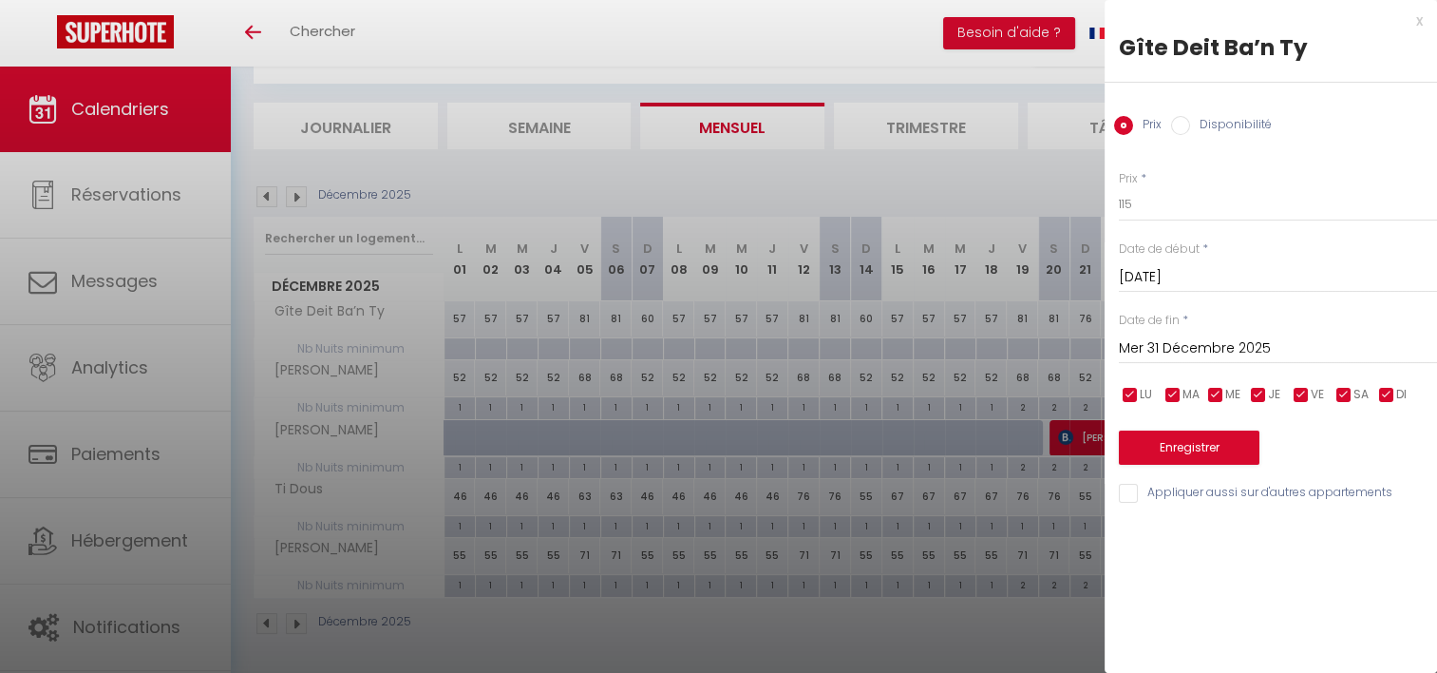
click at [1425, 23] on div "x Gîte Deit Ba’n Ty Prix Disponibilité Prix * 115 Statut * Disponible Indisponi…" at bounding box center [1271, 261] width 333 height 523
click at [1417, 23] on div "x" at bounding box center [1264, 21] width 318 height 23
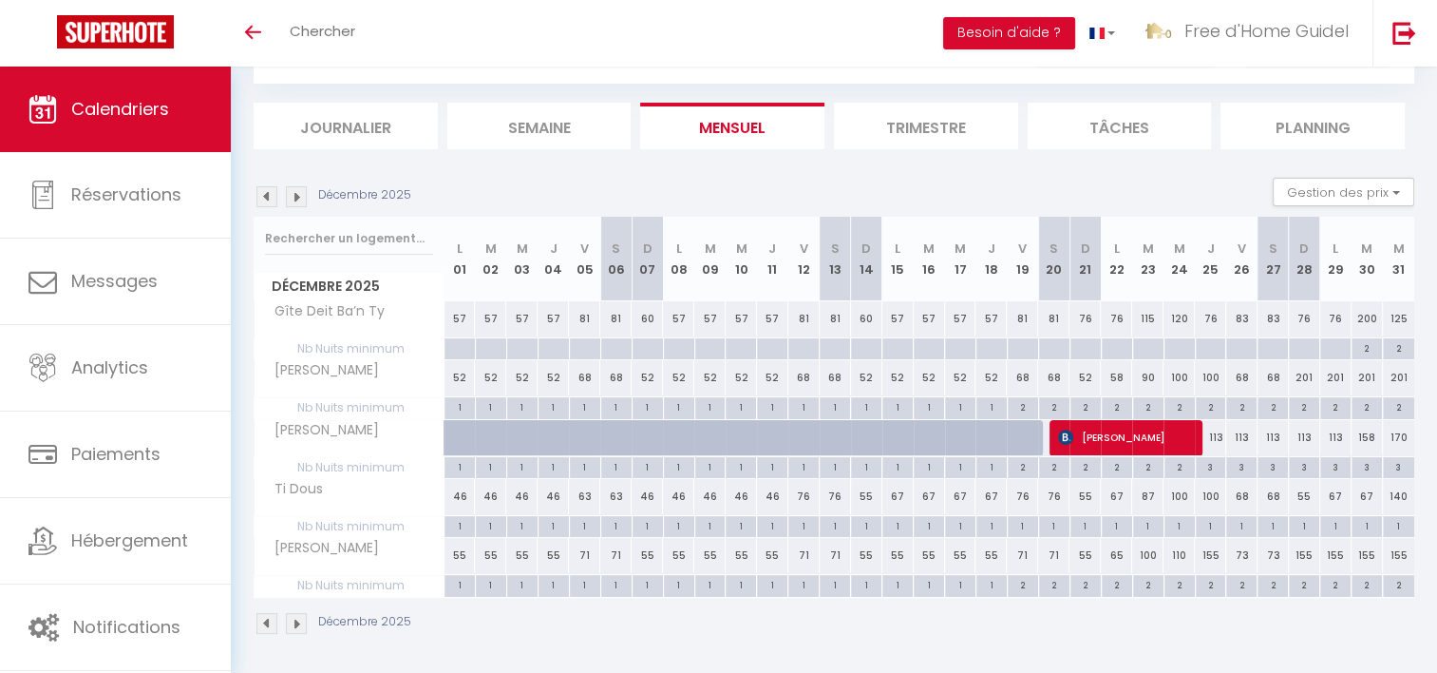
click at [1360, 315] on div "200" at bounding box center [1367, 318] width 31 height 35
type input "200"
type input "[DATE]"
type input "Mer 31 Décembre 2025"
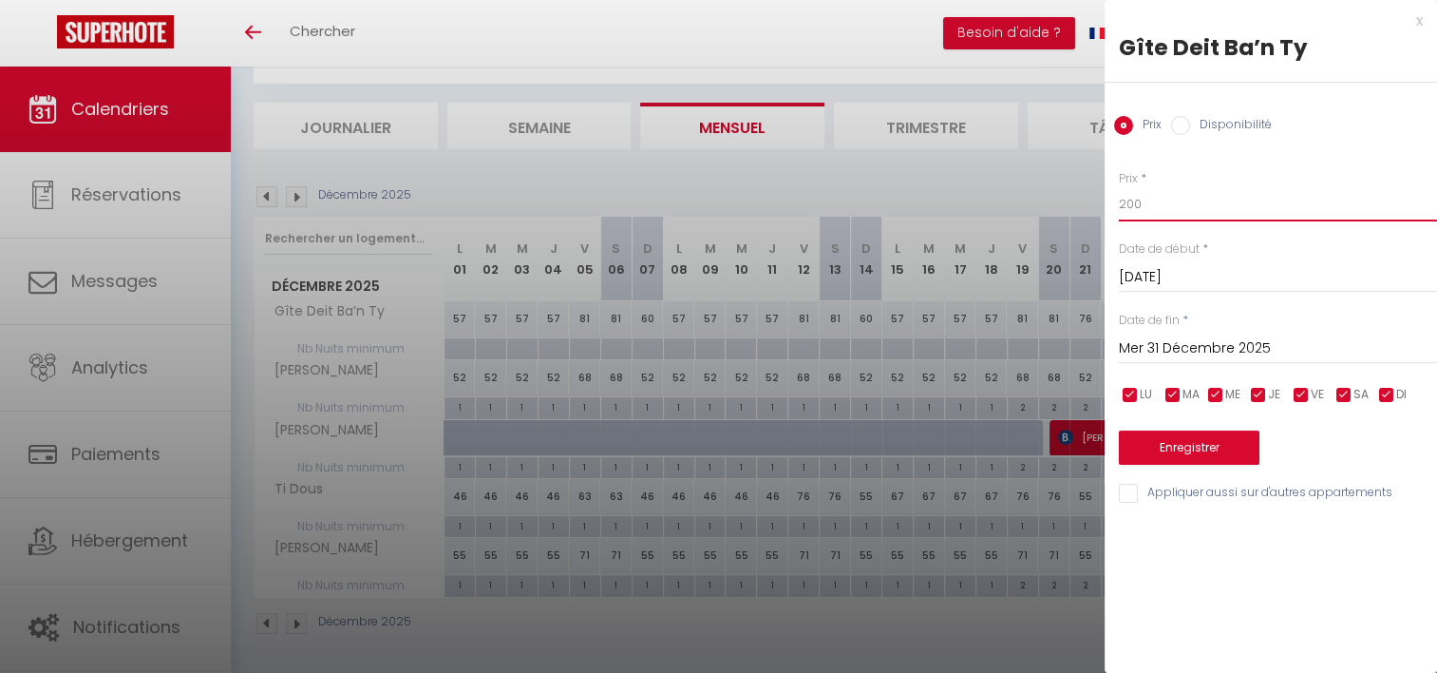
drag, startPoint x: 1151, startPoint y: 210, endPoint x: 1049, endPoint y: 217, distance: 102.8
click at [1049, 217] on body "🟢 Des questions ou besoin d'assistance pour la migration AirBnB? Prenez rdv >>>…" at bounding box center [718, 323] width 1437 height 705
type input "76"
click at [1198, 441] on button "Enregistrer" at bounding box center [1189, 447] width 141 height 34
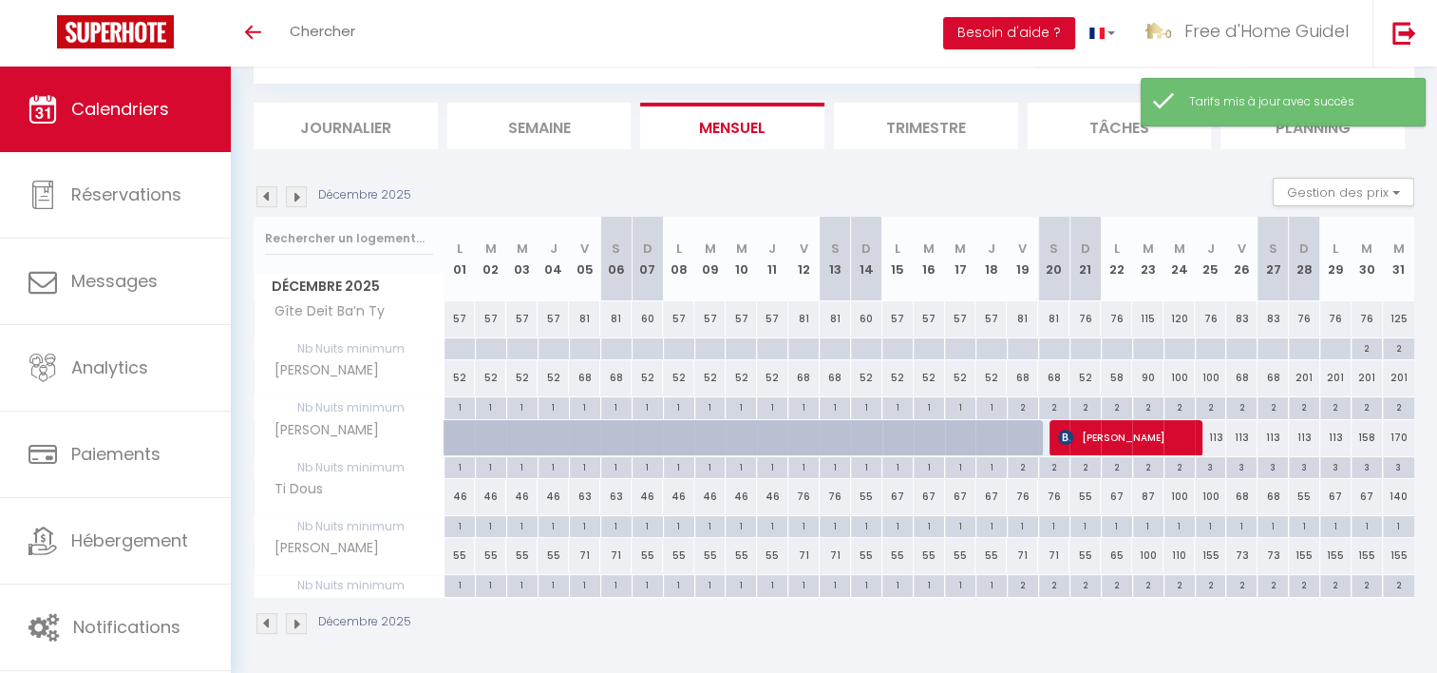
click at [1364, 347] on div "2" at bounding box center [1367, 347] width 30 height 18
type input "2"
type input "[DATE]"
type input "Mer 31 Décembre 2025"
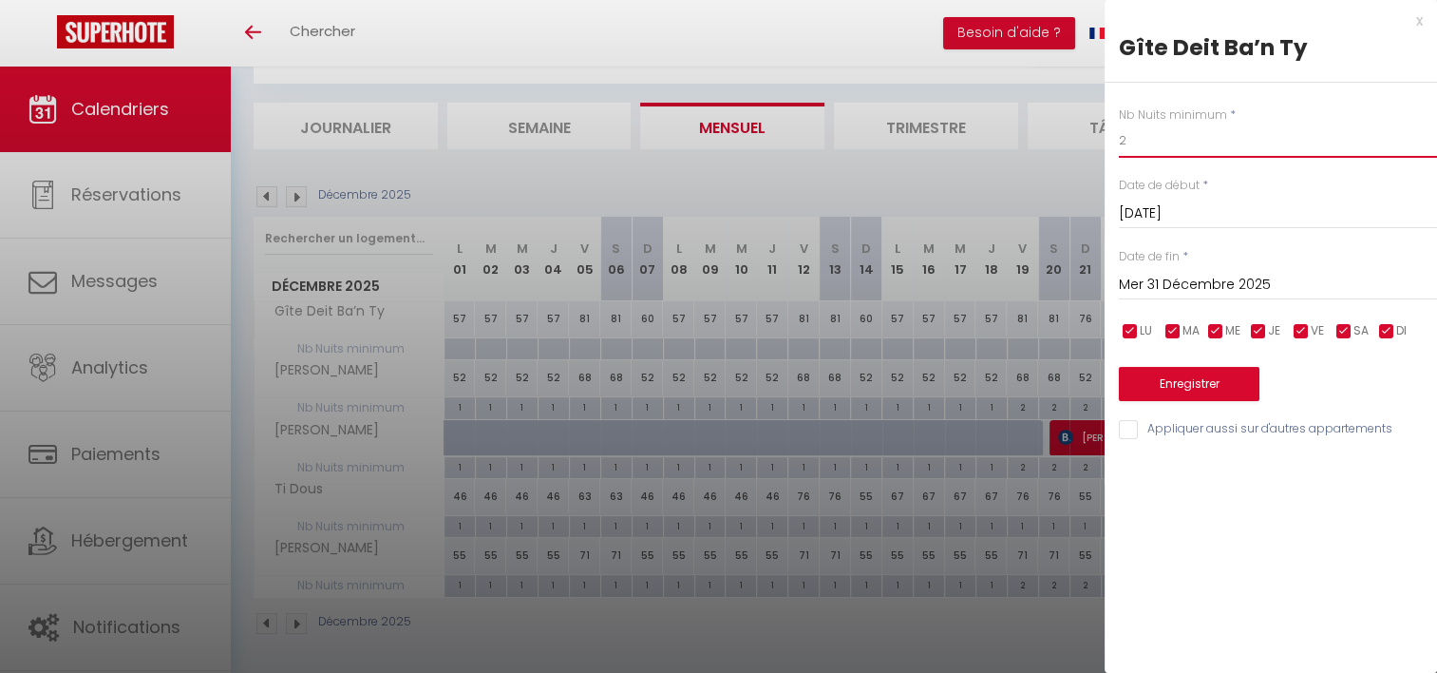
drag, startPoint x: 1137, startPoint y: 149, endPoint x: 1046, endPoint y: 160, distance: 91.8
click at [1046, 160] on body "🟢 Des questions ou besoin d'assistance pour la migration AirBnB? Prenez rdv >>>…" at bounding box center [718, 323] width 1437 height 705
type input "3"
click at [1206, 273] on input "Mer 31 Décembre 2025" at bounding box center [1278, 285] width 318 height 25
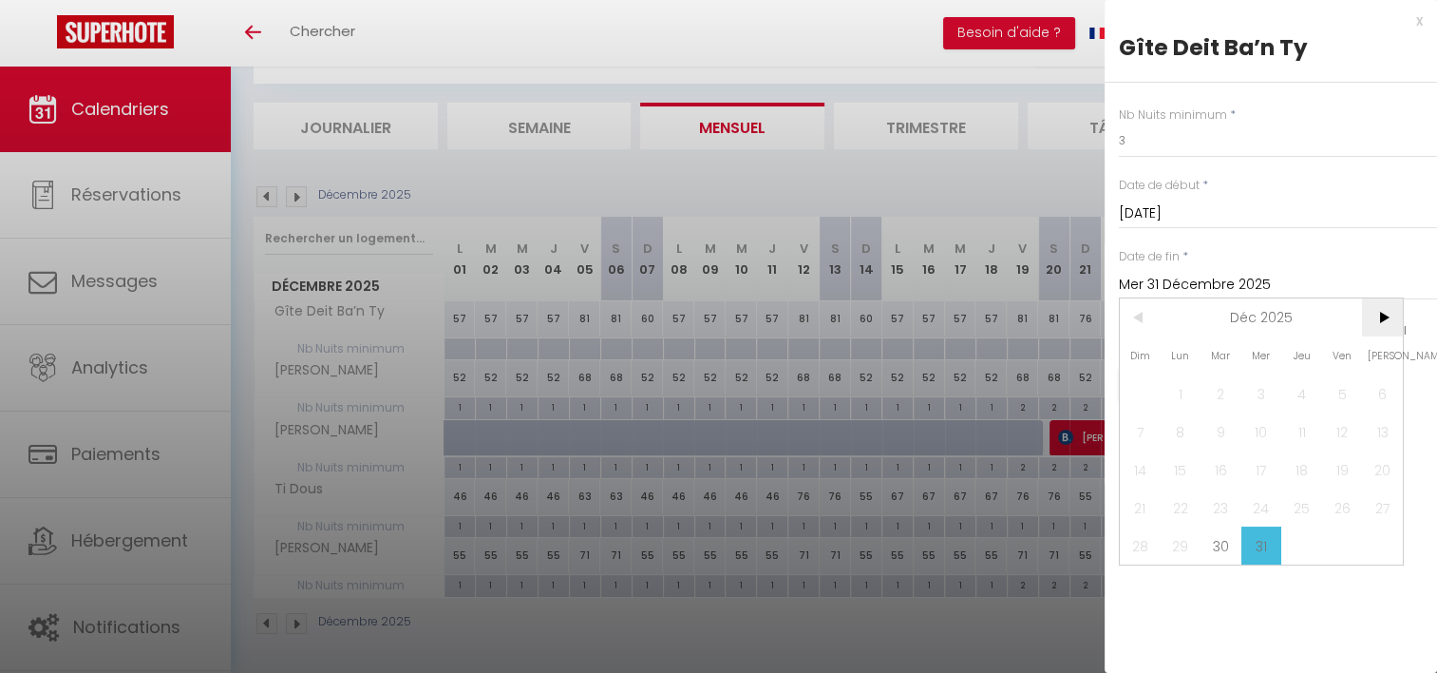
click at [1376, 324] on span ">" at bounding box center [1382, 317] width 41 height 38
click at [1301, 395] on span "1" at bounding box center [1302, 393] width 41 height 38
type input "Jeu 01 Janvier 2026"
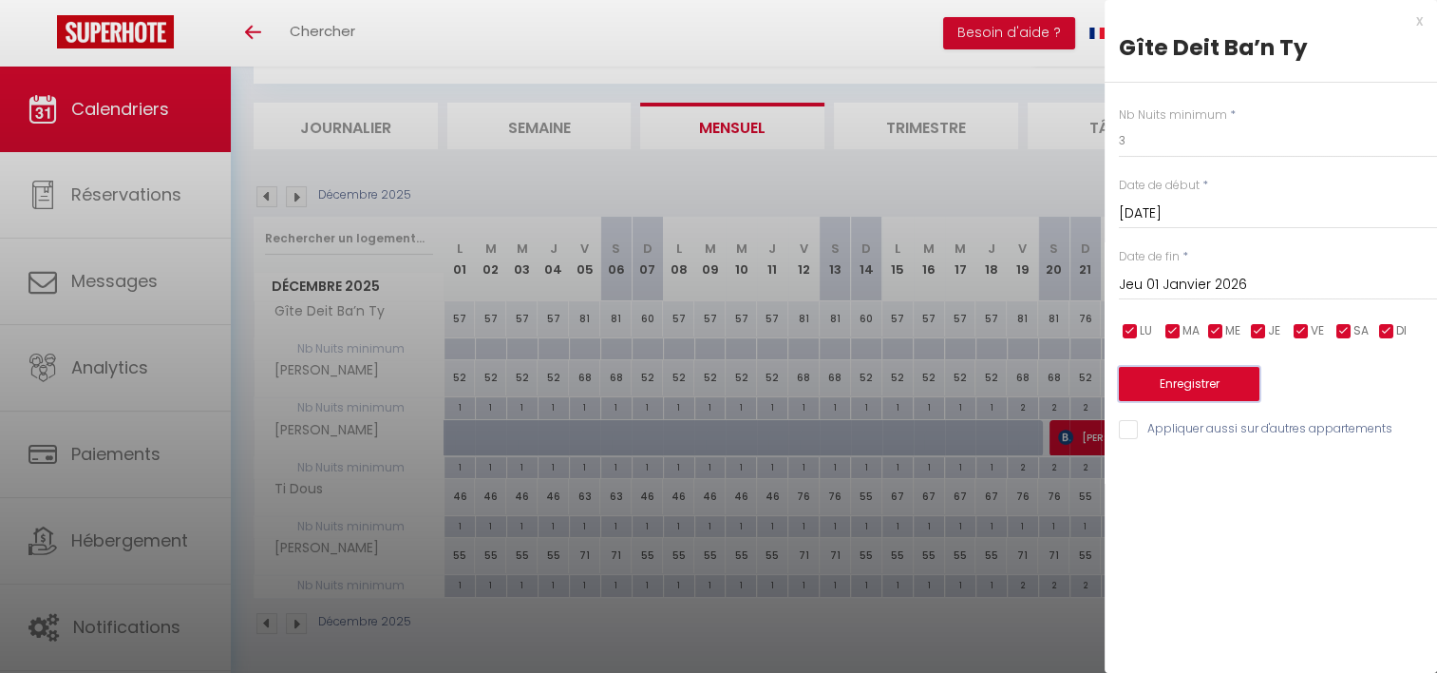
click at [1187, 391] on button "Enregistrer" at bounding box center [1189, 384] width 141 height 34
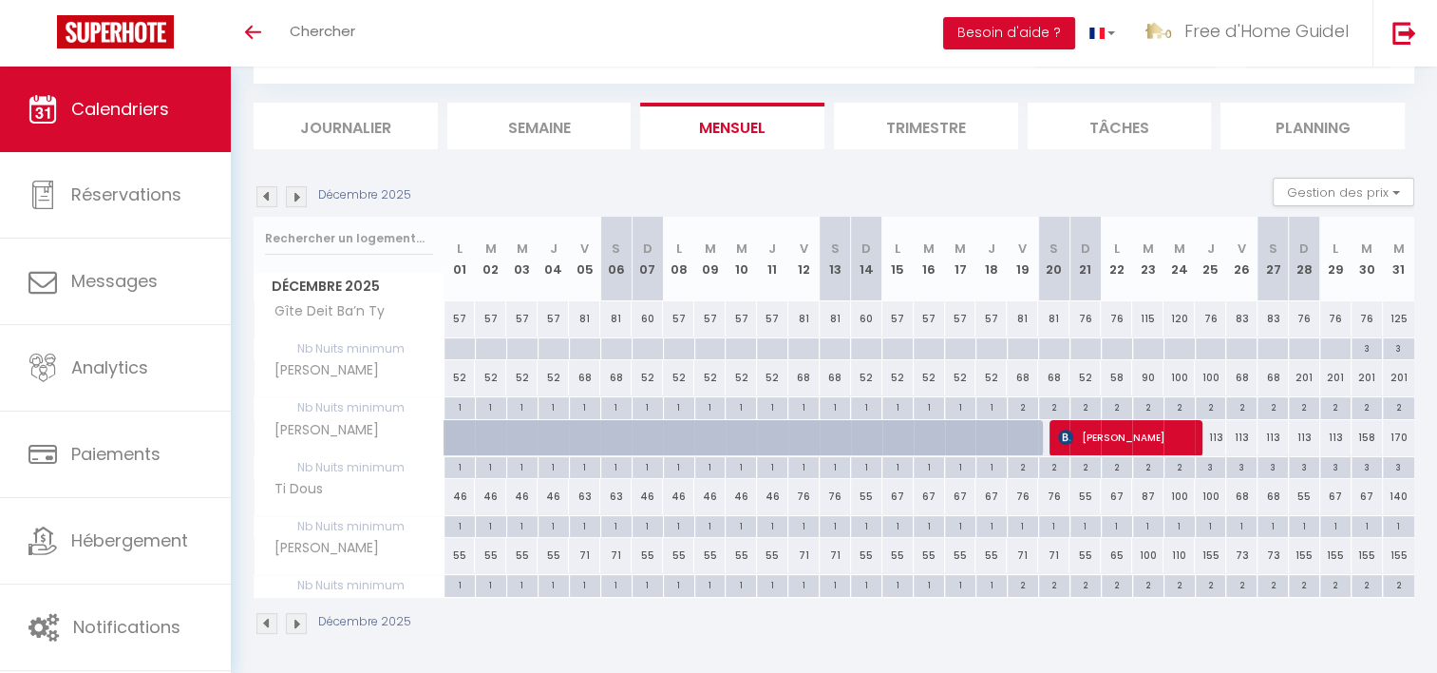
click at [1368, 524] on div "1" at bounding box center [1367, 525] width 30 height 18
type input "1"
type input "[DATE]"
type input "Mer 31 Décembre 2025"
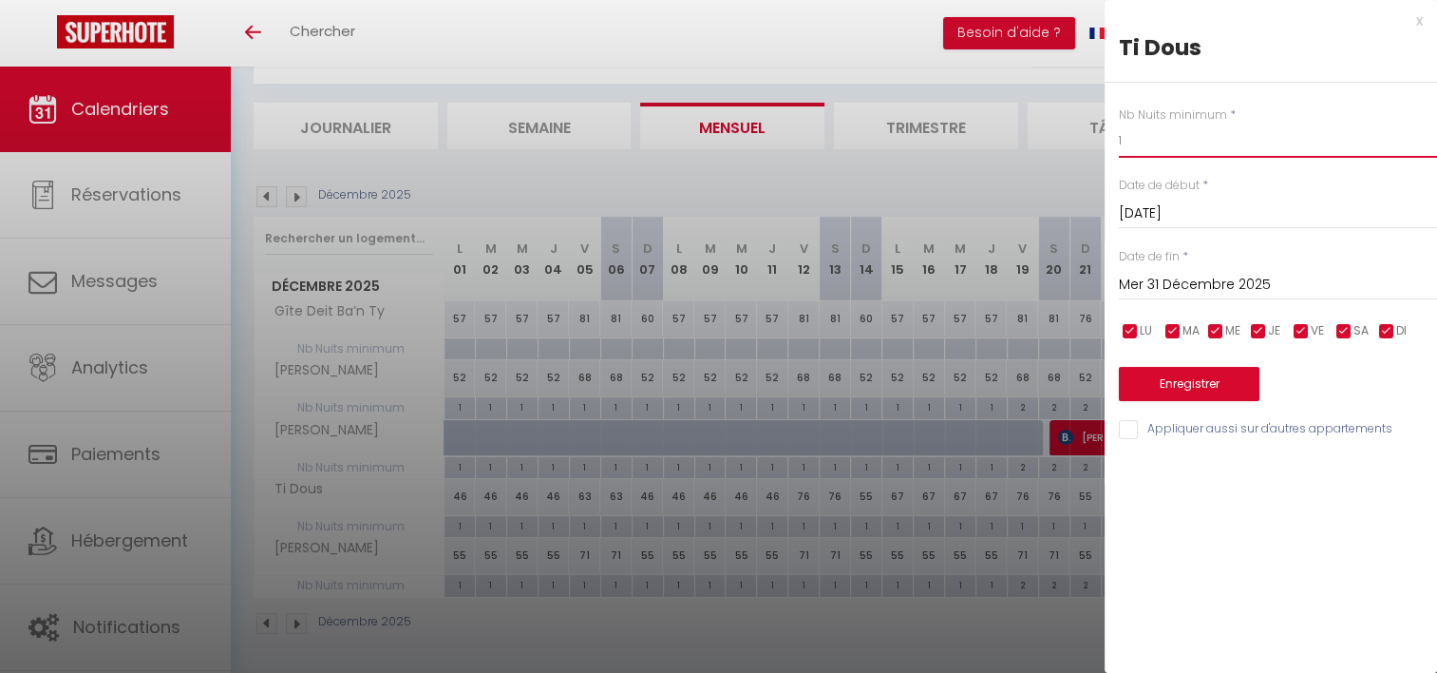
drag, startPoint x: 1134, startPoint y: 147, endPoint x: 1027, endPoint y: 150, distance: 107.4
click at [1027, 150] on body "🟢 Des questions ou besoin d'assistance pour la migration AirBnB? Prenez rdv >>>…" at bounding box center [718, 323] width 1437 height 705
type input "2"
click at [1158, 285] on input "Mer 31 Décembre 2025" at bounding box center [1278, 285] width 318 height 25
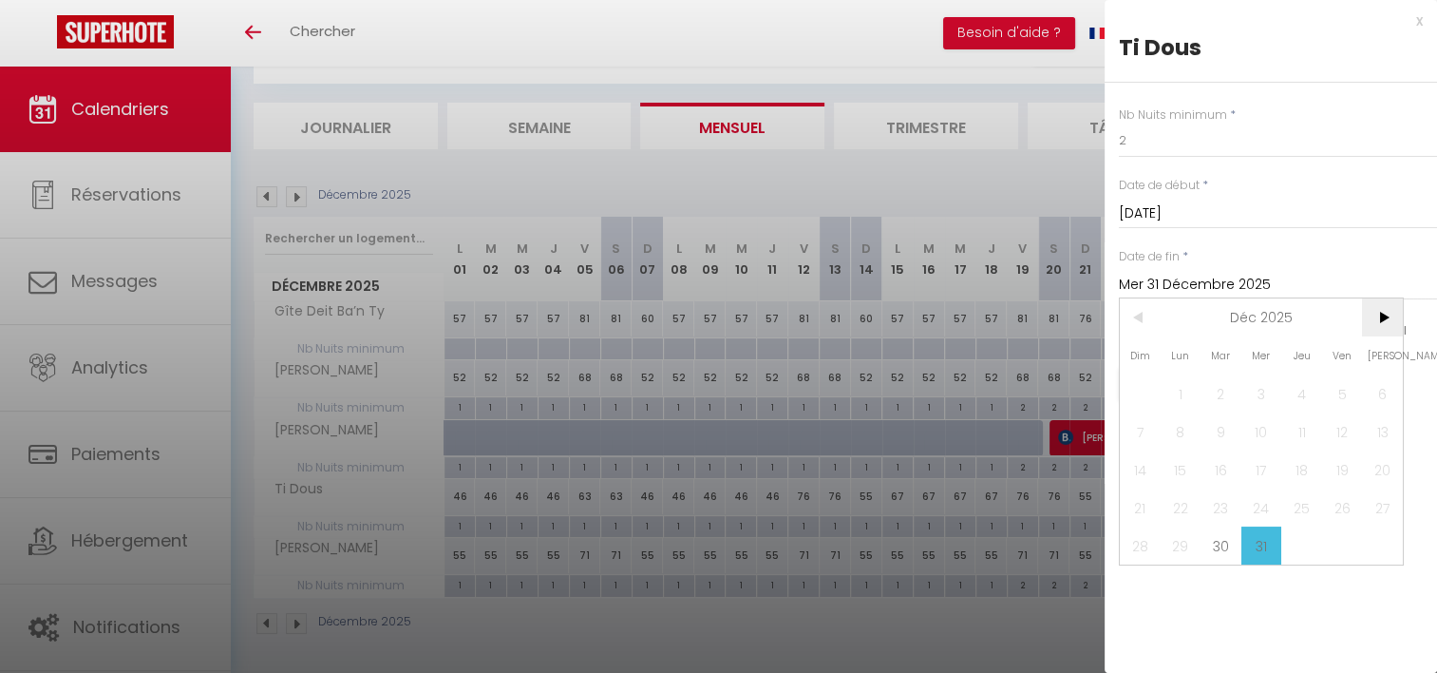
click at [1373, 323] on span ">" at bounding box center [1382, 317] width 41 height 38
click at [1299, 397] on span "1" at bounding box center [1302, 393] width 41 height 38
type input "Jeu 01 Janvier 2026"
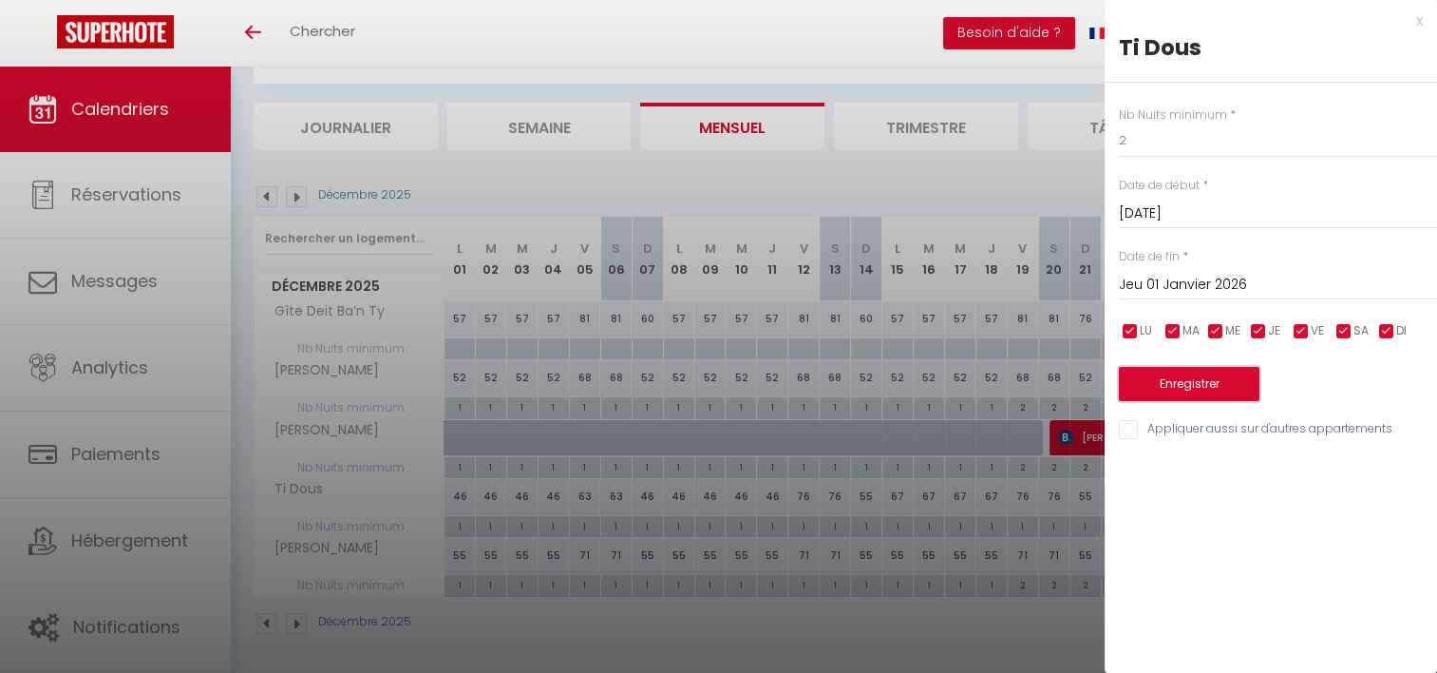
click at [1223, 384] on button "Enregistrer" at bounding box center [1189, 384] width 141 height 34
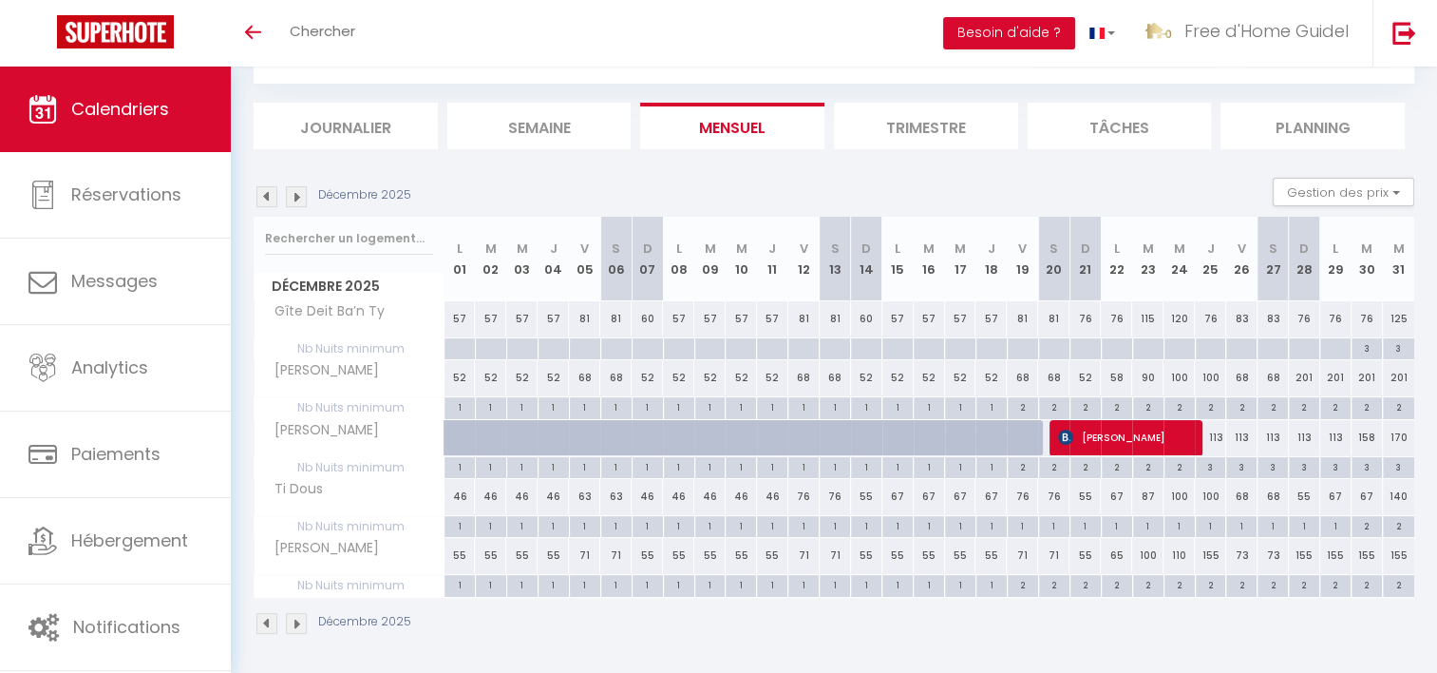
click at [1393, 496] on div "140" at bounding box center [1398, 496] width 31 height 35
type input "140"
type input "Mer 31 Décembre 2025"
type input "Jeu 01 Janvier 2026"
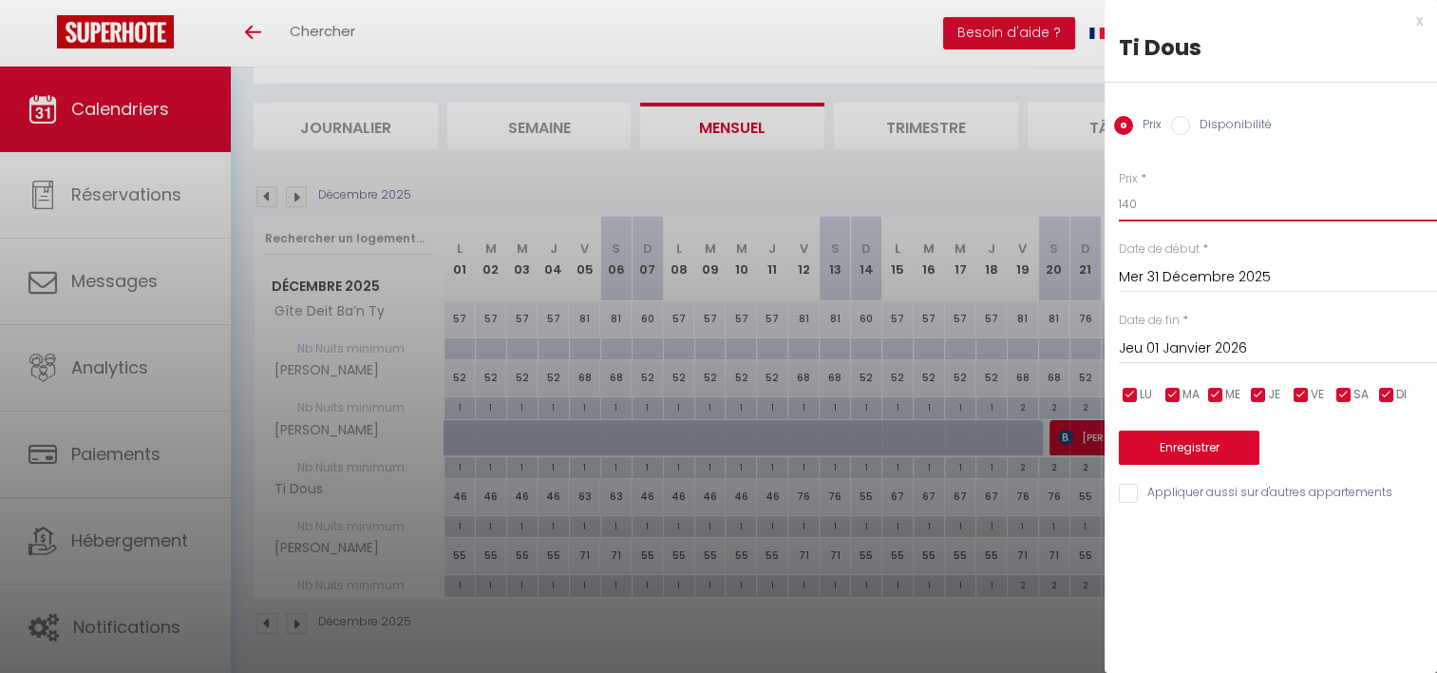
drag, startPoint x: 1153, startPoint y: 210, endPoint x: 1068, endPoint y: 213, distance: 85.5
click at [1068, 213] on body "🟢 Des questions ou besoin d'assistance pour la migration AirBnB? Prenez rdv >>>…" at bounding box center [718, 323] width 1437 height 705
type input "110"
click at [1187, 455] on button "Enregistrer" at bounding box center [1189, 447] width 141 height 34
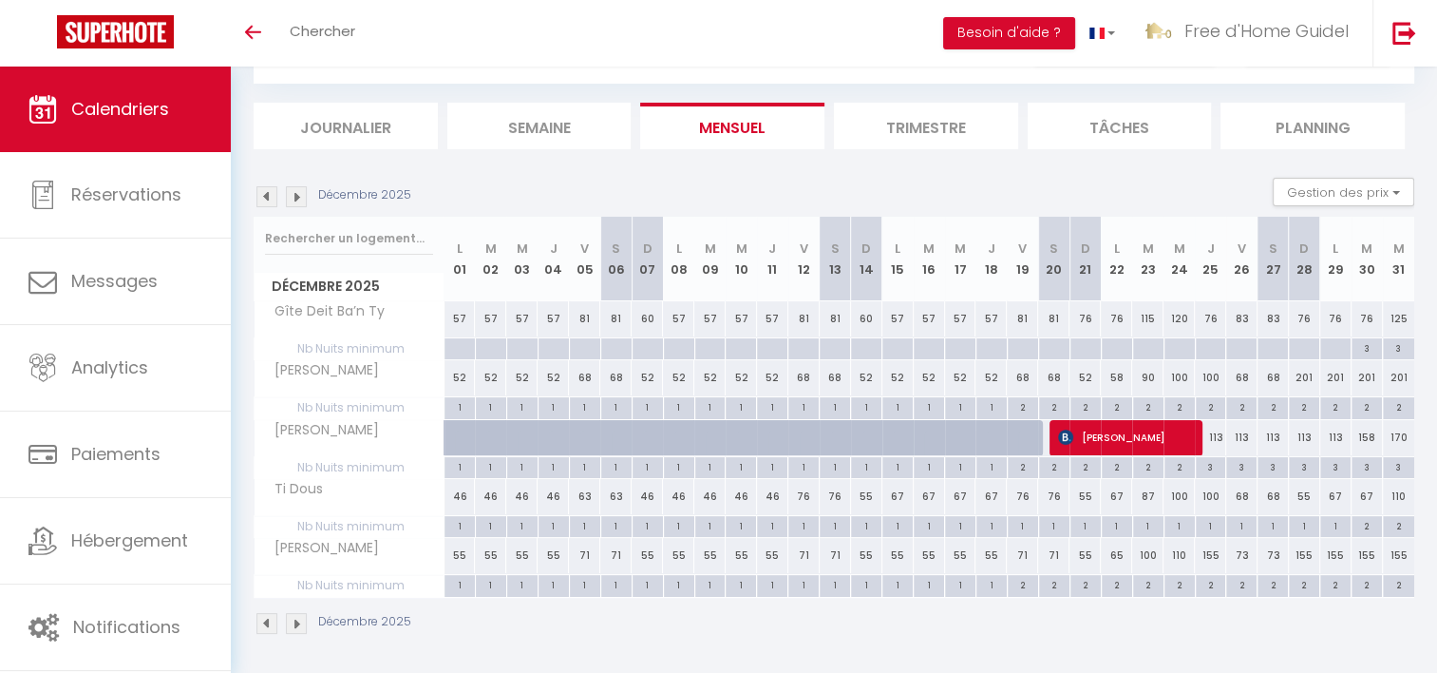
click at [1402, 377] on div "201" at bounding box center [1398, 377] width 31 height 35
type input "201"
type input "Mer 31 Décembre 2025"
type input "Jeu 01 Janvier 2026"
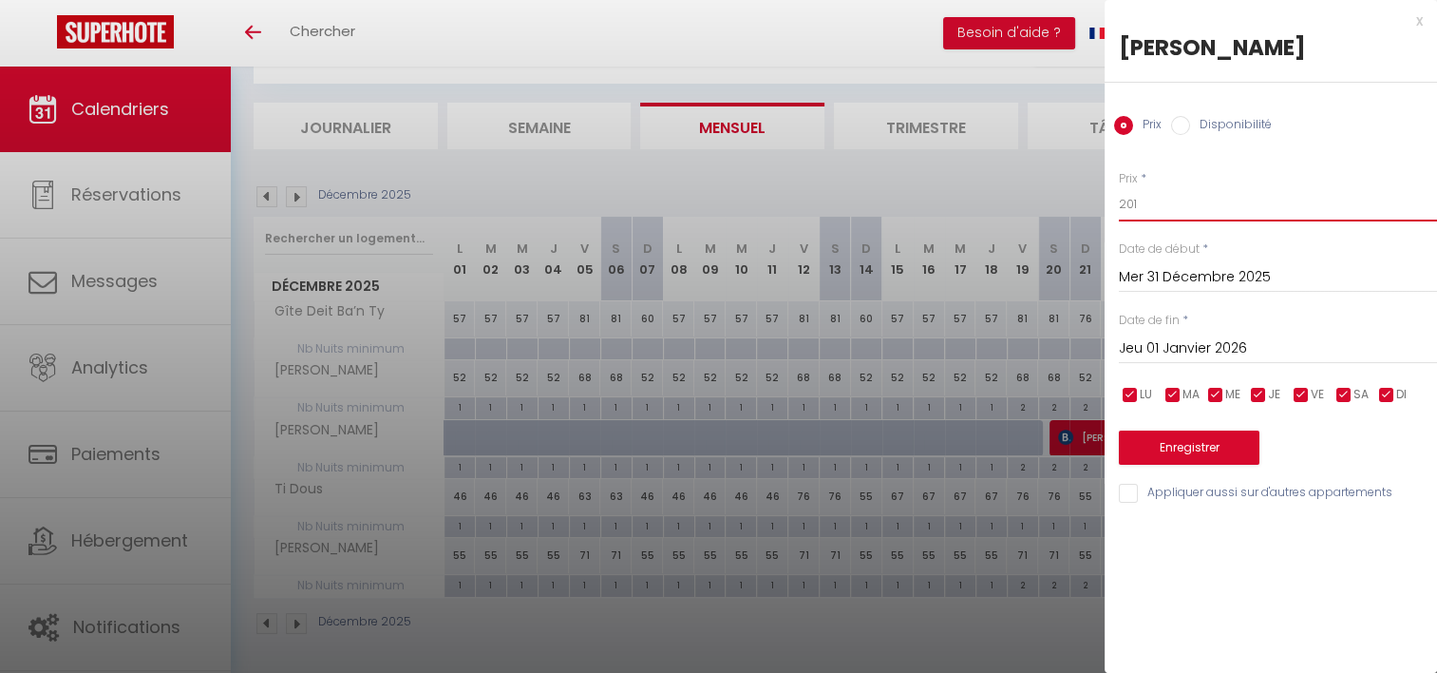
drag, startPoint x: 1188, startPoint y: 202, endPoint x: 1065, endPoint y: 203, distance: 123.5
click at [1065, 203] on body "🟢 Des questions ou besoin d'assistance pour la migration AirBnB? Prenez rdv >>>…" at bounding box center [718, 323] width 1437 height 705
type input "110"
click at [1171, 433] on button "Enregistrer" at bounding box center [1189, 447] width 141 height 34
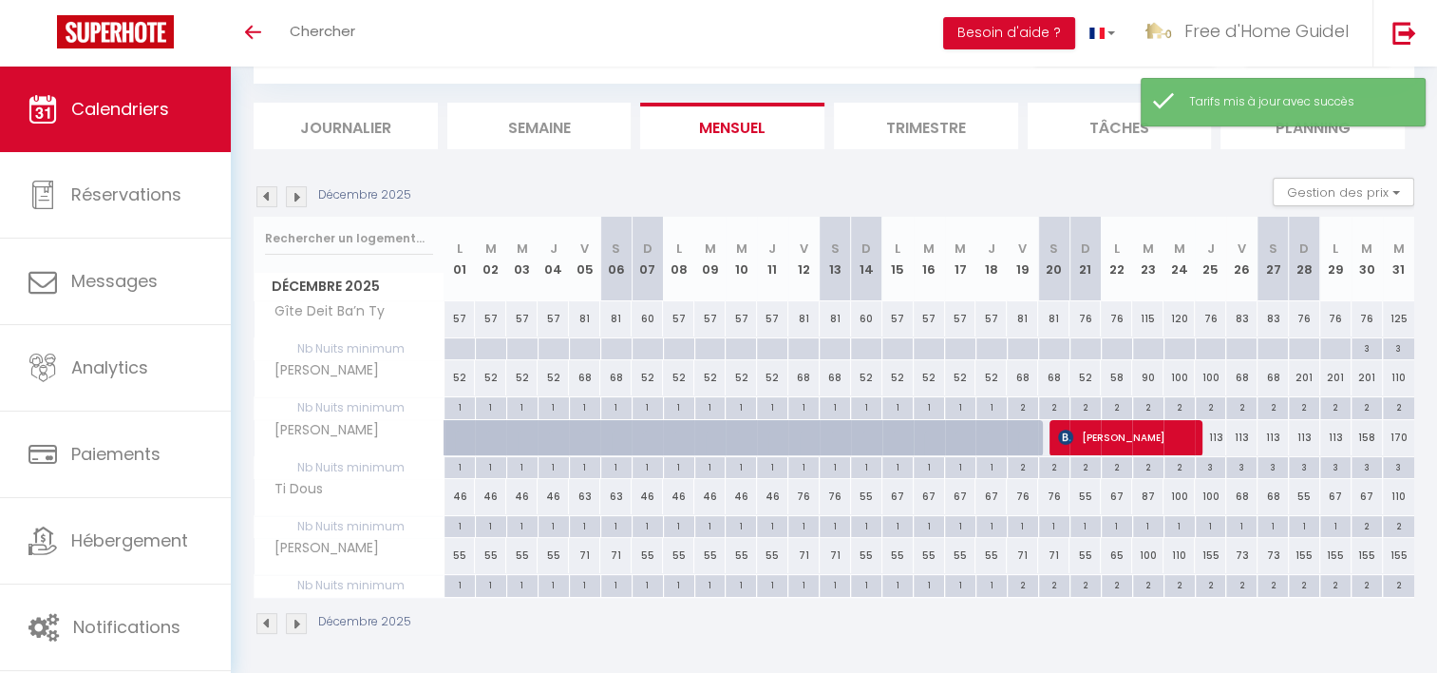
click at [1395, 558] on div "155" at bounding box center [1398, 555] width 31 height 35
type input "155"
type input "Mer 31 Décembre 2025"
type input "Jeu 01 Janvier 2026"
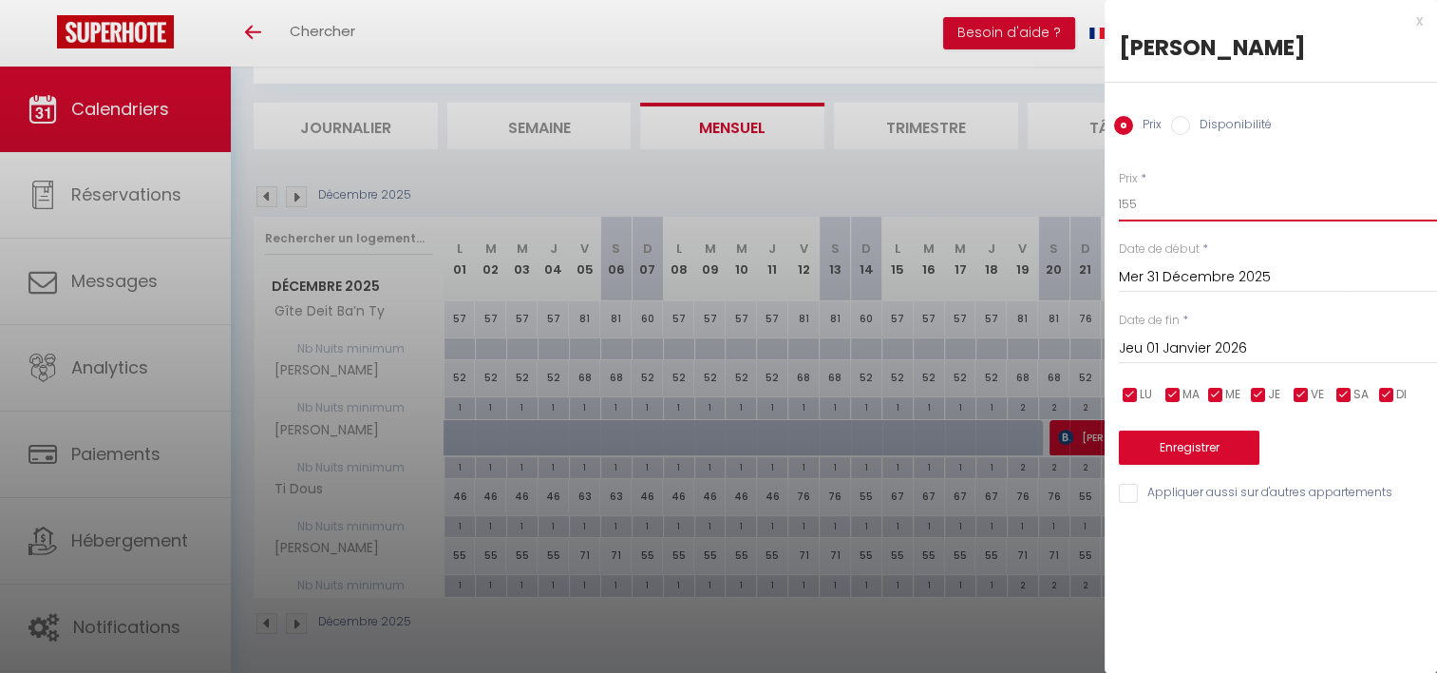
drag, startPoint x: 1171, startPoint y: 194, endPoint x: 1021, endPoint y: 198, distance: 150.2
click at [1021, 198] on body "🟢 Des questions ou besoin d'assistance pour la migration AirBnB? Prenez rdv >>>…" at bounding box center [718, 323] width 1437 height 705
type input "125"
click at [1137, 444] on button "Enregistrer" at bounding box center [1189, 447] width 141 height 34
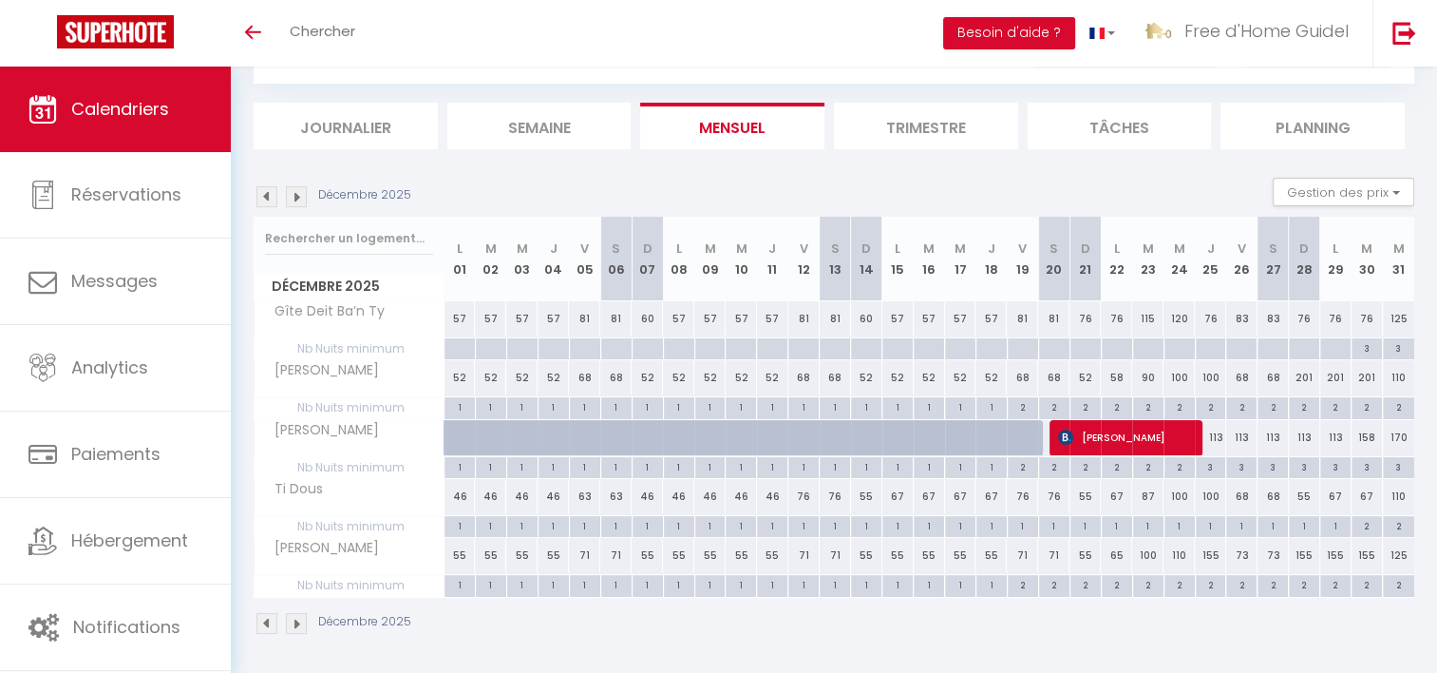
click at [1310, 372] on div "201" at bounding box center [1304, 377] width 31 height 35
type input "201"
type input "Dim 28 Décembre 2025"
type input "Lun 29 Décembre 2025"
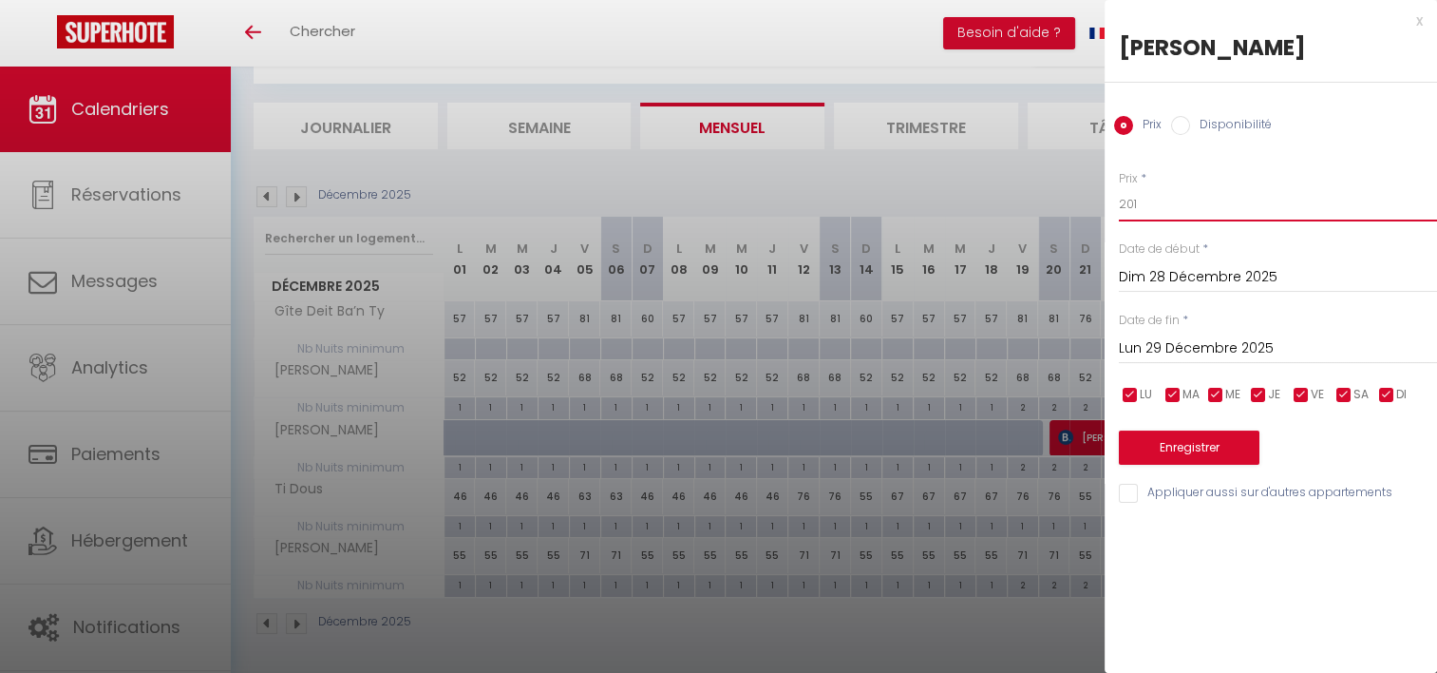
drag, startPoint x: 1141, startPoint y: 204, endPoint x: 1055, endPoint y: 200, distance: 85.6
click at [1055, 200] on body "🟢 Des questions ou besoin d'assistance pour la migration AirBnB? Prenez rdv >>>…" at bounding box center [718, 323] width 1437 height 705
type input "60"
click at [1154, 351] on input "Lun 29 Décembre 2025" at bounding box center [1278, 348] width 318 height 25
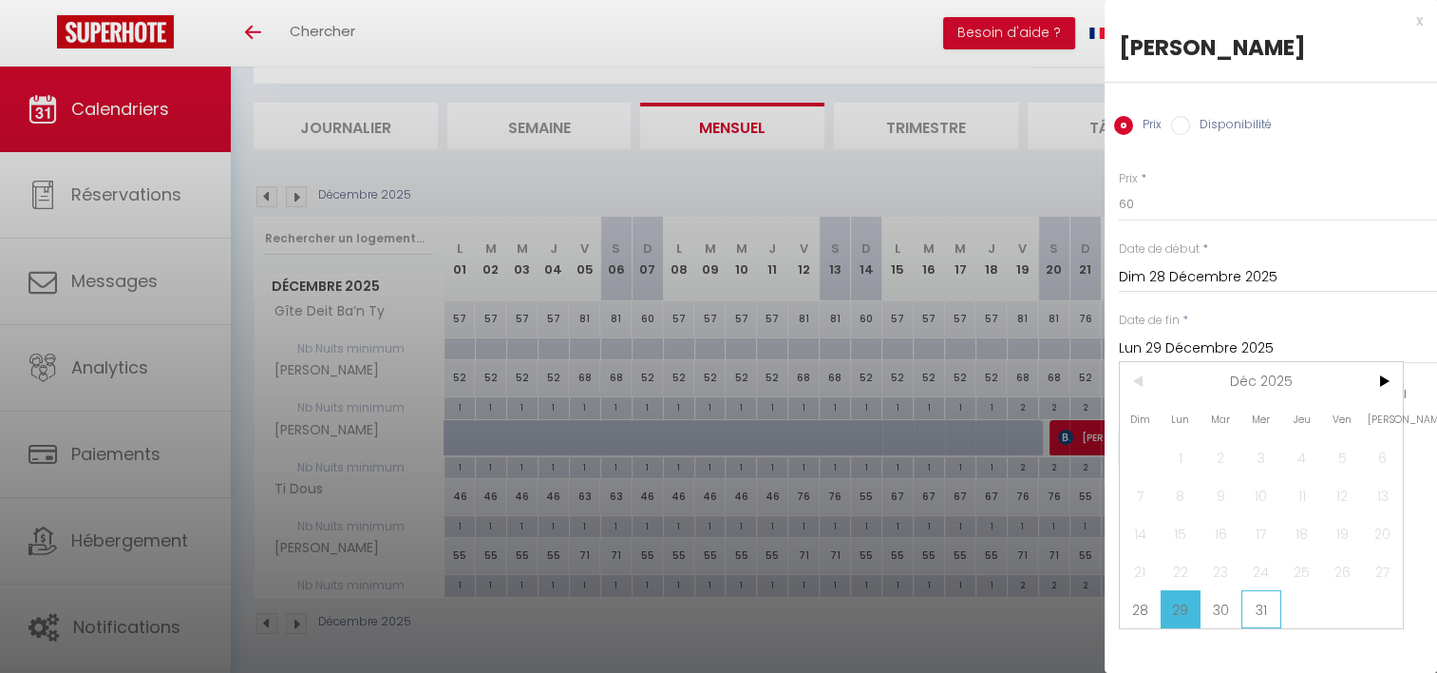
click at [1246, 614] on span "31" at bounding box center [1262, 609] width 41 height 38
type input "Mer 31 Décembre 2025"
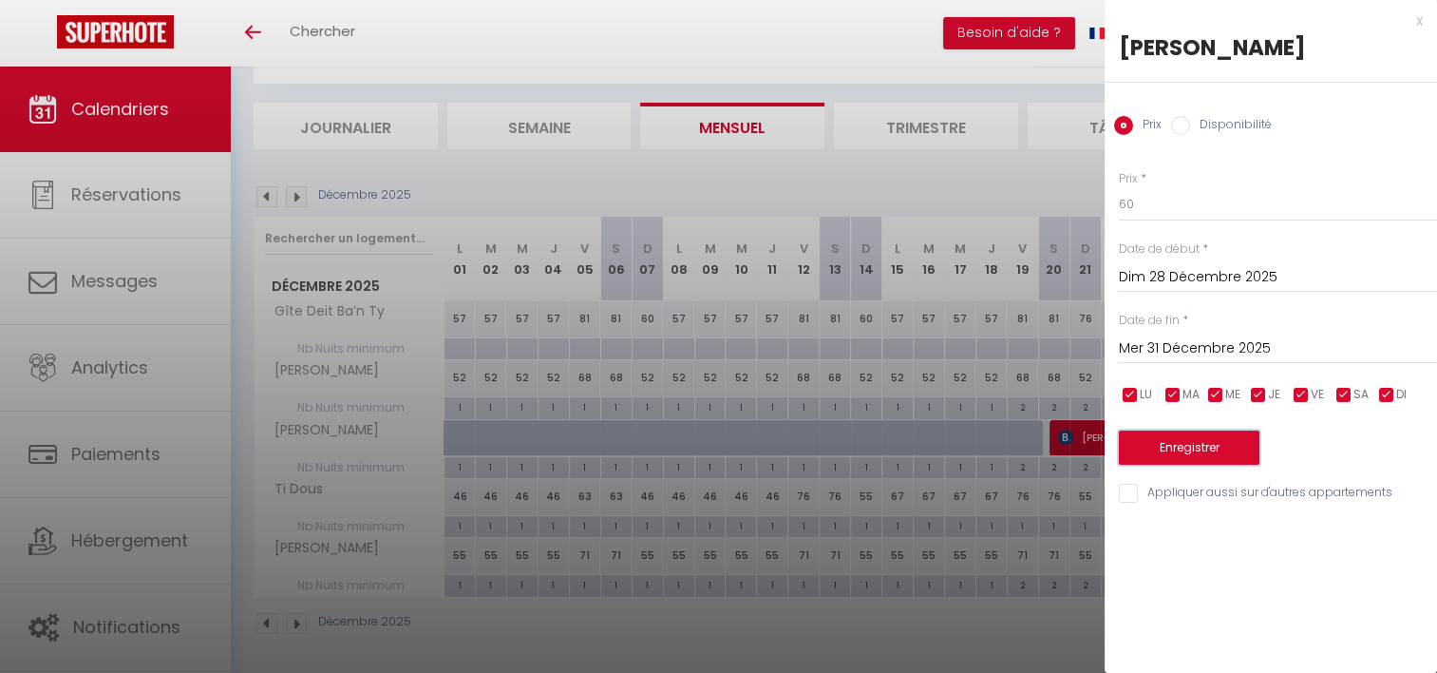
click at [1173, 445] on button "Enregistrer" at bounding box center [1189, 447] width 141 height 34
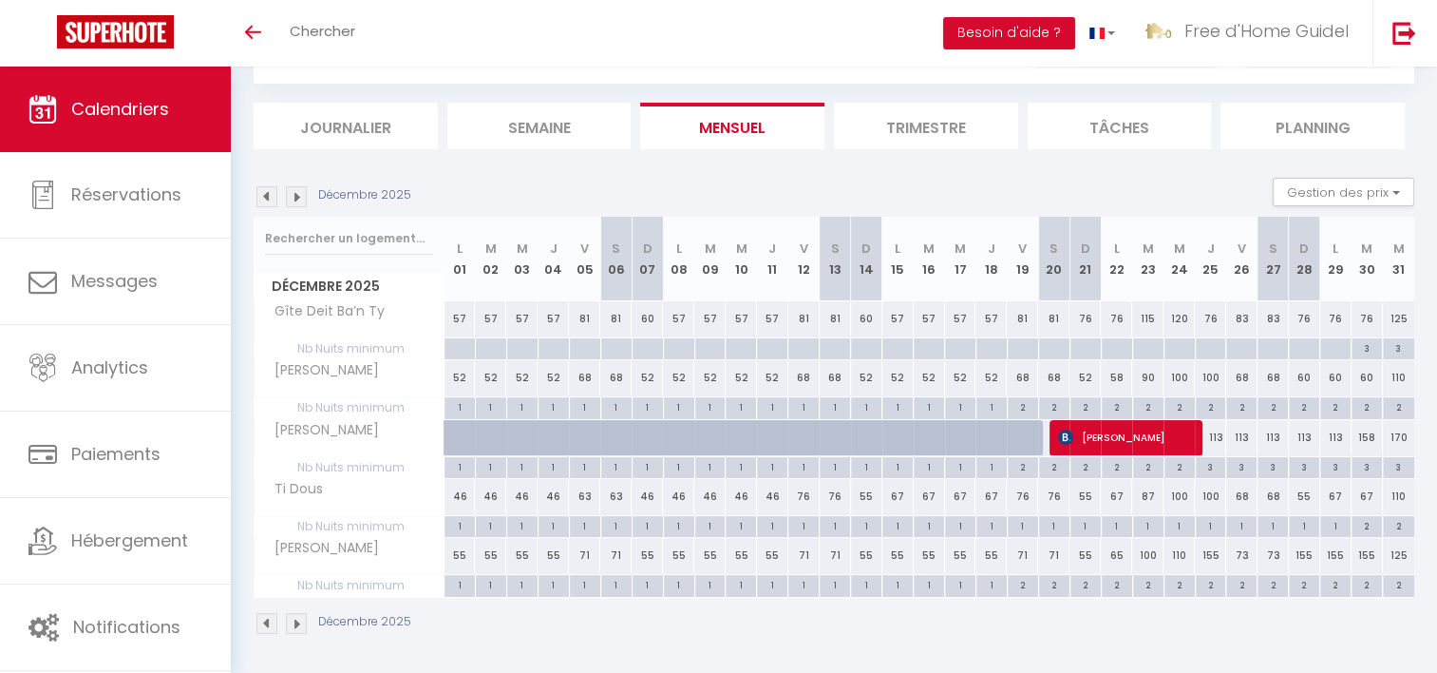
click at [1296, 559] on div "155" at bounding box center [1304, 555] width 31 height 35
type input "155"
type input "Dim 28 Décembre 2025"
type input "Lun 29 Décembre 2025"
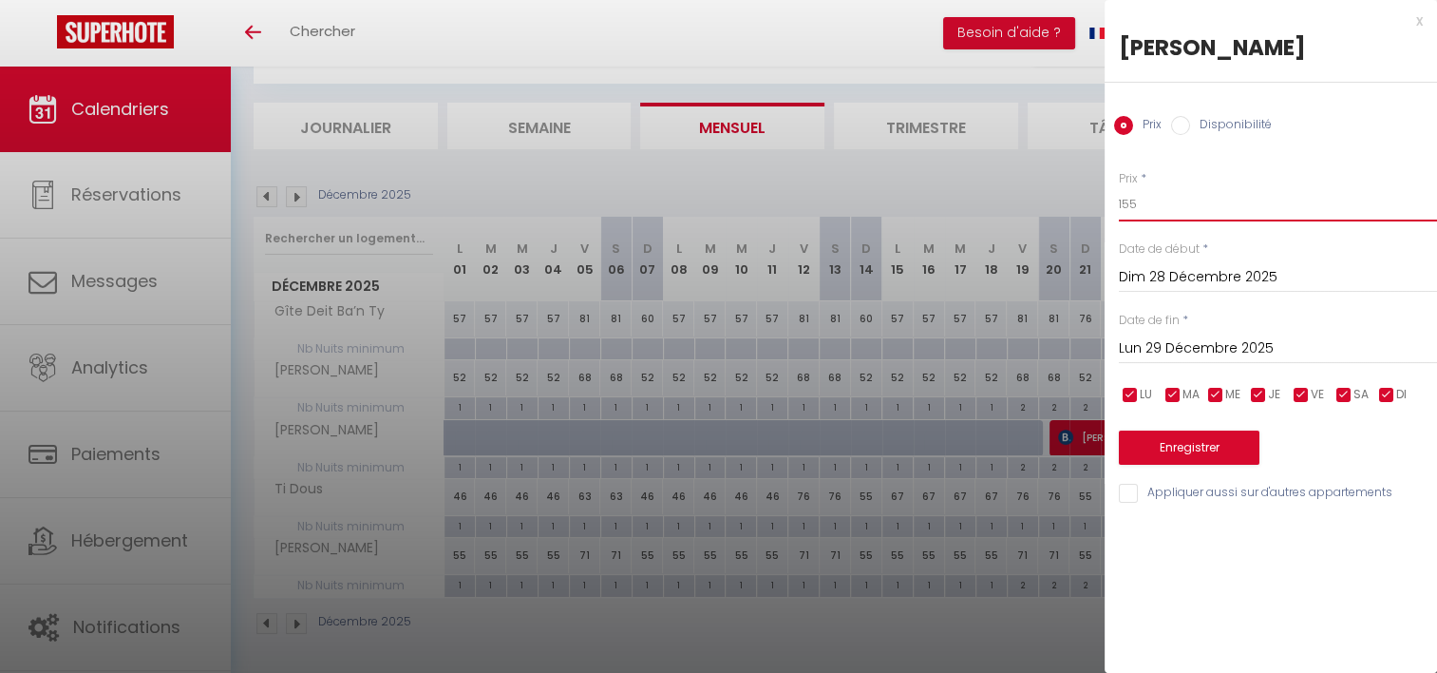
drag, startPoint x: 1158, startPoint y: 213, endPoint x: 1037, endPoint y: 198, distance: 121.6
click at [1037, 198] on body "🟢 Des questions ou besoin d'assistance pour la migration AirBnB? Prenez rdv >>>…" at bounding box center [718, 323] width 1437 height 705
type input "65"
click at [1174, 350] on input "Lun 29 Décembre 2025" at bounding box center [1278, 348] width 318 height 25
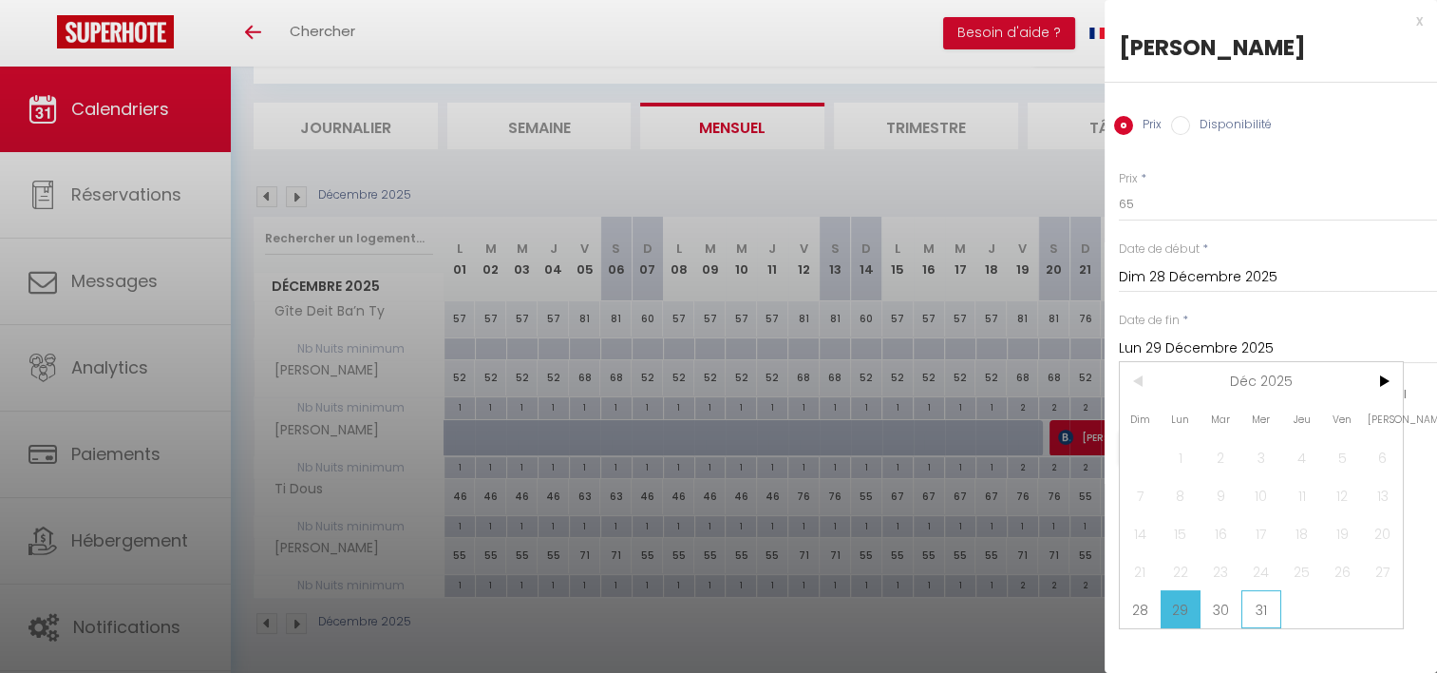
click at [1261, 617] on span "31" at bounding box center [1262, 609] width 41 height 38
type input "Mer 31 Décembre 2025"
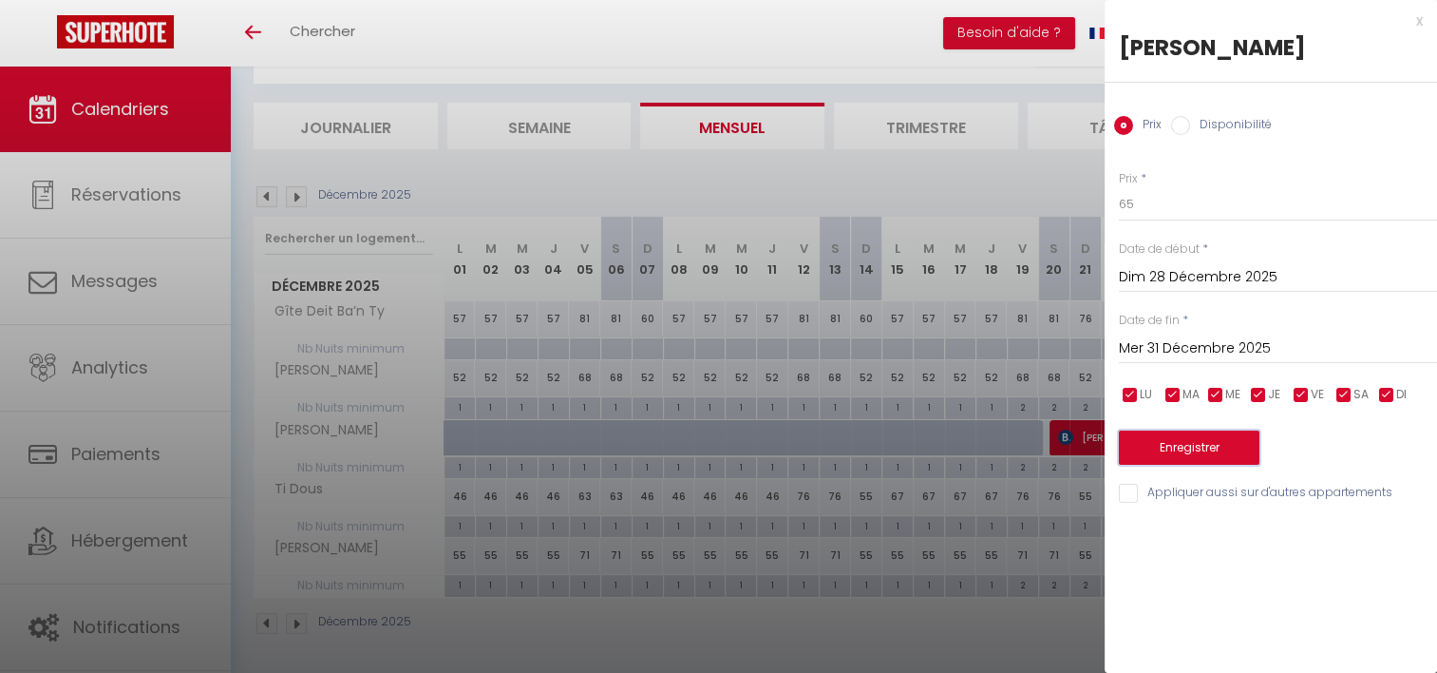
click at [1168, 452] on button "Enregistrer" at bounding box center [1189, 447] width 141 height 34
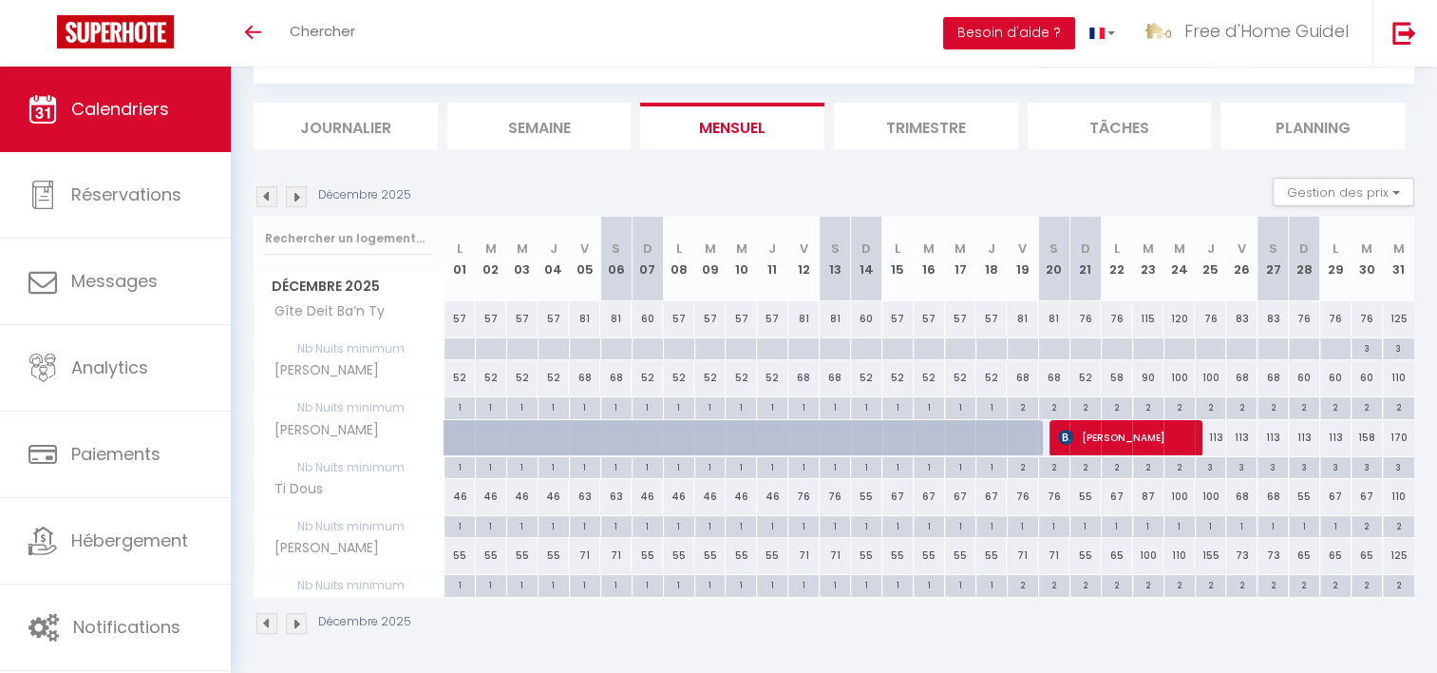
click at [1334, 491] on div "67" at bounding box center [1336, 496] width 31 height 35
type input "67"
type input "Lun 29 Décembre 2025"
type input "[DATE]"
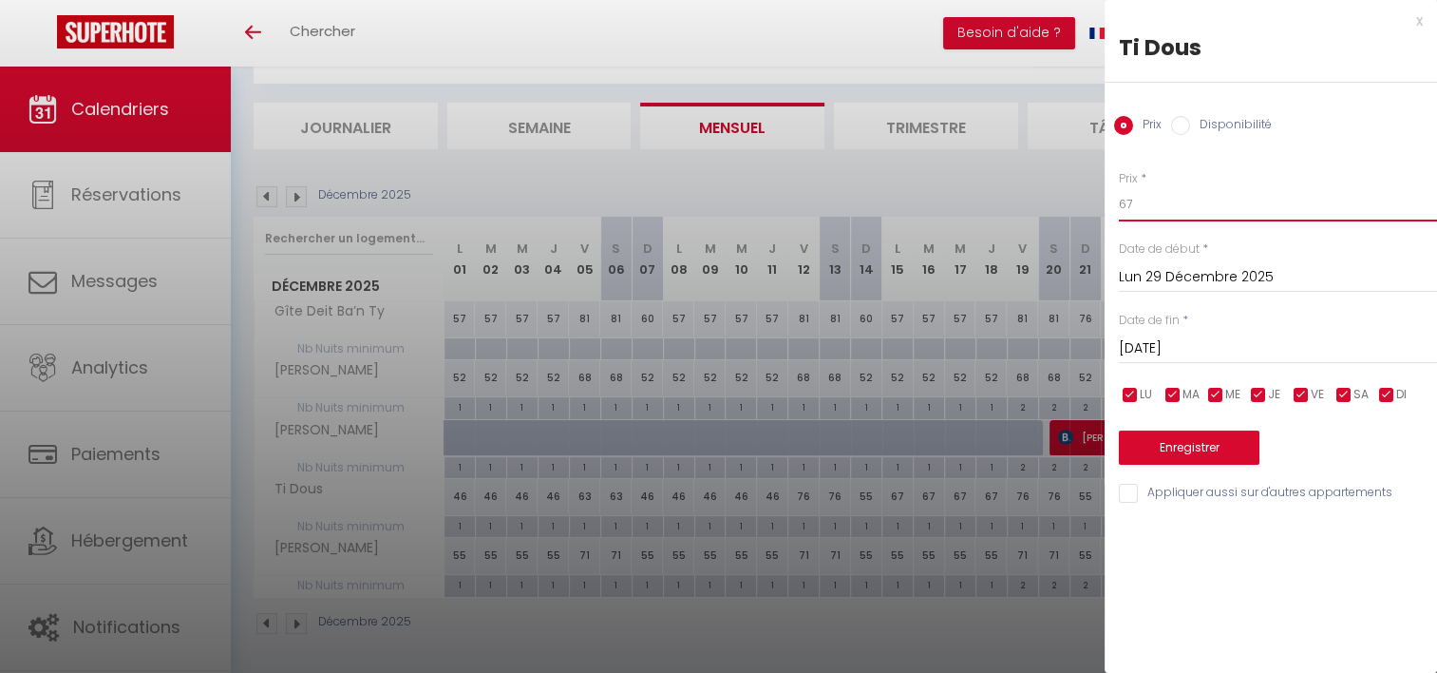
click at [1144, 209] on input "67" at bounding box center [1278, 204] width 318 height 34
type input "60"
click at [1151, 347] on input "[DATE]" at bounding box center [1278, 348] width 318 height 25
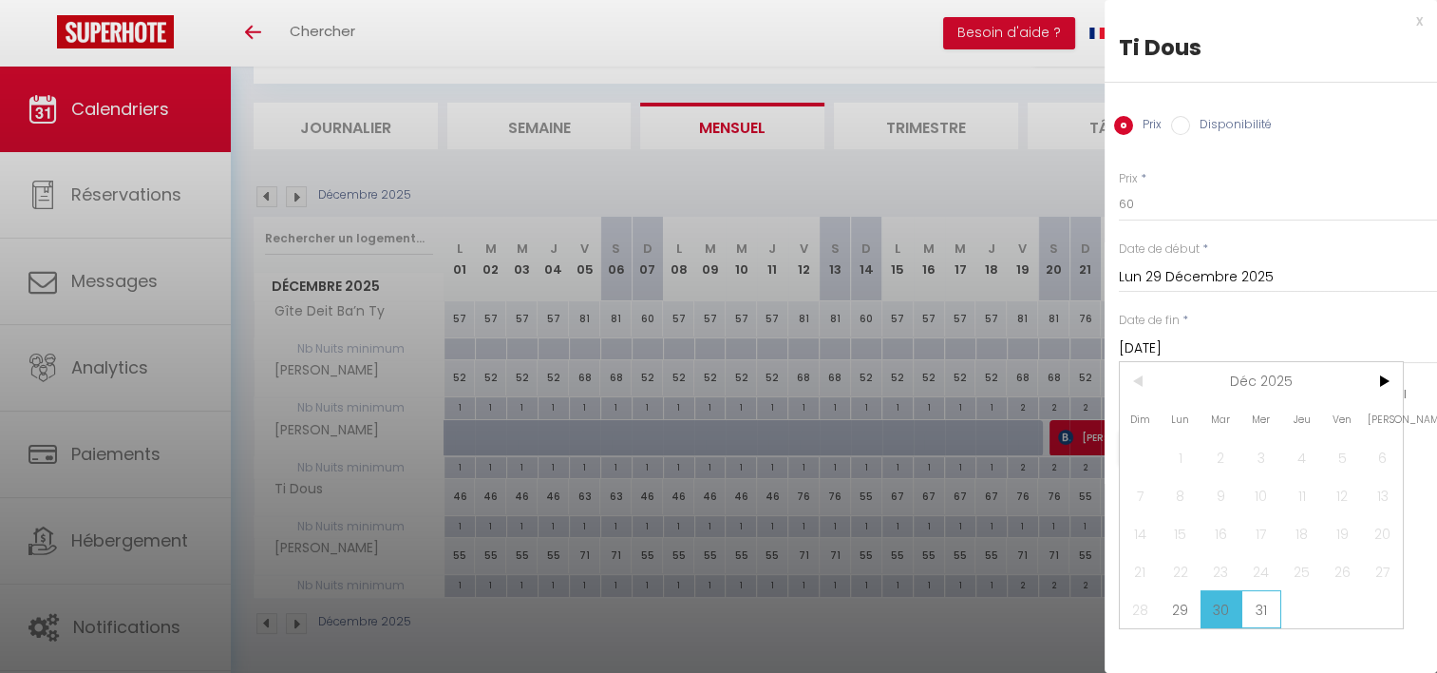
click at [1261, 605] on span "31" at bounding box center [1262, 609] width 41 height 38
type input "Mer 31 Décembre 2025"
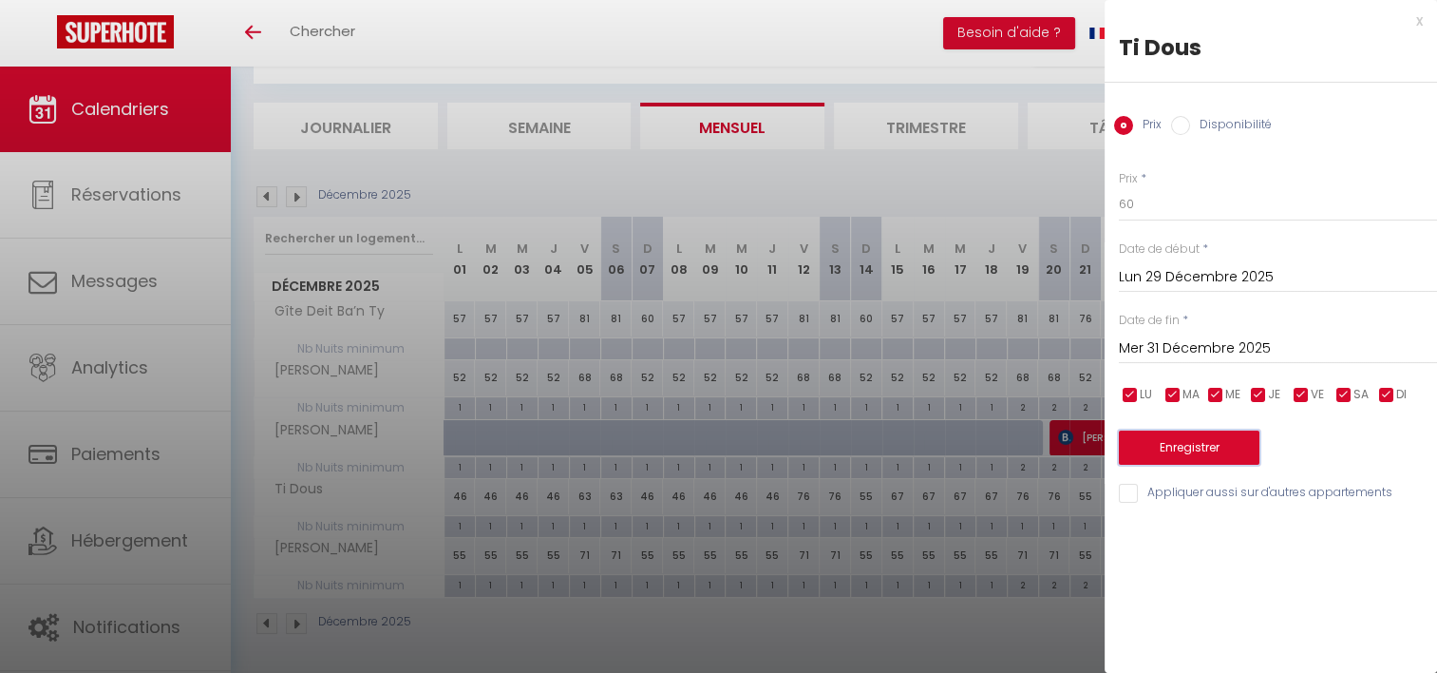
click at [1199, 451] on button "Enregistrer" at bounding box center [1189, 447] width 141 height 34
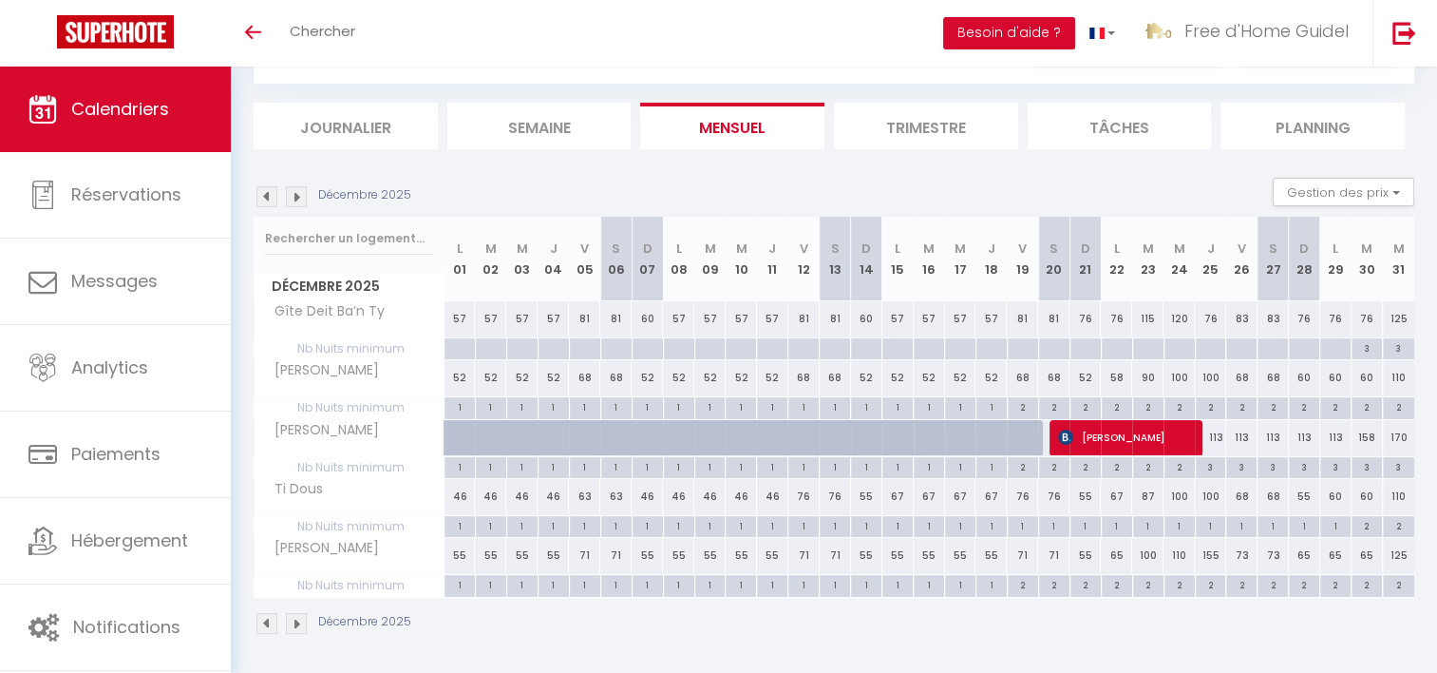
click at [290, 200] on img at bounding box center [296, 196] width 21 height 21
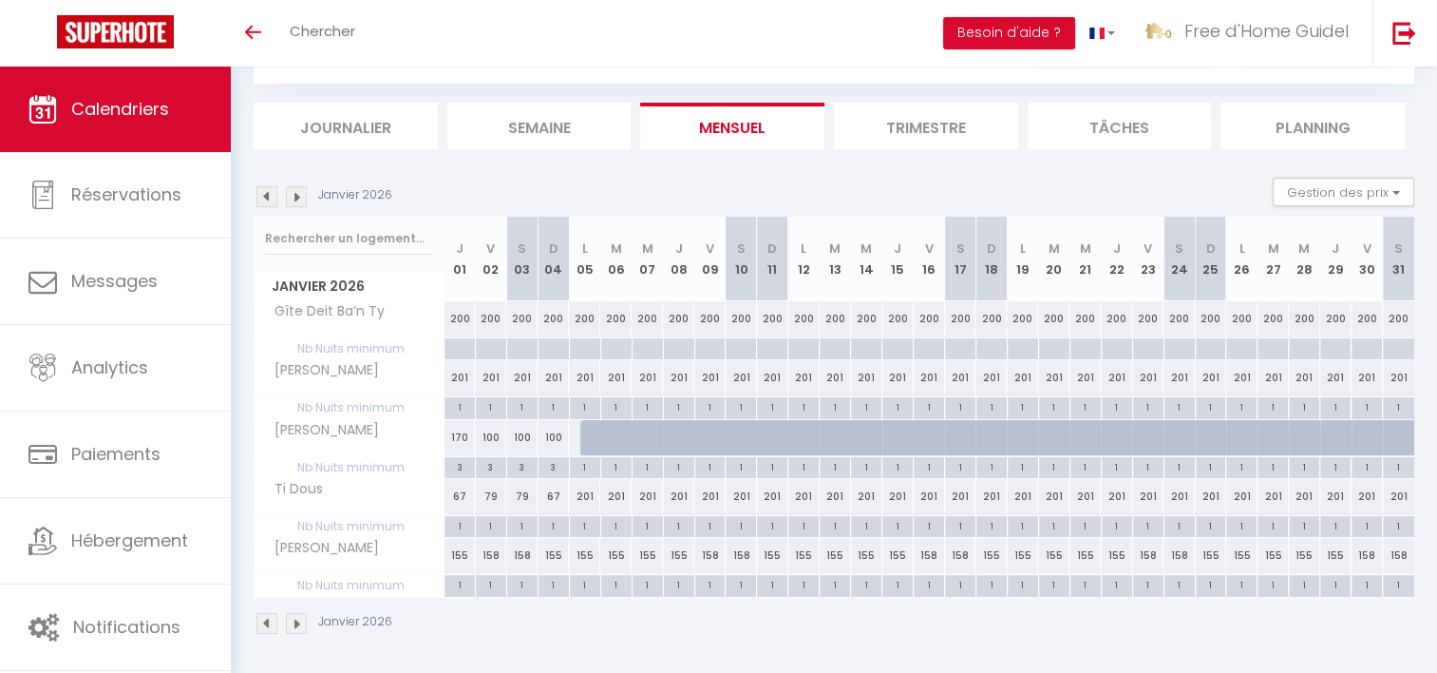
click at [265, 203] on img at bounding box center [267, 196] width 21 height 21
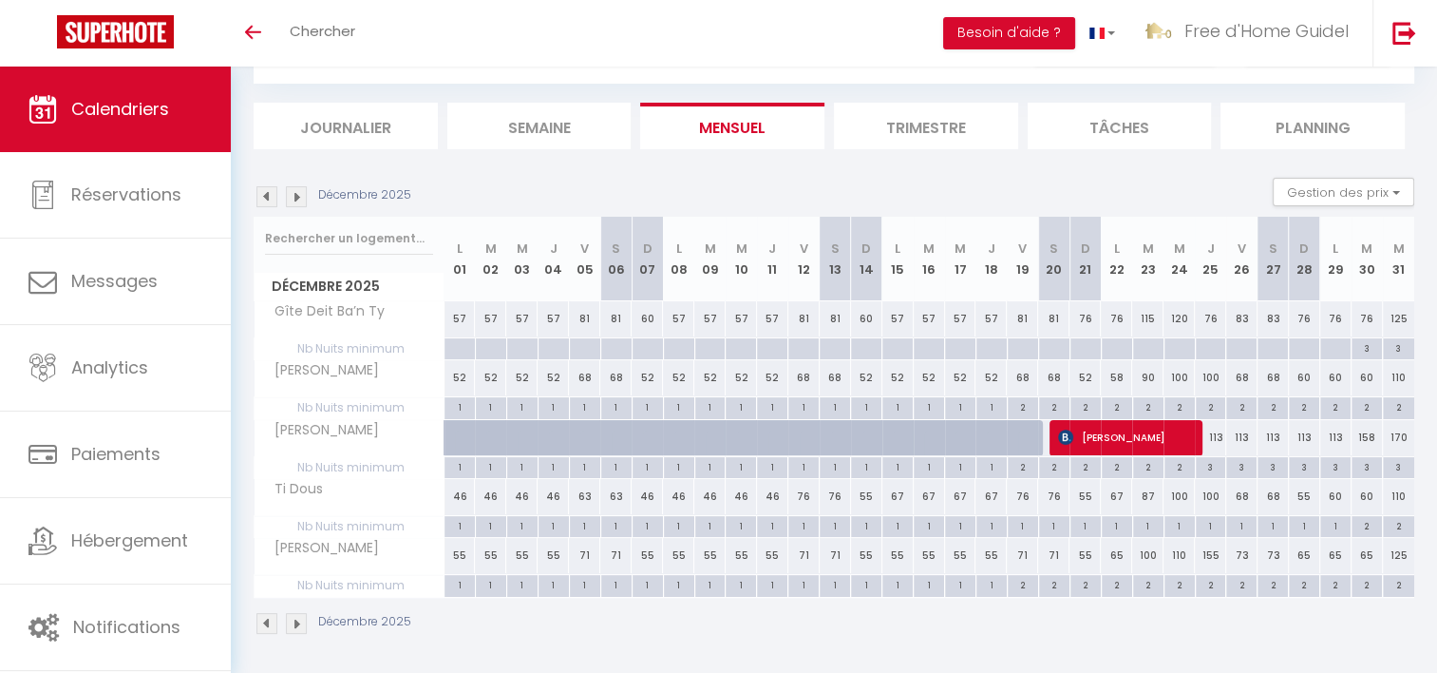
click at [265, 203] on img at bounding box center [267, 196] width 21 height 21
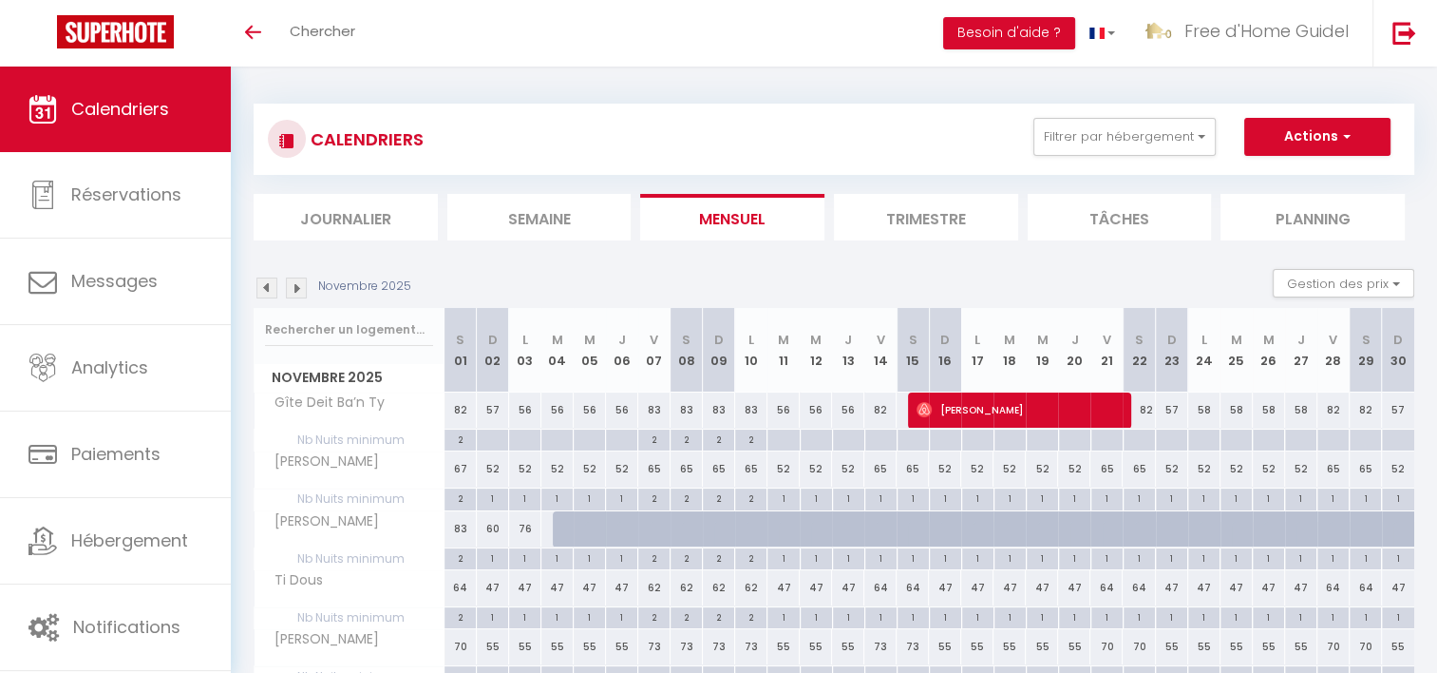
scroll to position [0, 0]
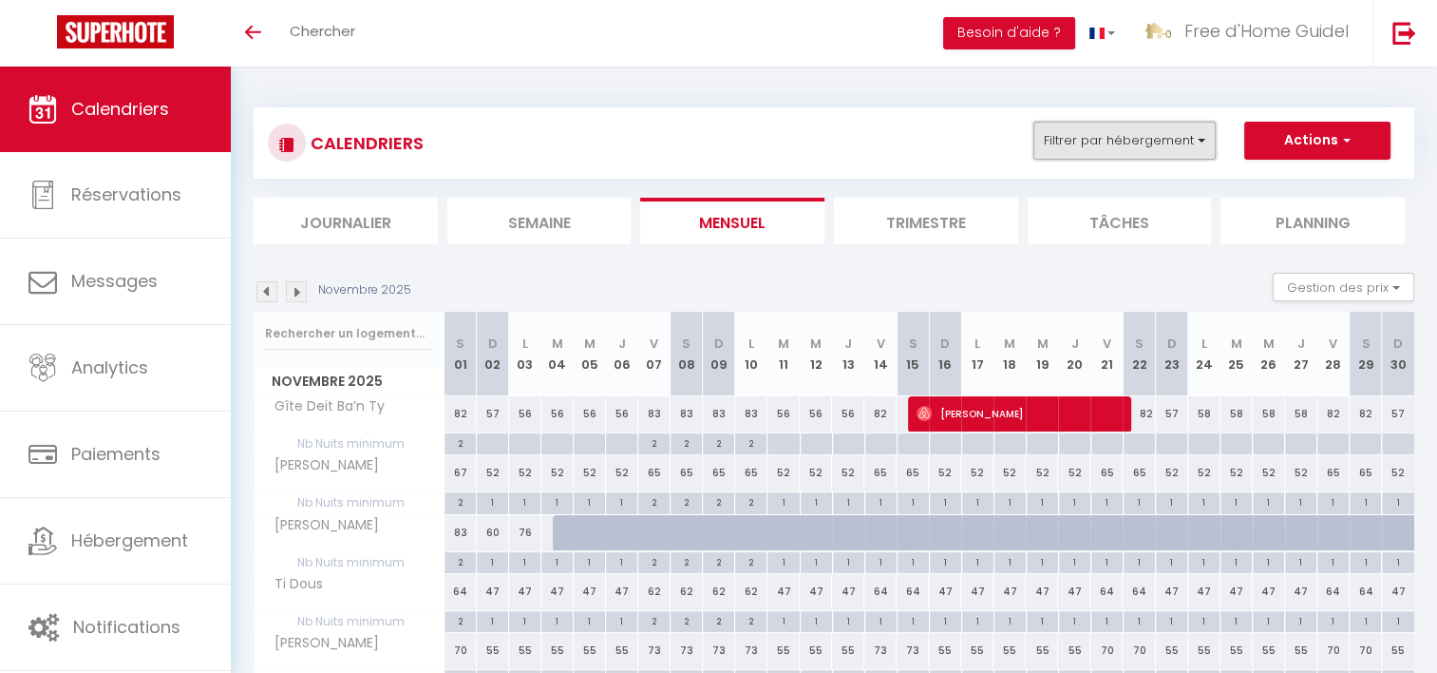
click at [1205, 132] on button "Filtrer par hébergement" at bounding box center [1125, 141] width 182 height 38
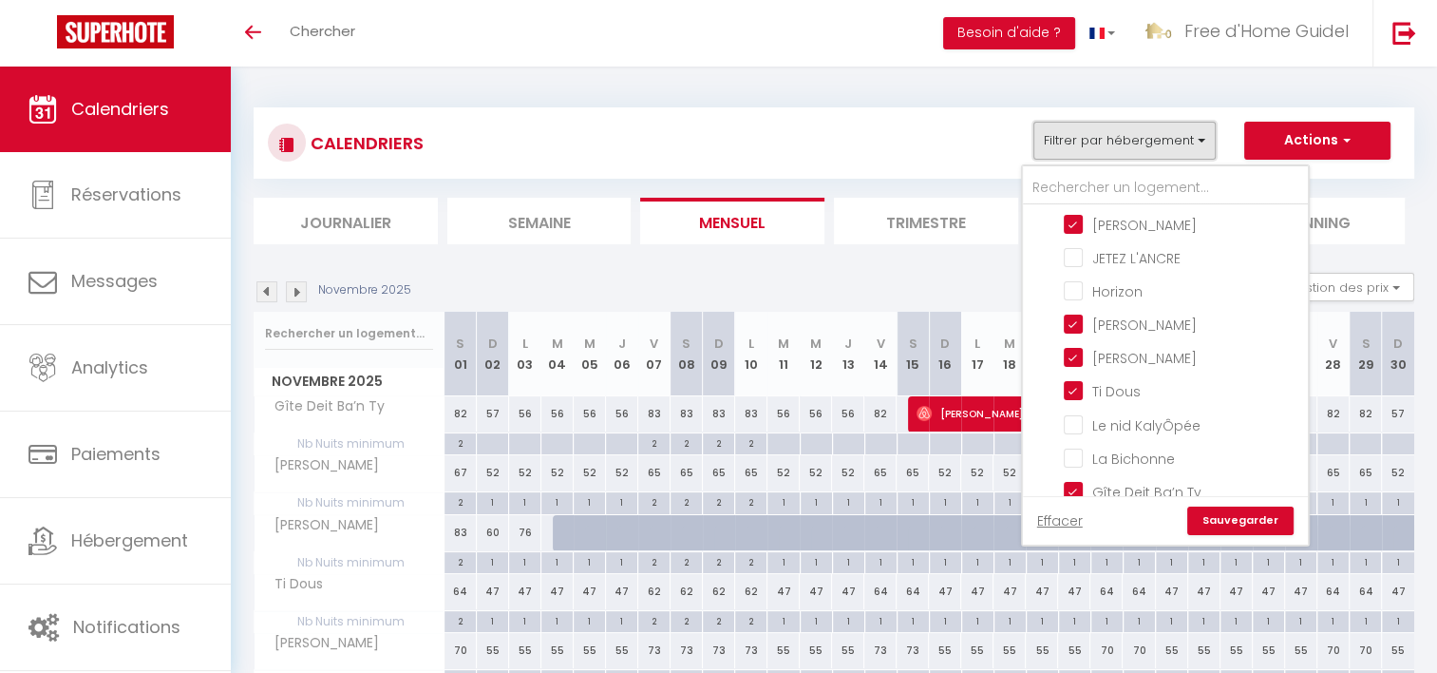
scroll to position [107, 0]
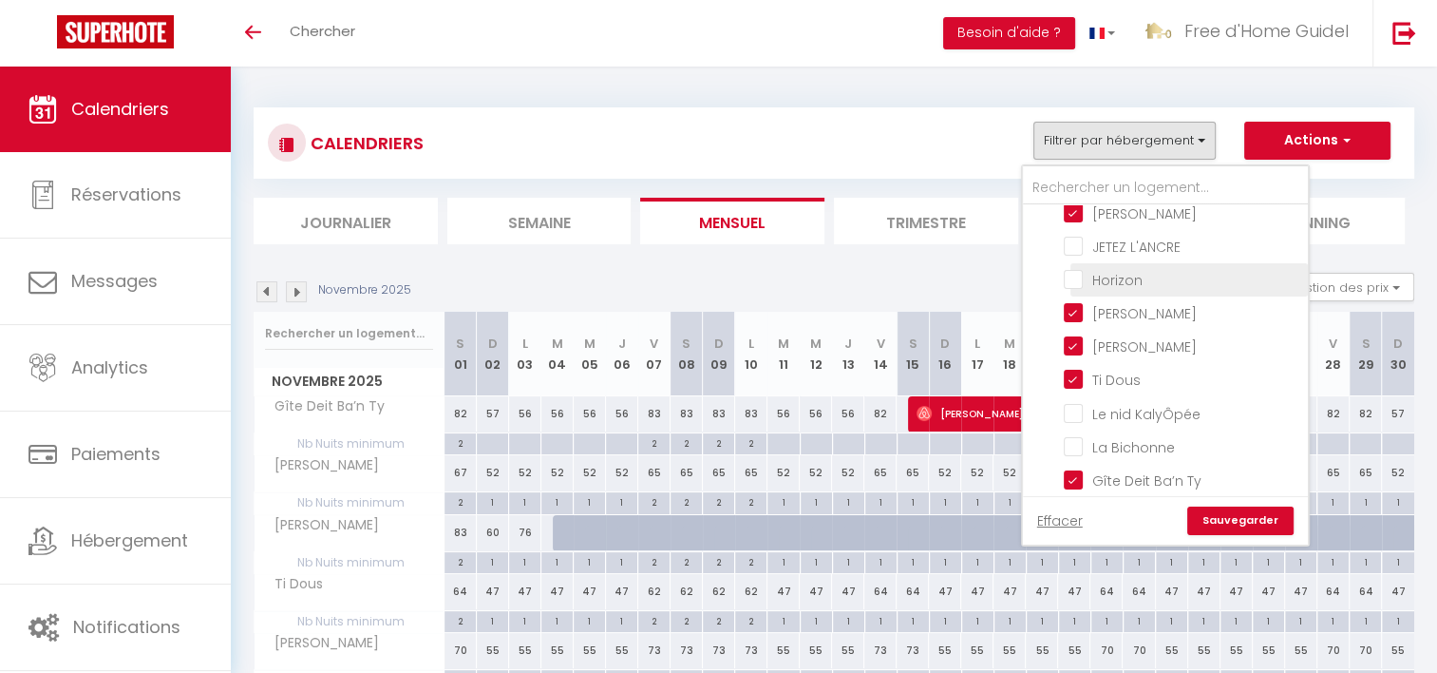
click at [1079, 274] on input "Horizon" at bounding box center [1183, 278] width 238 height 19
checkbox input "true"
checkbox input "false"
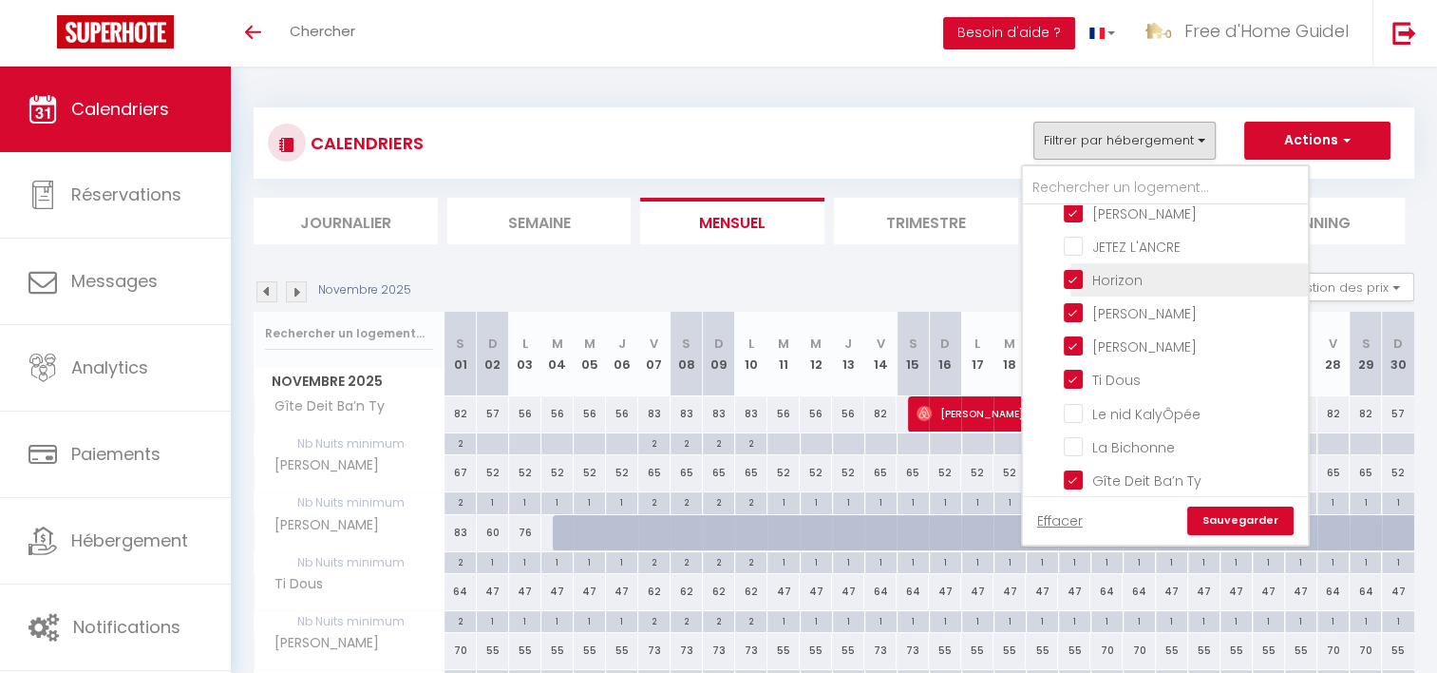
checkbox input "false"
click at [1220, 519] on link "Sauvegarder" at bounding box center [1241, 520] width 106 height 29
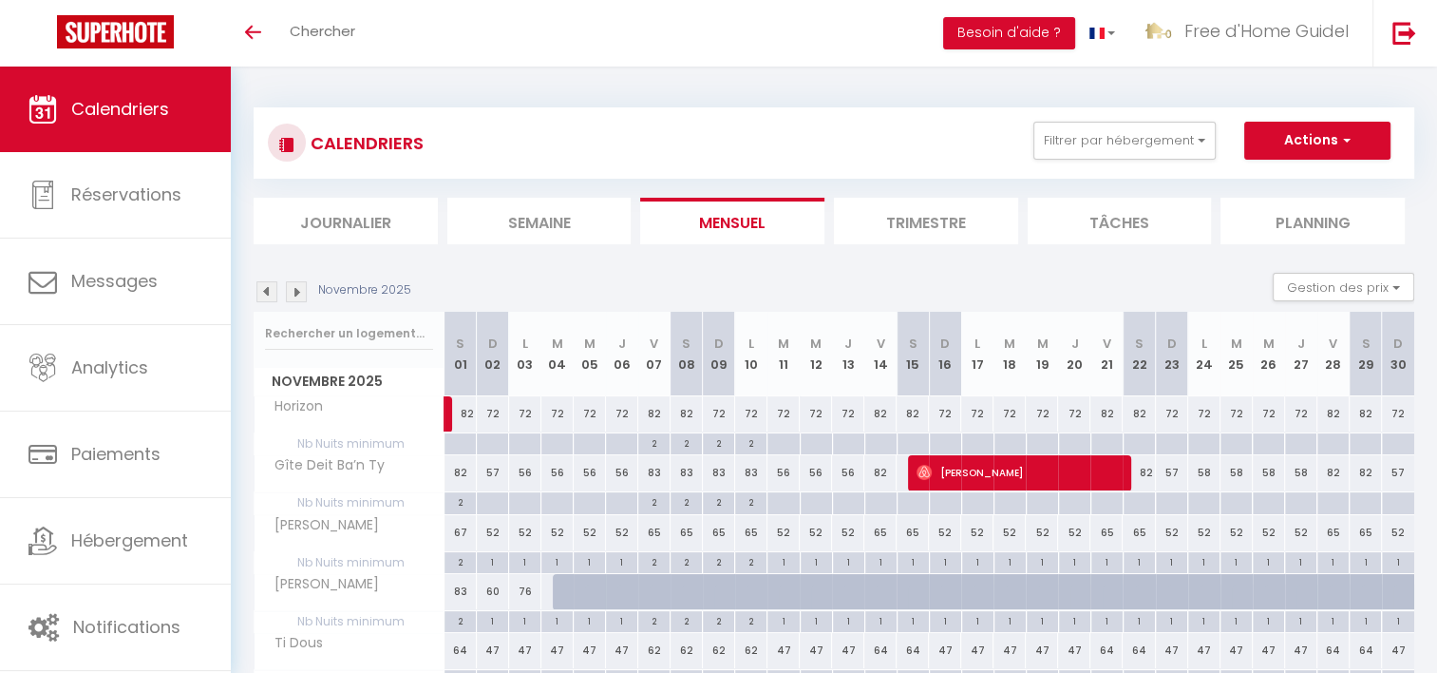
click at [300, 297] on img at bounding box center [296, 291] width 21 height 21
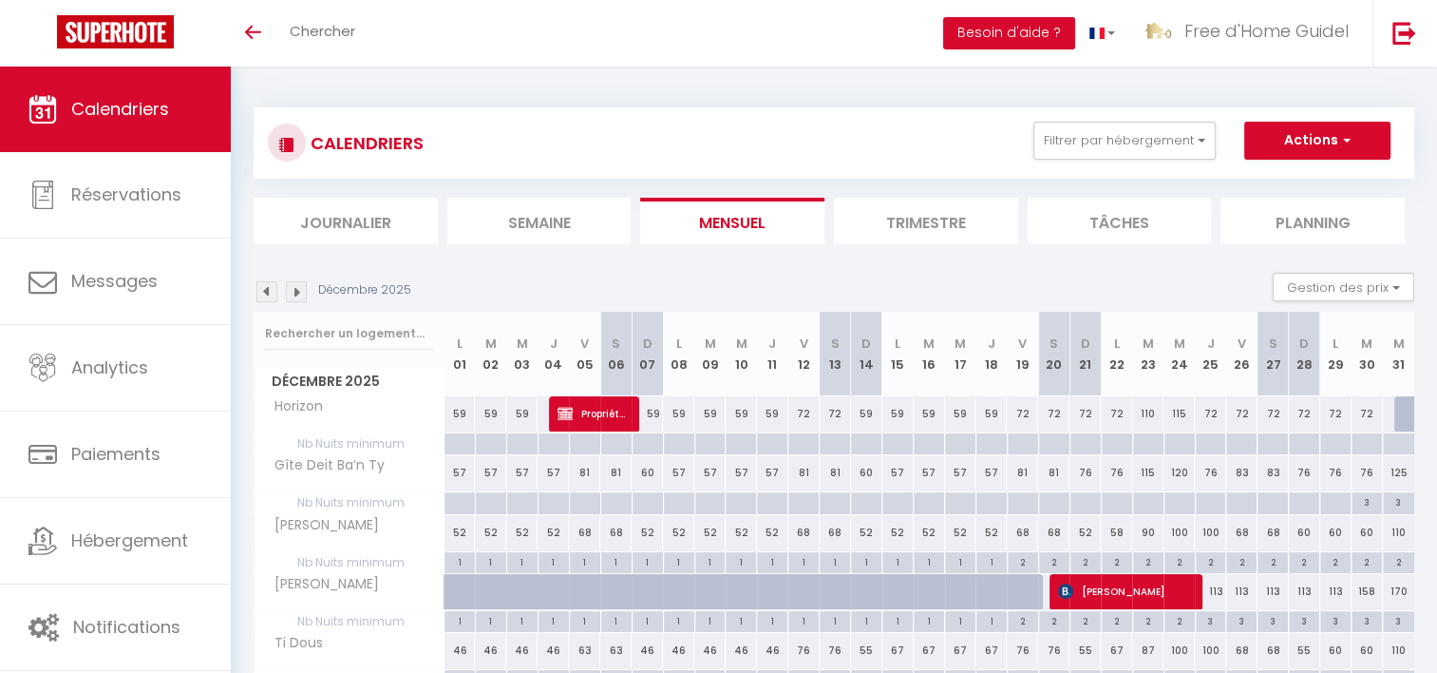
click at [1014, 444] on div at bounding box center [1022, 444] width 31 height 22
type input "Ven 19 Décembre 2025"
type input "[DATE]"
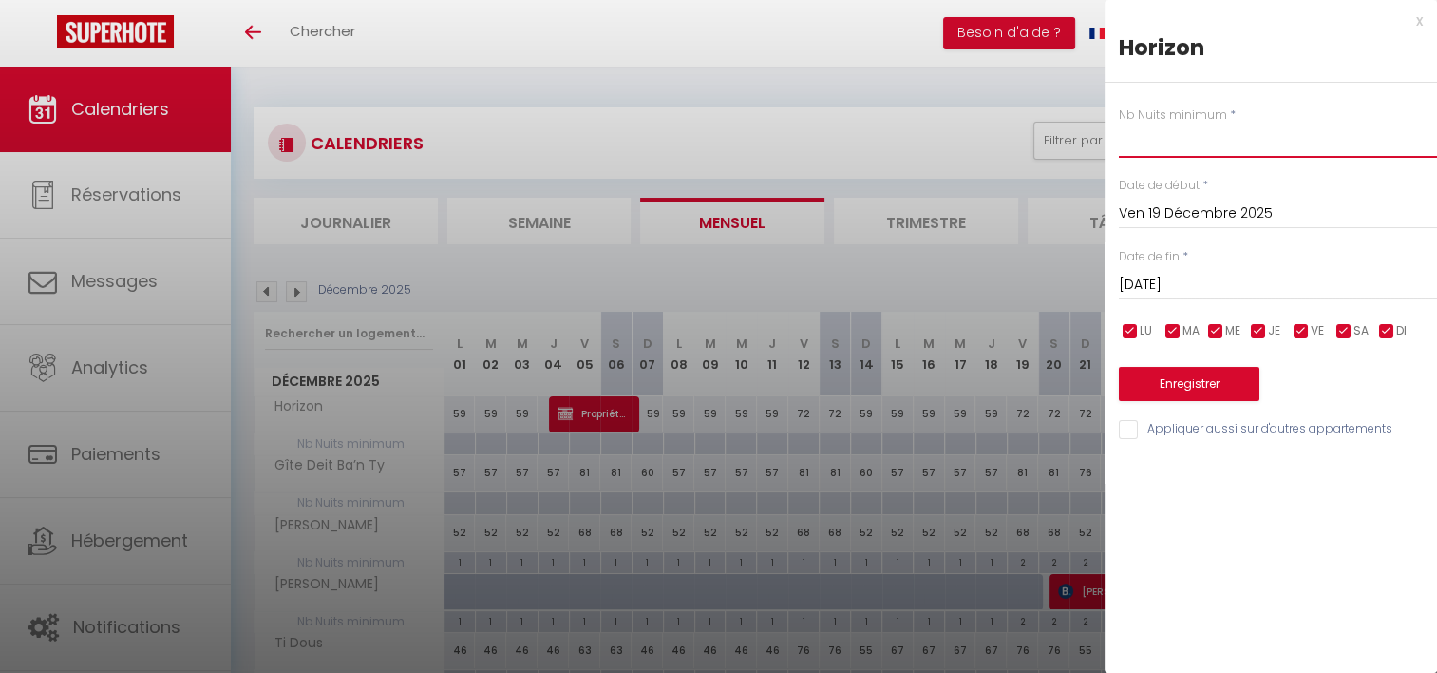
click at [1224, 137] on input "text" at bounding box center [1278, 141] width 318 height 34
type input "2"
click at [1239, 278] on input "[DATE]" at bounding box center [1278, 285] width 318 height 25
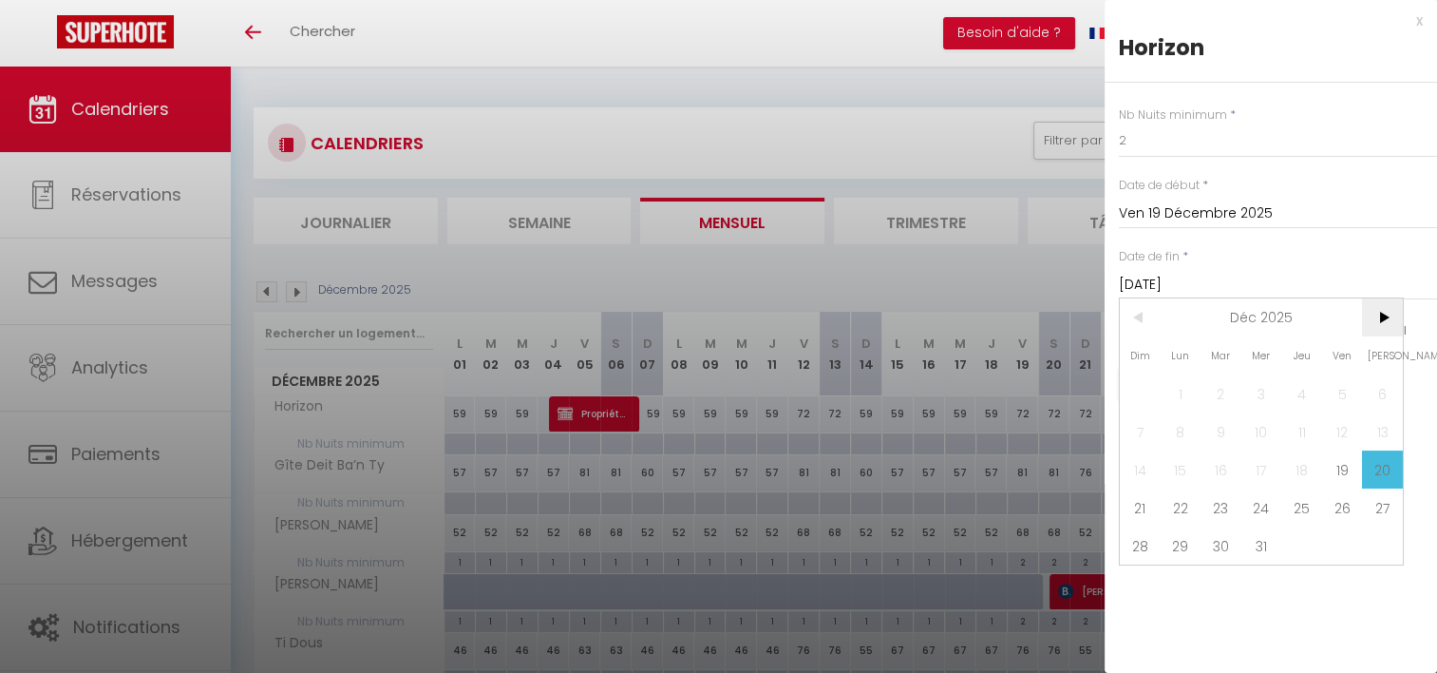
click at [1395, 313] on span ">" at bounding box center [1382, 317] width 41 height 38
click at [1302, 389] on span "1" at bounding box center [1302, 393] width 41 height 38
type input "Jeu 01 Janvier 2026"
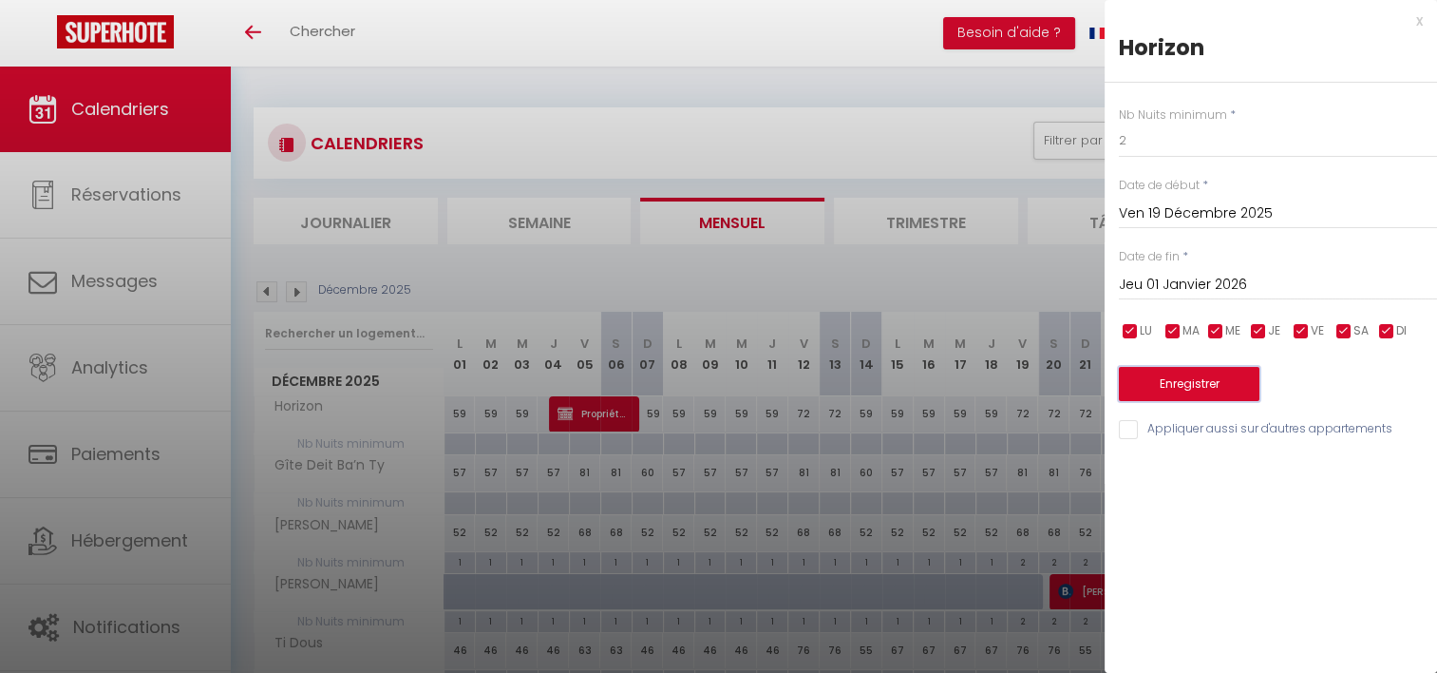
click at [1202, 384] on button "Enregistrer" at bounding box center [1189, 384] width 141 height 34
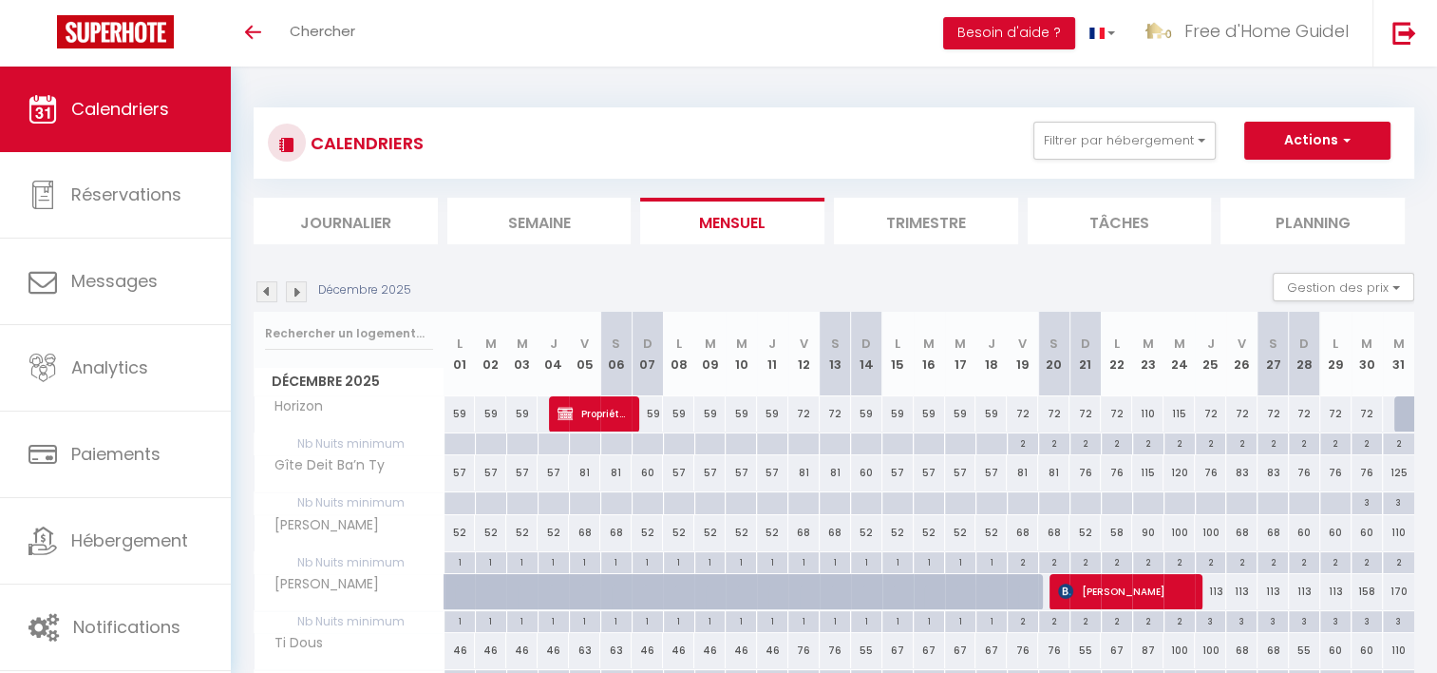
click at [1207, 415] on div "72" at bounding box center [1210, 413] width 31 height 35
type input "72"
type input "Jeu 25 Décembre 2025"
type input "Ven 26 Décembre 2025"
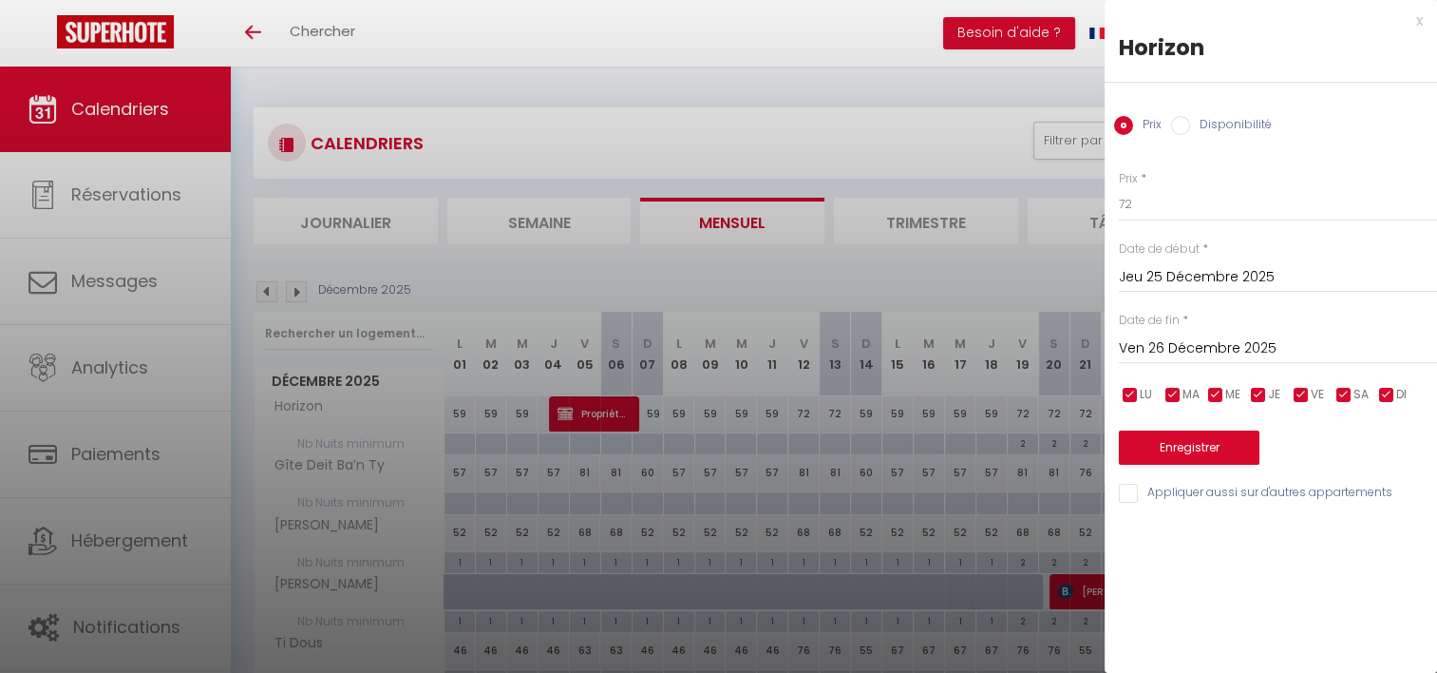
click at [1421, 24] on div "x Horizon Prix Disponibilité Prix * 72 Statut * Disponible Indisponible Date de…" at bounding box center [1271, 261] width 333 height 523
click at [1421, 24] on div "x" at bounding box center [1264, 21] width 318 height 23
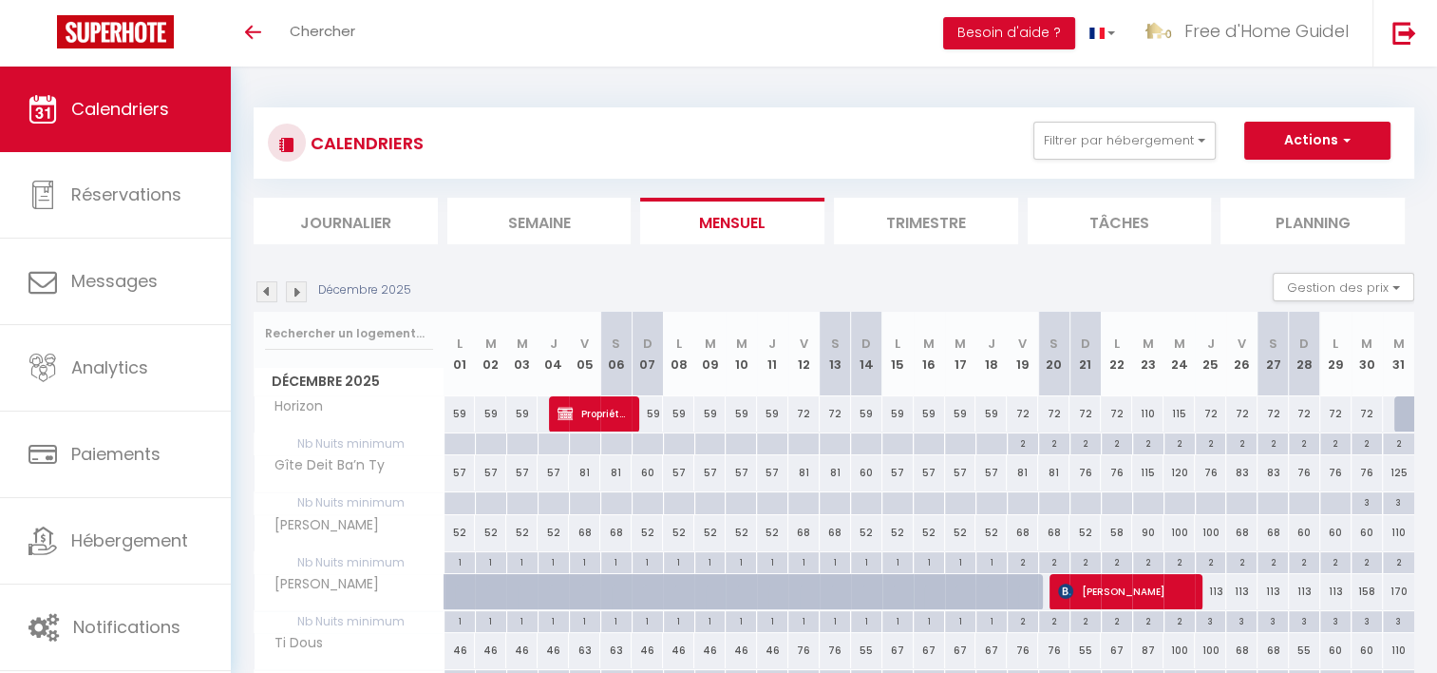
click at [1176, 414] on div "115" at bounding box center [1179, 413] width 31 height 35
type input "115"
type input "Mer 24 Décembre 2025"
type input "Jeu 25 Décembre 2025"
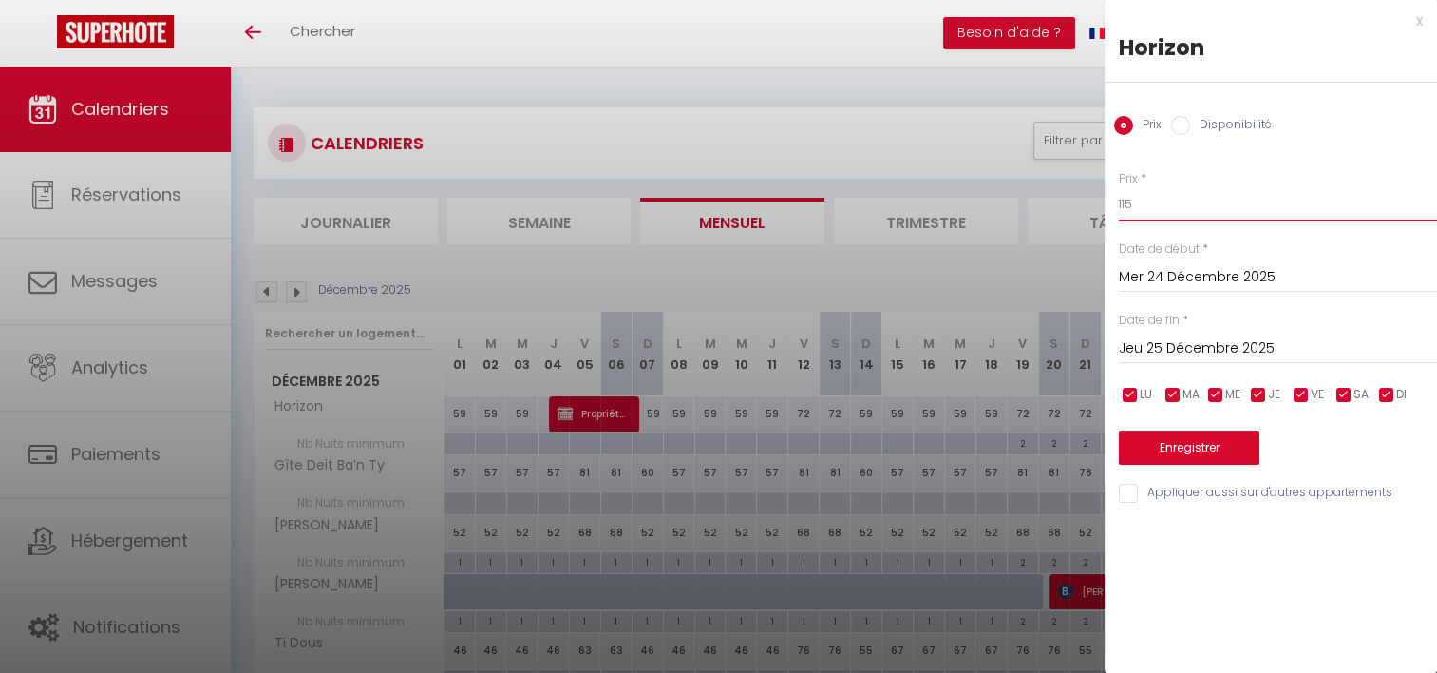
click at [1129, 206] on input "115" at bounding box center [1278, 204] width 318 height 34
type input "125"
click at [1151, 450] on button "Enregistrer" at bounding box center [1189, 447] width 141 height 34
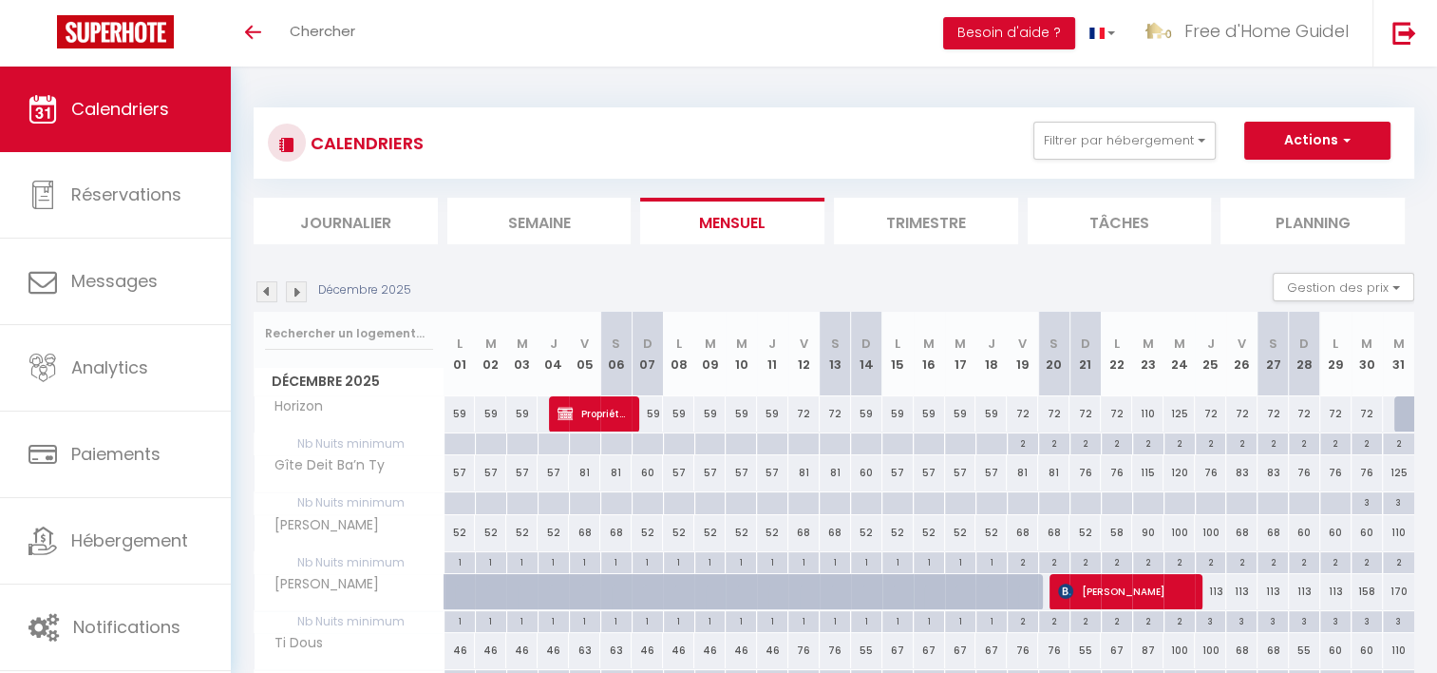
click at [806, 415] on div "72" at bounding box center [804, 413] width 31 height 35
type input "72"
type input "Ven 12 Décembre 2025"
type input "Sam 13 Décembre 2025"
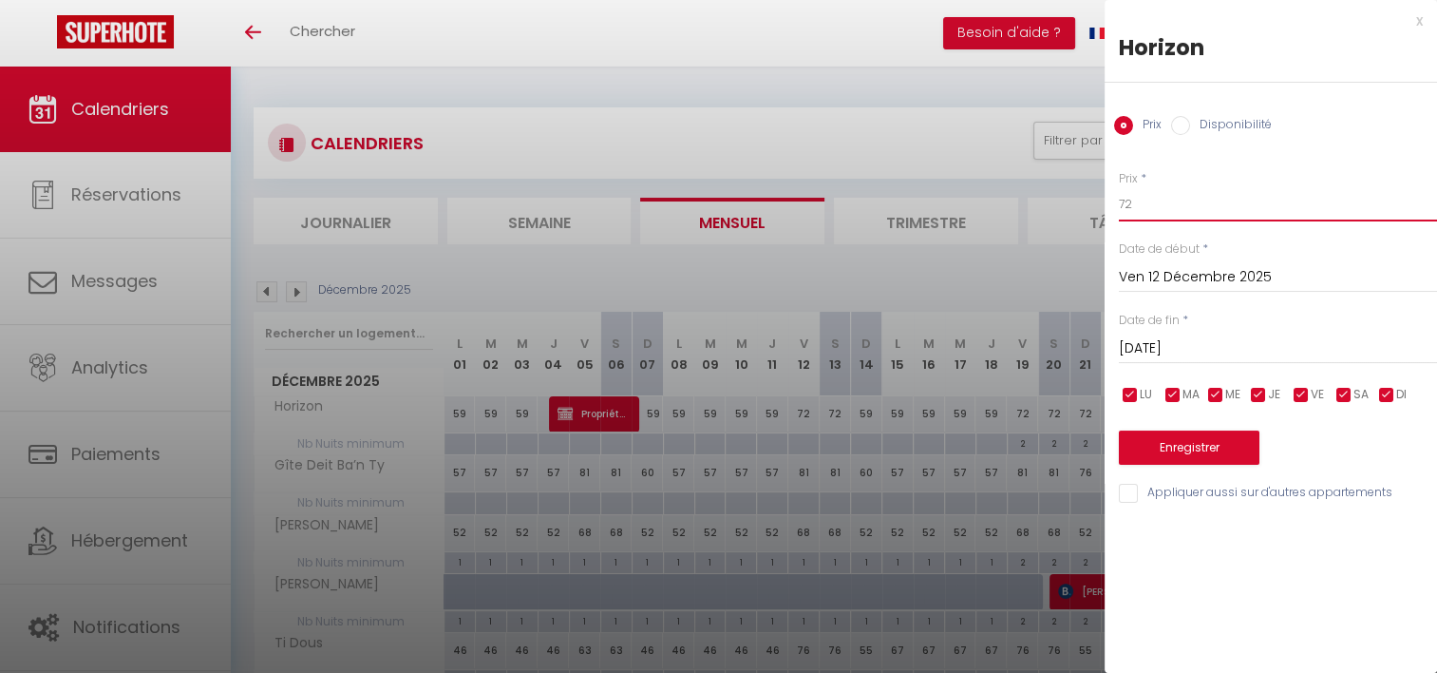
click at [1161, 210] on input "72" at bounding box center [1278, 204] width 318 height 34
type input "70"
click at [1178, 352] on input "Sam 13 Décembre 2025" at bounding box center [1278, 348] width 318 height 25
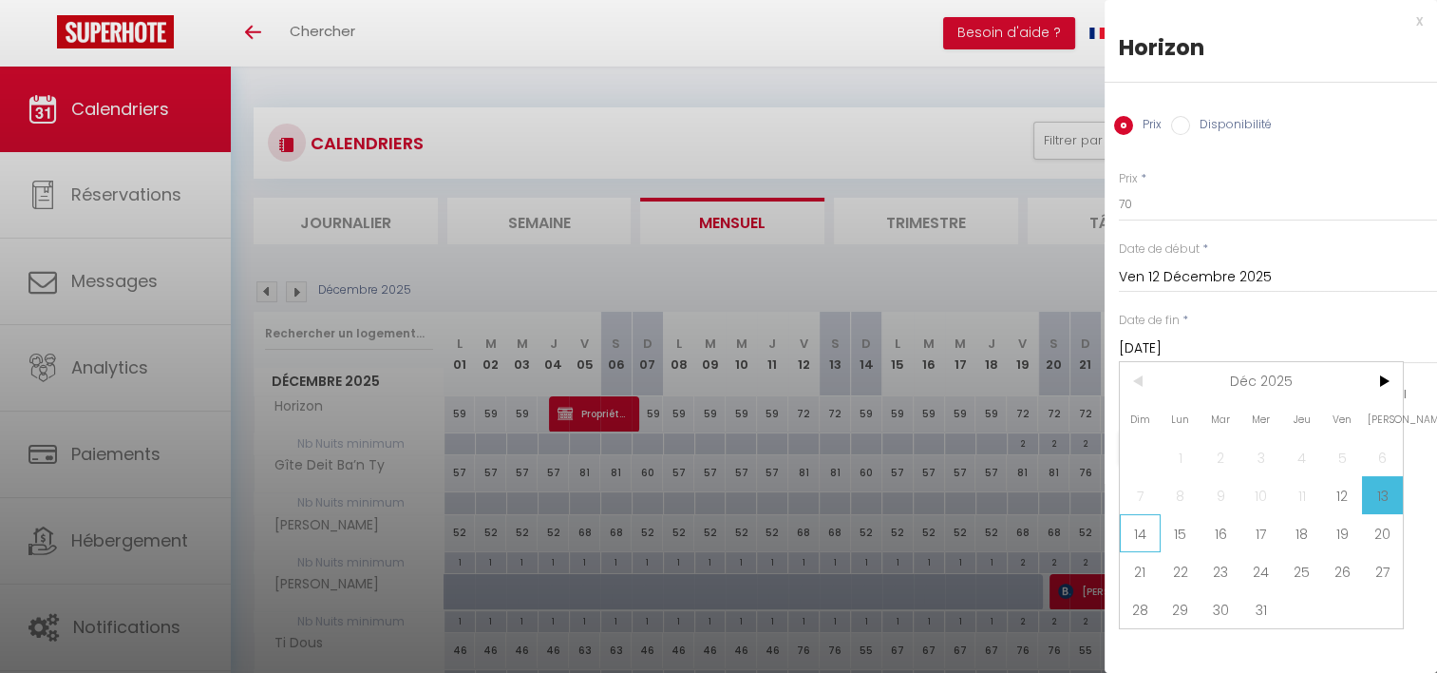
click at [1150, 535] on span "14" at bounding box center [1140, 533] width 41 height 38
type input "Dim 14 Décembre 2025"
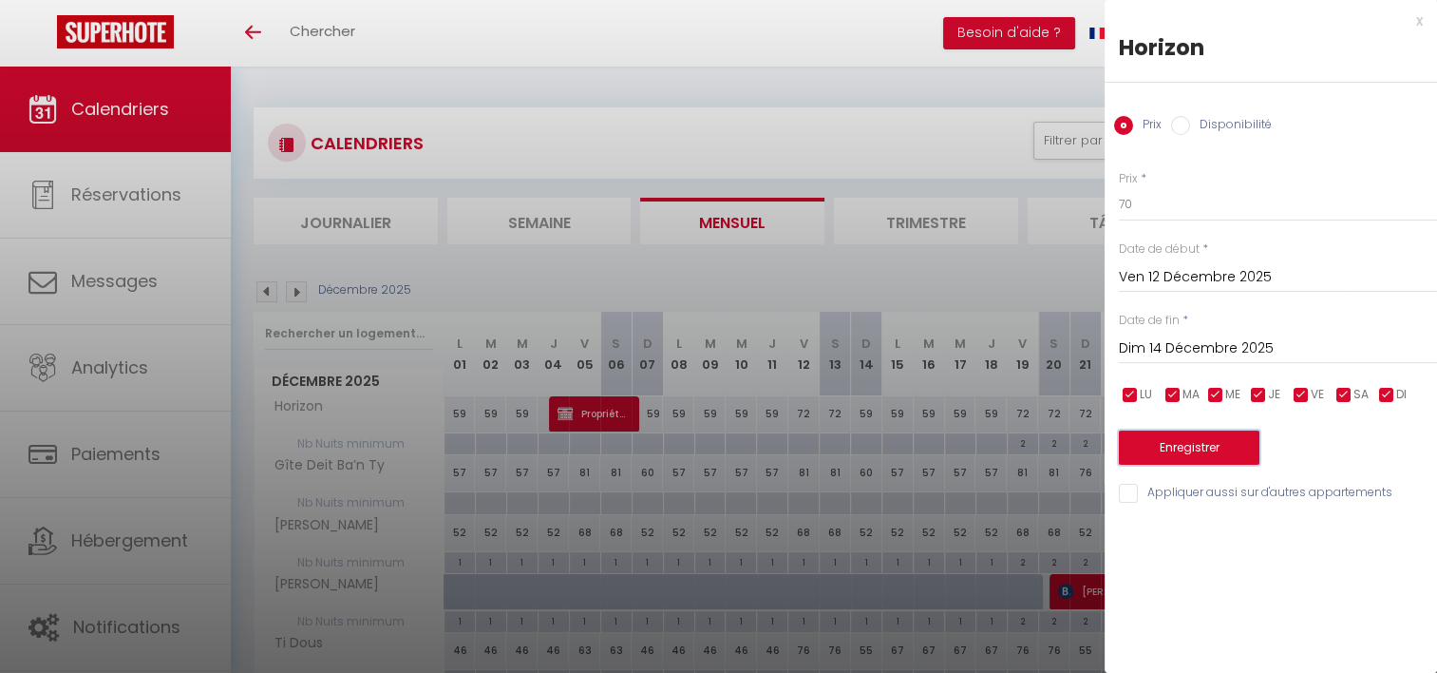
click at [1148, 445] on button "Enregistrer" at bounding box center [1189, 447] width 141 height 34
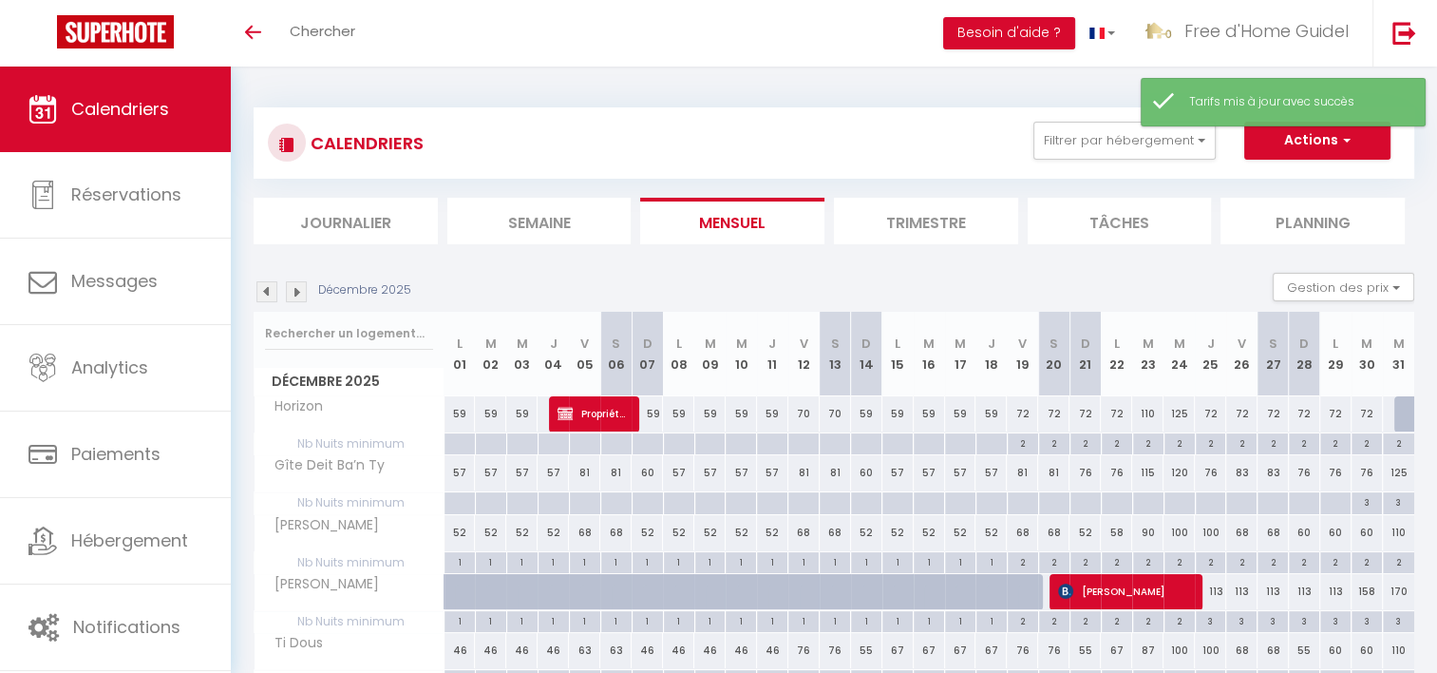
click at [1022, 414] on div "72" at bounding box center [1022, 413] width 31 height 35
type input "72"
type input "Ven 19 Décembre 2025"
type input "[DATE]"
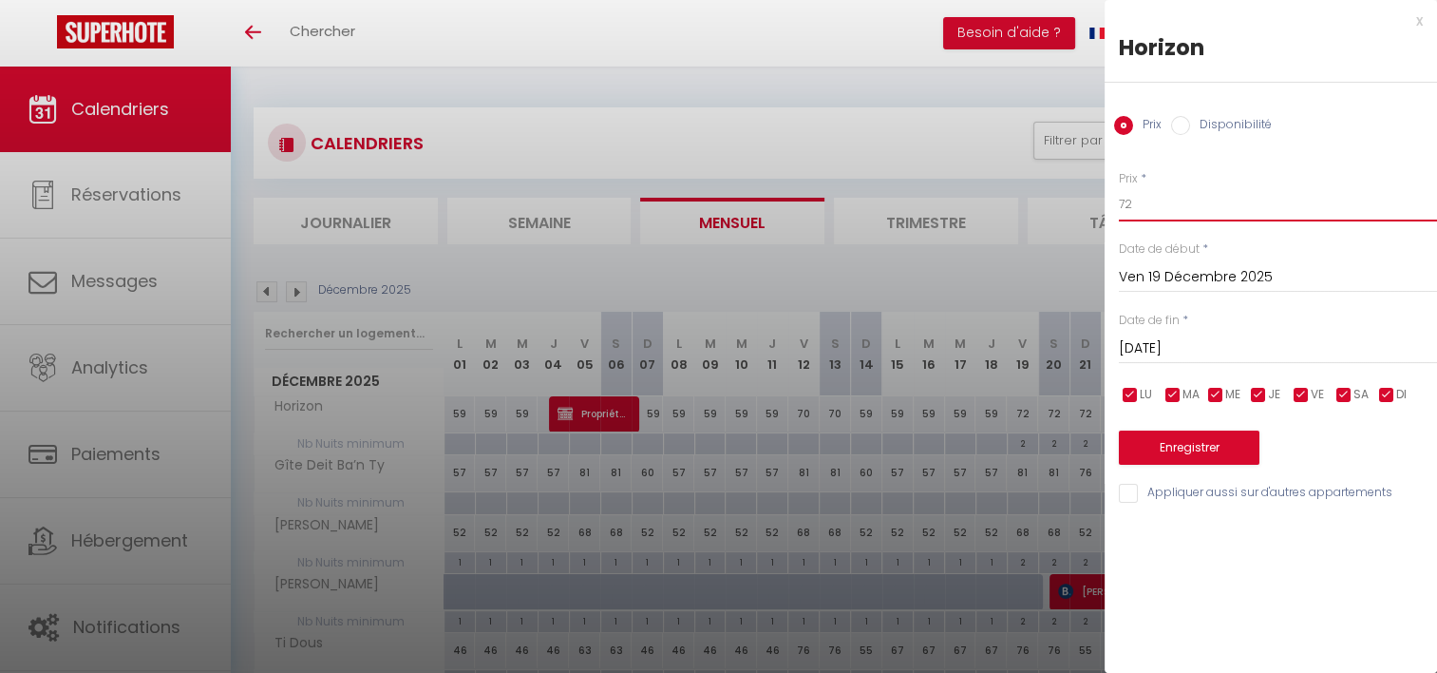
click at [1152, 205] on input "72" at bounding box center [1278, 204] width 318 height 34
type input "70"
click at [1144, 350] on input "[DATE]" at bounding box center [1278, 348] width 318 height 25
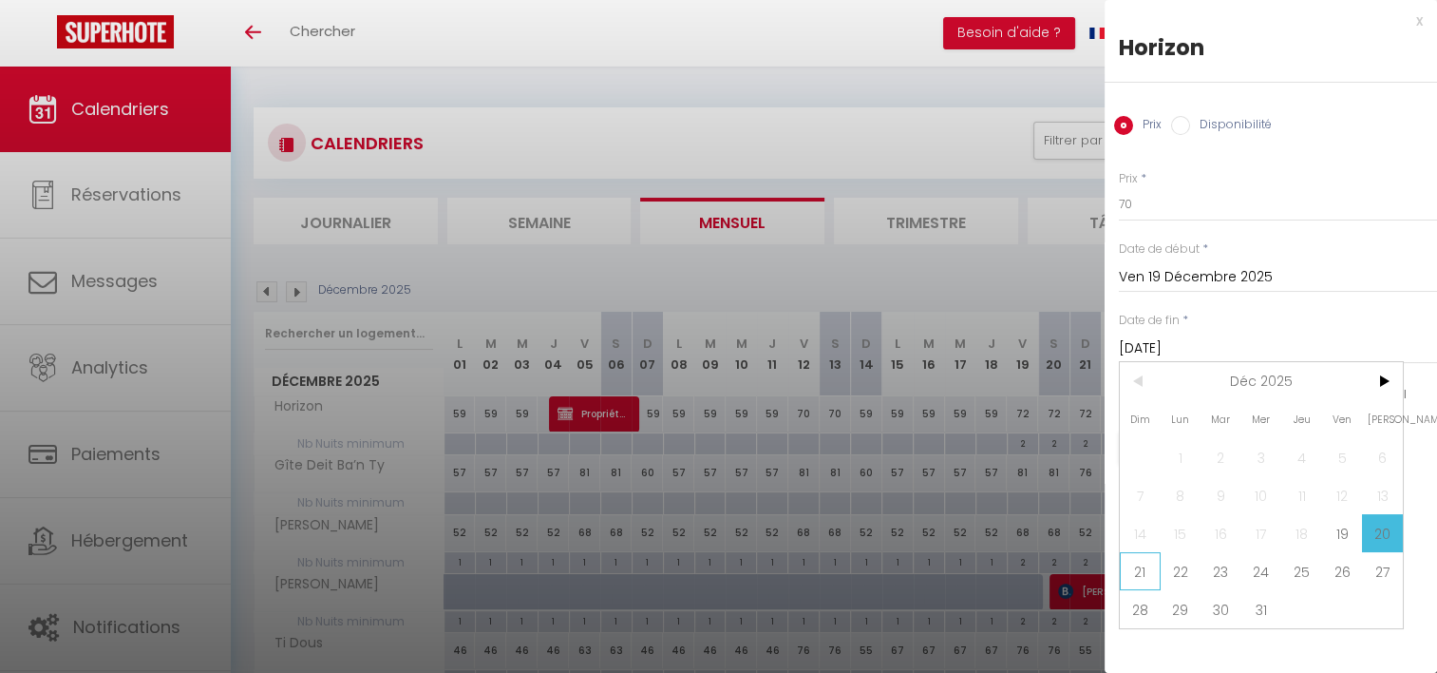
click at [1144, 562] on span "21" at bounding box center [1140, 571] width 41 height 38
type input "Dim 21 Décembre 2025"
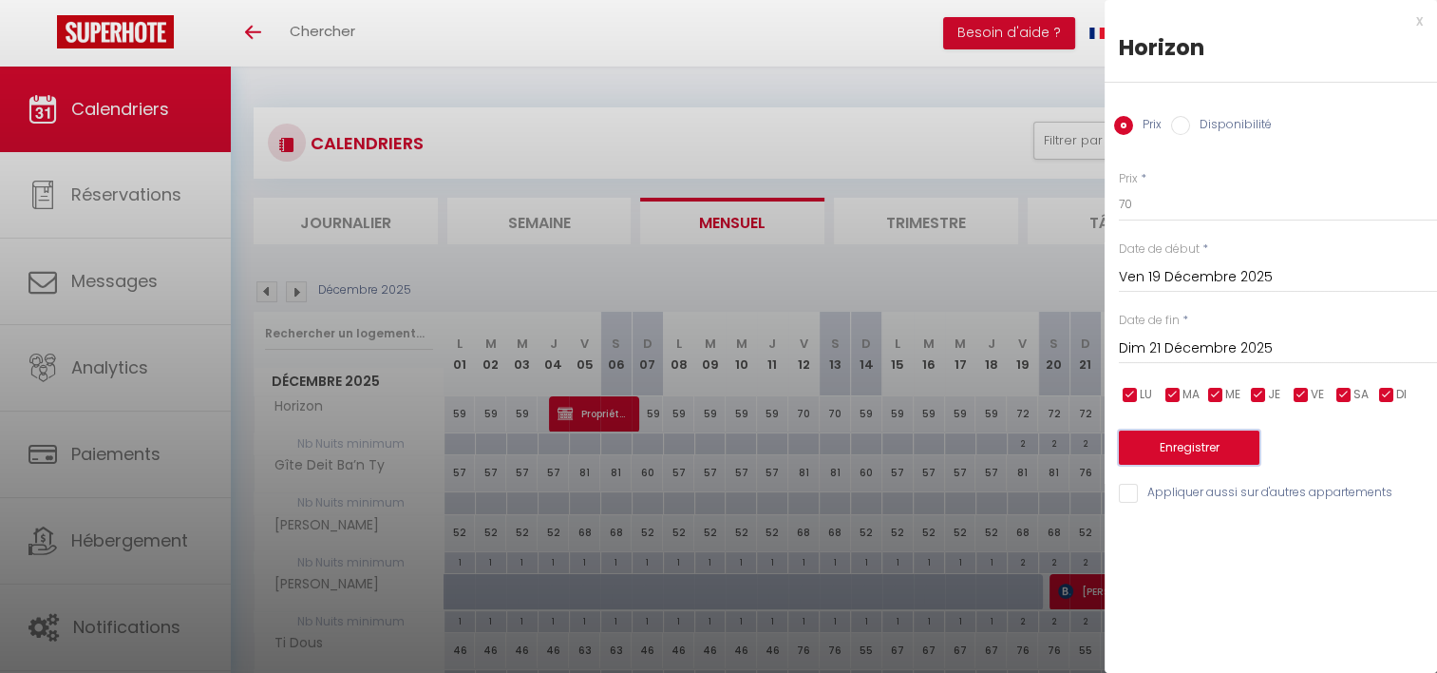
click at [1159, 437] on button "Enregistrer" at bounding box center [1189, 447] width 141 height 34
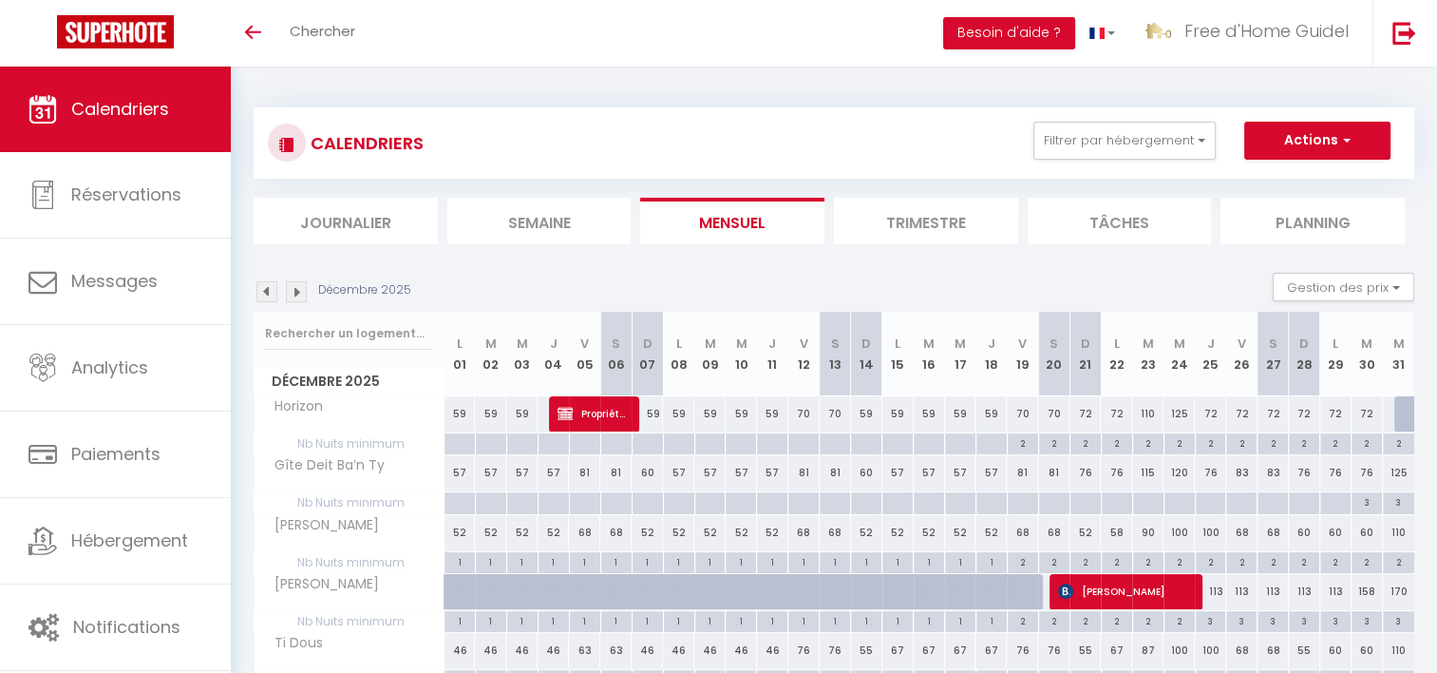
click at [1085, 416] on div "72" at bounding box center [1085, 413] width 31 height 35
type input "72"
type input "Dim 21 Décembre 2025"
type input "Lun 22 Décembre 2025"
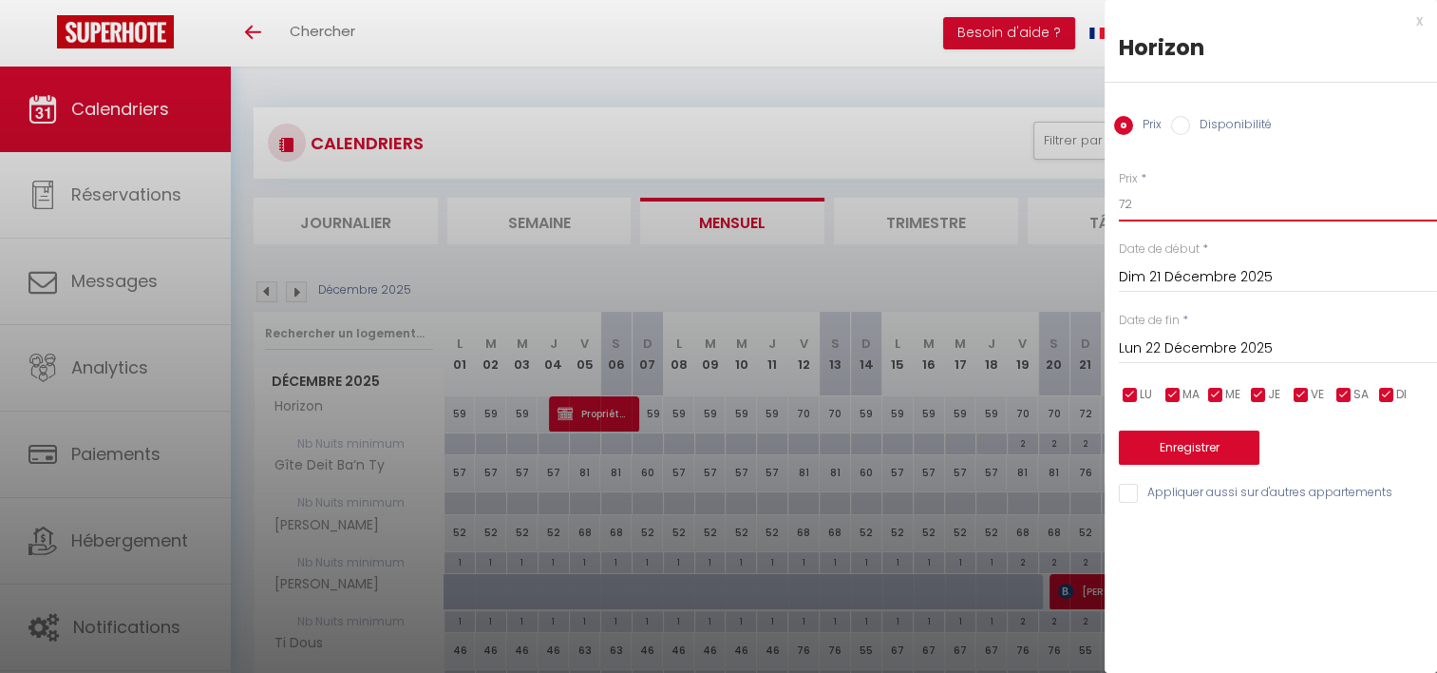
drag, startPoint x: 1154, startPoint y: 216, endPoint x: 1063, endPoint y: 202, distance: 92.2
click at [1063, 202] on body "🟢 Des questions ou besoin d'assistance pour la migration AirBnB? Prenez rdv >>>…" at bounding box center [718, 449] width 1437 height 764
type input "5"
type input "65"
click at [1207, 350] on input "Lun 22 Décembre 2025" at bounding box center [1278, 348] width 318 height 25
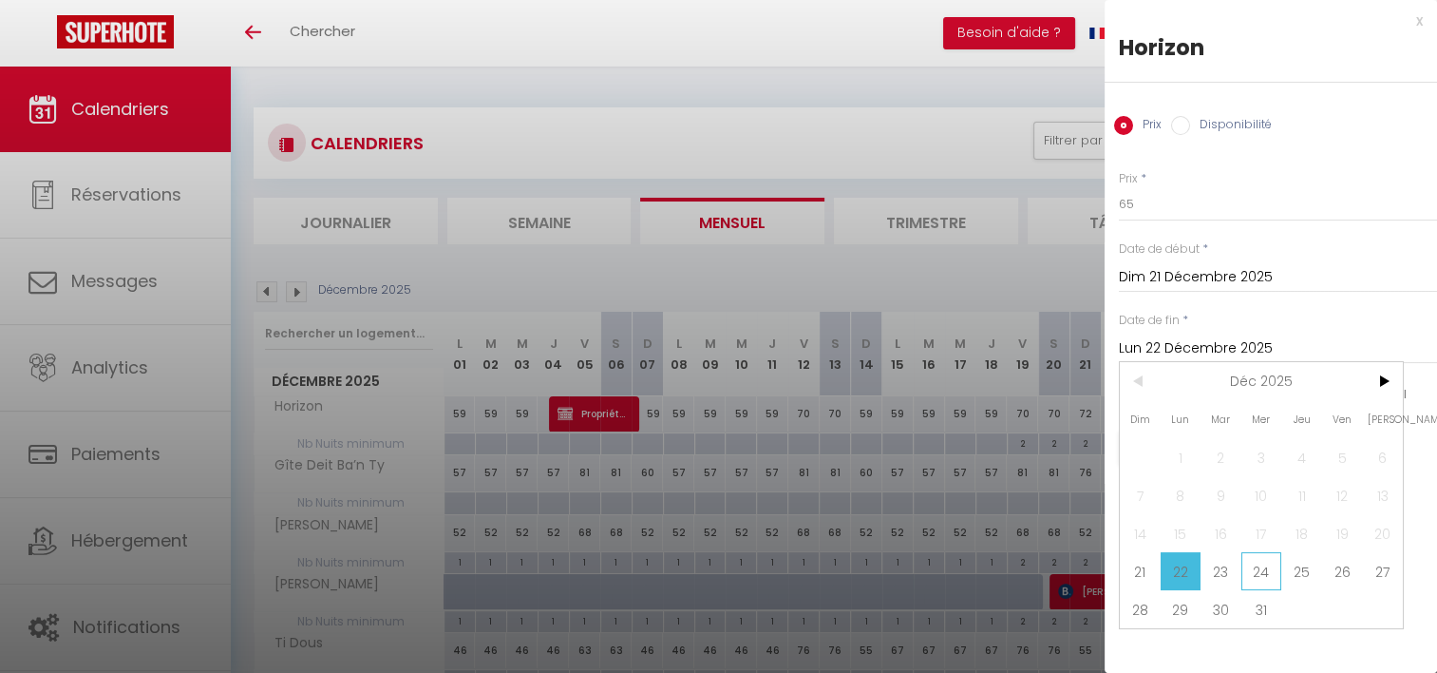
click at [1252, 577] on span "24" at bounding box center [1262, 571] width 41 height 38
type input "Mer 24 Décembre 2025"
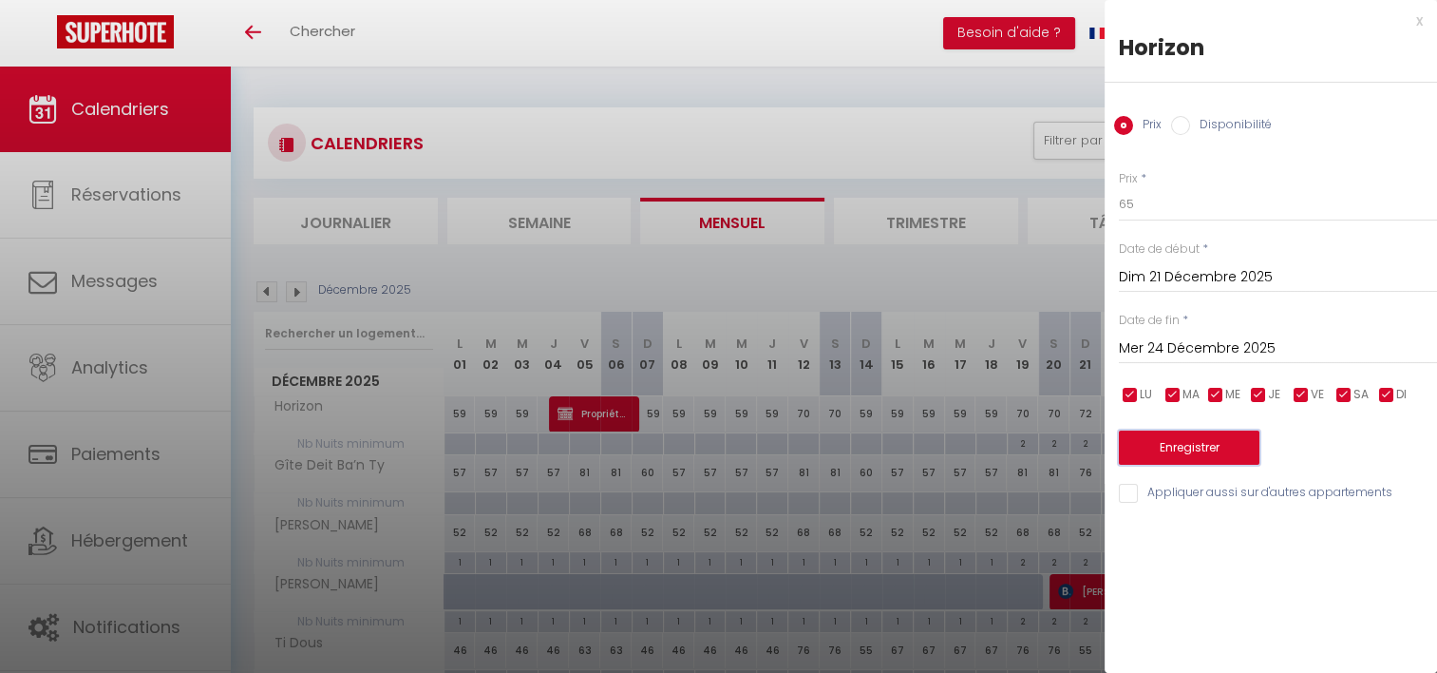
click at [1186, 444] on button "Enregistrer" at bounding box center [1189, 447] width 141 height 34
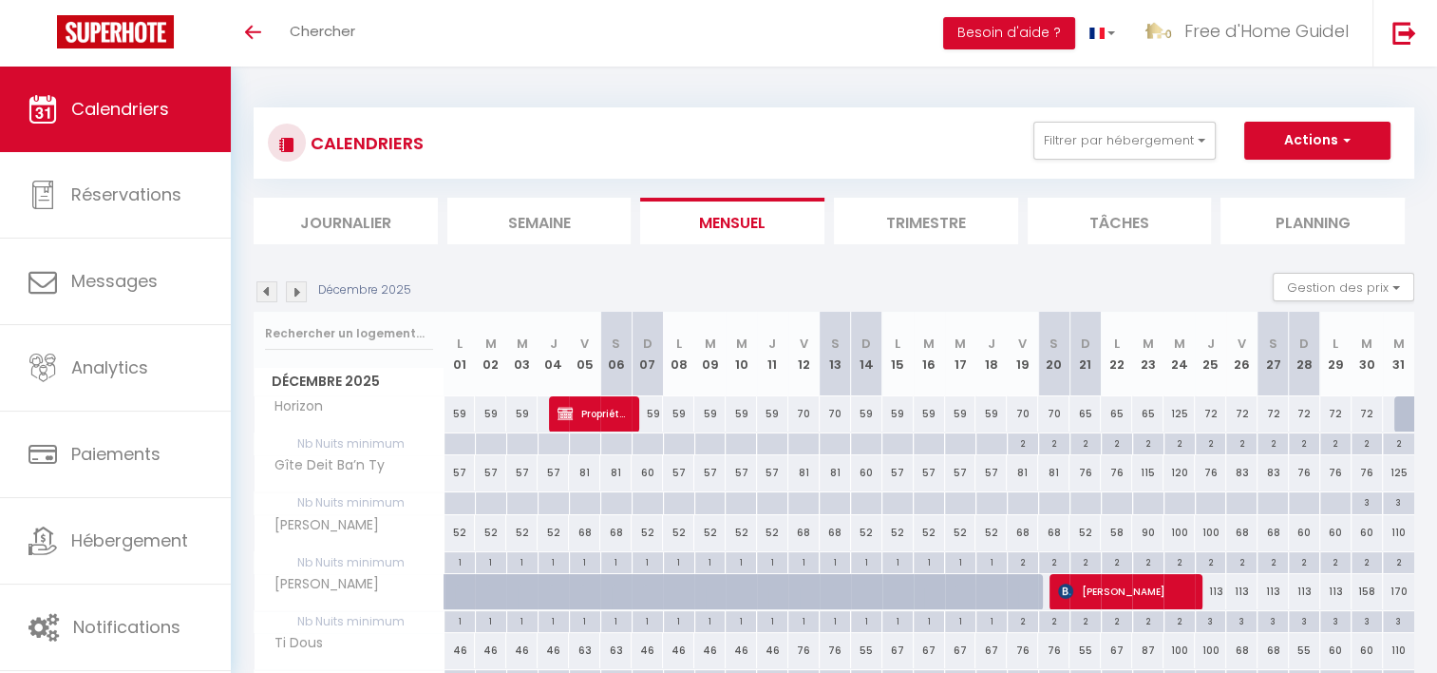
click at [1305, 418] on div "72" at bounding box center [1304, 413] width 31 height 35
type input "72"
type input "Dim 28 Décembre 2025"
type input "Lun 29 Décembre 2025"
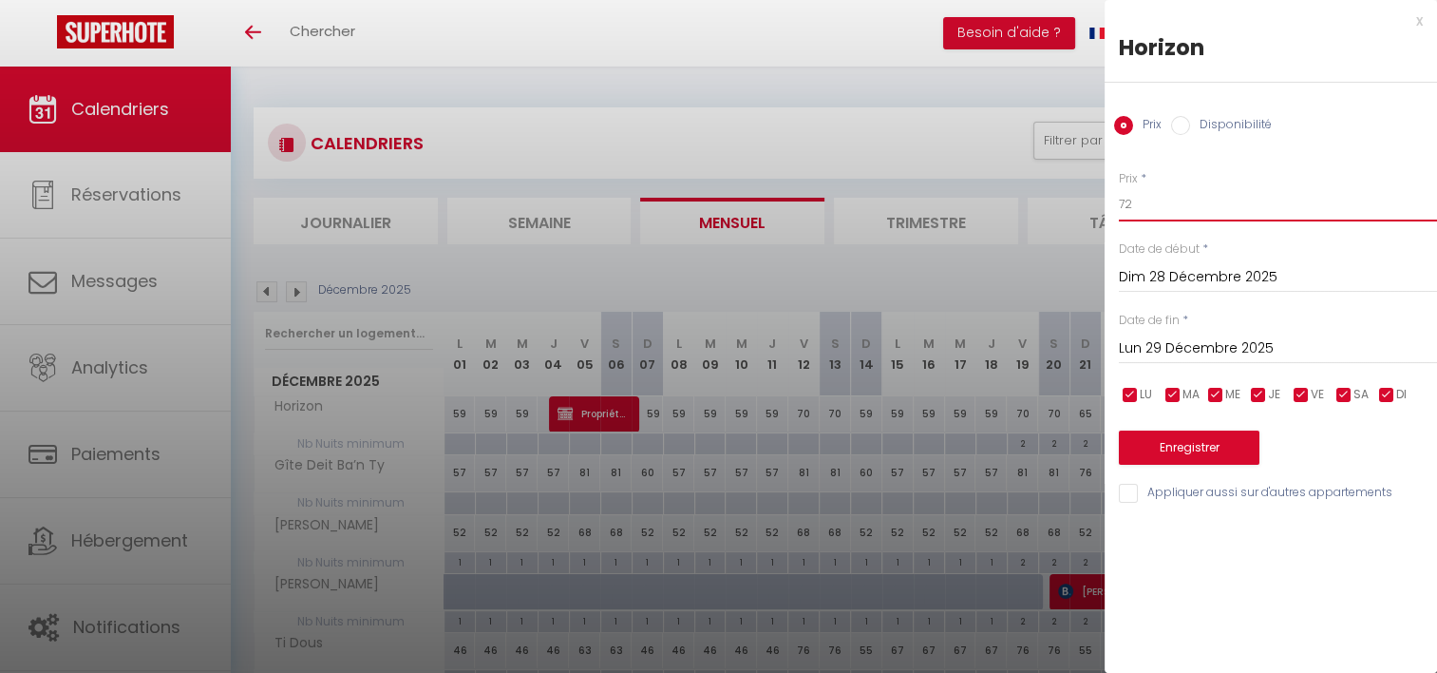
drag, startPoint x: 1151, startPoint y: 190, endPoint x: 1049, endPoint y: 193, distance: 102.6
click at [1049, 193] on body "🟢 Des questions ou besoin d'assistance pour la migration AirBnB? Prenez rdv >>>…" at bounding box center [718, 449] width 1437 height 764
type input "65"
click at [1164, 347] on input "Lun 29 Décembre 2025" at bounding box center [1278, 348] width 318 height 25
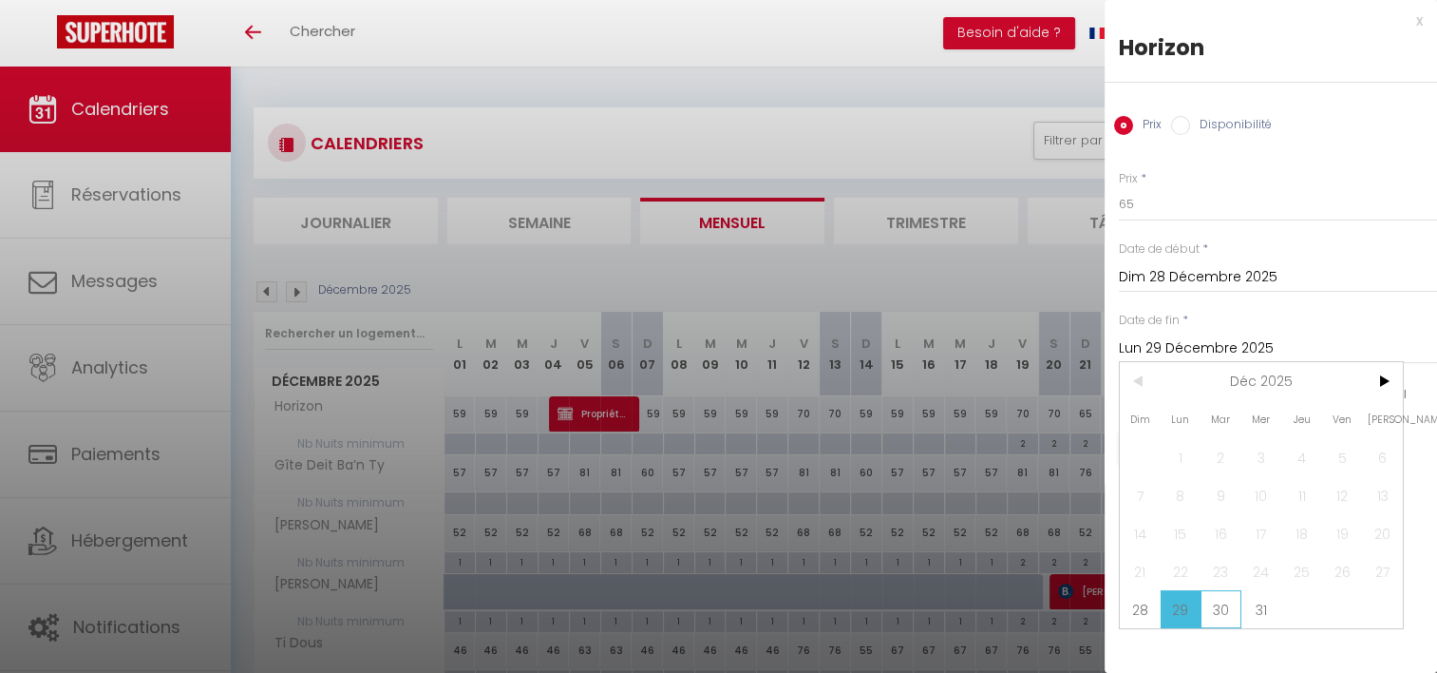
click at [1225, 607] on span "30" at bounding box center [1221, 609] width 41 height 38
type input "[DATE]"
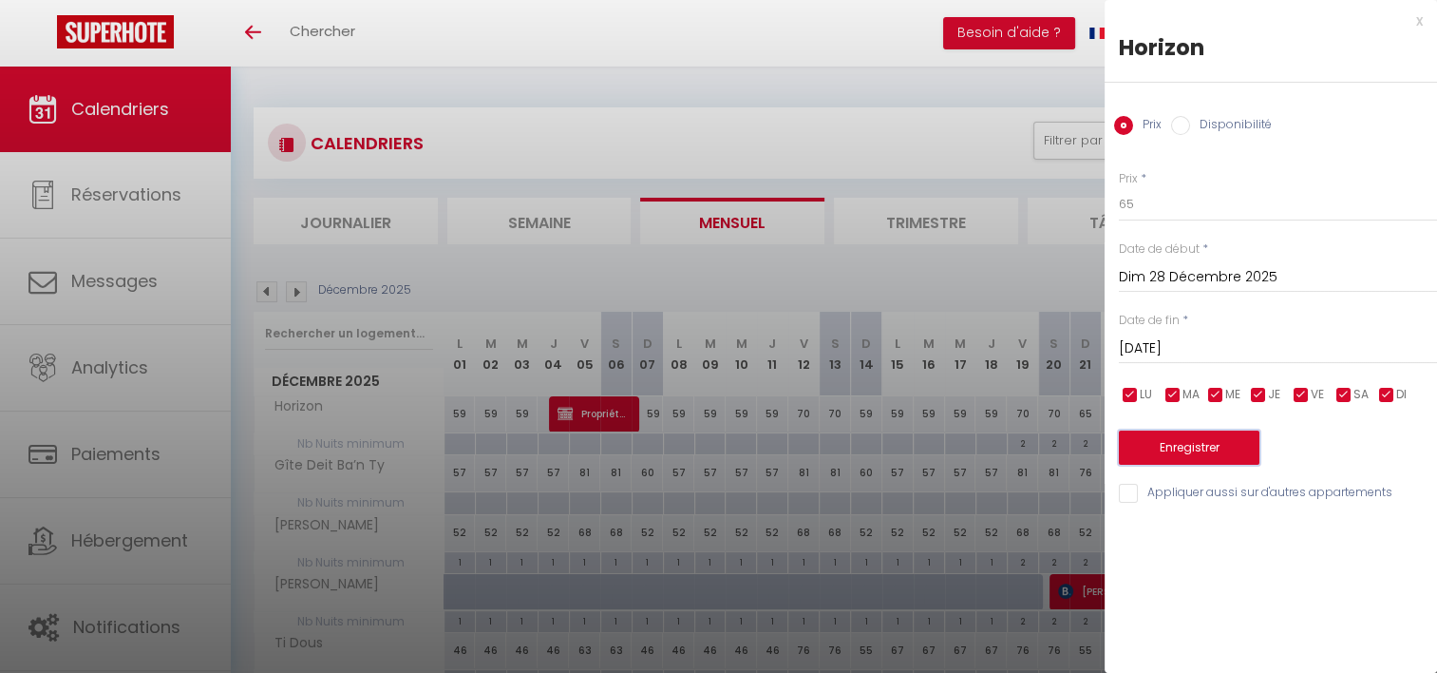
click at [1216, 447] on button "Enregistrer" at bounding box center [1189, 447] width 141 height 34
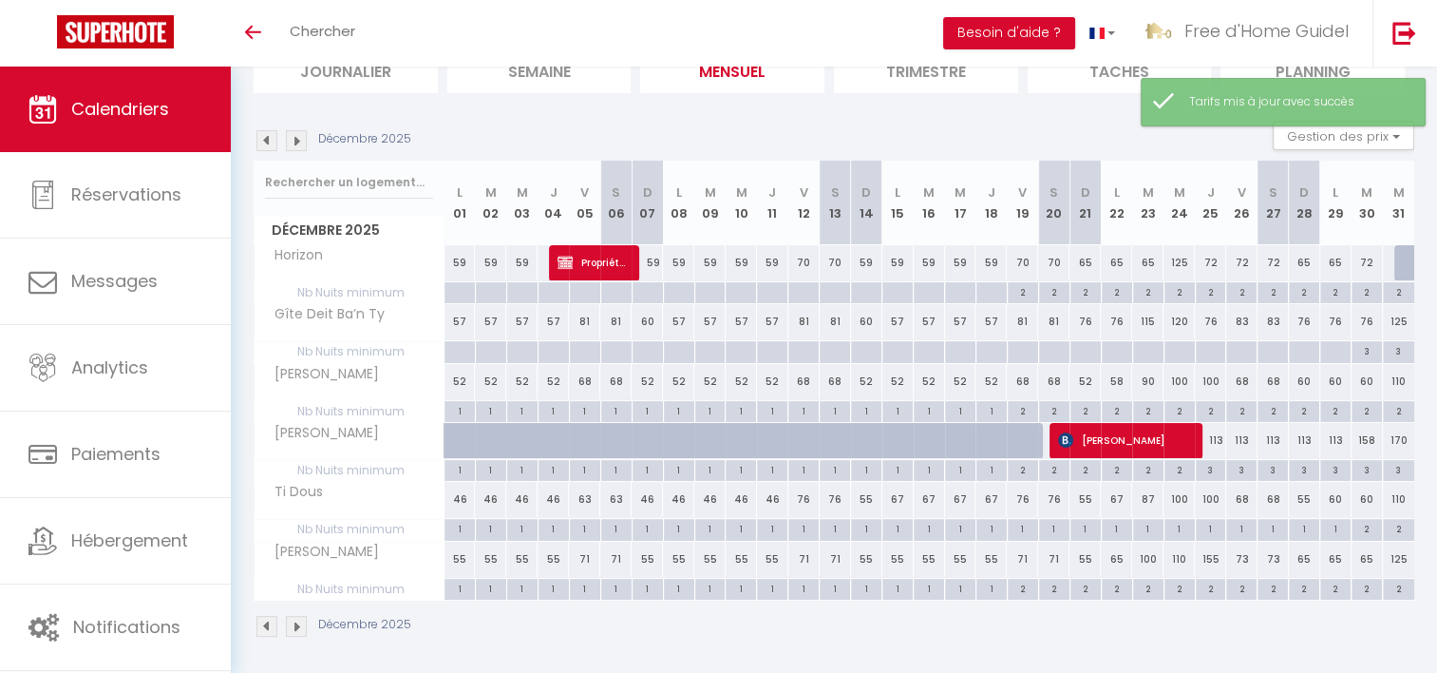
scroll to position [154, 0]
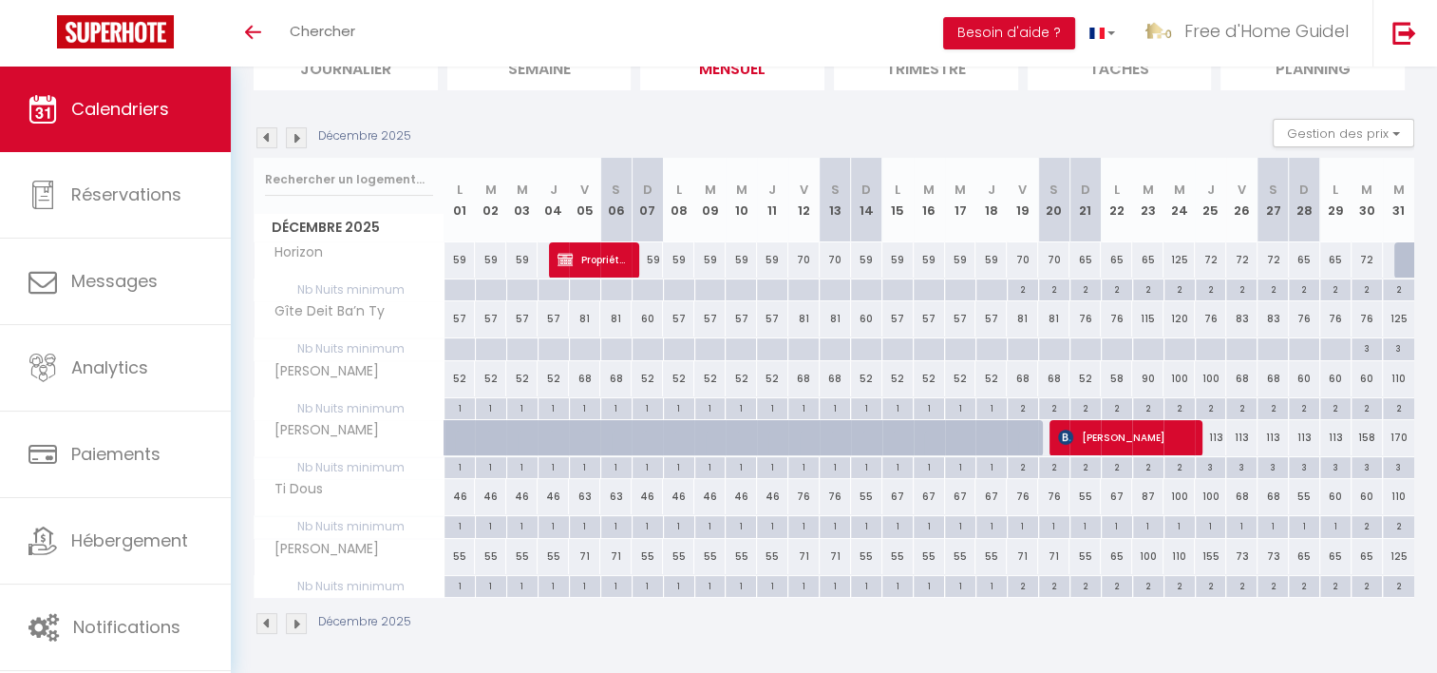
click at [1020, 350] on div at bounding box center [1022, 349] width 31 height 22
type input "Ven 19 Décembre 2025"
type input "[DATE]"
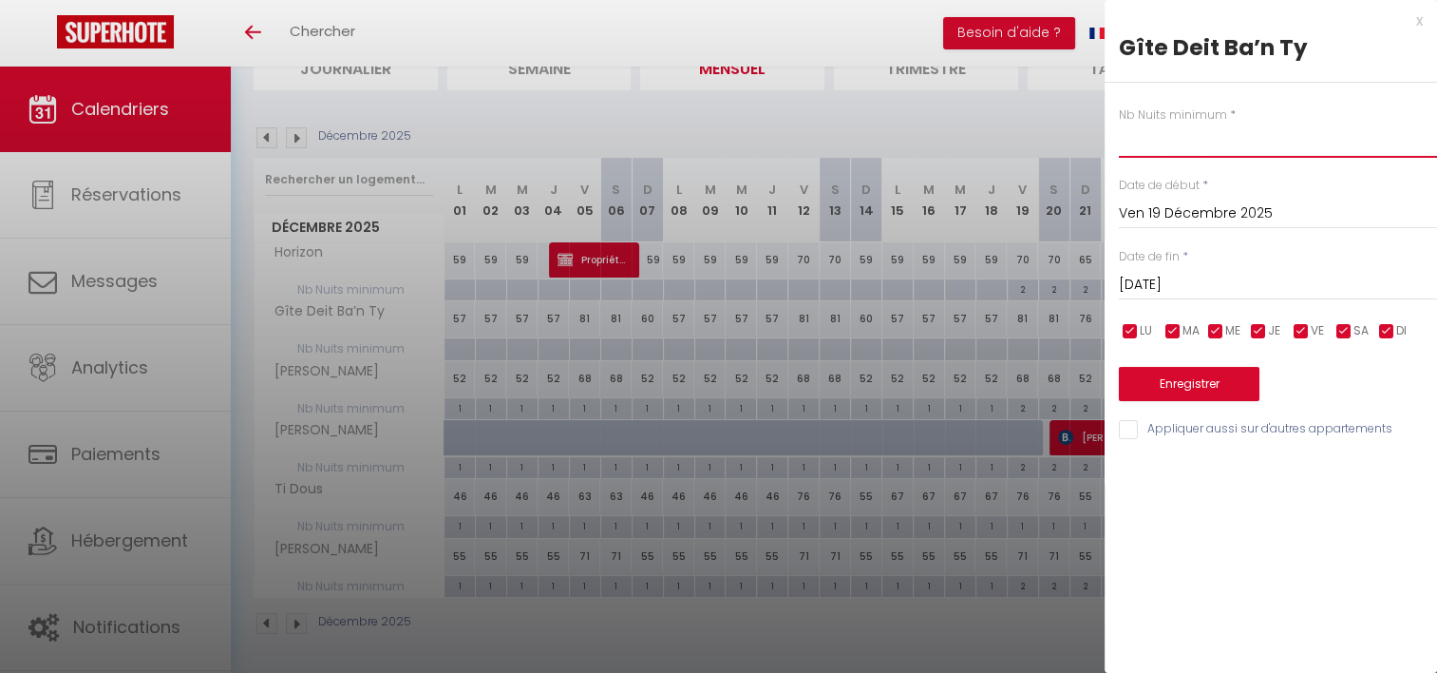
click at [1140, 140] on input "text" at bounding box center [1278, 141] width 318 height 34
type input "2"
click at [1170, 285] on input "[DATE]" at bounding box center [1278, 285] width 318 height 25
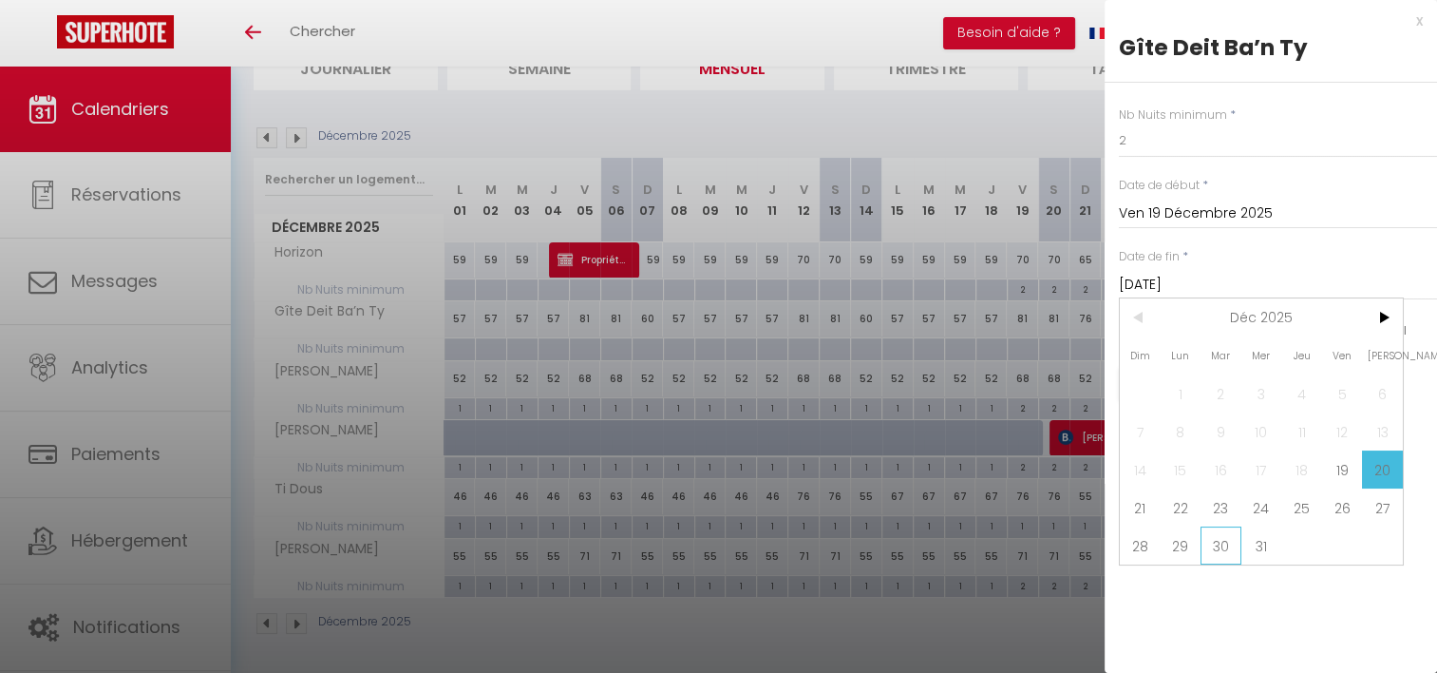
click at [1207, 550] on span "30" at bounding box center [1221, 545] width 41 height 38
type input "[DATE]"
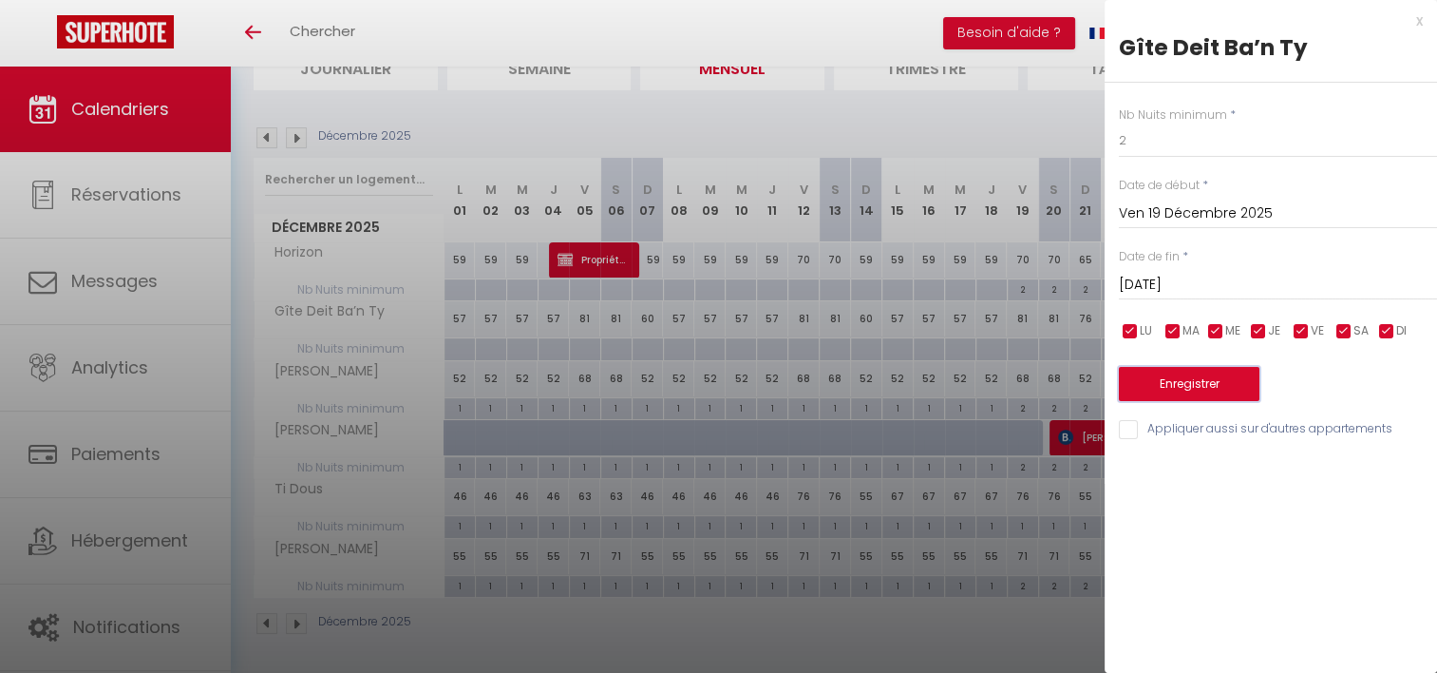
click at [1165, 384] on button "Enregistrer" at bounding box center [1189, 384] width 141 height 34
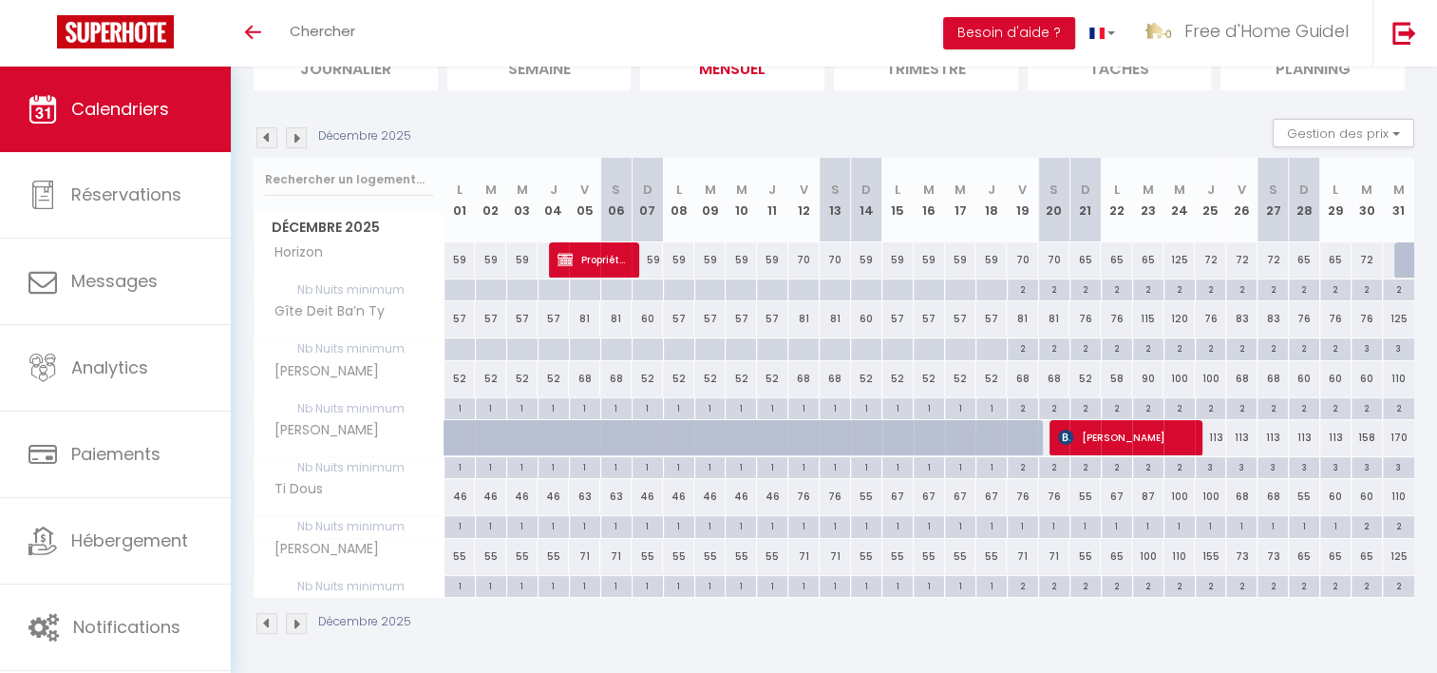
click at [304, 139] on img at bounding box center [296, 137] width 21 height 21
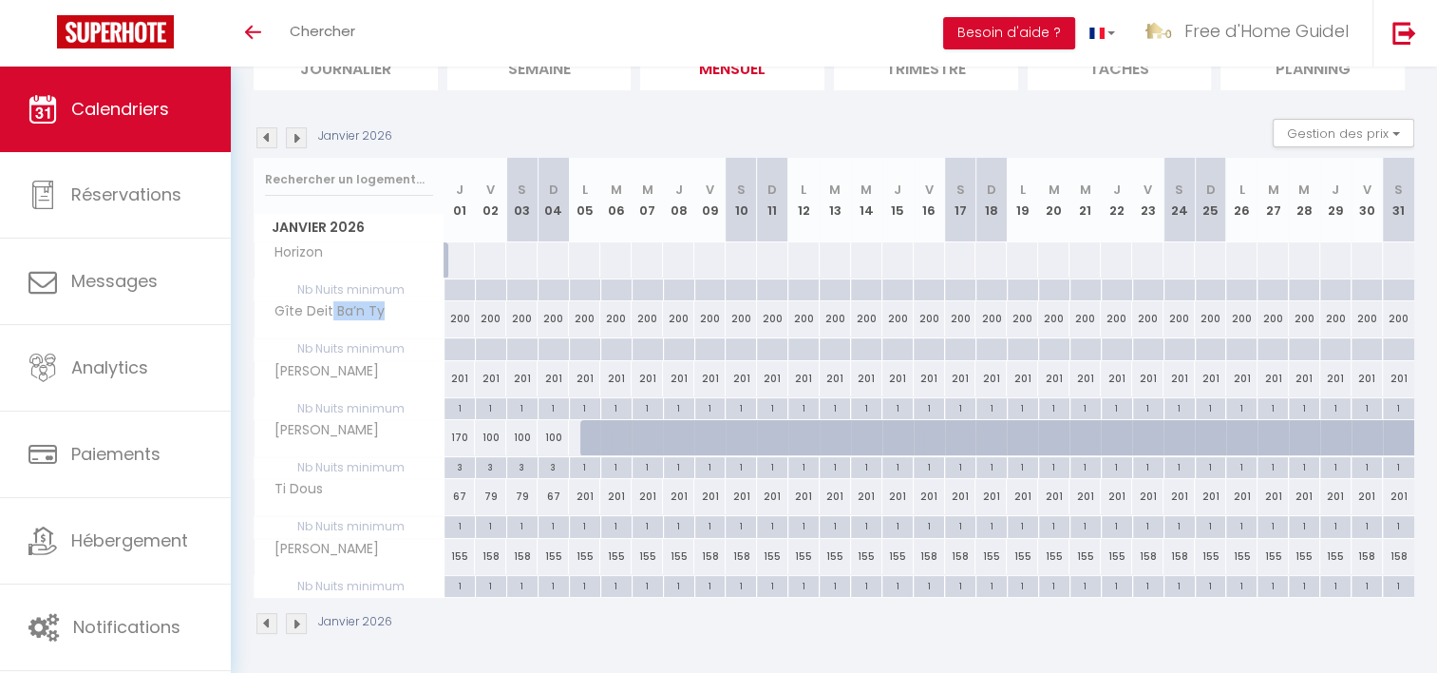
drag, startPoint x: 328, startPoint y: 315, endPoint x: 391, endPoint y: 312, distance: 63.8
click at [391, 312] on div "Gîte Deit Ba’n Ty" at bounding box center [352, 311] width 190 height 21
drag, startPoint x: 391, startPoint y: 312, endPoint x: 284, endPoint y: 311, distance: 107.4
click at [284, 311] on div "Gîte Deit Ba’n Ty" at bounding box center [352, 311] width 190 height 21
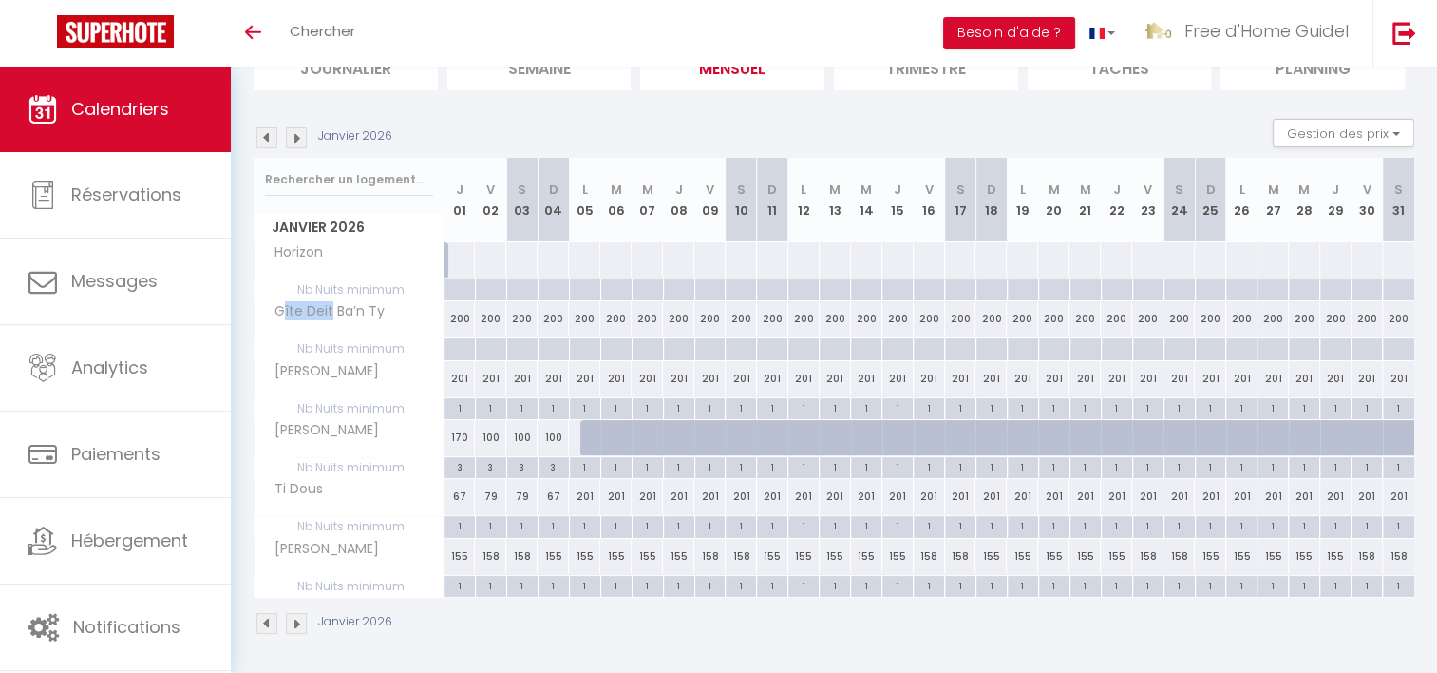
click at [284, 311] on span "Gîte Deit Ba’n Ty" at bounding box center [323, 311] width 132 height 21
drag, startPoint x: 284, startPoint y: 311, endPoint x: 363, endPoint y: 303, distance: 79.2
click at [363, 303] on span "Gîte Deit Ba’n Ty" at bounding box center [323, 311] width 132 height 21
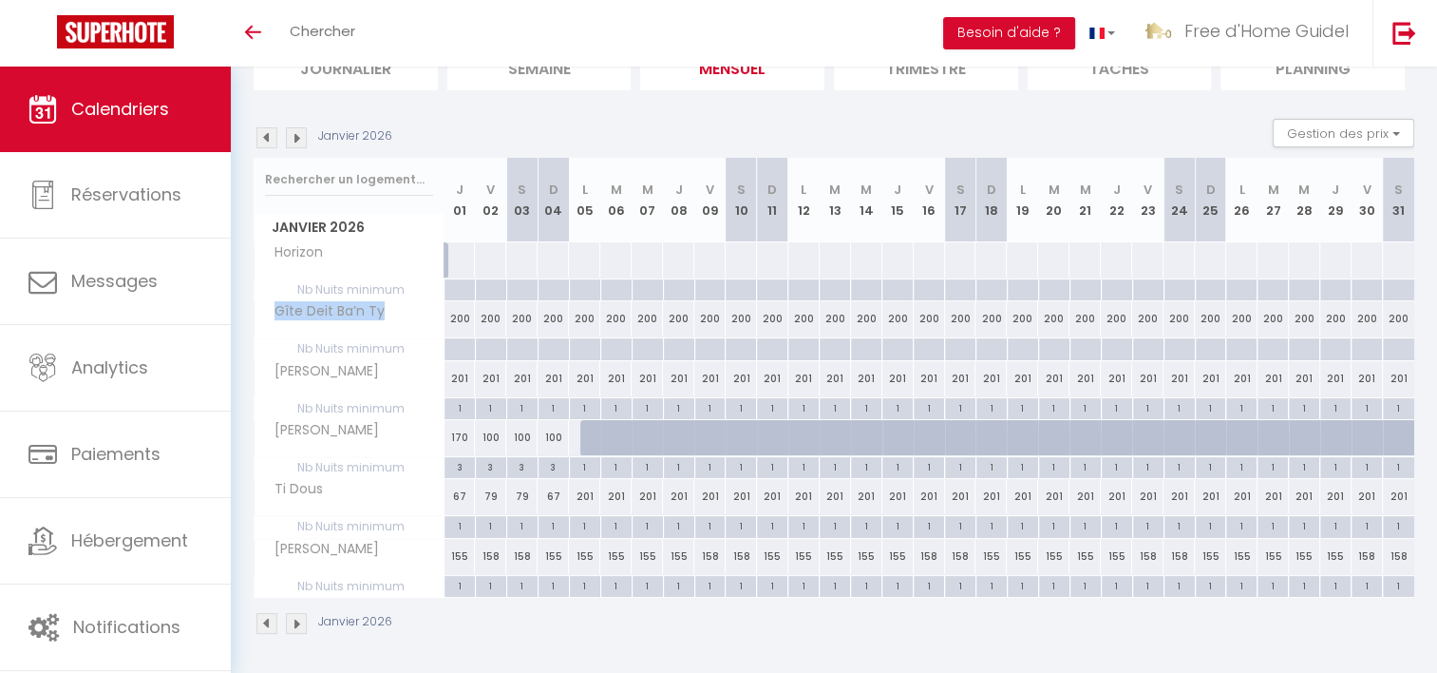
click at [363, 303] on span "Gîte Deit Ba’n Ty" at bounding box center [323, 311] width 132 height 21
click at [334, 307] on span "Gîte Deit Ba’n Ty" at bounding box center [323, 311] width 132 height 21
